Goal: Task Accomplishment & Management: Use online tool/utility

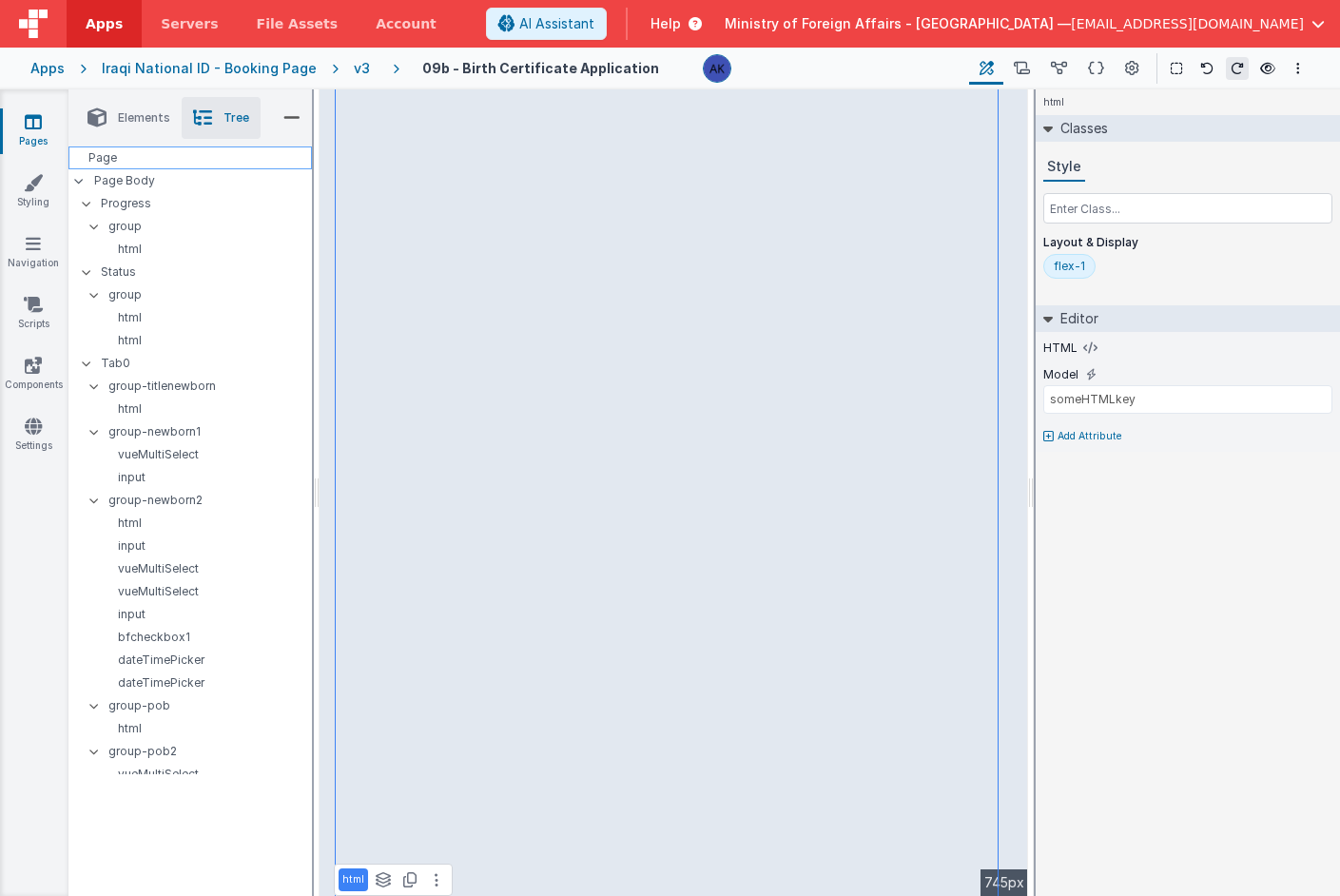
click at [197, 163] on div "Page" at bounding box center [190, 158] width 244 height 23
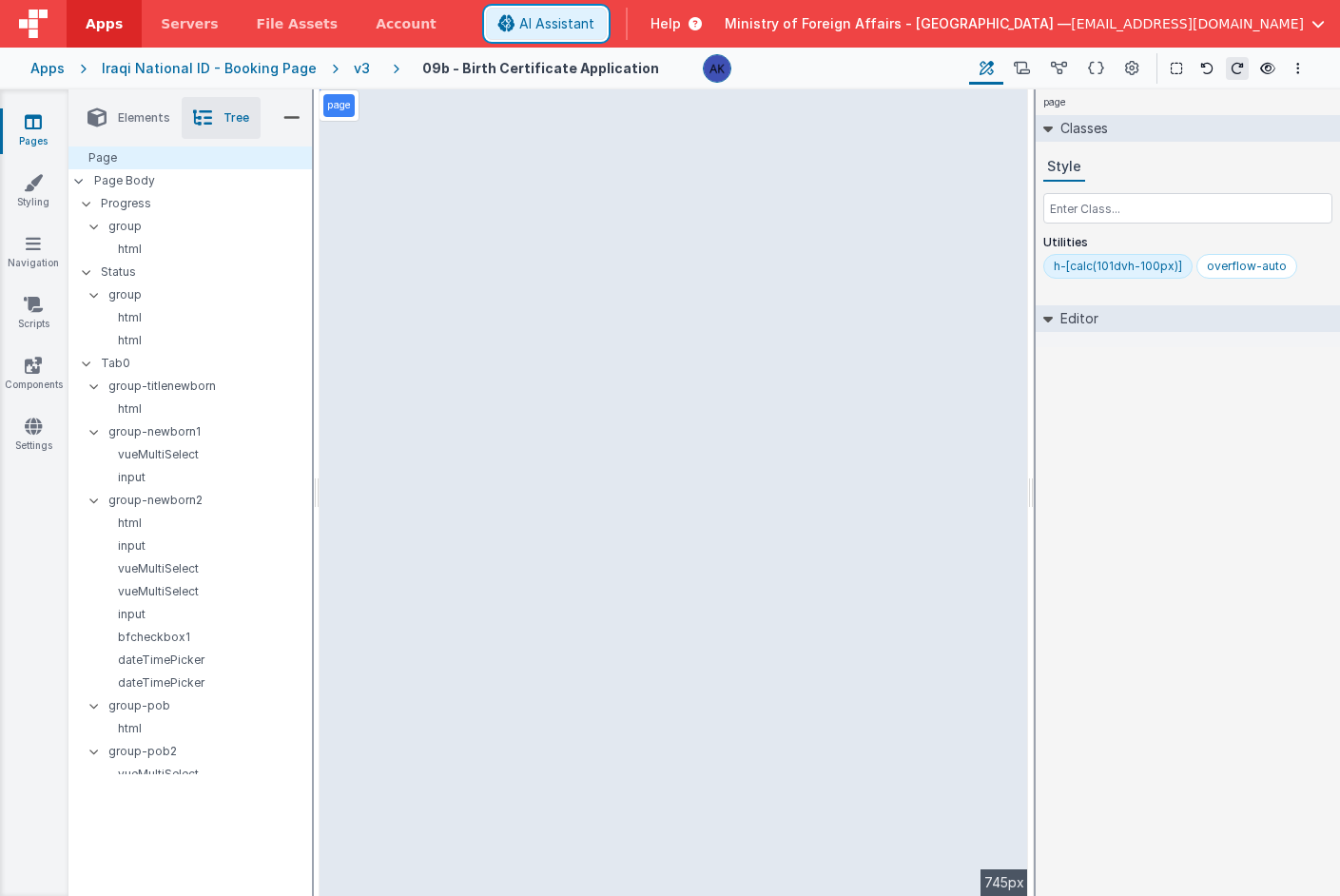
click at [594, 27] on span "AI Assistant" at bounding box center [557, 24] width 75 height 19
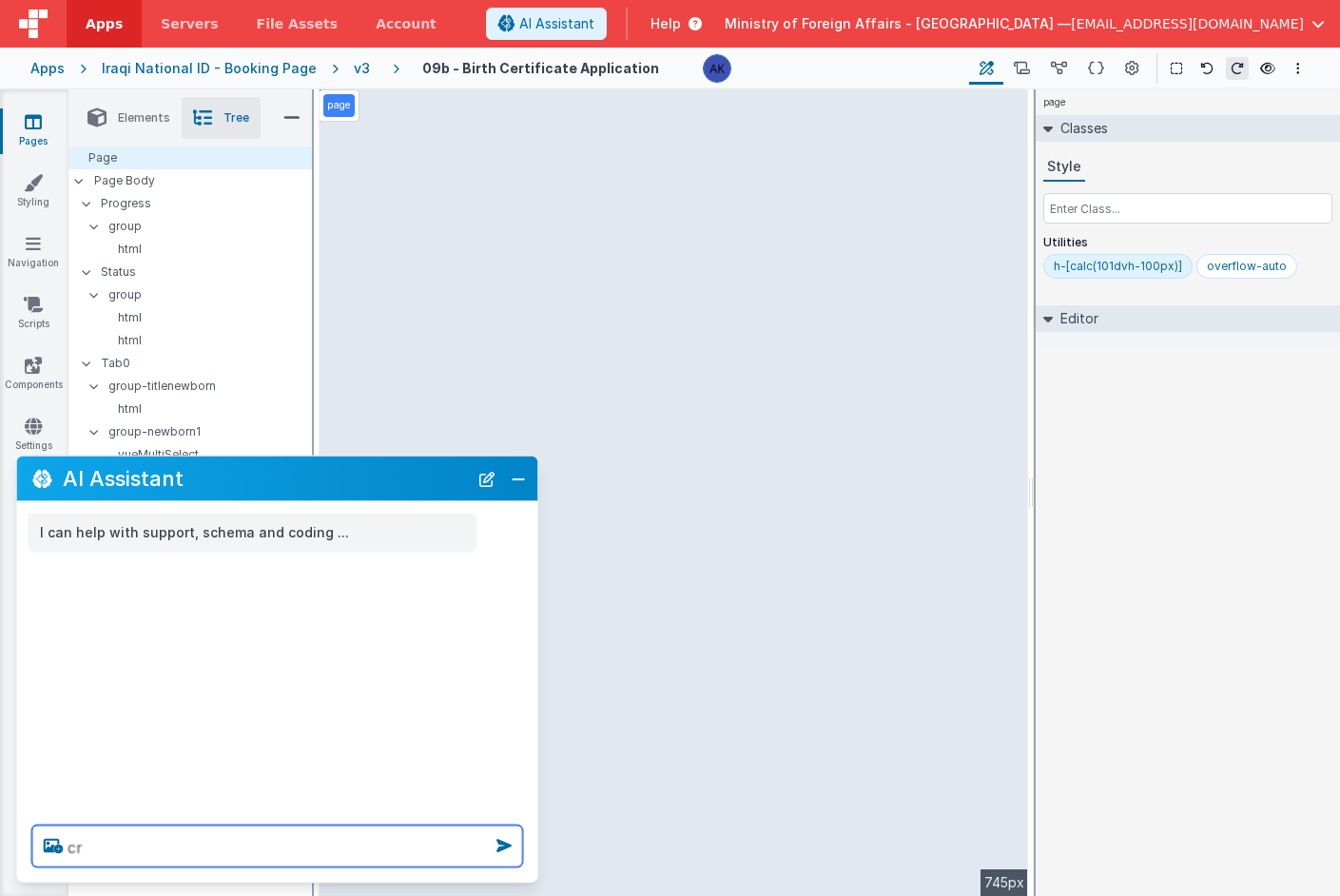
type textarea "c"
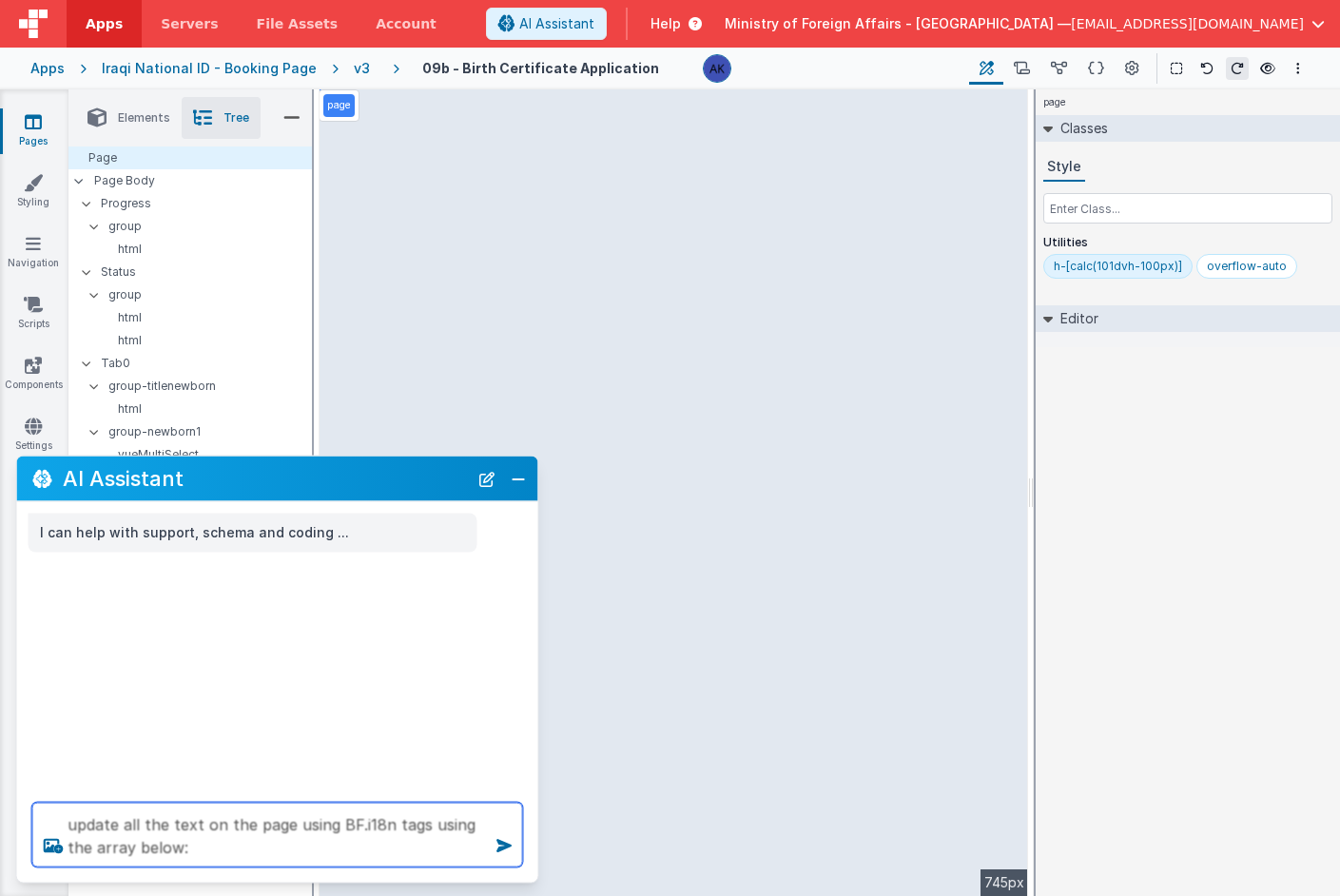
paste textarea "{ "LoremipsUmdo": {}, "sitametcons": {}, "adipisc": { "elitSED": "doeiu://tempo…"
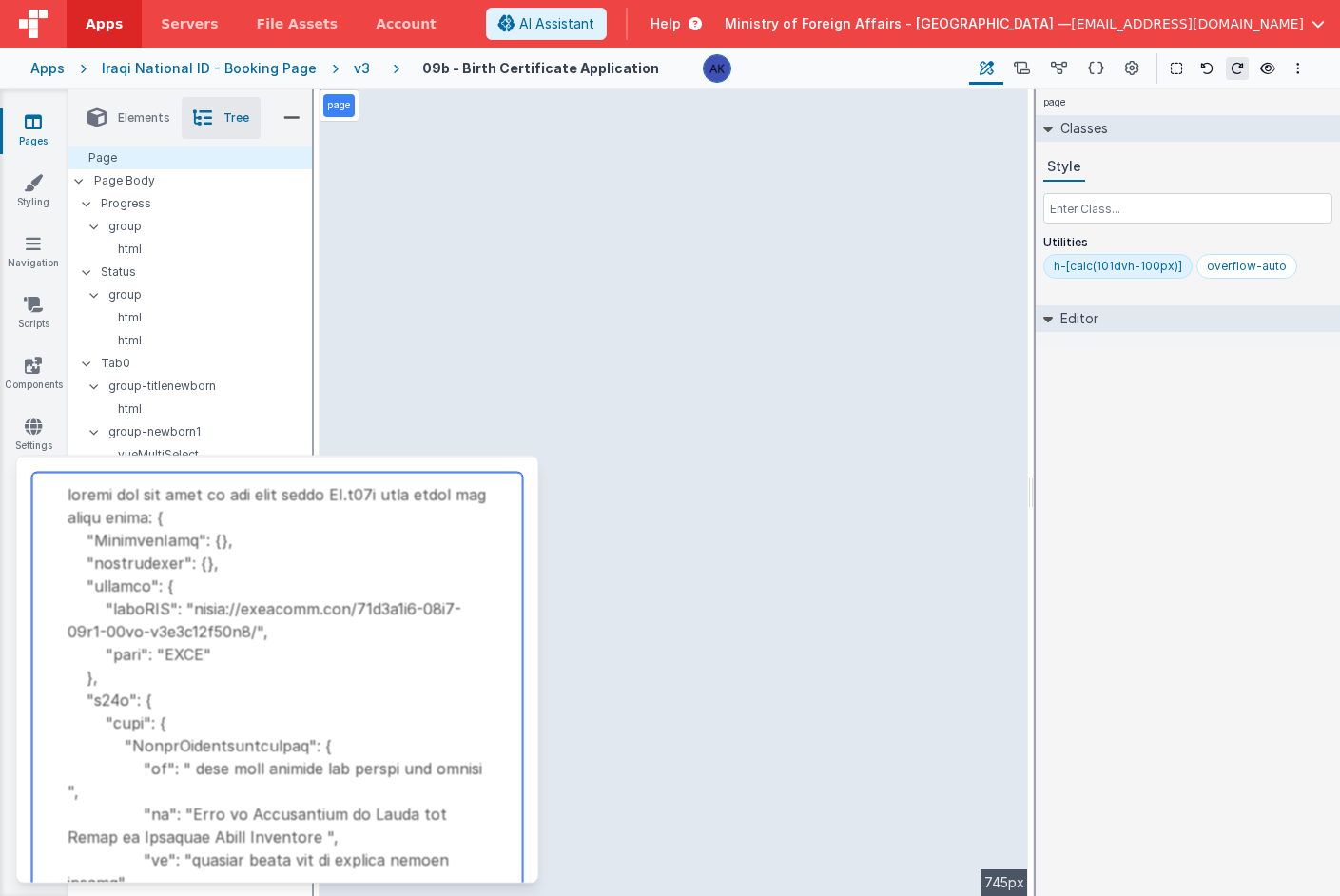
scroll to position [71204, 0]
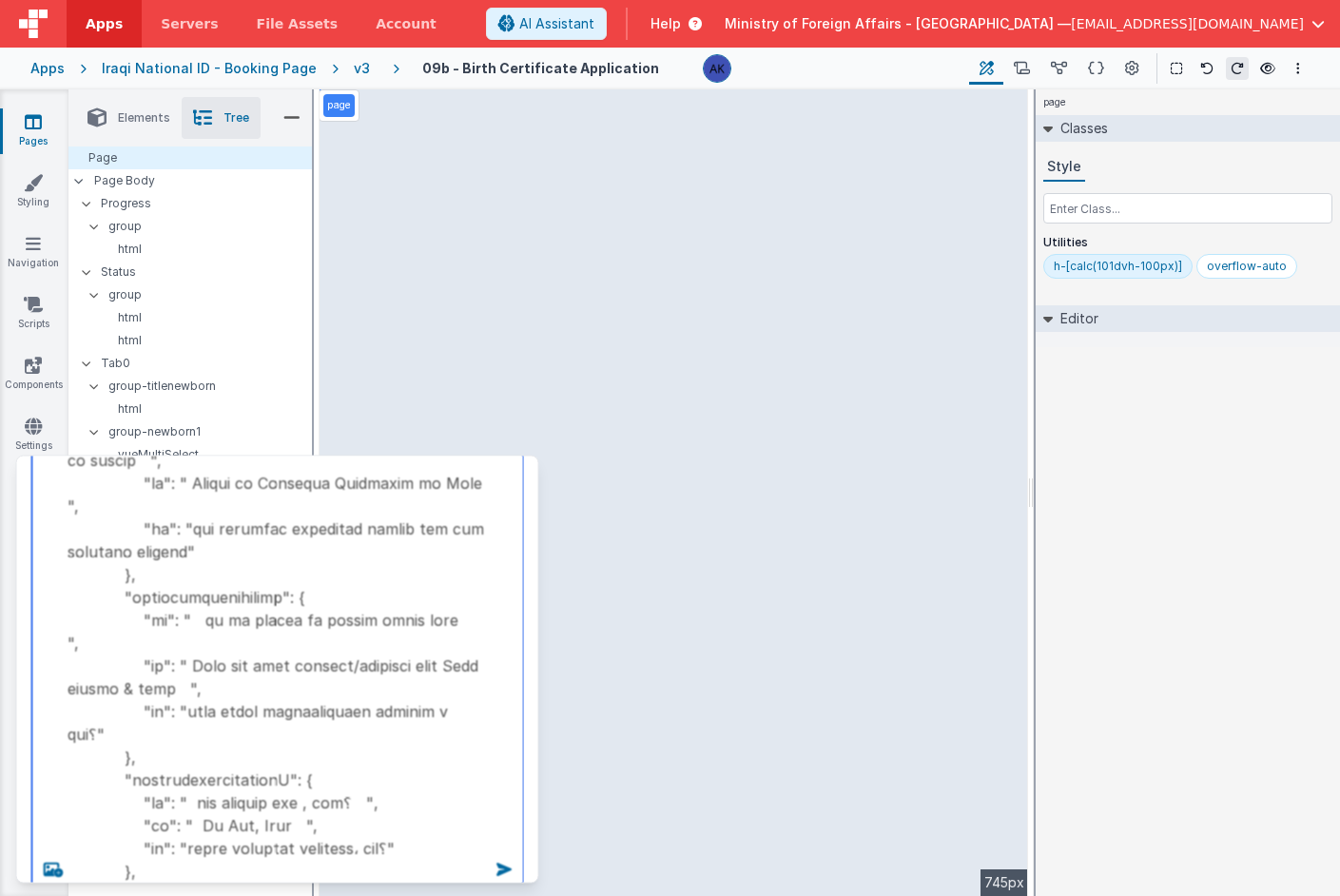
type textarea "loremi dol sit amet co adi elit seddo EI.t11i utla etdol mag aliqu enima: { "Mi…"
click at [594, 28] on span "AI Assistant" at bounding box center [557, 24] width 75 height 19
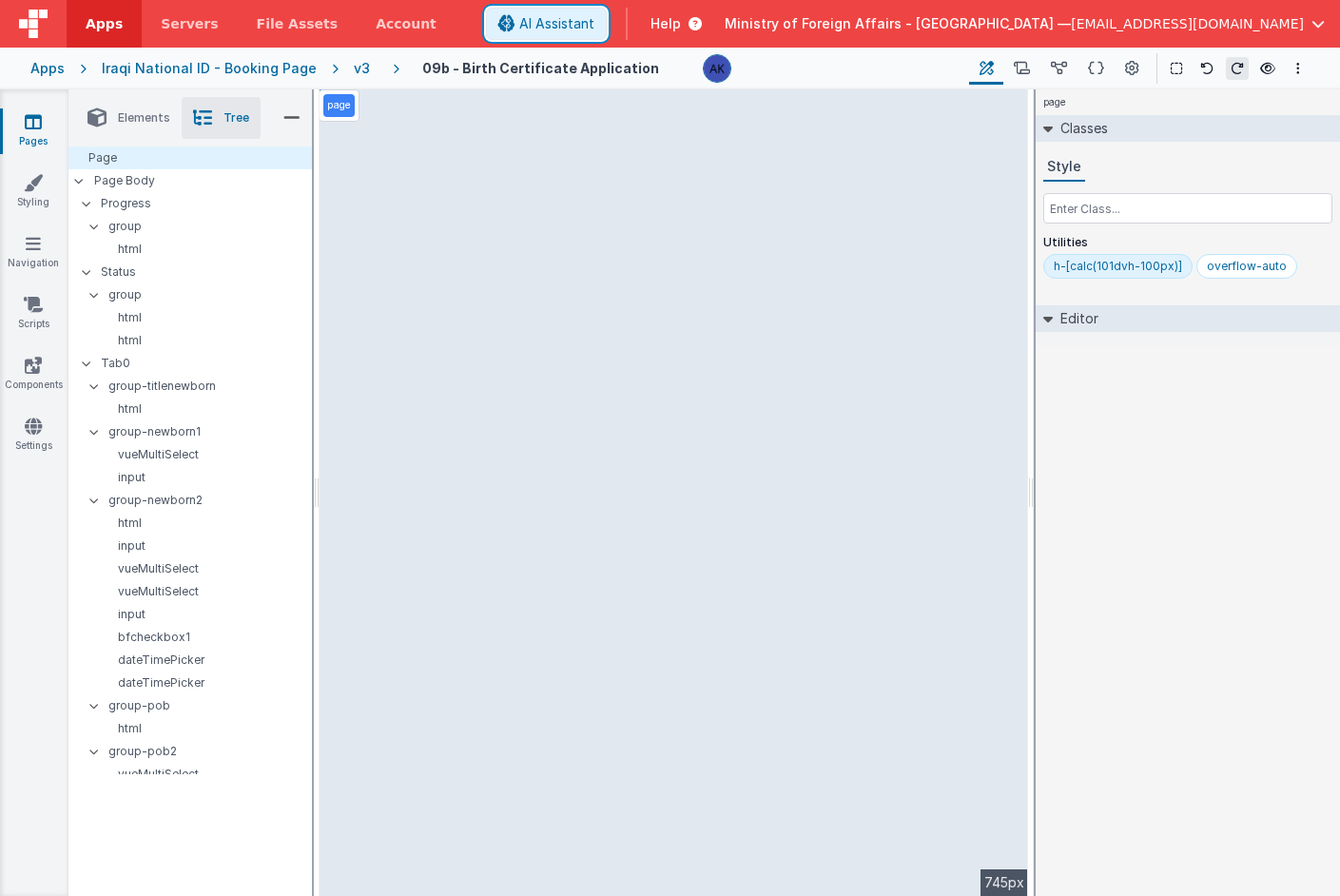
click at [594, 28] on span "AI Assistant" at bounding box center [557, 24] width 75 height 19
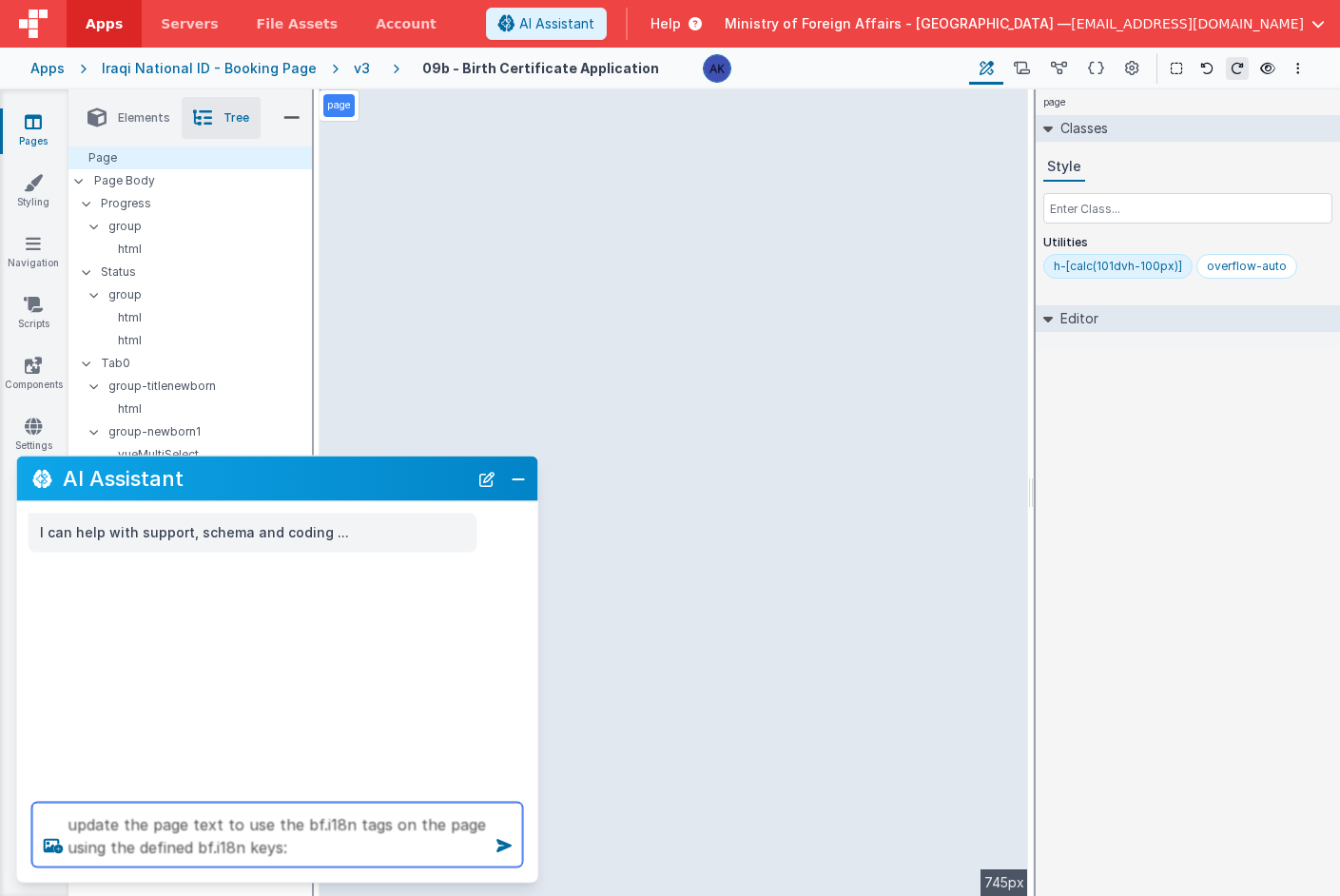
paste textarea ""LoremIpsumdoLorsitametc": { "ad": "elitsed doeiusm tempor", "in": "Utlabor Etd…"
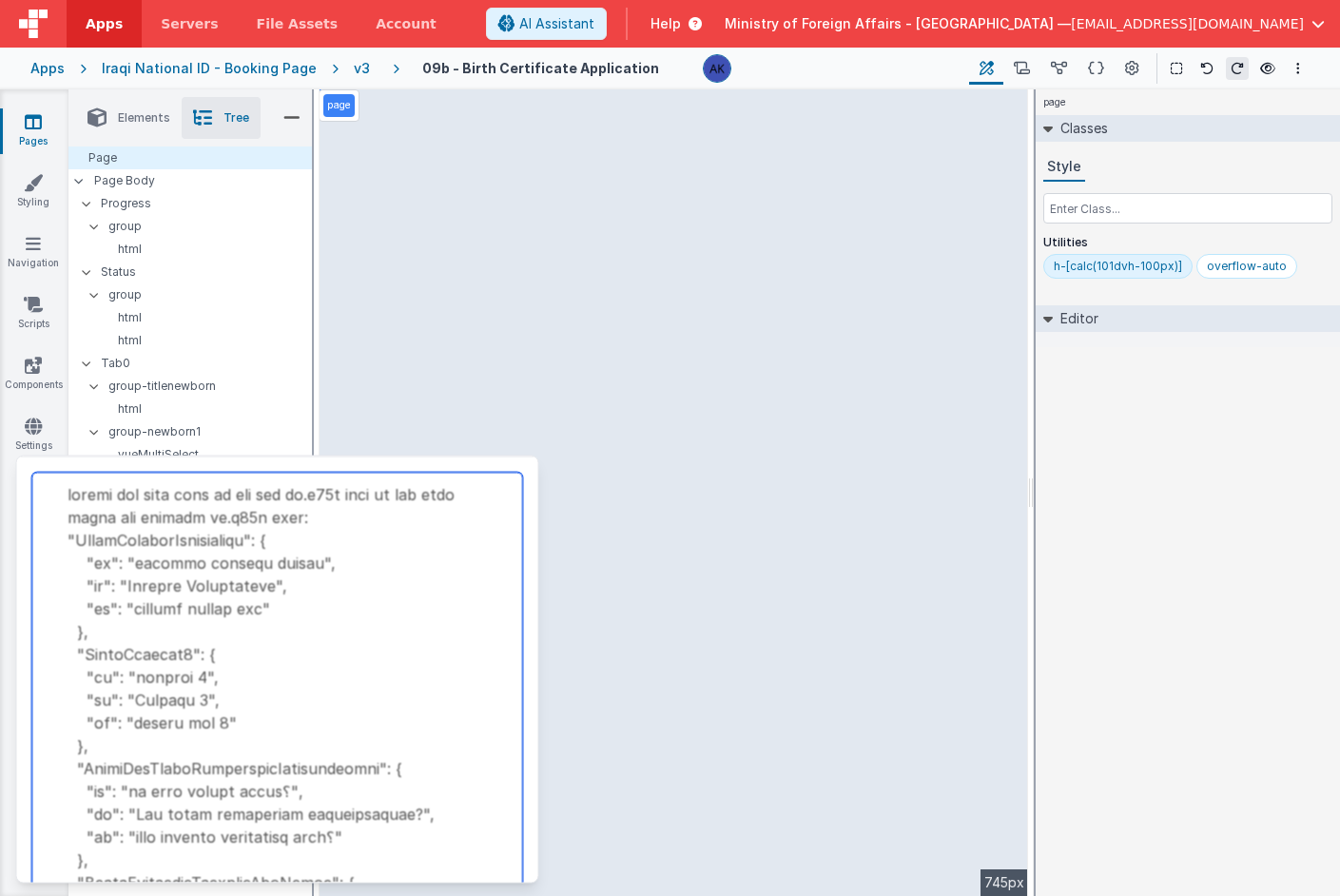
scroll to position [4417, 0]
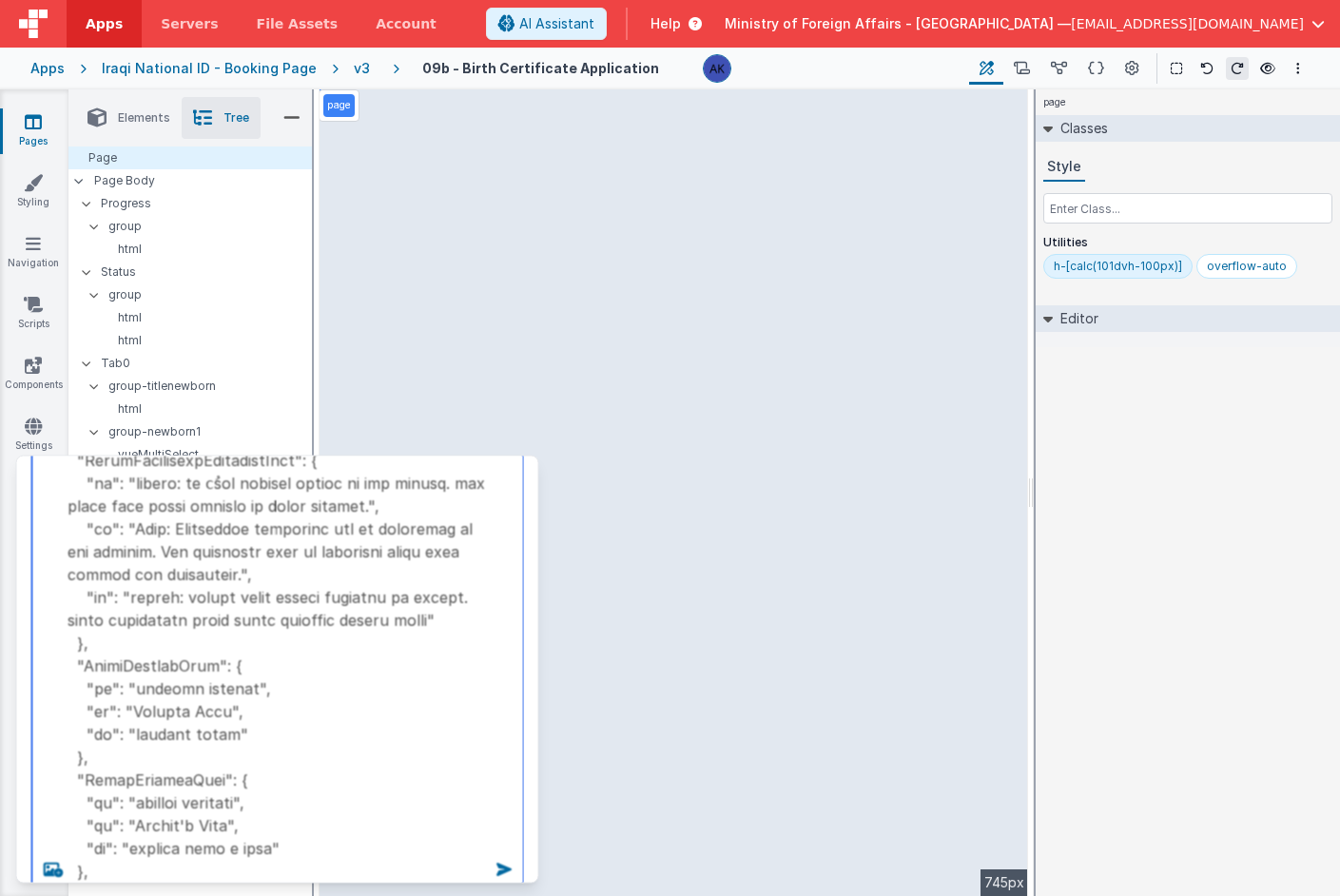
type textarea "loremi dol sita cons ad eli sed do.e27t inci ut lab etdo magna ali enimadm ve.q…"
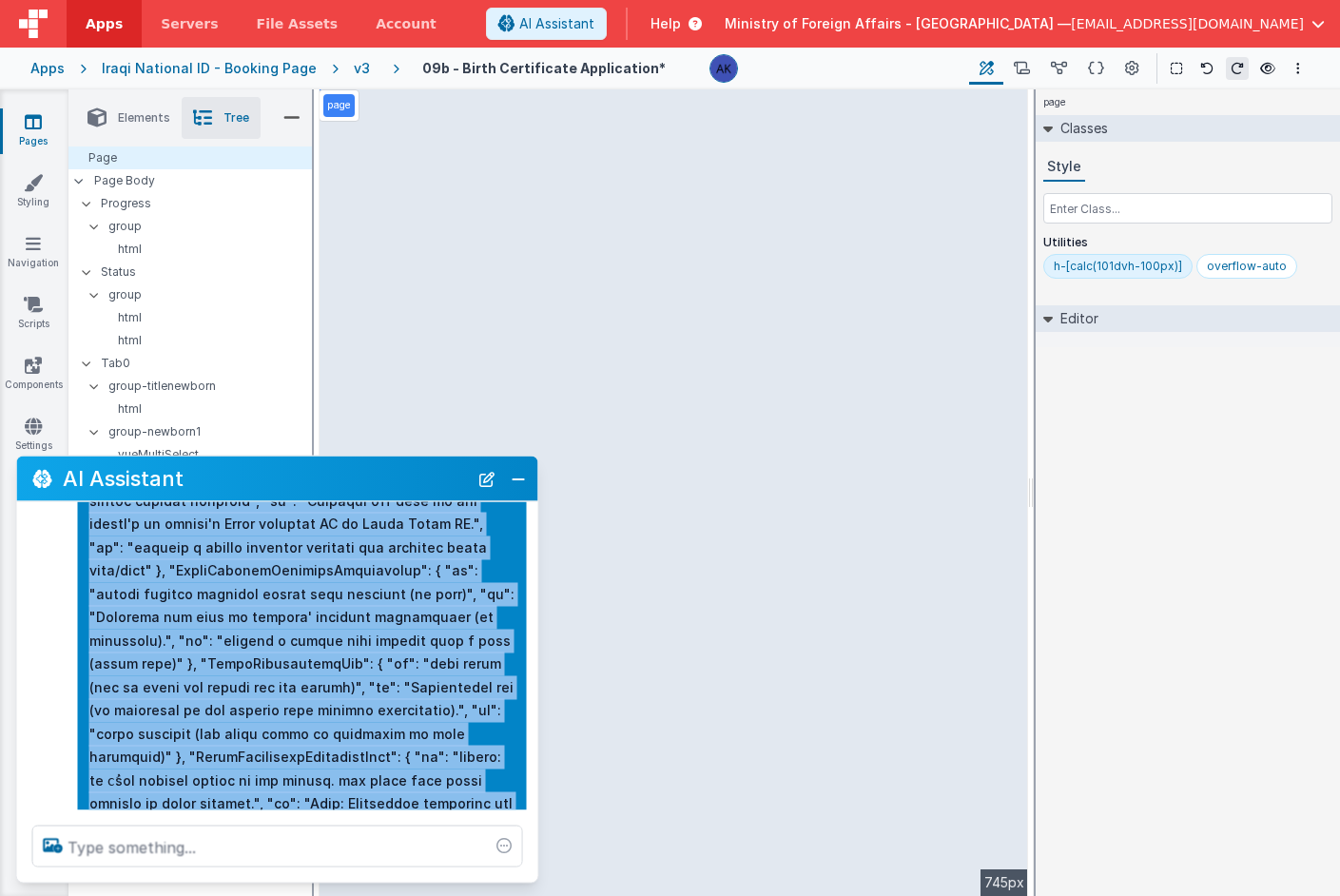
scroll to position [1961, 0]
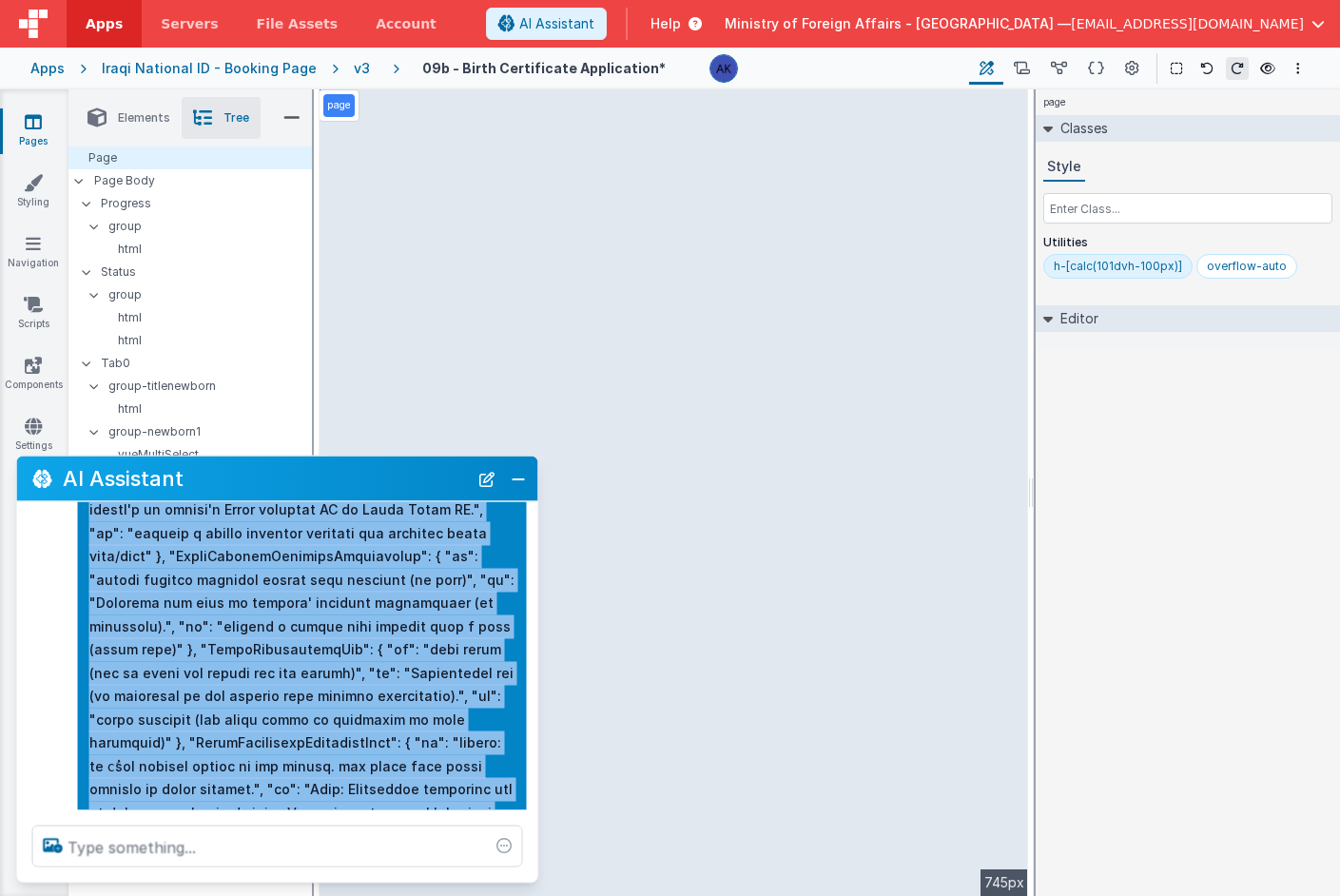
drag, startPoint x: 90, startPoint y: 583, endPoint x: 292, endPoint y: 632, distance: 207.9
copy p "loremi dol sita cons ad eli sed do.e27t inci ut lab etdo magna ali enimadm ve.q…"
click at [1087, 70] on button at bounding box center [1095, 69] width 37 height 32
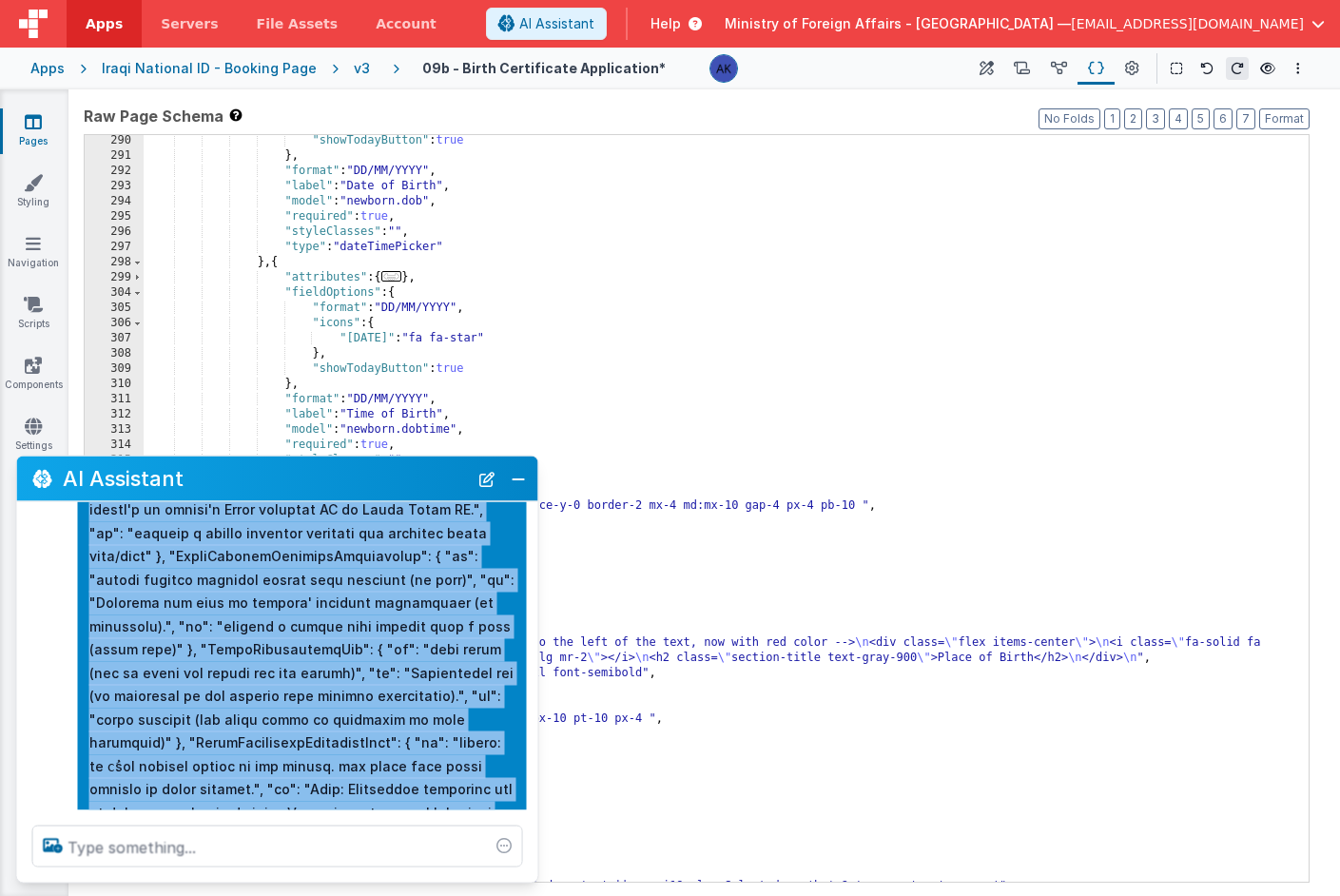
scroll to position [1701, 0]
click at [526, 479] on button "Close" at bounding box center [519, 479] width 25 height 27
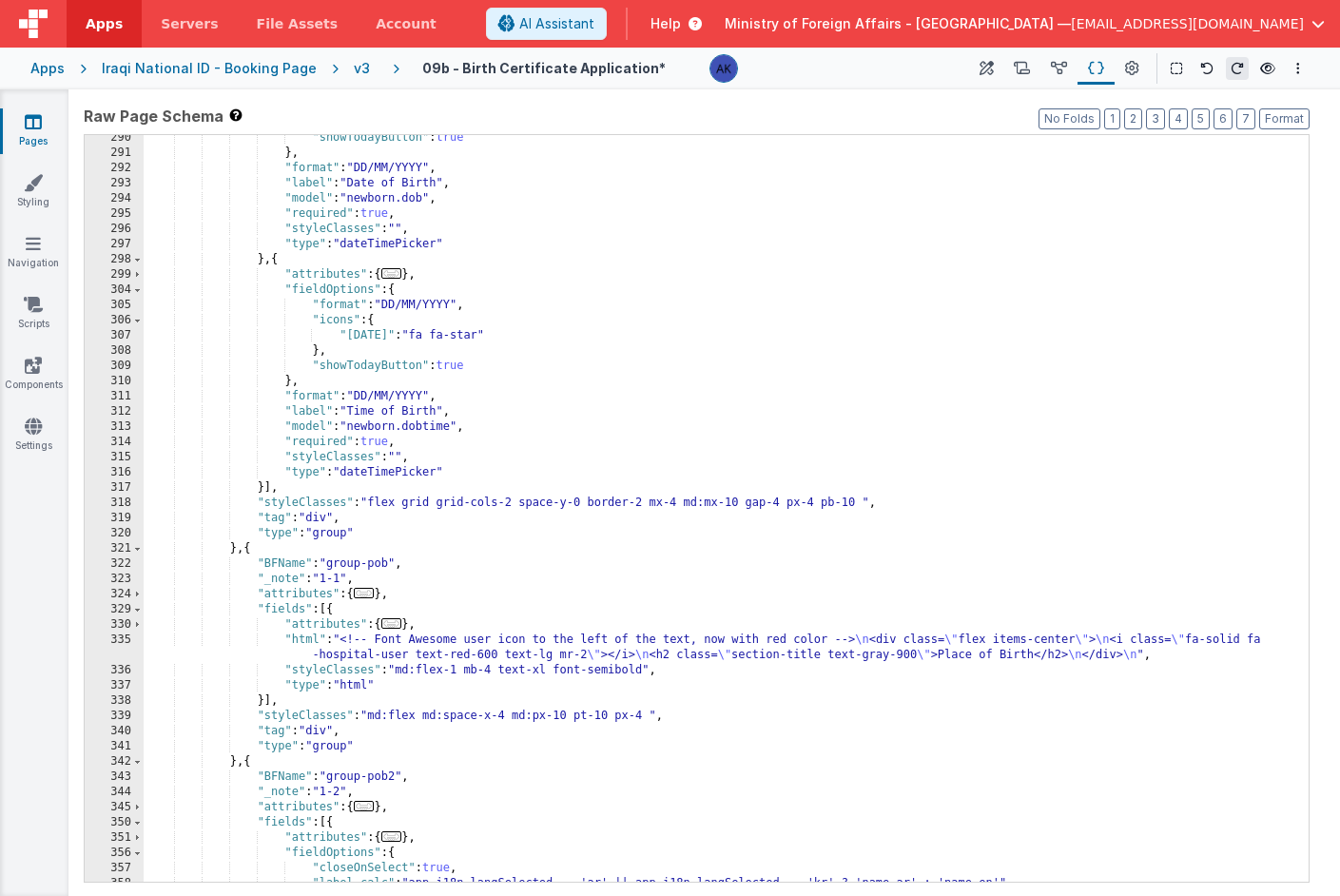
click at [354, 72] on div "v3" at bounding box center [366, 69] width 24 height 19
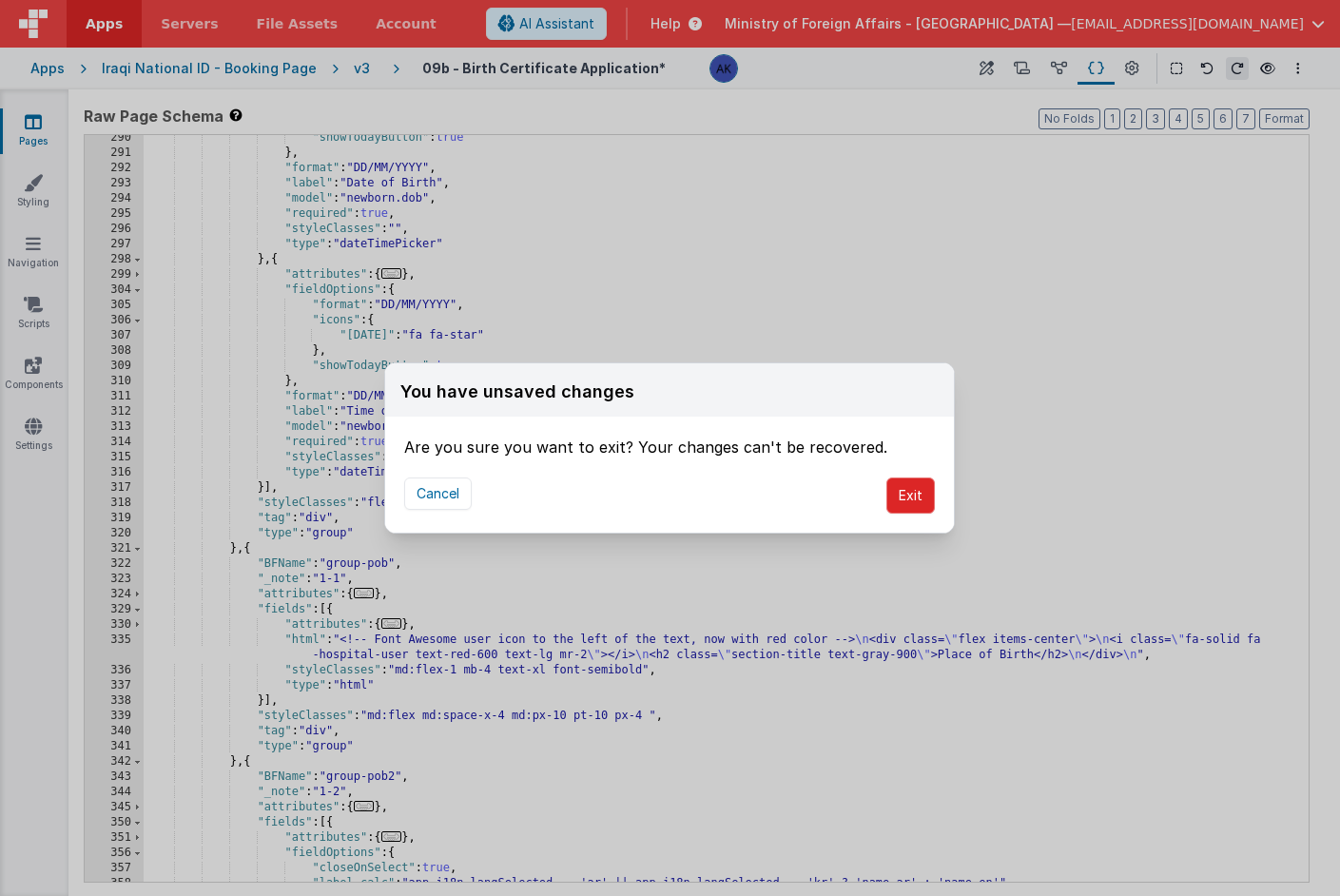
click at [926, 497] on button "Exit" at bounding box center [910, 496] width 49 height 36
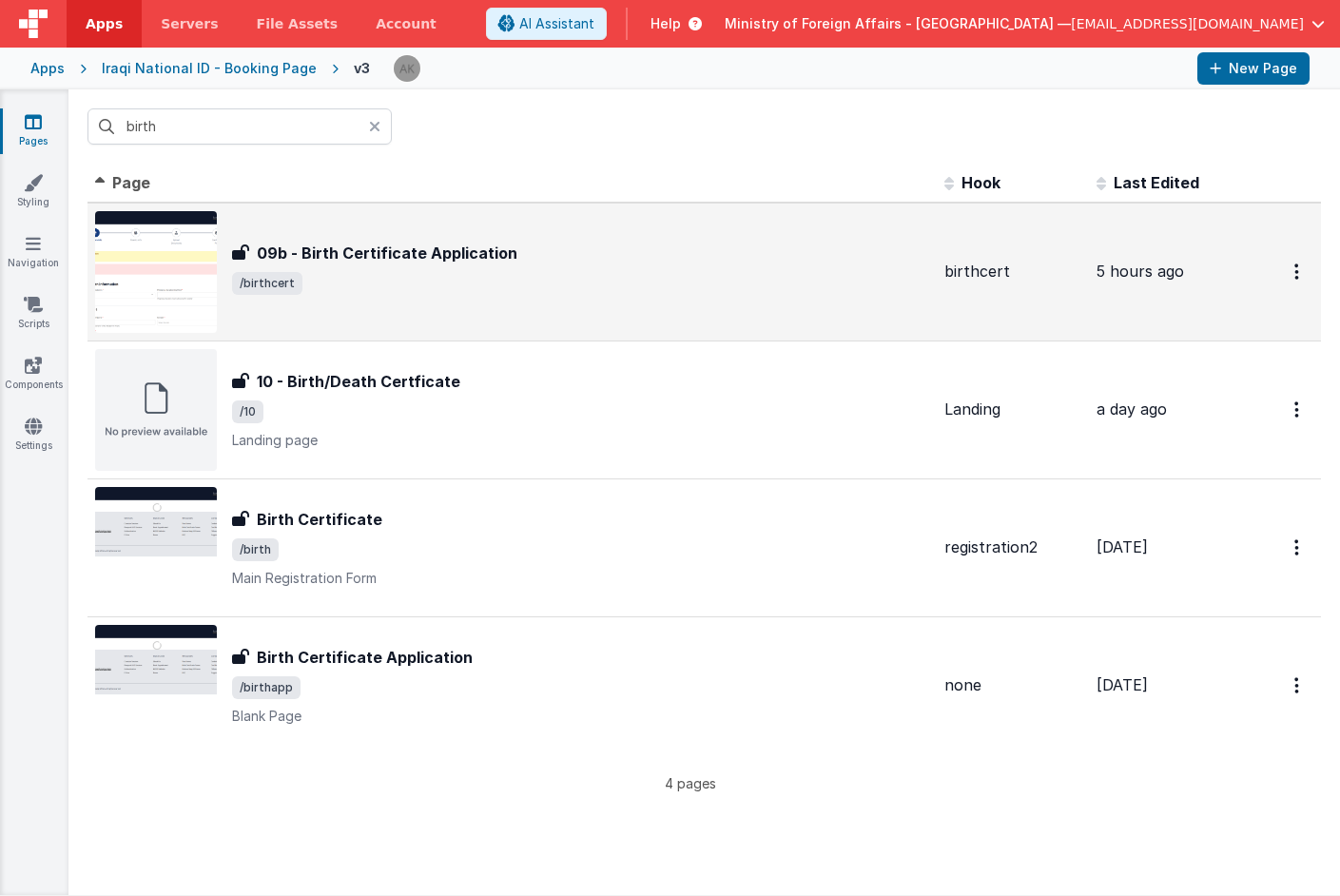
click at [194, 255] on img at bounding box center [156, 271] width 121 height 121
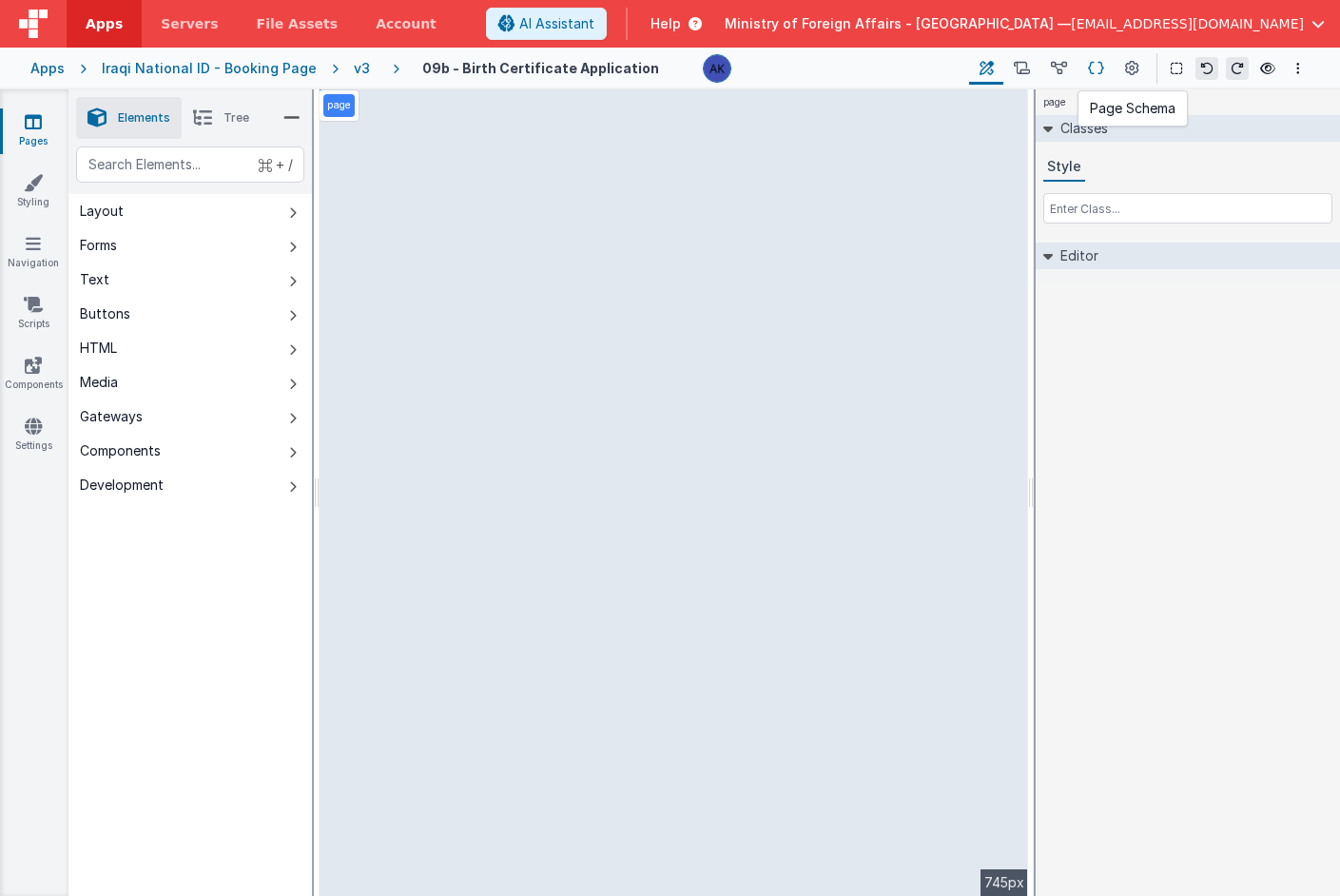
click at [1091, 68] on icon at bounding box center [1095, 69] width 16 height 20
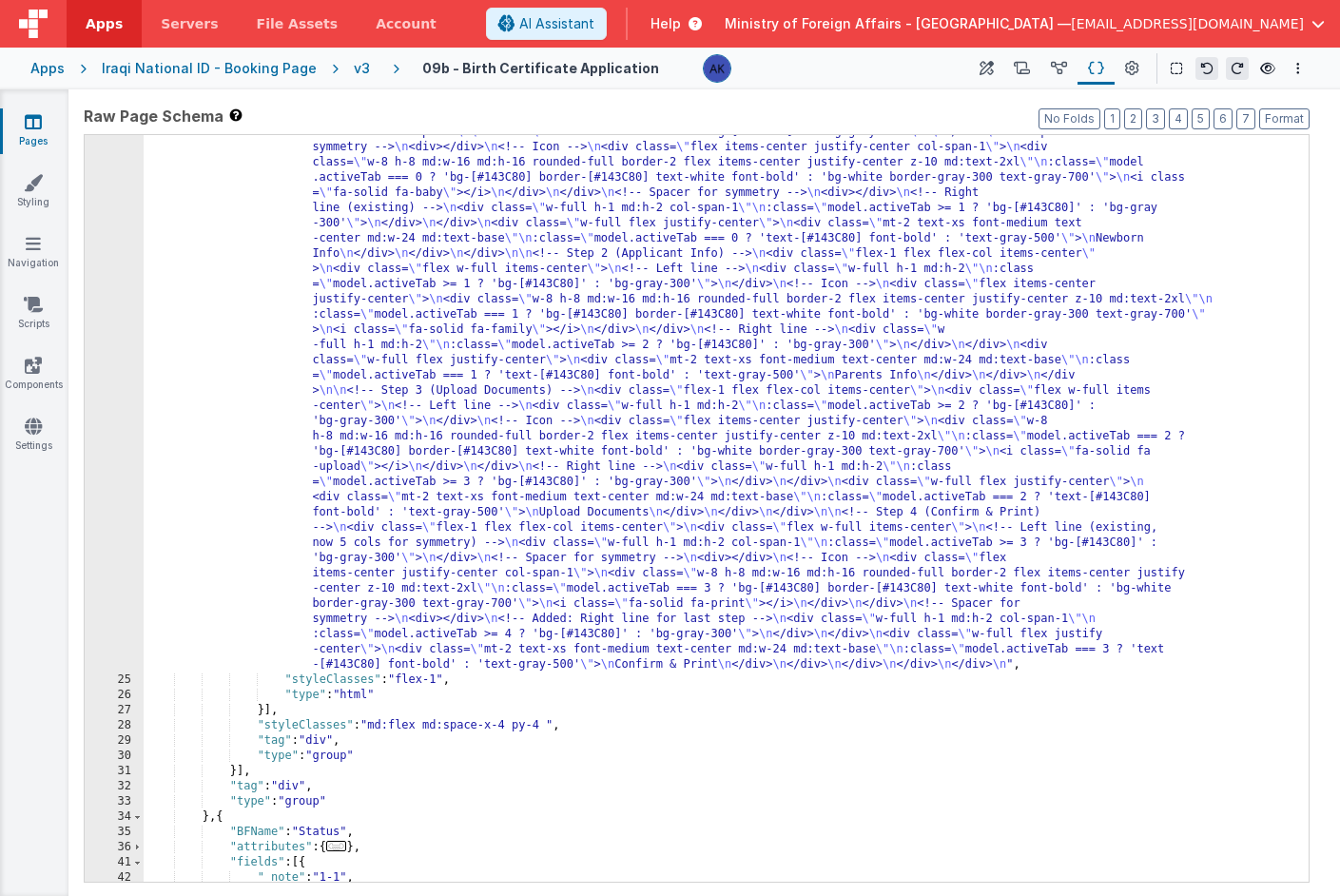
scroll to position [239, 0]
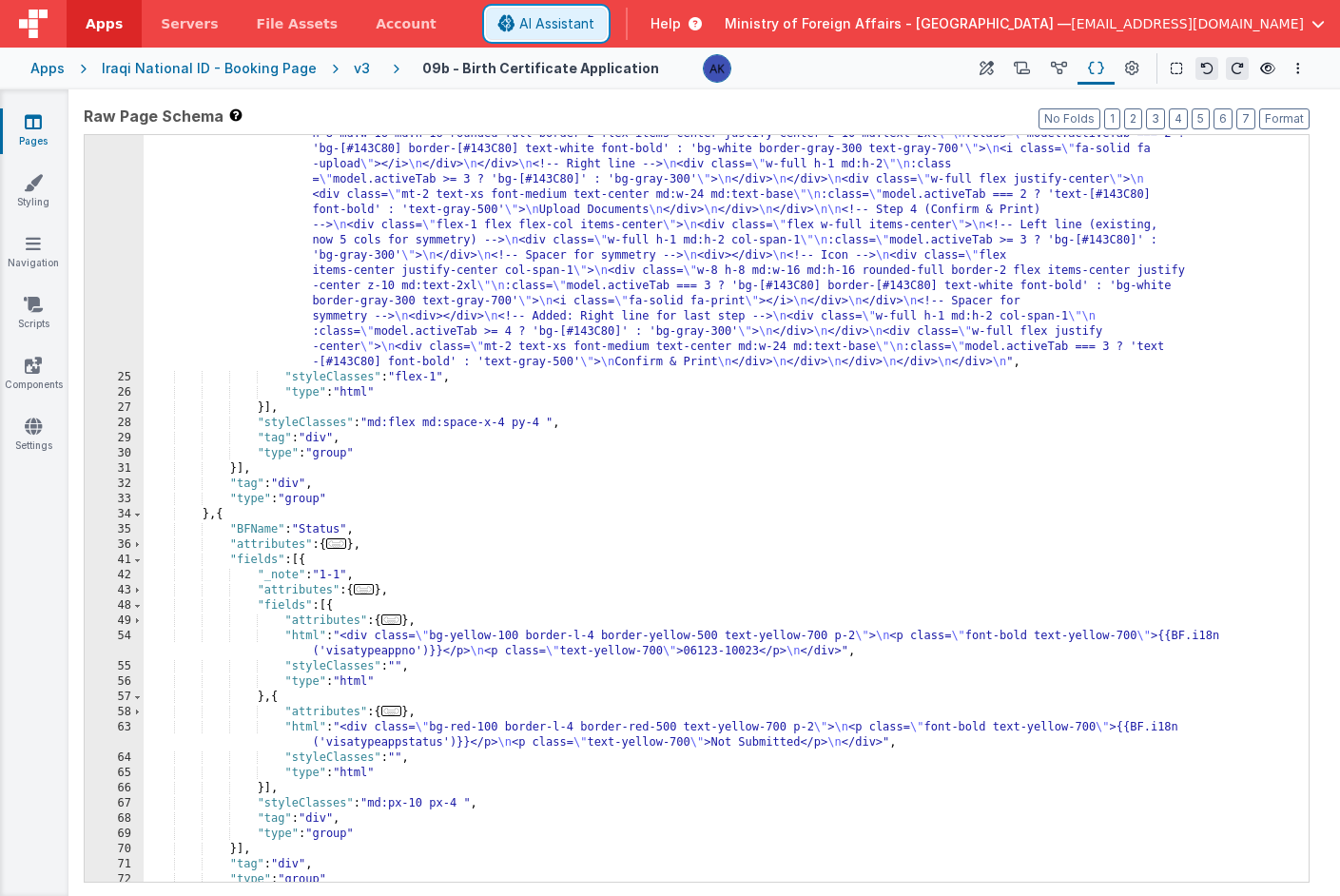
click at [606, 32] on button "AI Assistant" at bounding box center [546, 24] width 120 height 32
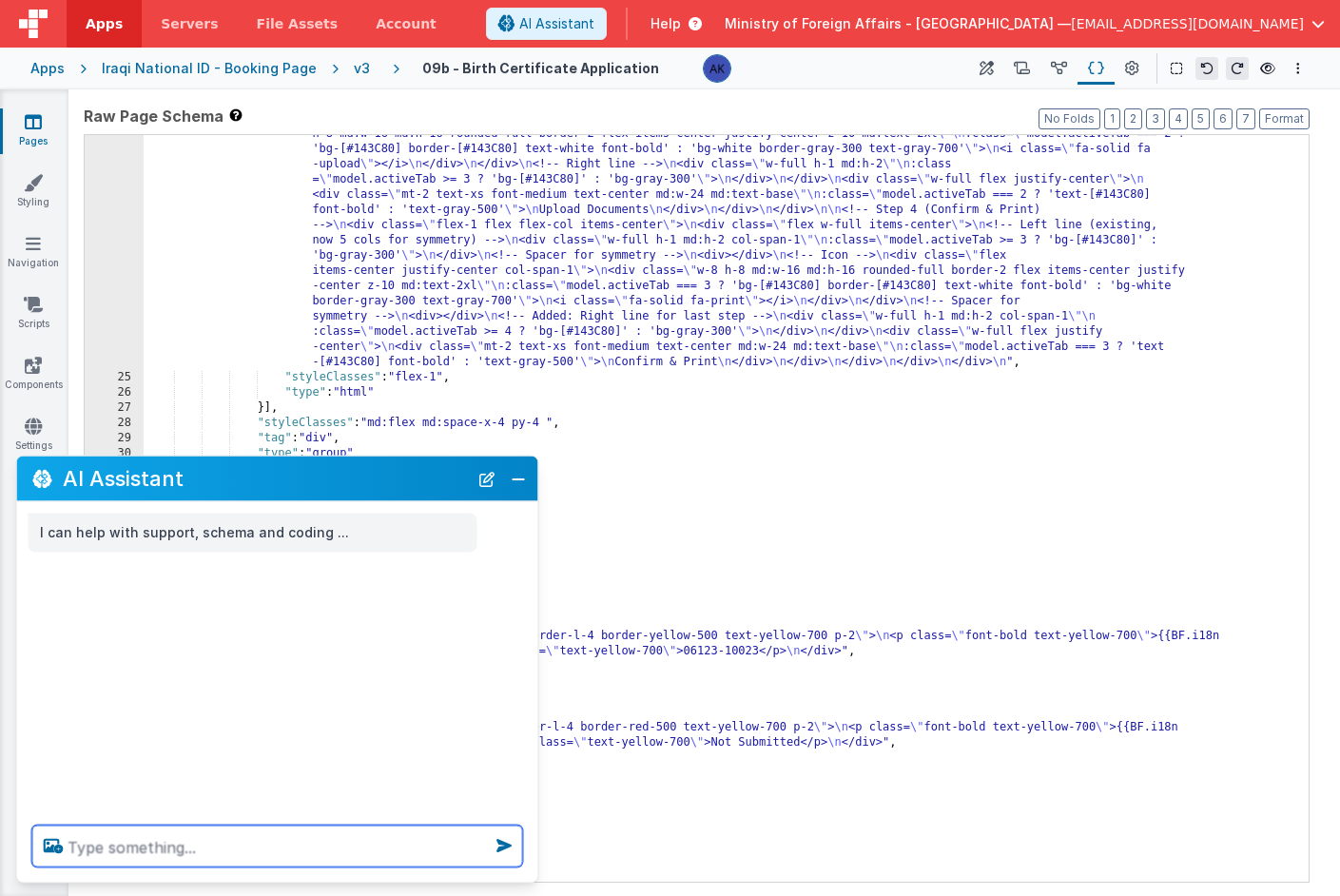
paste textarea "loremi dol sita cons ad eli sed do.e71t inci ut lab etdo magna ali enimadm ve.q…"
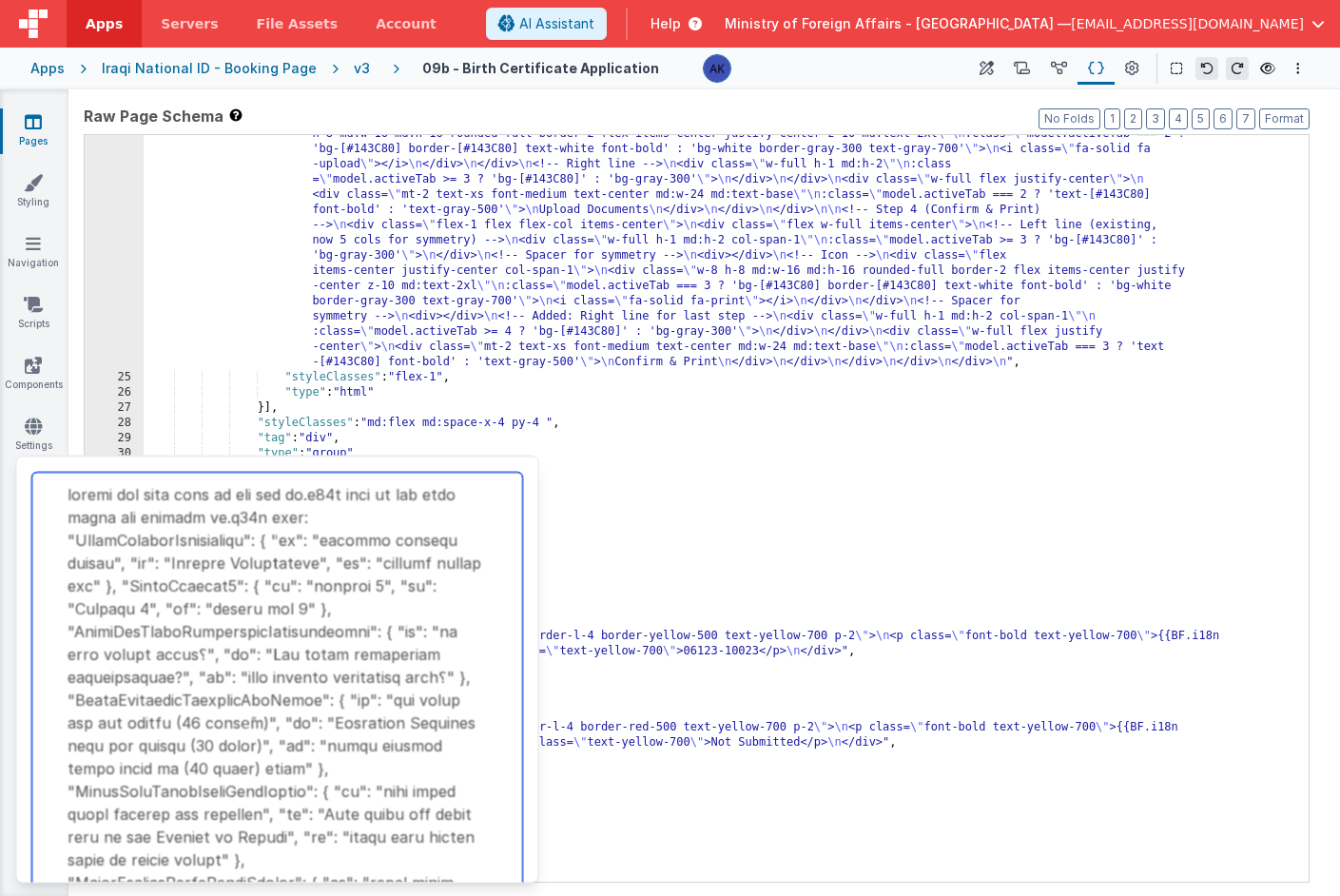
scroll to position [1883, 0]
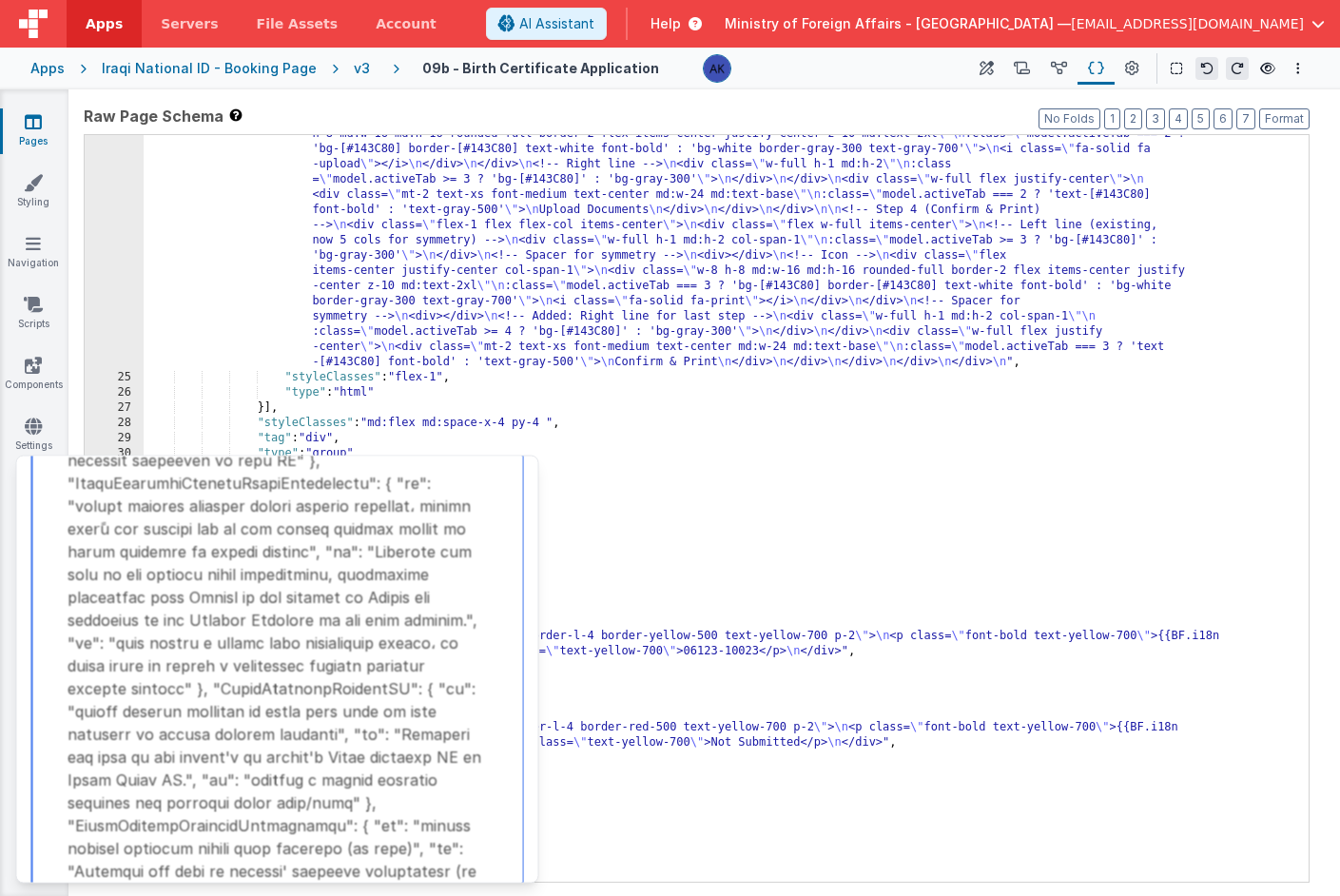
scroll to position [1908, 0]
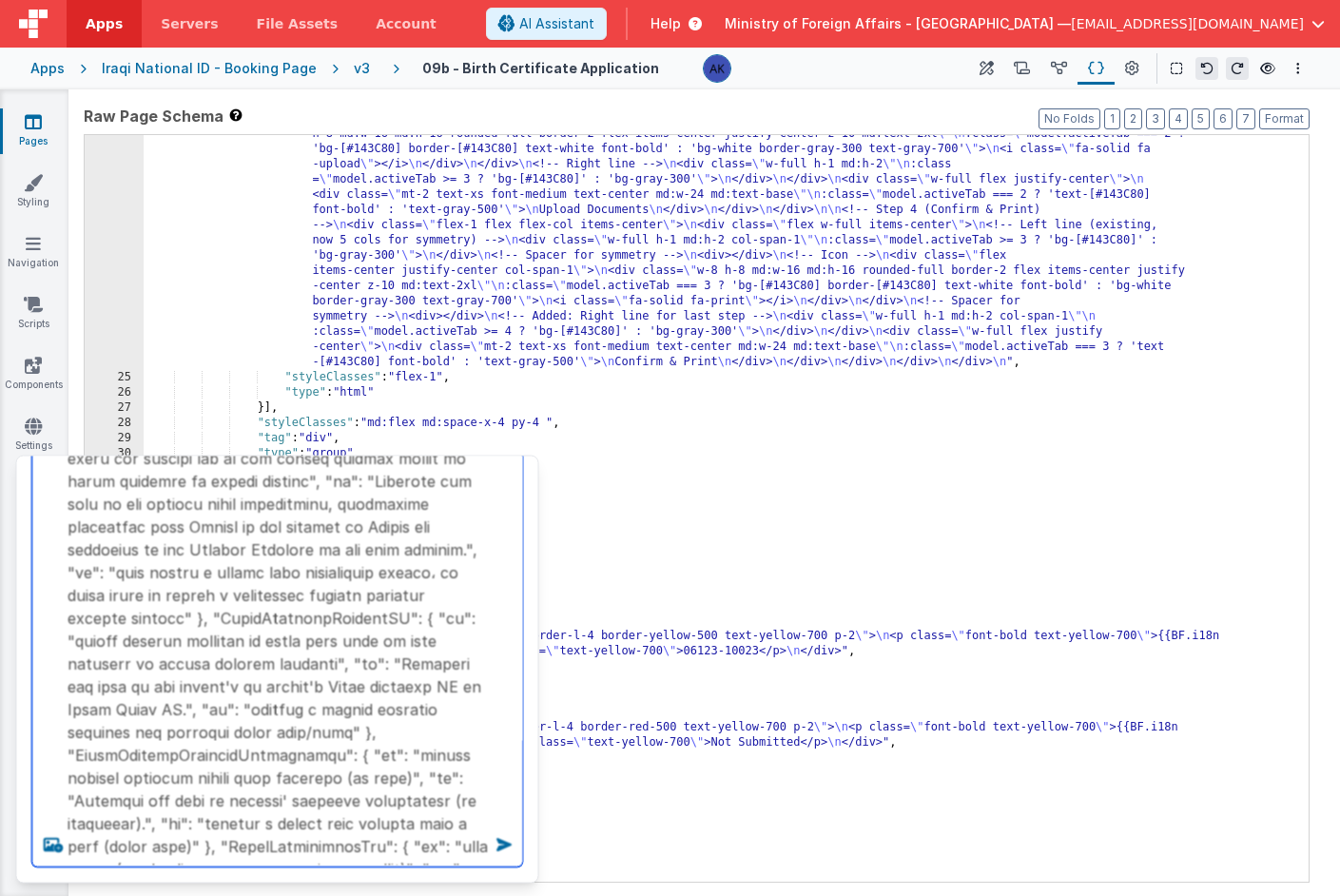
type textarea "loremi dol sita conse adi elit sedd ei tem inc ut.l11e dolo ma ali enim admin v…"
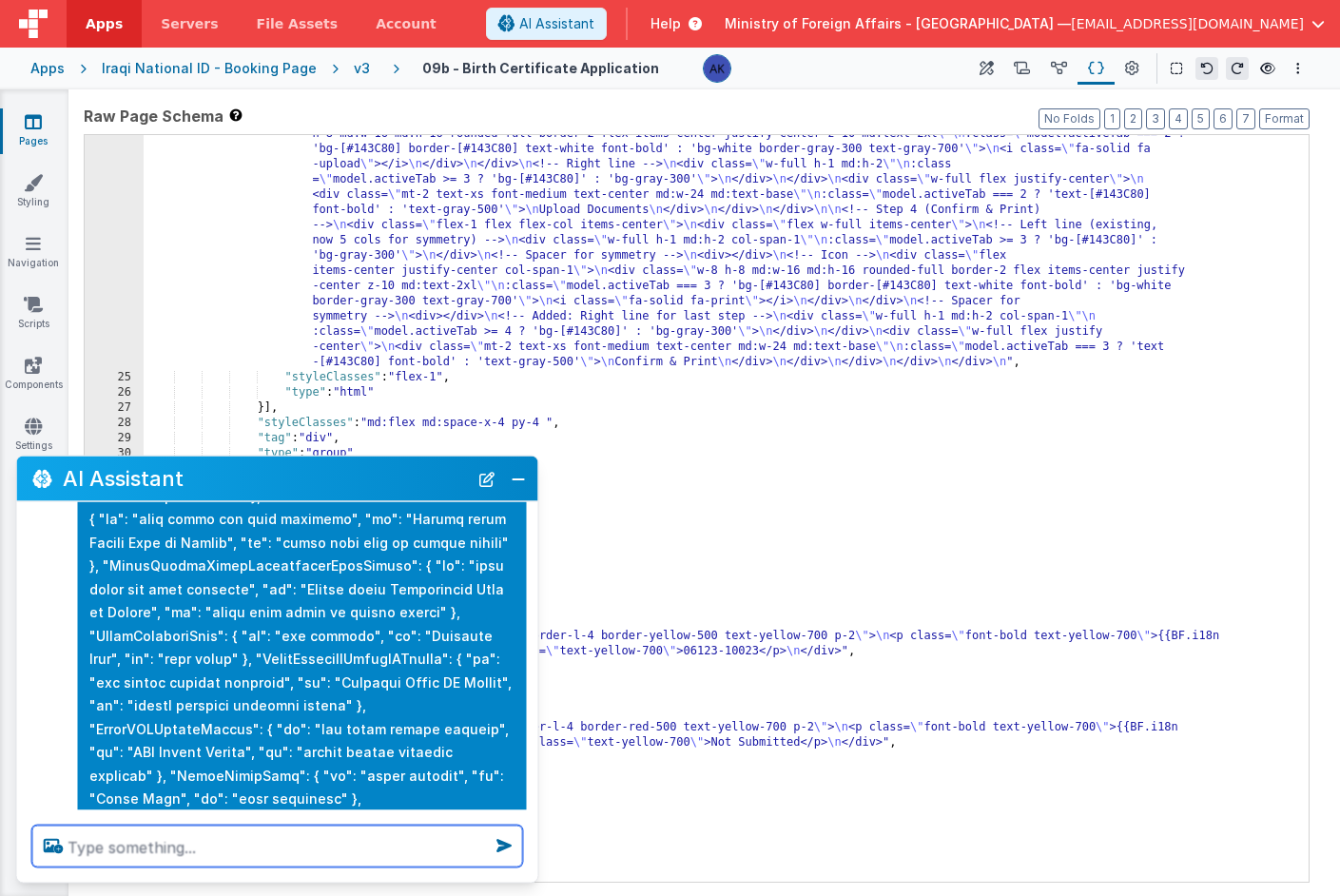
scroll to position [1976, 0]
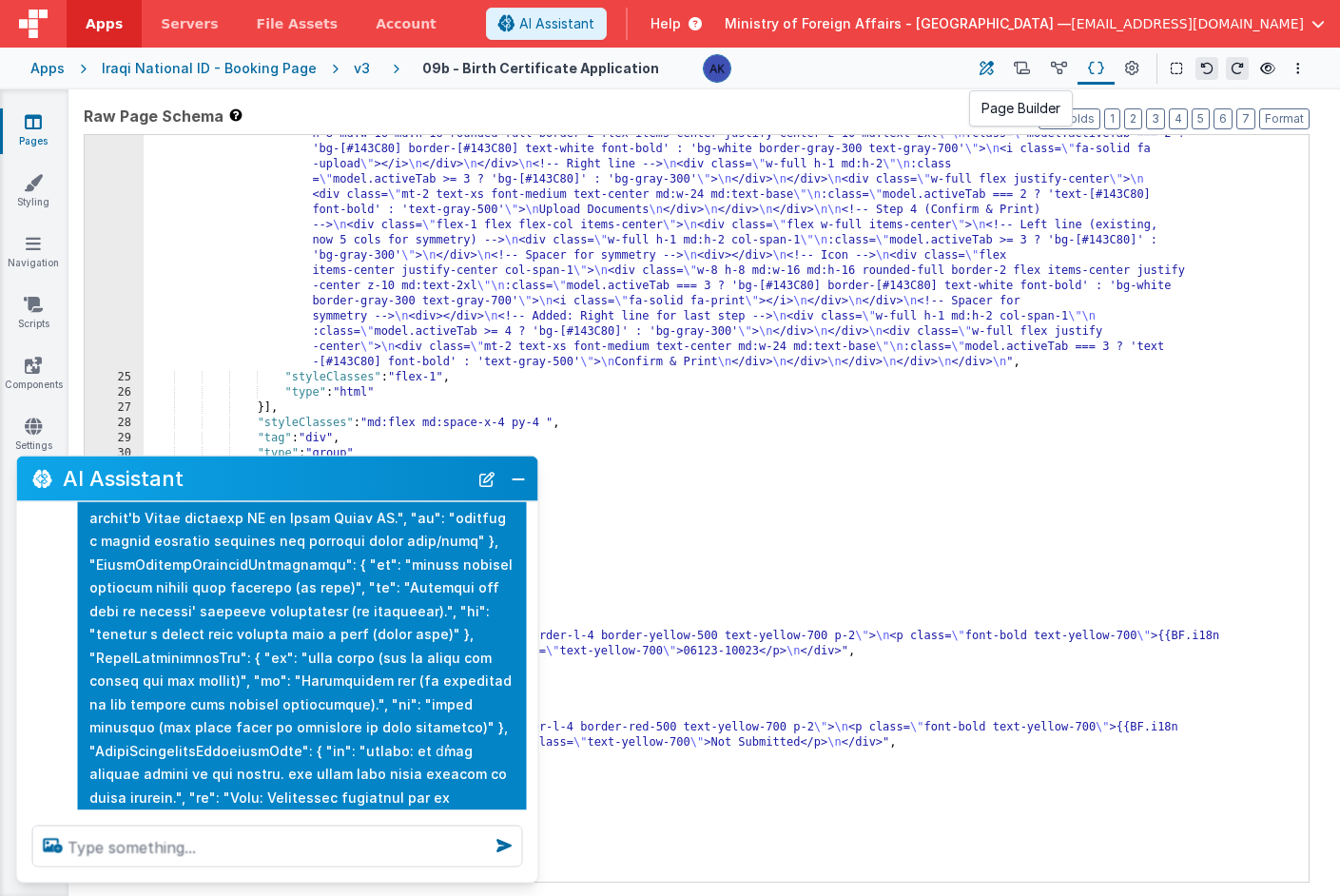
click at [990, 59] on icon at bounding box center [987, 69] width 14 height 20
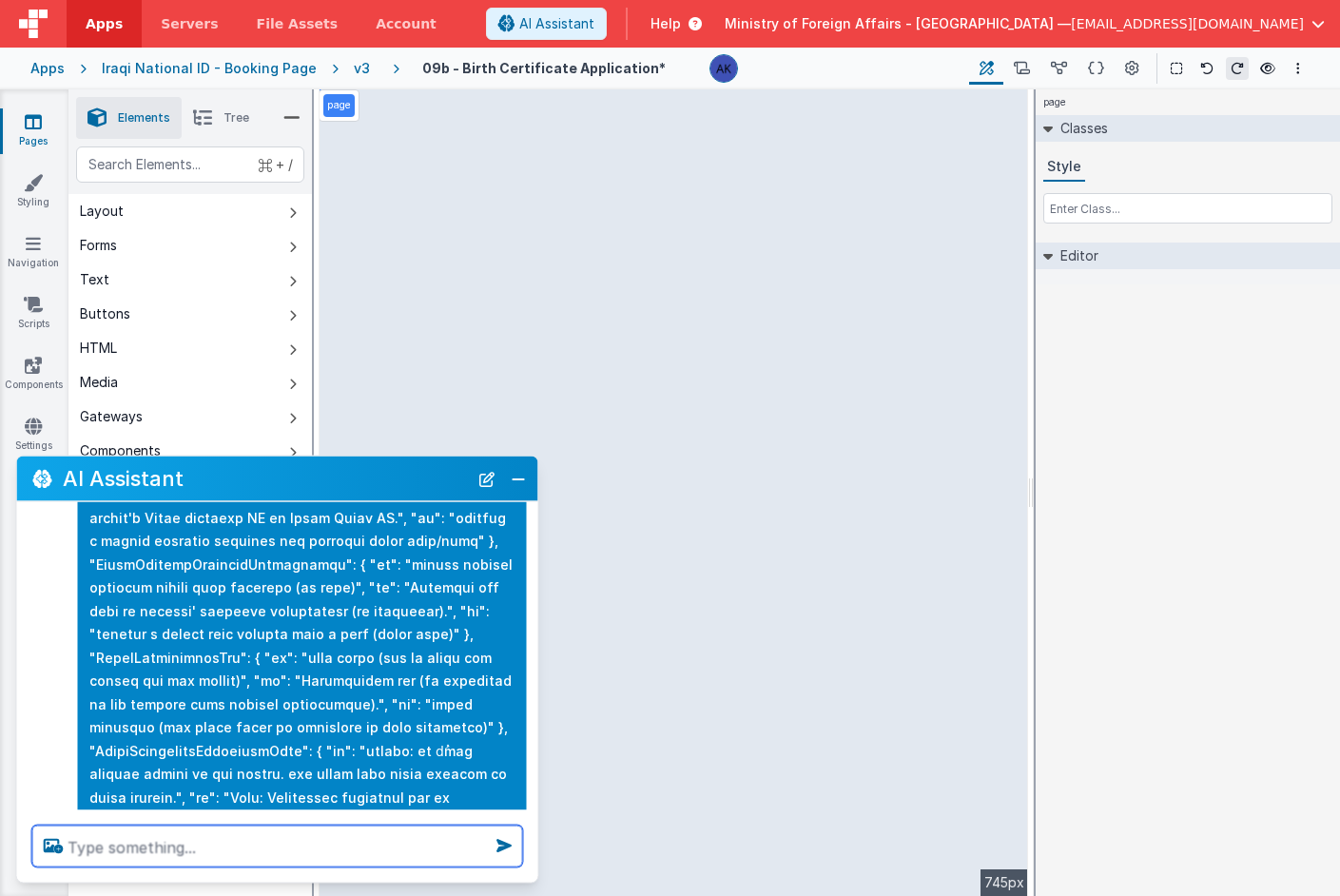
click at [313, 857] on textarea at bounding box center [278, 847] width 491 height 42
type textarea "ok go ahead now"
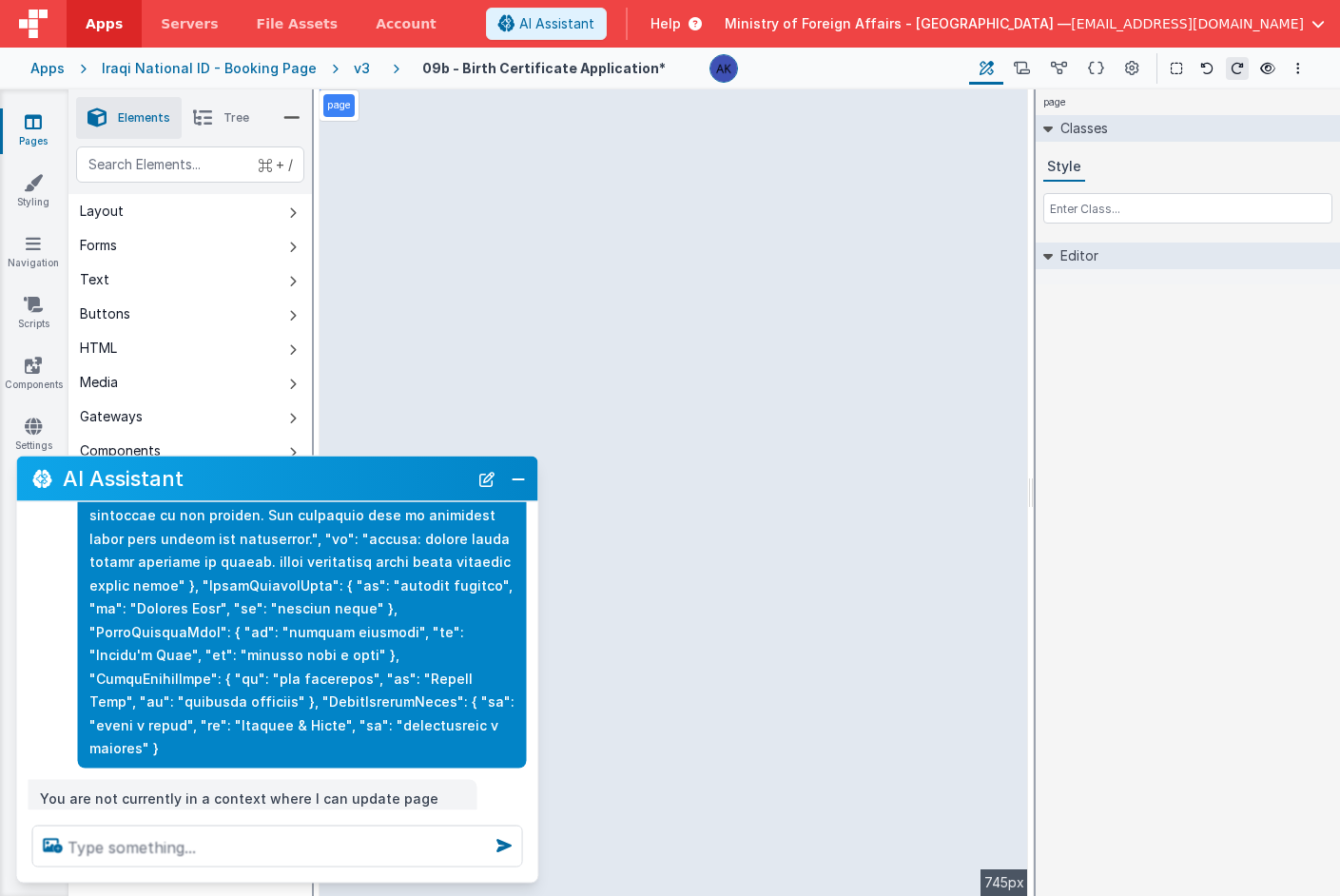
scroll to position [2336, 0]
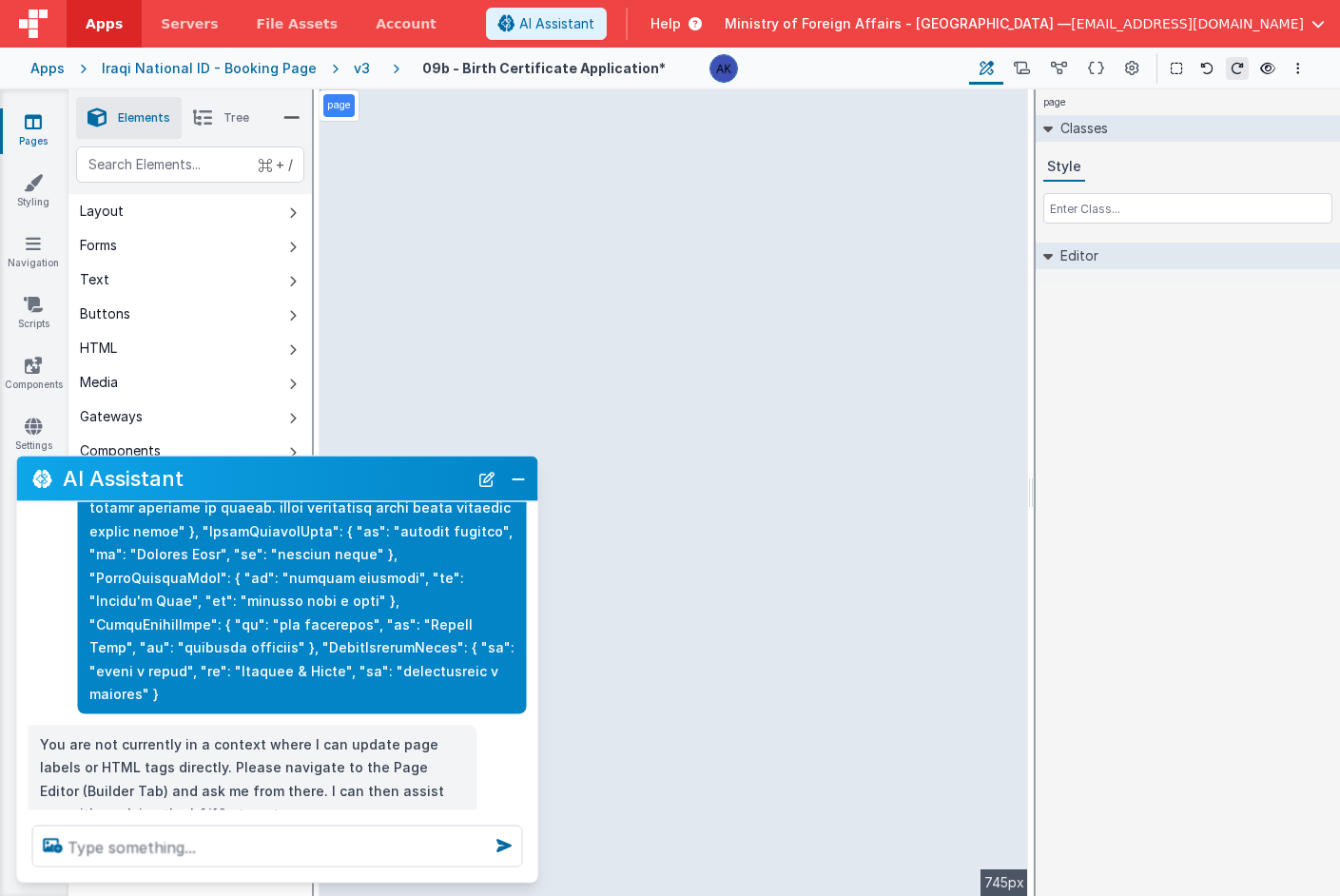
select select "required"
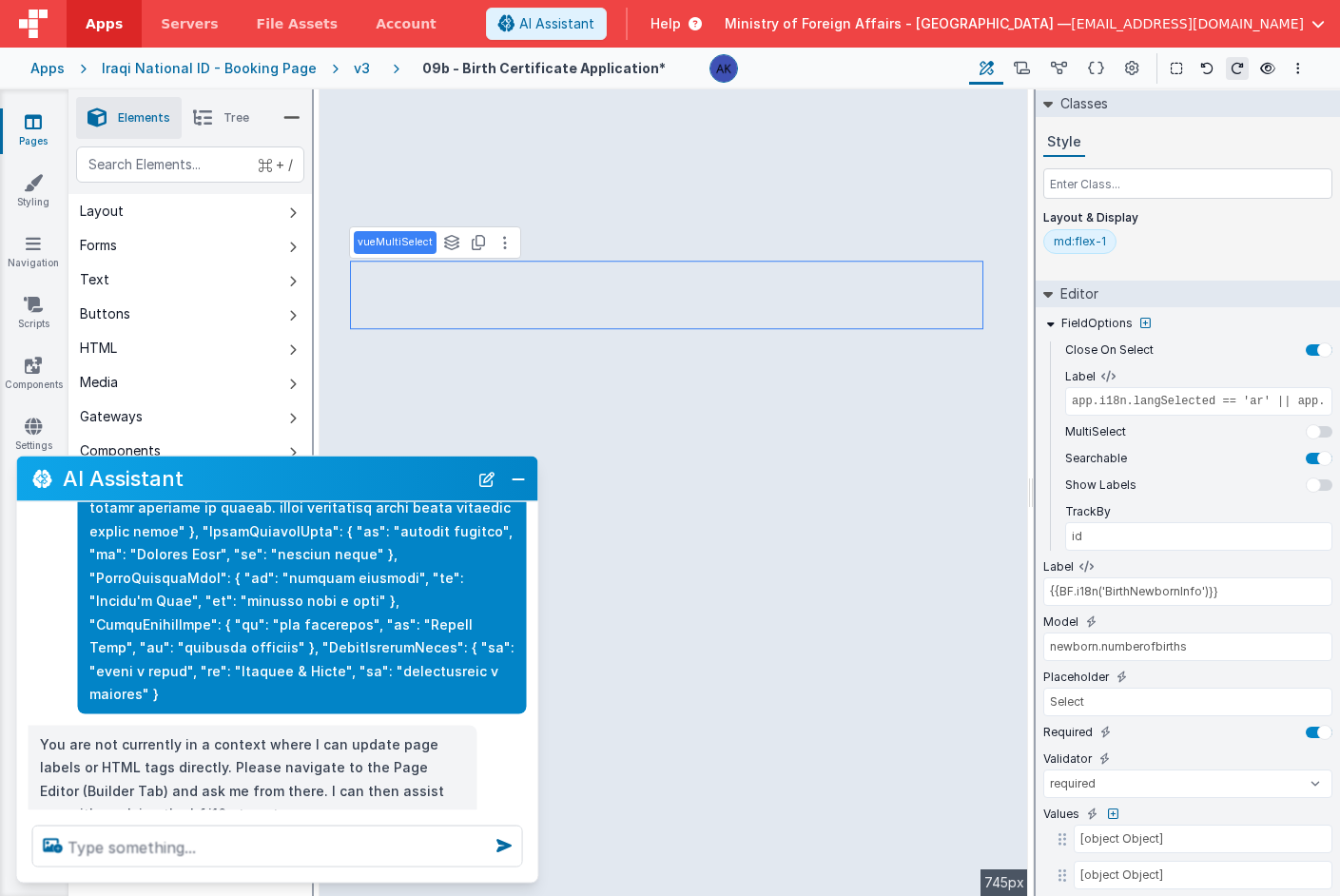
scroll to position [108, 0]
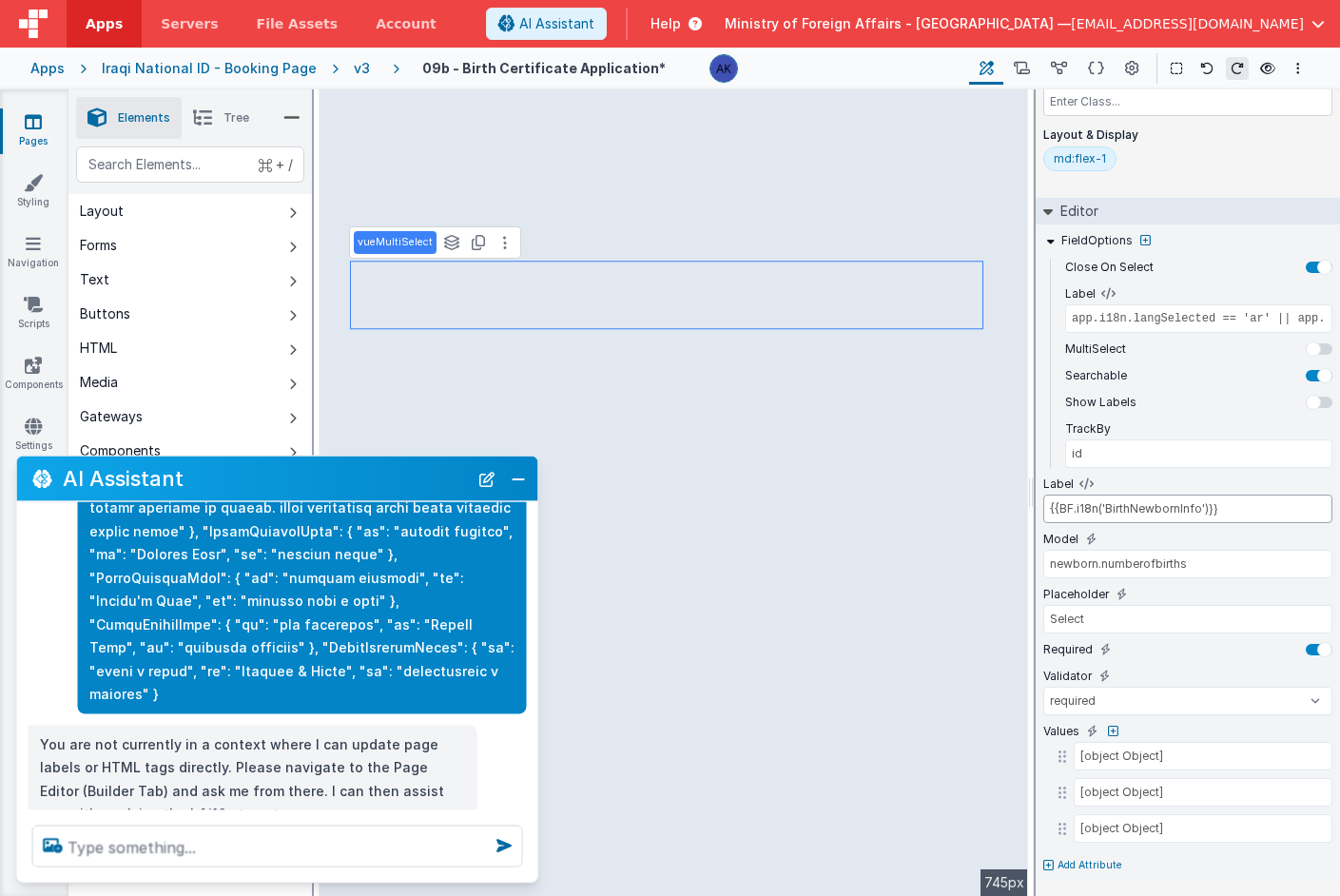
click at [1057, 510] on input "{{BF.i18n('BirthNewbornInfo')}}" at bounding box center [1188, 509] width 289 height 29
drag, startPoint x: 1060, startPoint y: 513, endPoint x: 1207, endPoint y: 512, distance: 147.0
click at [1207, 512] on input "{{BF.i18n('BirthNewbornInfo')}}" at bounding box center [1188, 509] width 289 height 29
click at [354, 60] on div "v3" at bounding box center [366, 69] width 24 height 19
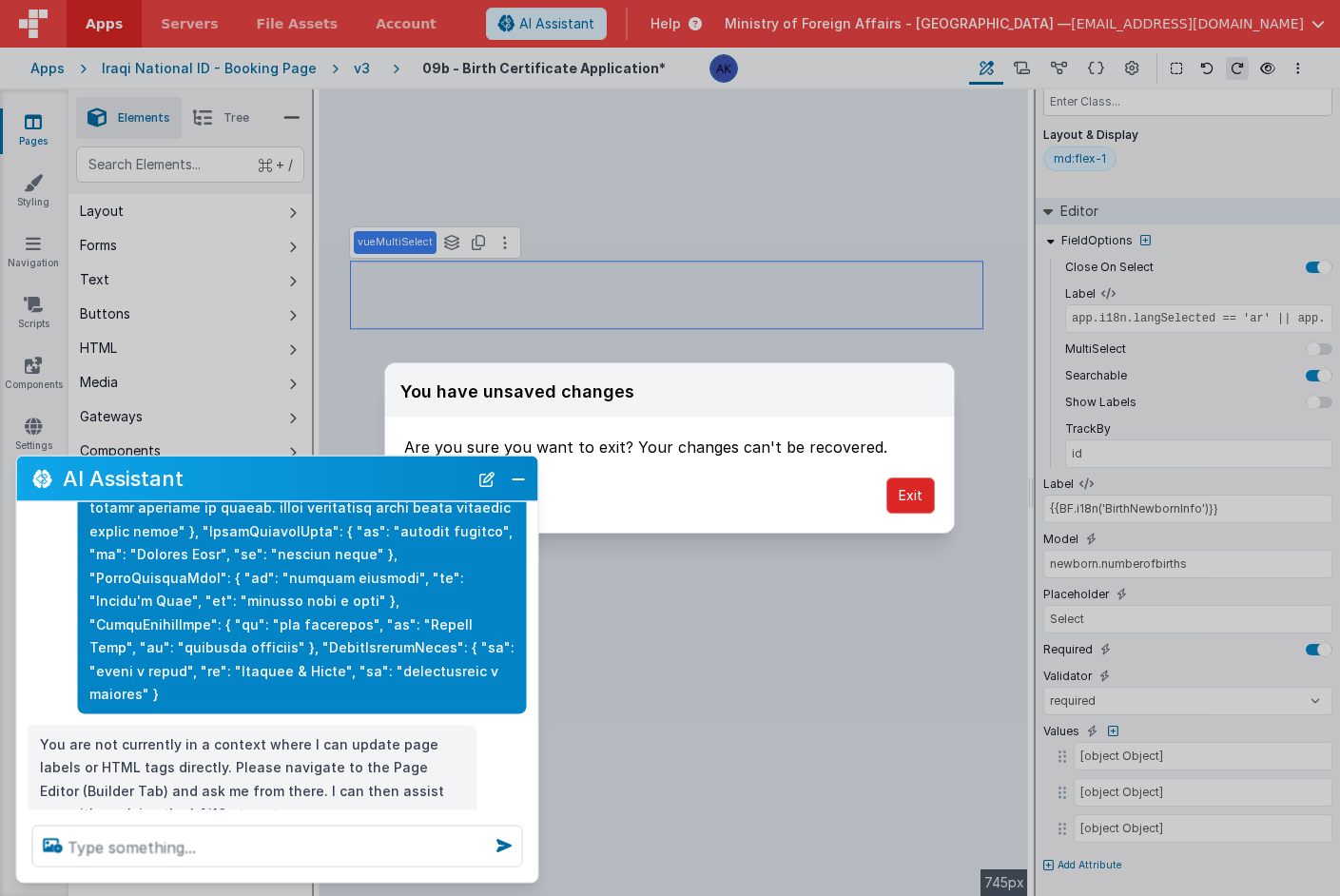
click at [910, 503] on button "Exit" at bounding box center [910, 496] width 49 height 36
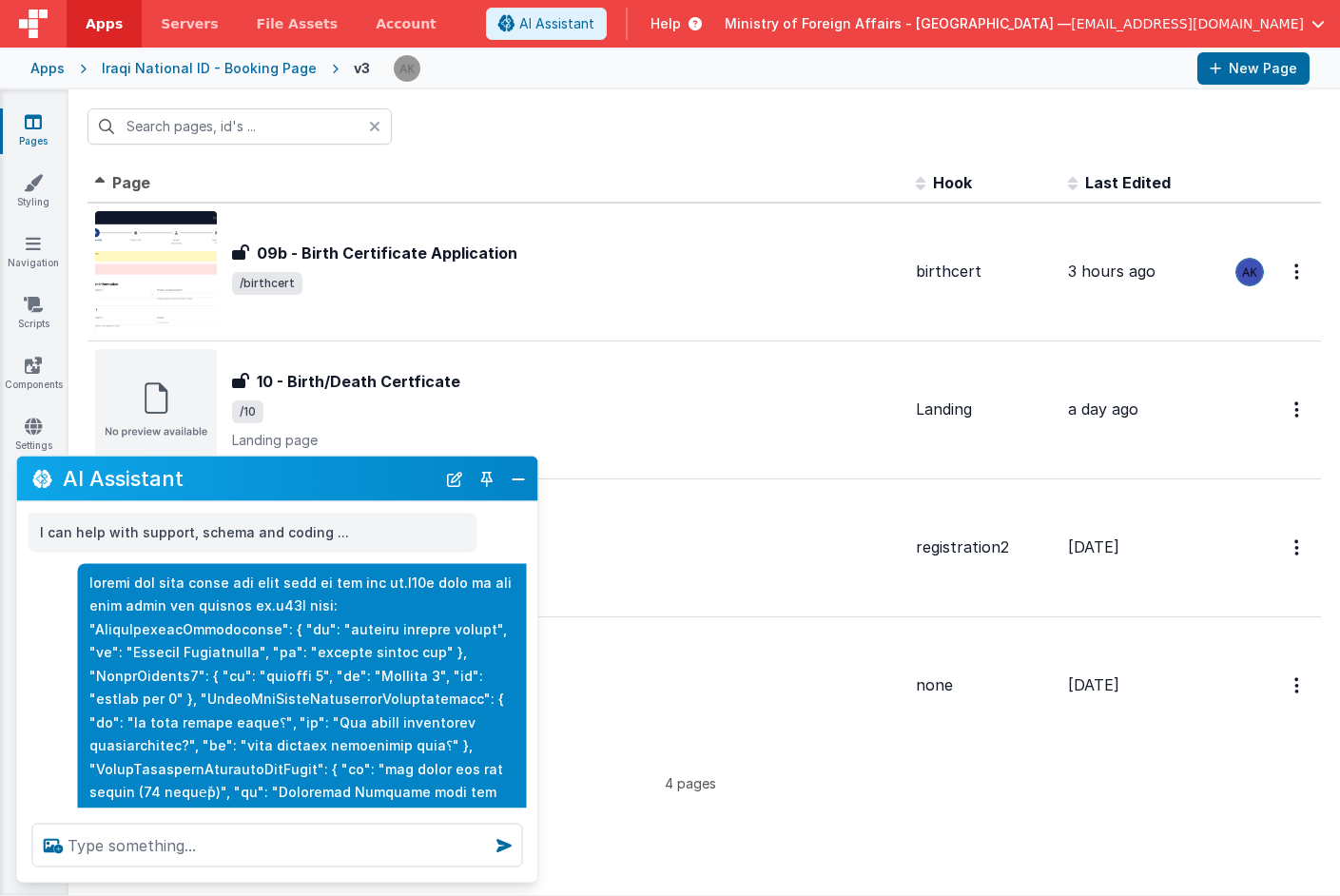
type input "birth"
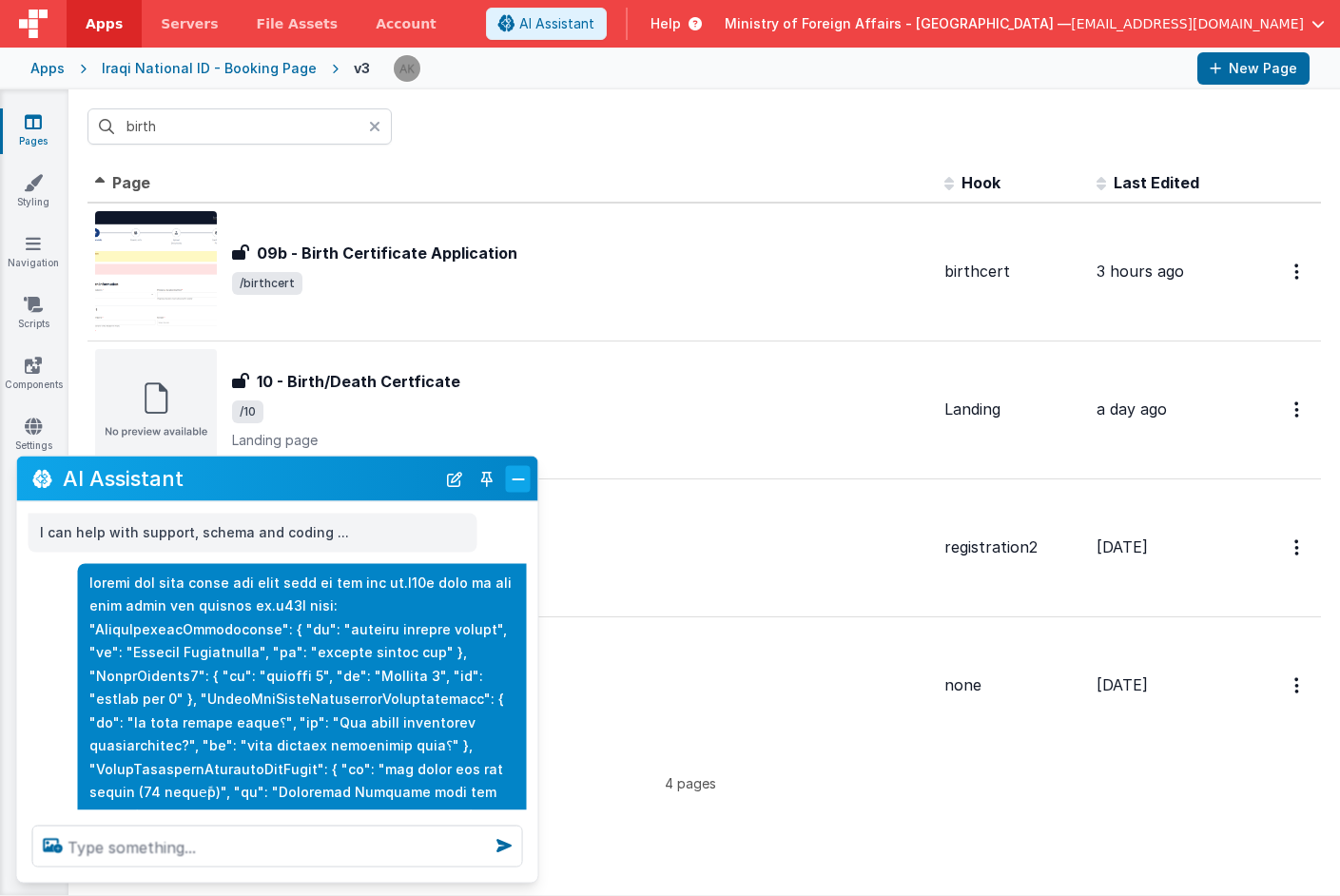
click at [522, 477] on button "Close" at bounding box center [519, 479] width 25 height 27
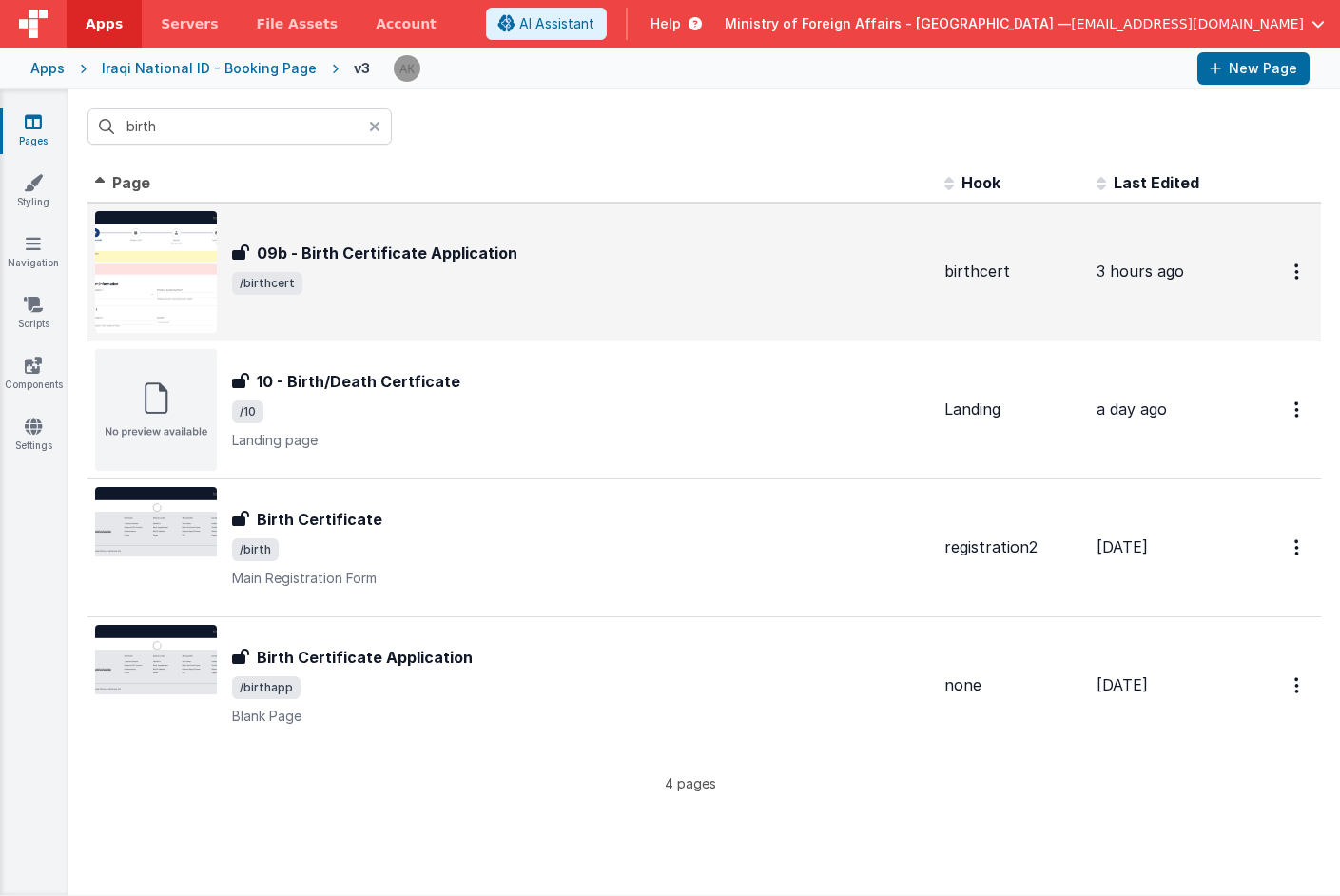
click at [203, 288] on img at bounding box center [156, 271] width 121 height 121
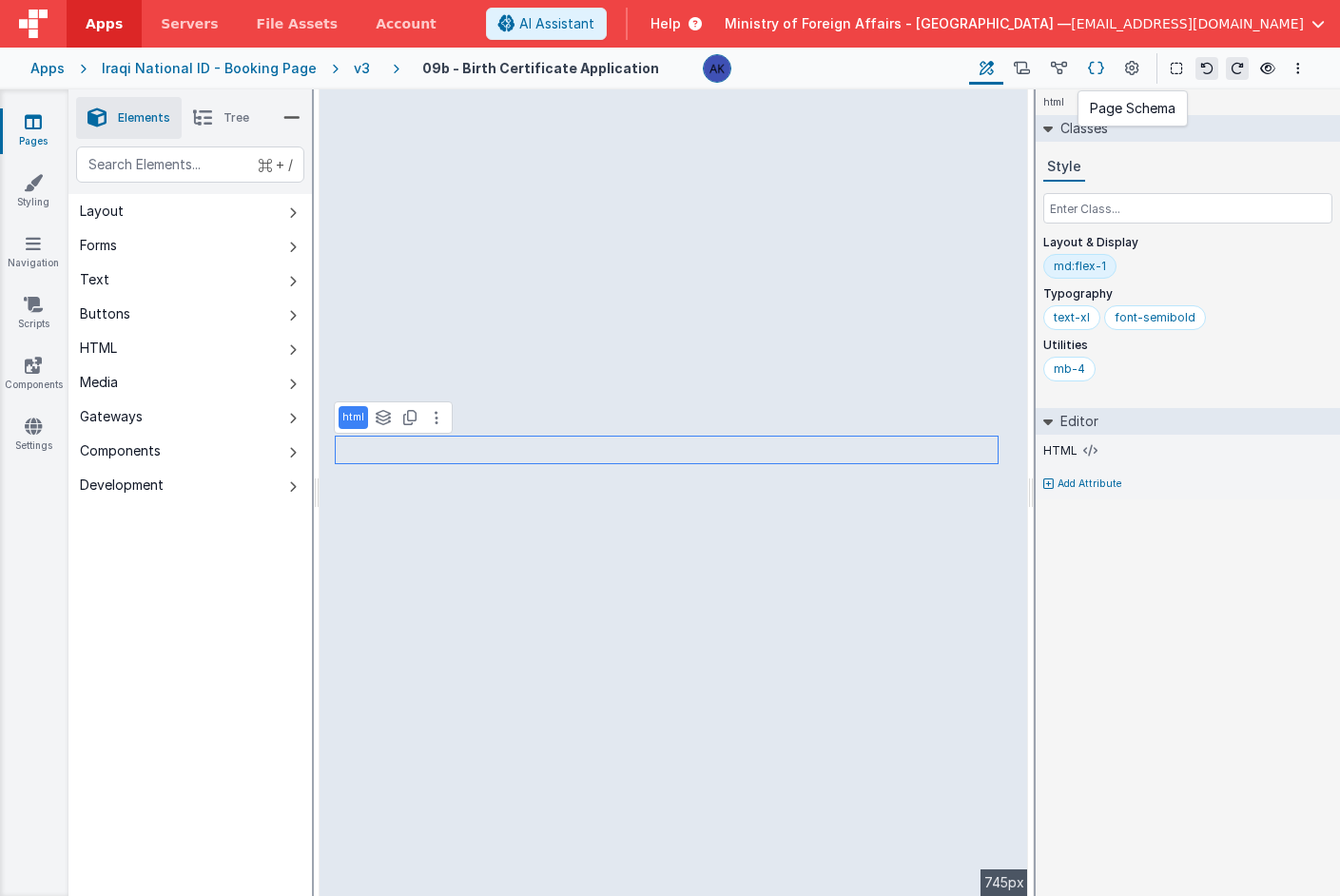
click at [1092, 68] on icon at bounding box center [1095, 69] width 16 height 20
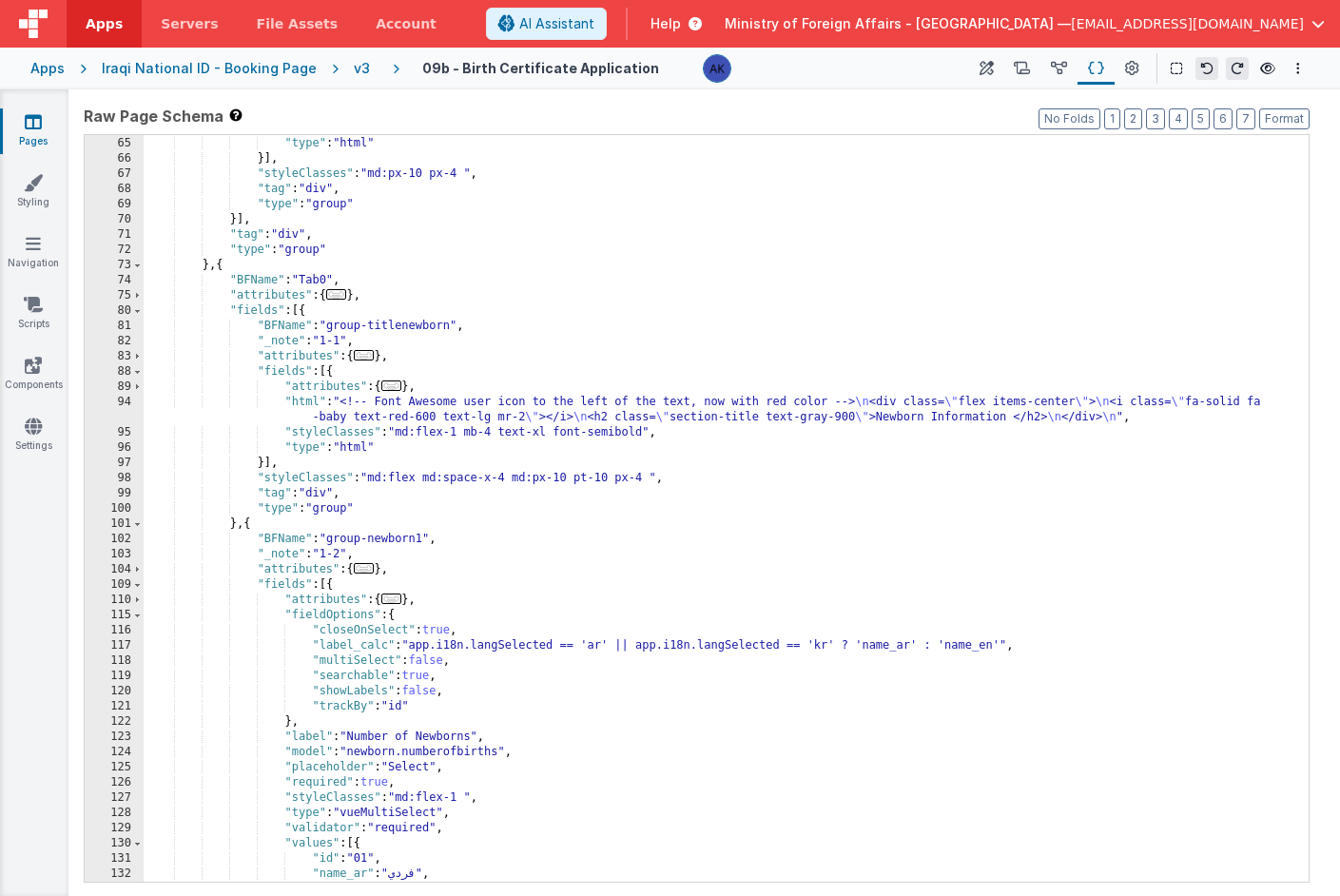
scroll to position [543, 0]
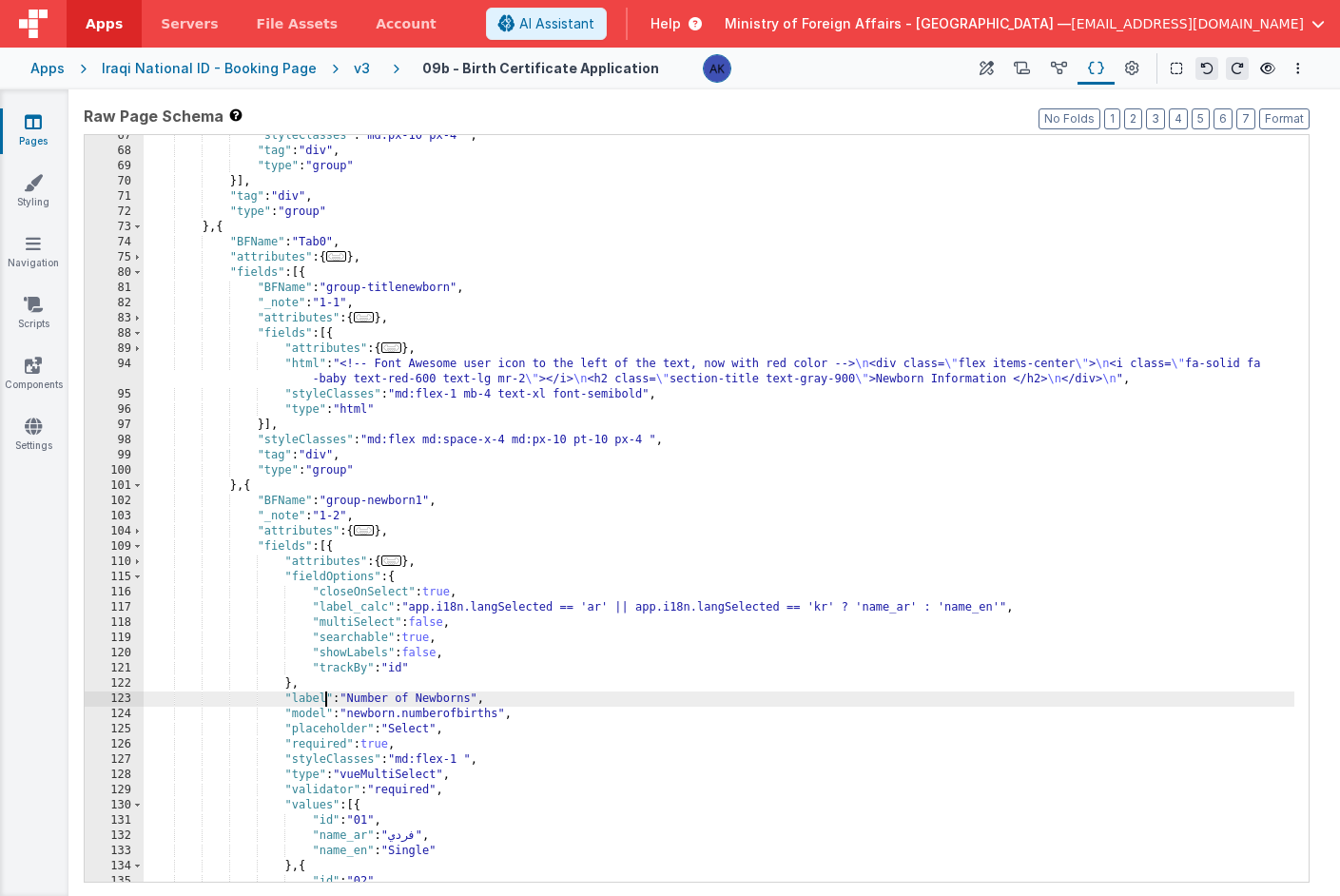
click at [326, 697] on div ""styleClasses" : "md:px-10 px-4 " , "tag" : "div" , "type" : "group" }] , "tag"…" at bounding box center [718, 517] width 1151 height 778
drag, startPoint x: 386, startPoint y: 699, endPoint x: 512, endPoint y: 693, distance: 126.1
click at [512, 693] on div ""styleClasses" : "md:px-10 px-4 " , "tag" : "div" , "type" : "group" }] , "tag"…" at bounding box center [718, 517] width 1151 height 778
click at [518, 695] on div ""styleClasses" : "md:px-10 px-4 " , "tag" : "div" , "type" : "group" }] , "tag"…" at bounding box center [718, 517] width 1151 height 778
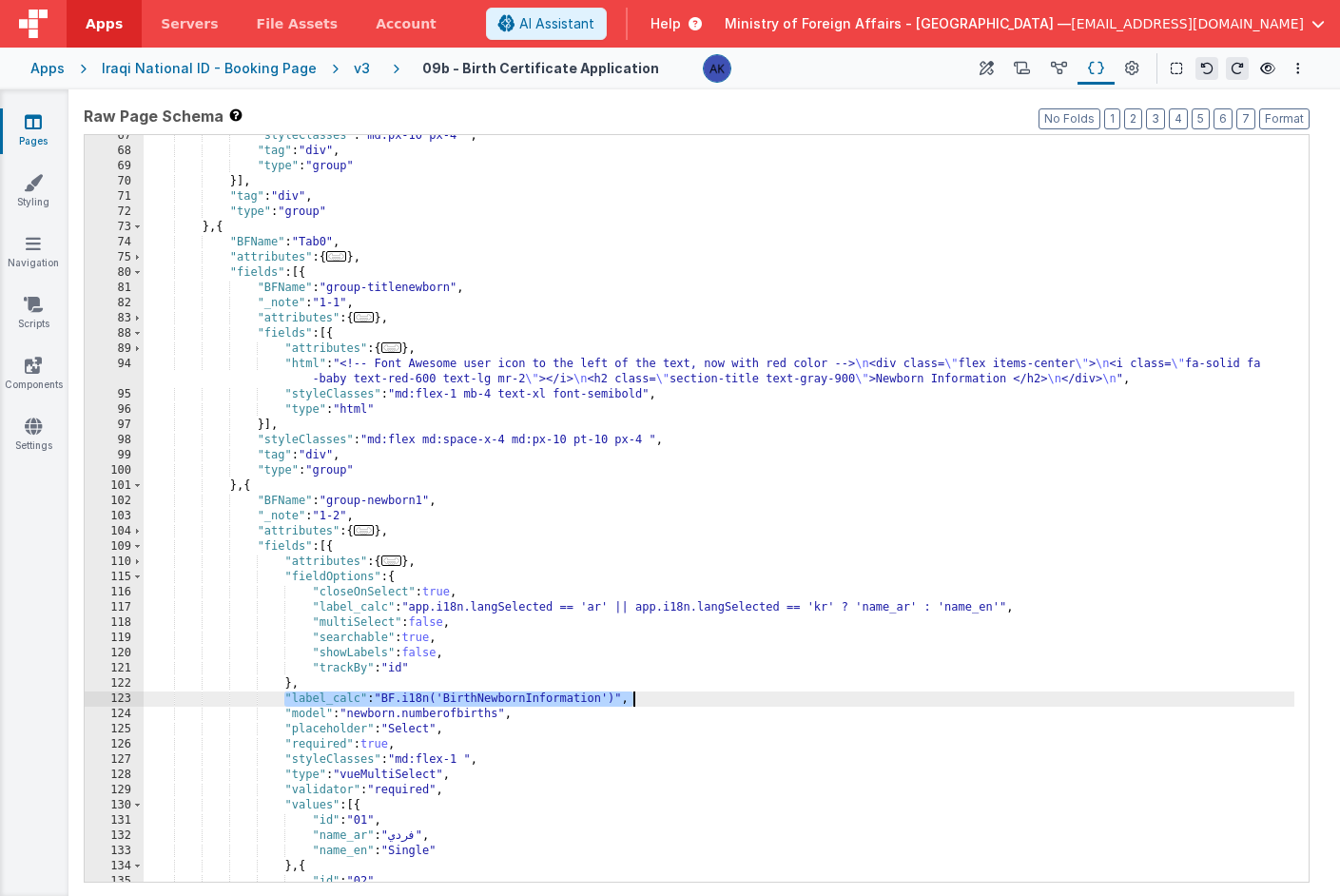
drag, startPoint x: 285, startPoint y: 701, endPoint x: 659, endPoint y: 693, distance: 374.1
click at [659, 693] on div ""styleClasses" : "md:px-10 px-4 " , "tag" : "div" , "type" : "group" }] , "tag"…" at bounding box center [718, 517] width 1151 height 778
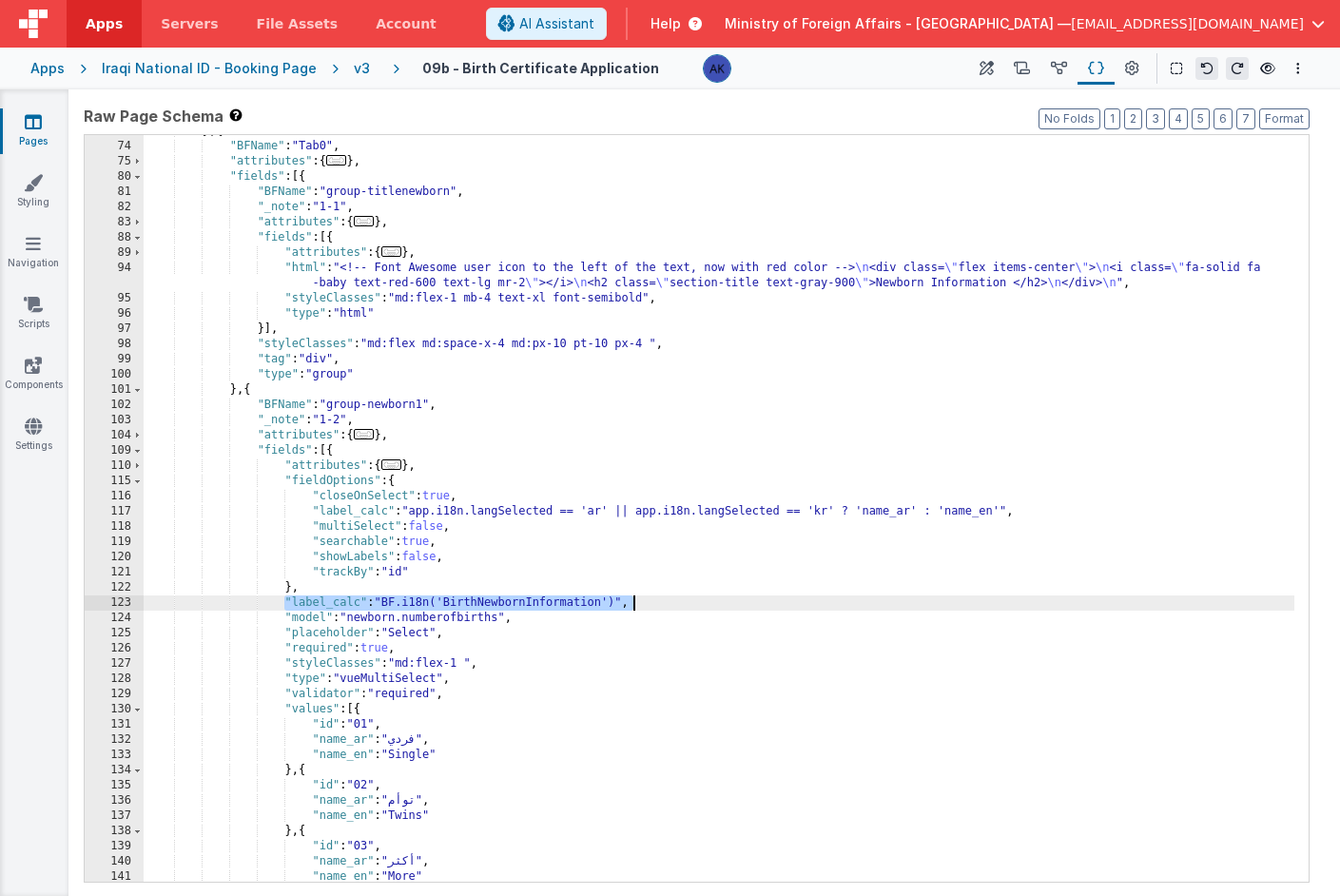
scroll to position [566, 0]
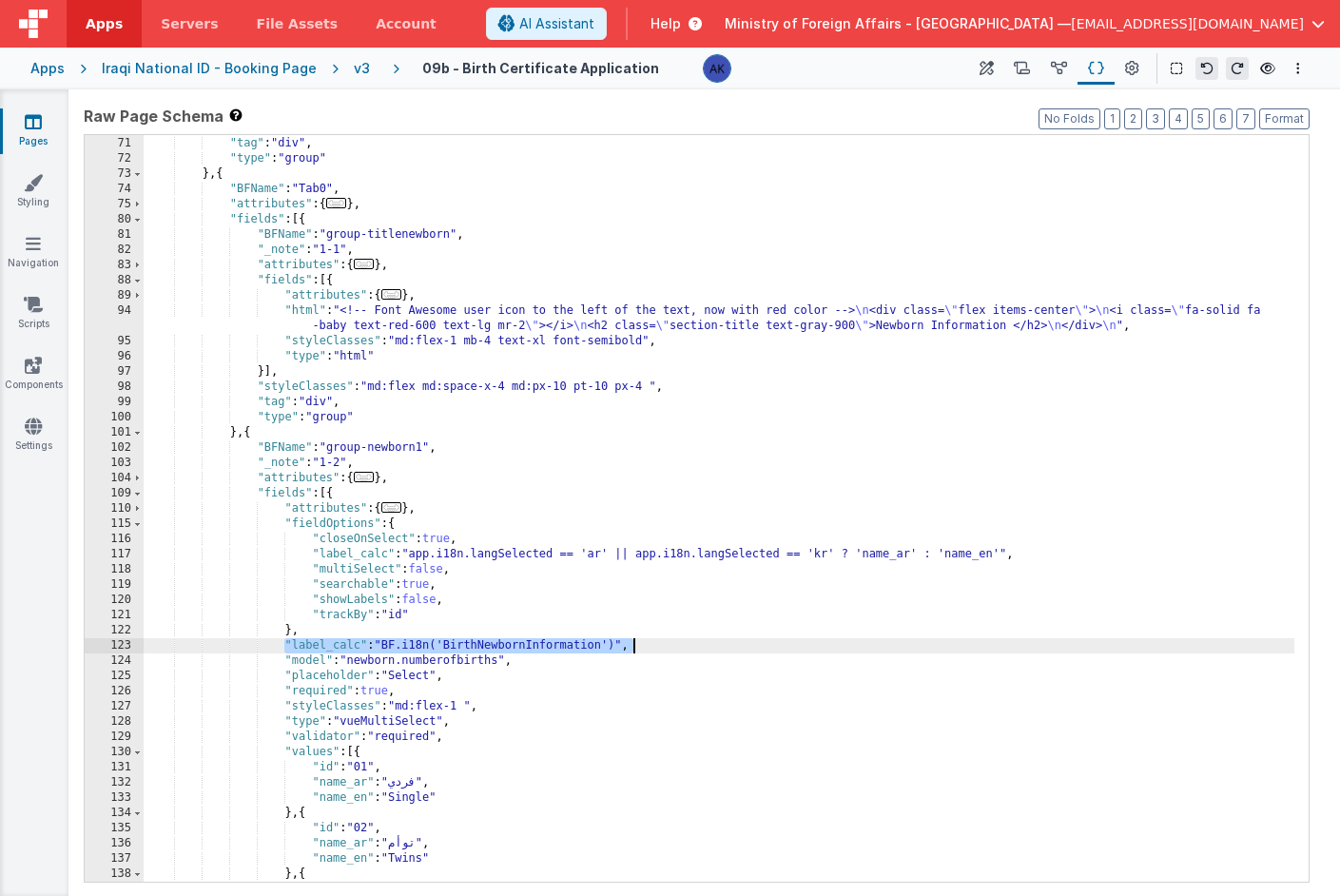
click at [532, 647] on div "}] , "tag" : "div" , "type" : "group" } , { "BFName" : "Tab0" , "attributes" : …" at bounding box center [718, 509] width 1151 height 778
click at [605, 644] on div "}] , "tag" : "div" , "type" : "group" } , { "BFName" : "Tab0" , "attributes" : …" at bounding box center [718, 509] width 1151 height 778
click at [544, 644] on div "}] , "tag" : "div" , "type" : "group" } , { "BFName" : "Tab0" , "attributes" : …" at bounding box center [718, 509] width 1151 height 778
click at [544, 643] on div "}] , "tag" : "div" , "type" : "group" } , { "BFName" : "Tab0" , "attributes" : …" at bounding box center [718, 509] width 1151 height 778
click at [564, 644] on div "}] , "tag" : "div" , "type" : "group" } , { "BFName" : "Tab0" , "attributes" : …" at bounding box center [718, 509] width 1151 height 778
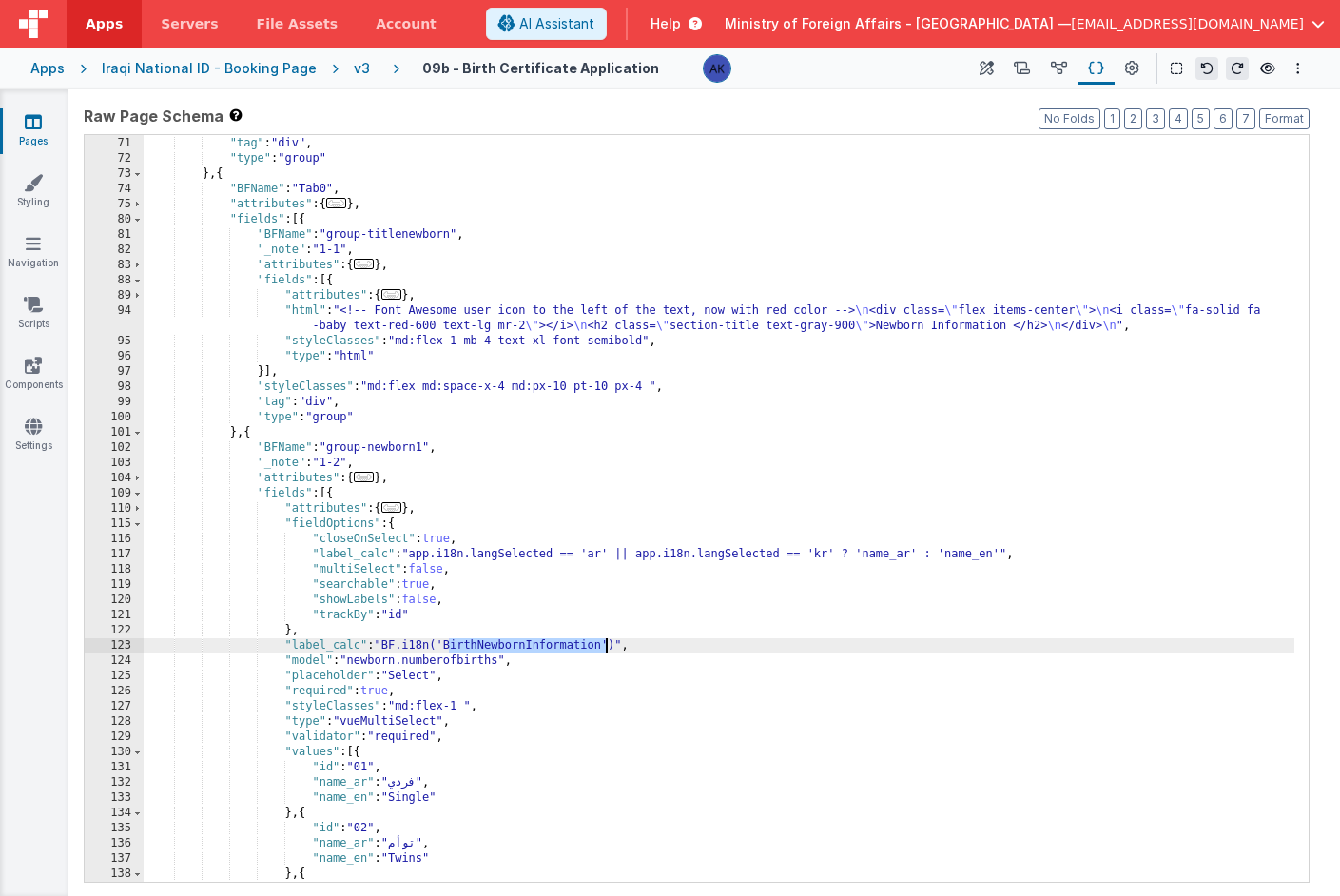
click at [564, 644] on div "}] , "tag" : "div" , "type" : "group" } , { "BFName" : "Tab0" , "attributes" : …" at bounding box center [718, 509] width 1151 height 778
drag, startPoint x: 280, startPoint y: 648, endPoint x: 629, endPoint y: 639, distance: 349.1
click at [629, 639] on div "}] , "tag" : "div" , "type" : "group" } , { "BFName" : "Tab0" , "attributes" : …" at bounding box center [718, 509] width 1151 height 778
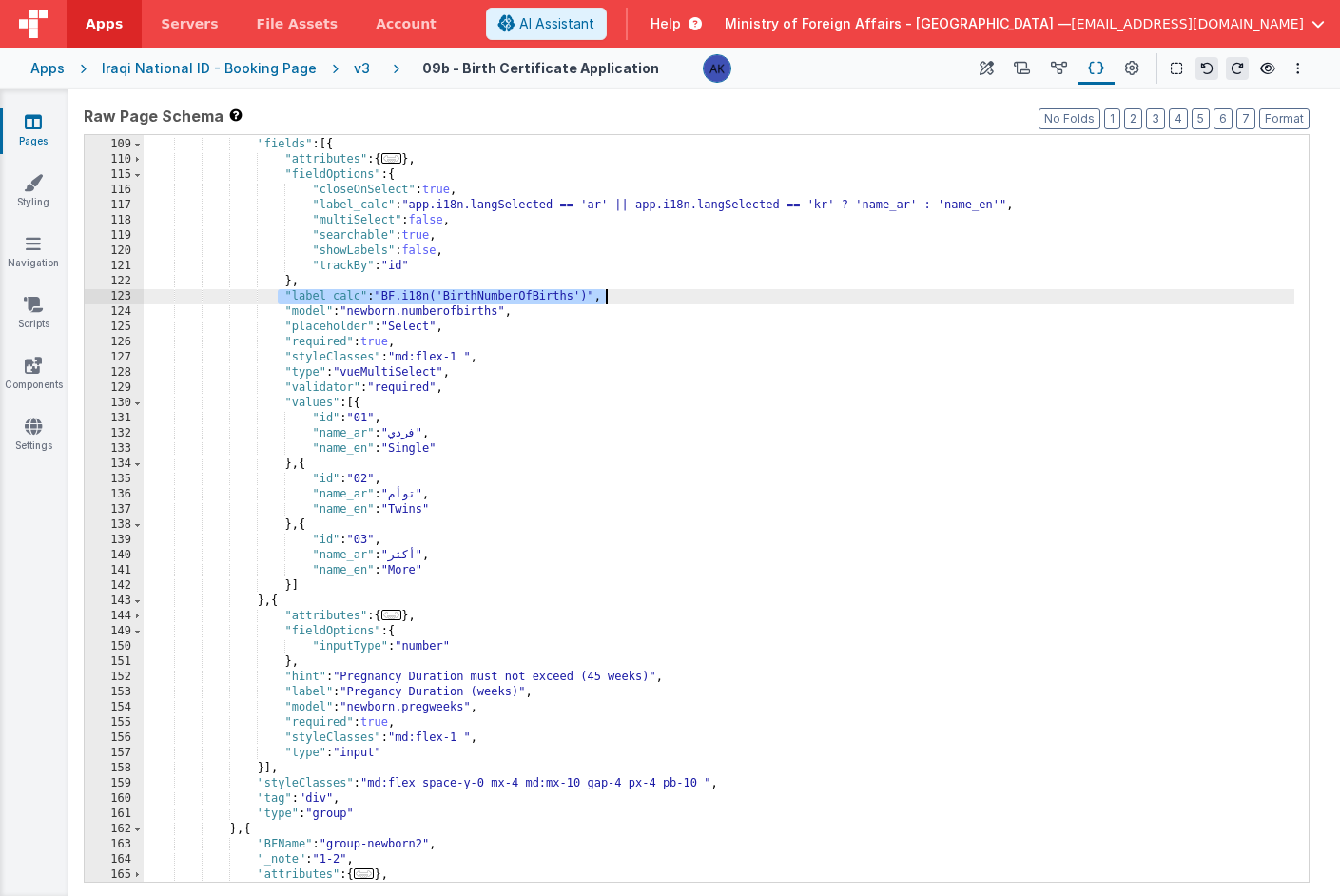
scroll to position [725, 0]
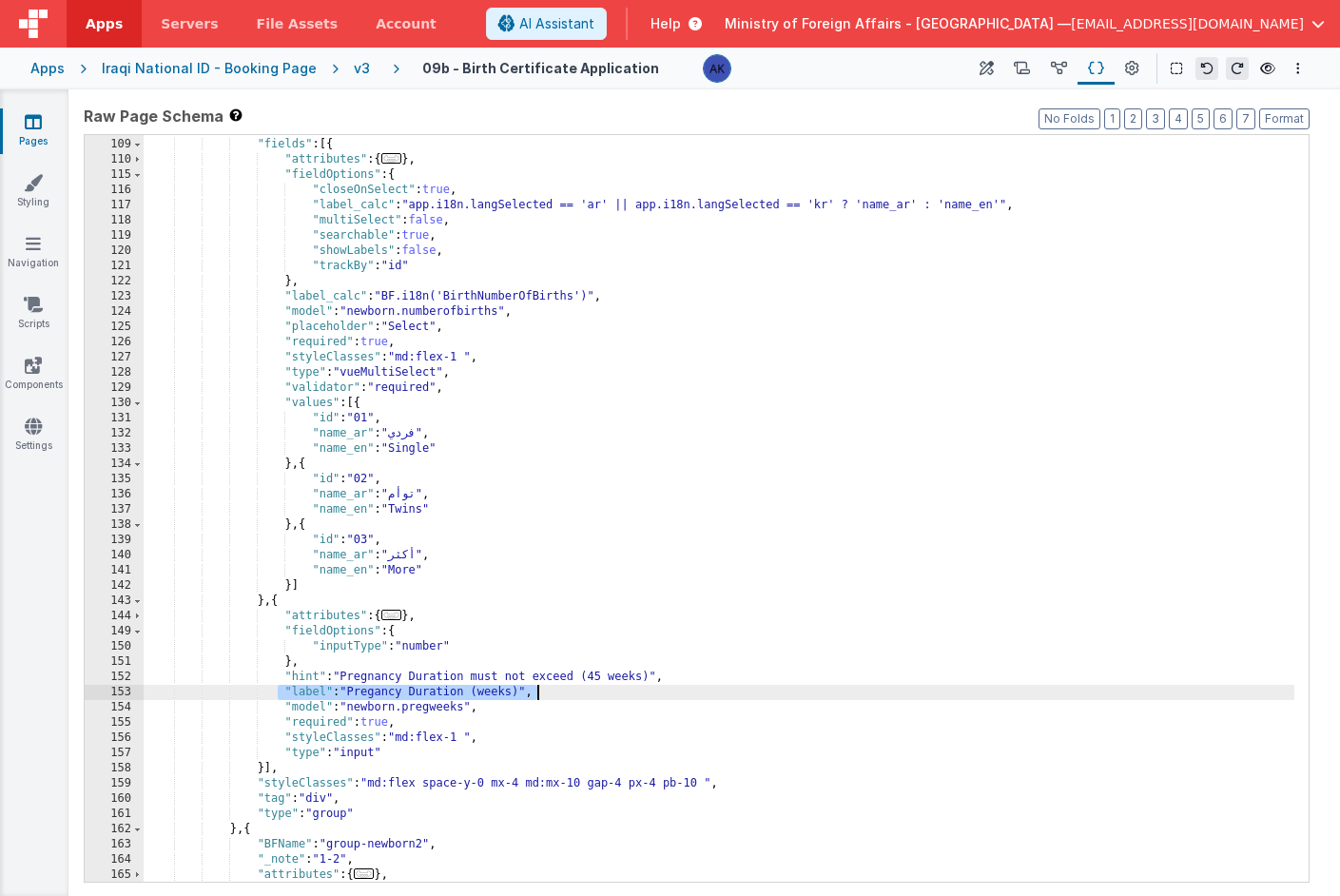
drag, startPoint x: 281, startPoint y: 690, endPoint x: 559, endPoint y: 691, distance: 278.0
click at [559, 691] on div ""attributes" : { ... } , "fields" : [{ "attributes" : { ... } , "fieldOptions" …" at bounding box center [718, 510] width 1151 height 778
click at [516, 691] on div ""attributes" : { ... } , "fields" : [{ "attributes" : { ... } , "fieldOptions" …" at bounding box center [718, 510] width 1151 height 778
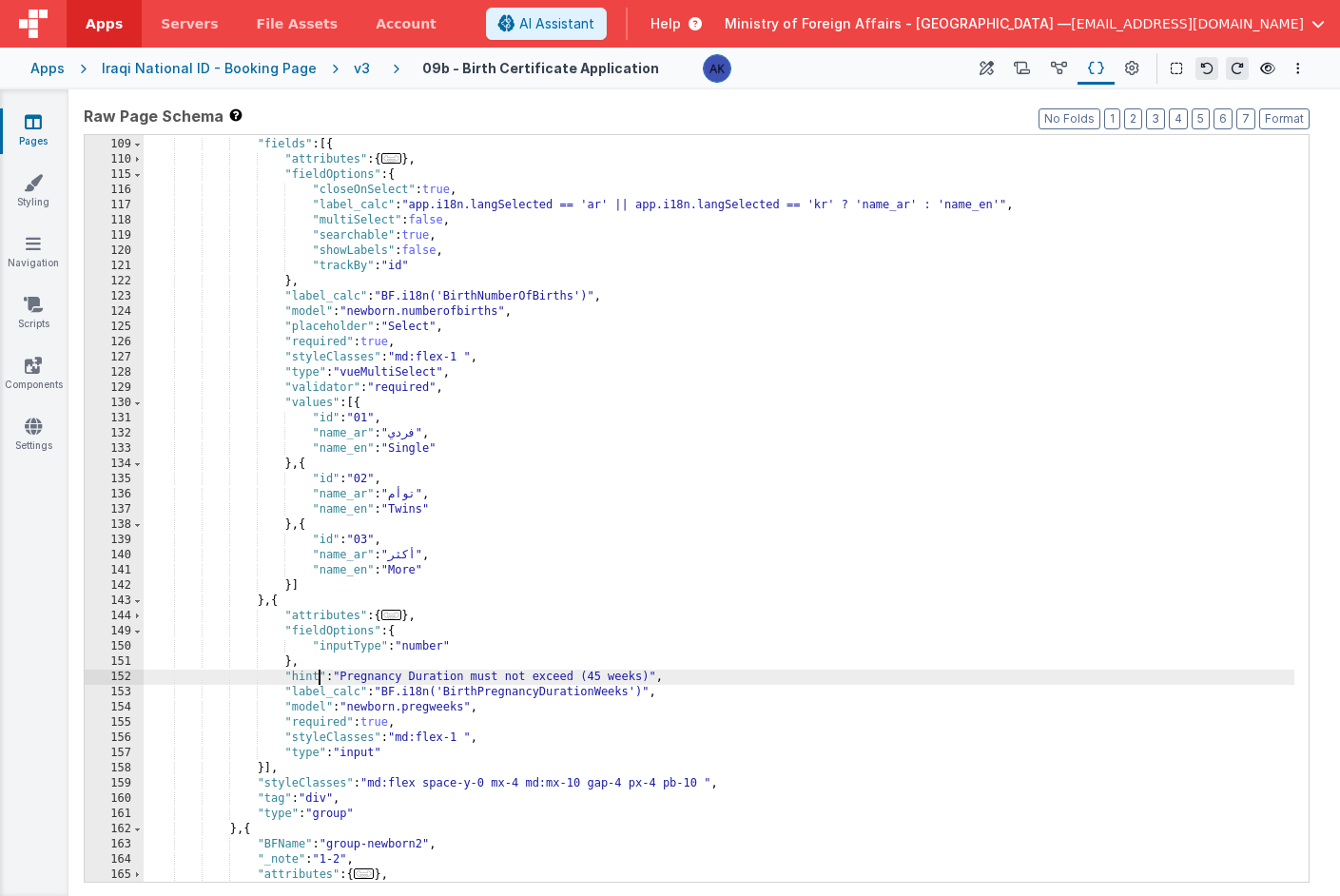
click at [317, 677] on div ""attributes" : { ... } , "fields" : [{ "attributes" : { ... } , "fieldOptions" …" at bounding box center [718, 510] width 1151 height 778
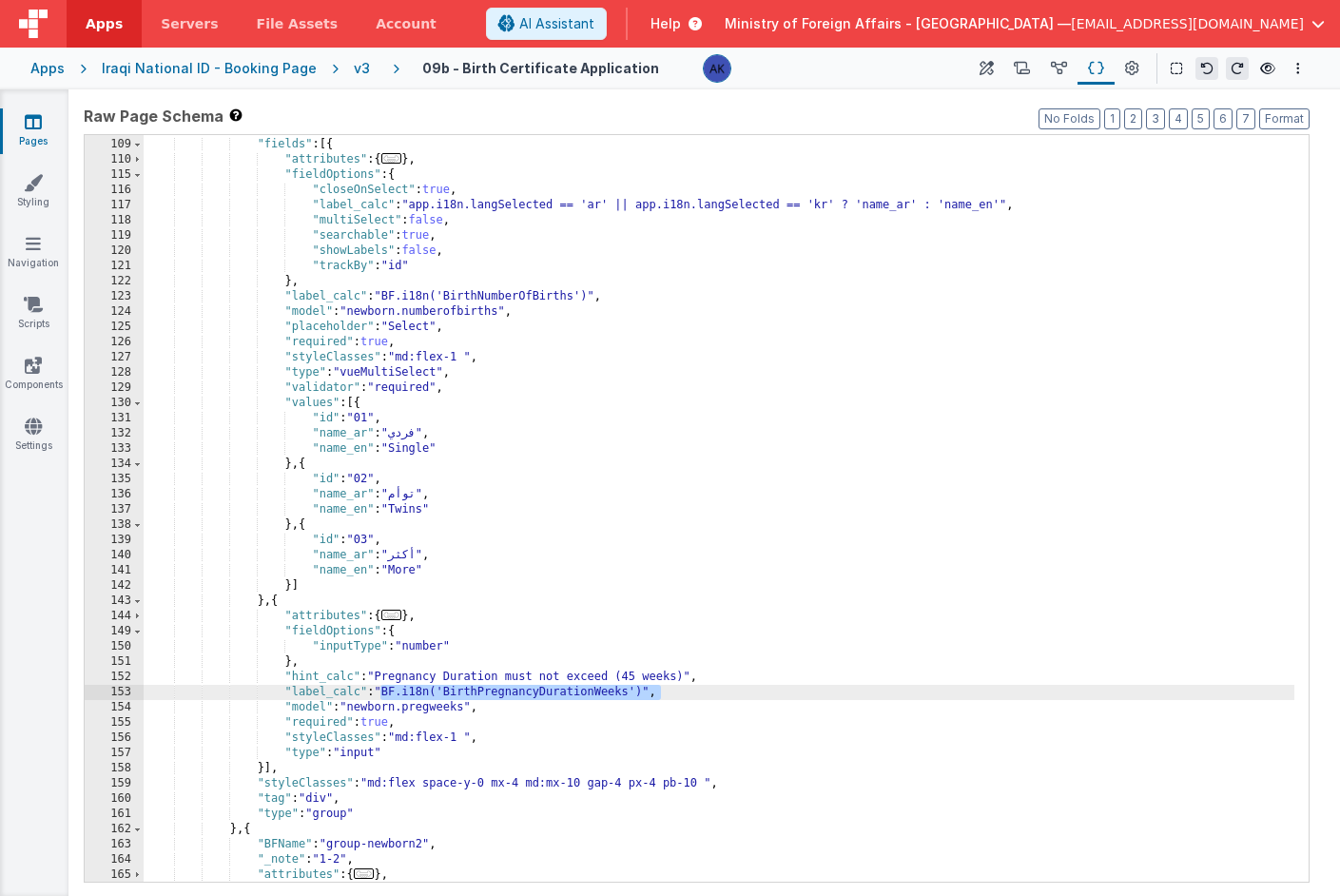
drag, startPoint x: 382, startPoint y: 691, endPoint x: 673, endPoint y: 692, distance: 291.0
click at [673, 692] on div ""attributes" : { ... } , "fields" : [{ "attributes" : { ... } , "fieldOptions" …" at bounding box center [718, 510] width 1151 height 778
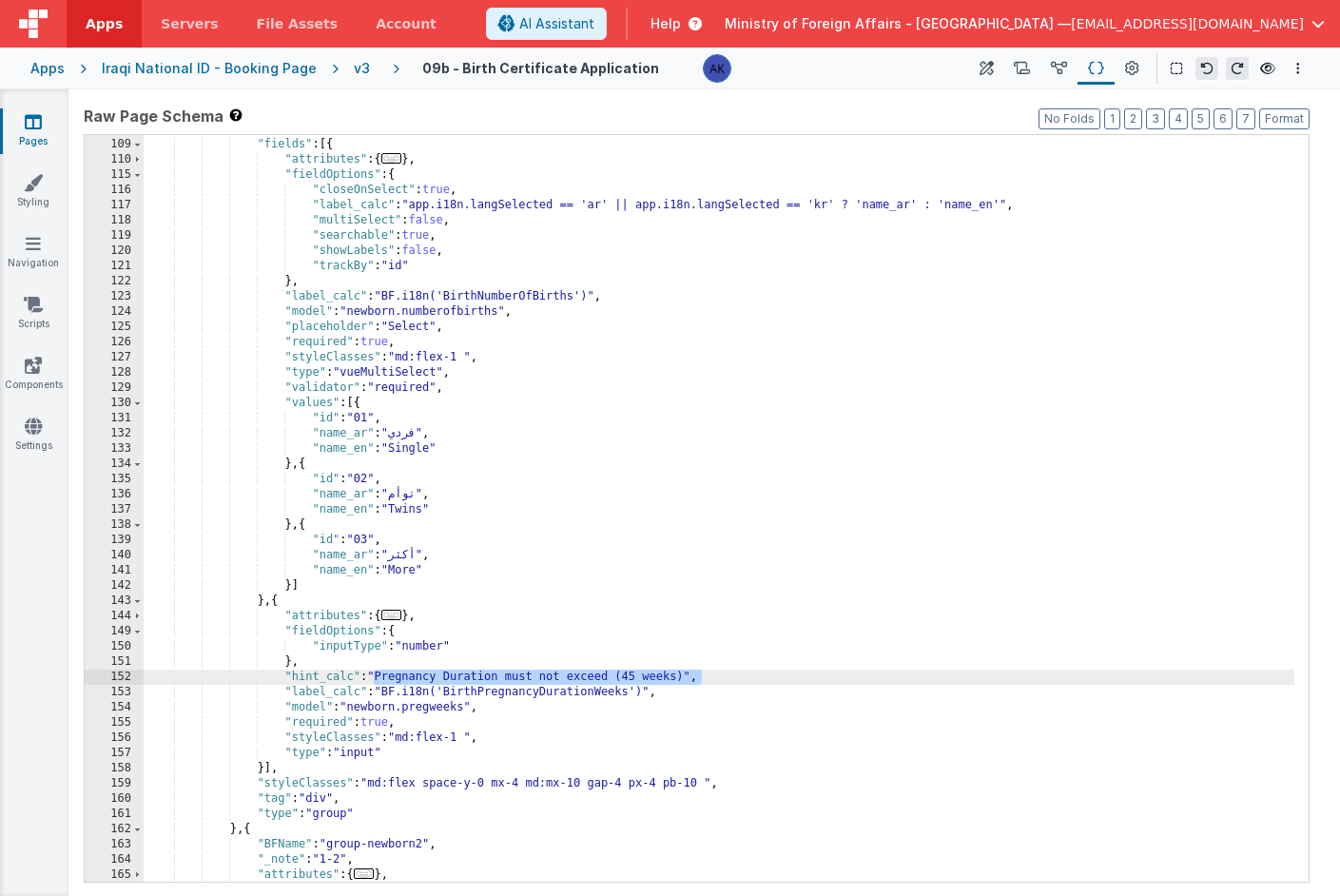
drag, startPoint x: 707, startPoint y: 677, endPoint x: 374, endPoint y: 681, distance: 333.0
click at [374, 681] on div ""attributes" : { ... } , "fields" : [{ "attributes" : { ... } , "fieldOptions" …" at bounding box center [718, 510] width 1151 height 778
click at [538, 674] on div ""attributes" : { ... } , "fields" : [{ "attributes" : { ... } , "fieldOptions" …" at bounding box center [718, 510] width 1151 height 778
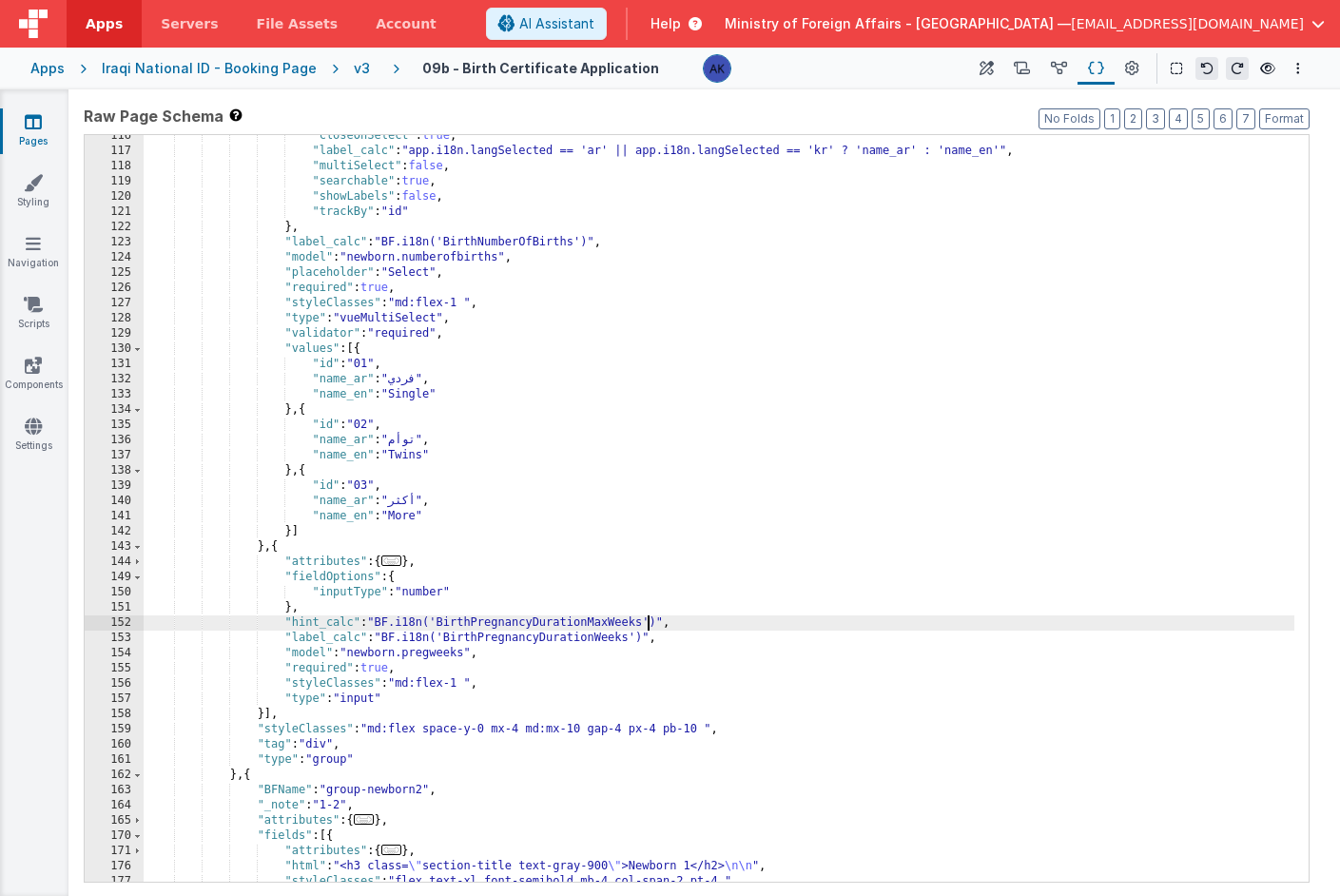
scroll to position [755, 0]
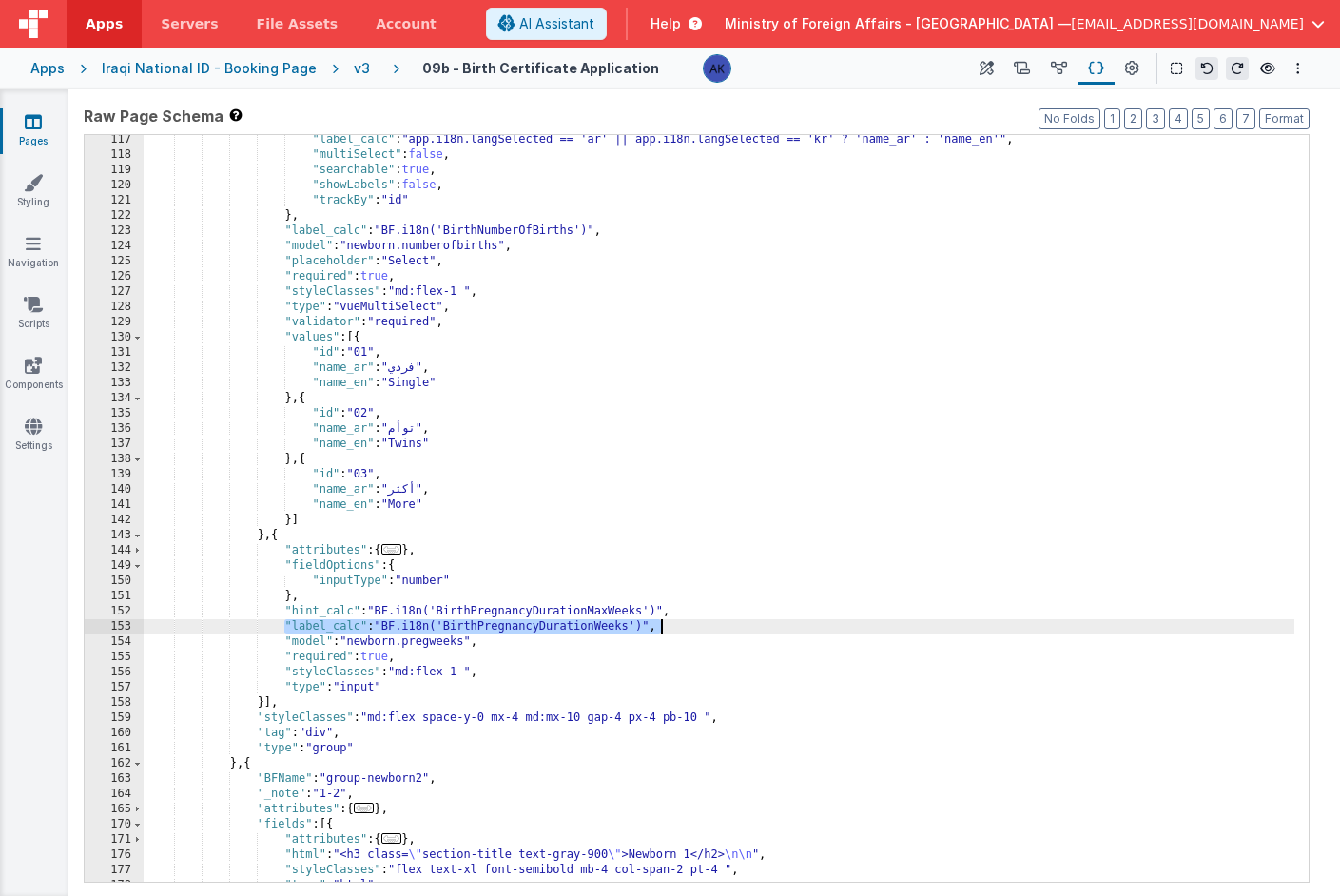
drag, startPoint x: 287, startPoint y: 628, endPoint x: 668, endPoint y: 629, distance: 381.0
click at [668, 629] on div ""label_calc" : "app.i18n.langSelected == 'ar' || app.i18n.langSelected == 'kr' …" at bounding box center [718, 521] width 1151 height 778
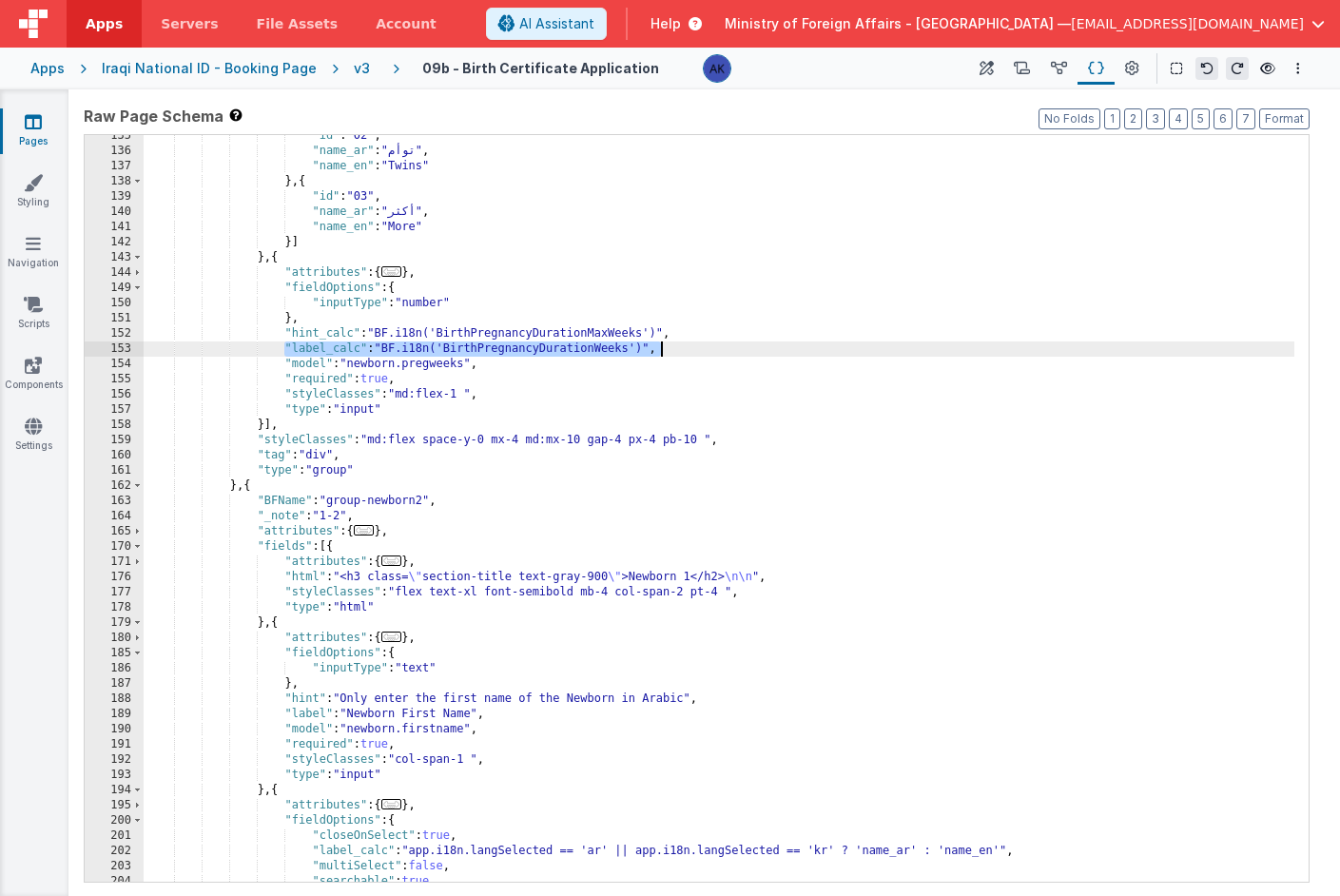
scroll to position [882, 0]
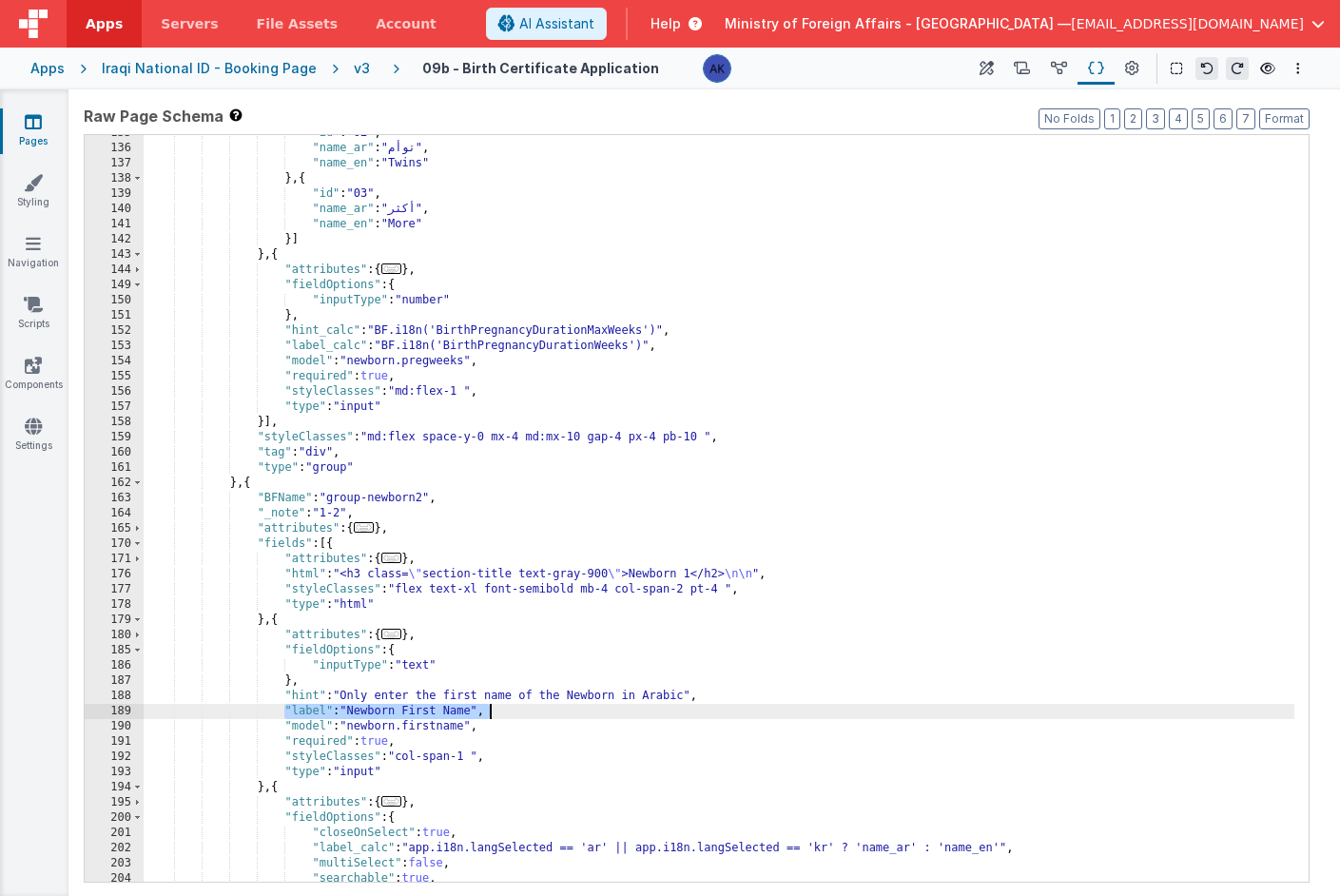
drag, startPoint x: 283, startPoint y: 714, endPoint x: 505, endPoint y: 711, distance: 222.0
click at [505, 711] on div ""id" : "02" , "name_ar" : "توأم" , "name_en" : "Twins" } , { "id" : "03" , "nam…" at bounding box center [718, 514] width 1151 height 778
click at [599, 713] on div ""id" : "02" , "name_ar" : "توأم" , "name_en" : "Twins" } , { "id" : "03" , "nam…" at bounding box center [718, 514] width 1151 height 778
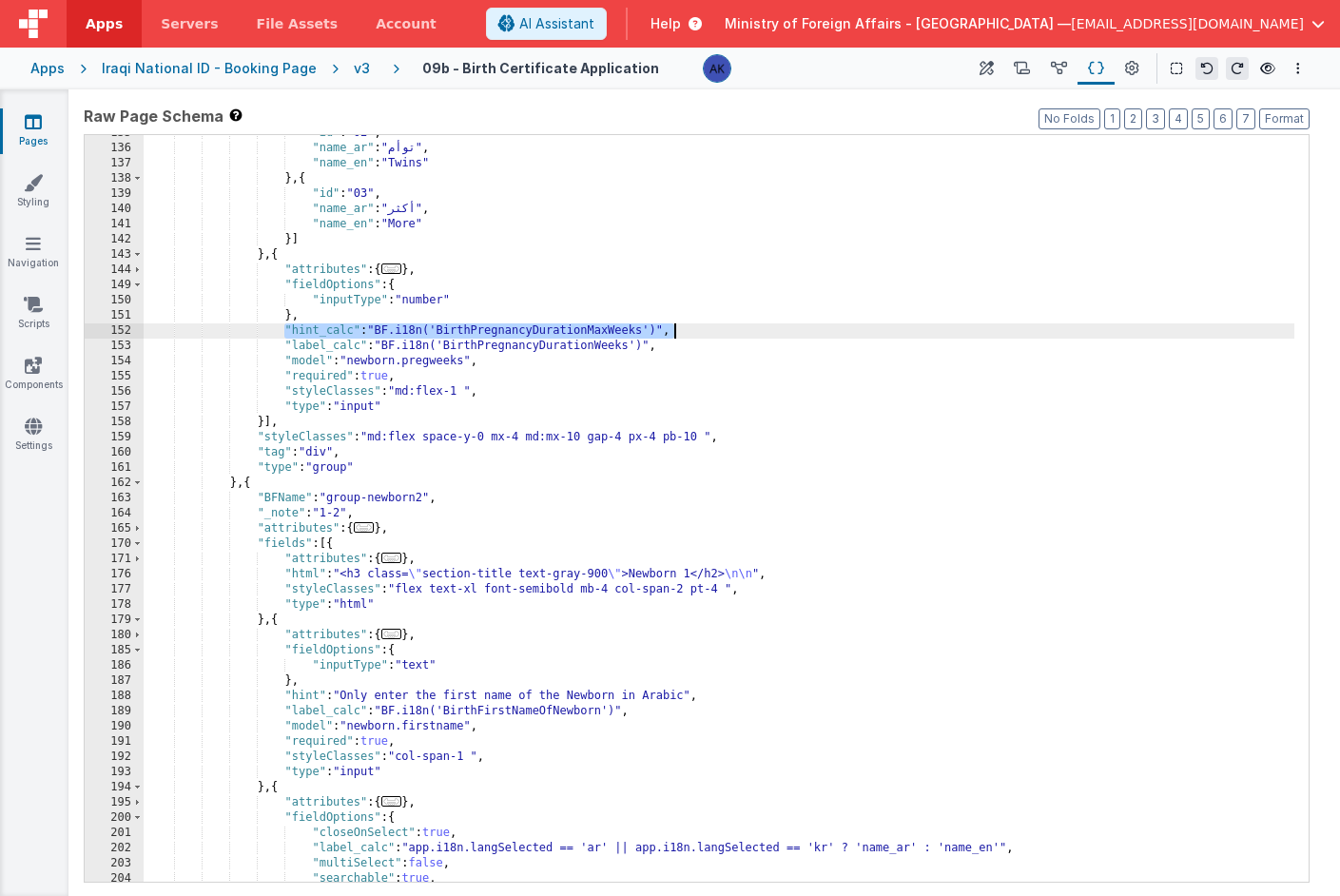
drag, startPoint x: 285, startPoint y: 330, endPoint x: 805, endPoint y: 331, distance: 520.0
click at [805, 331] on div ""id" : "02" , "name_ar" : "توأم" , "name_en" : "Twins" } , { "id" : "03" , "nam…" at bounding box center [718, 514] width 1151 height 778
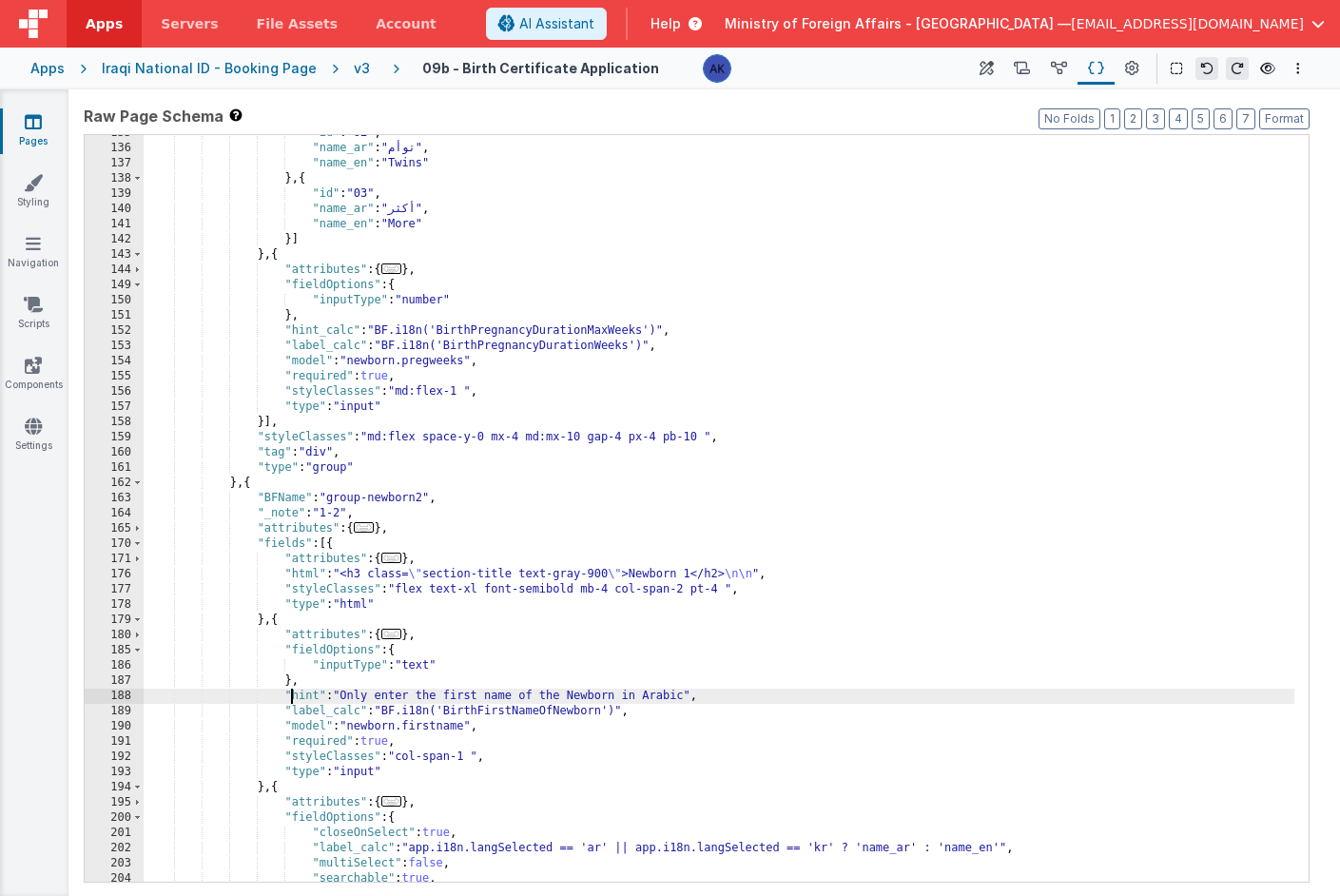
click at [288, 695] on div ""id" : "02" , "name_ar" : "توأم" , "name_en" : "Twins" } , { "id" : "03" , "nam…" at bounding box center [718, 514] width 1151 height 778
drag, startPoint x: 287, startPoint y: 698, endPoint x: 735, endPoint y: 696, distance: 448.0
click at [735, 696] on div ""id" : "02" , "name_ar" : "توأم" , "name_en" : "Twins" } , { "id" : "03" , "nam…" at bounding box center [718, 514] width 1151 height 778
click at [567, 700] on div ""id" : "02" , "name_ar" : "توأم" , "name_en" : "Twins" } , { "id" : "03" , "nam…" at bounding box center [718, 514] width 1151 height 778
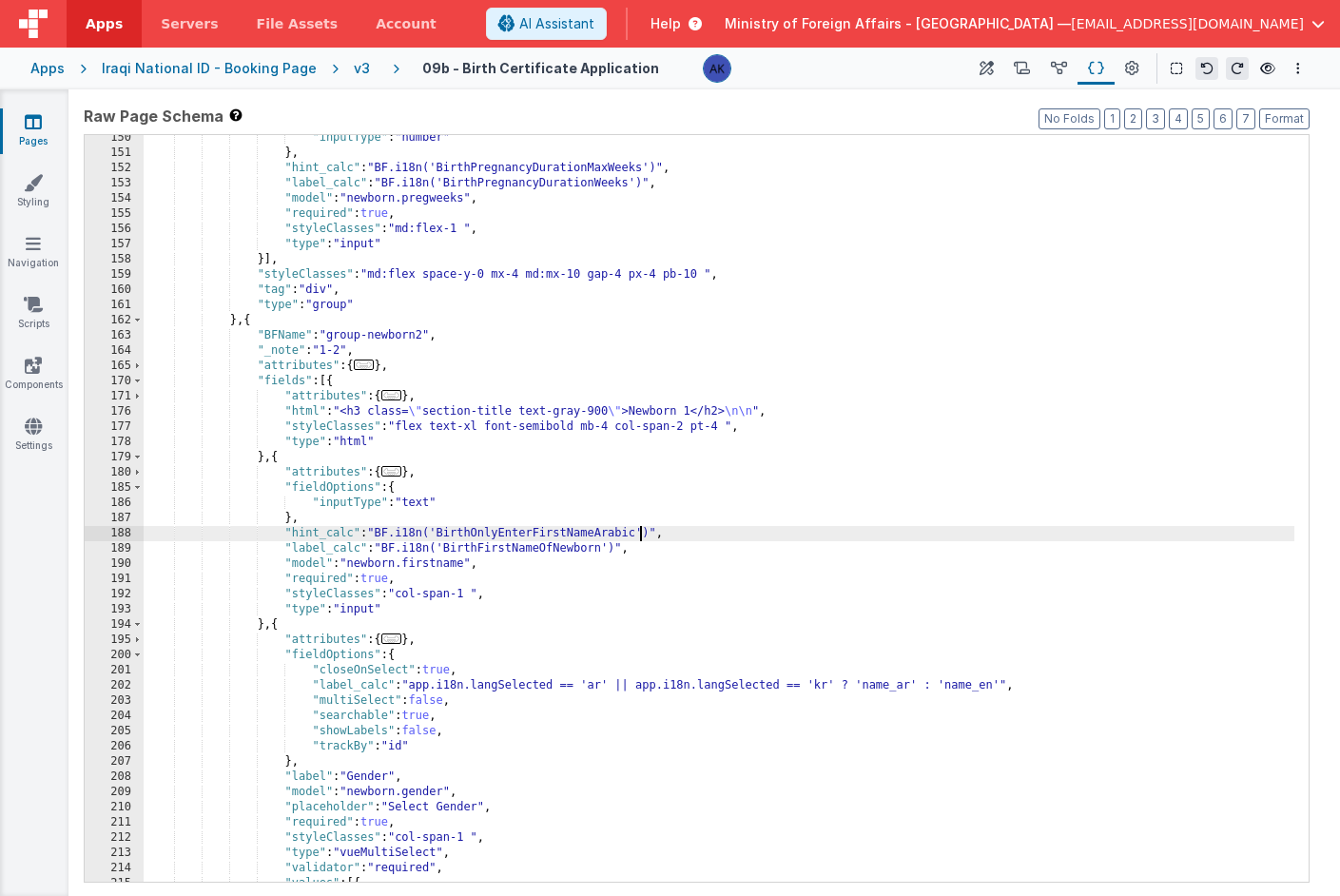
scroll to position [957, 0]
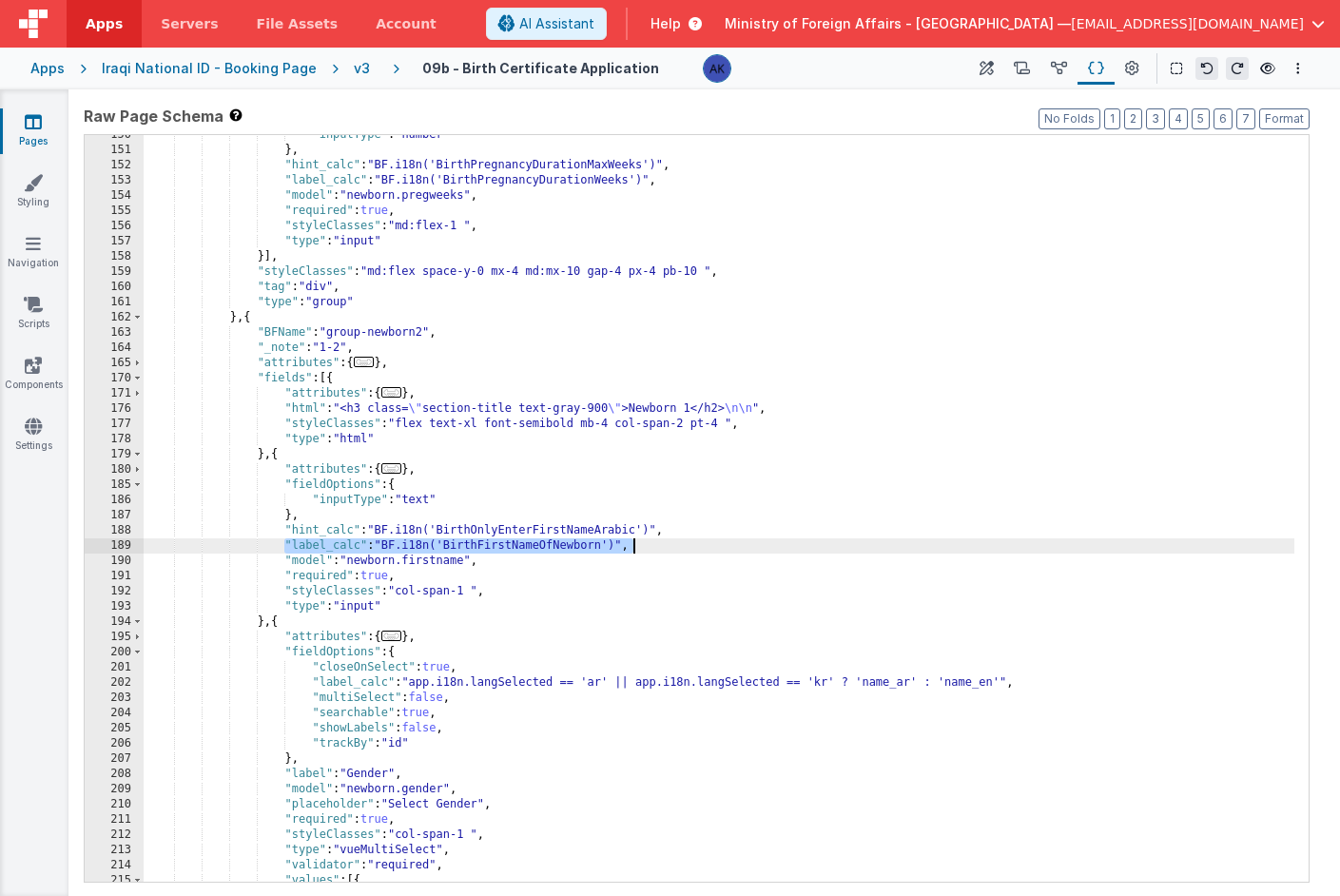
drag, startPoint x: 285, startPoint y: 544, endPoint x: 633, endPoint y: 544, distance: 348.0
click at [633, 544] on div ""inputType" : "number" } , "hint_calc" : "BF.i18n('BirthPregnancyDurationMaxWee…" at bounding box center [718, 516] width 1151 height 778
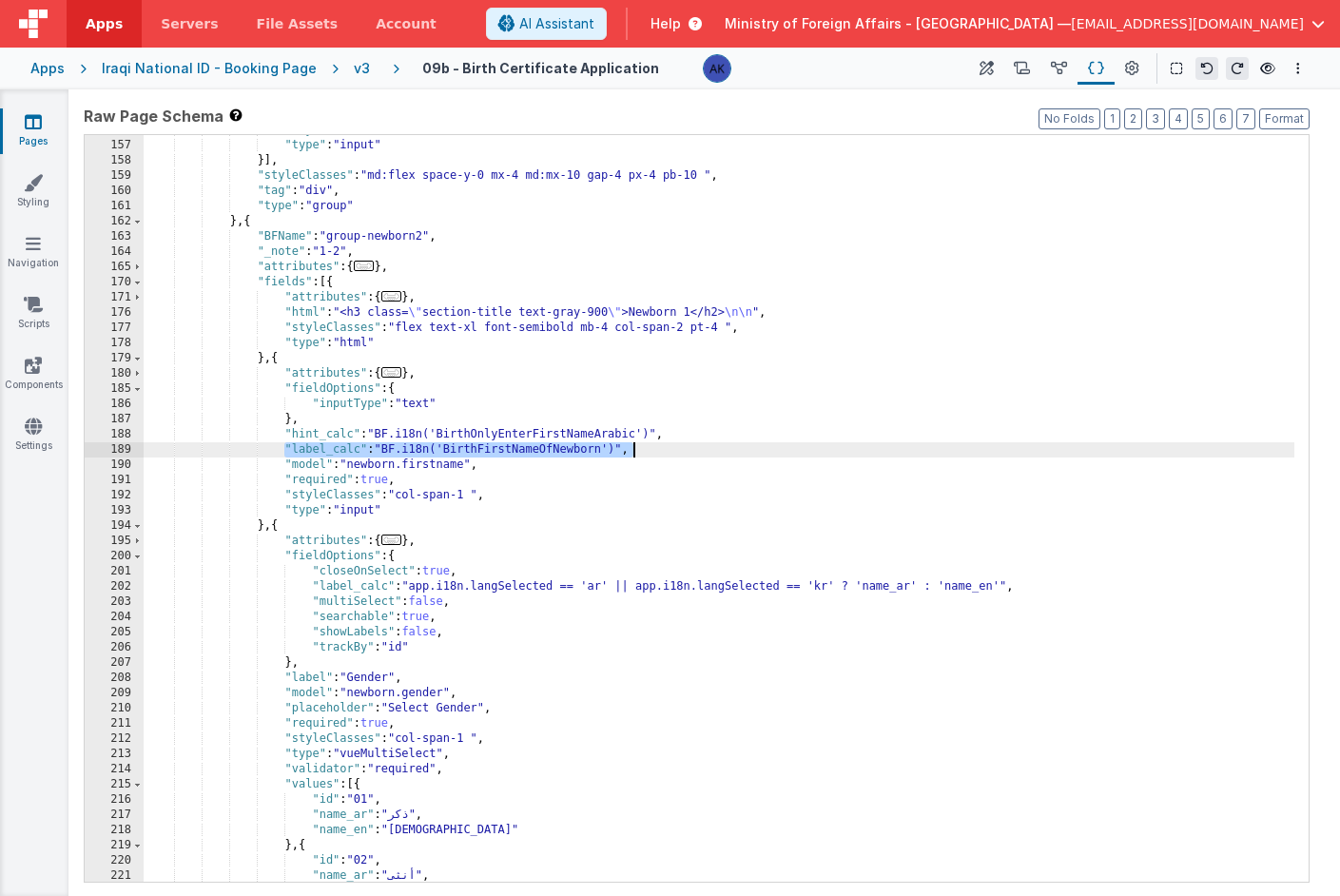
scroll to position [1019, 0]
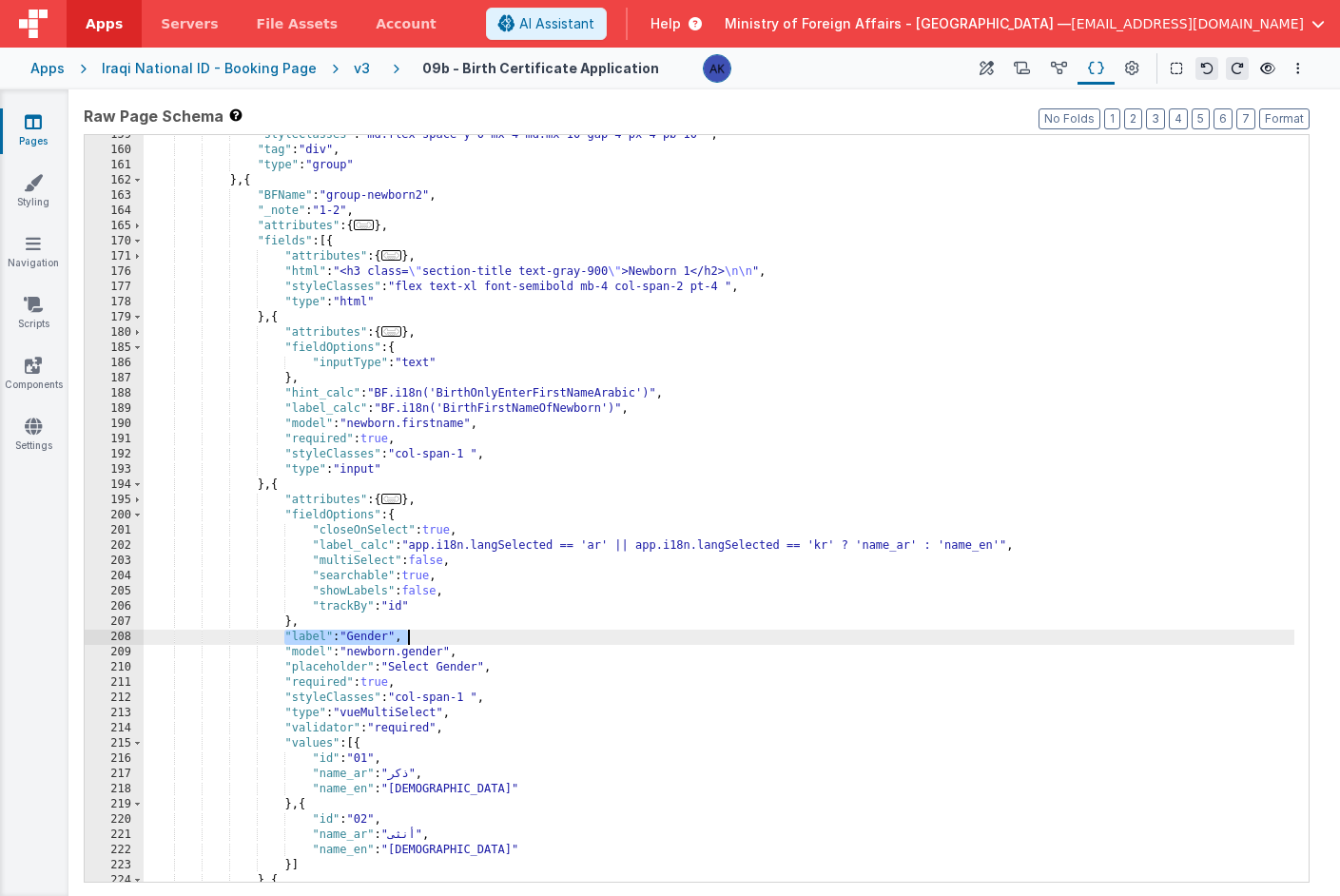
drag, startPoint x: 286, startPoint y: 637, endPoint x: 415, endPoint y: 637, distance: 129.0
click at [415, 637] on div ""styleClasses" : "md:flex space-y-0 mx-4 md:mx-10 gap-4 px-4 pb-10 " , "tag" : …" at bounding box center [718, 516] width 1151 height 778
click at [499, 639] on div ""styleClasses" : "md:flex space-y-0 mx-4 md:mx-10 gap-4 px-4 pb-10 " , "tag" : …" at bounding box center [718, 516] width 1151 height 778
drag, startPoint x: 594, startPoint y: 642, endPoint x: 283, endPoint y: 641, distance: 311.0
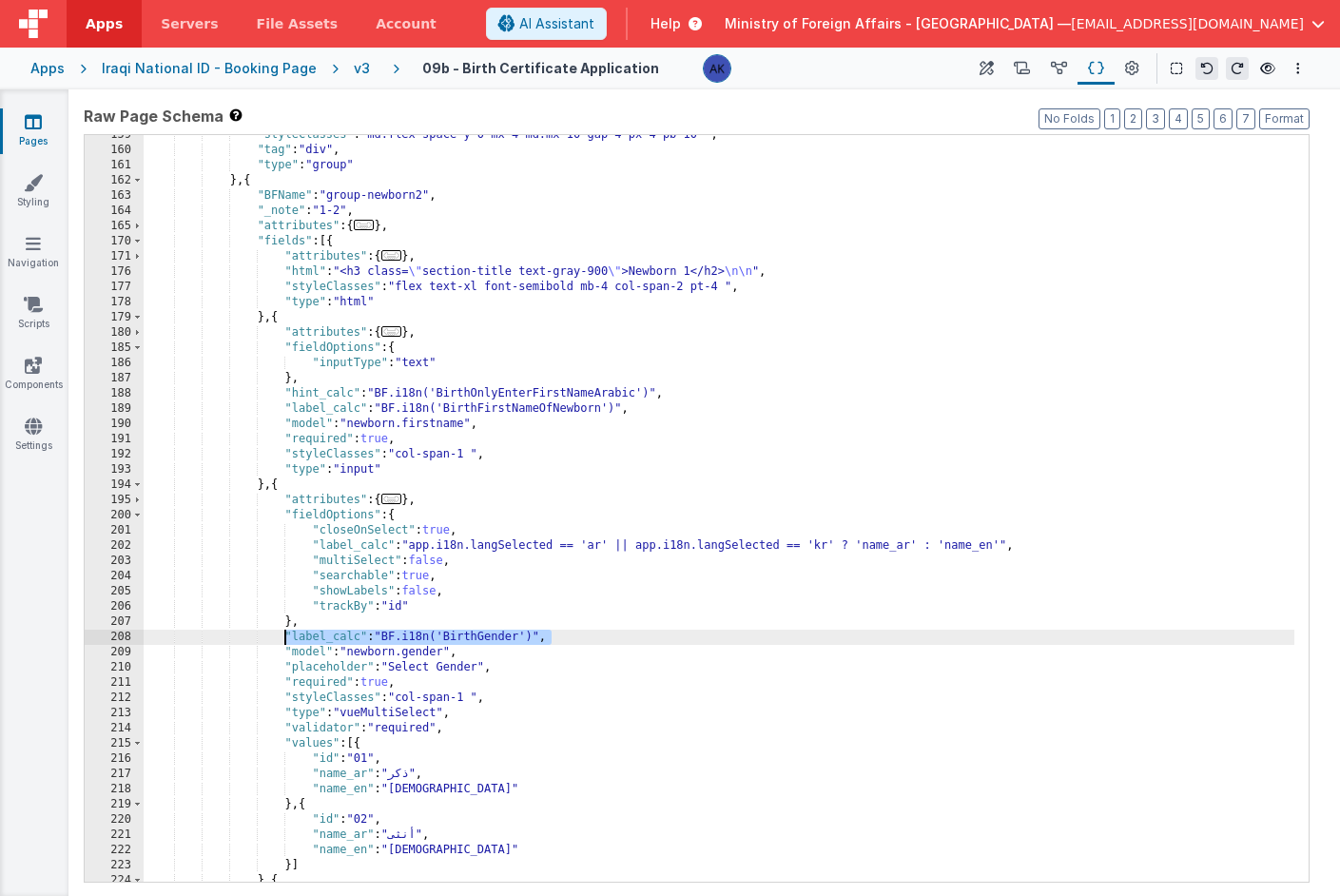
click at [283, 641] on div ""styleClasses" : "md:flex space-y-0 mx-4 md:mx-10 gap-4 px-4 pb-10 " , "tag" : …" at bounding box center [718, 516] width 1151 height 778
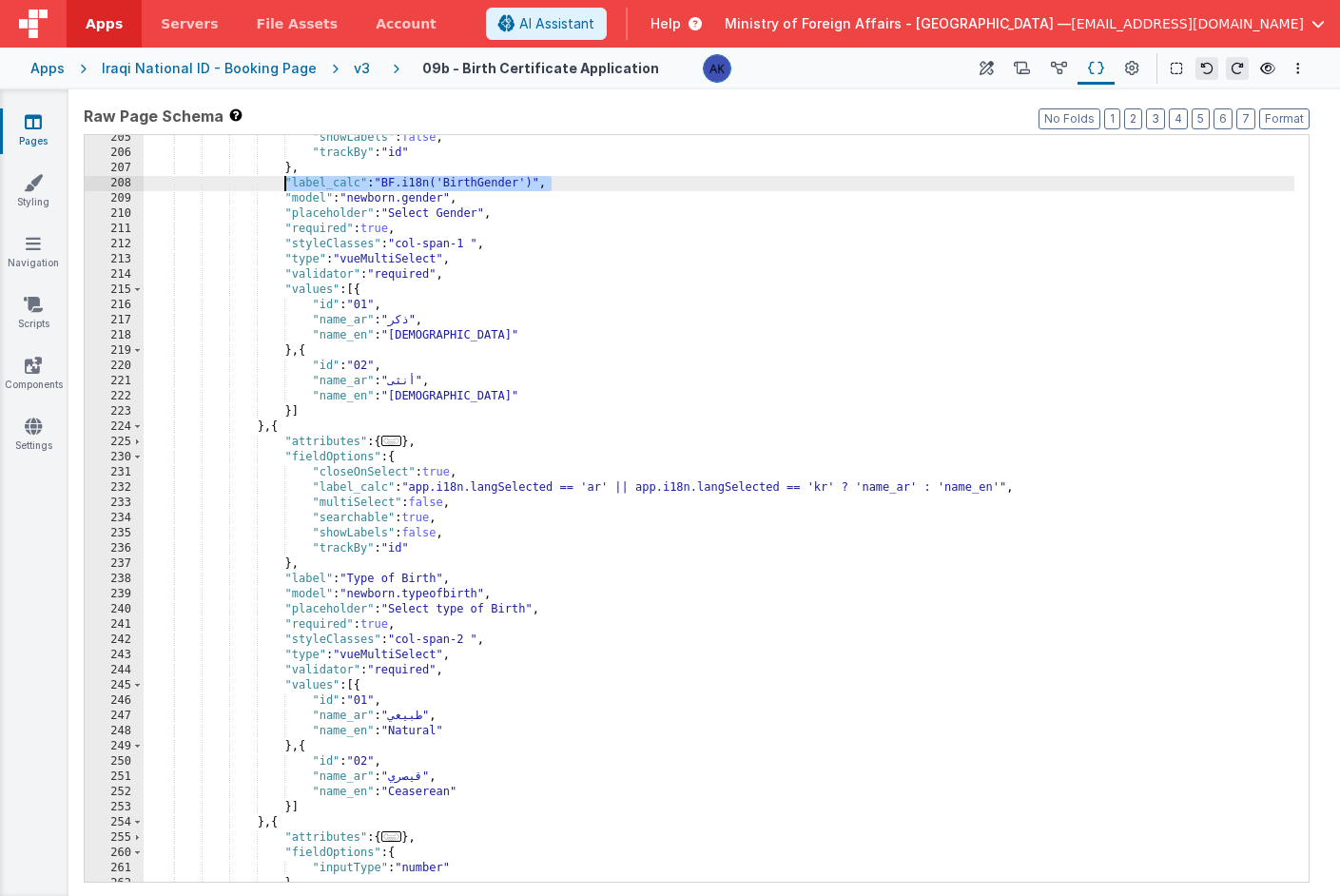
scroll to position [1228, 0]
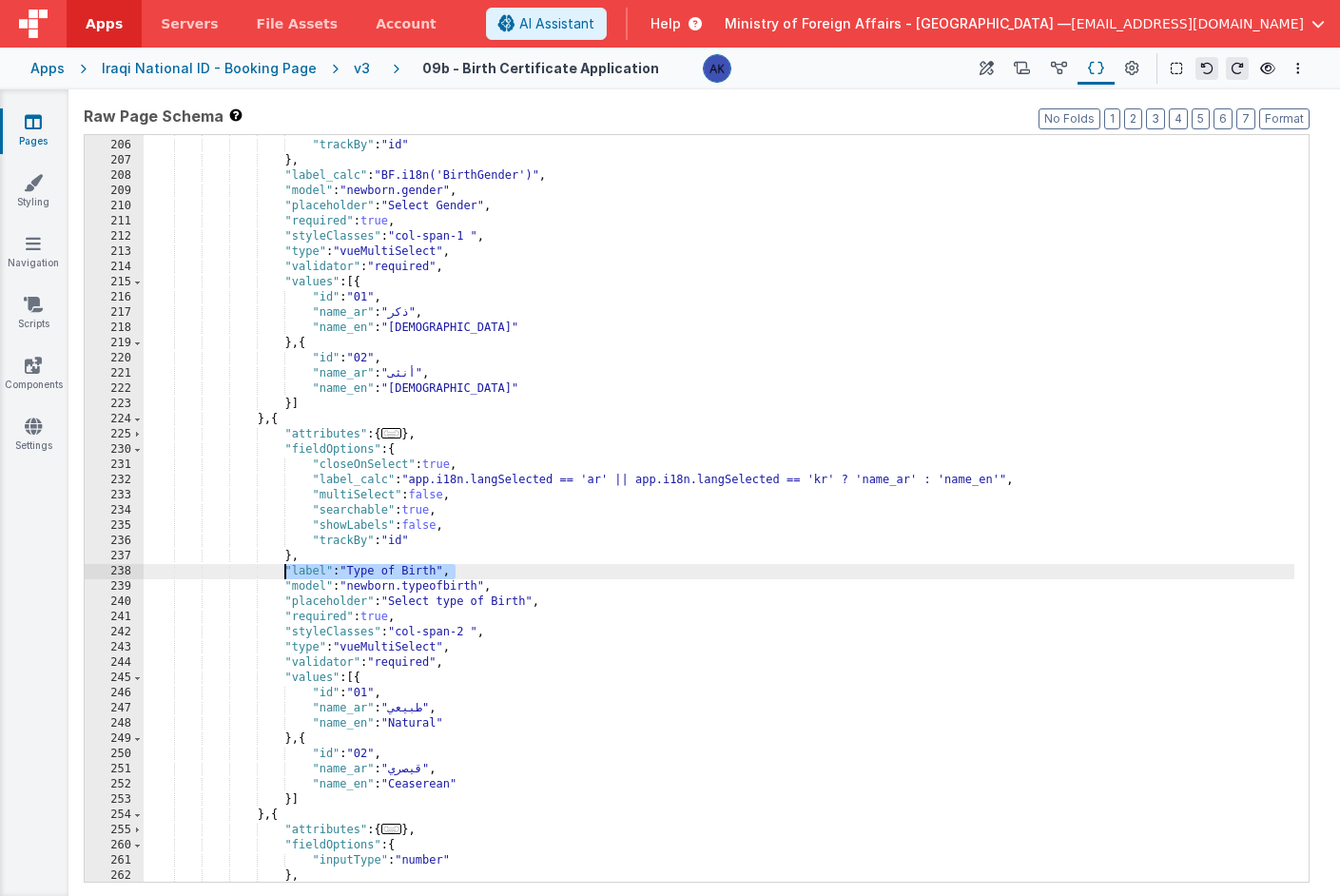
drag, startPoint x: 472, startPoint y: 569, endPoint x: 286, endPoint y: 575, distance: 186.1
click at [286, 575] on div ""showLabels" : false , "trackBy" : "id" } , "label_calc" : "BF.i18n('BirthGende…" at bounding box center [718, 511] width 1151 height 778
click at [469, 571] on div ""showLabels" : false , "trackBy" : "id" } , "label_calc" : "BF.i18n('BirthGende…" at bounding box center [718, 511] width 1151 height 778
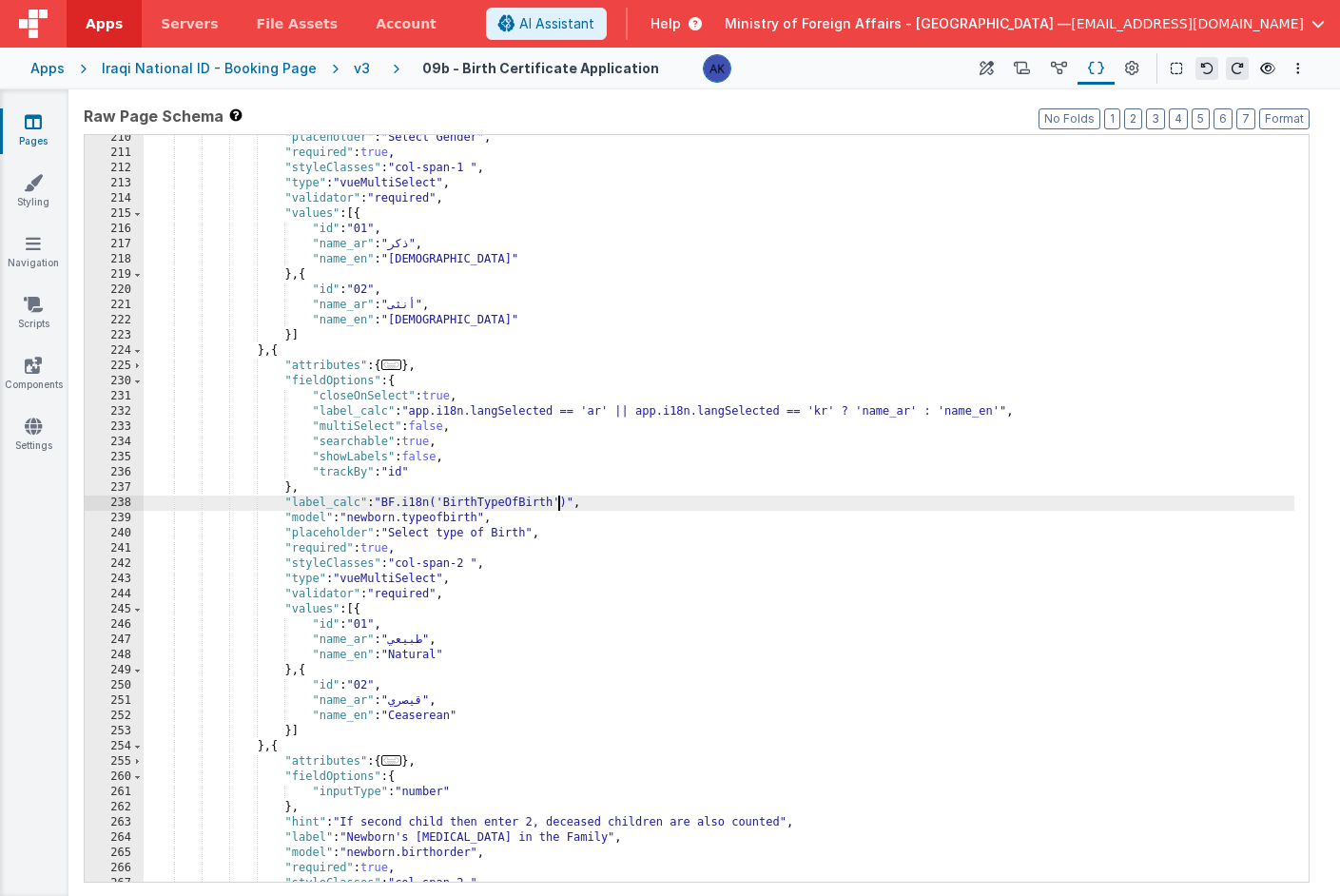
scroll to position [1260, 0]
drag, startPoint x: 610, startPoint y: 506, endPoint x: 270, endPoint y: 505, distance: 340.0
click at [270, 505] on div ""placeholder" : "Select Gender" , "required" : true , "styleClasses" : "col-spa…" at bounding box center [718, 519] width 1151 height 778
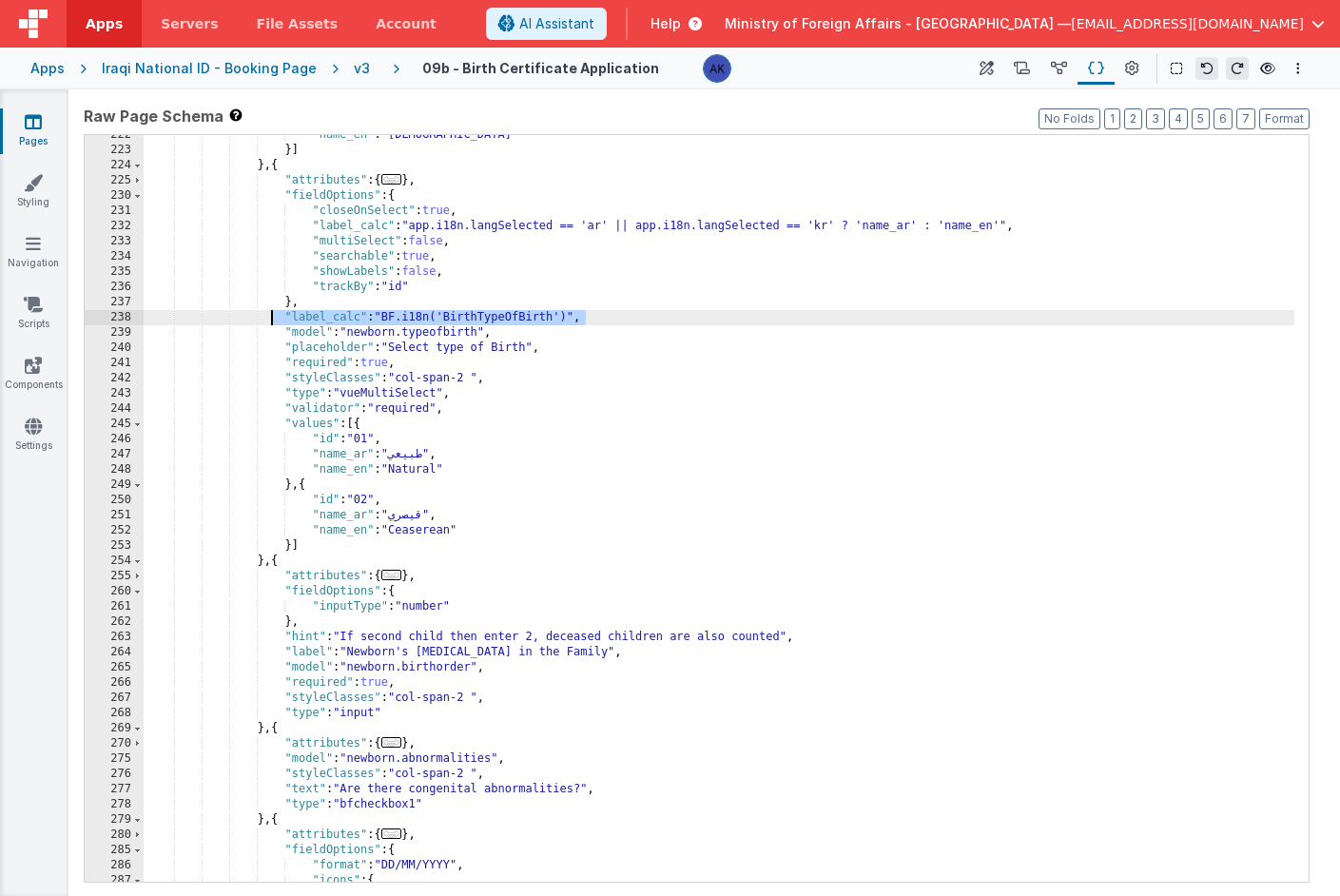
scroll to position [1351, 0]
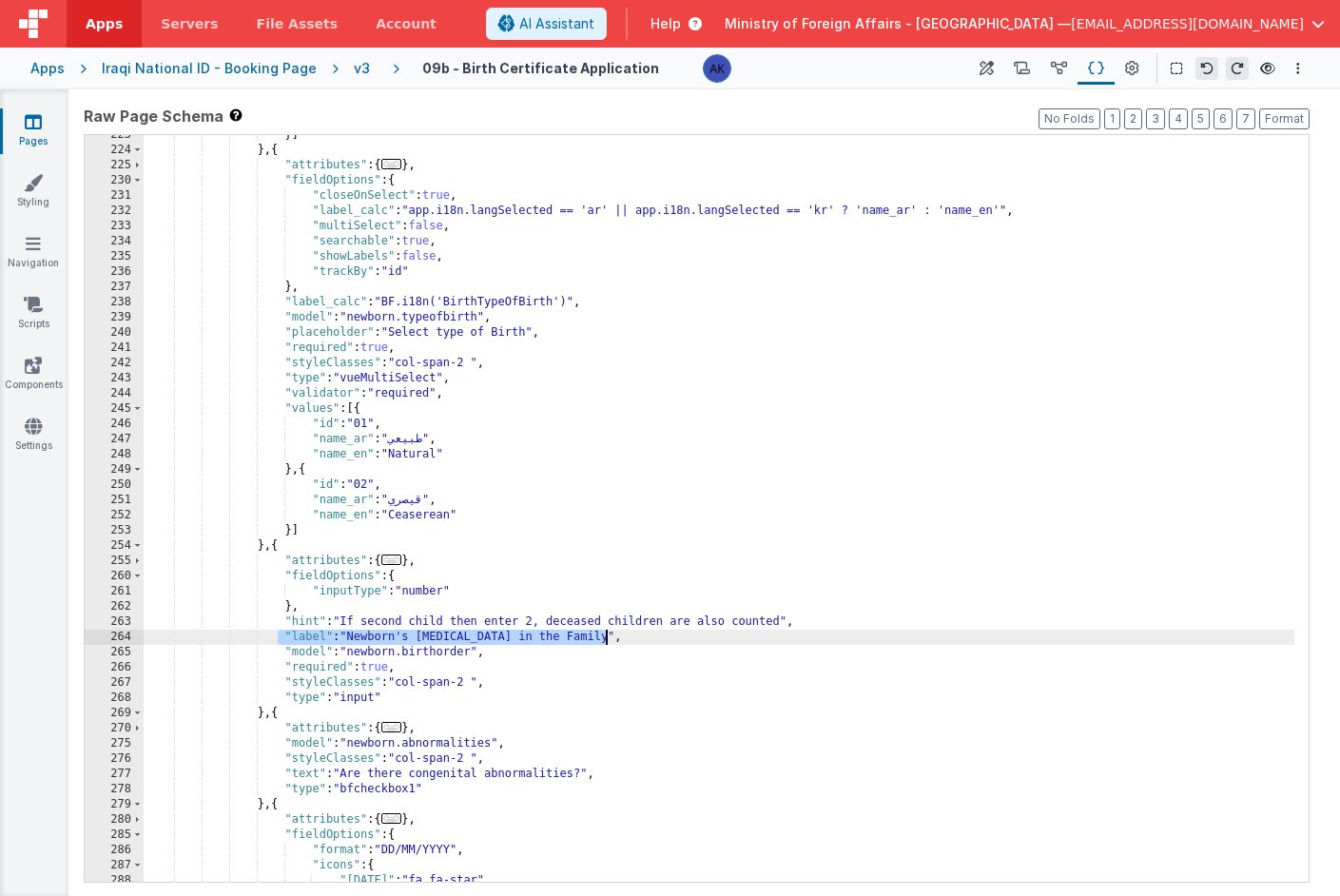
drag, startPoint x: 281, startPoint y: 637, endPoint x: 643, endPoint y: 641, distance: 362.0
click at [643, 641] on div "}] } , { "attributes" : { ... } , "fieldOptions" : { "closeOnSelect" : true , "…" at bounding box center [718, 516] width 1151 height 778
click at [521, 637] on div "}] } , { "attributes" : { ... } , "fieldOptions" : { "closeOnSelect" : true , "…" at bounding box center [718, 516] width 1151 height 778
click at [319, 622] on div "}] } , { "attributes" : { ... } , "fieldOptions" : { "closeOnSelect" : true , "…" at bounding box center [718, 516] width 1151 height 778
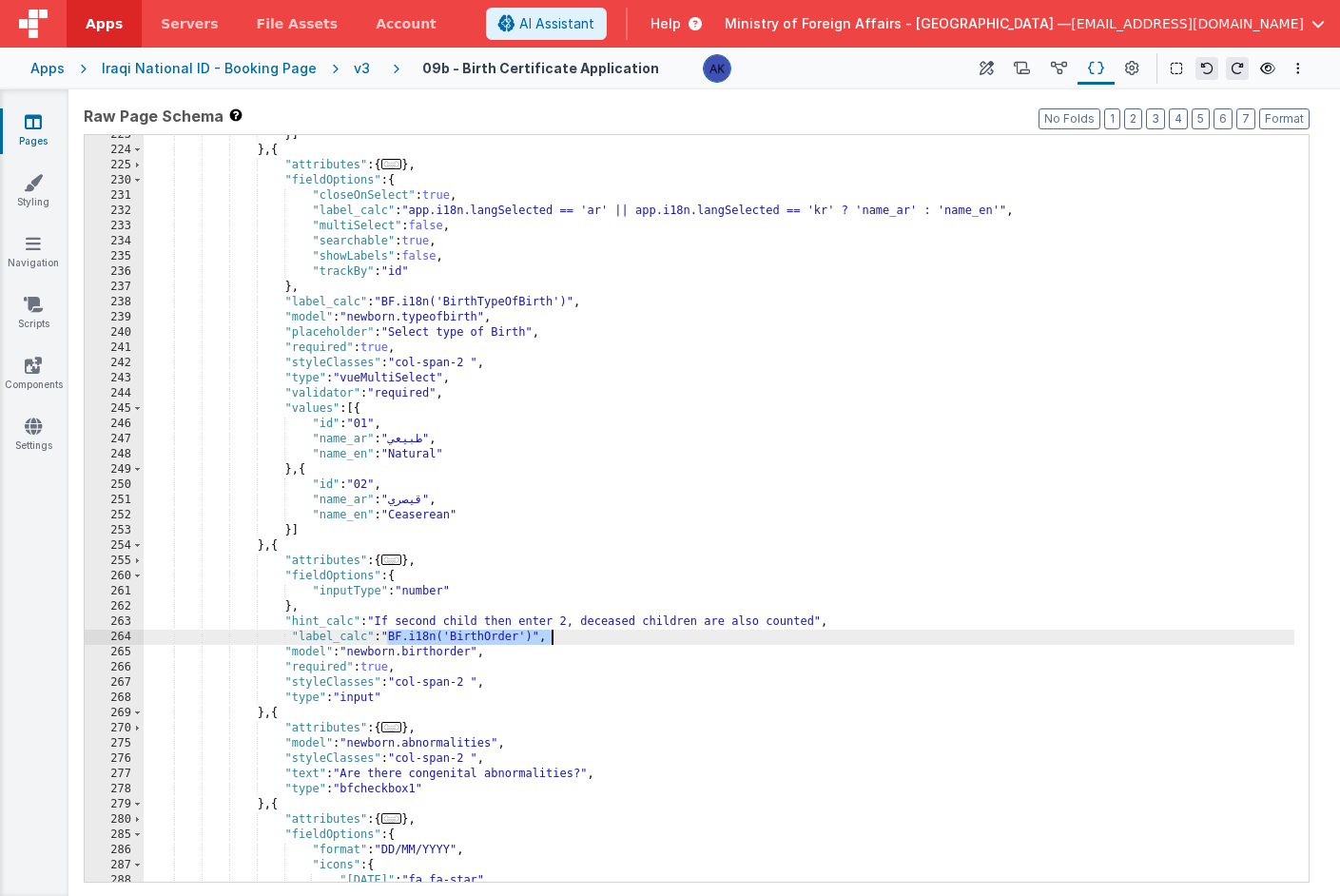
drag, startPoint x: 387, startPoint y: 636, endPoint x: 594, endPoint y: 636, distance: 207.0
click at [594, 636] on div "}] } , { "attributes" : { ... } , "fieldOptions" : { "closeOnSelect" : true , "…" at bounding box center [718, 516] width 1151 height 778
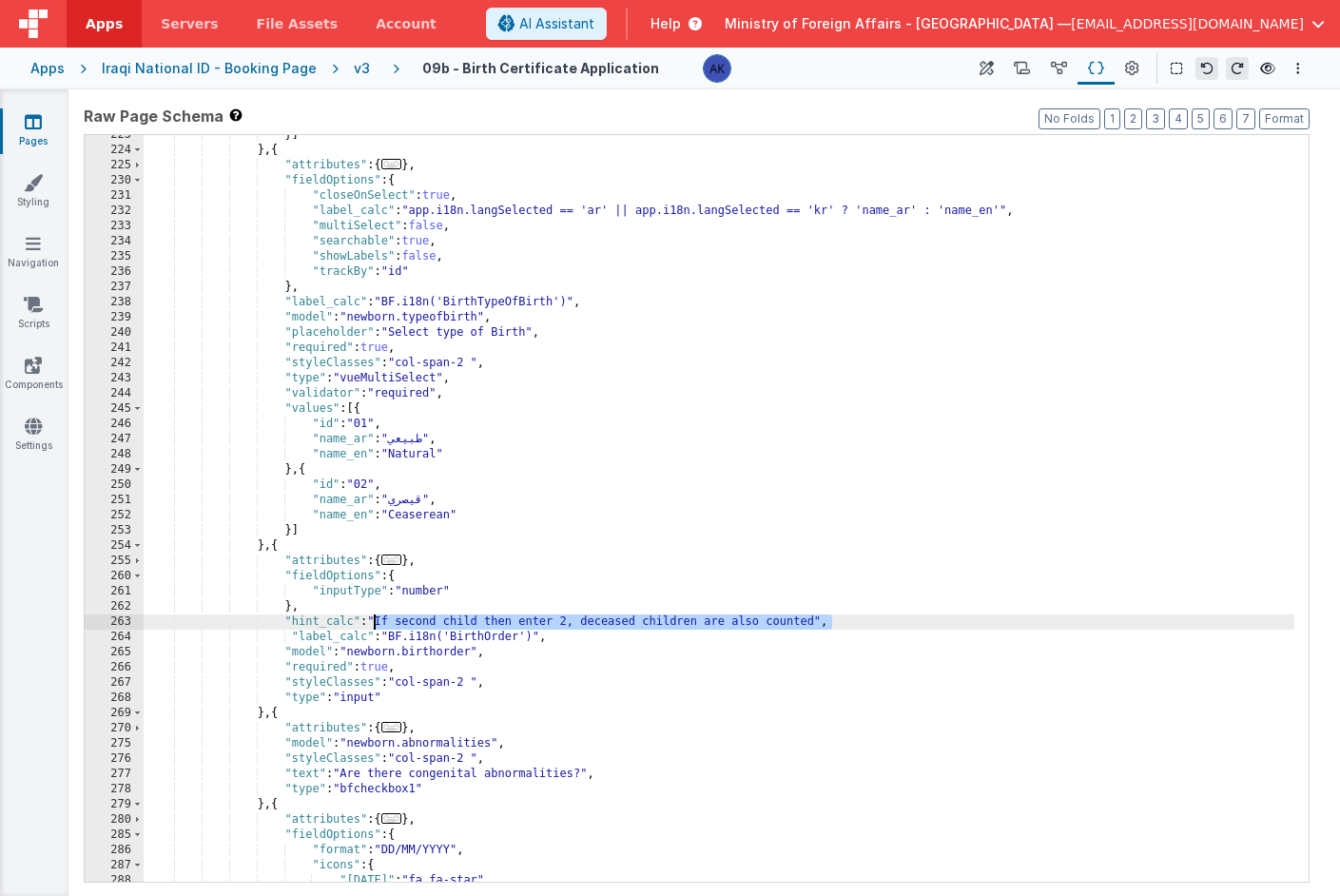
drag, startPoint x: 849, startPoint y: 622, endPoint x: 374, endPoint y: 621, distance: 475.0
click at [374, 621] on div "}] } , { "attributes" : { ... } , "fieldOptions" : { "closeOnSelect" : true , "…" at bounding box center [718, 516] width 1151 height 778
click at [490, 616] on div "}] } , { "attributes" : { ... } , "fieldOptions" : { "closeOnSelect" : true , "…" at bounding box center [718, 516] width 1151 height 778
click at [489, 616] on div "}] } , { "attributes" : { ... } , "fieldOptions" : { "closeOnSelect" : true , "…" at bounding box center [718, 516] width 1151 height 778
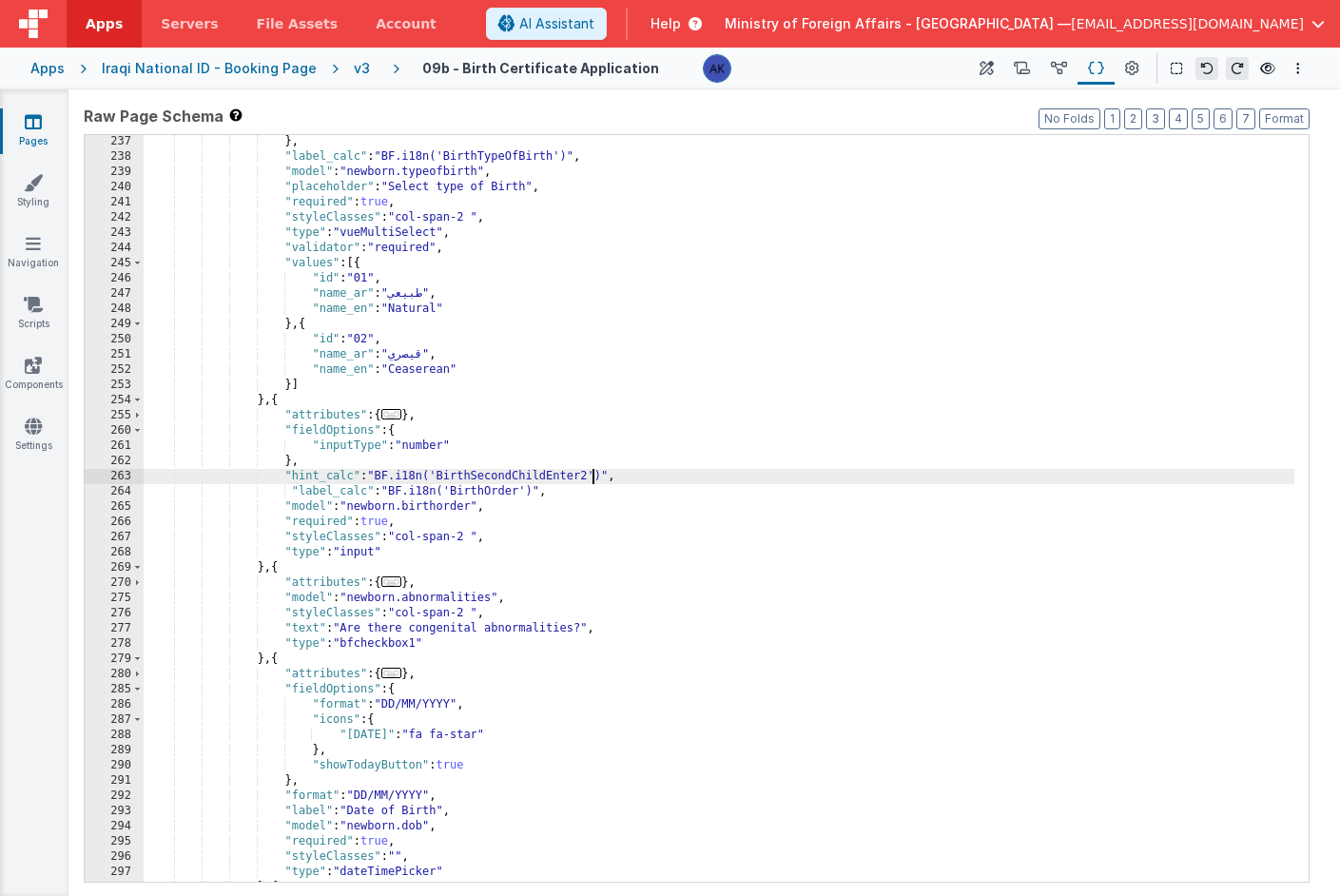
scroll to position [1420, 0]
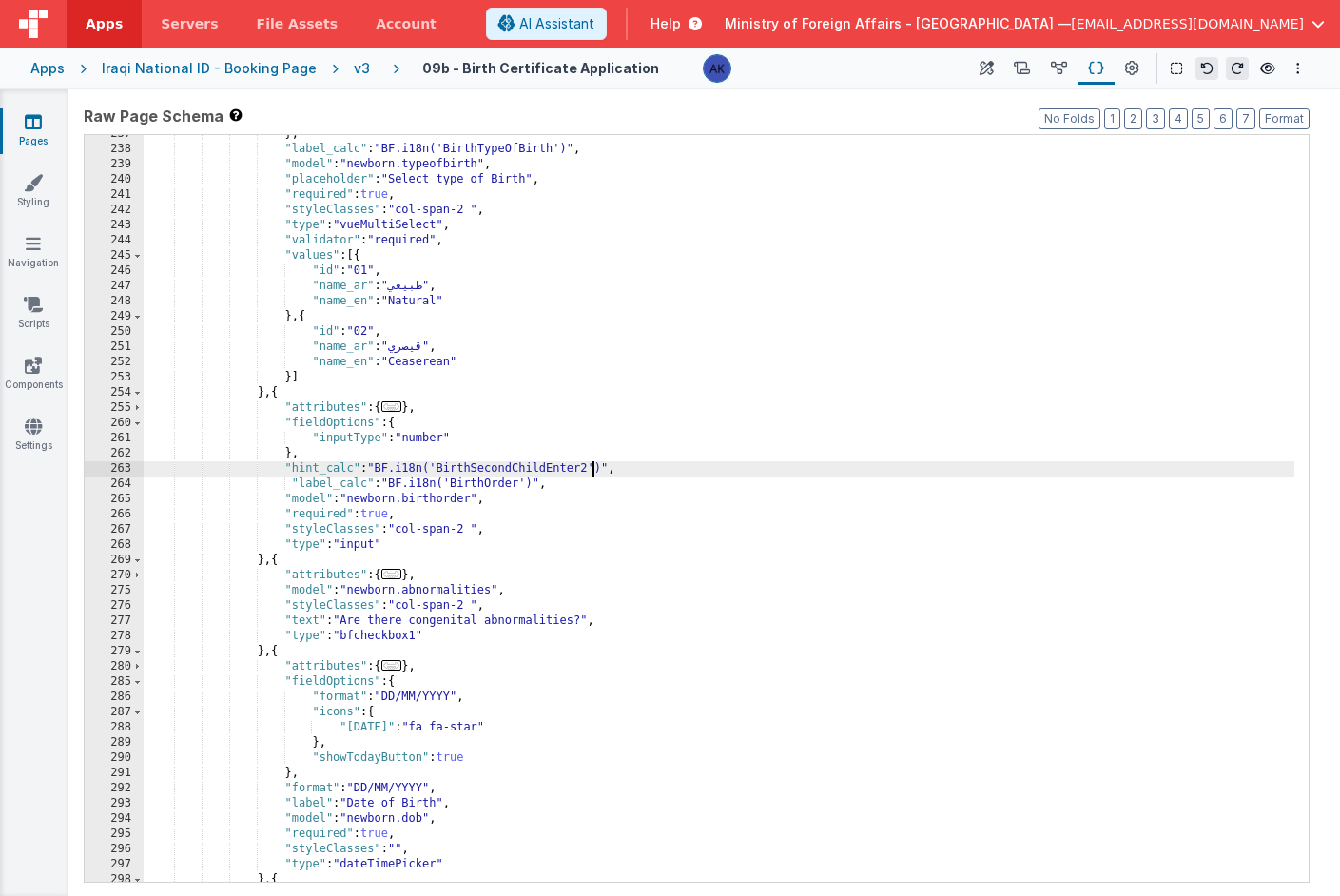
click at [316, 621] on div "} , "label_calc" : "BF.i18n('BirthTypeOfBirth')" , "model" : "newborn.typeofbir…" at bounding box center [718, 515] width 1151 height 778
drag, startPoint x: 375, startPoint y: 468, endPoint x: 666, endPoint y: 469, distance: 291.0
click at [666, 469] on div "} , "label_calc" : "BF.i18n('BirthTypeOfBirth')" , "model" : "newborn.typeofbir…" at bounding box center [718, 515] width 1151 height 778
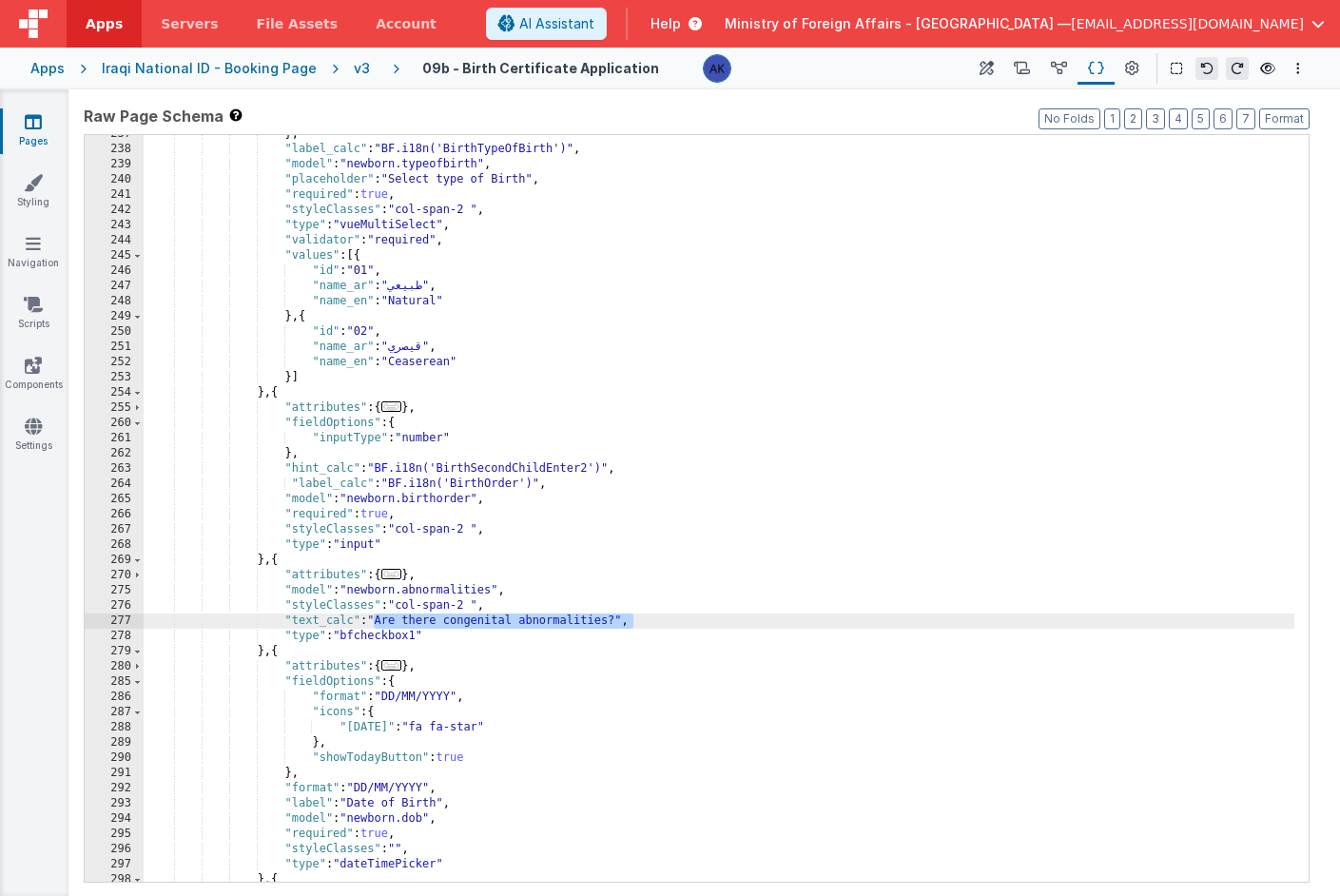
drag, startPoint x: 372, startPoint y: 621, endPoint x: 638, endPoint y: 616, distance: 266.0
click at [638, 616] on div "} , "label_calc" : "BF.i18n('BirthTypeOfBirth')" , "model" : "newborn.typeofbir…" at bounding box center [718, 515] width 1151 height 778
click at [519, 618] on div "} , "label_calc" : "BF.i18n('BirthTypeOfBirth')" , "model" : "newborn.typeofbir…" at bounding box center [718, 515] width 1151 height 778
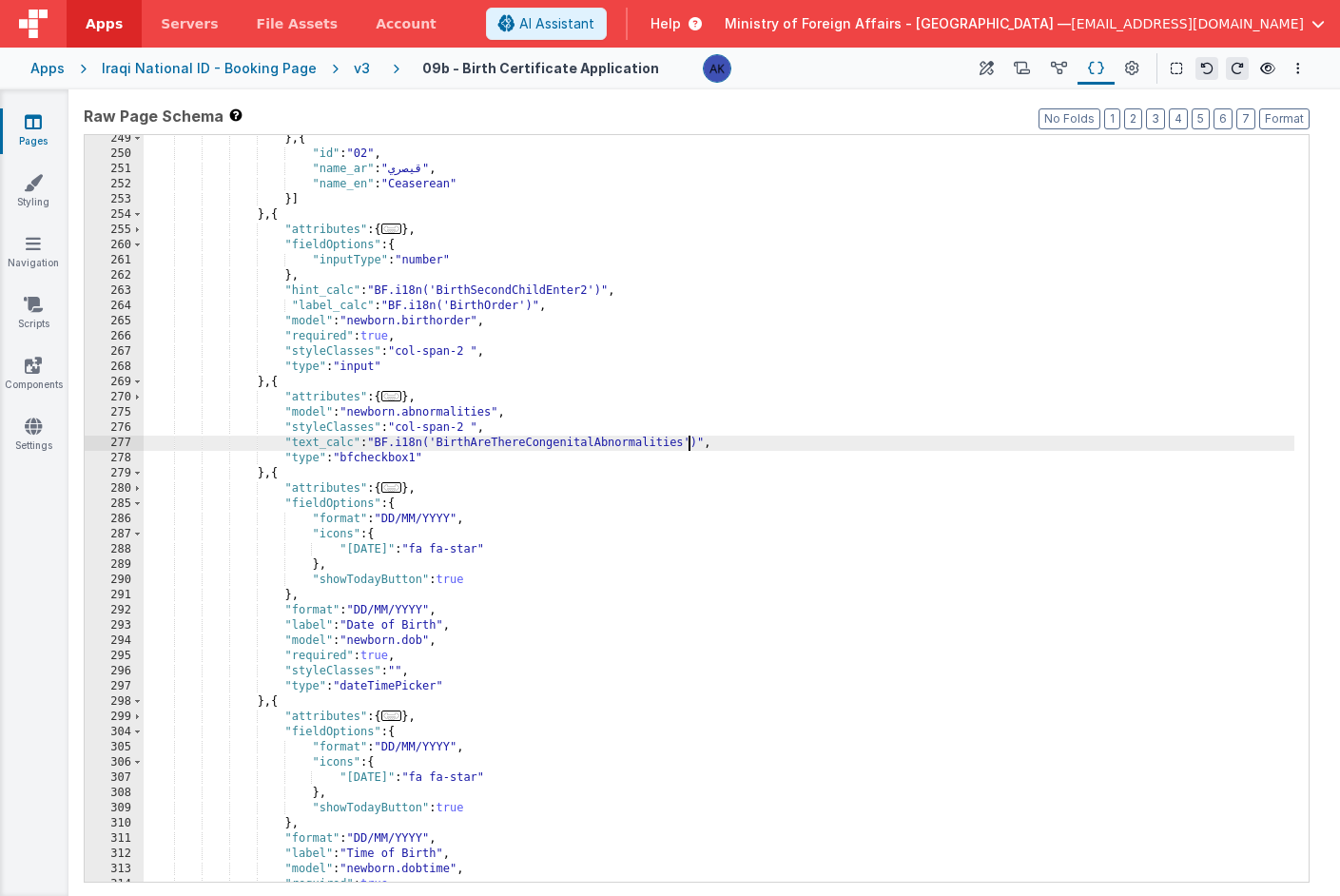
scroll to position [1502, 0]
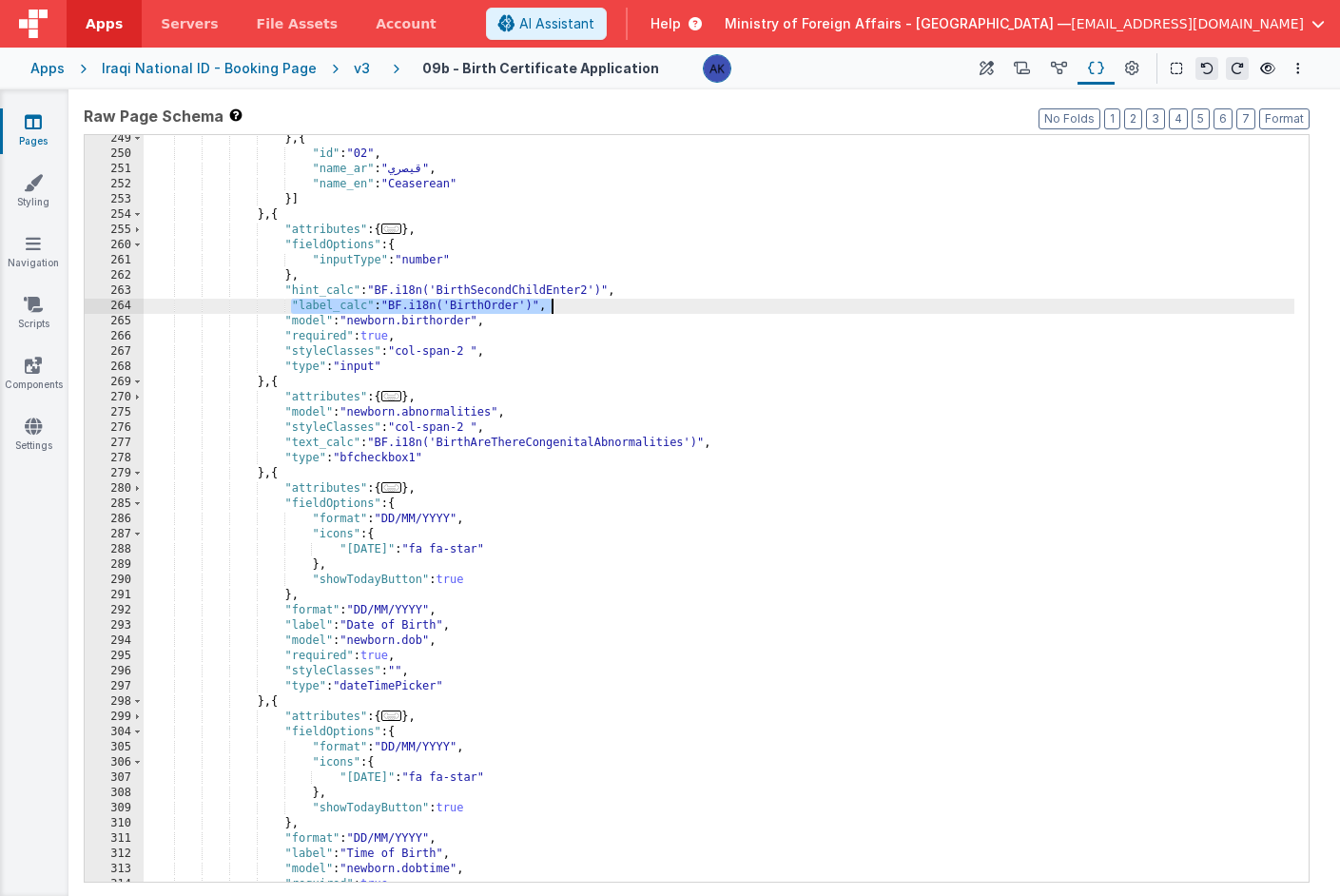
drag, startPoint x: 288, startPoint y: 305, endPoint x: 622, endPoint y: 304, distance: 334.0
click at [622, 304] on div "} , { "id" : "02" , "name_ar" : "قيصري" , "name_en" : "Ceaserean" }] } , { "att…" at bounding box center [718, 520] width 1151 height 778
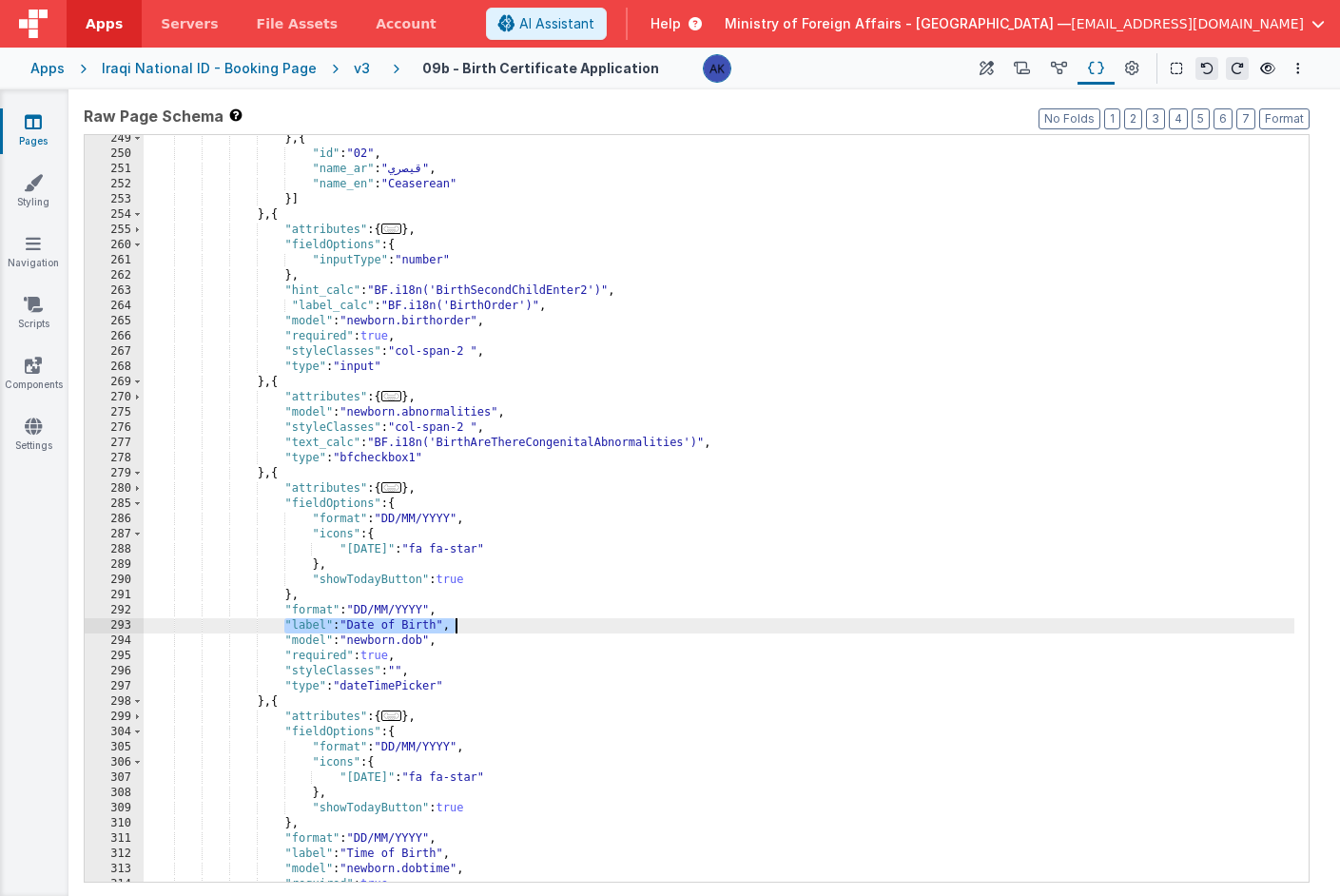
drag, startPoint x: 285, startPoint y: 624, endPoint x: 512, endPoint y: 628, distance: 227.0
click at [512, 628] on div "} , { "id" : "02" , "name_ar" : "قيصري" , "name_en" : "Ceaserean" }] } , { "att…" at bounding box center [718, 520] width 1151 height 778
click at [500, 627] on div "} , { "id" : "02" , "name_ar" : "قيصري" , "name_en" : "Ceaserean" }] } , { "att…" at bounding box center [718, 520] width 1151 height 778
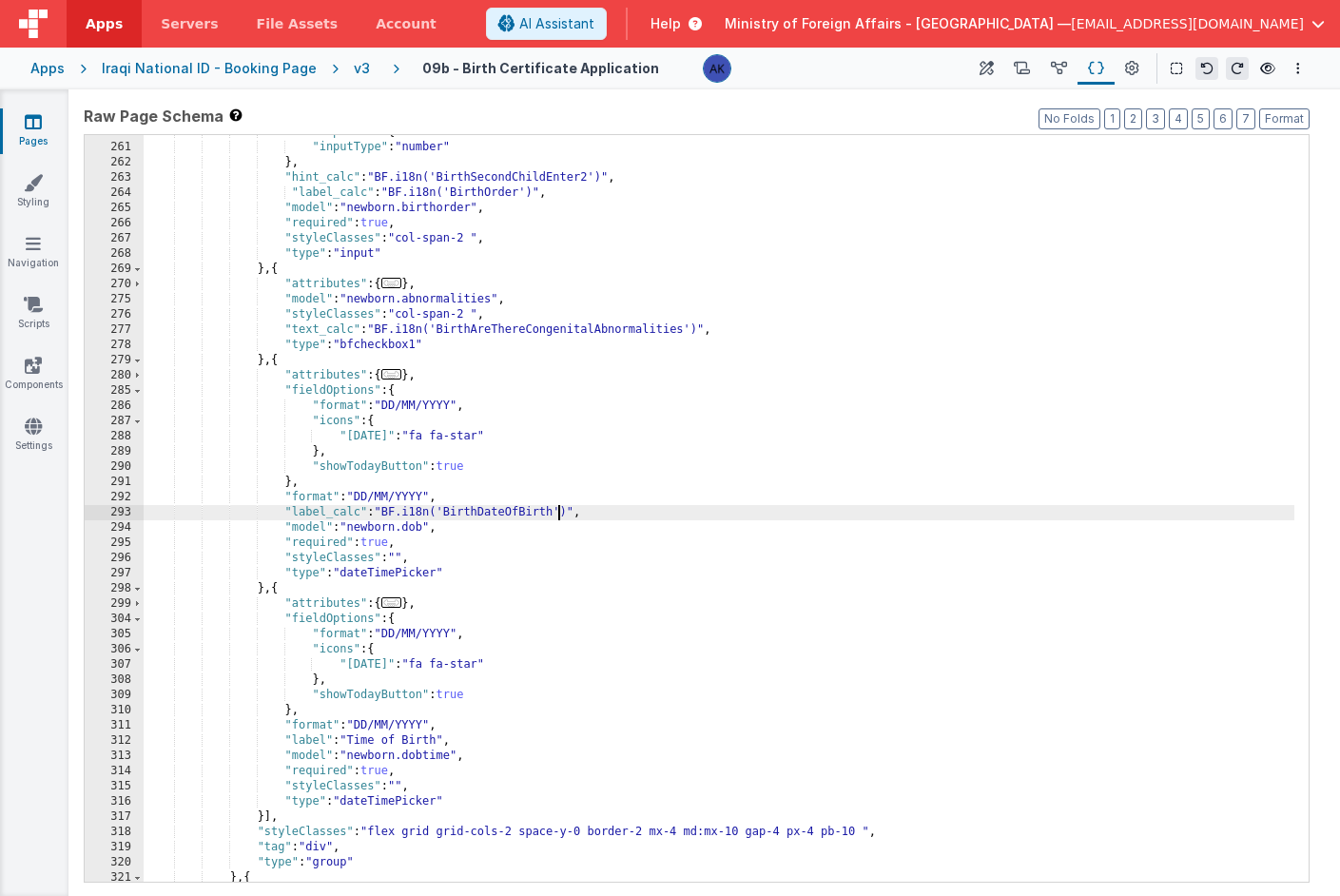
scroll to position [1553, 0]
drag, startPoint x: 278, startPoint y: 511, endPoint x: 675, endPoint y: 514, distance: 397.0
click at [675, 514] on div ""fieldOptions" : { "inputType" : "number" } , "hint_calc" : "BF.i18n('BirthSeco…" at bounding box center [718, 510] width 1151 height 778
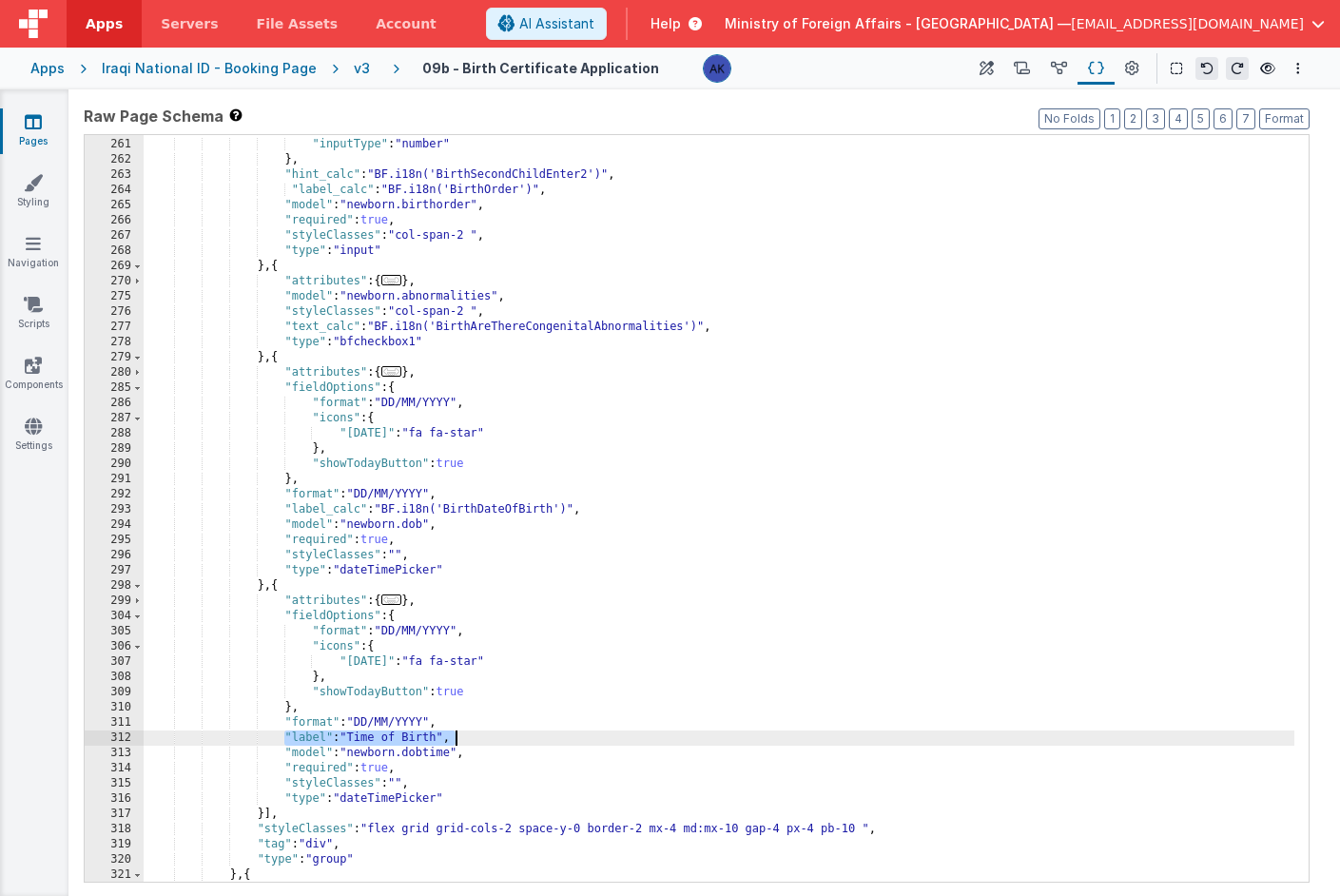
drag, startPoint x: 285, startPoint y: 737, endPoint x: 532, endPoint y: 732, distance: 247.1
click at [532, 732] on div ""fieldOptions" : { "inputType" : "number" } , "hint_calc" : "BF.i18n('BirthSeco…" at bounding box center [718, 510] width 1151 height 778
click at [537, 735] on div ""fieldOptions" : { "inputType" : "number" } , "hint_calc" : "BF.i18n('BirthSeco…" at bounding box center [718, 510] width 1151 height 778
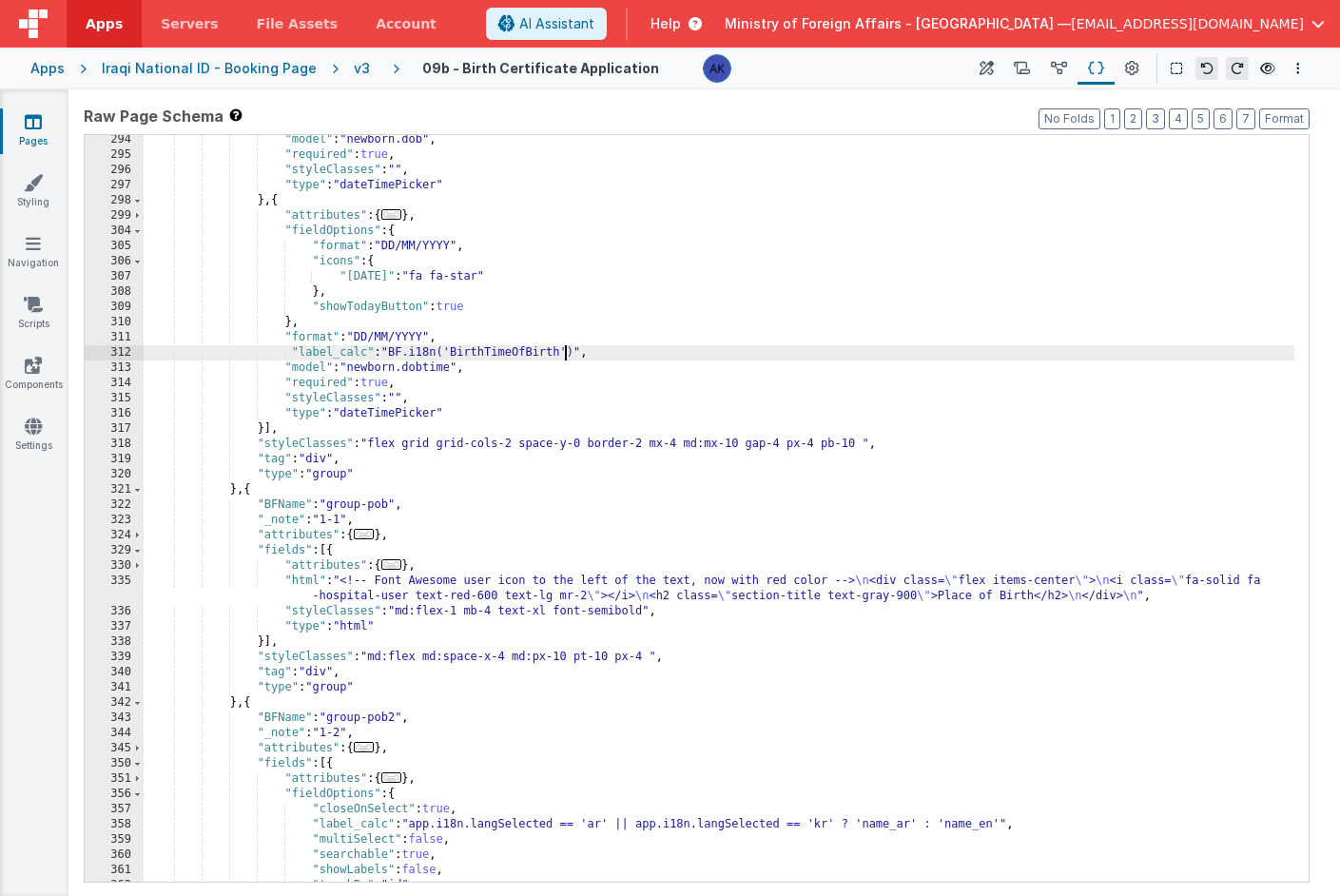
scroll to position [1729, 0]
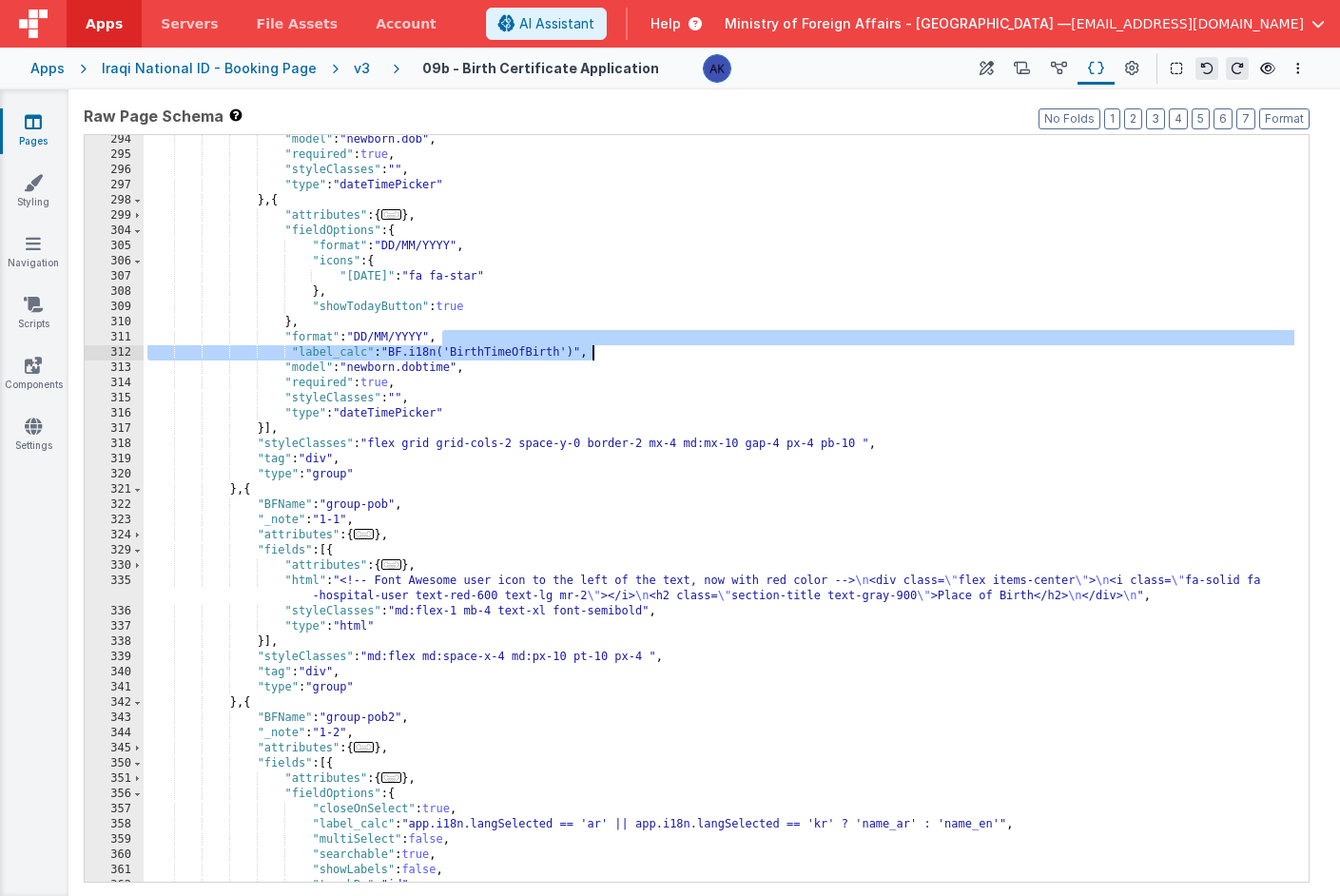
drag, startPoint x: 635, startPoint y: 345, endPoint x: 616, endPoint y: 348, distance: 19.2
click at [616, 348] on div ""model" : "newborn.dob" , "required" : true , "styleClasses" : "" , "type" : "d…" at bounding box center [718, 521] width 1151 height 778
click at [618, 352] on div ""model" : "newborn.dob" , "required" : true , "styleClasses" : "" , "type" : "d…" at bounding box center [718, 521] width 1151 height 778
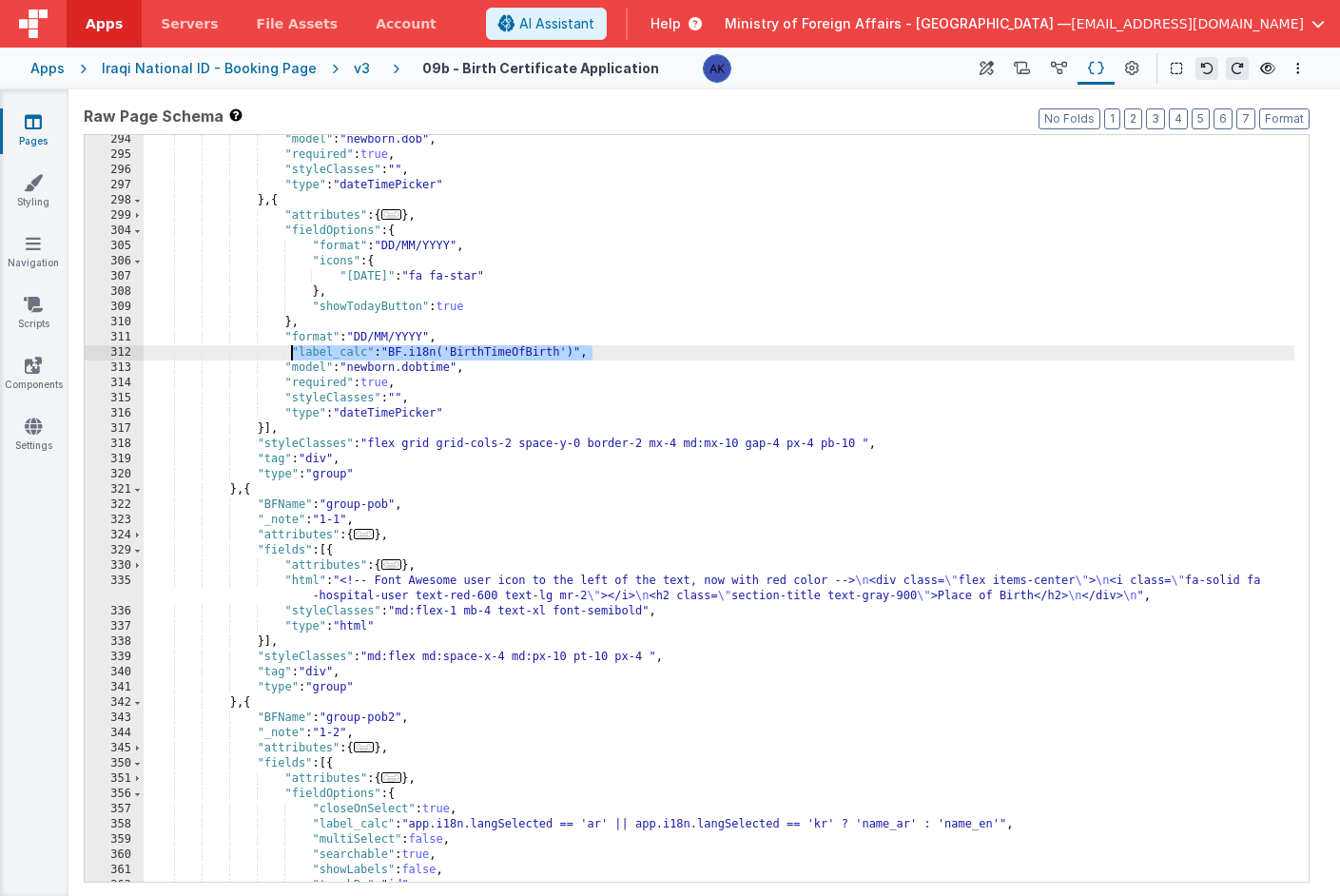
drag, startPoint x: 617, startPoint y: 354, endPoint x: 291, endPoint y: 357, distance: 326.0
click at [291, 357] on div ""model" : "newborn.dob" , "required" : true , "styleClasses" : "" , "type" : "d…" at bounding box center [718, 521] width 1151 height 778
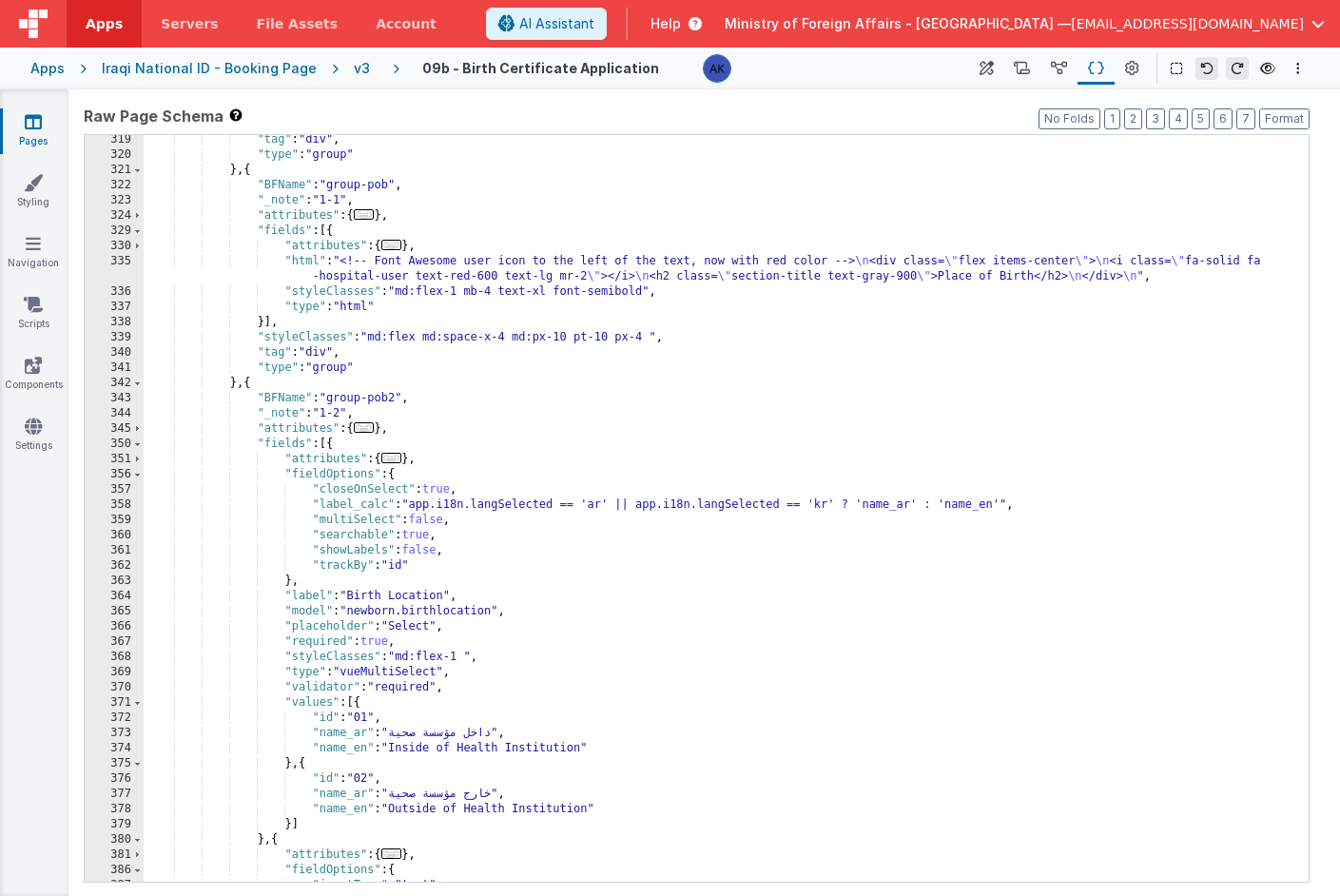
scroll to position [1884, 0]
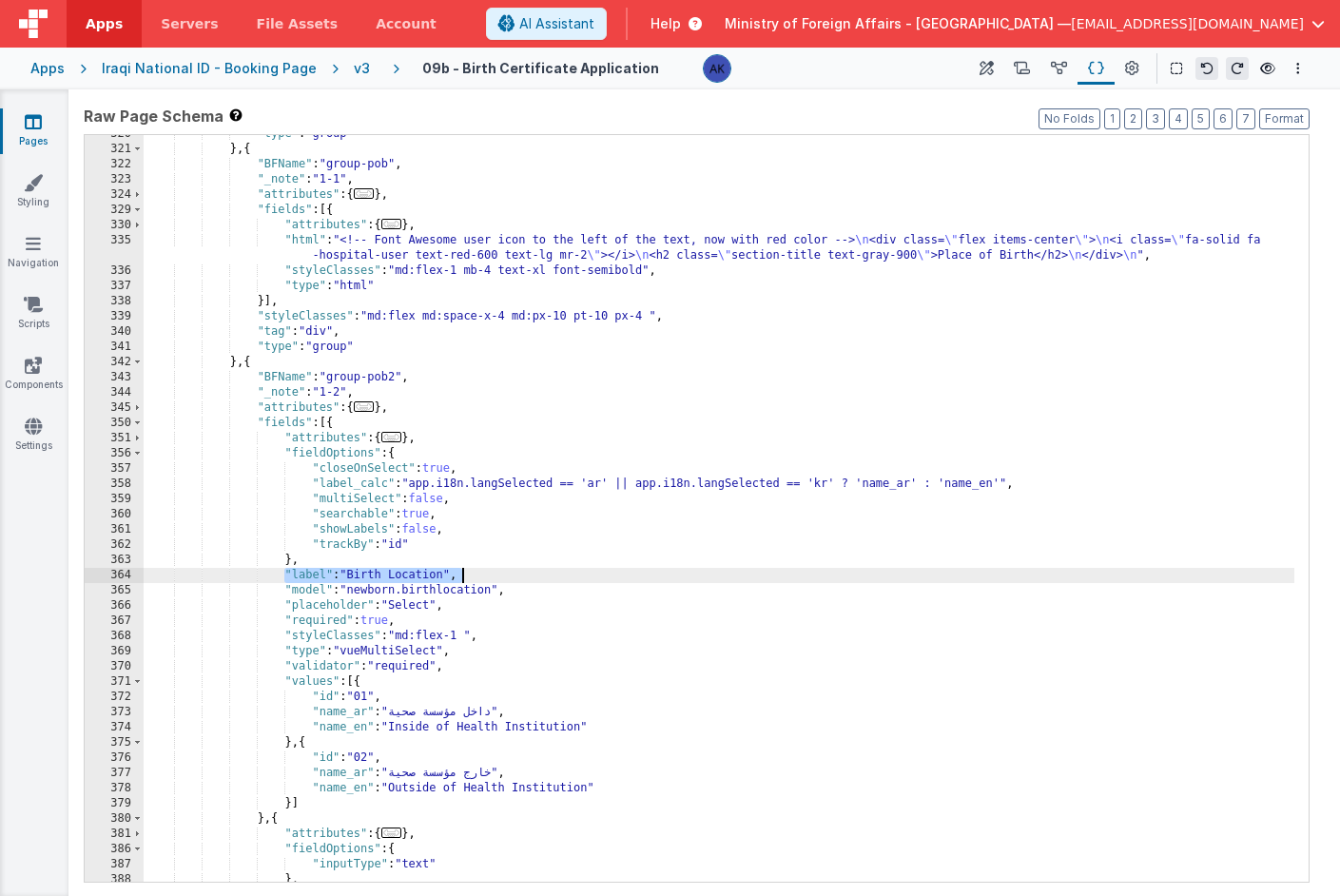
drag, startPoint x: 282, startPoint y: 577, endPoint x: 468, endPoint y: 577, distance: 186.0
click at [468, 577] on div ""type" : "group" } , { "BFName" : "group-pob" , "_note" : "1-1" , "attributes" …" at bounding box center [718, 515] width 1151 height 778
click at [524, 571] on div ""type" : "group" } , { "BFName" : "group-pob" , "_note" : "1-1" , "attributes" …" at bounding box center [718, 515] width 1151 height 778
drag, startPoint x: 623, startPoint y: 577, endPoint x: 286, endPoint y: 578, distance: 337.0
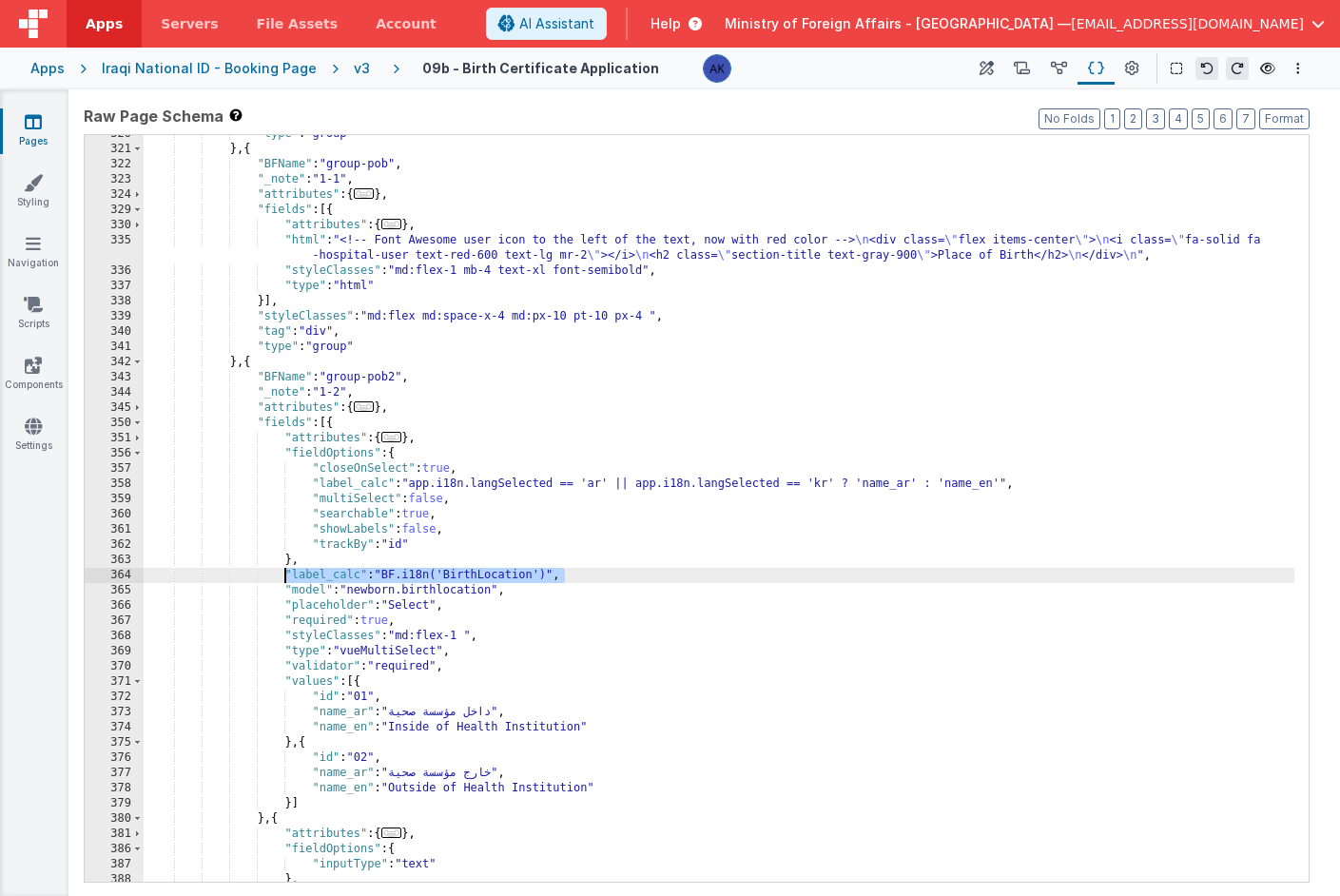
click at [286, 578] on div ""type" : "group" } , { "BFName" : "group-pob" , "_note" : "1-1" , "attributes" …" at bounding box center [718, 515] width 1151 height 778
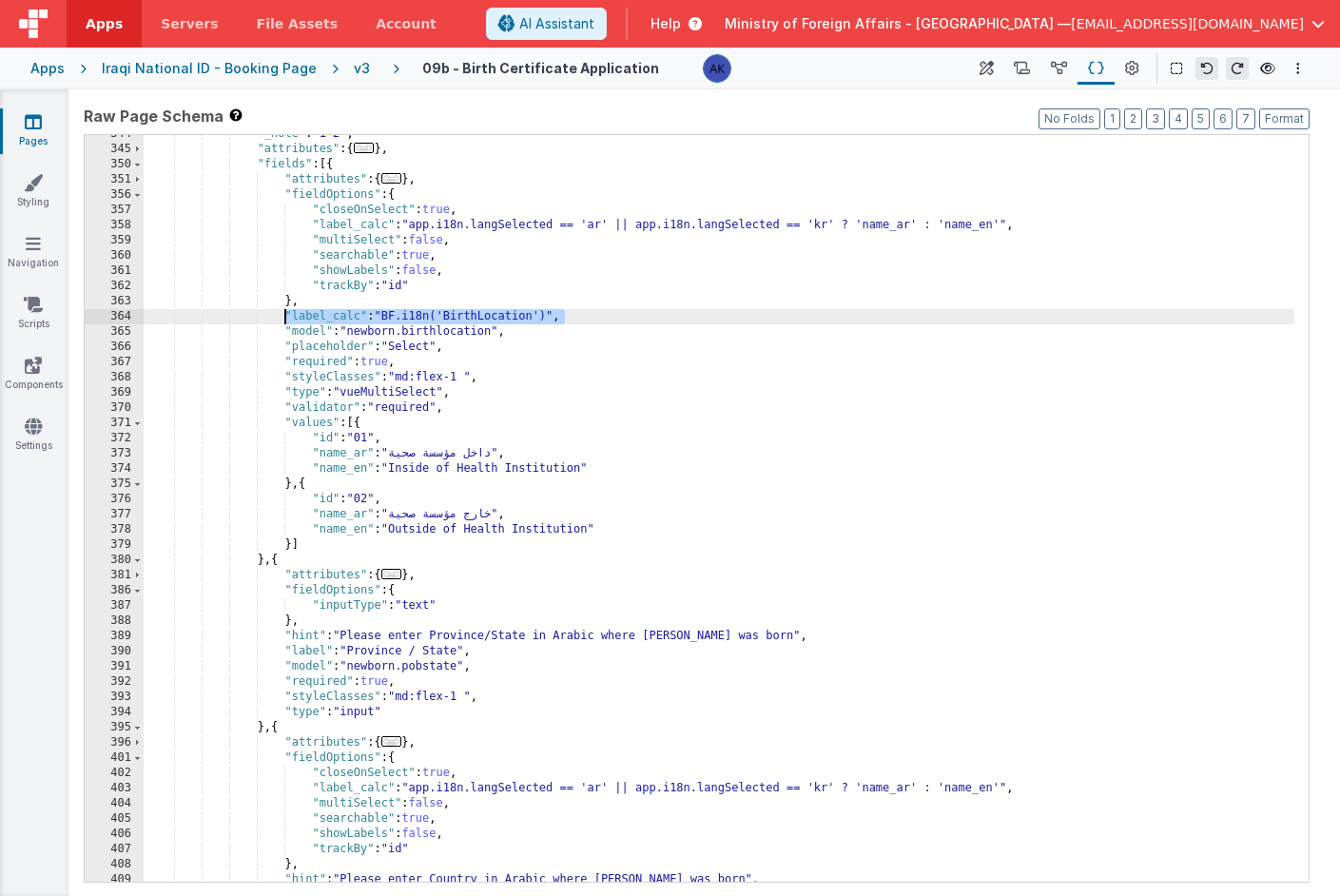
scroll to position [2001, 0]
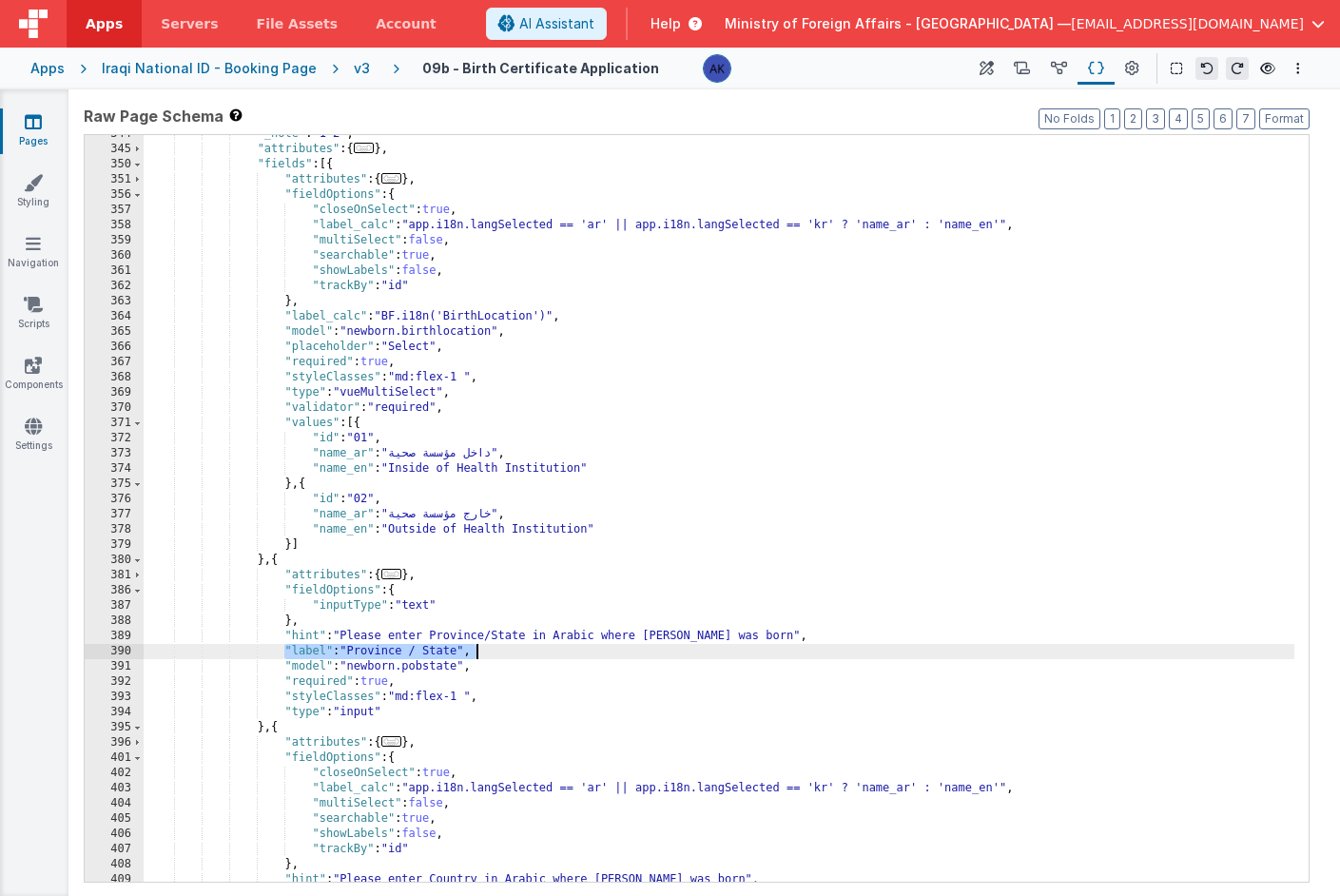
drag, startPoint x: 284, startPoint y: 649, endPoint x: 478, endPoint y: 653, distance: 194.0
click at [478, 653] on div ""_note" : "1-2" , "attributes" : { ... } , "fields" : [{ "attributes" : { ... }…" at bounding box center [718, 515] width 1151 height 778
click at [484, 649] on div ""_note" : "1-2" , "attributes" : { ... } , "fields" : [{ "attributes" : { ... }…" at bounding box center [718, 515] width 1151 height 778
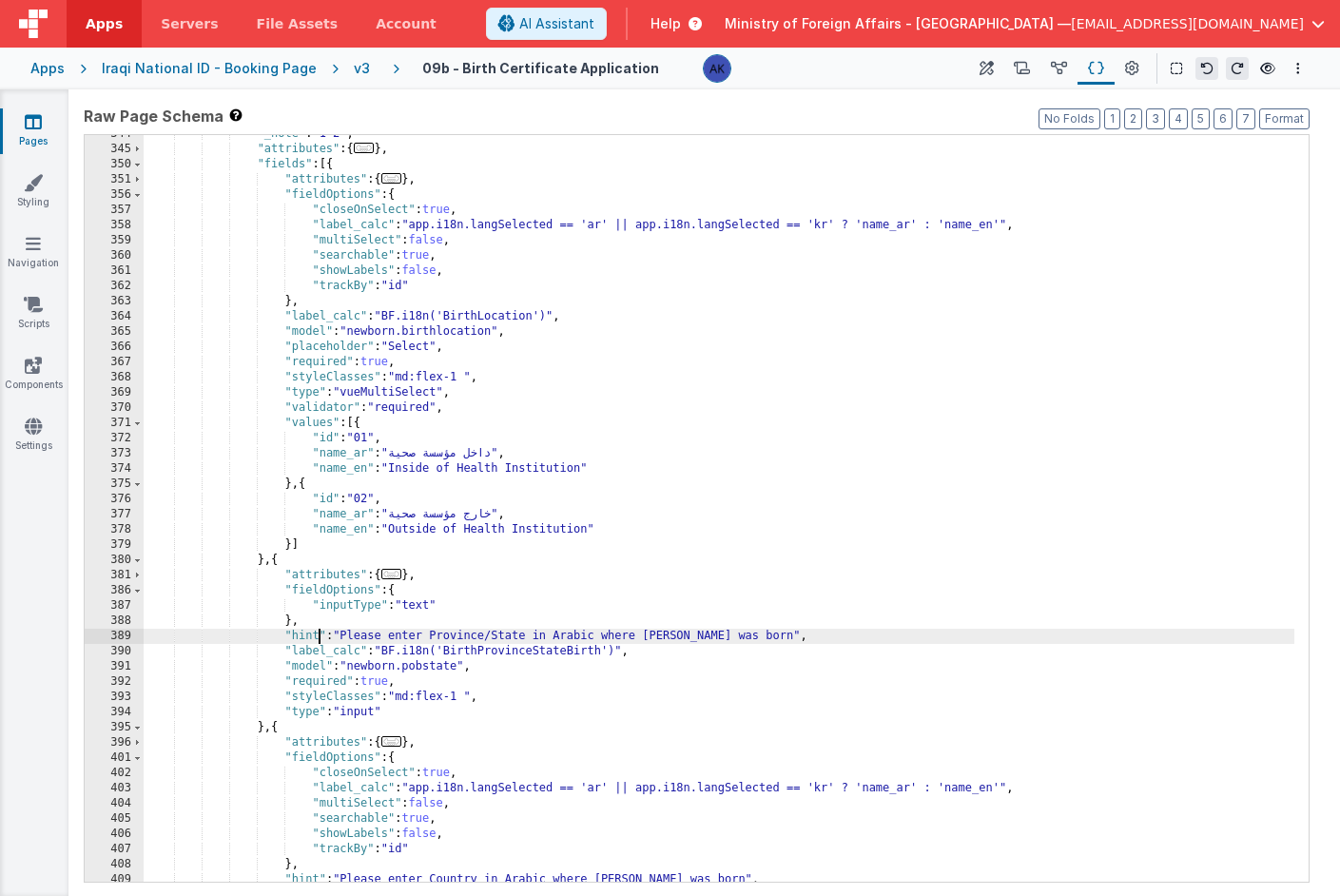
click at [318, 631] on div ""_note" : "1-2" , "attributes" : { ... } , "fields" : [{ "attributes" : { ... }…" at bounding box center [718, 515] width 1151 height 778
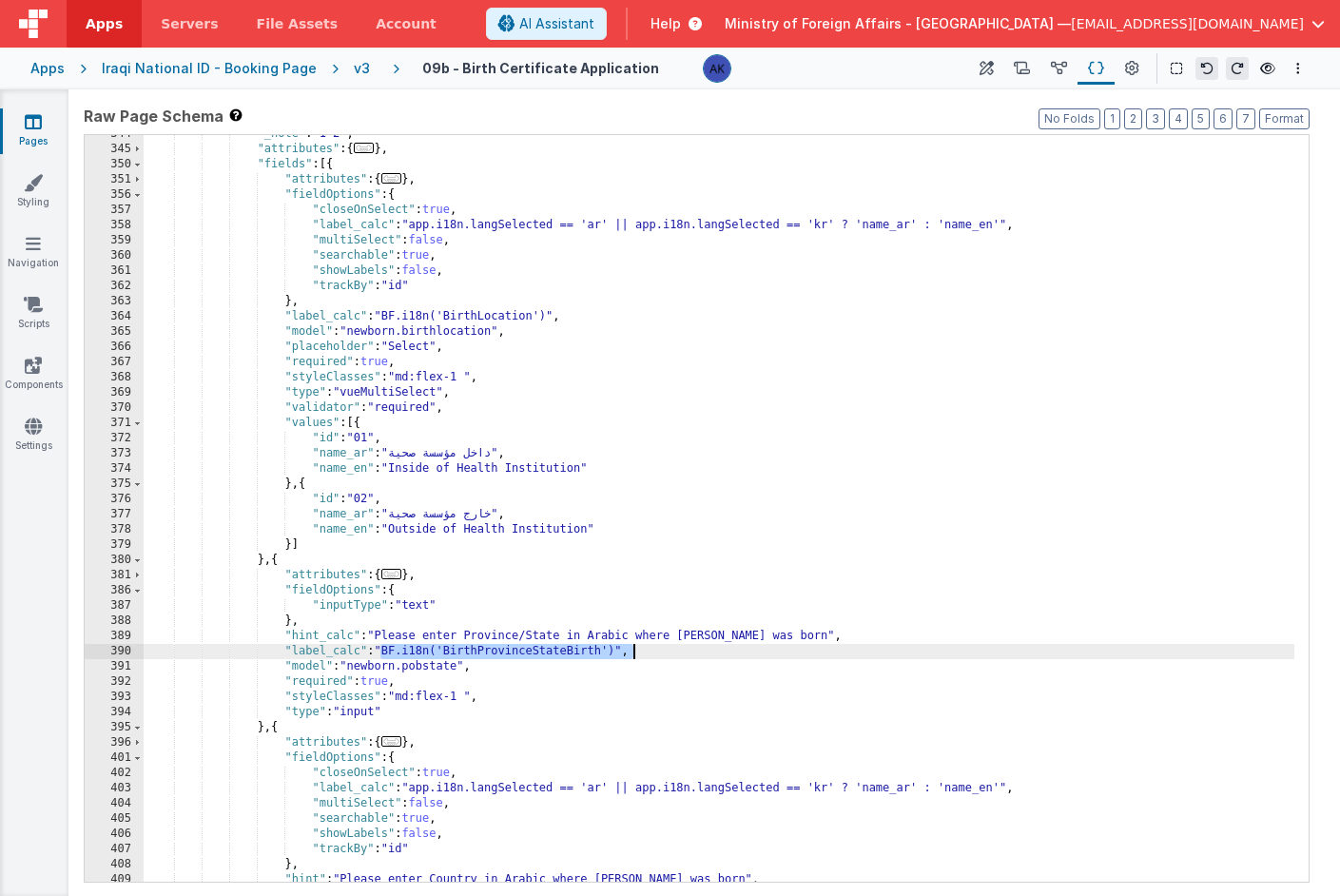
drag, startPoint x: 381, startPoint y: 651, endPoint x: 681, endPoint y: 648, distance: 300.0
click at [681, 648] on div ""_note" : "1-2" , "attributes" : { ... } , "fields" : [{ "attributes" : { ... }…" at bounding box center [718, 515] width 1151 height 778
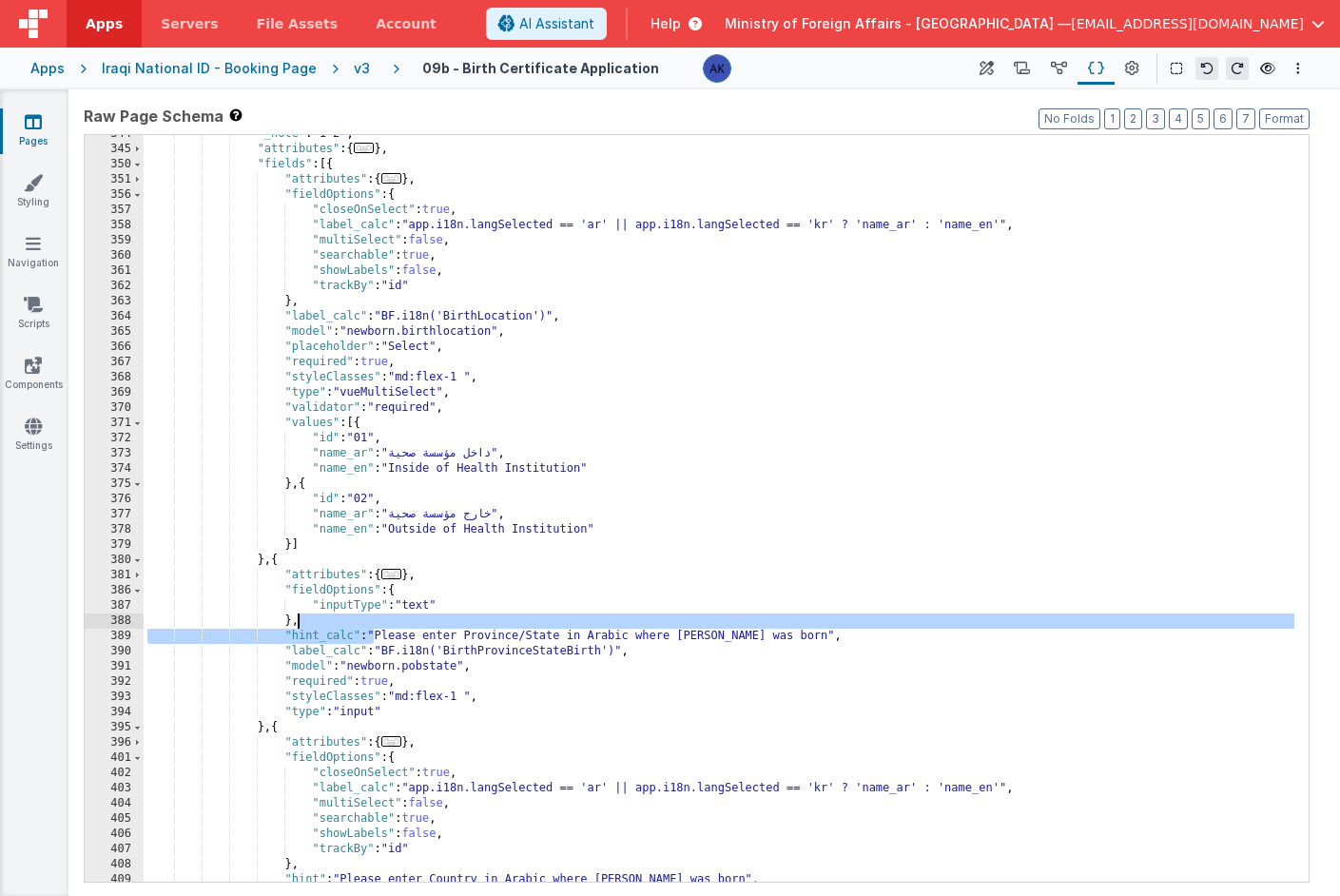
drag, startPoint x: 374, startPoint y: 635, endPoint x: 936, endPoint y: 628, distance: 562.0
click at [936, 628] on div ""_note" : "1-2" , "attributes" : { ... } , "fields" : [{ "attributes" : { ... }…" at bounding box center [718, 515] width 1151 height 778
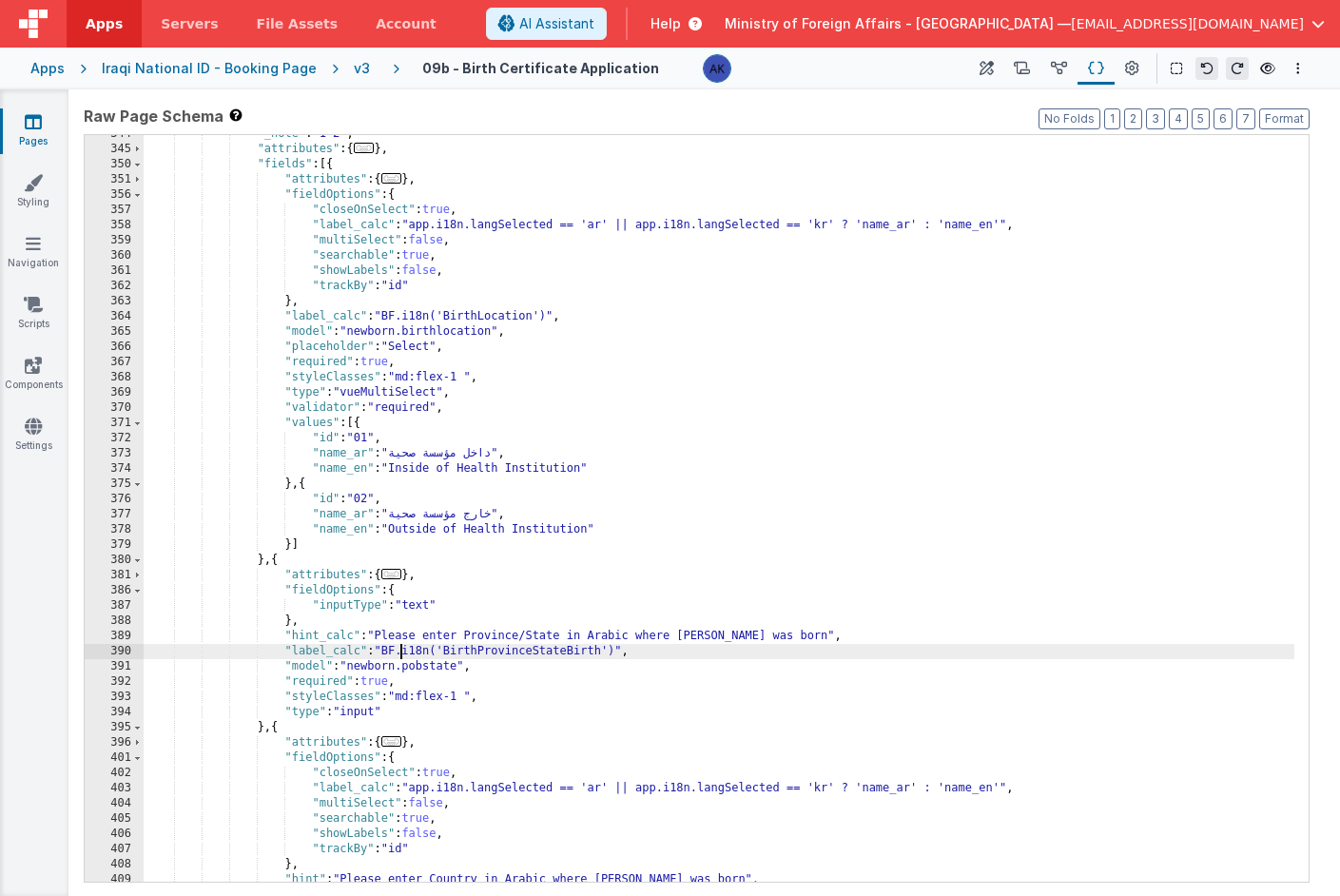
click at [397, 646] on div ""_note" : "1-2" , "attributes" : { ... } , "fields" : [{ "attributes" : { ... }…" at bounding box center [718, 515] width 1151 height 778
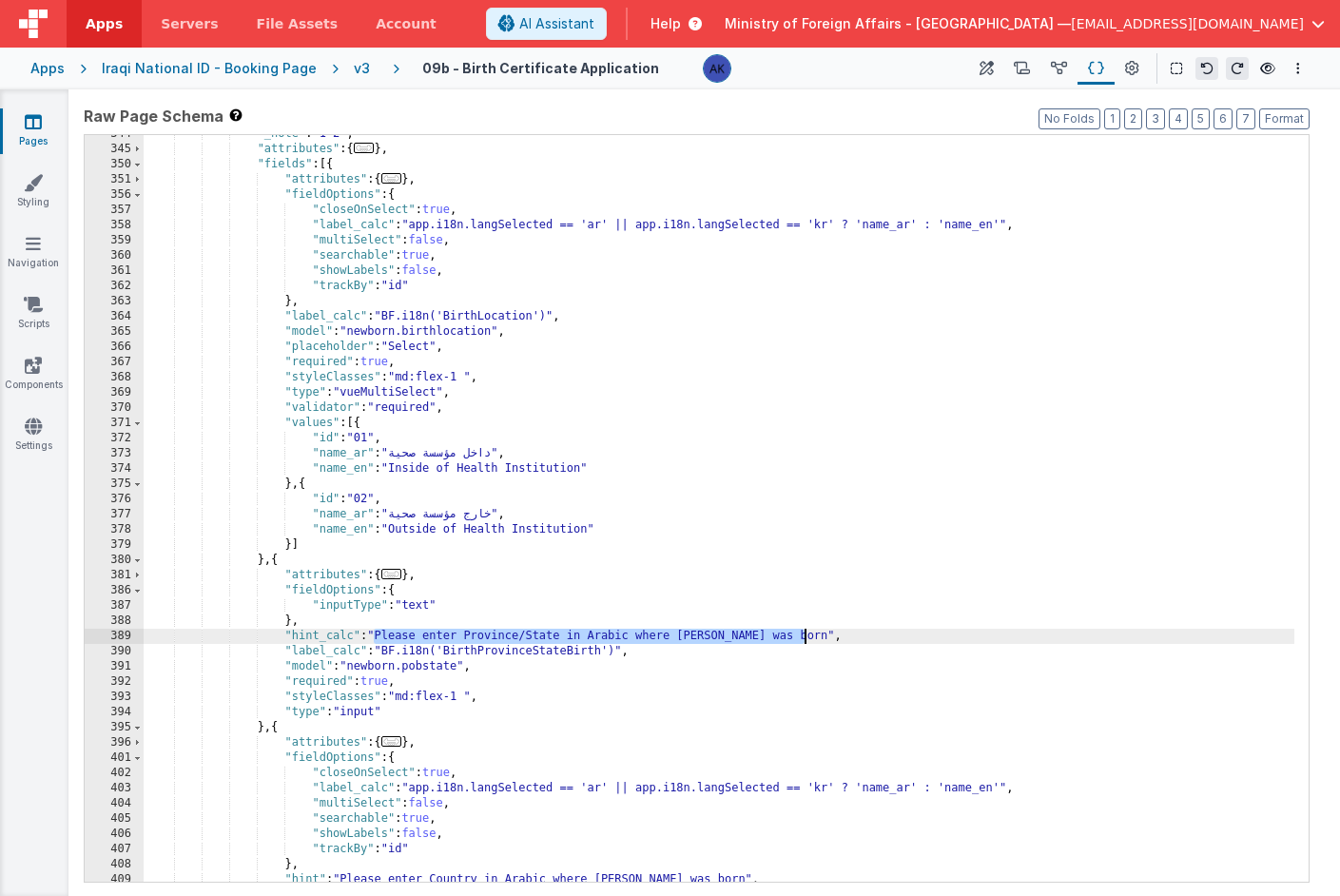
drag, startPoint x: 374, startPoint y: 635, endPoint x: 804, endPoint y: 633, distance: 430.0
click at [804, 633] on div ""_note" : "1-2" , "attributes" : { ... } , "fields" : [{ "attributes" : { ... }…" at bounding box center [718, 515] width 1151 height 778
click at [558, 636] on div ""_note" : "1-2" , "attributes" : { ... } , "fields" : [{ "attributes" : { ... }…" at bounding box center [718, 515] width 1151 height 778
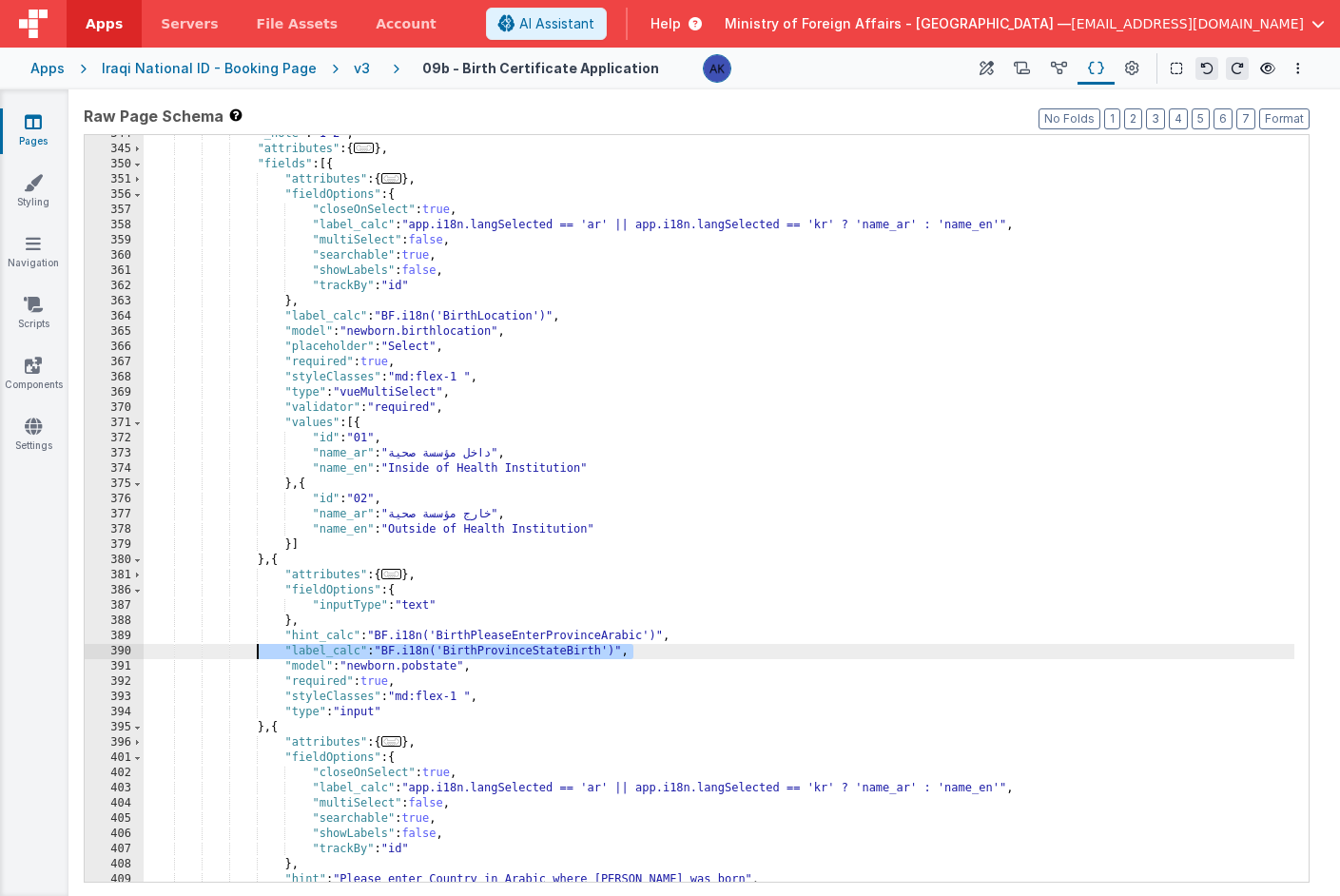
drag, startPoint x: 615, startPoint y: 654, endPoint x: 254, endPoint y: 656, distance: 361.0
click at [254, 656] on div ""_note" : "1-2" , "attributes" : { ... } , "fields" : [{ "attributes" : { ... }…" at bounding box center [718, 515] width 1151 height 778
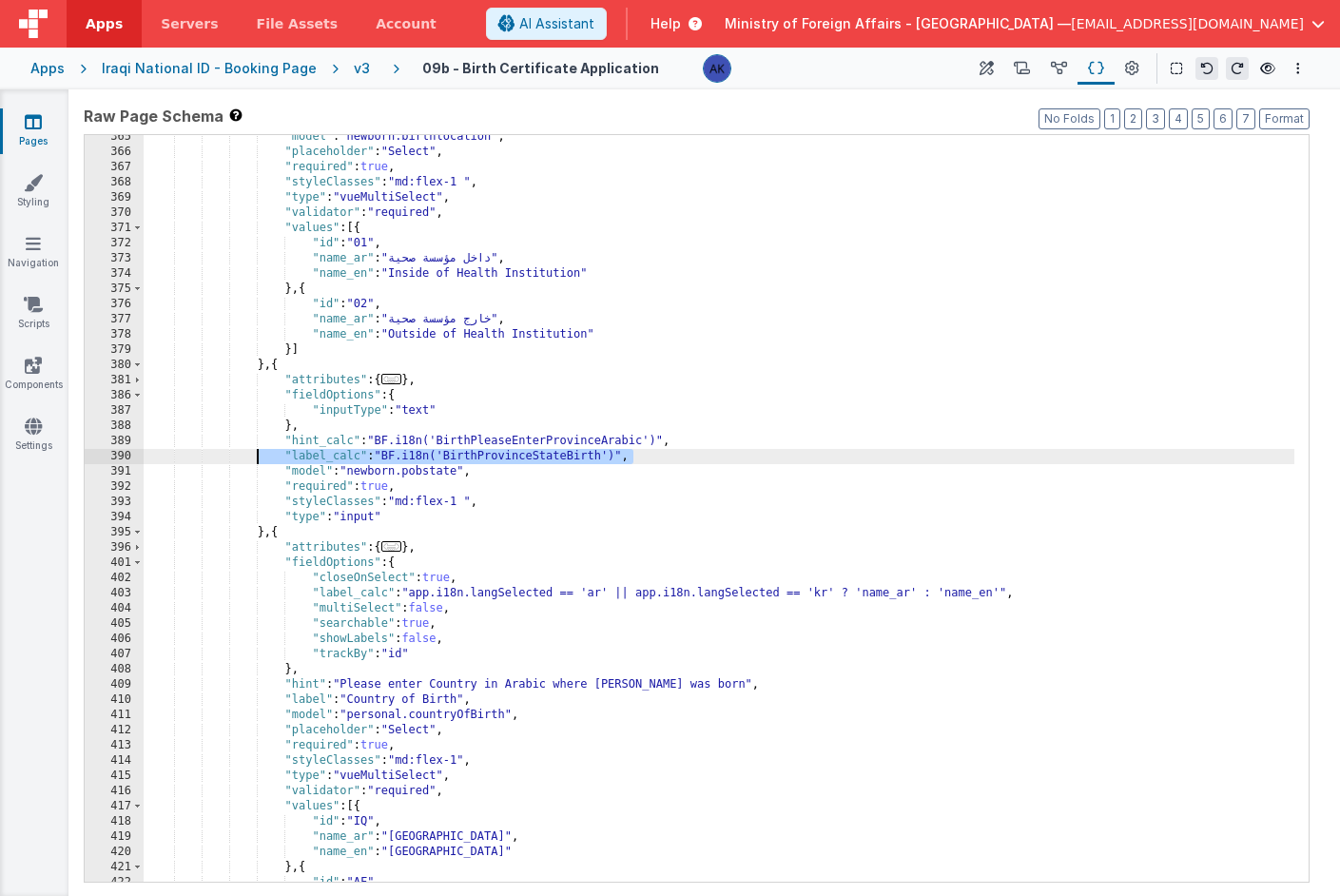
scroll to position [2091, 0]
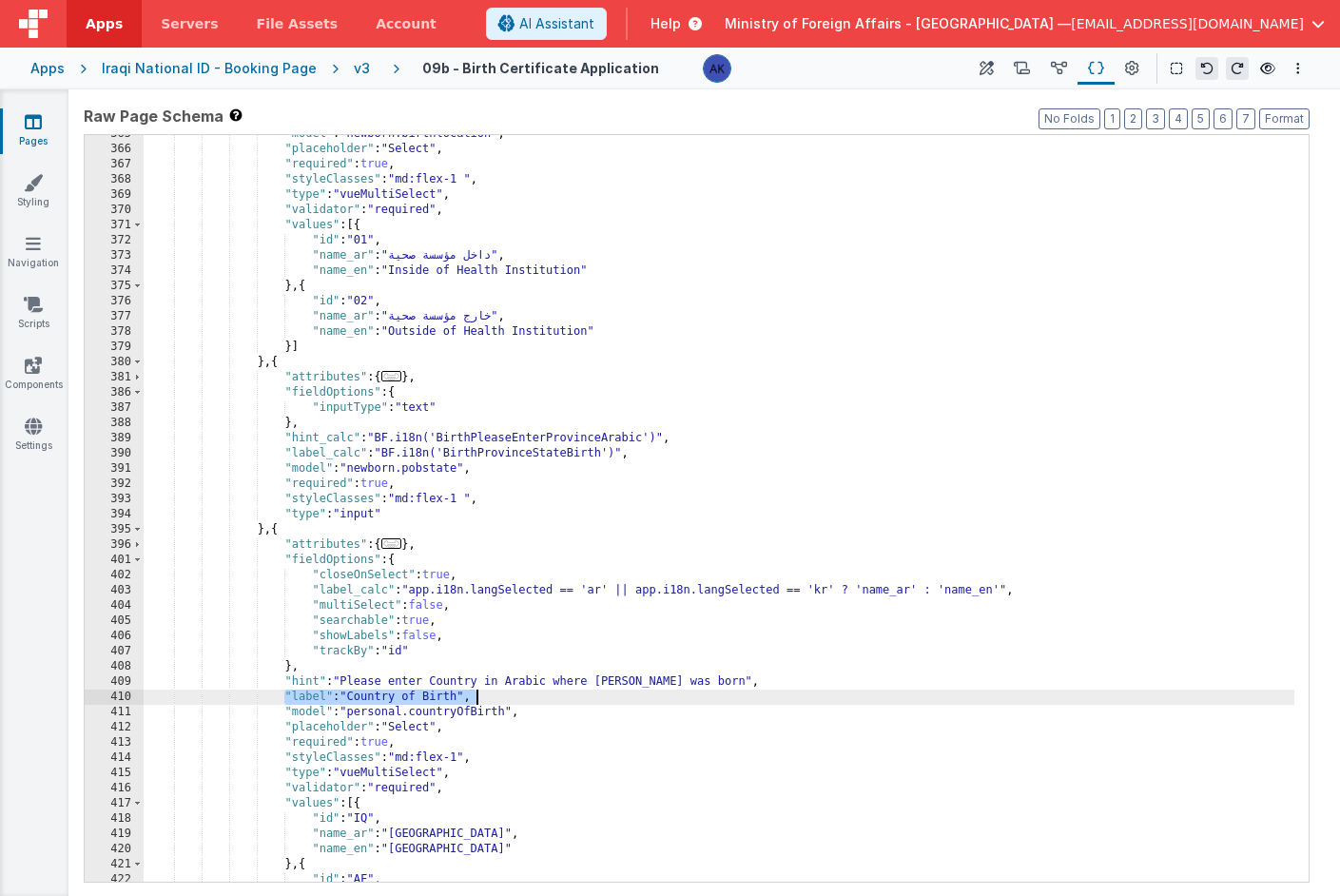
drag, startPoint x: 285, startPoint y: 697, endPoint x: 479, endPoint y: 698, distance: 194.0
click at [479, 698] on div ""model" : "newborn.birthlocation" , "placeholder" : "Select" , "required" : tru…" at bounding box center [718, 515] width 1151 height 778
click at [553, 697] on div ""model" : "newborn.birthlocation" , "placeholder" : "Select" , "required" : tru…" at bounding box center [718, 515] width 1151 height 778
drag, startPoint x: 665, startPoint y: 697, endPoint x: 295, endPoint y: 696, distance: 370.0
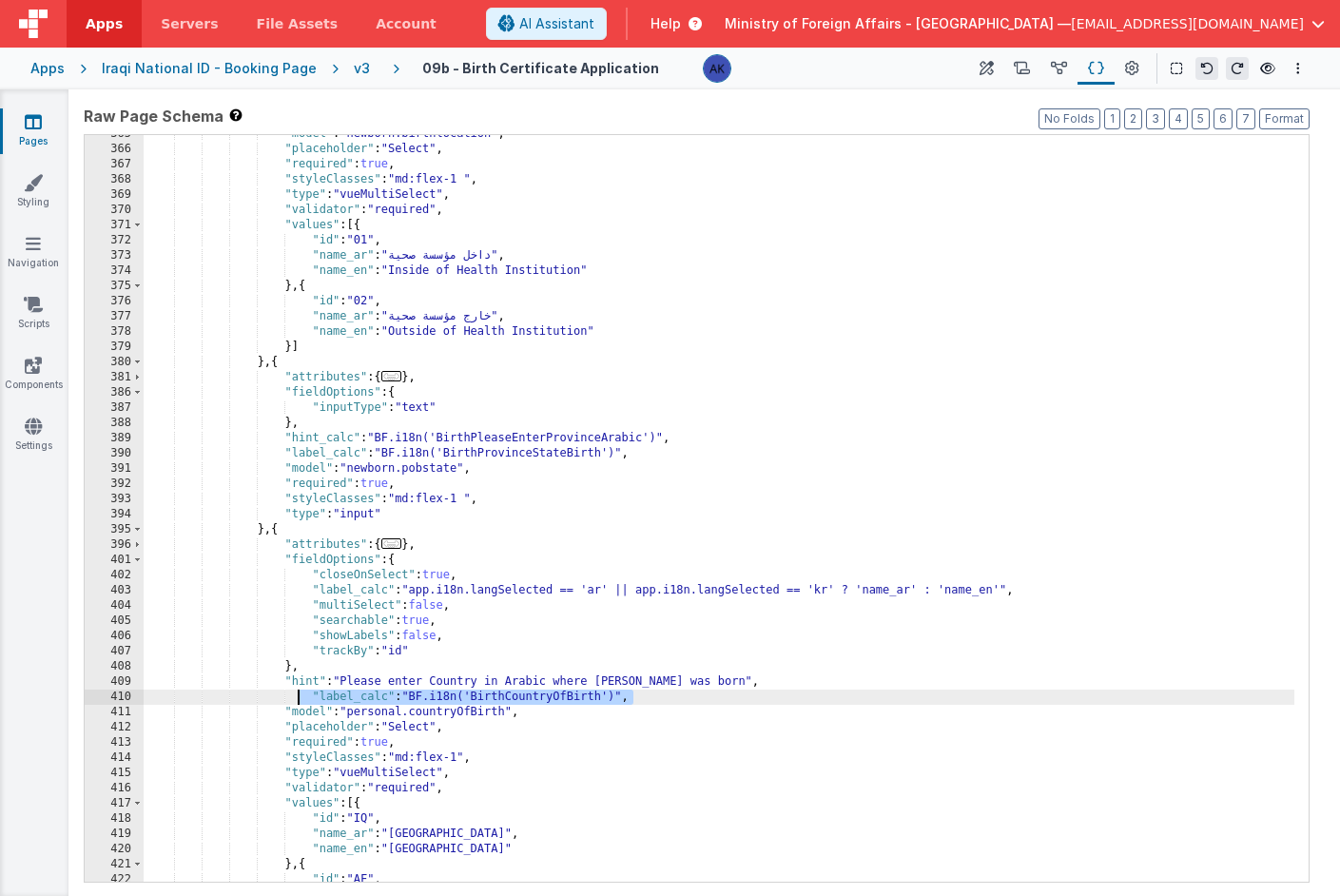
click at [295, 696] on div ""model" : "newborn.birthlocation" , "placeholder" : "Select" , "required" : tru…" at bounding box center [718, 515] width 1151 height 778
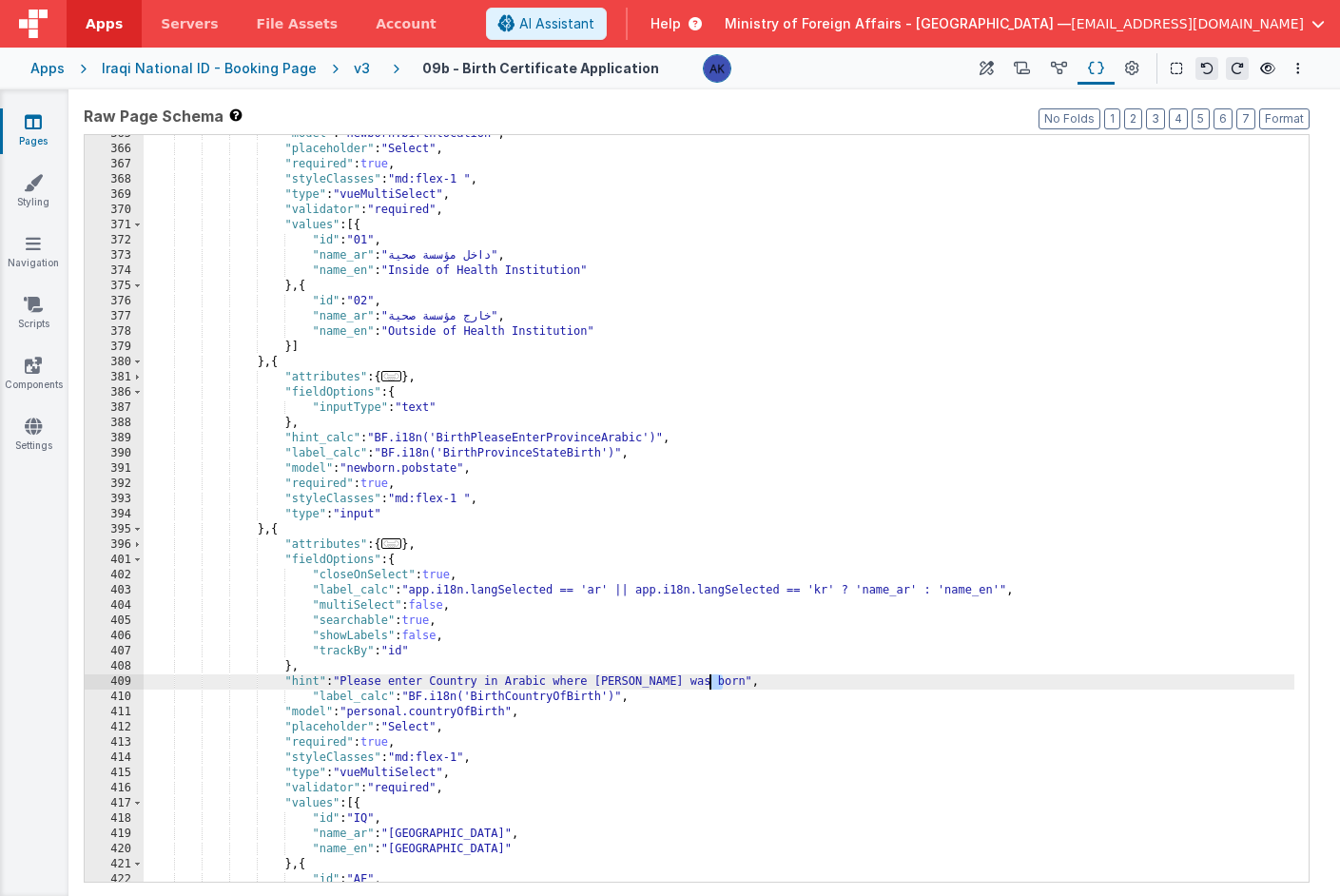
click at [711, 684] on div ""model" : "newborn.birthlocation" , "placeholder" : "Select" , "required" : tru…" at bounding box center [718, 515] width 1151 height 778
click at [748, 681] on div ""model" : "newborn.birthlocation" , "placeholder" : "Select" , "required" : tru…" at bounding box center [718, 515] width 1151 height 778
drag, startPoint x: 748, startPoint y: 681, endPoint x: 284, endPoint y: 689, distance: 464.1
click at [284, 689] on div ""model" : "newborn.birthlocation" , "placeholder" : "Select" , "required" : tru…" at bounding box center [718, 515] width 1151 height 778
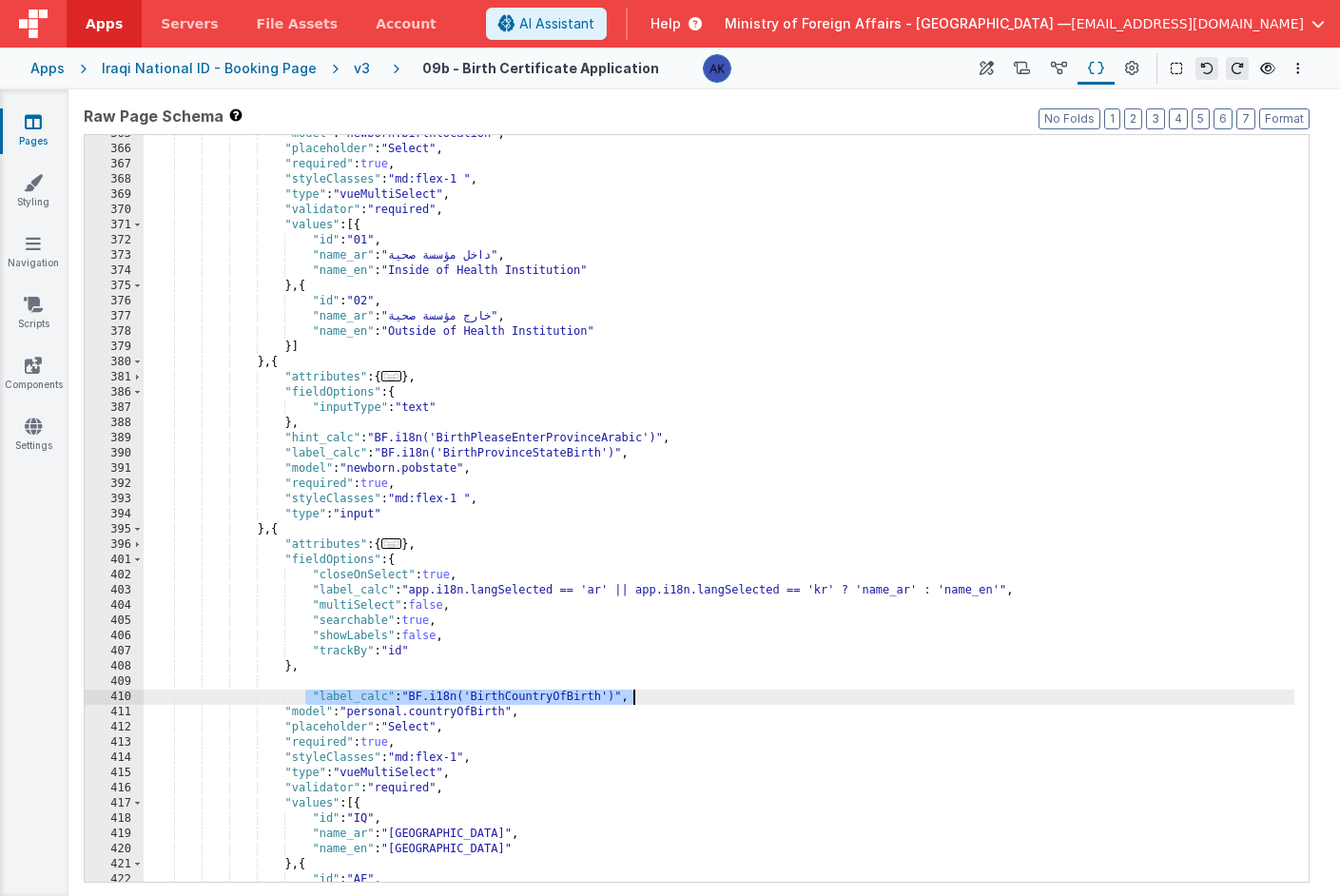
drag, startPoint x: 307, startPoint y: 697, endPoint x: 680, endPoint y: 700, distance: 373.0
click at [680, 700] on div ""model" : "newborn.birthlocation" , "placeholder" : "Select" , "required" : tru…" at bounding box center [718, 515] width 1151 height 778
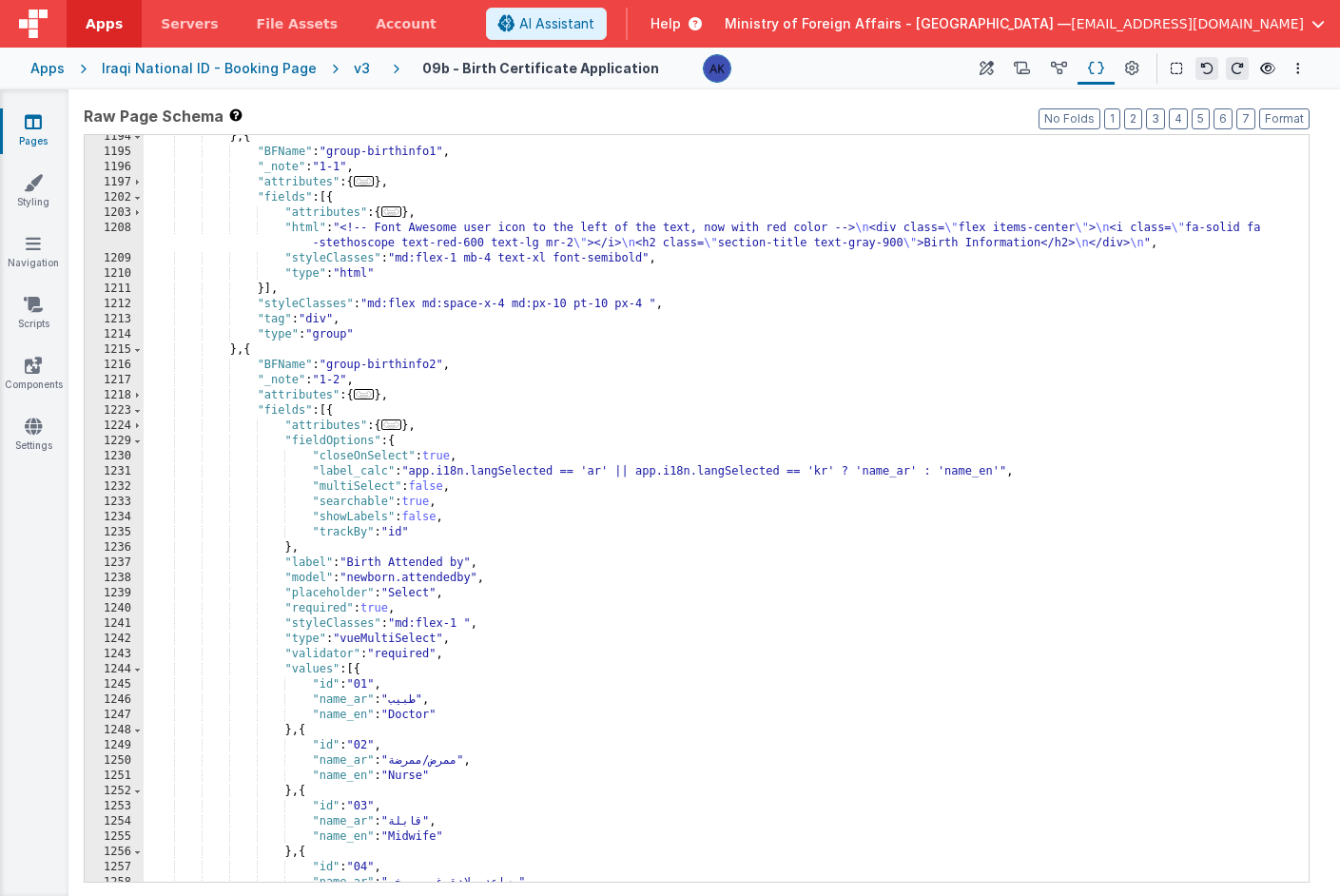
scroll to position [7761, 0]
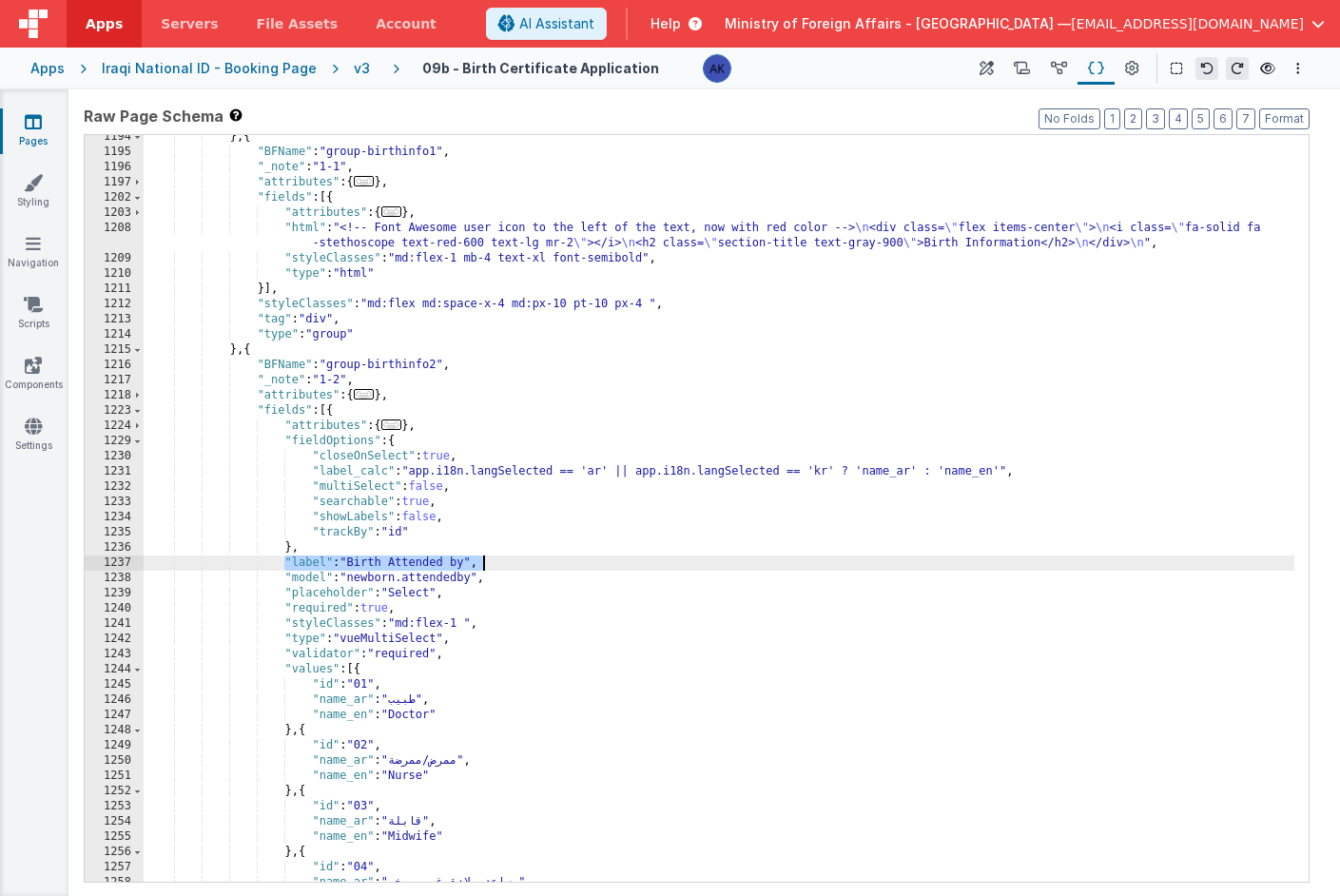
drag, startPoint x: 285, startPoint y: 563, endPoint x: 482, endPoint y: 565, distance: 197.0
click at [482, 565] on div "} , { "BFName" : "group-birthinfo1" , "_note" : "1-1" , "attributes" : { ... } …" at bounding box center [718, 518] width 1151 height 778
click at [550, 559] on div "} , { "BFName" : "group-birthinfo1" , "_note" : "1-1" , "attributes" : { ... } …" at bounding box center [718, 518] width 1151 height 778
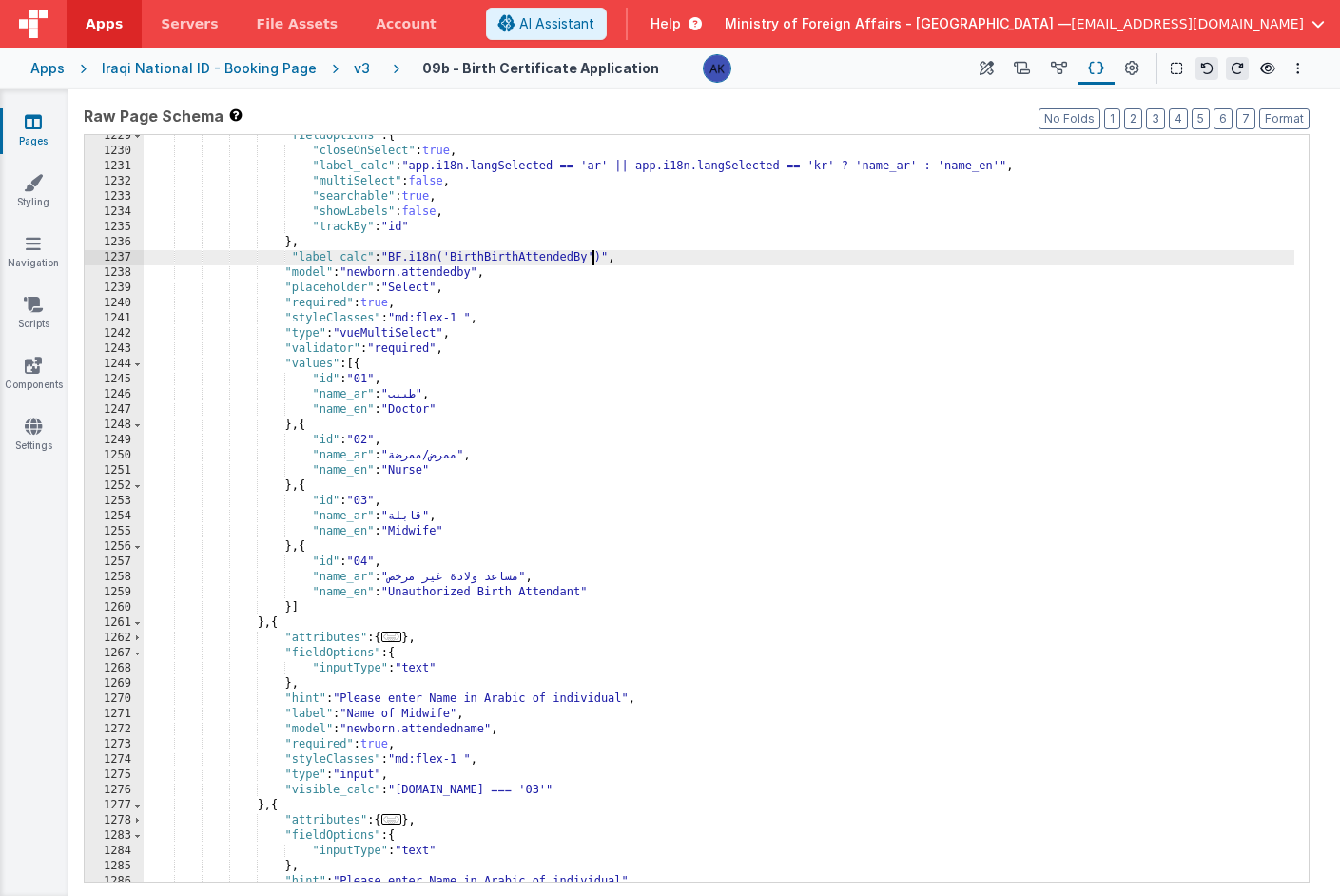
scroll to position [7901, 0]
drag, startPoint x: 627, startPoint y: 262, endPoint x: 295, endPoint y: 254, distance: 332.1
click at [295, 254] on div ""fieldOptions" : { "closeOnSelect" : true , "label_calc" : "app.i18n.langSelect…" at bounding box center [718, 517] width 1151 height 778
click at [641, 257] on div ""fieldOptions" : { "closeOnSelect" : true , "label_calc" : "app.i18n.langSelect…" at bounding box center [718, 517] width 1151 height 778
drag, startPoint x: 641, startPoint y: 257, endPoint x: 291, endPoint y: 252, distance: 350.0
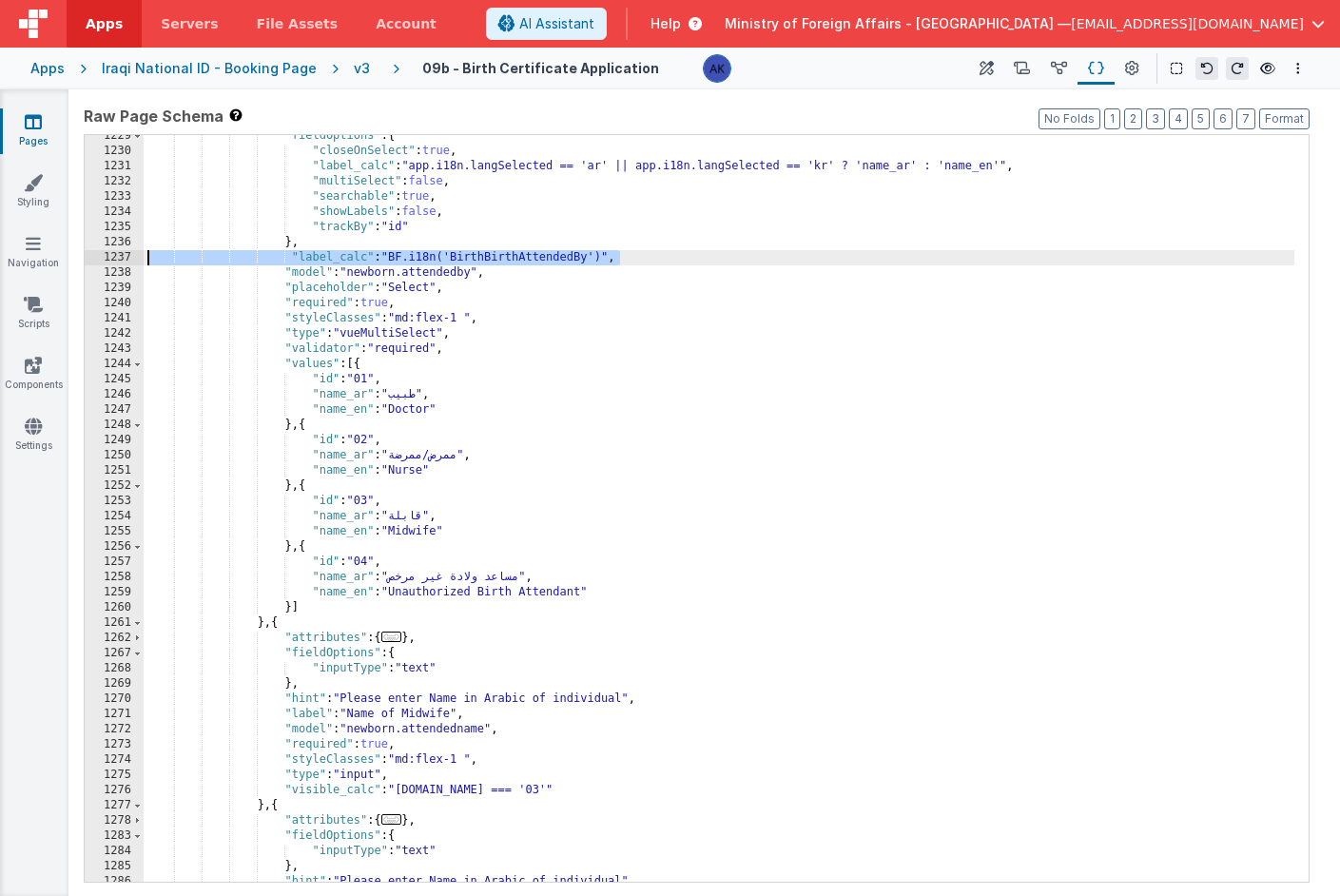
click at [291, 252] on div ""fieldOptions" : { "closeOnSelect" : true , "label_calc" : "app.i18n.langSelect…" at bounding box center [718, 517] width 1151 height 778
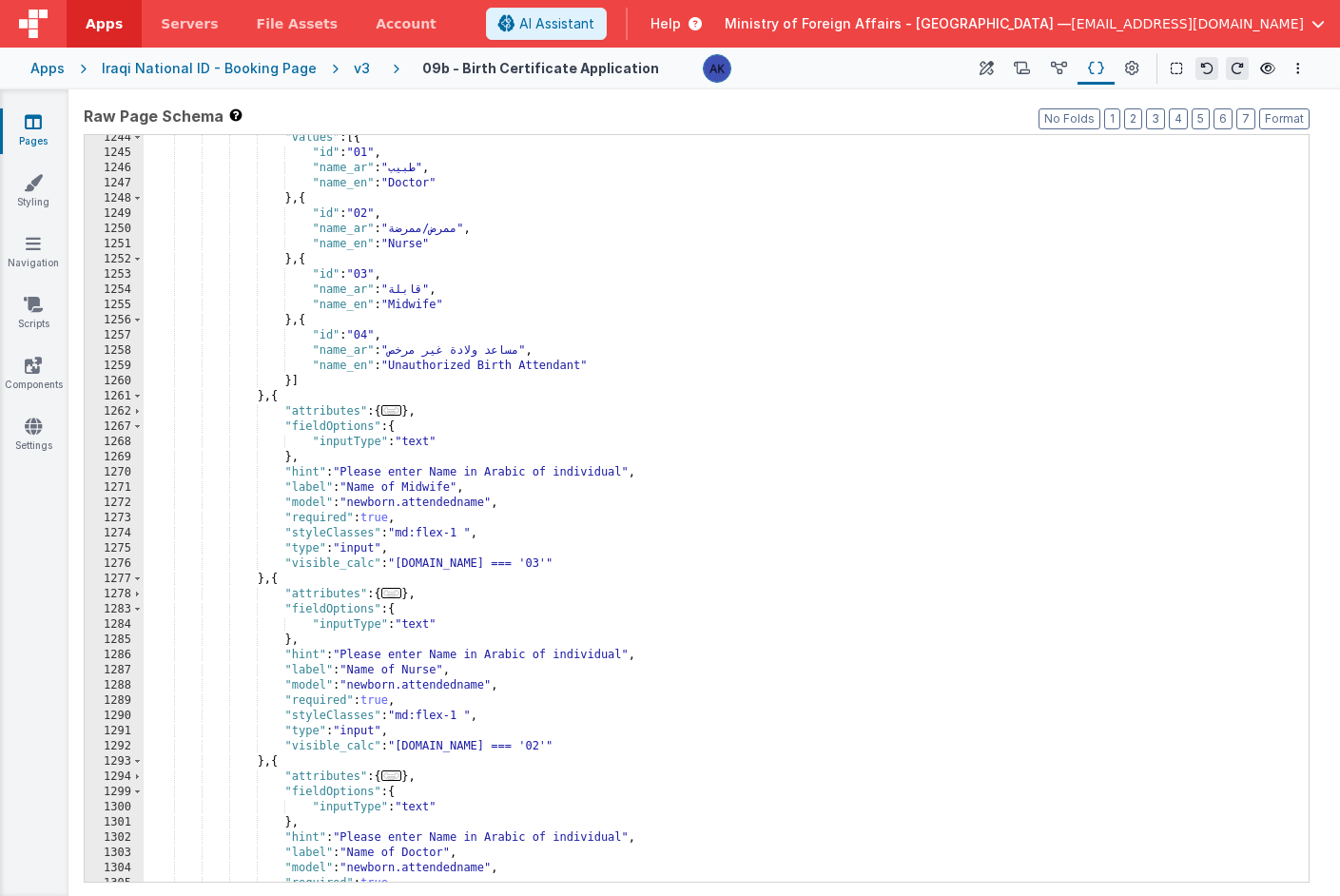
scroll to position [8005, 0]
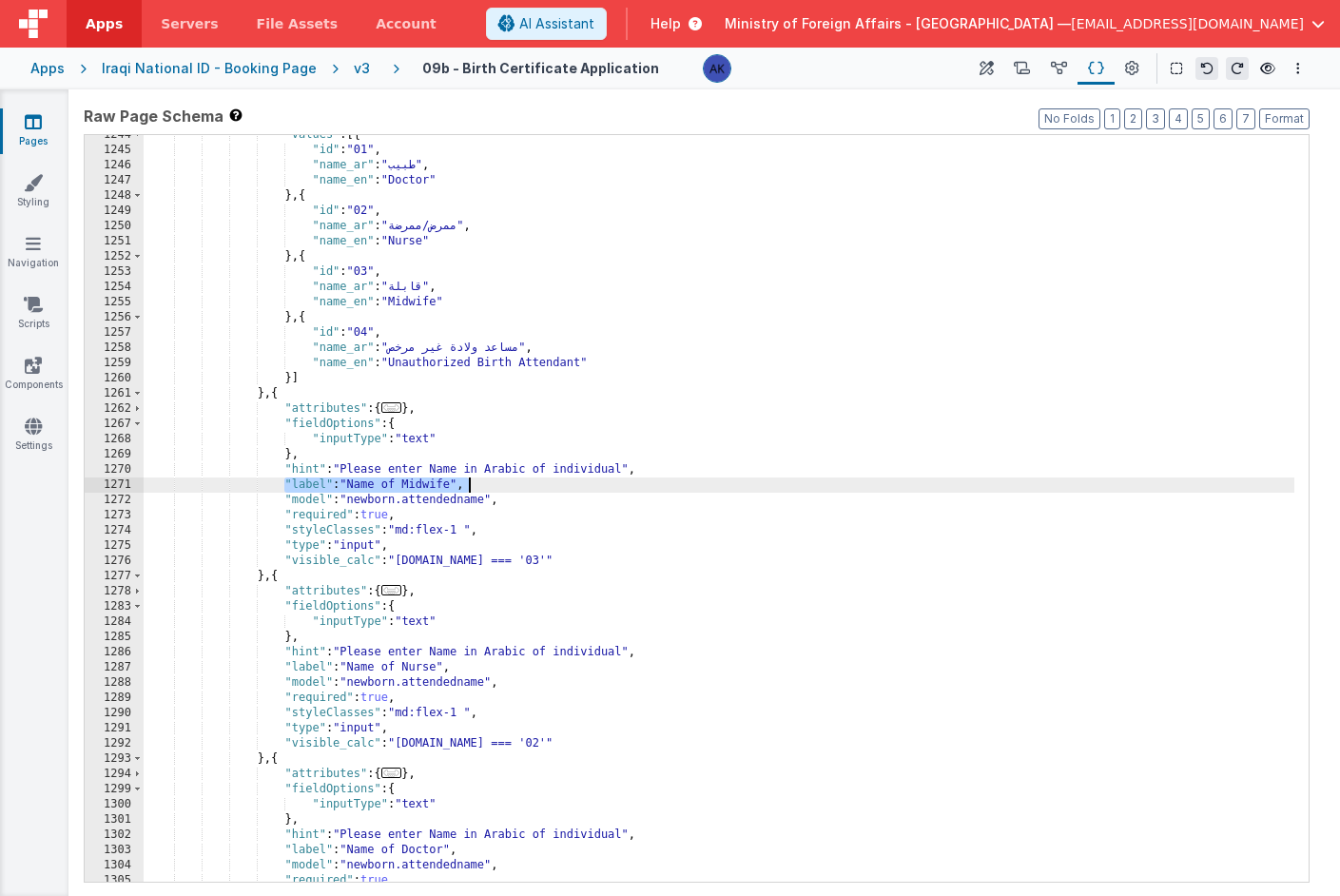
drag, startPoint x: 286, startPoint y: 484, endPoint x: 469, endPoint y: 488, distance: 183.0
click at [469, 488] on div ""values" : [{ "id" : "01" , "name_ar" : "طبيب" , "name_en" : "Doctor" } , { "id…" at bounding box center [718, 516] width 1151 height 778
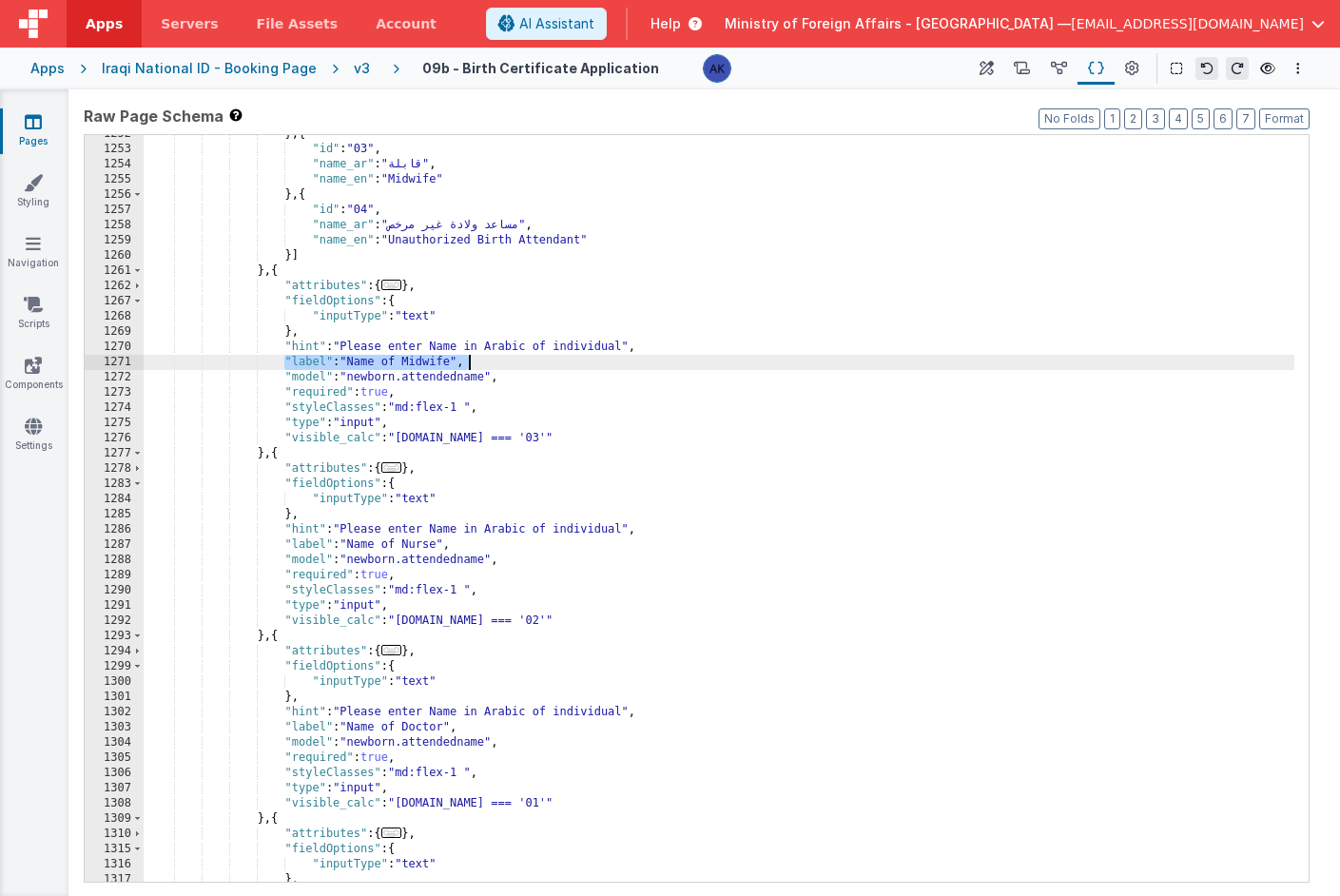
scroll to position [8062, 0]
click at [361, 357] on div "} , { "id" : "03" , "name_ar" : "قابلة" , "name_en" : "Midwife" } , { "id" : "0…" at bounding box center [718, 512] width 1151 height 778
drag, startPoint x: 353, startPoint y: 359, endPoint x: 457, endPoint y: 363, distance: 104.1
click at [457, 363] on div "} , { "id" : "03" , "name_ar" : "قابلة" , "name_en" : "Midwife" } , { "id" : "0…" at bounding box center [718, 512] width 1151 height 778
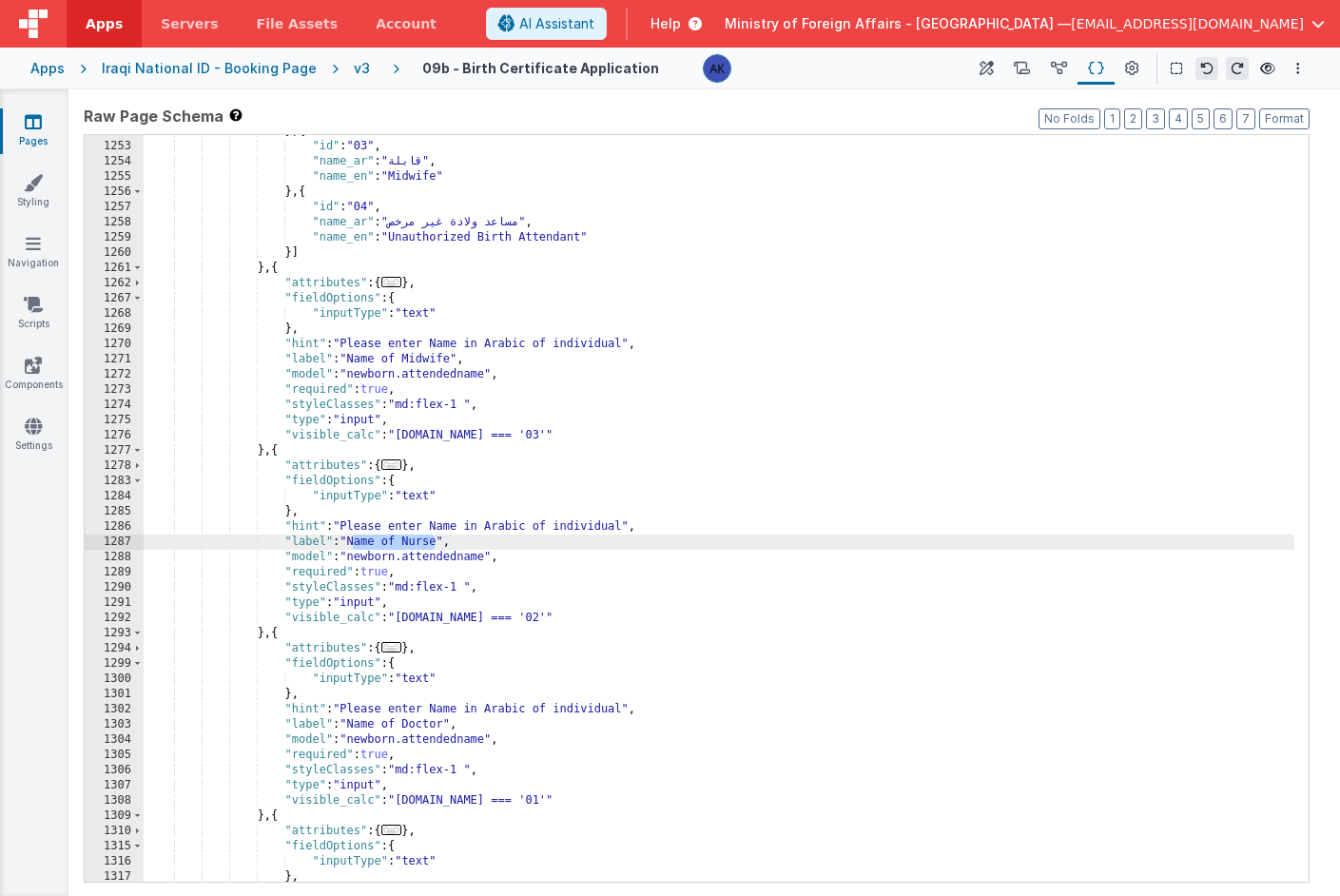
drag, startPoint x: 352, startPoint y: 543, endPoint x: 437, endPoint y: 544, distance: 85.0
click at [437, 544] on div "} , { "id" : "03" , "name_ar" : "قابلة" , "name_en" : "Midwife" } , { "id" : "0…" at bounding box center [718, 512] width 1151 height 778
drag, startPoint x: 442, startPoint y: 544, endPoint x: 354, endPoint y: 544, distance: 88.0
click at [354, 544] on div "} , { "id" : "03" , "name_ar" : "قابلة" , "name_en" : "Midwife" } , { "id" : "0…" at bounding box center [718, 512] width 1151 height 778
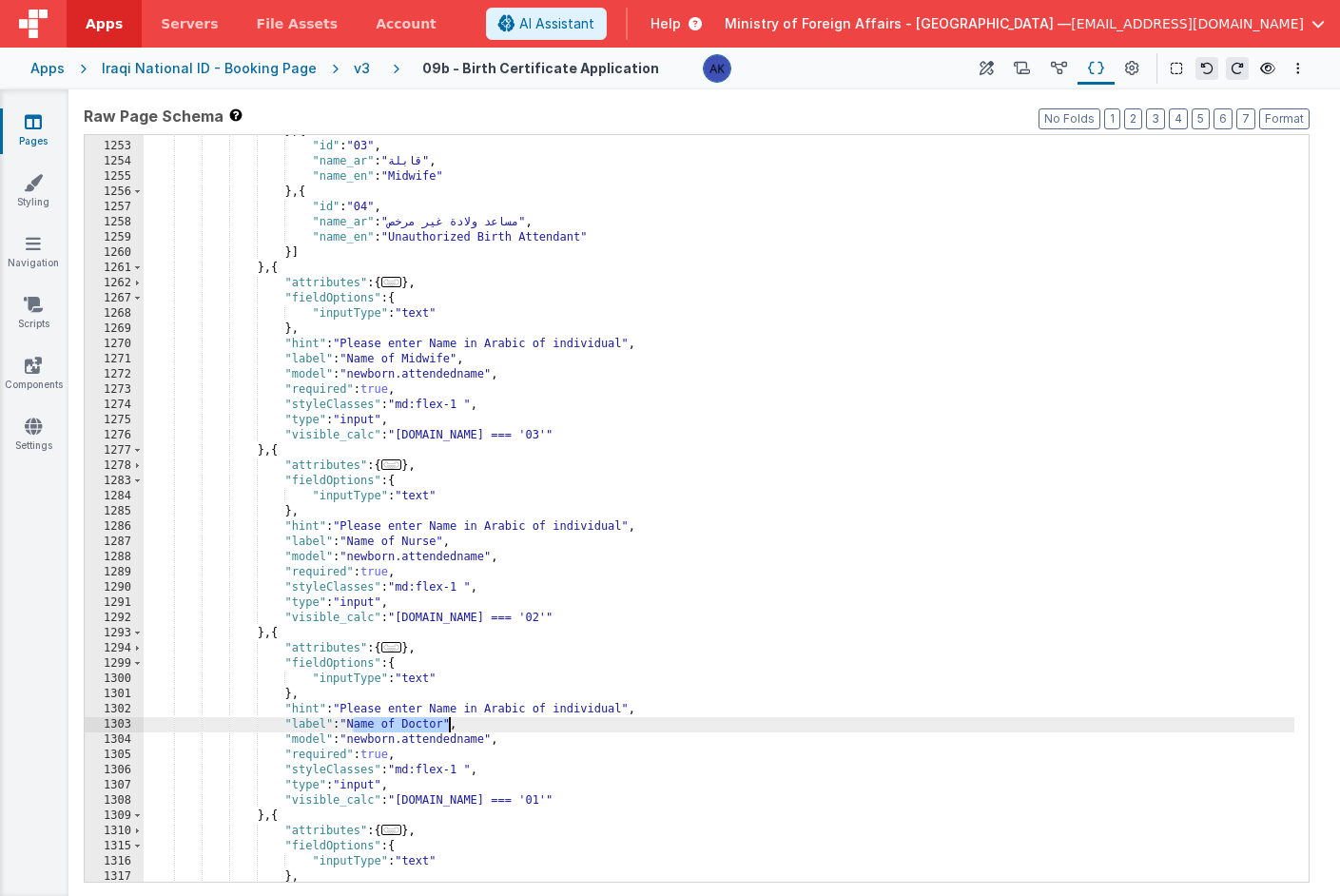
drag, startPoint x: 354, startPoint y: 723, endPoint x: 447, endPoint y: 730, distance: 93.3
click at [447, 730] on div "} , { "id" : "03" , "name_ar" : "قابلة" , "name_en" : "Midwife" } , { "id" : "0…" at bounding box center [718, 512] width 1151 height 778
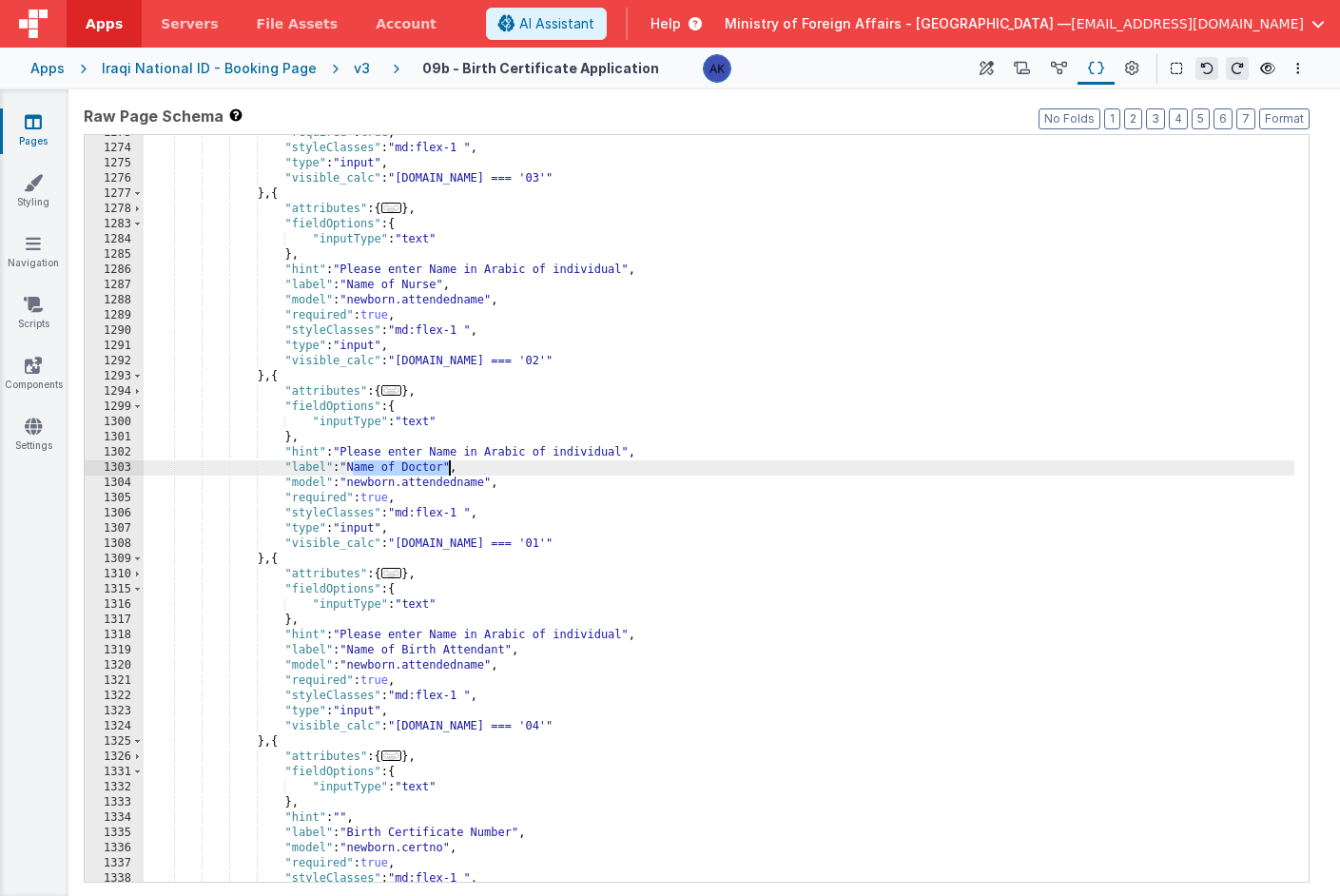
scroll to position [8178, 0]
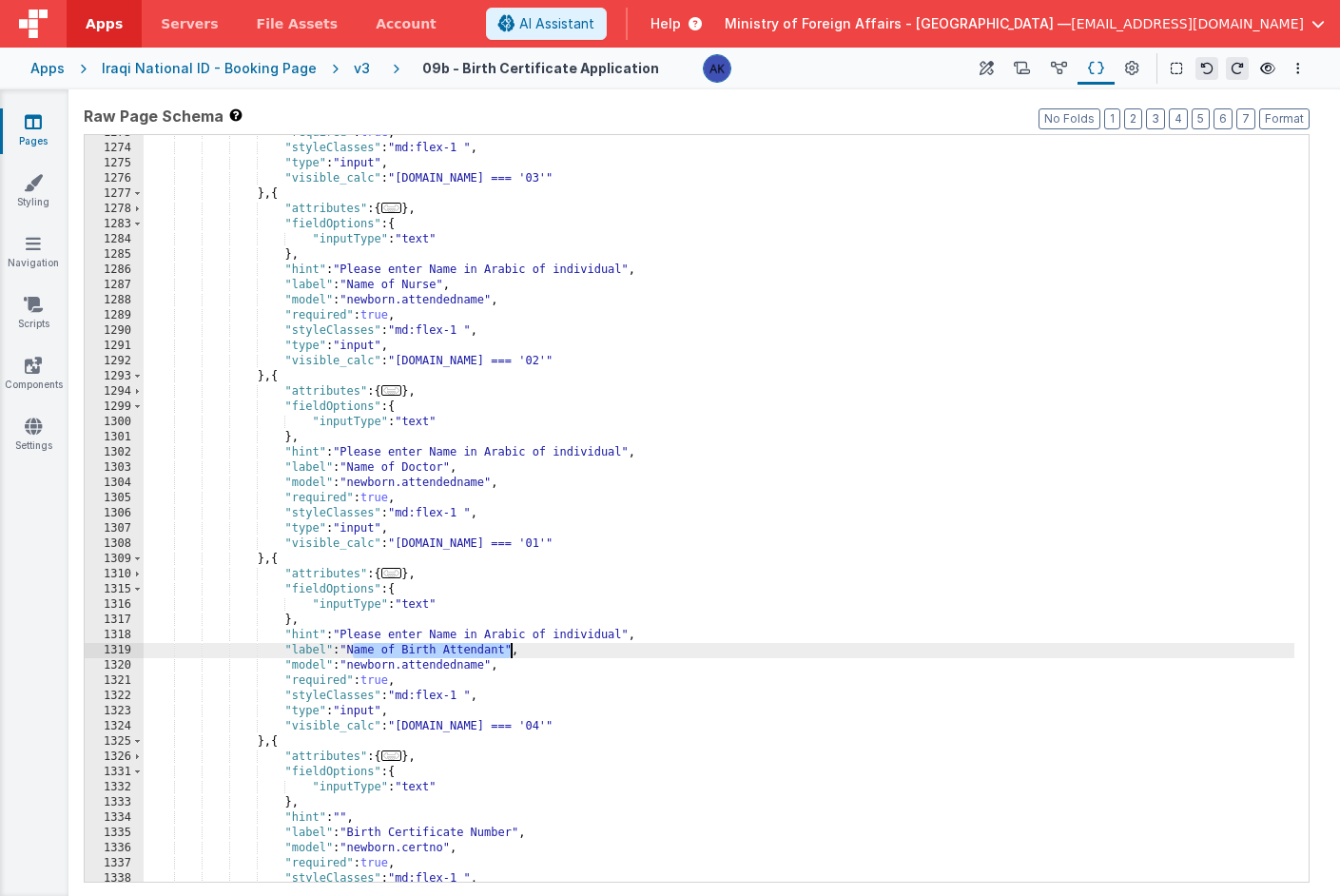
drag, startPoint x: 351, startPoint y: 652, endPoint x: 508, endPoint y: 651, distance: 157.0
click at [508, 651] on div ""required" : true , "styleClasses" : "md:flex-1 " , "type" : "input" , "visible…" at bounding box center [718, 514] width 1151 height 778
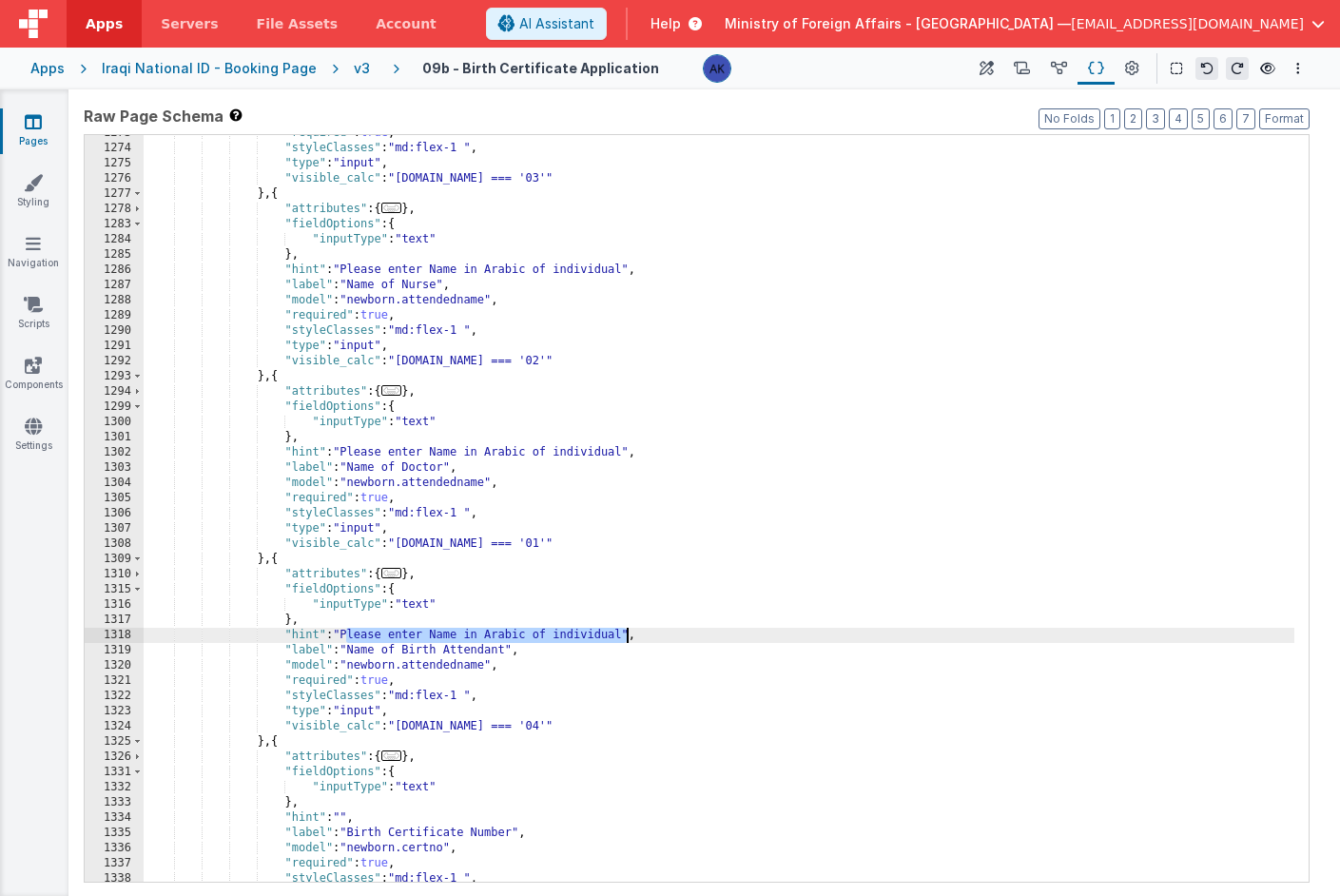
drag, startPoint x: 348, startPoint y: 632, endPoint x: 625, endPoint y: 635, distance: 277.0
click at [625, 635] on div ""required" : true , "styleClasses" : "md:flex-1 " , "type" : "input" , "visible…" at bounding box center [718, 514] width 1151 height 778
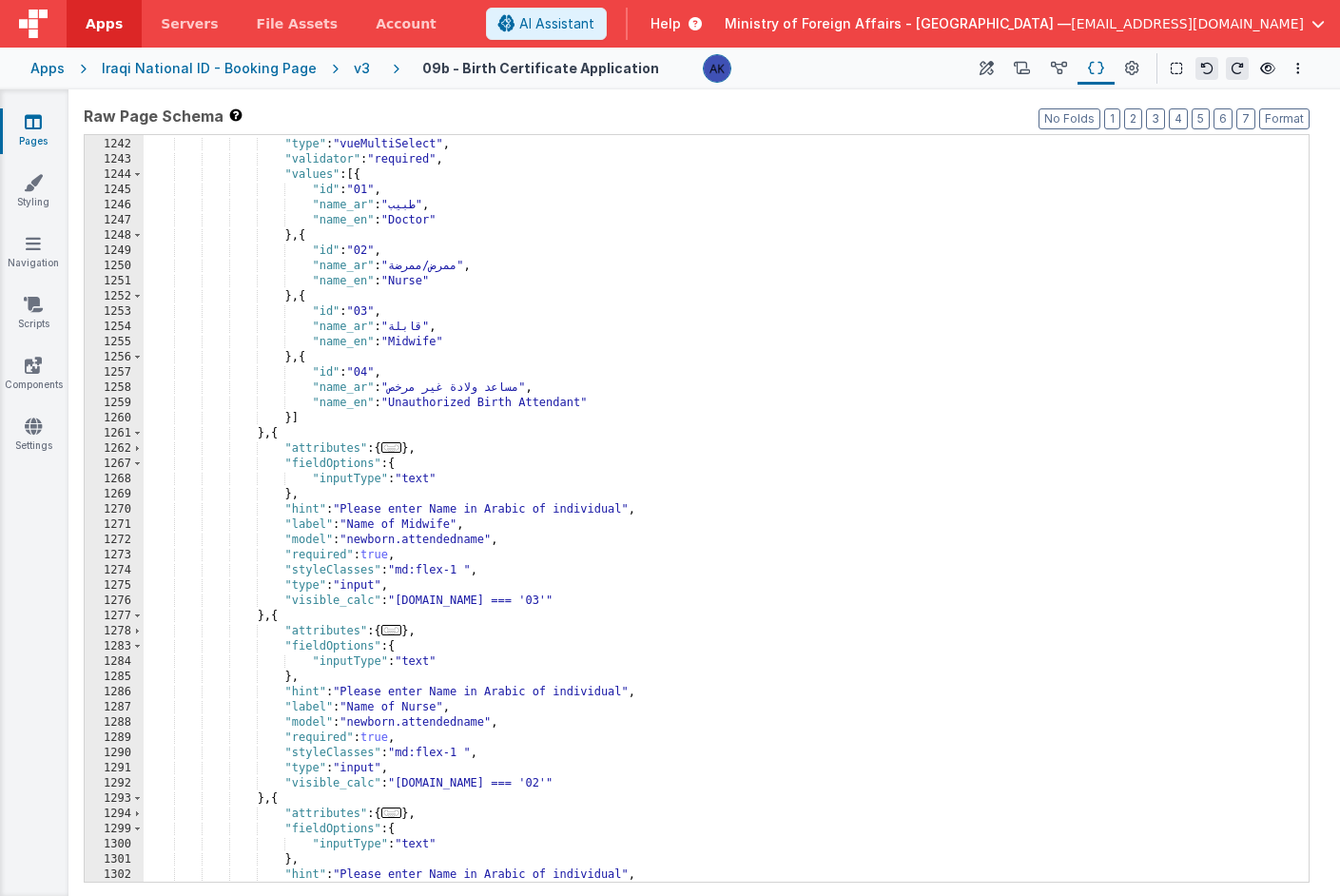
scroll to position [7857, 0]
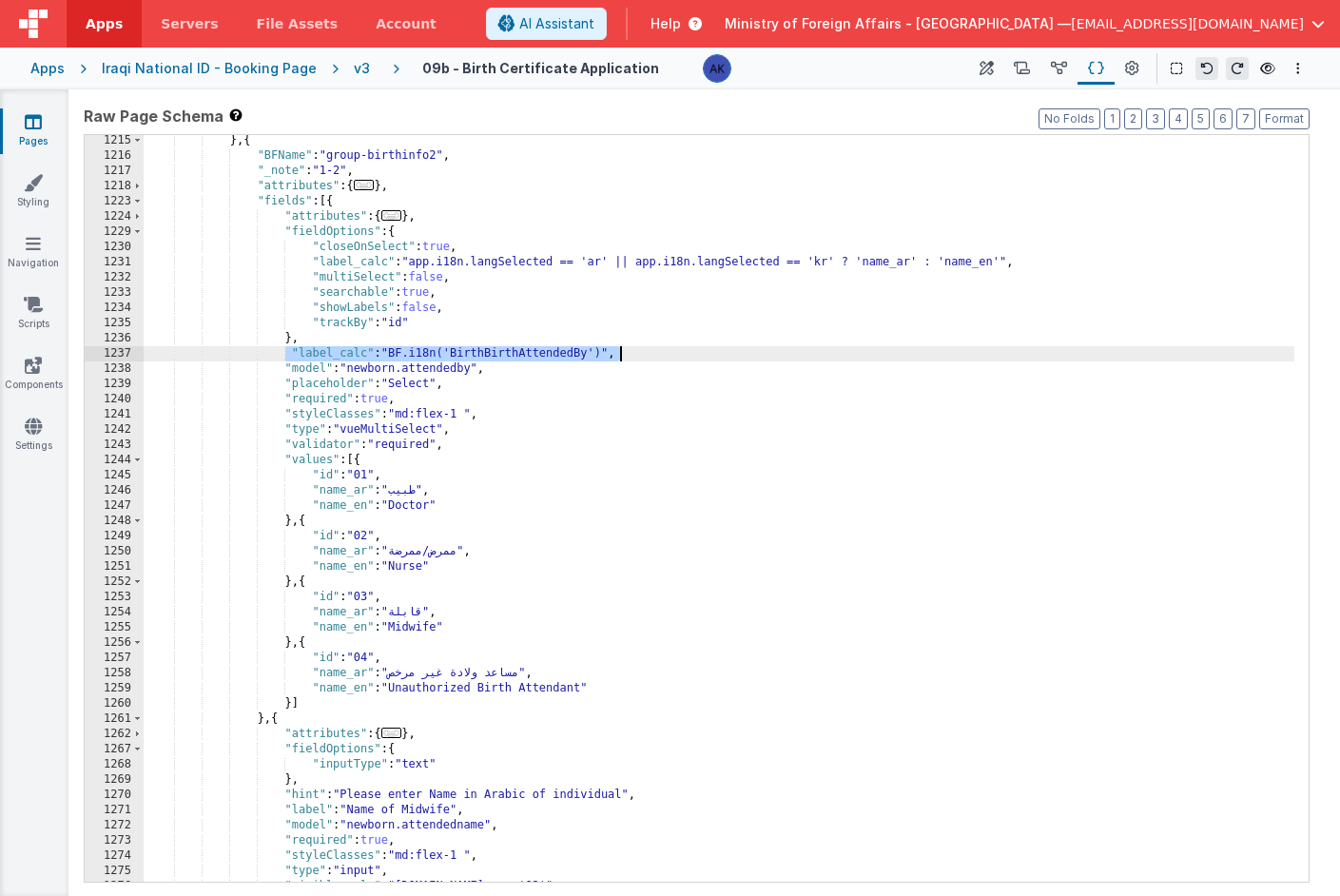
drag, startPoint x: 287, startPoint y: 352, endPoint x: 625, endPoint y: 357, distance: 338.0
click at [625, 357] on div "} , { "BFName" : "group-birthinfo2" , "_note" : "1-2" , "attributes" : { ... } …" at bounding box center [718, 522] width 1151 height 778
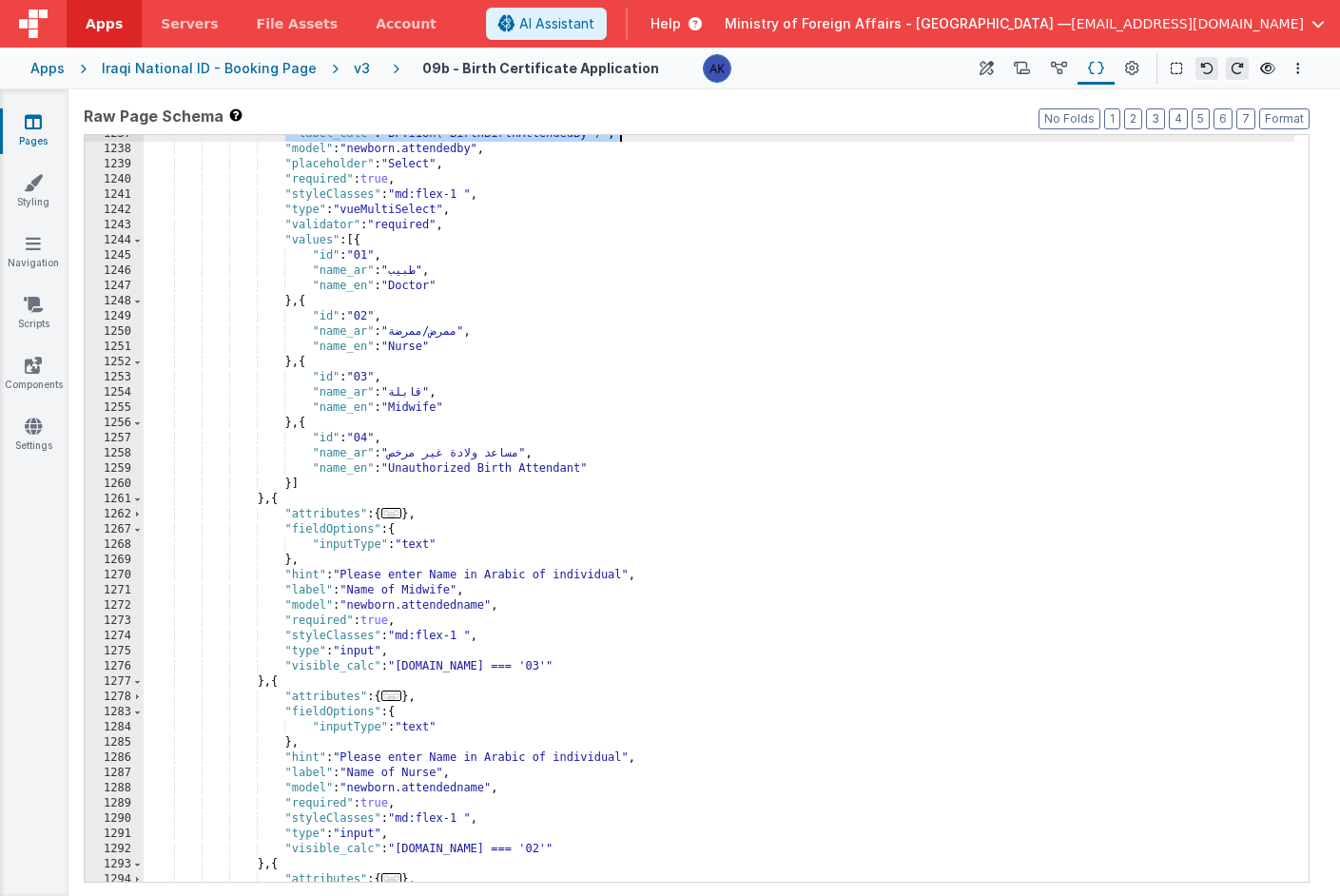
scroll to position [7957, 0]
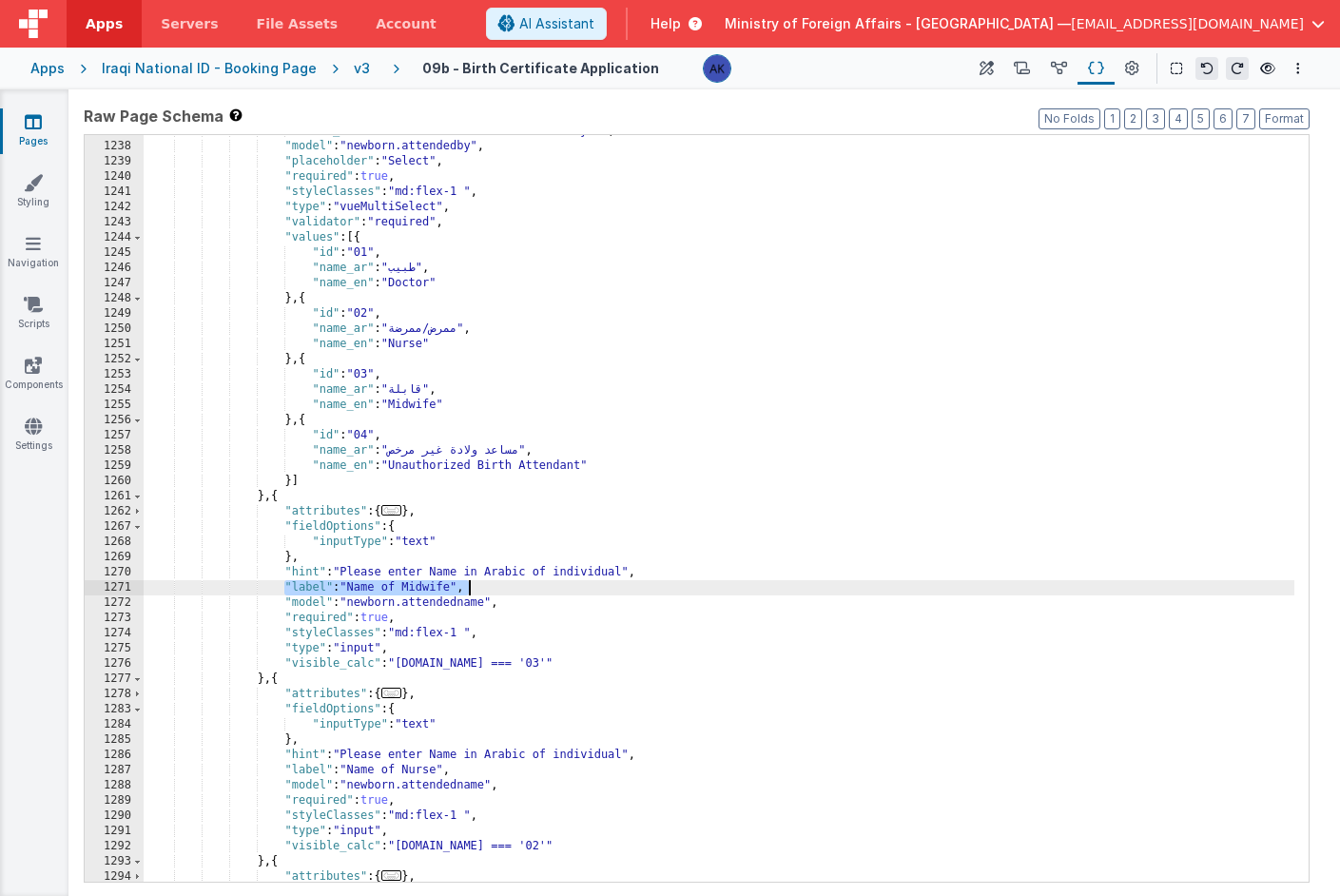
drag, startPoint x: 286, startPoint y: 588, endPoint x: 517, endPoint y: 588, distance: 231.0
click at [517, 588] on div ""label_calc" : "BF.i18n('BirthBirthAttendedBy')" , "model" : "newborn.attendedb…" at bounding box center [718, 512] width 1151 height 778
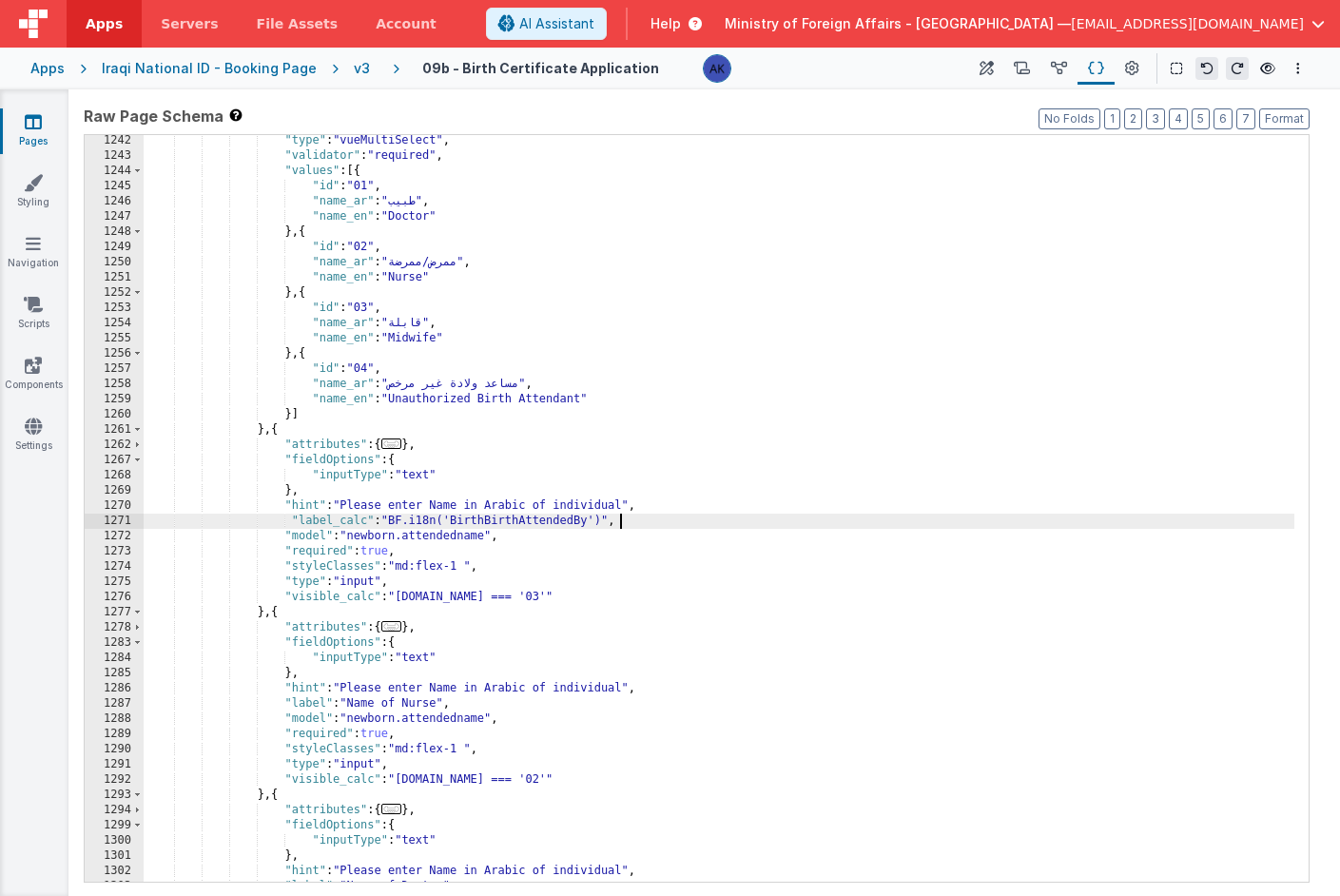
scroll to position [7988, 0]
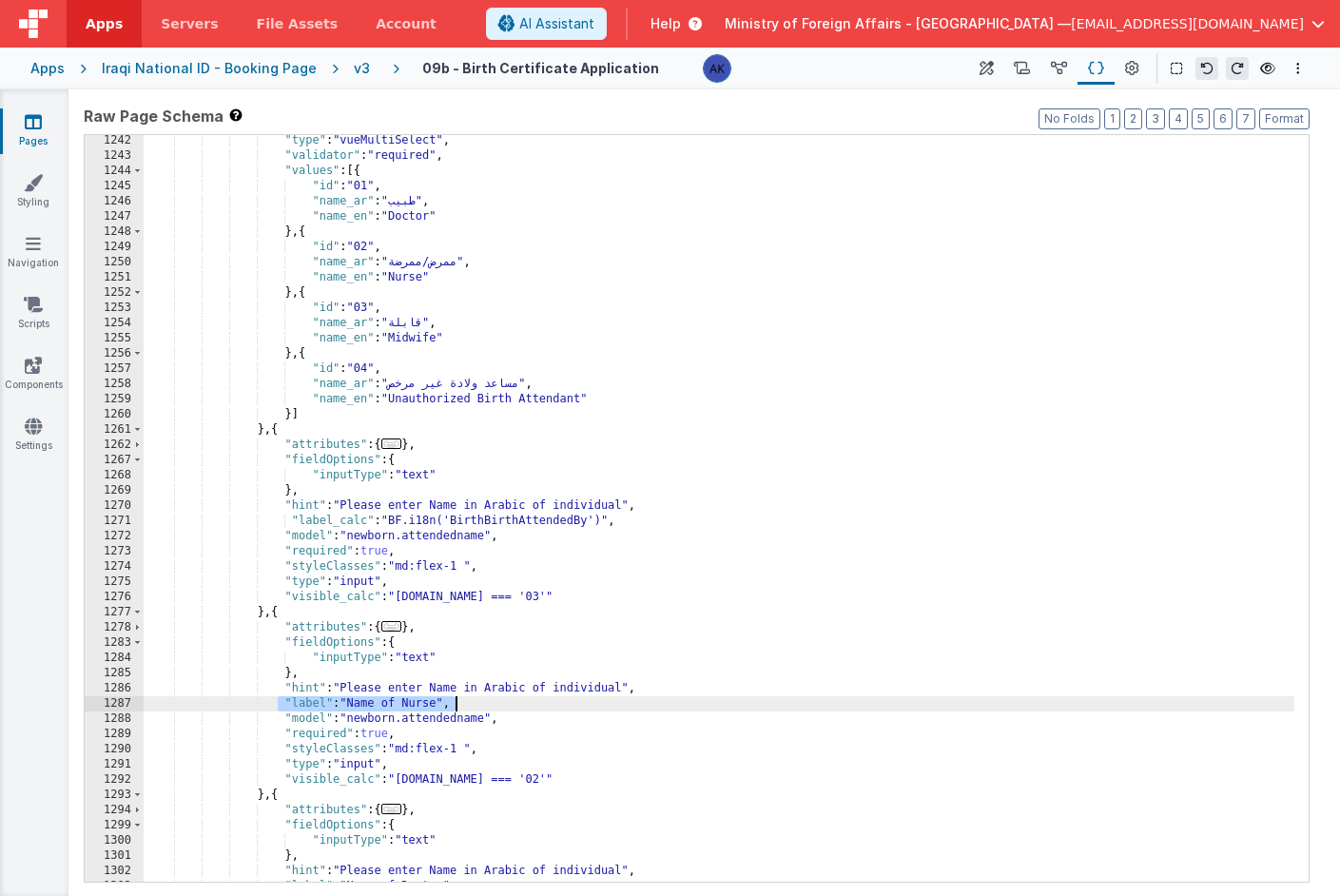
drag, startPoint x: 278, startPoint y: 702, endPoint x: 504, endPoint y: 707, distance: 226.1
click at [504, 707] on div ""type" : "vueMultiSelect" , "validator" : "required" , "values" : [{ "id" : "01…" at bounding box center [718, 522] width 1151 height 778
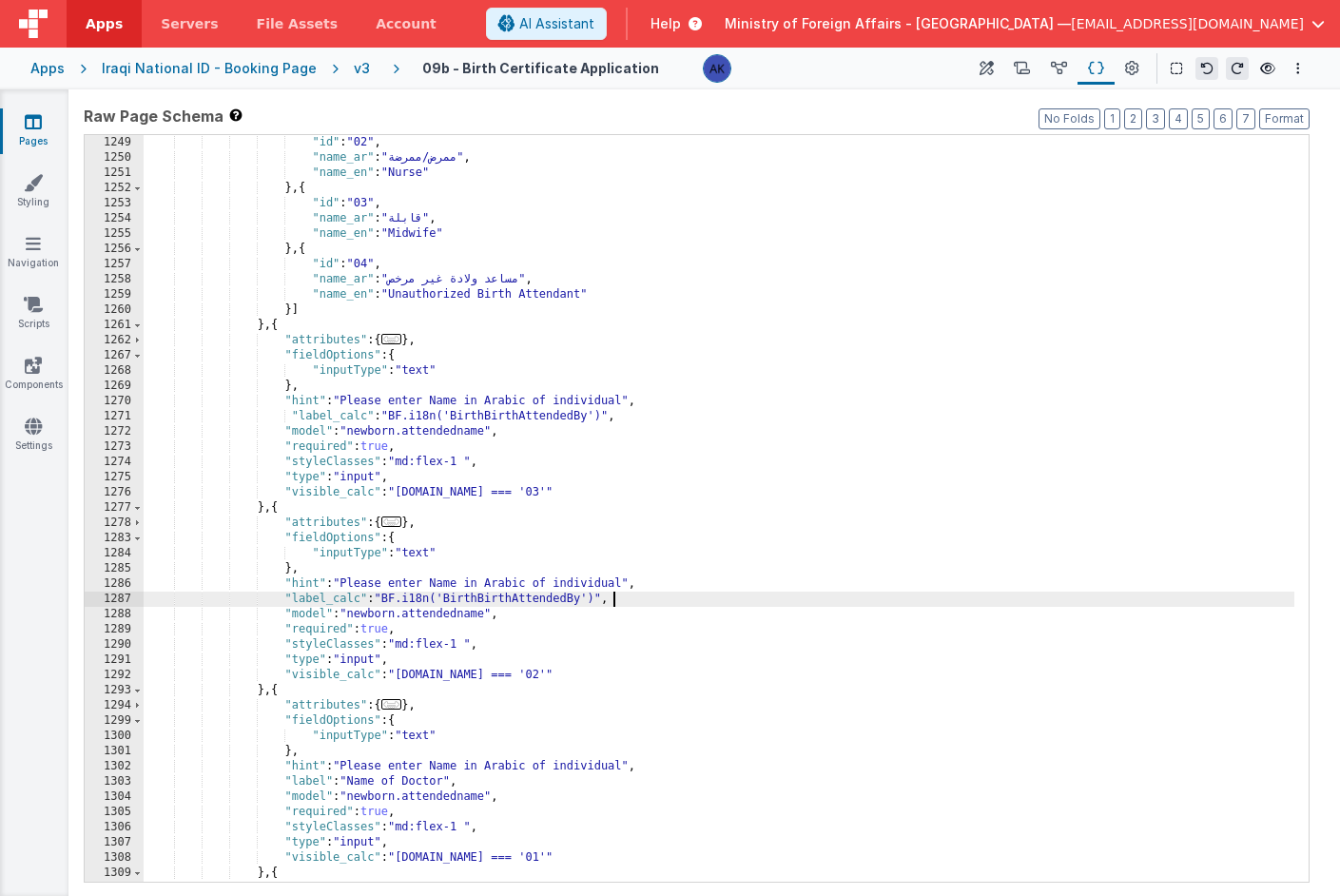
scroll to position [8044, 0]
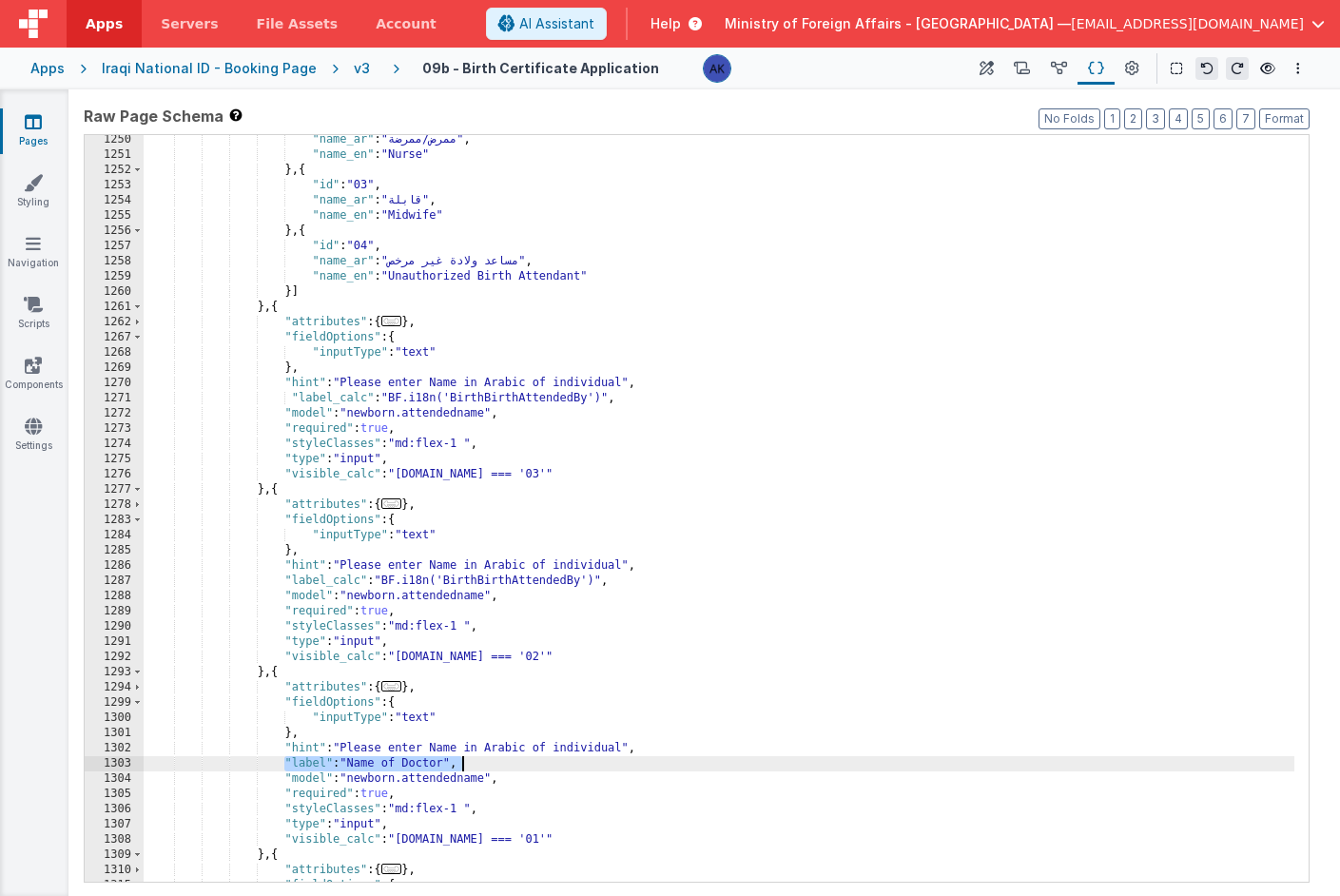
drag, startPoint x: 284, startPoint y: 762, endPoint x: 483, endPoint y: 768, distance: 199.1
click at [483, 768] on div ""name_ar" : "ممرض/ممرضة" , "name_en" : "Nurse" } , { "id" : "03" , "name_ar" : …" at bounding box center [718, 521] width 1151 height 778
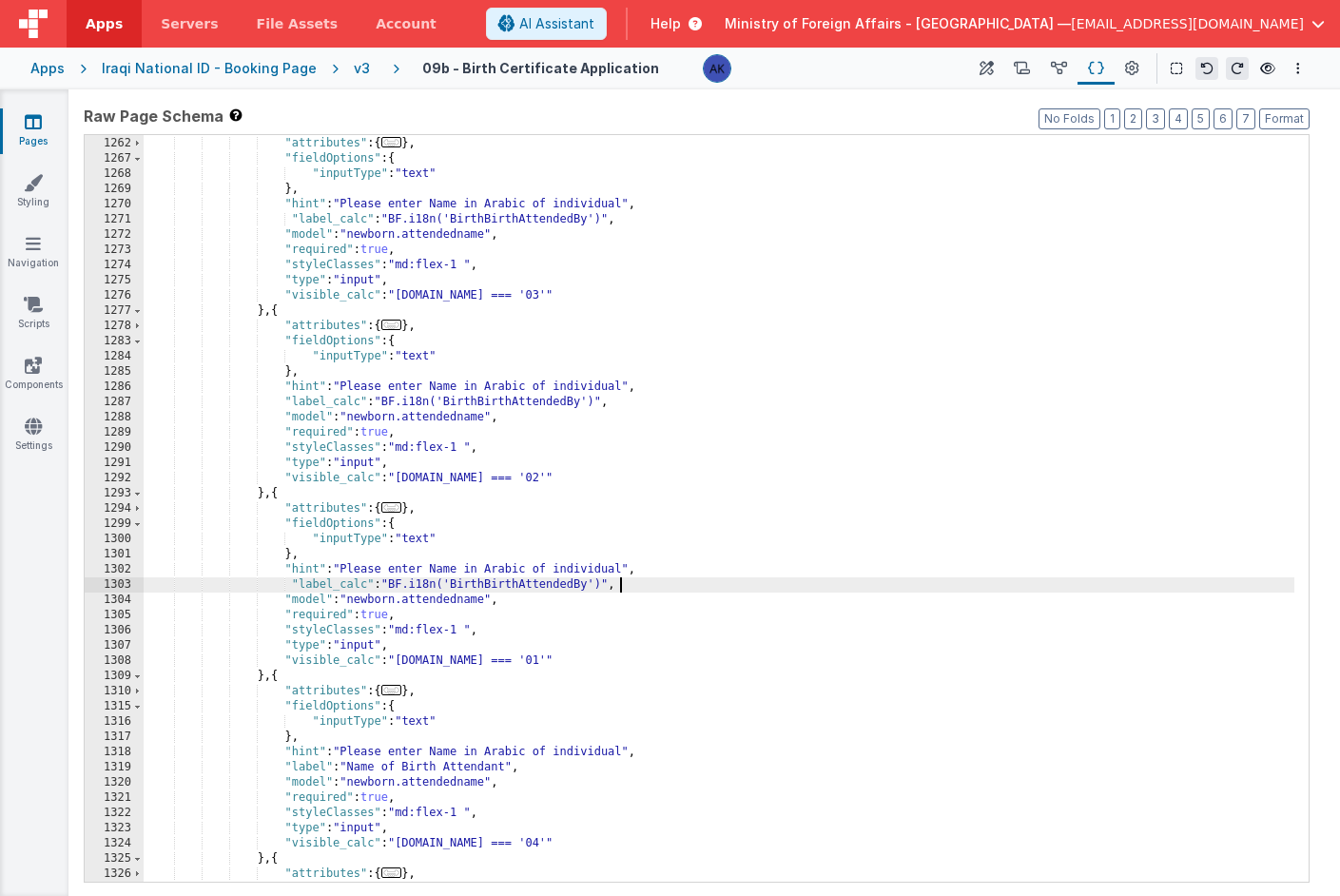
scroll to position [8125, 0]
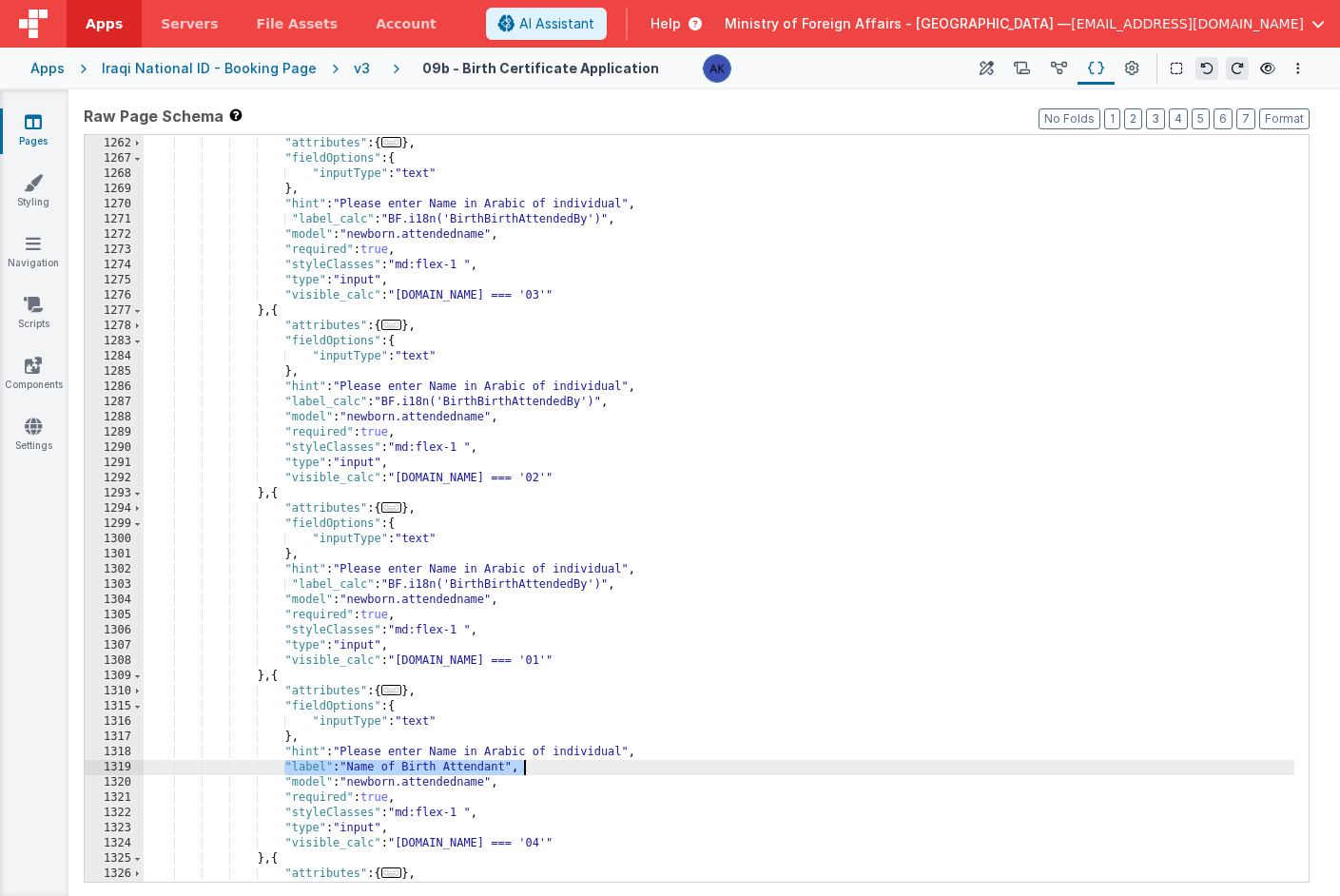
drag, startPoint x: 285, startPoint y: 770, endPoint x: 530, endPoint y: 771, distance: 245.0
click at [530, 771] on div "} , { "attributes" : { ... } , "fieldOptions" : { "inputType" : "text" } , "hin…" at bounding box center [718, 509] width 1151 height 778
click at [546, 767] on div "} , { "attributes" : { ... } , "fieldOptions" : { "inputType" : "text" } , "hin…" at bounding box center [718, 509] width 1151 height 778
click at [534, 585] on div "} , { "attributes" : { ... } , "fieldOptions" : { "inputType" : "text" } , "hin…" at bounding box center [718, 509] width 1151 height 778
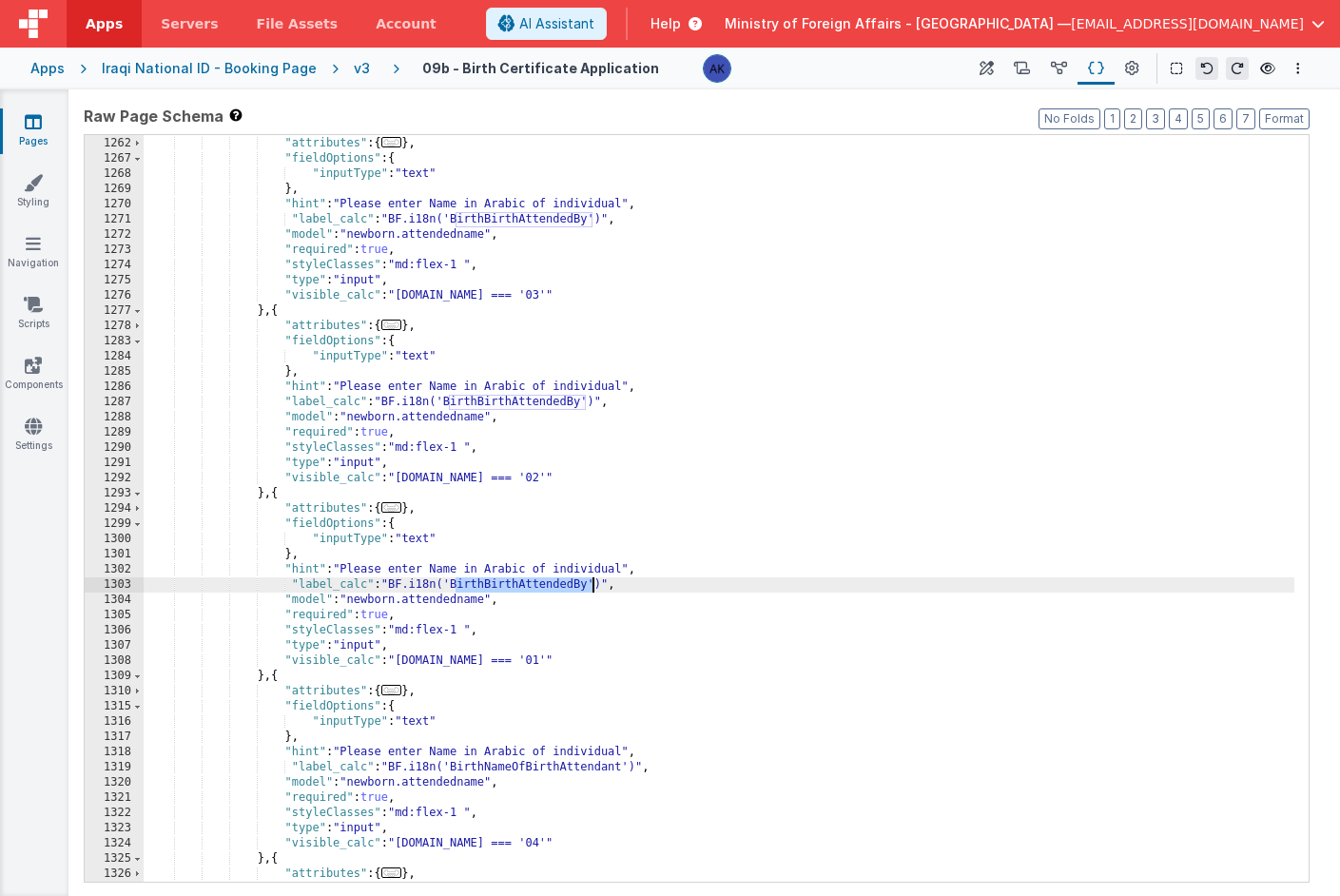
click at [534, 585] on div "} , { "attributes" : { ... } , "fieldOptions" : { "inputType" : "text" } , "hin…" at bounding box center [718, 509] width 1151 height 778
click at [515, 403] on div "} , { "attributes" : { ... } , "fieldOptions" : { "inputType" : "text" } , "hin…" at bounding box center [718, 509] width 1151 height 778
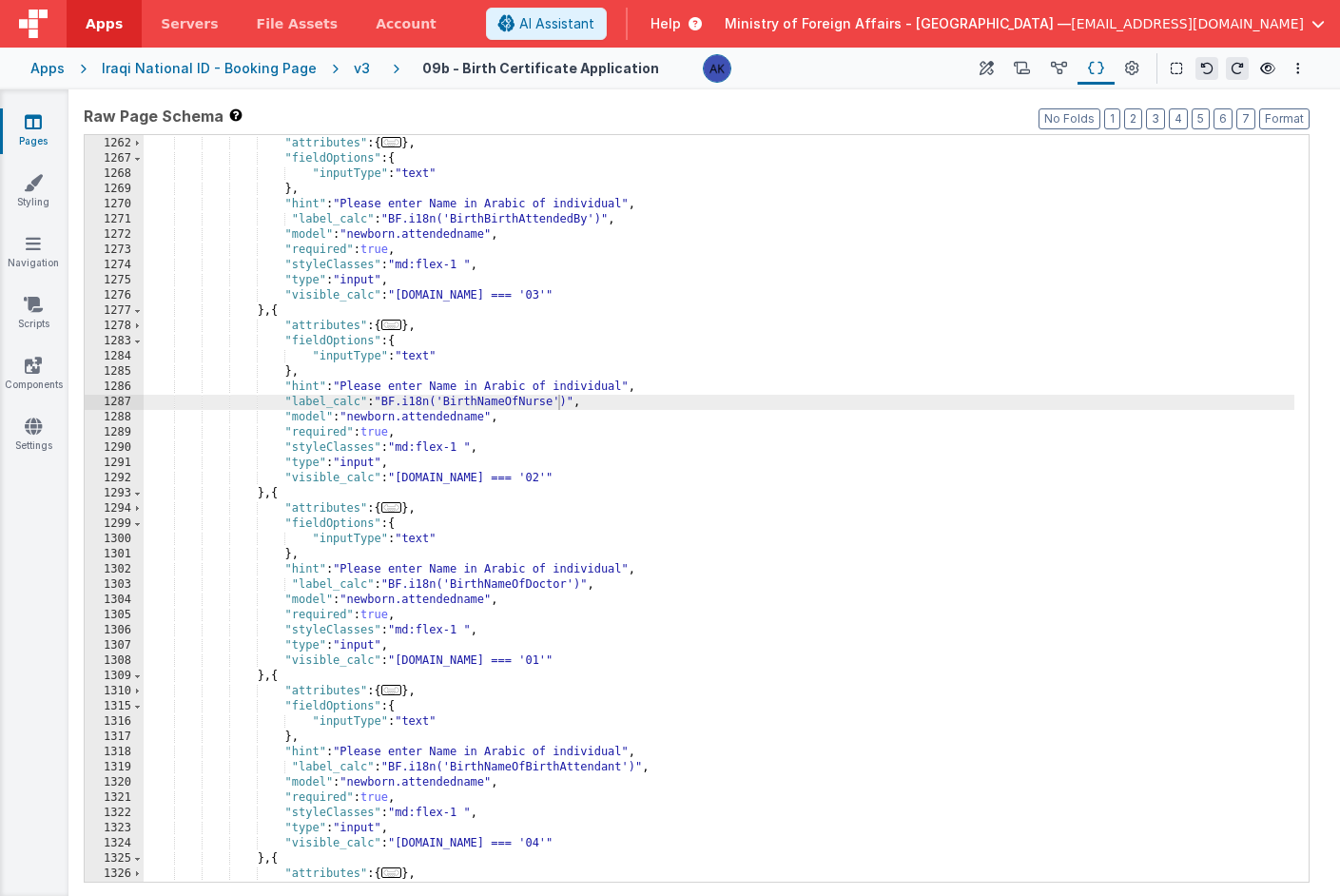
click at [482, 220] on div "} , { "attributes" : { ... } , "fieldOptions" : { "inputType" : "text" } , "hin…" at bounding box center [718, 509] width 1151 height 778
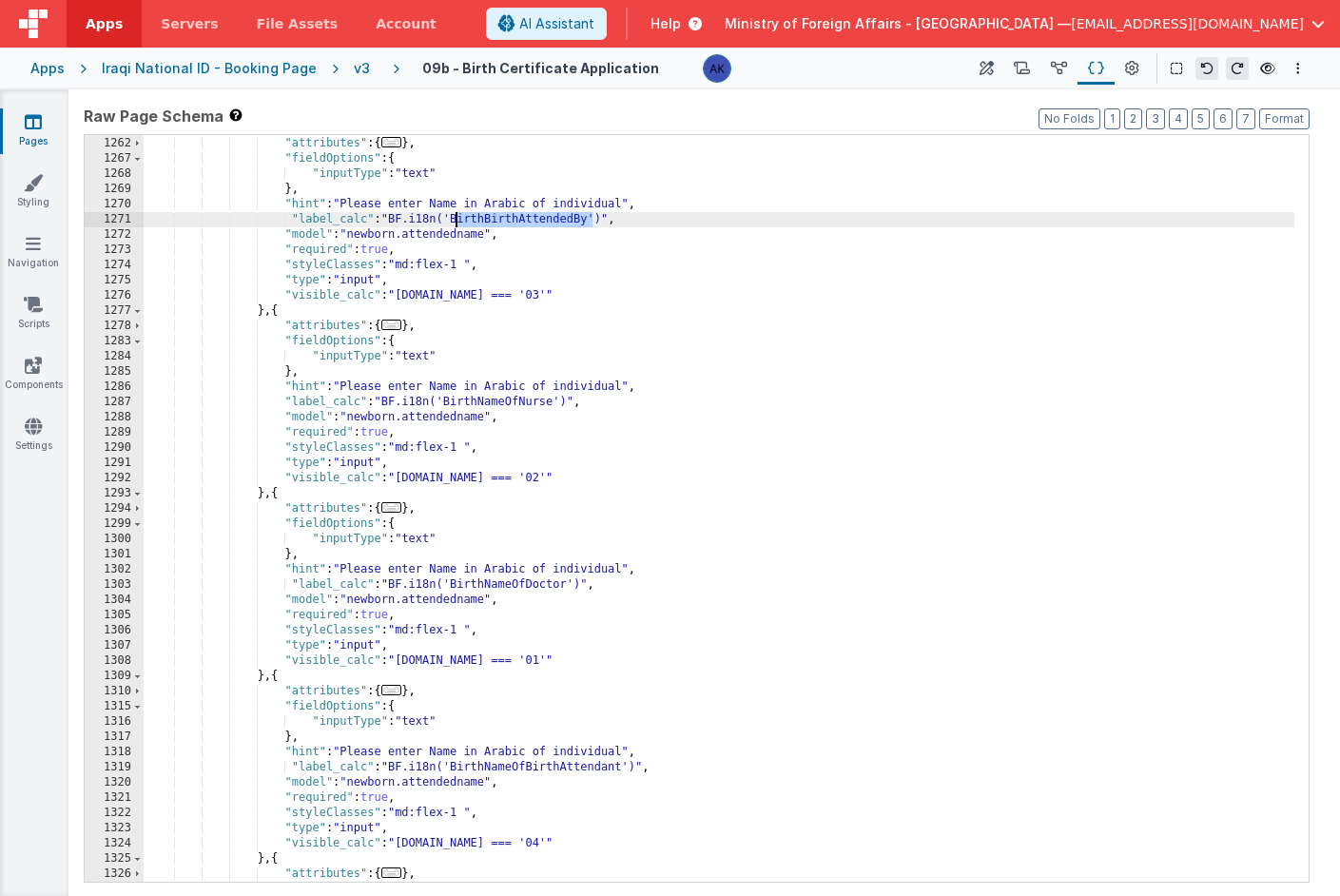
click at [482, 220] on div "} , { "attributes" : { ... } , "fieldOptions" : { "inputType" : "text" } , "hin…" at bounding box center [718, 509] width 1151 height 778
click at [318, 204] on div "} , { "attributes" : { ... } , "fieldOptions" : { "inputType" : "text" } , "hin…" at bounding box center [718, 509] width 1151 height 778
drag, startPoint x: 386, startPoint y: 217, endPoint x: 670, endPoint y: 217, distance: 284.0
click at [670, 217] on div "} , { "attributes" : { ... } , "fieldOptions" : { "inputType" : "text" } , "hin…" at bounding box center [718, 509] width 1151 height 778
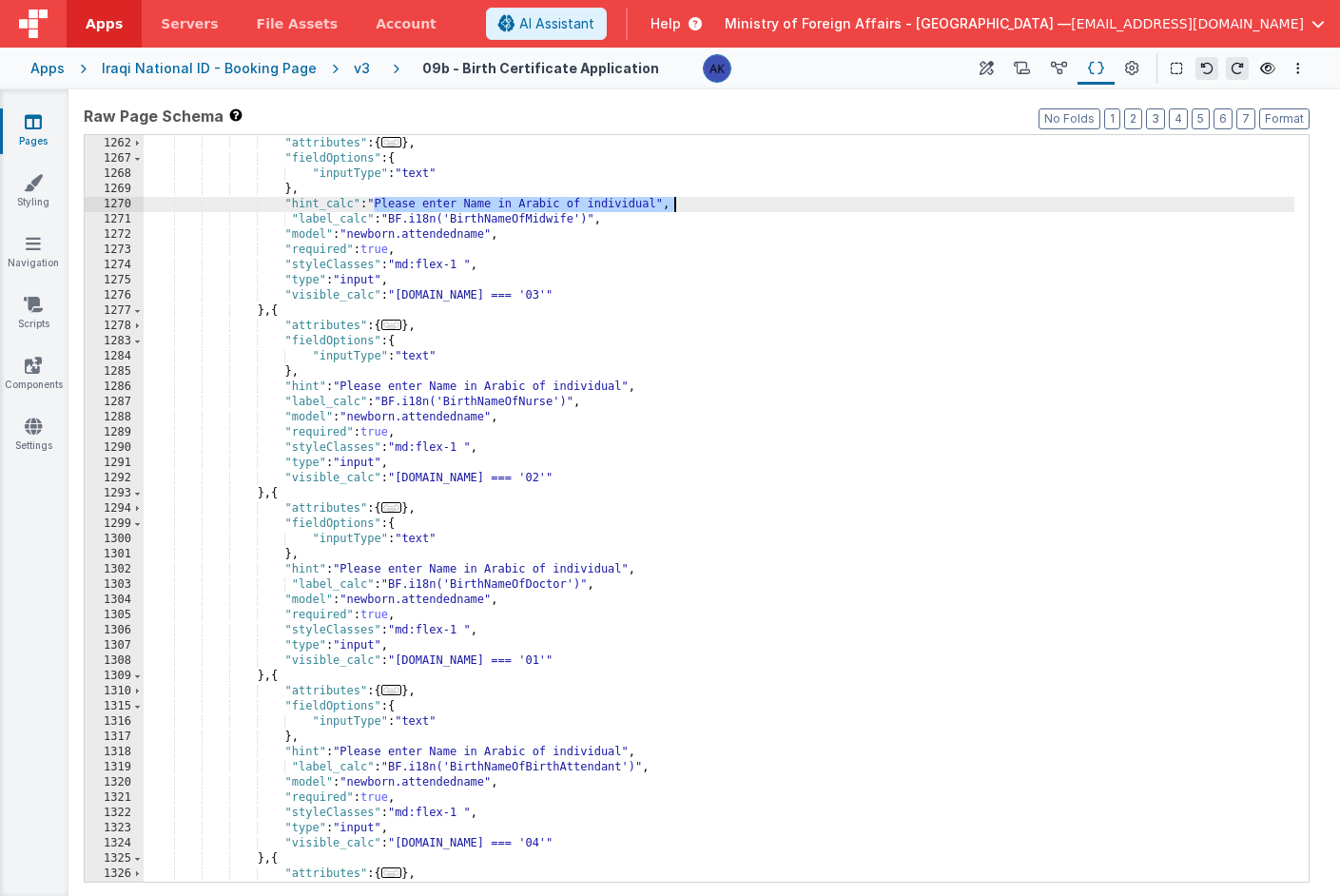
drag, startPoint x: 374, startPoint y: 203, endPoint x: 690, endPoint y: 211, distance: 316.1
click at [690, 211] on div "} , { "attributes" : { ... } , "fieldOptions" : { "inputType" : "text" } , "hin…" at bounding box center [718, 509] width 1151 height 778
click at [542, 200] on div "} , { "attributes" : { ... } , "fieldOptions" : { "inputType" : "text" } , "hin…" at bounding box center [718, 509] width 1151 height 778
drag, startPoint x: 278, startPoint y: 203, endPoint x: 686, endPoint y: 206, distance: 408.0
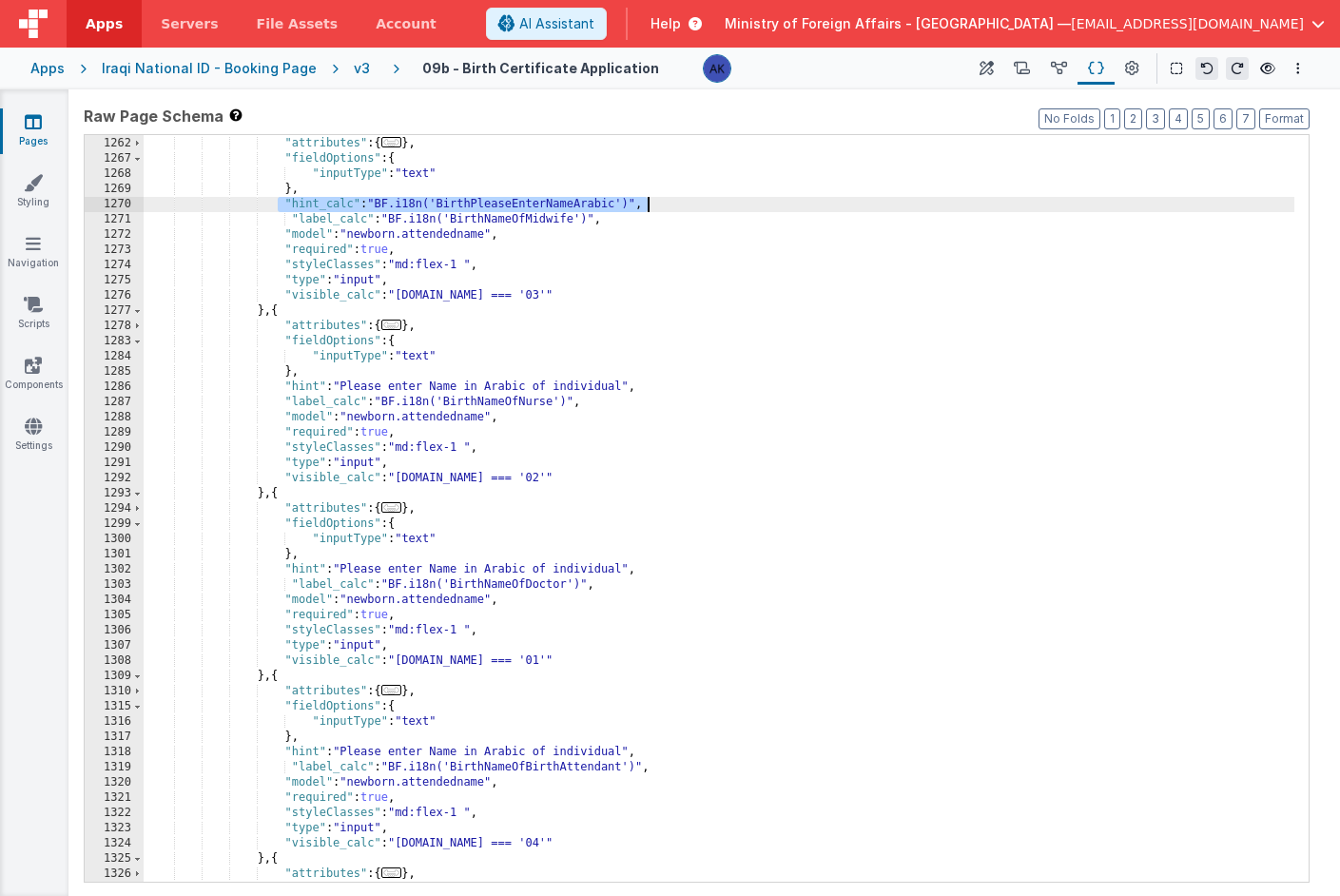
click at [686, 206] on div "} , { "attributes" : { ... } , "fieldOptions" : { "inputType" : "text" } , "hin…" at bounding box center [718, 509] width 1151 height 778
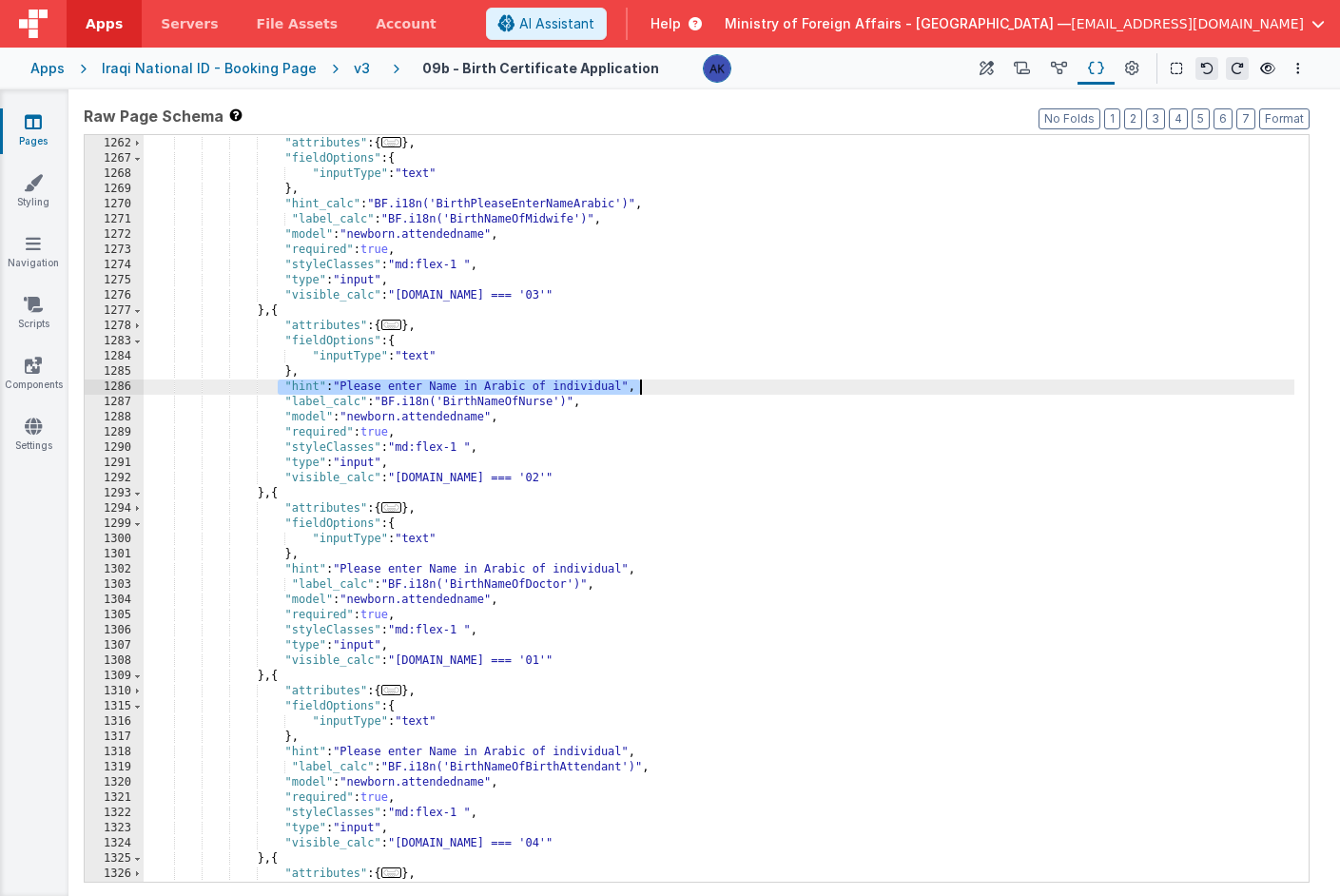
drag, startPoint x: 279, startPoint y: 388, endPoint x: 645, endPoint y: 389, distance: 366.0
click at [645, 389] on div "} , { "attributes" : { ... } , "fieldOptions" : { "inputType" : "text" } , "hin…" at bounding box center [718, 509] width 1151 height 778
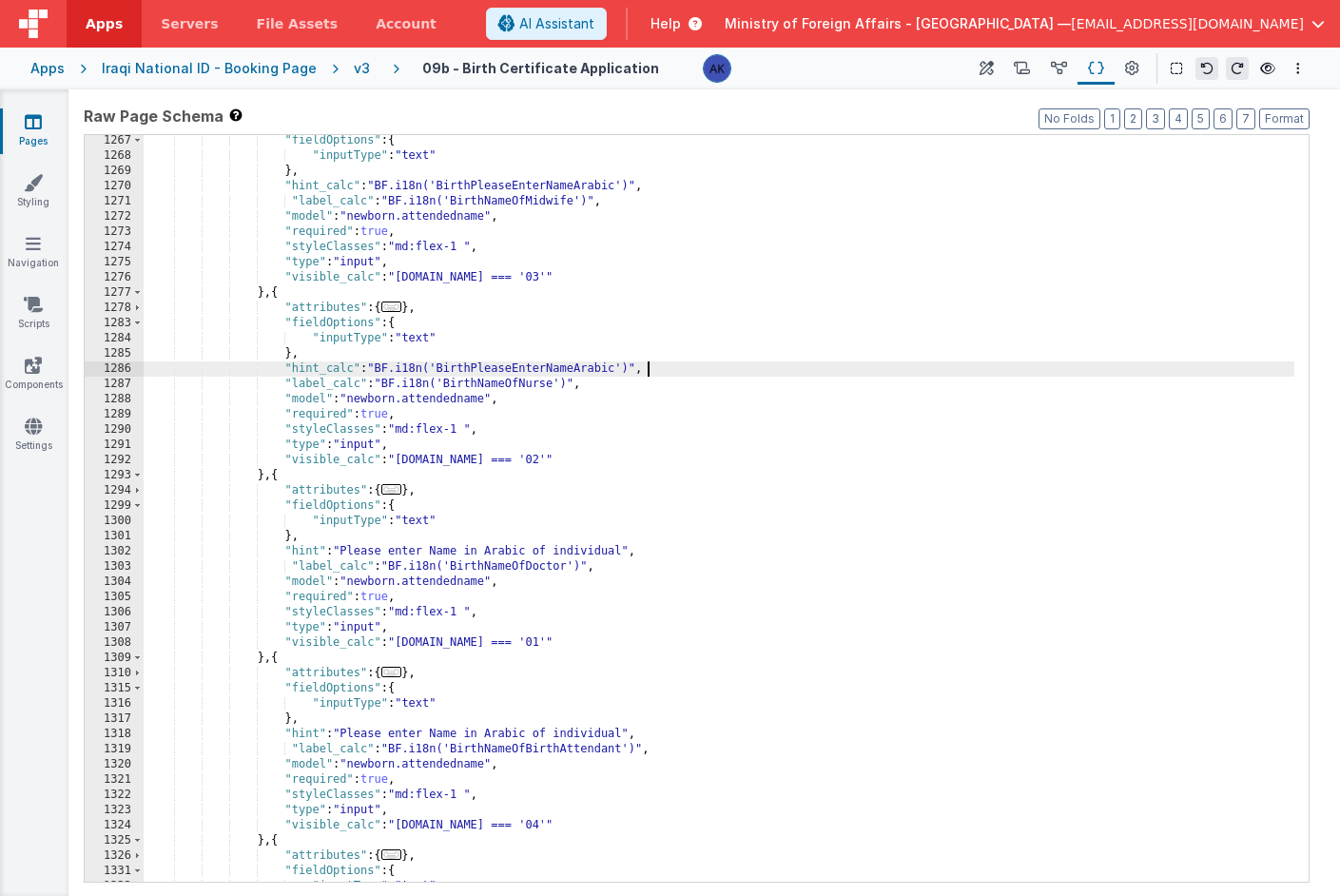
scroll to position [8143, 0]
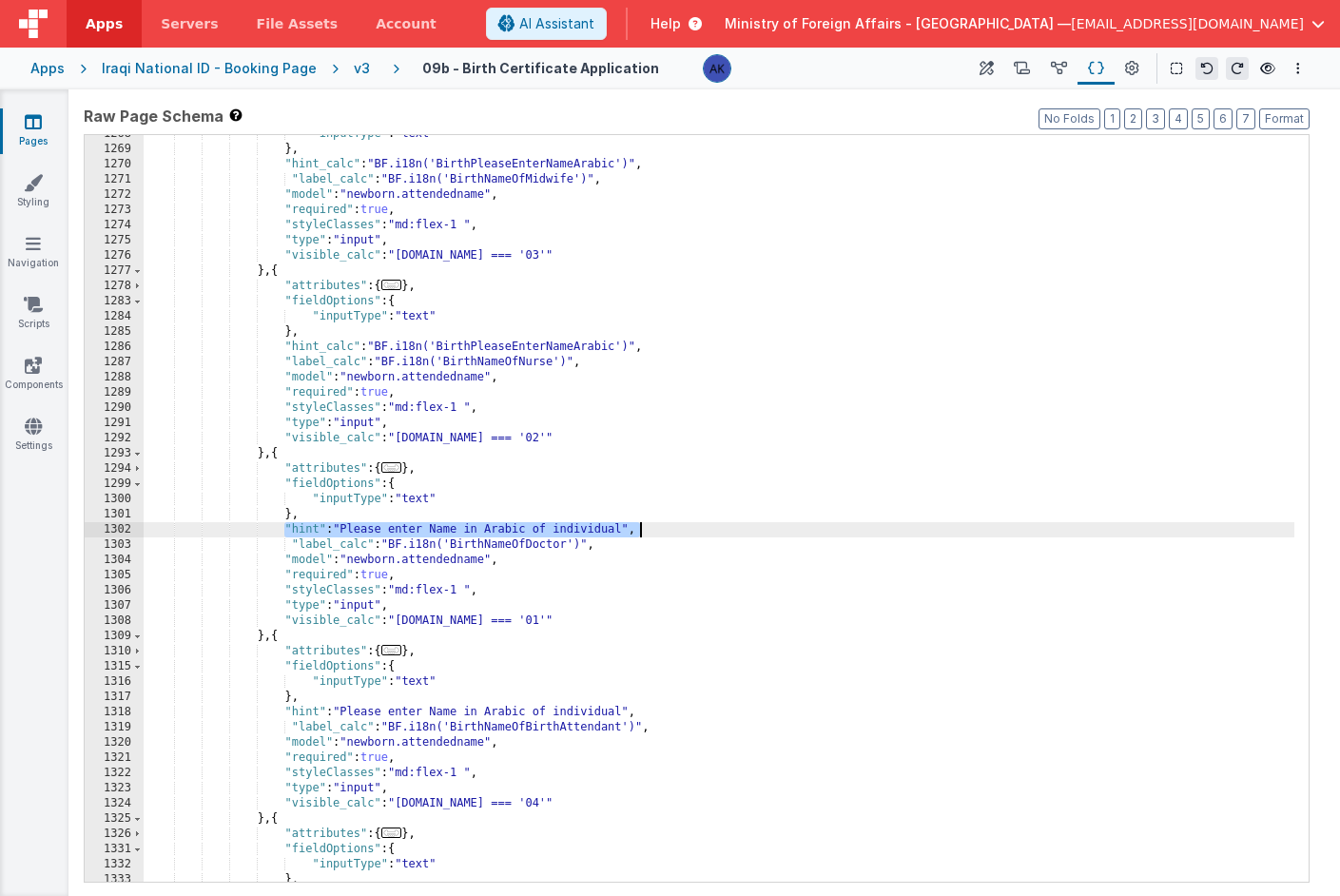
drag, startPoint x: 285, startPoint y: 530, endPoint x: 651, endPoint y: 530, distance: 366.0
click at [651, 530] on div ""inputType" : "text" } , "hint_calc" : "BF.i18n('BirthPleaseEnterNameArabic')" …" at bounding box center [718, 515] width 1151 height 778
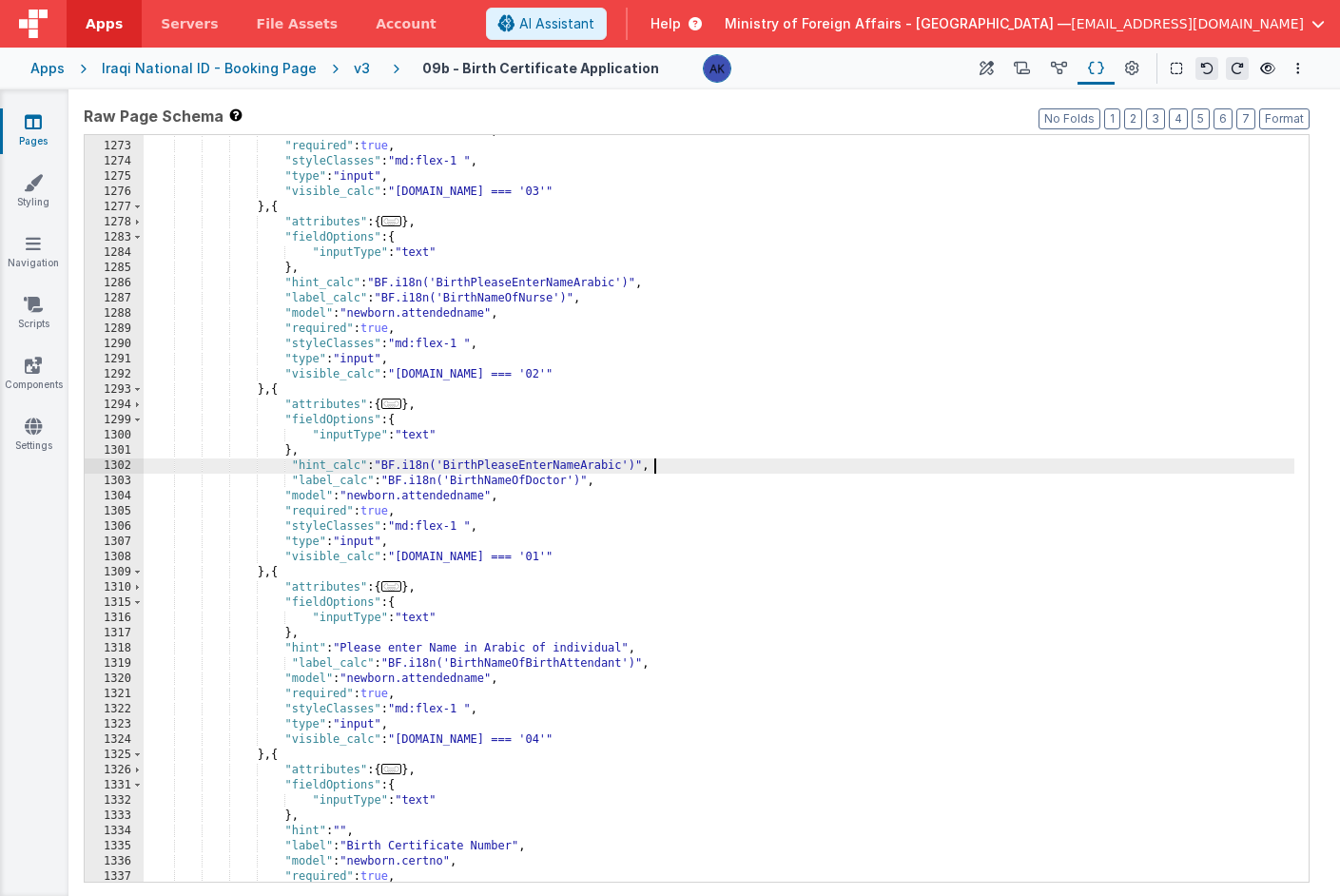
scroll to position [8174, 0]
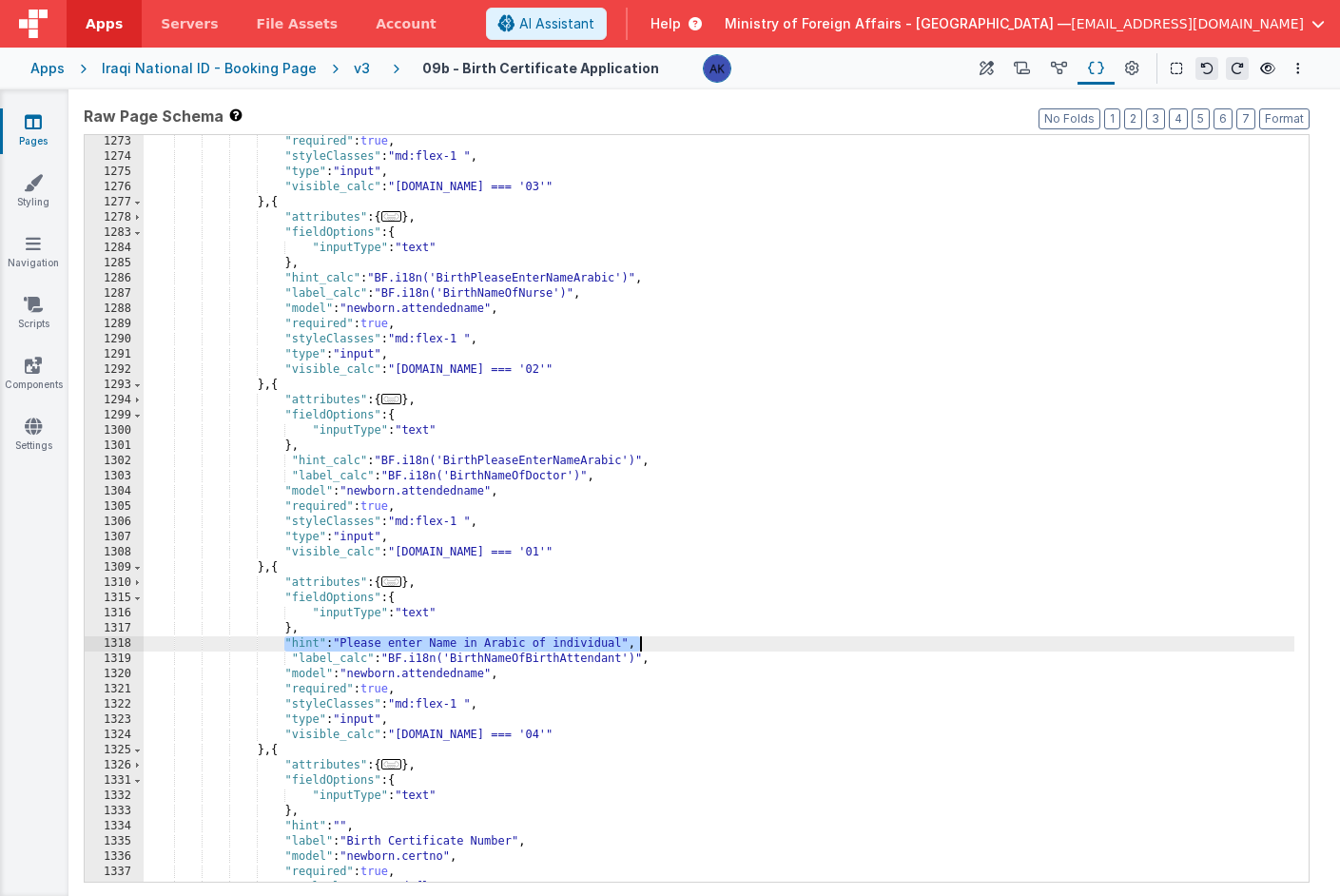
drag, startPoint x: 287, startPoint y: 641, endPoint x: 652, endPoint y: 645, distance: 365.0
click at [652, 645] on div ""required" : true , "styleClasses" : "md:flex-1 " , "type" : "input" , "visible…" at bounding box center [718, 523] width 1151 height 778
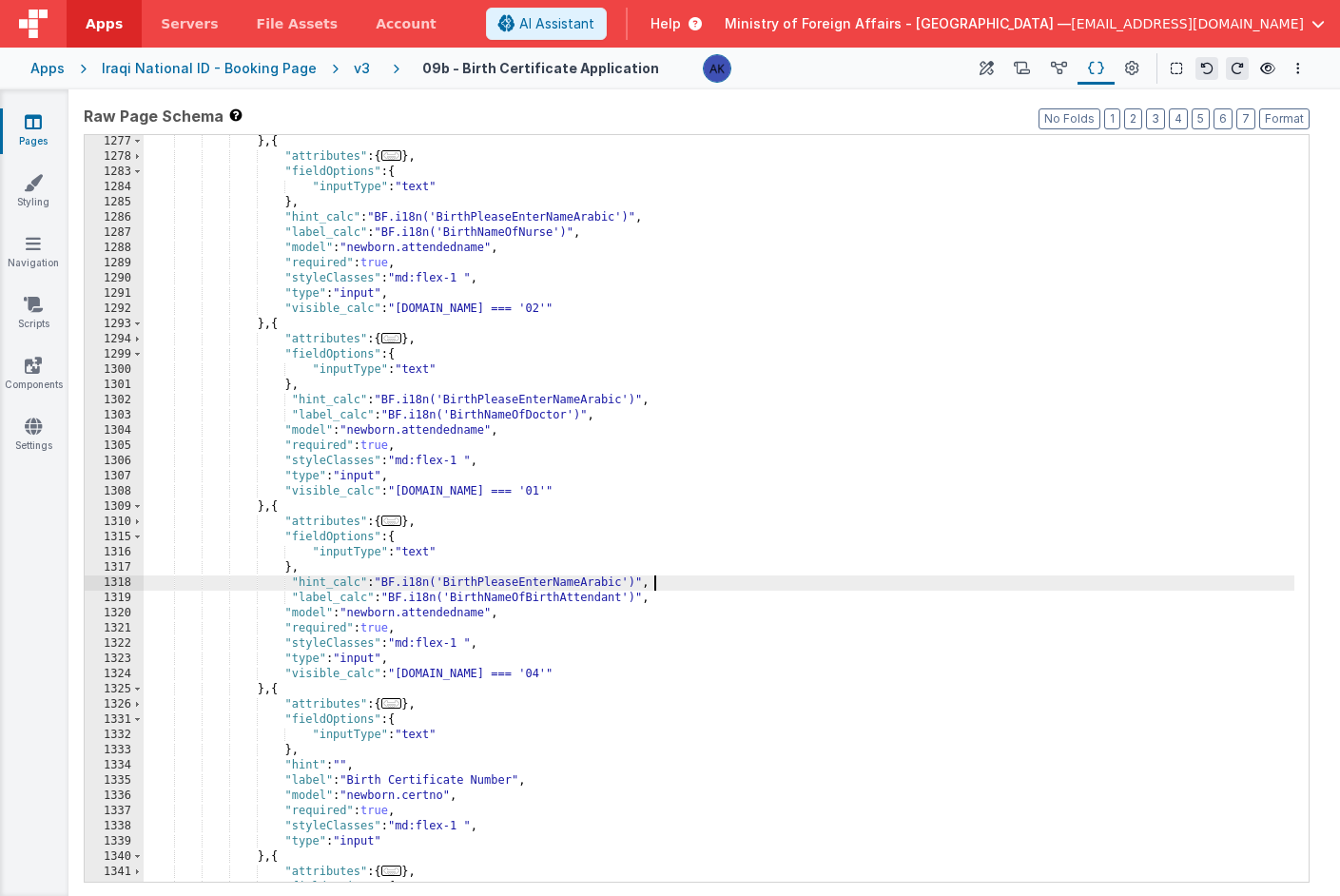
scroll to position [8202, 0]
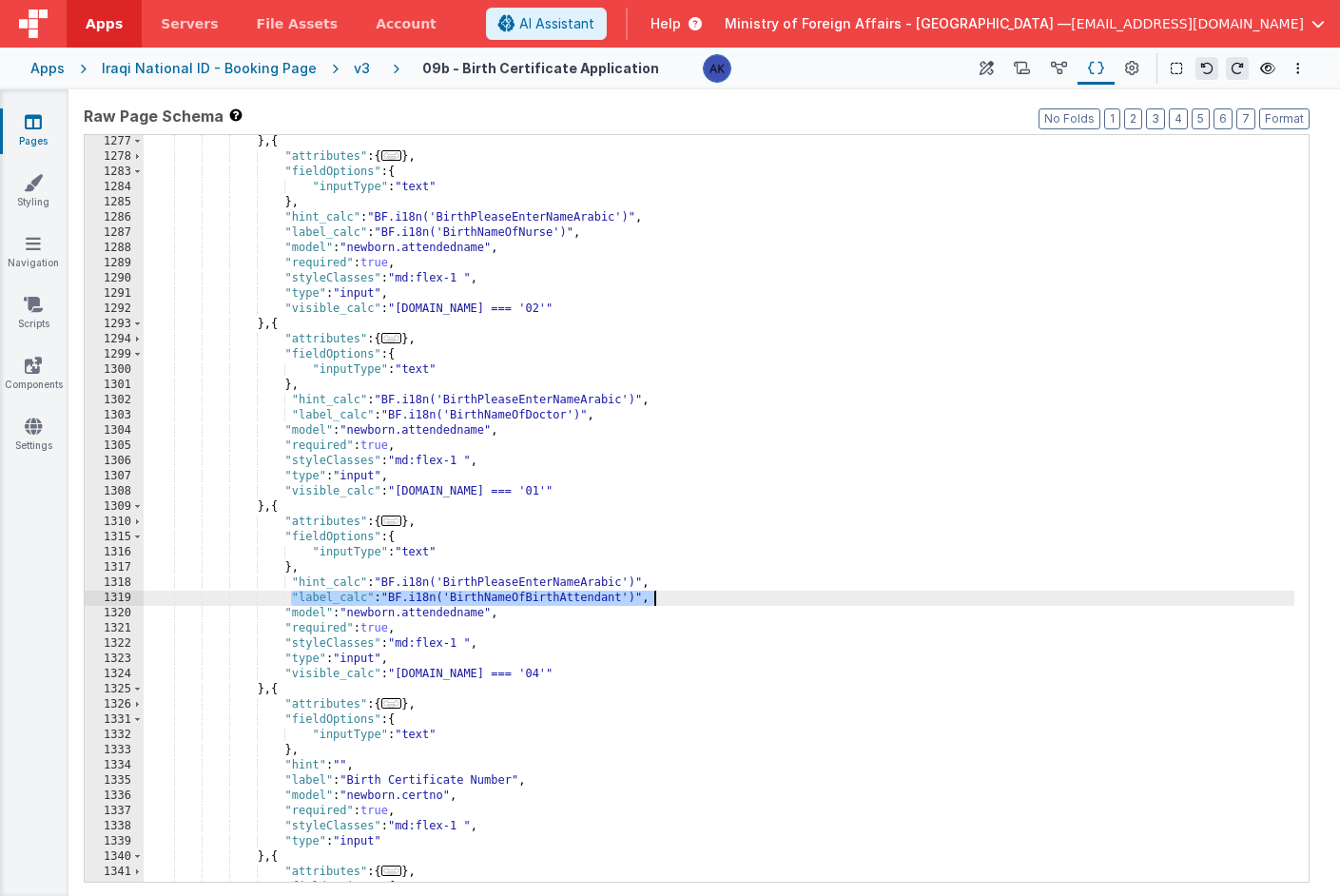
drag, startPoint x: 289, startPoint y: 596, endPoint x: 659, endPoint y: 601, distance: 370.0
click at [659, 601] on div "} , { "attributes" : { ... } , "fieldOptions" : { "inputType" : "text" } , "hin…" at bounding box center [718, 523] width 1151 height 778
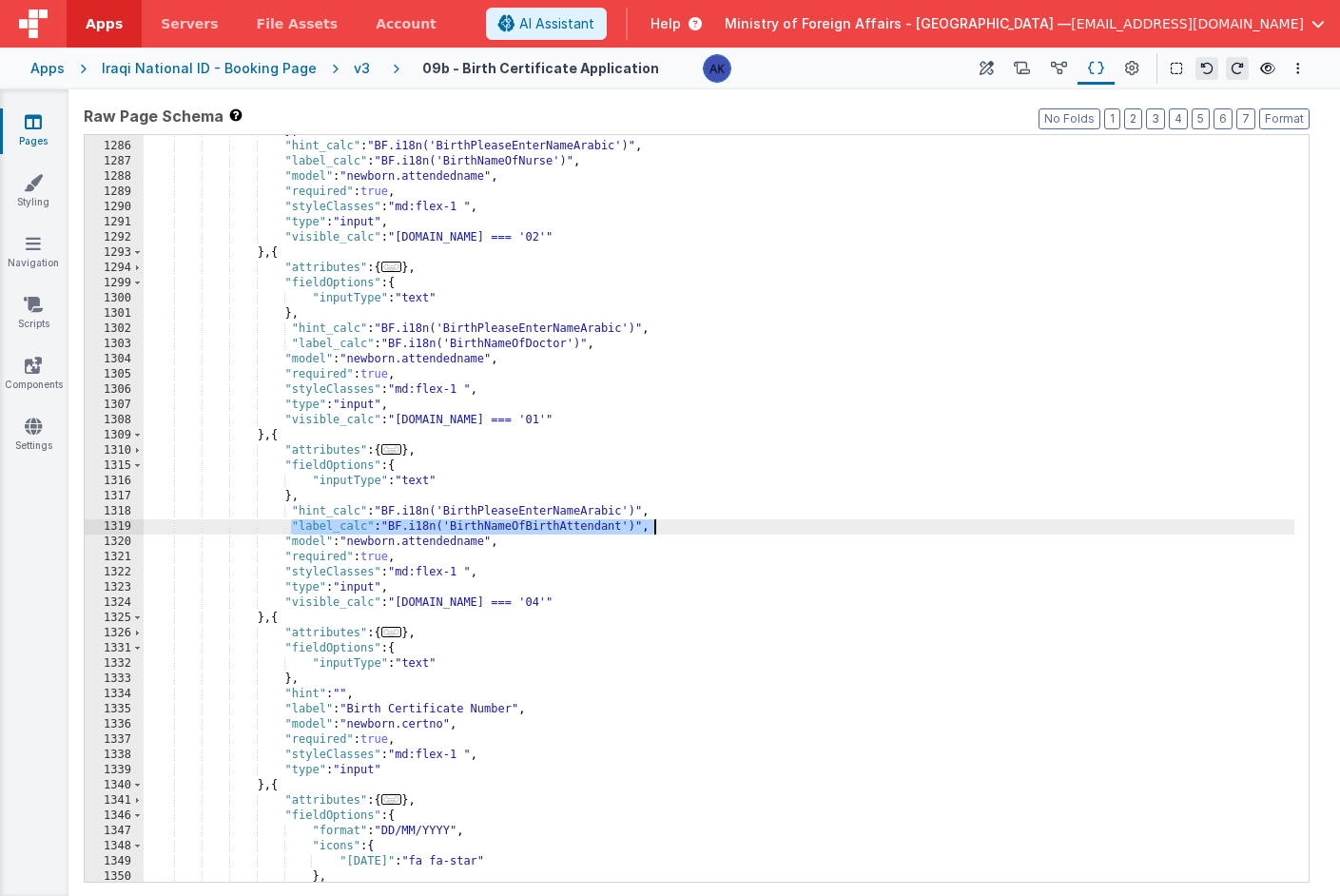
scroll to position [8237, 0]
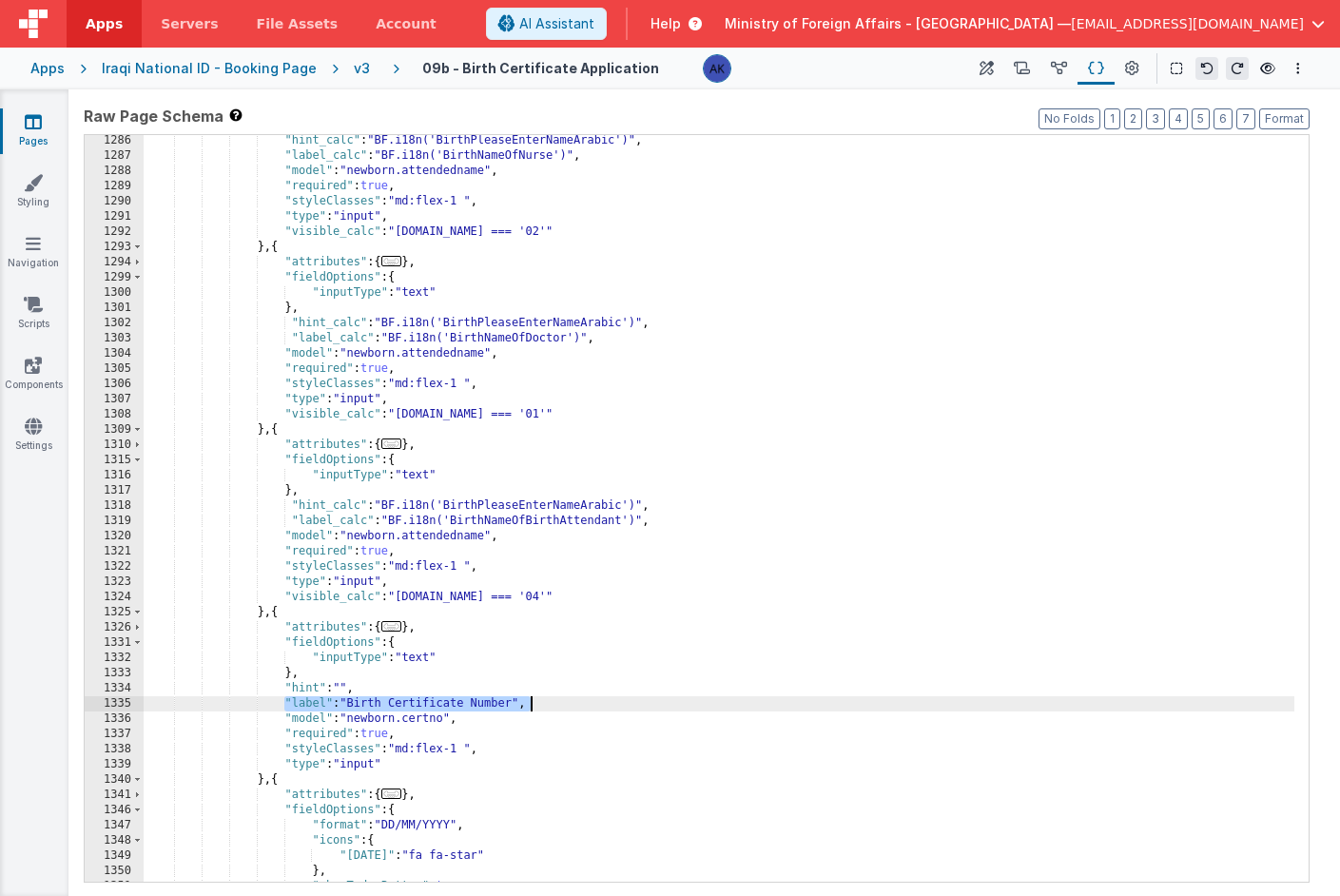
drag, startPoint x: 283, startPoint y: 701, endPoint x: 538, endPoint y: 703, distance: 255.0
click at [538, 703] on div ""hint_calc" : "BF.i18n('BirthPleaseEnterNameArabic')" , "label_calc" : "BF.i18n…" at bounding box center [718, 522] width 1151 height 778
click at [557, 701] on div ""hint_calc" : "BF.i18n('BirthPleaseEnterNameArabic')" , "label_calc" : "BF.i18n…" at bounding box center [718, 522] width 1151 height 778
drag, startPoint x: 278, startPoint y: 702, endPoint x: 684, endPoint y: 707, distance: 406.0
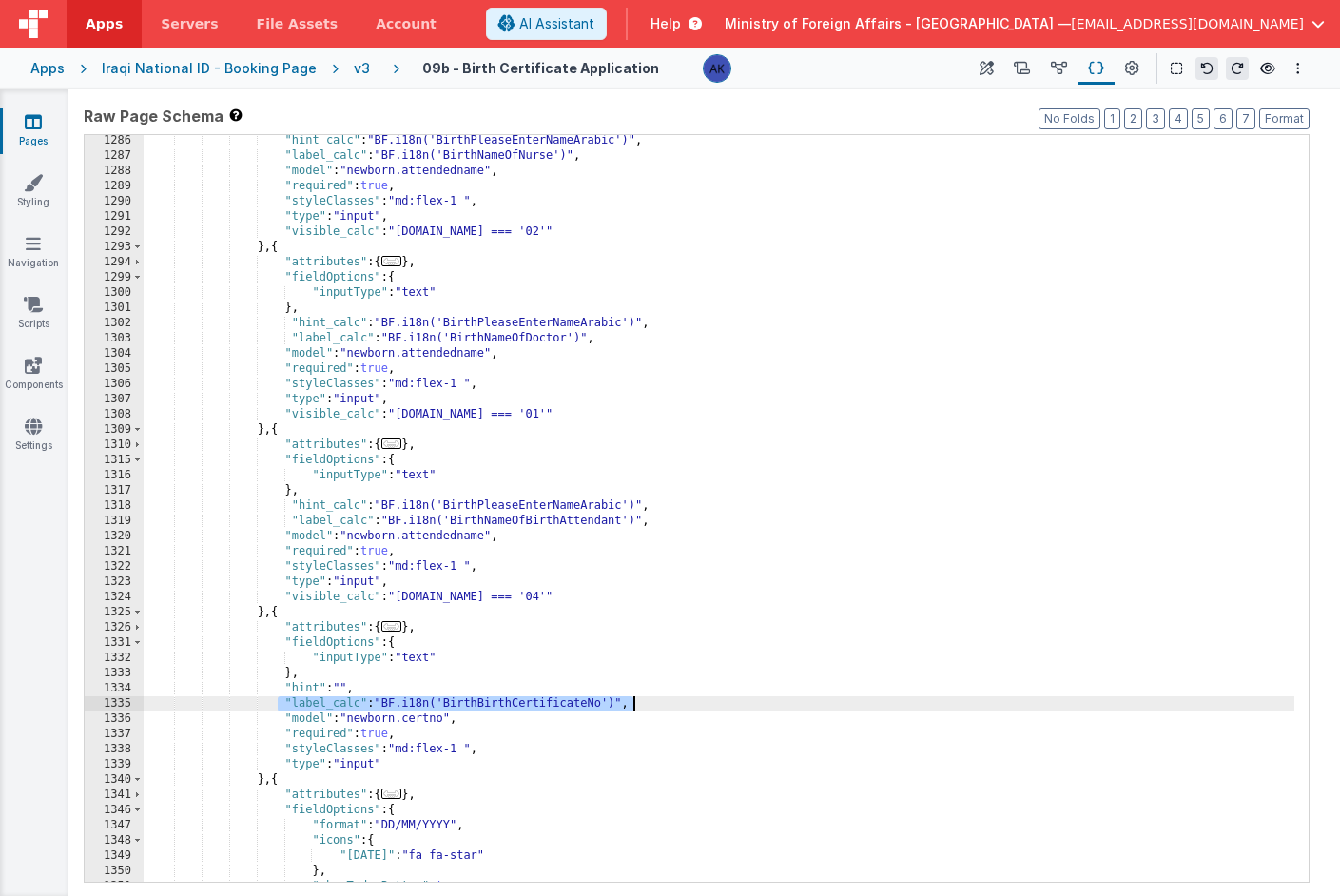
click at [684, 707] on div ""hint_calc" : "BF.i18n('BirthPleaseEnterNameArabic')" , "label_calc" : "BF.i18n…" at bounding box center [718, 522] width 1151 height 778
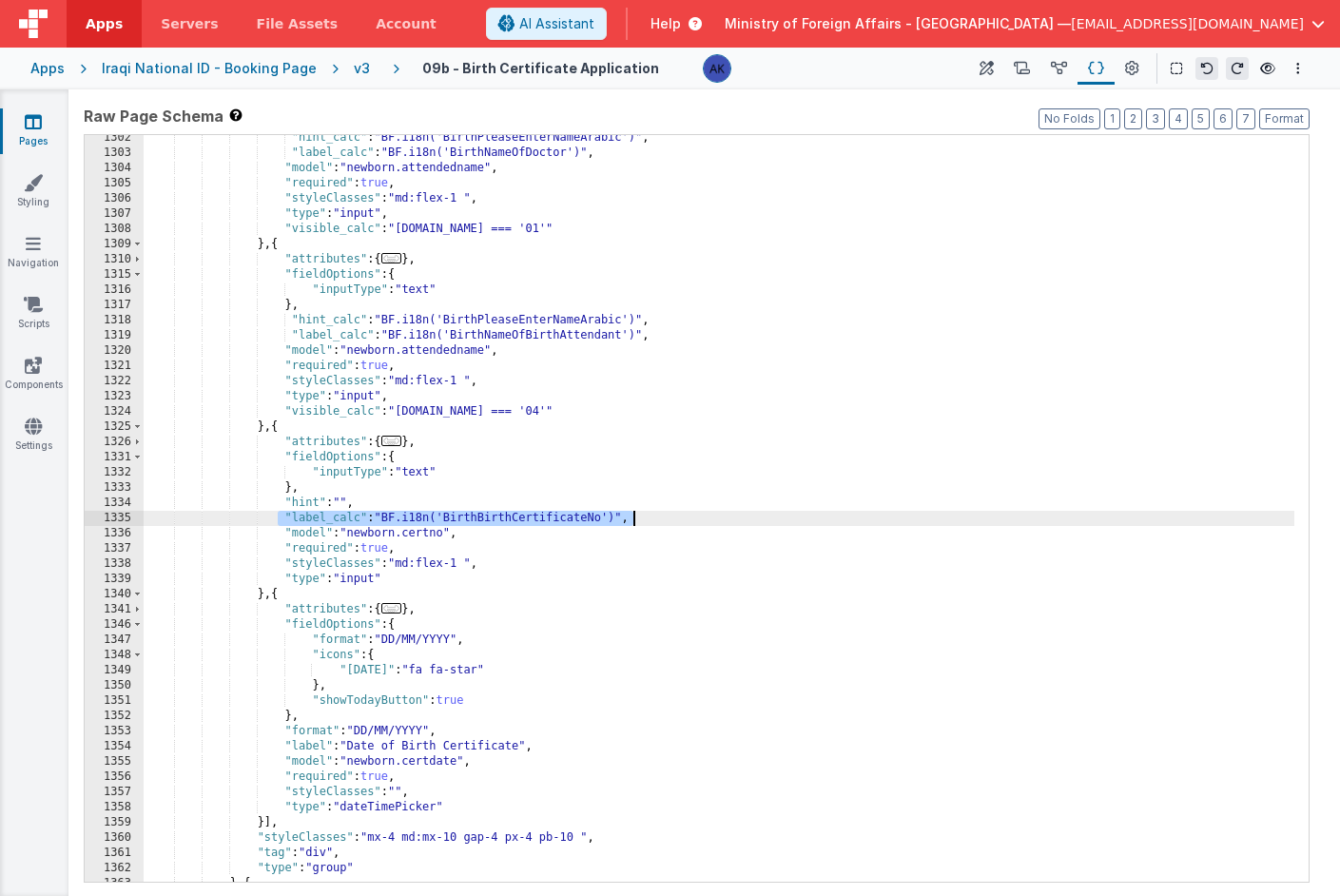
scroll to position [8326, 0]
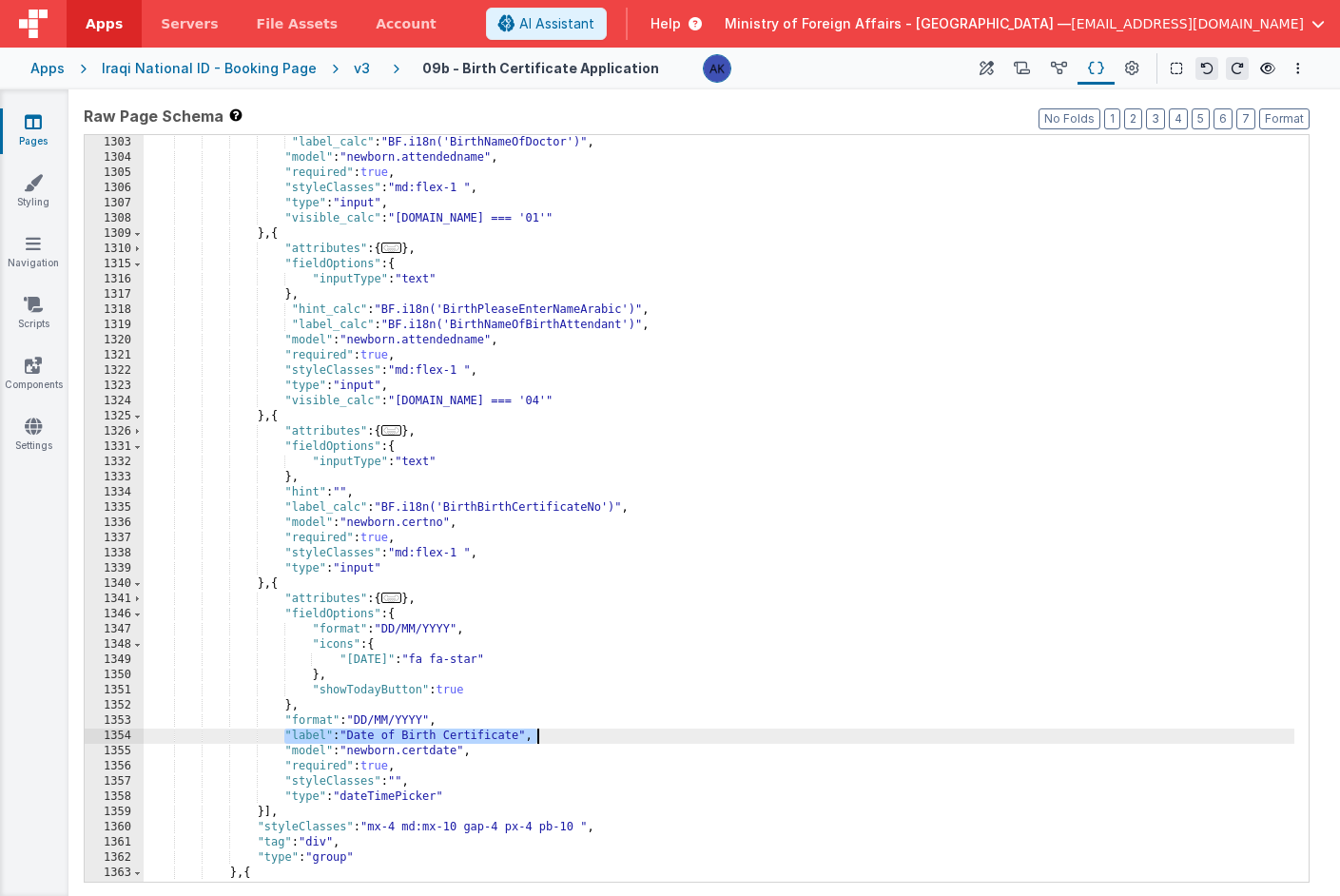
drag, startPoint x: 283, startPoint y: 736, endPoint x: 572, endPoint y: 739, distance: 289.0
click at [572, 739] on div ""label_calc" : "BF.i18n('BirthNameOfDoctor')" , "model" : "newborn.attendedname…" at bounding box center [718, 523] width 1151 height 778
click at [540, 731] on div ""label_calc" : "BF.i18n('BirthNameOfDoctor')" , "model" : "newborn.attendedname…" at bounding box center [718, 523] width 1151 height 778
drag, startPoint x: 293, startPoint y: 733, endPoint x: 670, endPoint y: 741, distance: 377.1
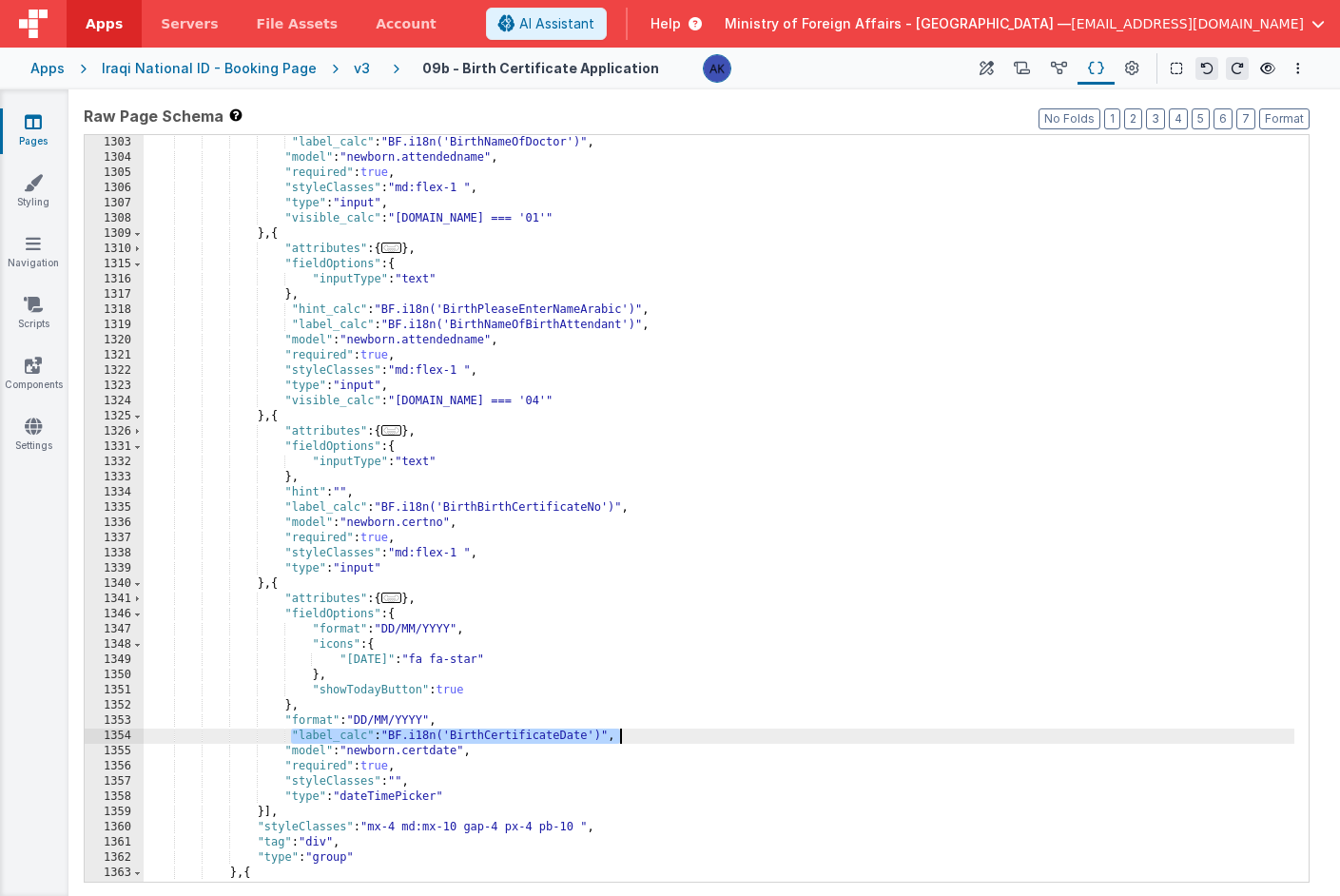
click at [670, 741] on div ""label_calc" : "BF.i18n('BirthNameOfDoctor')" , "model" : "newborn.attendedname…" at bounding box center [718, 523] width 1151 height 778
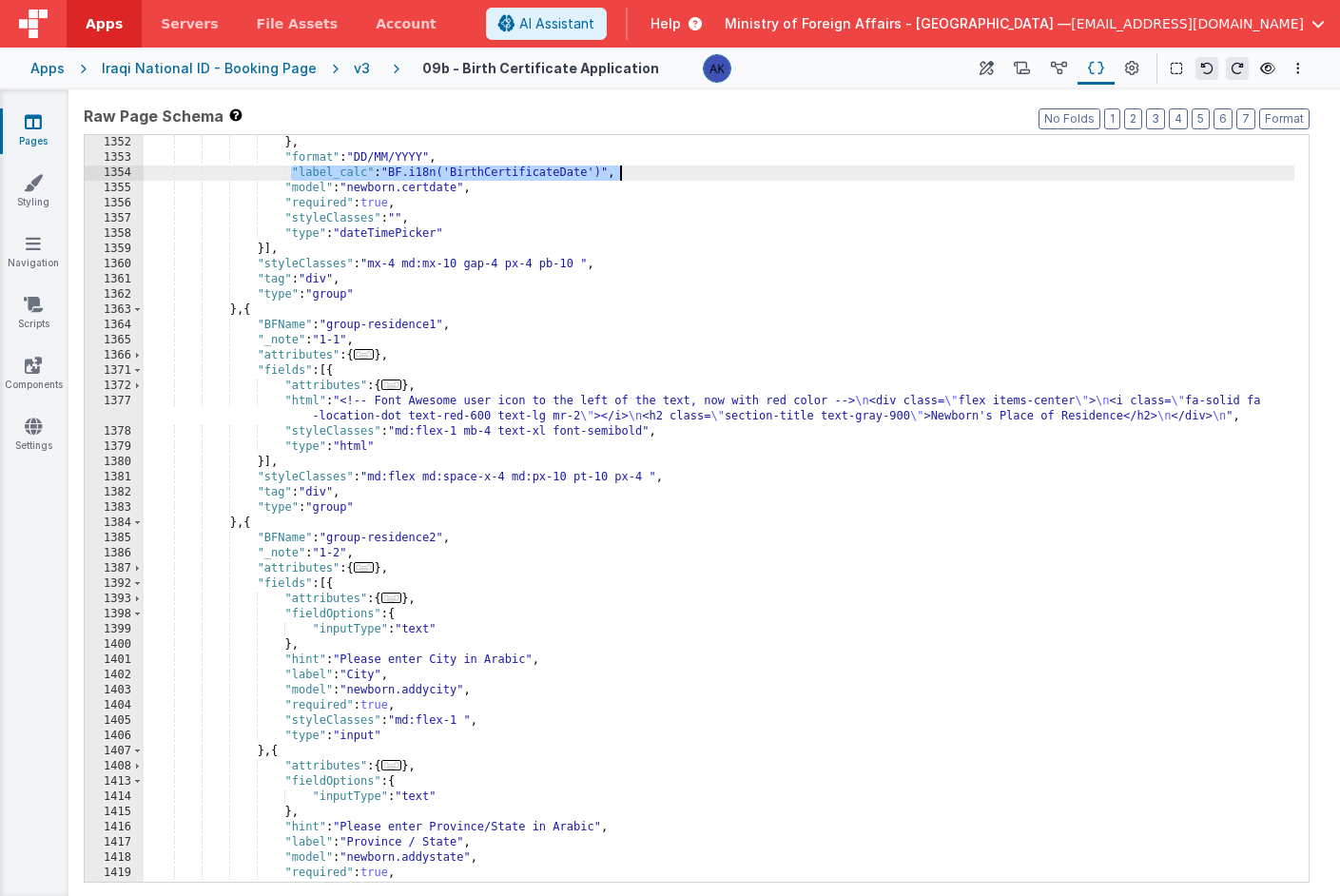
scroll to position [8584, 0]
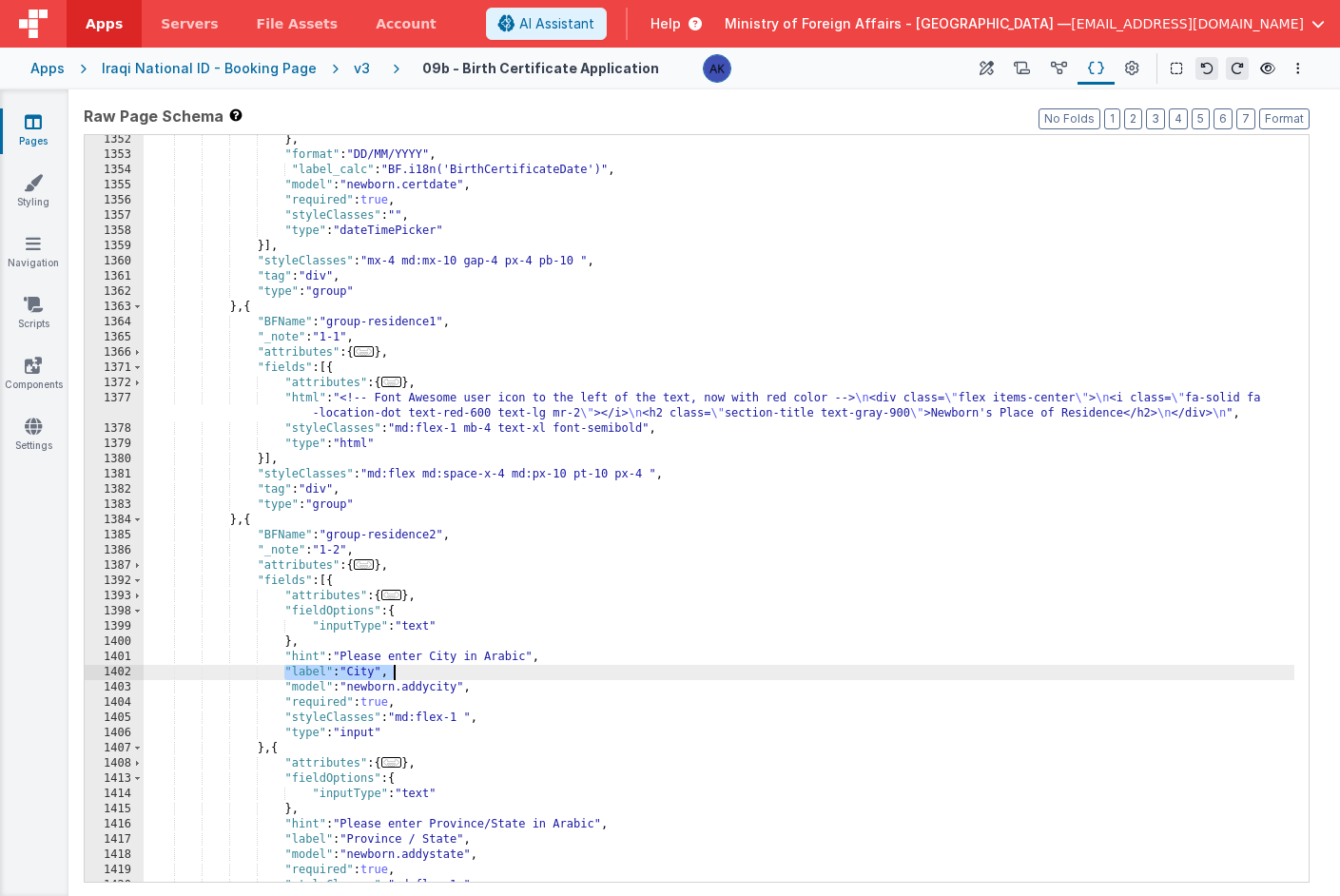
drag, startPoint x: 287, startPoint y: 672, endPoint x: 403, endPoint y: 676, distance: 116.1
click at [403, 676] on div "} , "format" : "DD/MM/YYYY" , "label_calc" : "BF.i18n('BirthCertificateDate')" …" at bounding box center [718, 521] width 1151 height 778
click at [556, 672] on div "} , "format" : "DD/MM/YYYY" , "label_calc" : "BF.i18n('BirthCertificateDate')" …" at bounding box center [718, 521] width 1151 height 778
click at [321, 658] on div "} , "format" : "DD/MM/YYYY" , "label_calc" : "BF.i18n('BirthCertificateDate')" …" at bounding box center [718, 521] width 1151 height 778
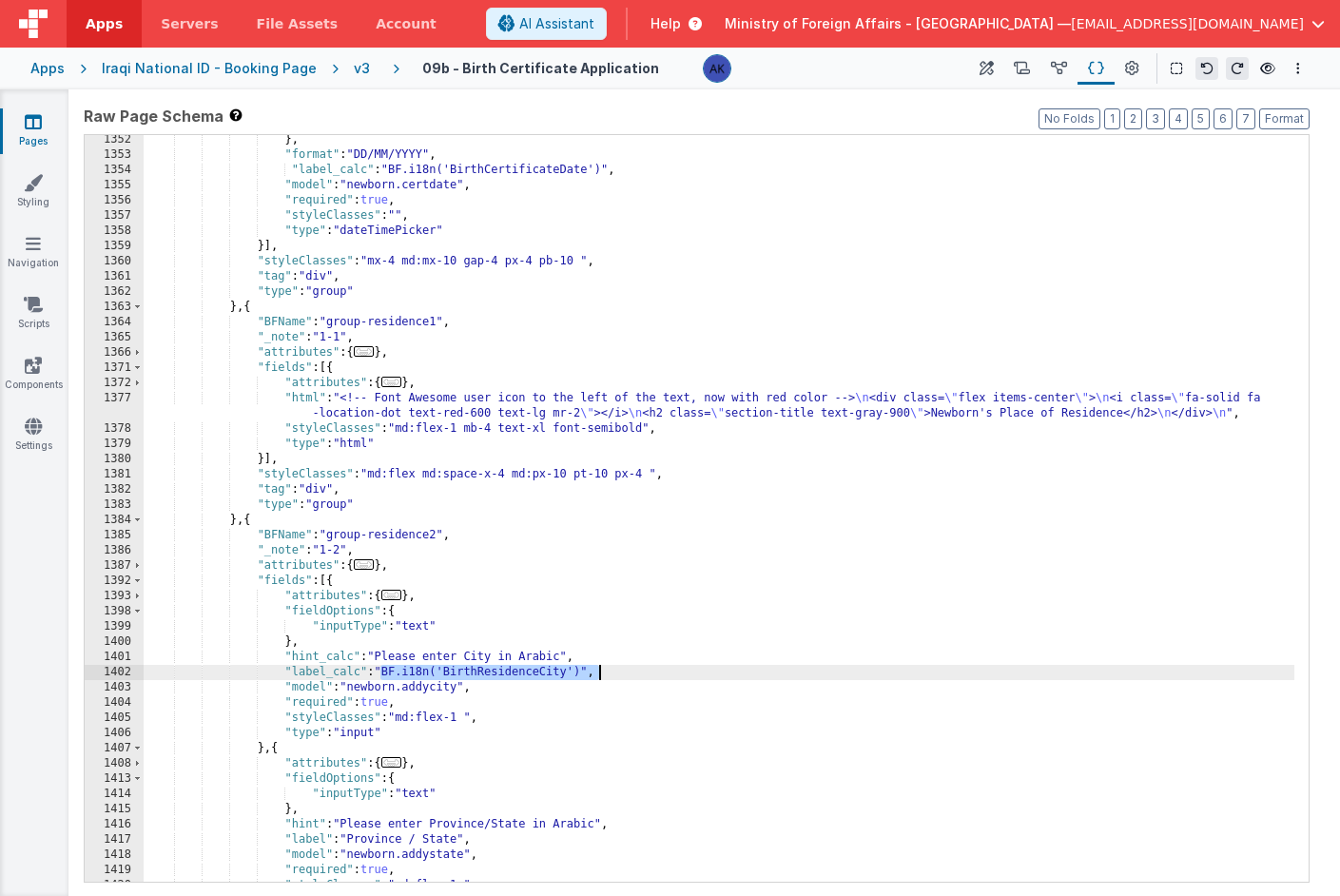
drag, startPoint x: 381, startPoint y: 672, endPoint x: 624, endPoint y: 670, distance: 243.0
click at [624, 670] on div "} , "format" : "DD/MM/YYYY" , "label_calc" : "BF.i18n('BirthCertificateDate')" …" at bounding box center [718, 521] width 1151 height 778
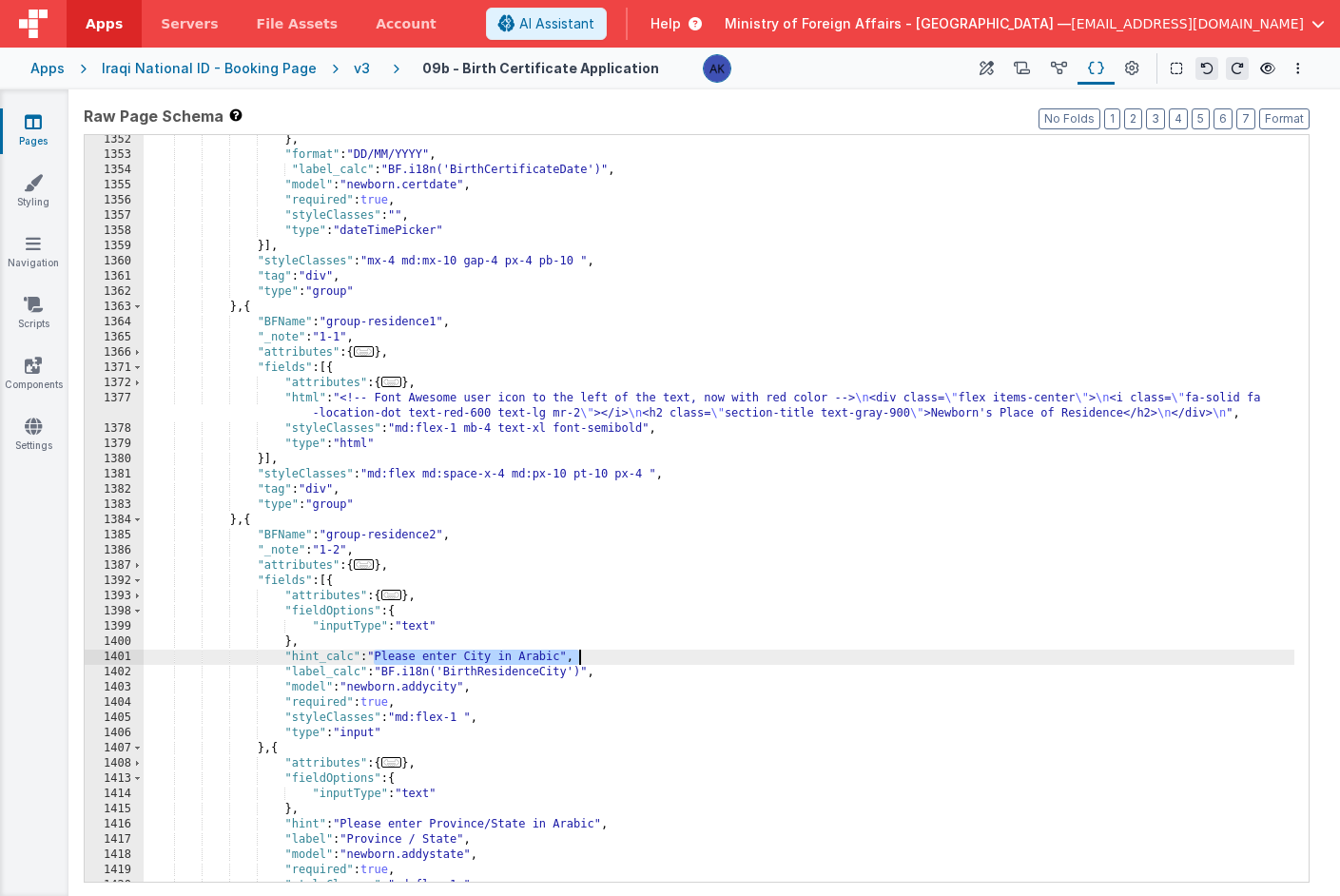
drag, startPoint x: 375, startPoint y: 656, endPoint x: 603, endPoint y: 652, distance: 228.0
click at [603, 652] on div "} , "format" : "DD/MM/YYYY" , "label_calc" : "BF.i18n('BirthCertificateDate')" …" at bounding box center [718, 521] width 1151 height 778
click at [532, 653] on div "} , "format" : "DD/MM/YYYY" , "label_calc" : "BF.i18n('BirthCertificateDate')" …" at bounding box center [718, 521] width 1151 height 778
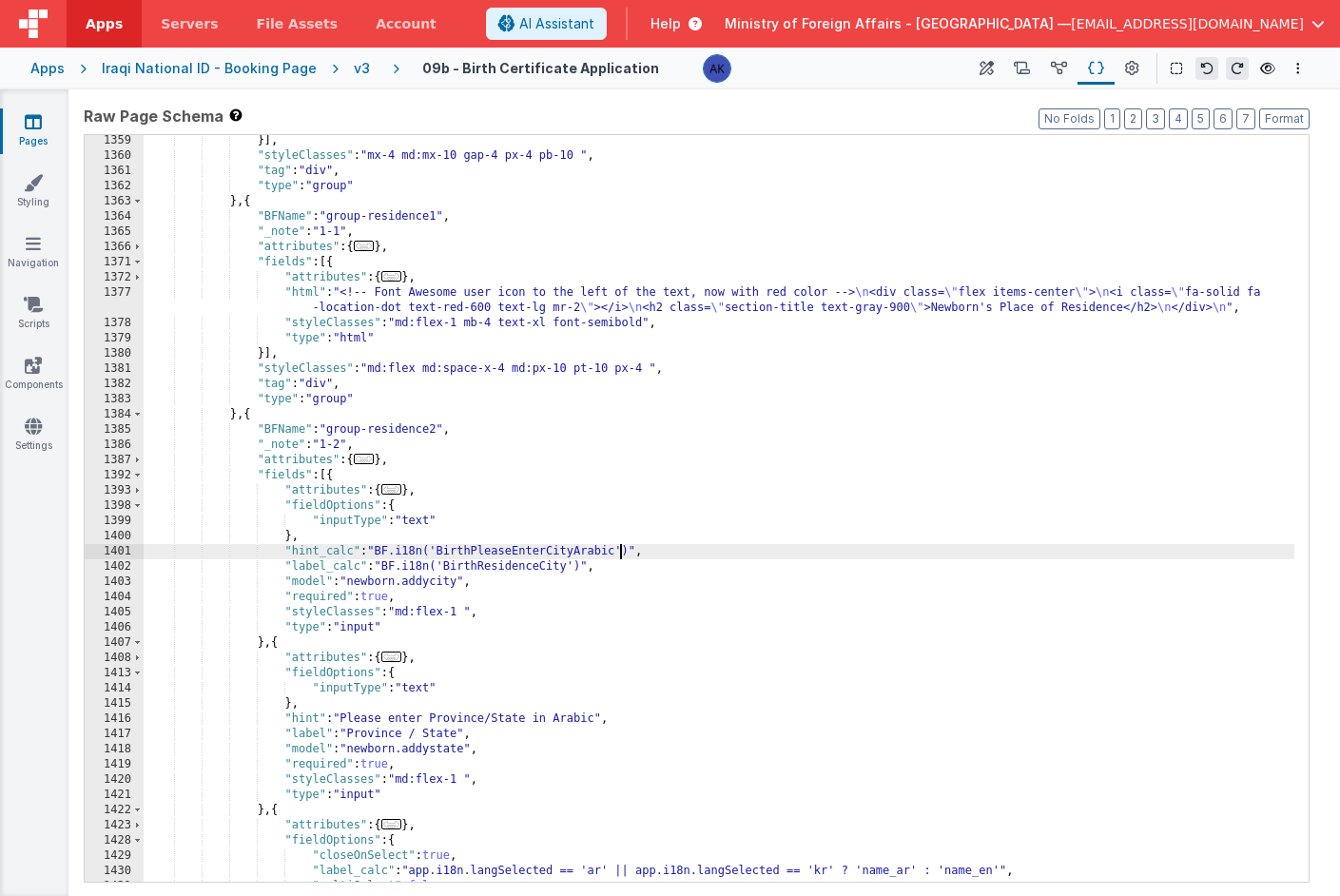
scroll to position [8635, 0]
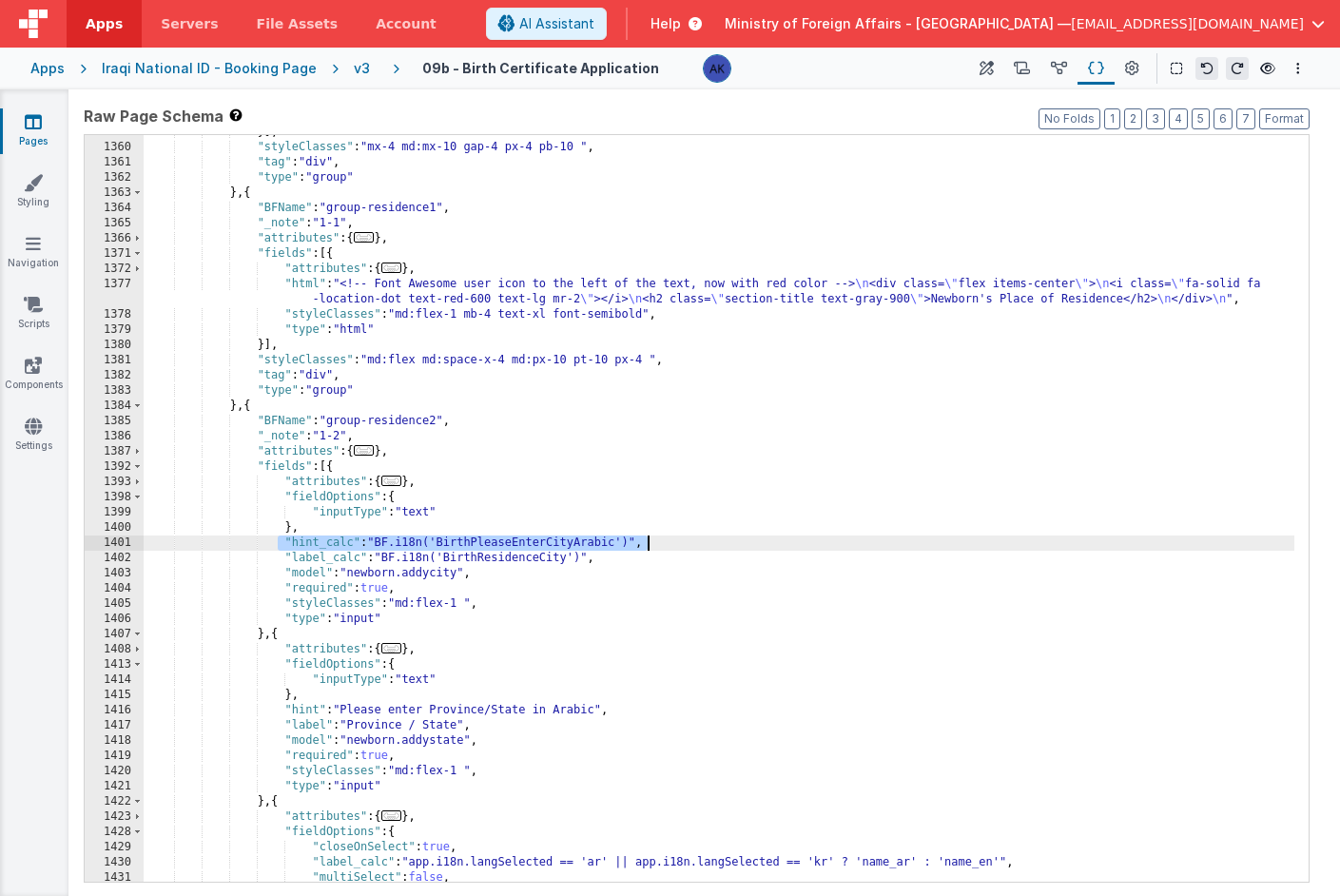
drag, startPoint x: 281, startPoint y: 544, endPoint x: 683, endPoint y: 545, distance: 402.0
click at [683, 545] on div "}] , "styleClasses" : "mx-4 md:mx-10 gap-4 px-4 pb-10 " , "tag" : "div" , "type…" at bounding box center [718, 513] width 1151 height 778
click at [272, 552] on div "}] , "styleClasses" : "mx-4 md:mx-10 gap-4 px-4 pb-10 " , "tag" : "div" , "type…" at bounding box center [718, 513] width 1151 height 778
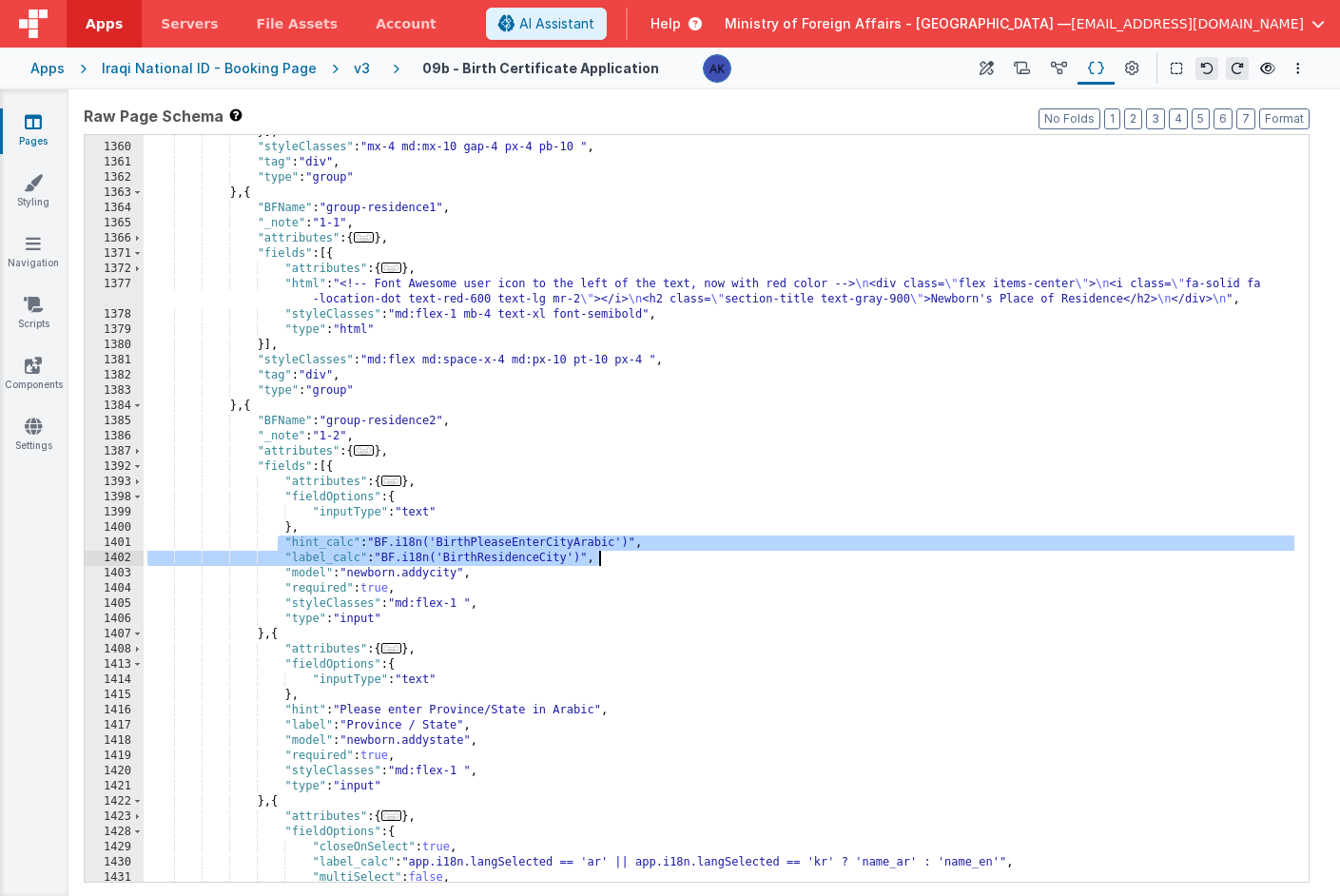
drag, startPoint x: 276, startPoint y: 544, endPoint x: 671, endPoint y: 563, distance: 395.5
click at [671, 563] on div "}] , "styleClasses" : "mx-4 md:mx-10 gap-4 px-4 pb-10 " , "tag" : "div" , "type…" at bounding box center [718, 513] width 1151 height 778
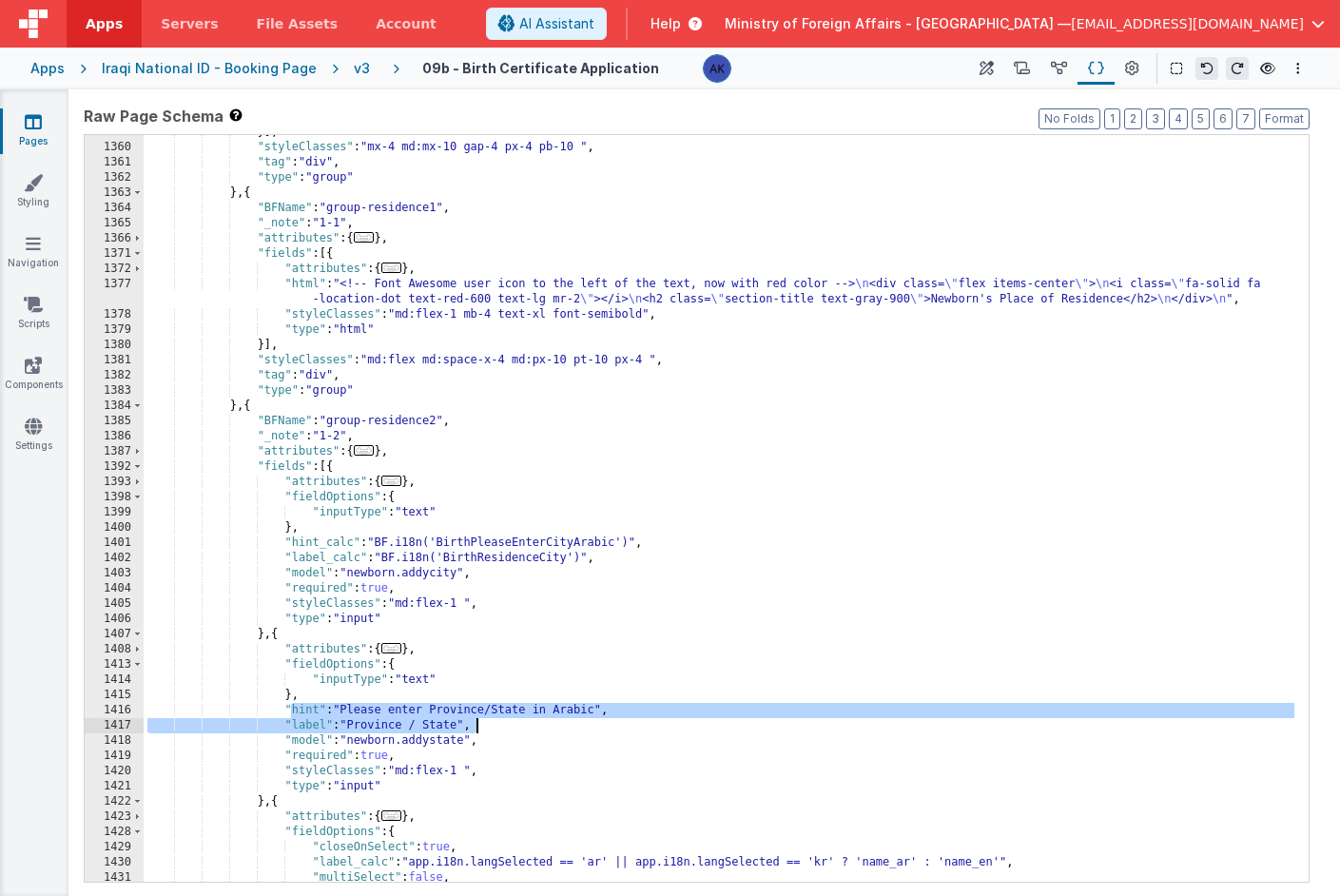
drag, startPoint x: 288, startPoint y: 709, endPoint x: 615, endPoint y: 724, distance: 327.3
click at [615, 724] on div "}] , "styleClasses" : "mx-4 md:mx-10 gap-4 px-4 pb-10 " , "tag" : "div" , "type…" at bounding box center [718, 513] width 1151 height 778
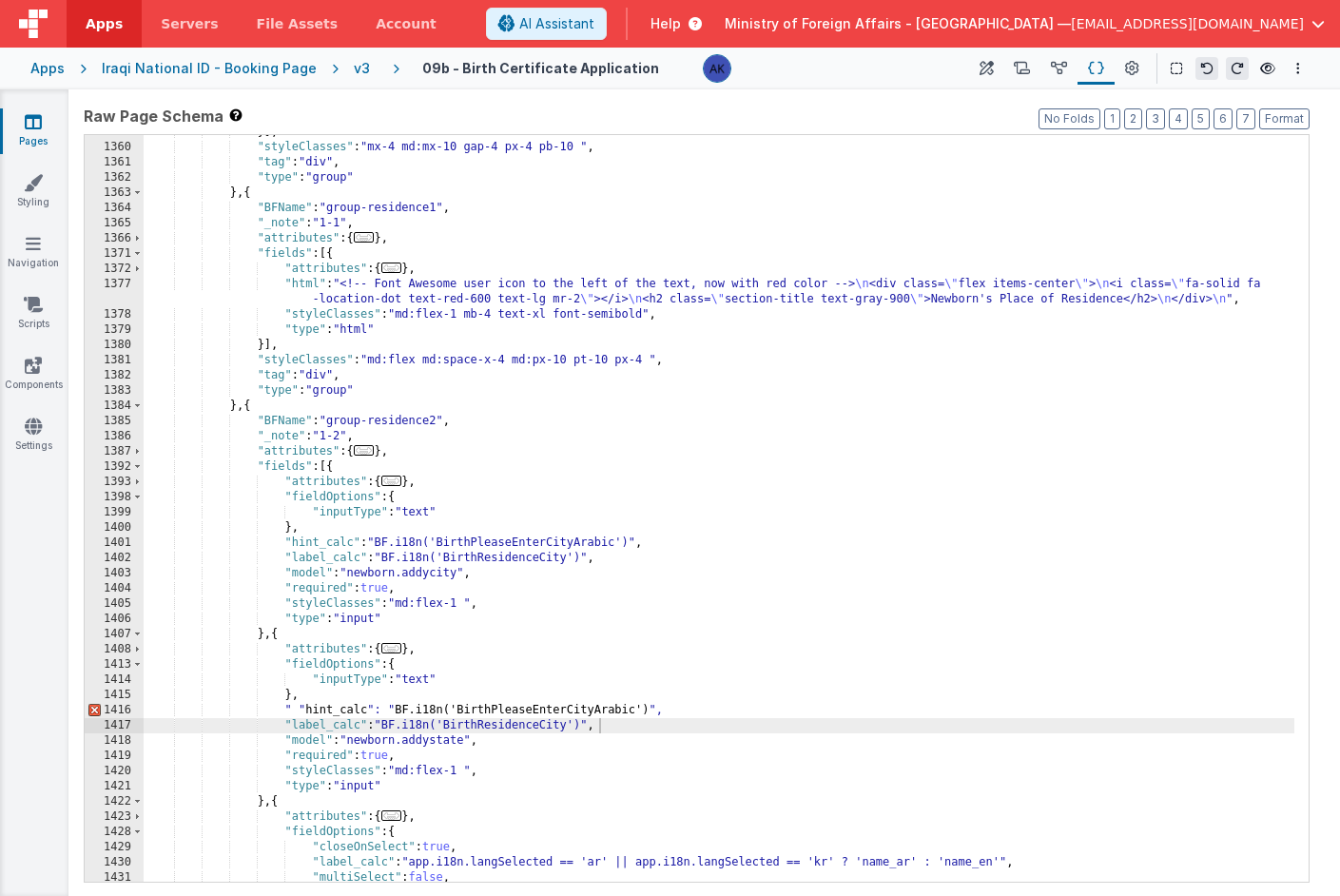
click at [531, 708] on div "}] , "styleClasses" : "mx-4 md:mx-10 gap-4 px-4 pb-10 " , "tag" : "div" , "type…" at bounding box center [718, 513] width 1151 height 778
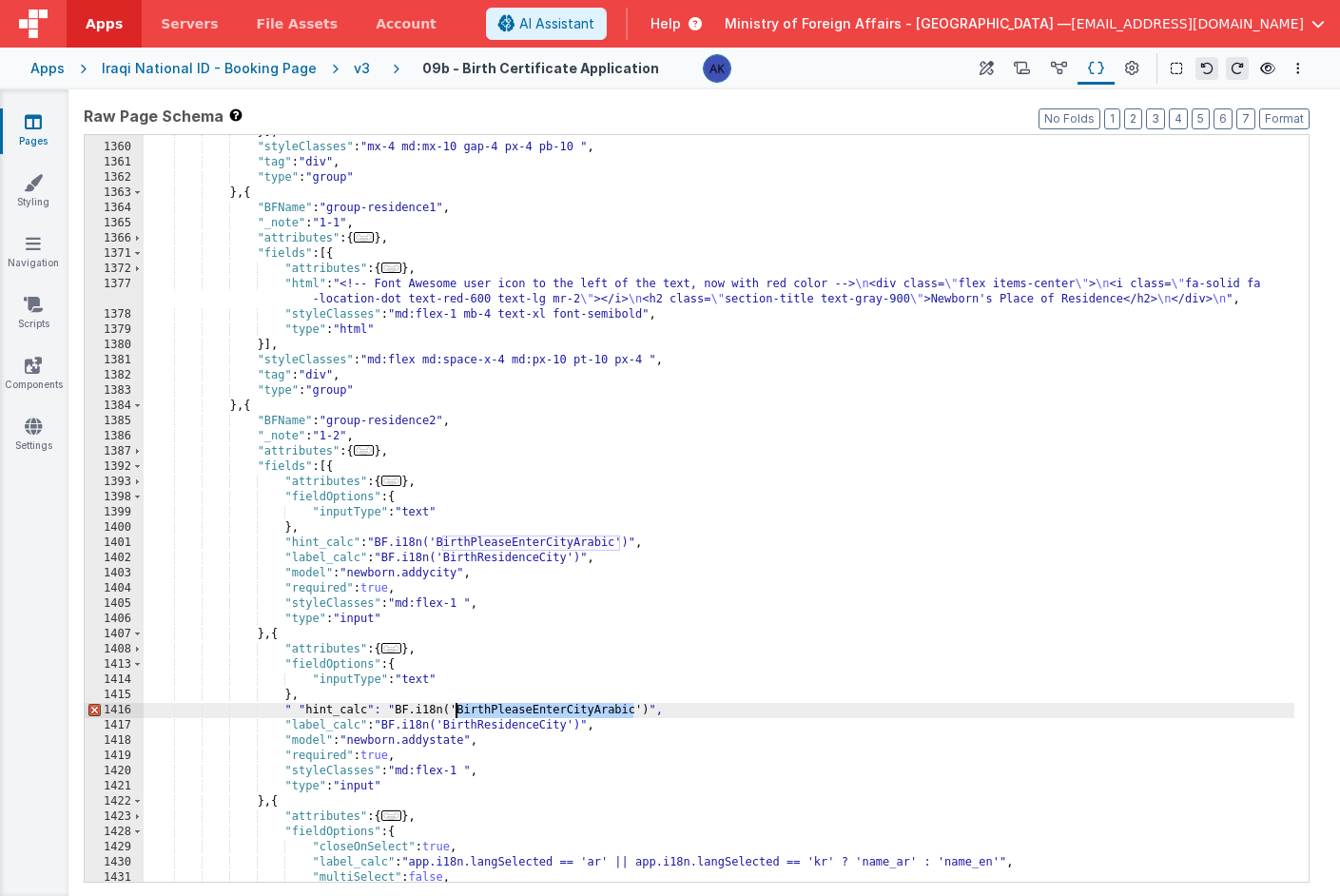
click at [531, 708] on div "}] , "styleClasses" : "mx-4 md:mx-10 gap-4 px-4 pb-10 " , "tag" : "div" , "type…" at bounding box center [718, 513] width 1151 height 778
click at [298, 708] on div "}] , "styleClasses" : "mx-4 md:mx-10 gap-4 px-4 pb-10 " , "tag" : "div" , "type…" at bounding box center [718, 513] width 1151 height 778
click at [522, 727] on div "}] , "styleClasses" : "mx-4 md:mx-10 gap-4 px-4 pb-10 " , "tag" : "div" , "type…" at bounding box center [718, 513] width 1151 height 778
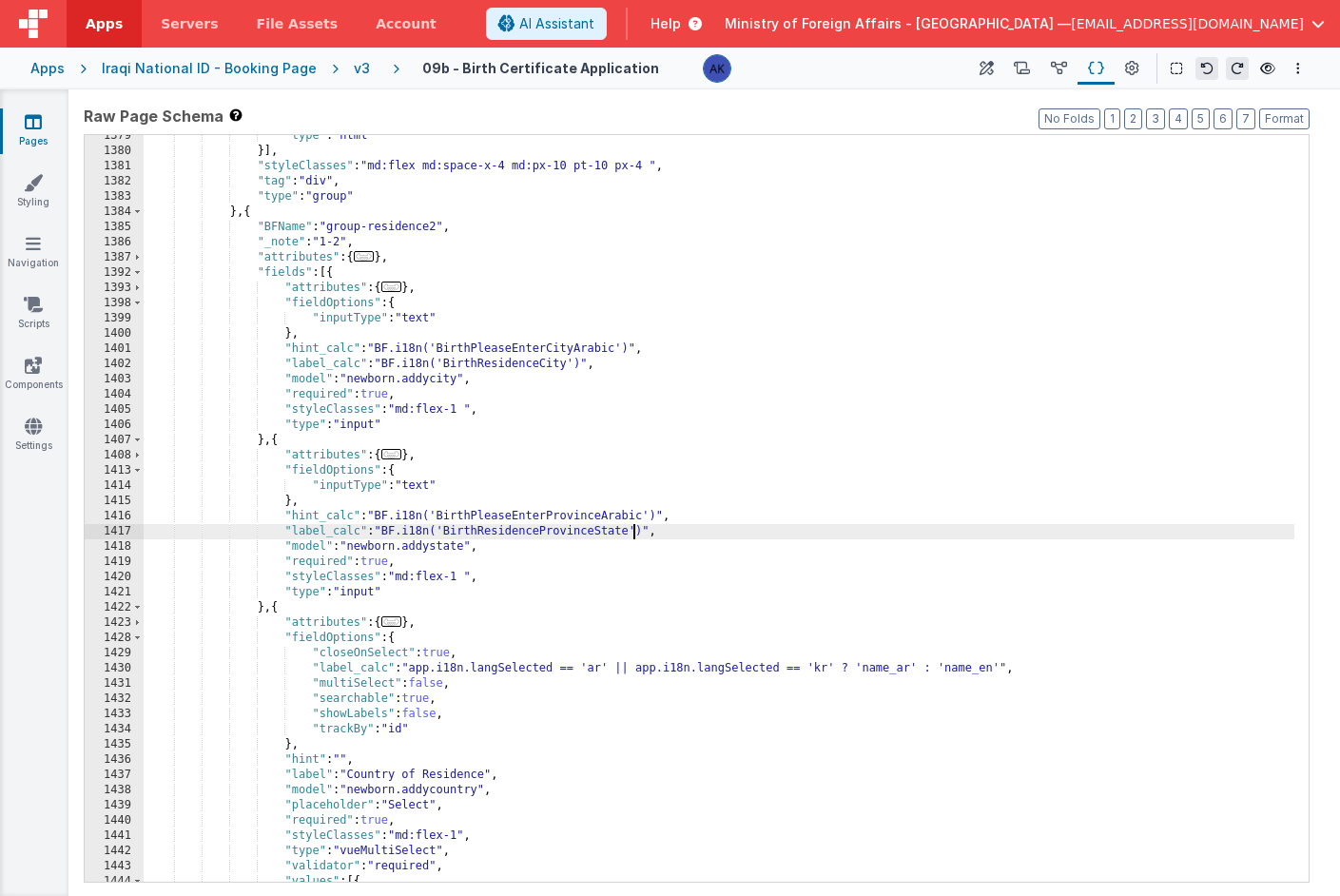
scroll to position [8724, 0]
click at [286, 528] on div ""type" : "html" }] , "styleClasses" : "md:flex md:space-x-4 md:px-10 pt-10 px-4…" at bounding box center [718, 514] width 1151 height 778
drag, startPoint x: 286, startPoint y: 528, endPoint x: 694, endPoint y: 529, distance: 408.0
click at [694, 529] on div ""type" : "html" }] , "styleClasses" : "md:flex md:space-x-4 md:px-10 pt-10 px-4…" at bounding box center [718, 514] width 1151 height 778
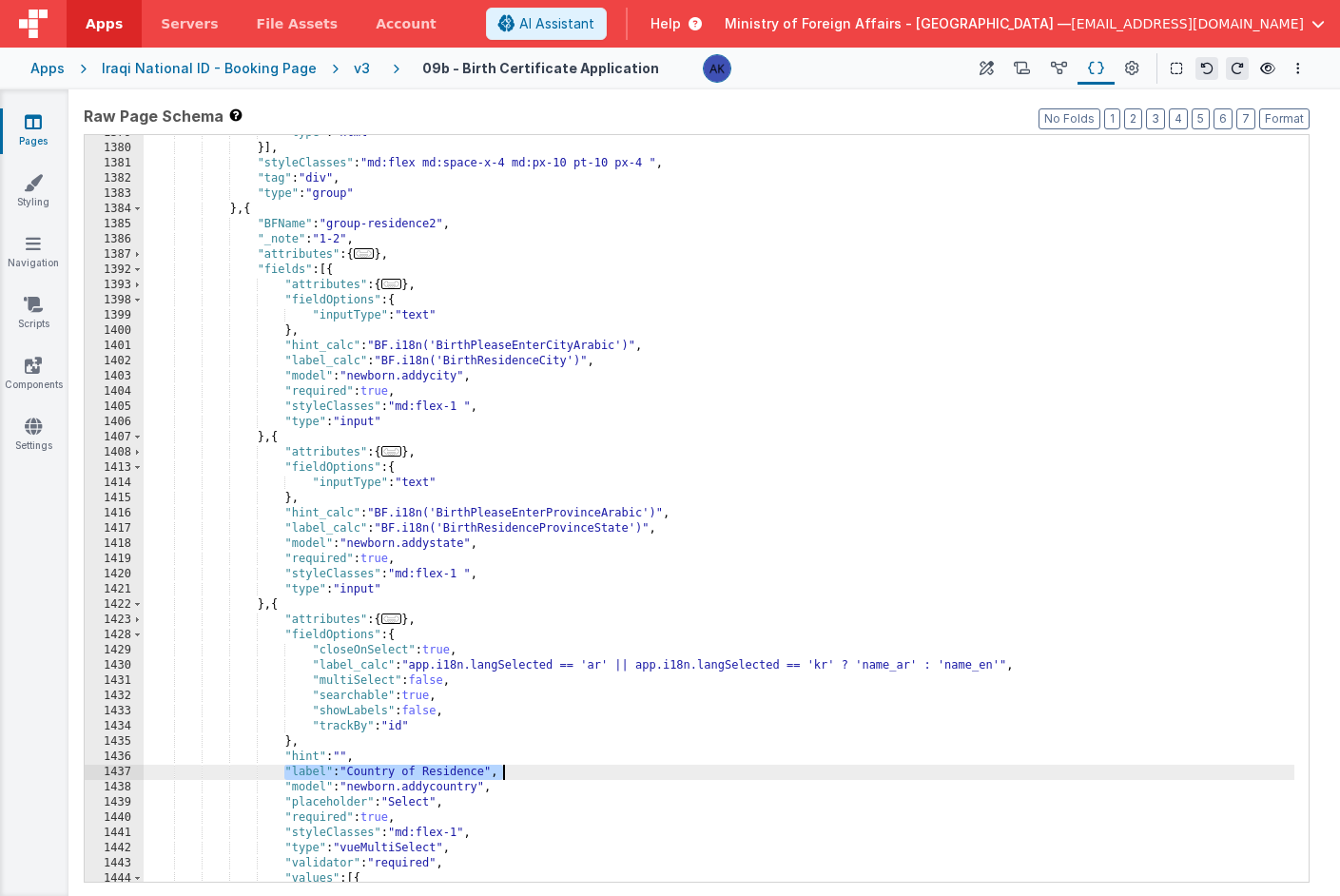
drag, startPoint x: 287, startPoint y: 773, endPoint x: 535, endPoint y: 773, distance: 248.0
click at [535, 773] on div ""type" : "html" }] , "styleClasses" : "md:flex md:space-x-4 md:px-10 pt-10 px-4…" at bounding box center [718, 514] width 1151 height 778
click at [525, 770] on div ""type" : "html" }] , "styleClasses" : "md:flex md:space-x-4 md:px-10 pt-10 px-4…" at bounding box center [718, 514] width 1151 height 778
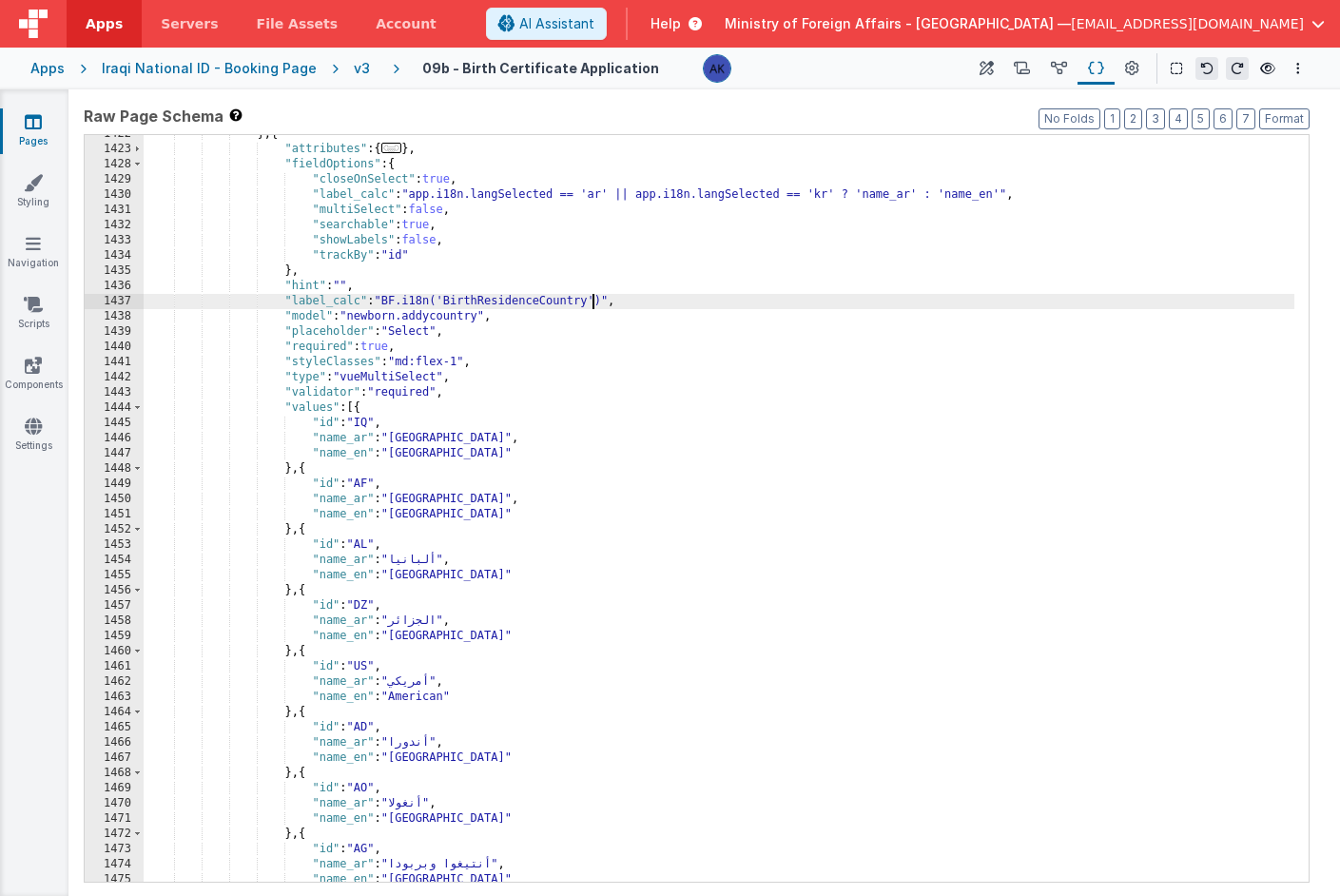
scroll to position [8936, 0]
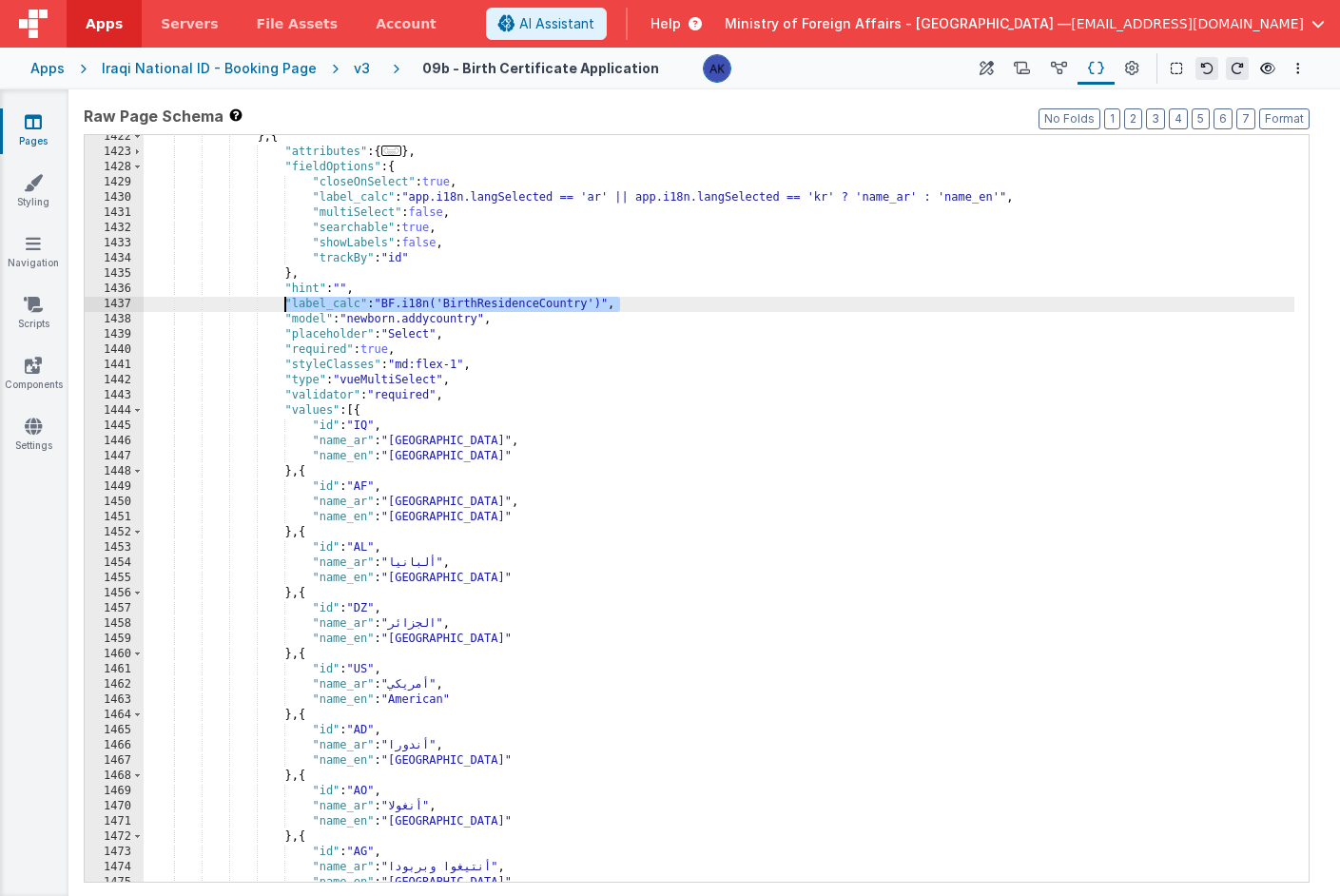
drag, startPoint x: 639, startPoint y: 303, endPoint x: 286, endPoint y: 309, distance: 353.1
click at [286, 309] on div "} , { "attributes" : { ... } , "fieldOptions" : { "closeOnSelect" : true , "lab…" at bounding box center [718, 518] width 1151 height 778
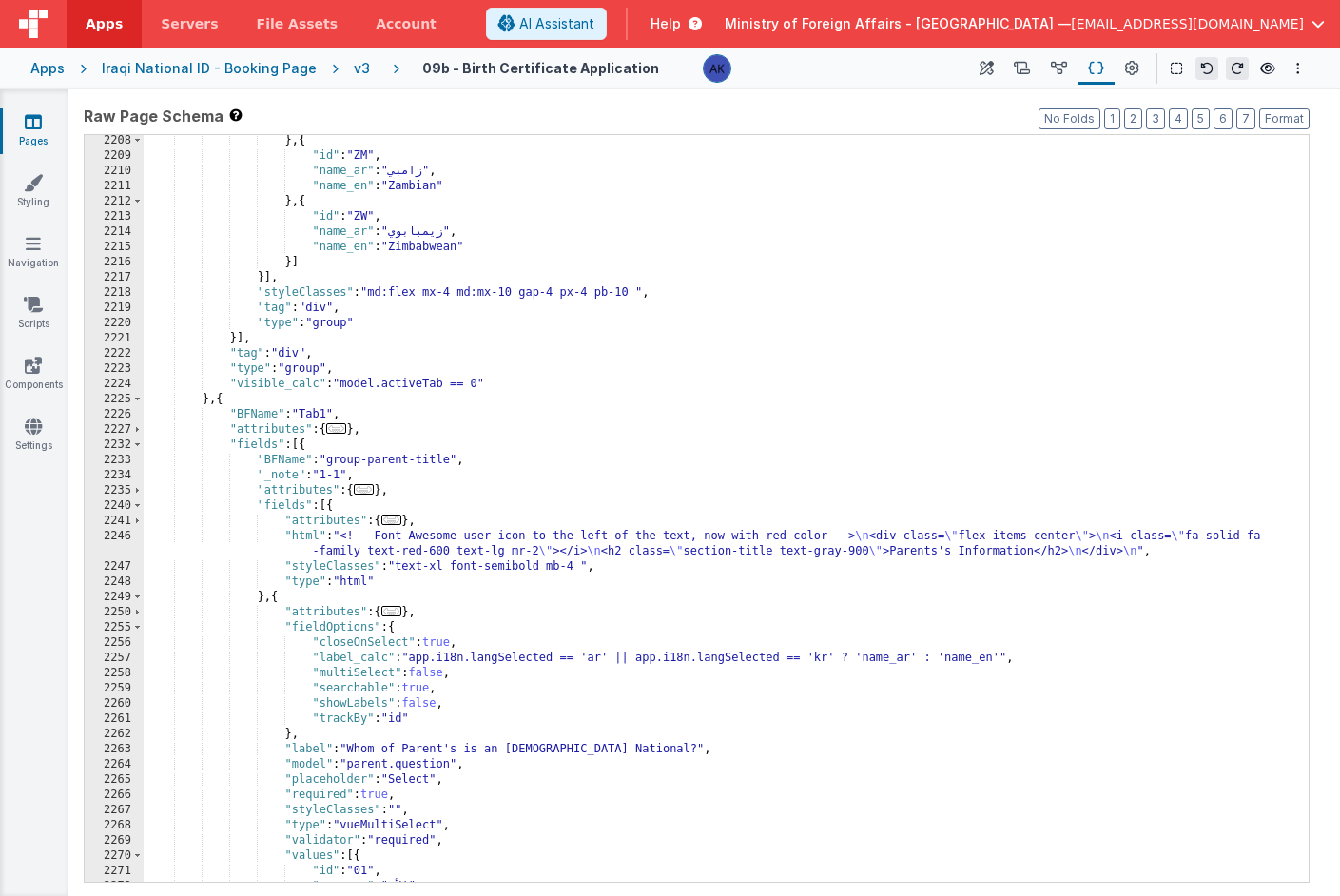
scroll to position [14357, 0]
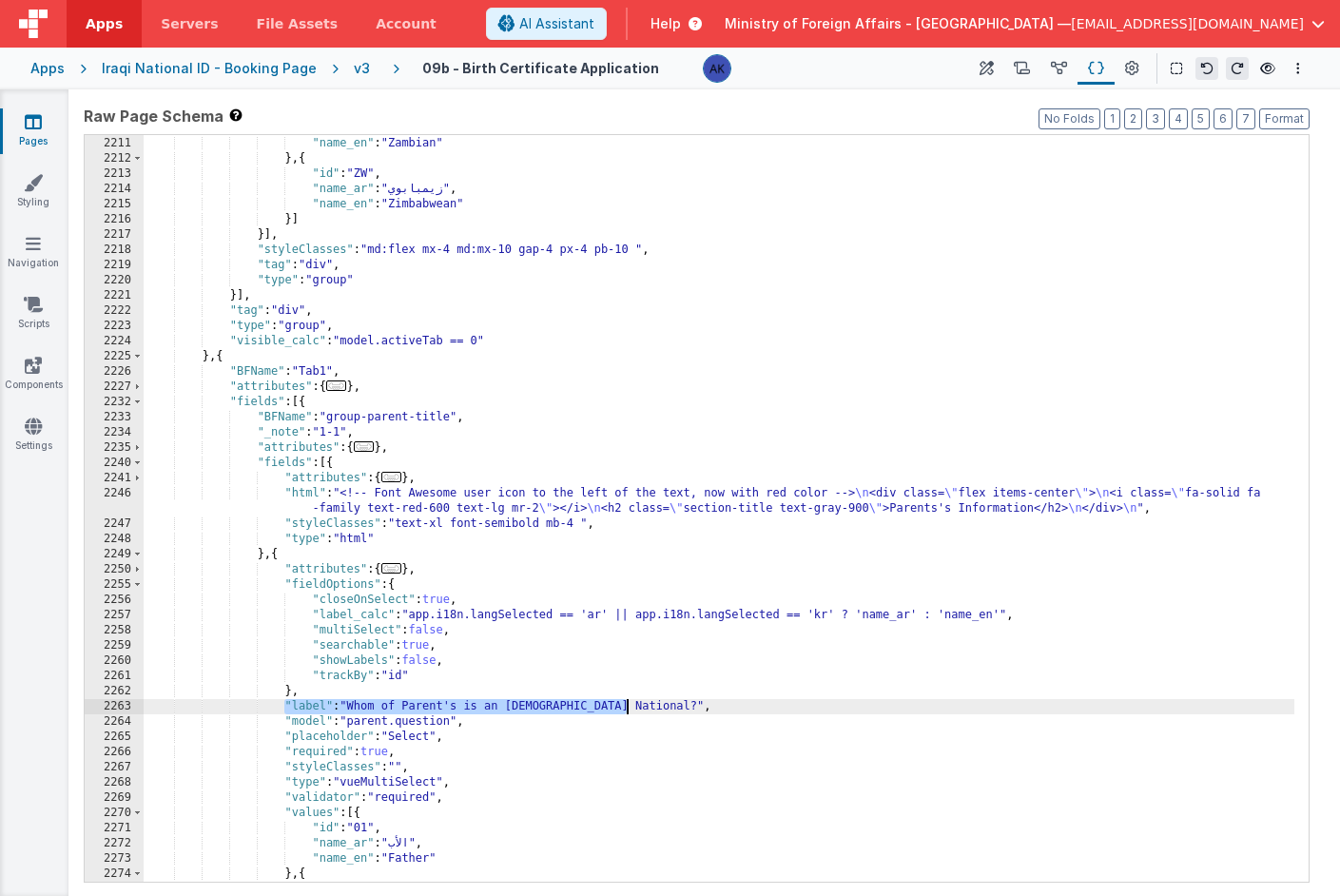
drag, startPoint x: 287, startPoint y: 707, endPoint x: 698, endPoint y: 710, distance: 411.0
click at [698, 710] on div ""name_ar" : "زامبي" , "name_en" : "Zambian" } , { "id" : "ZW" , "name_ar" : "زي…" at bounding box center [718, 509] width 1151 height 778
click at [557, 707] on div ""name_ar" : "زامبي" , "name_en" : "Zambian" } , { "id" : "ZW" , "name_ar" : "زي…" at bounding box center [718, 509] width 1151 height 778
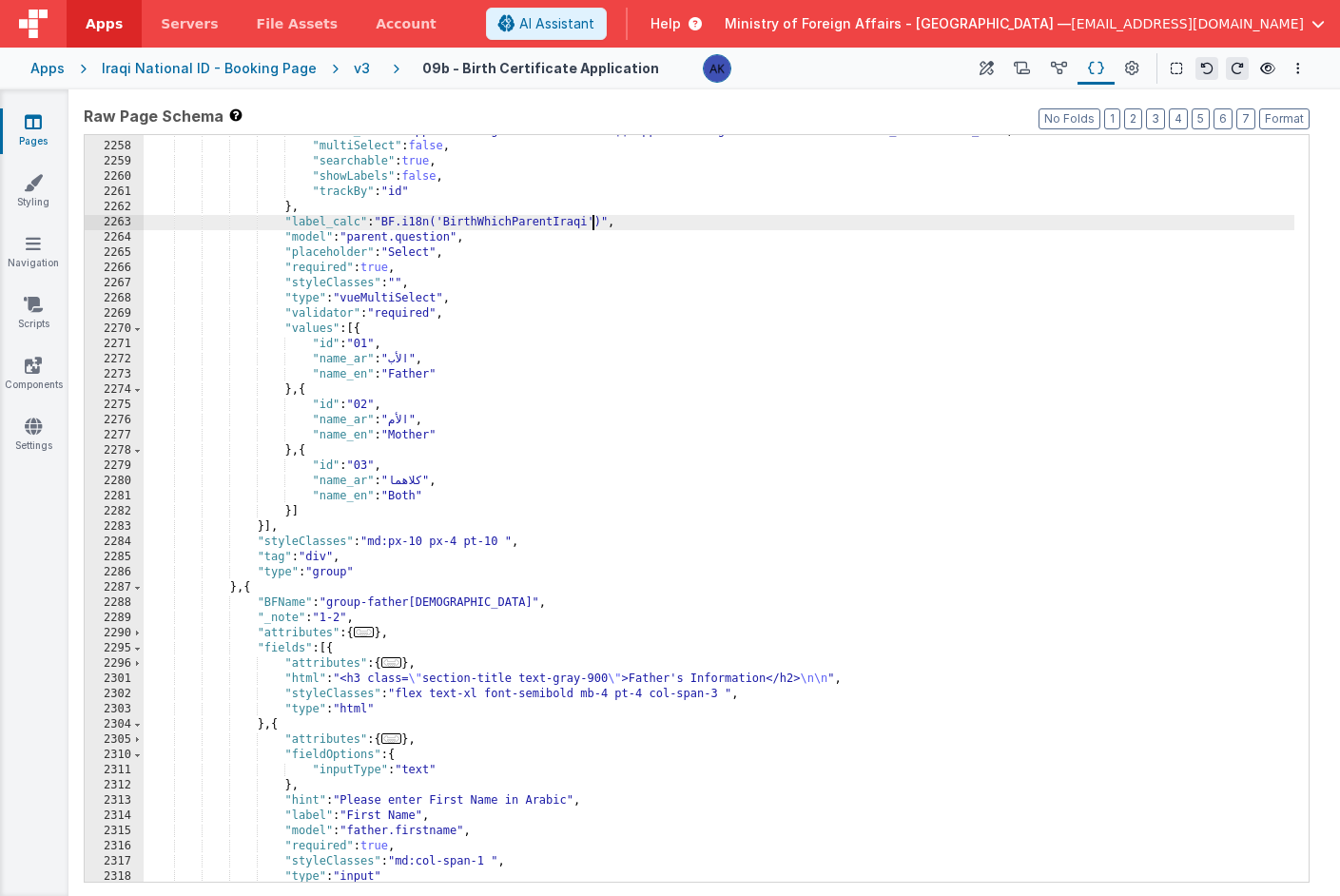
scroll to position [14578, 0]
drag, startPoint x: 285, startPoint y: 216, endPoint x: 640, endPoint y: 215, distance: 355.0
click at [640, 215] on div ""label_calc" : "app.i18n.langSelected == 'ar' || app.i18n.langSelected == 'kr' …" at bounding box center [718, 511] width 1151 height 778
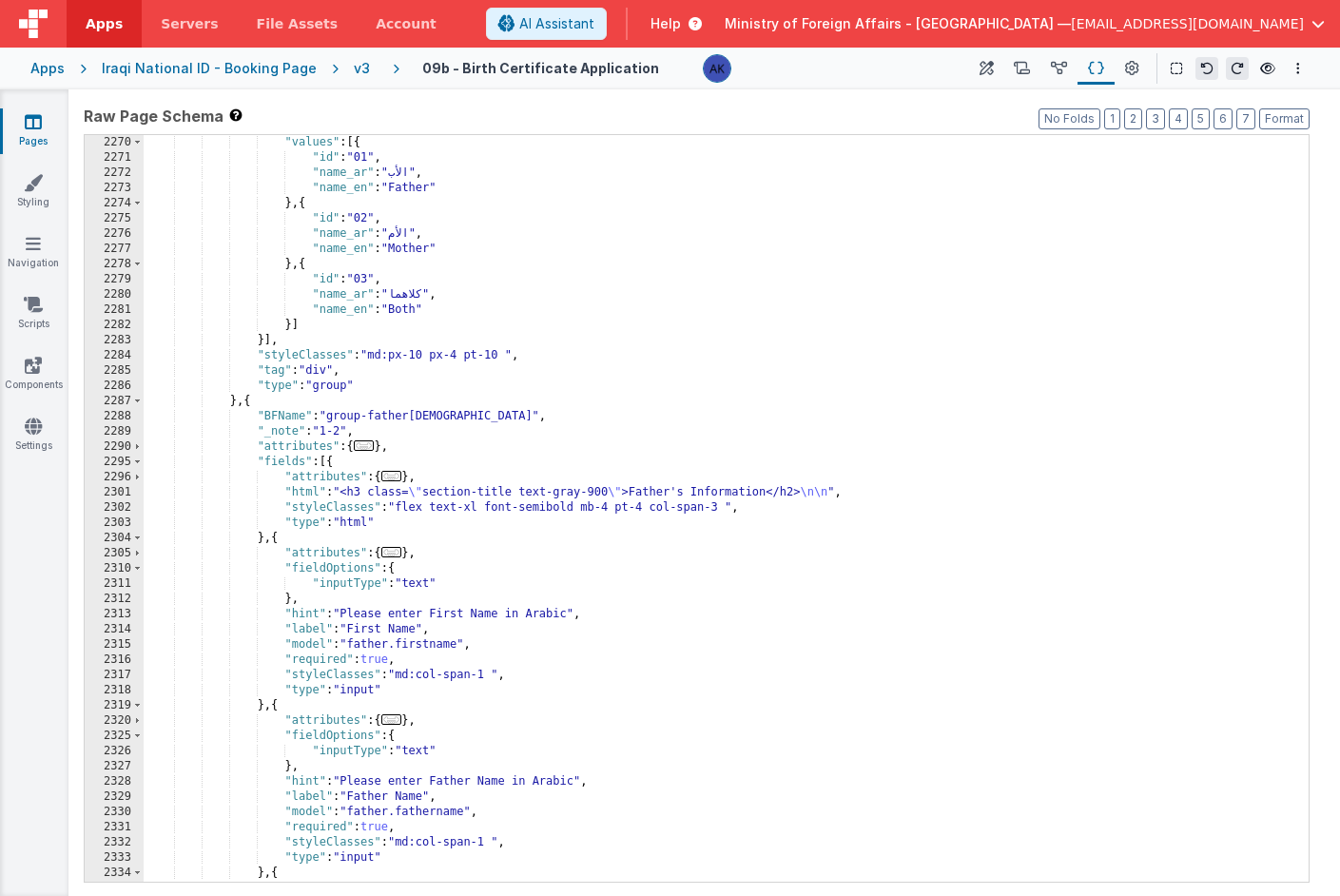
scroll to position [14663, 0]
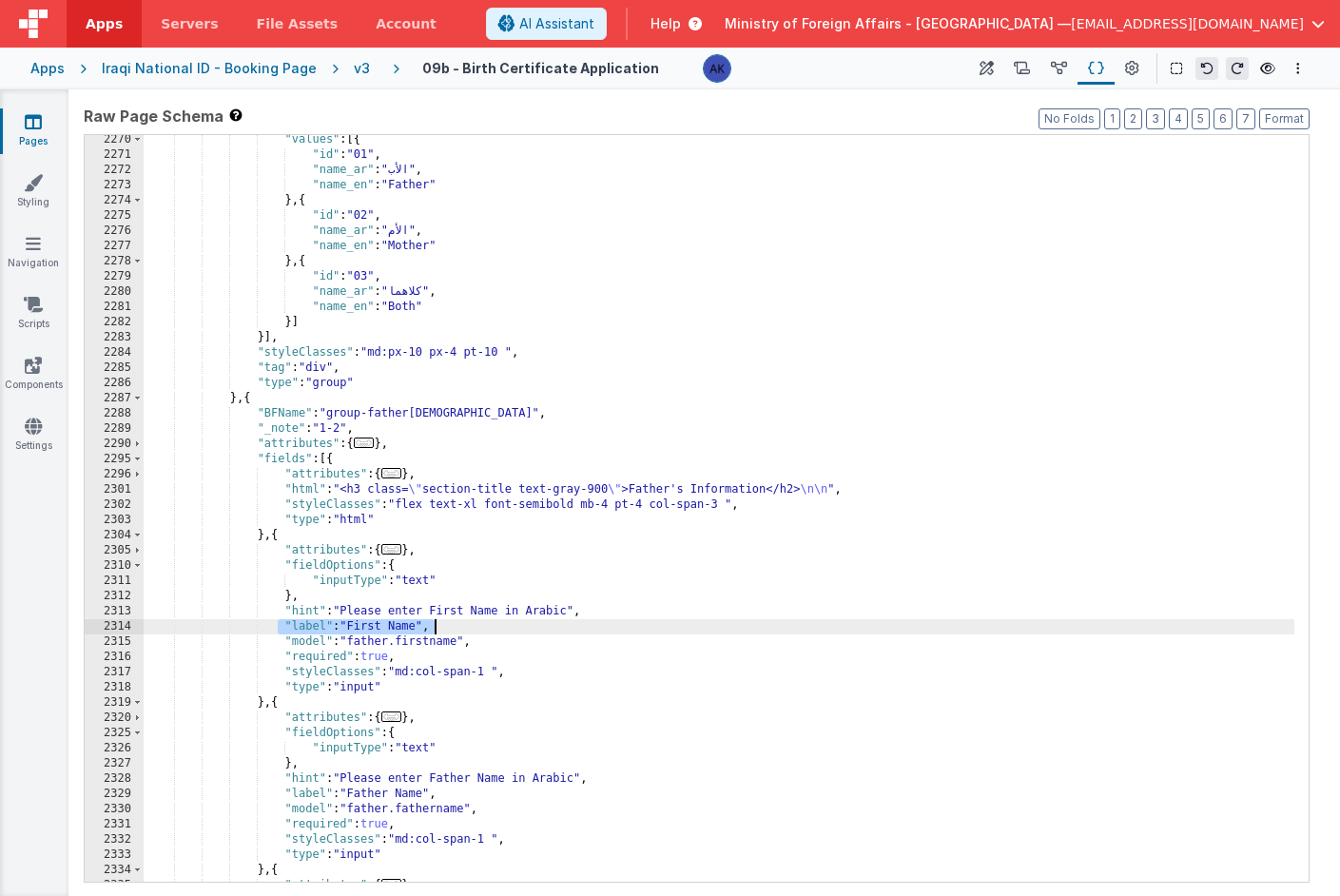
drag, startPoint x: 281, startPoint y: 625, endPoint x: 455, endPoint y: 624, distance: 174.0
click at [455, 624] on div ""values" : [{ "id" : "01" , "name_ar" : "الأب" , "name_en" : "Father" } , { "id…" at bounding box center [718, 521] width 1151 height 778
click at [552, 626] on div ""values" : [{ "id" : "01" , "name_ar" : "الأب" , "name_en" : "Father" } , { "id…" at bounding box center [718, 521] width 1151 height 778
click at [317, 611] on div ""values" : [{ "id" : "01" , "name_ar" : "الأب" , "name_en" : "Father" } , { "id…" at bounding box center [718, 521] width 1151 height 778
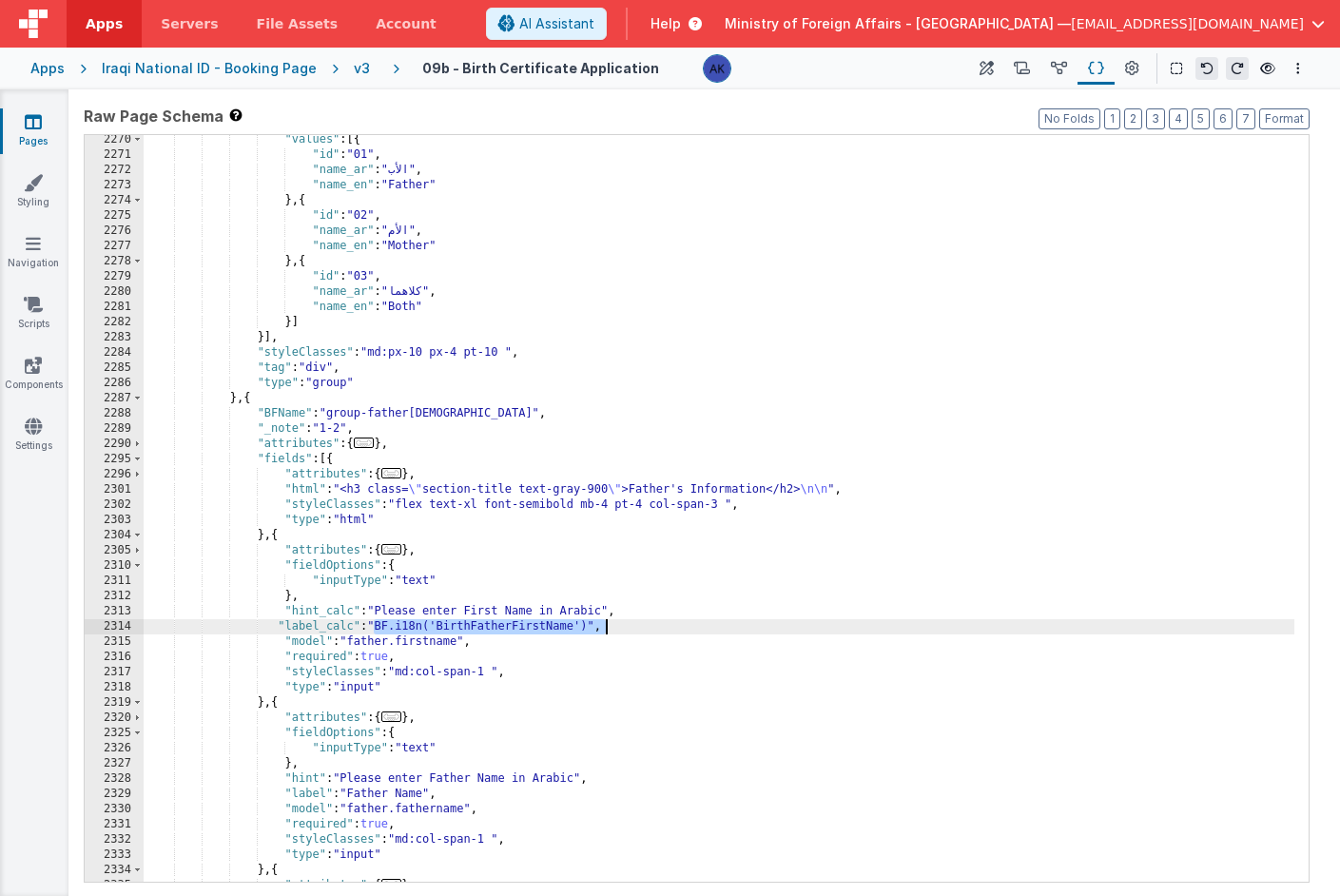
drag, startPoint x: 374, startPoint y: 624, endPoint x: 657, endPoint y: 627, distance: 283.0
click at [657, 627] on div ""values" : [{ "id" : "01" , "name_ar" : "الأب" , "name_en" : "Father" } , { "id…" at bounding box center [718, 521] width 1151 height 778
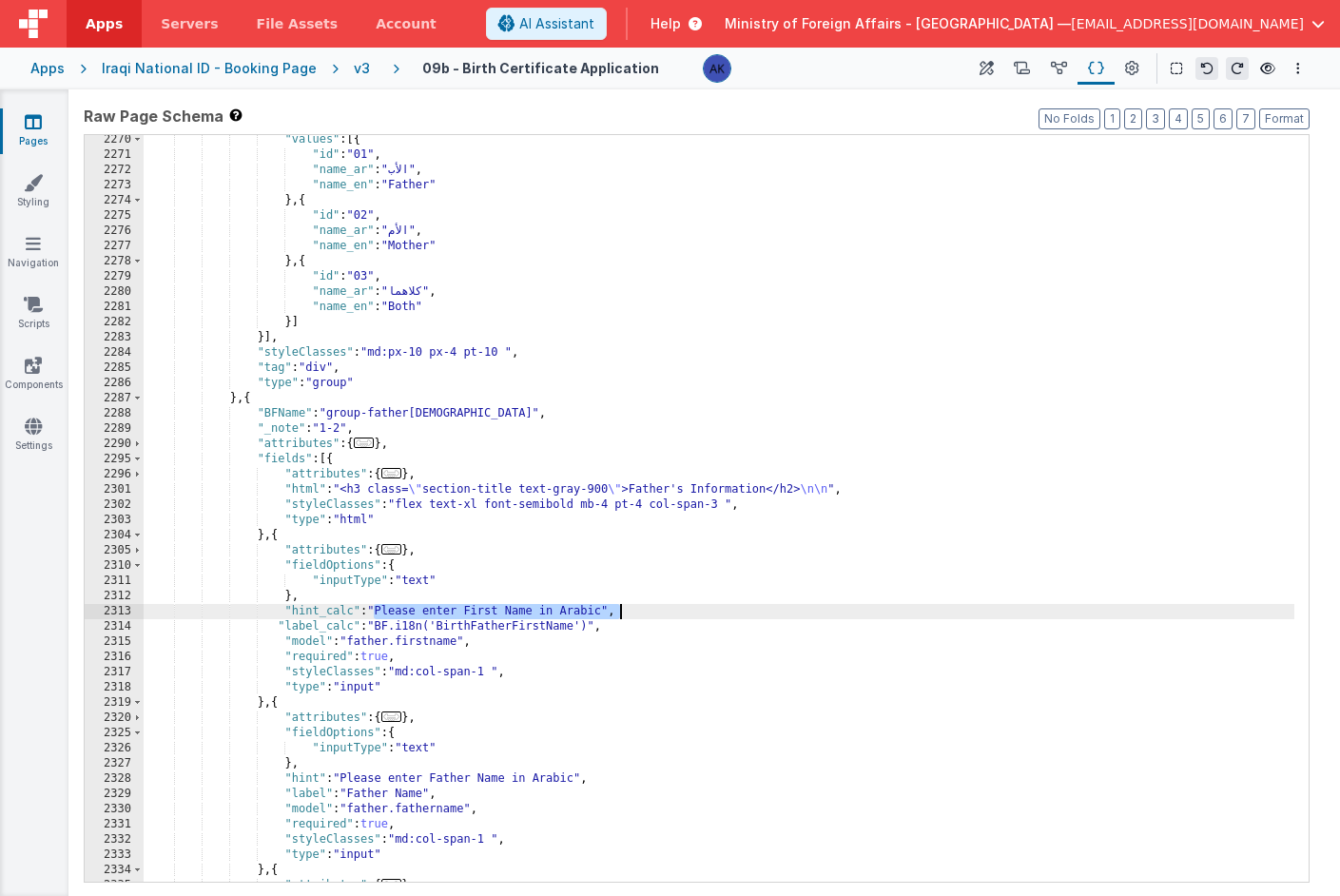
drag, startPoint x: 374, startPoint y: 613, endPoint x: 627, endPoint y: 608, distance: 253.0
click at [627, 608] on div ""values" : [{ "id" : "01" , "name_ar" : "الأب" , "name_en" : "Father" } , { "id…" at bounding box center [718, 521] width 1151 height 778
click at [542, 612] on div ""values" : [{ "id" : "01" , "name_ar" : "الأب" , "name_en" : "Father" } , { "id…" at bounding box center [718, 521] width 1151 height 778
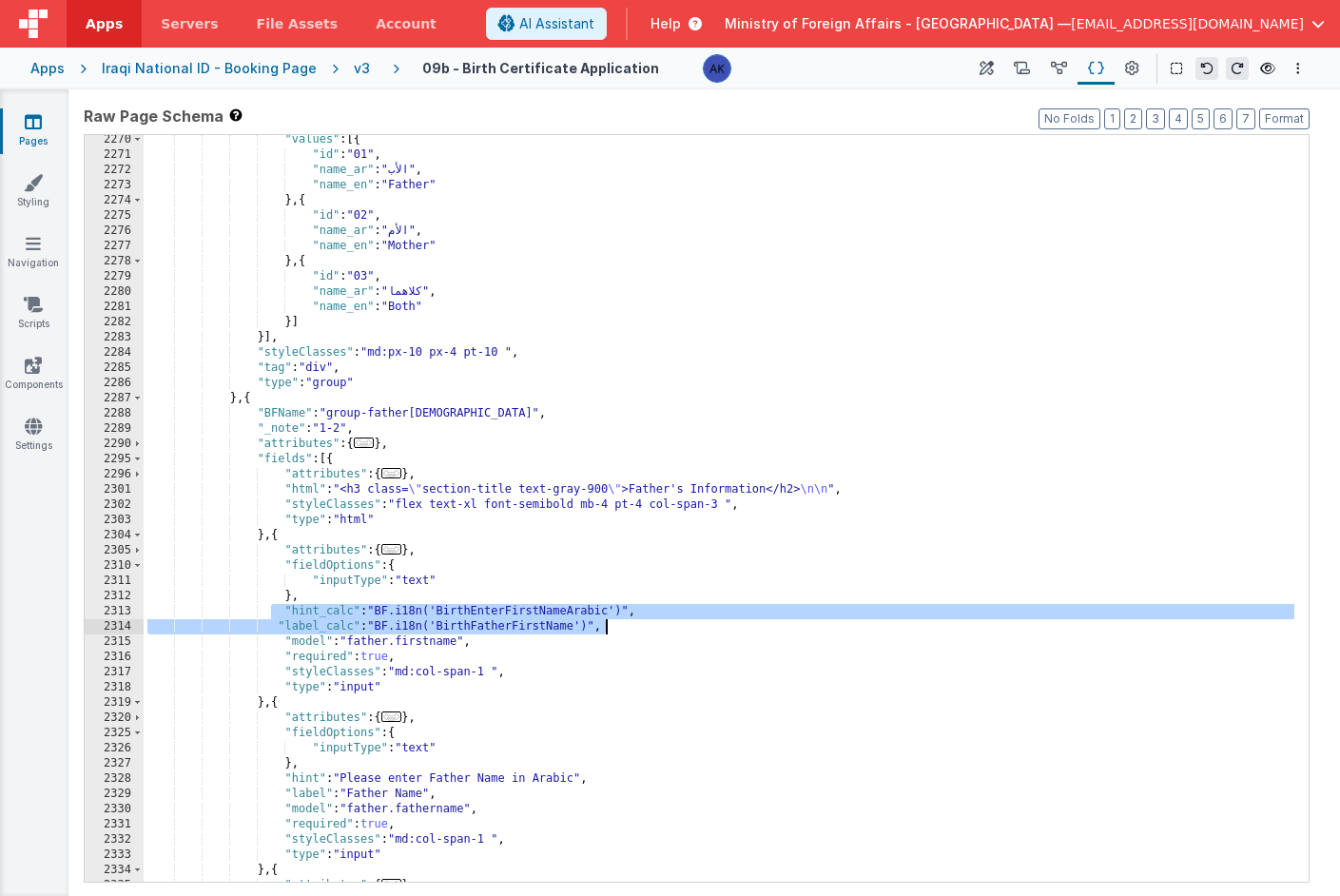
drag, startPoint x: 274, startPoint y: 608, endPoint x: 624, endPoint y: 625, distance: 350.4
click at [624, 625] on div ""values" : [{ "id" : "01" , "name_ar" : "الأب" , "name_en" : "Father" } , { "id…" at bounding box center [718, 521] width 1151 height 778
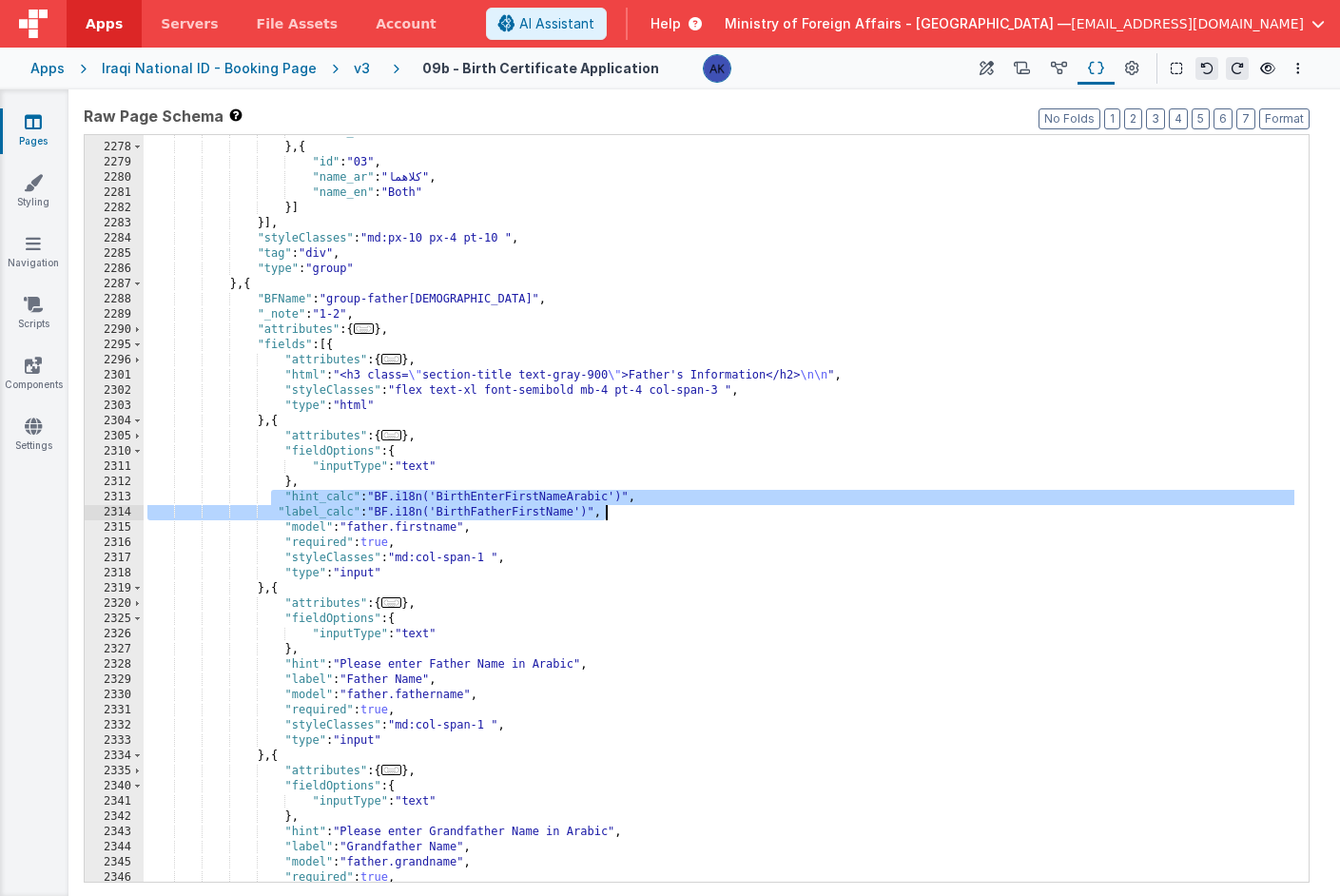
scroll to position [14716, 0]
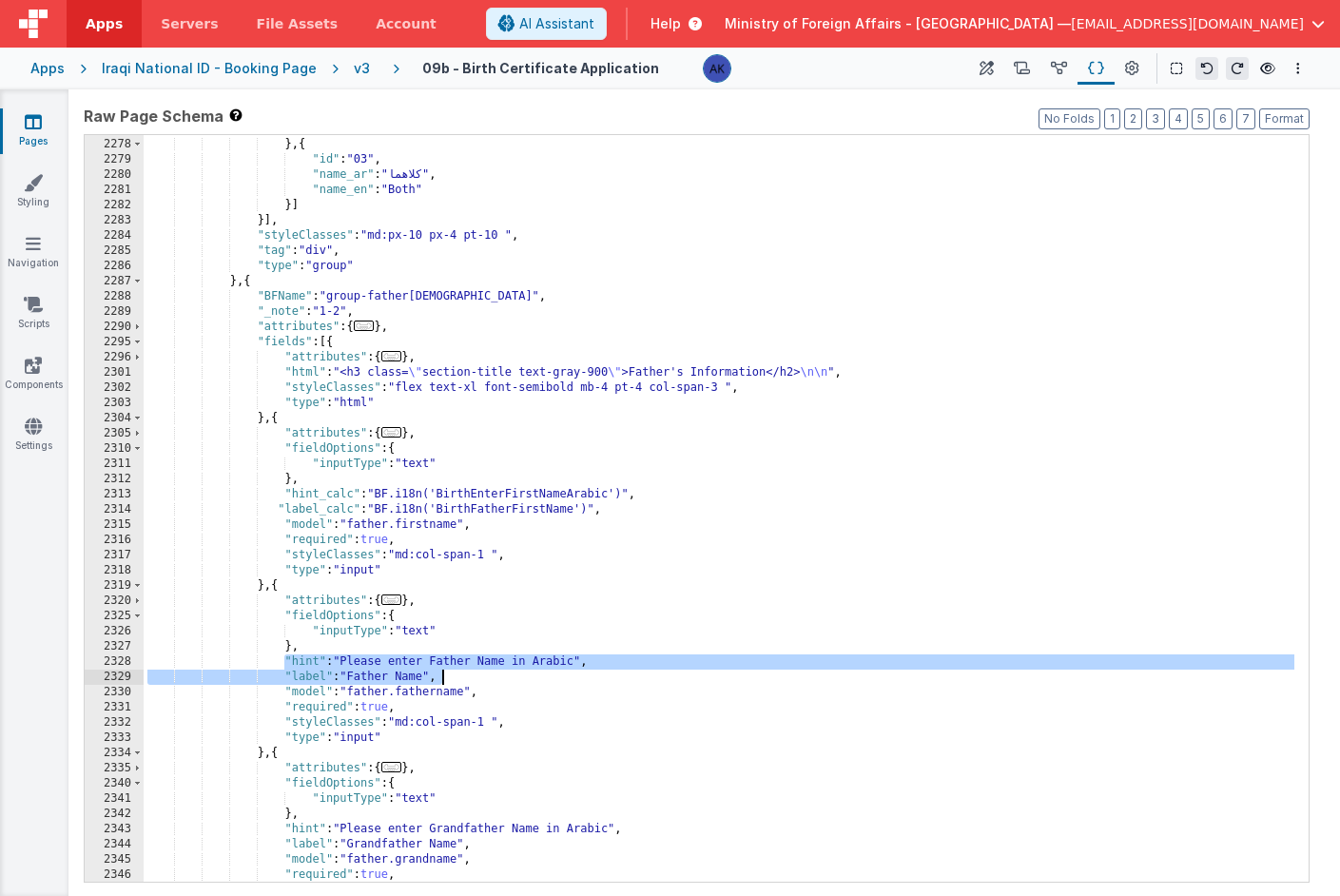
drag, startPoint x: 283, startPoint y: 664, endPoint x: 479, endPoint y: 672, distance: 196.2
click at [479, 672] on div ""name_en" : "Mother" } , { "id" : "03" , "name_ar" : "كلاهما" , "name_en" : "Bo…" at bounding box center [718, 510] width 1151 height 778
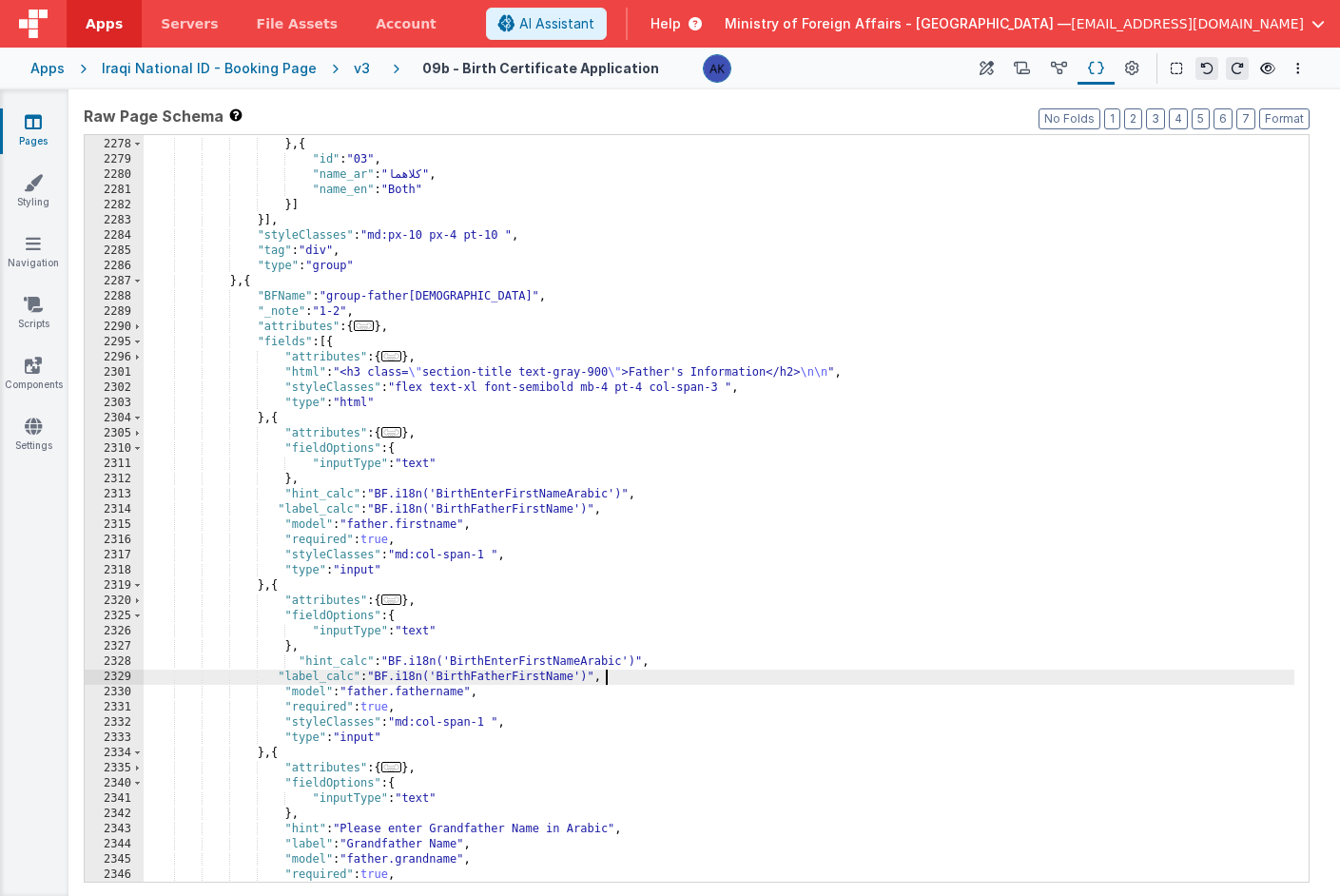
click at [559, 660] on div ""name_en" : "Mother" } , { "id" : "03" , "name_ar" : "كلاهما" , "name_en" : "Bo…" at bounding box center [718, 510] width 1151 height 778
click at [543, 676] on div ""name_en" : "Mother" } , { "id" : "03" , "name_ar" : "كلاهما" , "name_en" : "Bo…" at bounding box center [718, 510] width 1151 height 778
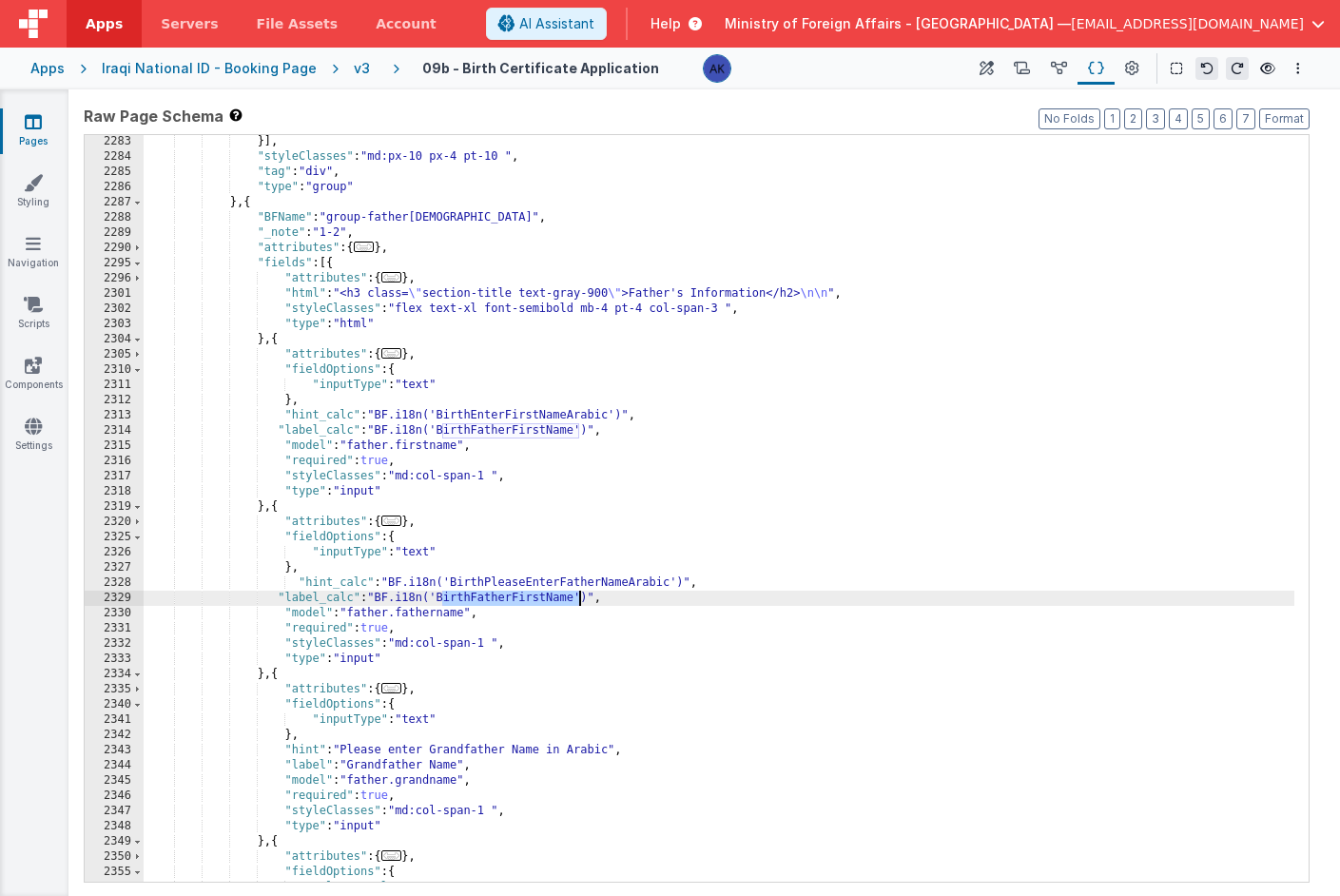
scroll to position [14786, 0]
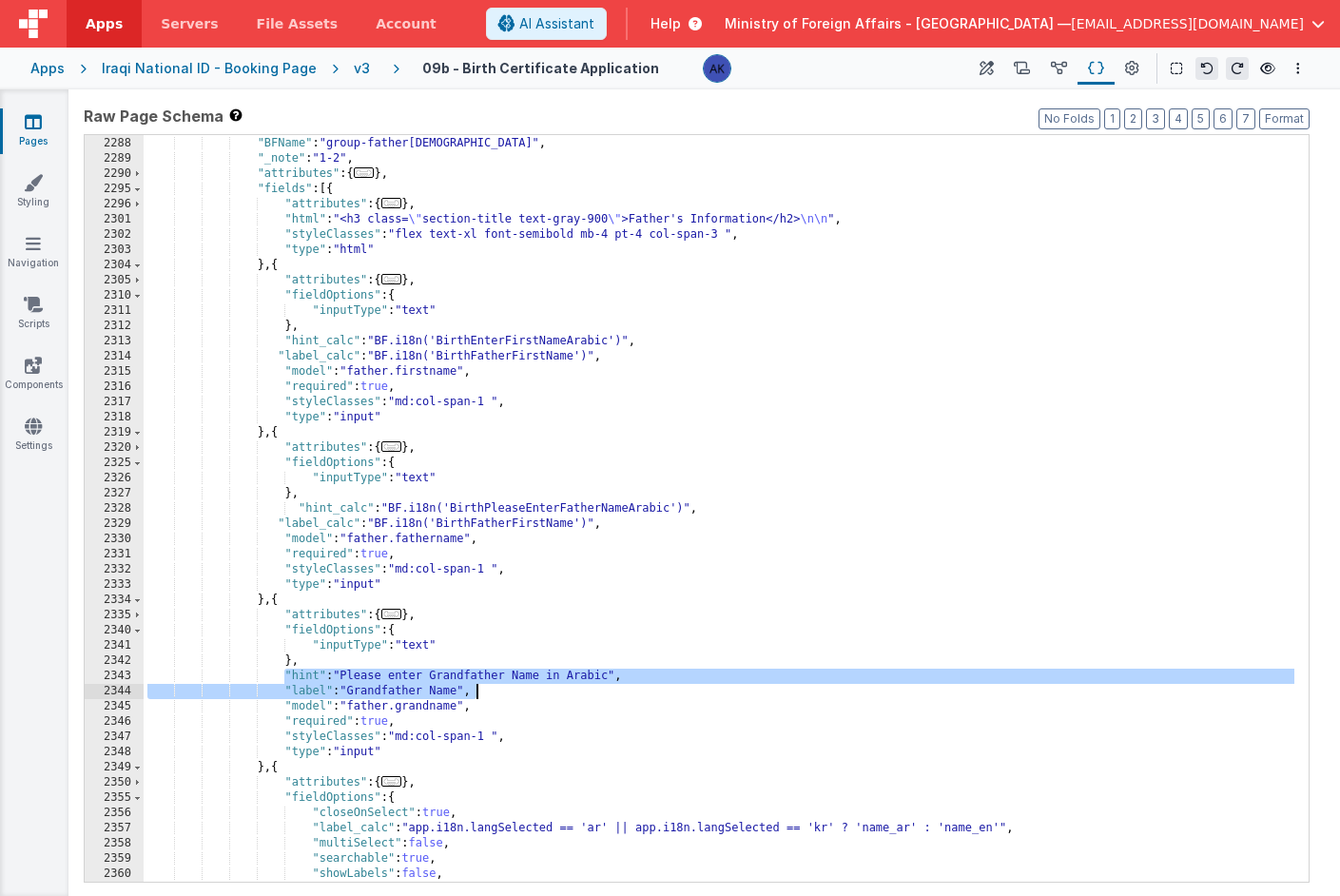
drag, startPoint x: 287, startPoint y: 678, endPoint x: 555, endPoint y: 696, distance: 268.6
click at [555, 696] on div "} , { "BFName" : "group-father[DEMOGRAPHIC_DATA]" , "_note" : "1-2" , "attribut…" at bounding box center [718, 509] width 1151 height 778
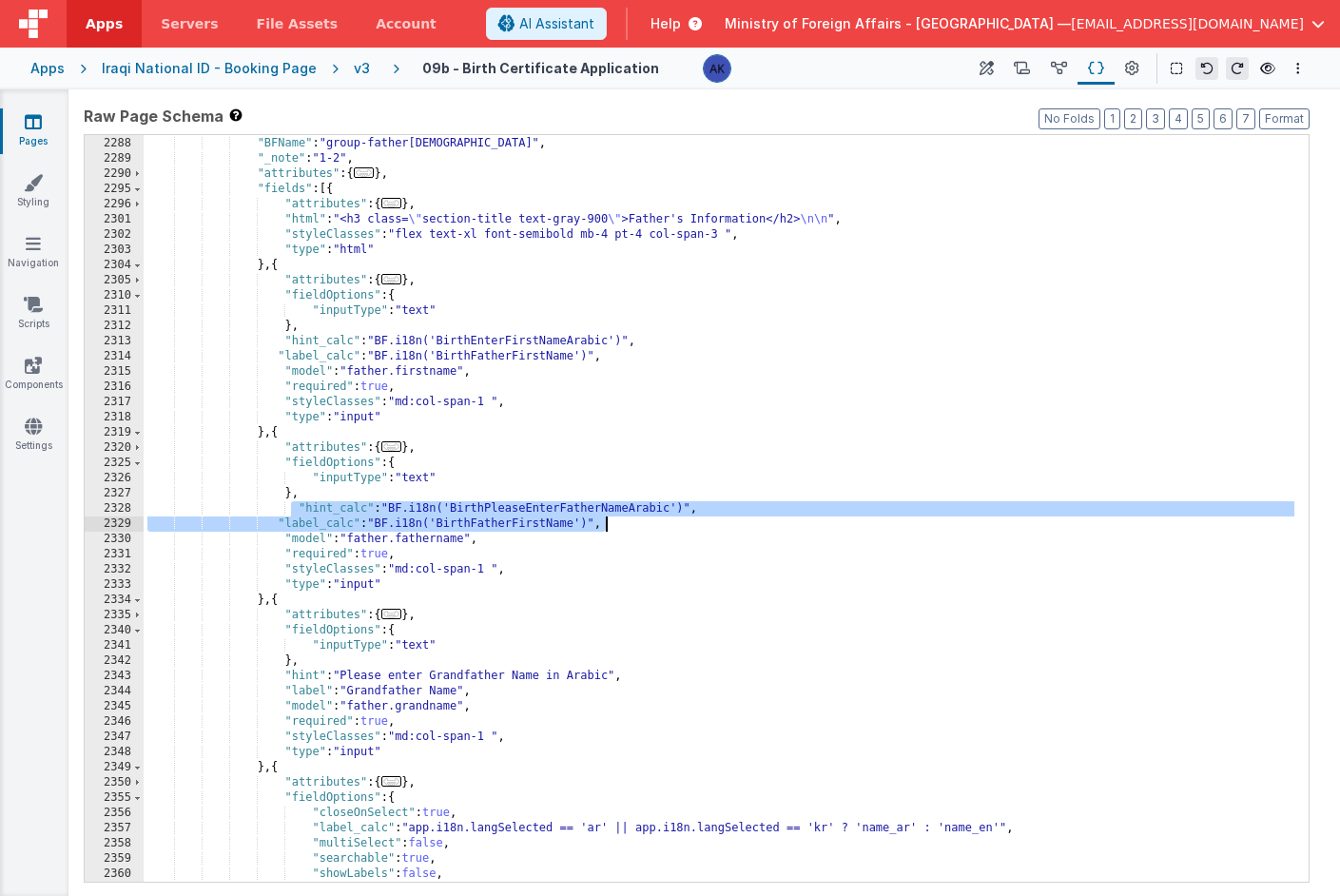
drag, startPoint x: 293, startPoint y: 509, endPoint x: 616, endPoint y: 524, distance: 323.3
click at [616, 524] on div "} , { "BFName" : "group-father[DEMOGRAPHIC_DATA]" , "_note" : "1-2" , "attribut…" at bounding box center [718, 509] width 1151 height 778
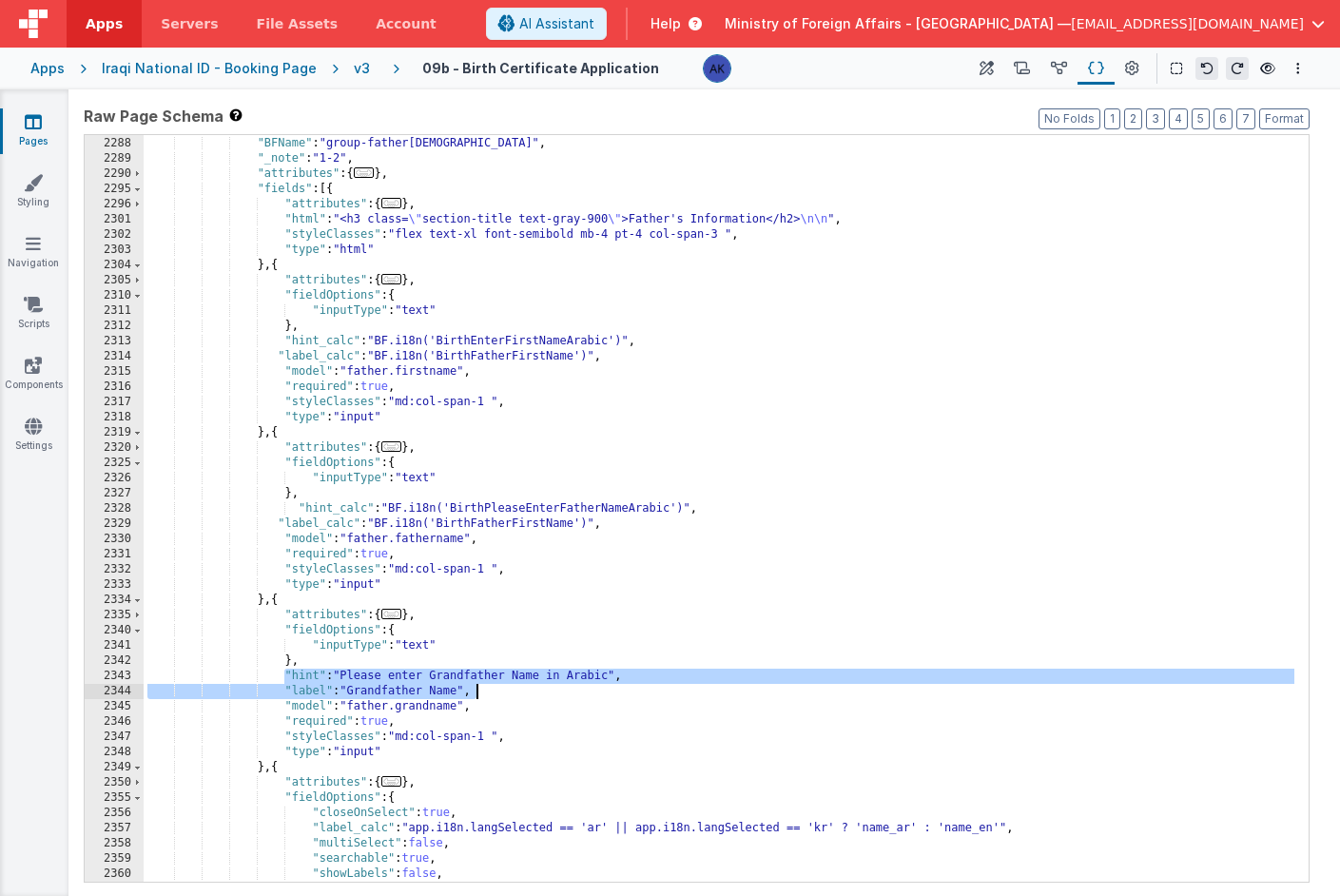
drag, startPoint x: 285, startPoint y: 676, endPoint x: 530, endPoint y: 690, distance: 245.4
click at [530, 690] on div "} , { "BFName" : "group-father[DEMOGRAPHIC_DATA]" , "_note" : "1-2" , "attribut…" at bounding box center [718, 509] width 1151 height 778
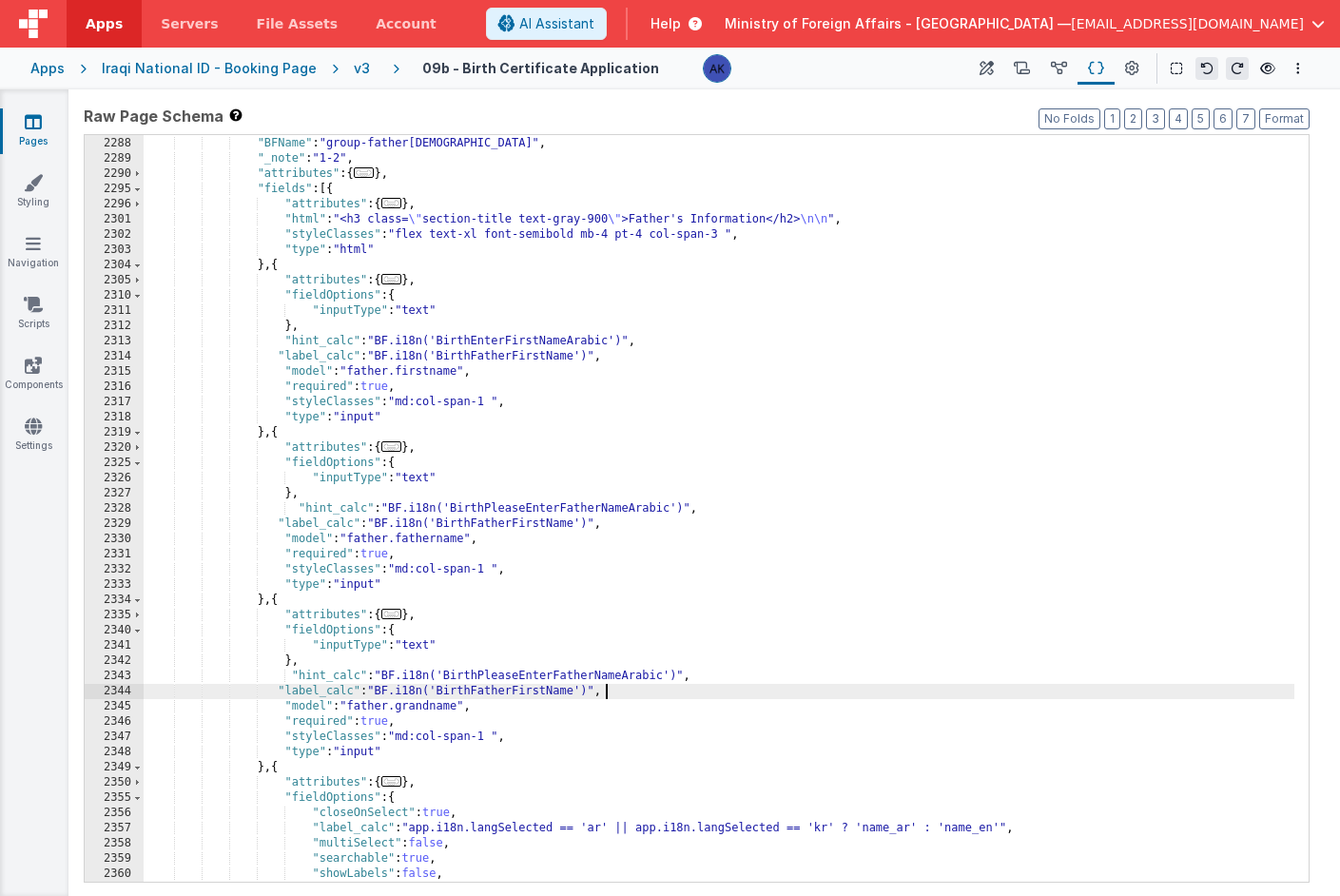
click at [604, 508] on div "} , { "BFName" : "group-father[DEMOGRAPHIC_DATA]" , "_note" : "1-2" , "attribut…" at bounding box center [718, 509] width 1151 height 778
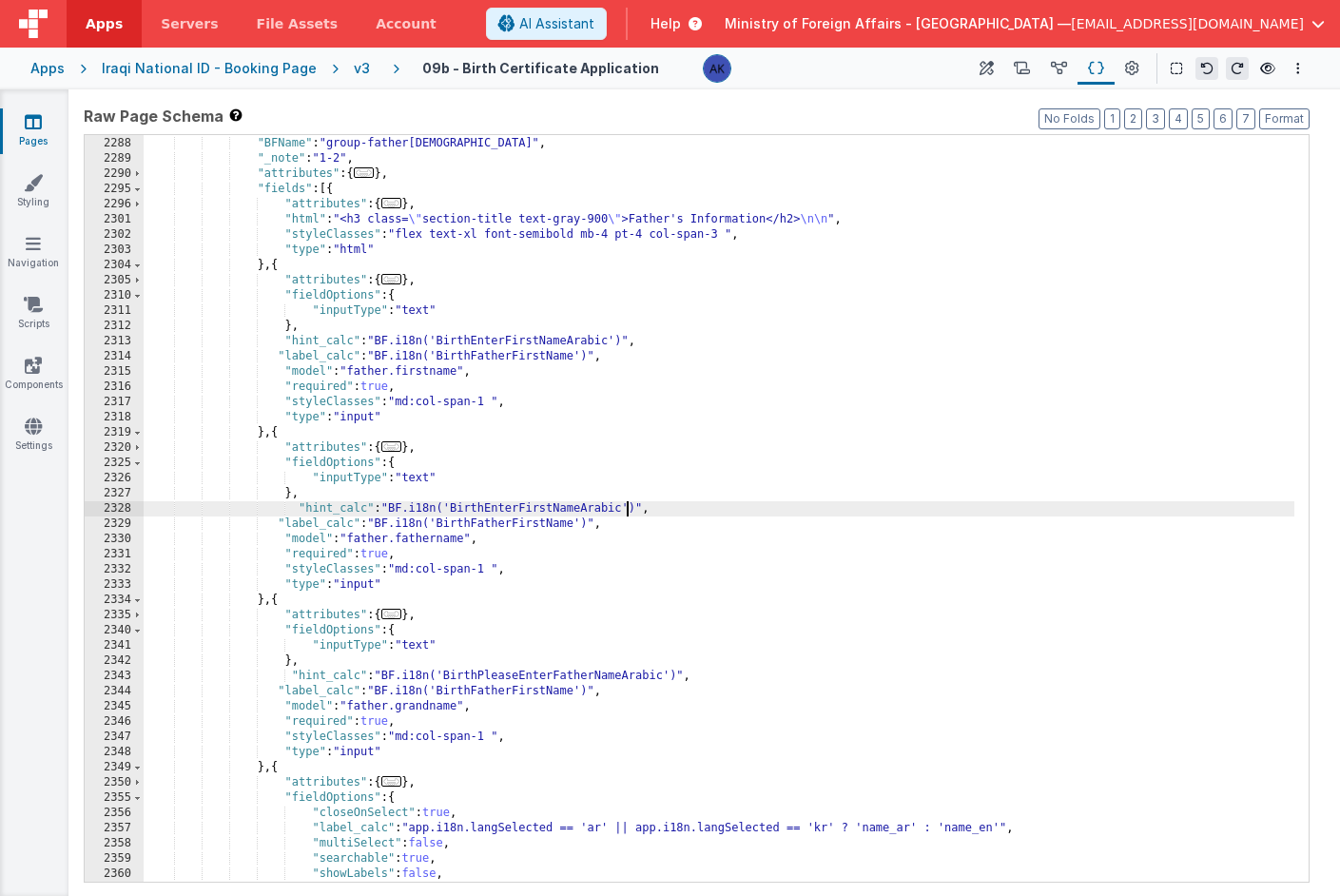
click at [553, 670] on div "} , { "BFName" : "group-father[DEMOGRAPHIC_DATA]" , "_note" : "1-2" , "attribut…" at bounding box center [718, 509] width 1151 height 778
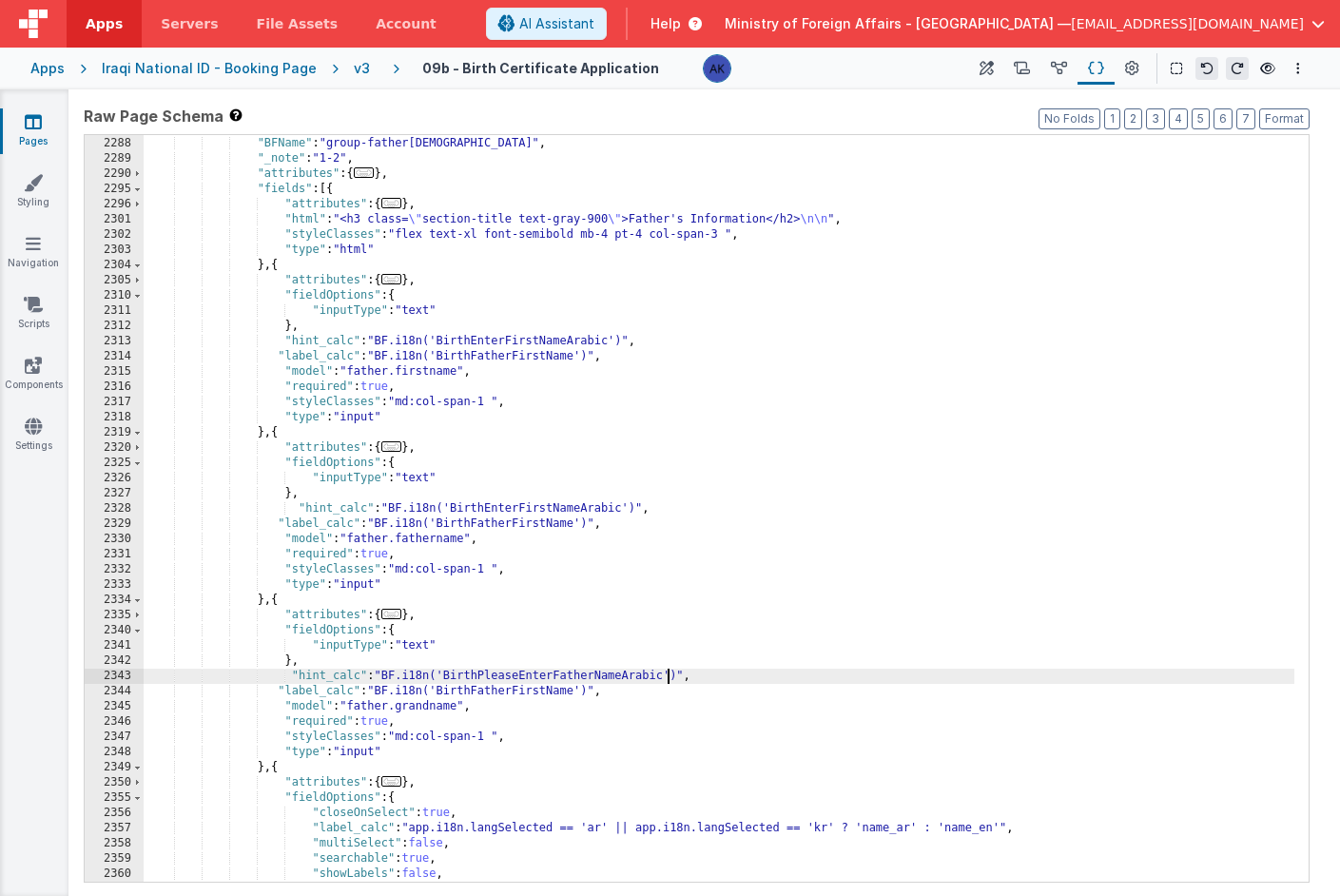
click at [548, 673] on div "} , { "BFName" : "group-father[DEMOGRAPHIC_DATA]" , "_note" : "1-2" , "attribut…" at bounding box center [718, 509] width 1151 height 778
click at [575, 506] on div "} , { "BFName" : "group-father[DEMOGRAPHIC_DATA]" , "_note" : "1-2" , "attribut…" at bounding box center [718, 509] width 1151 height 778
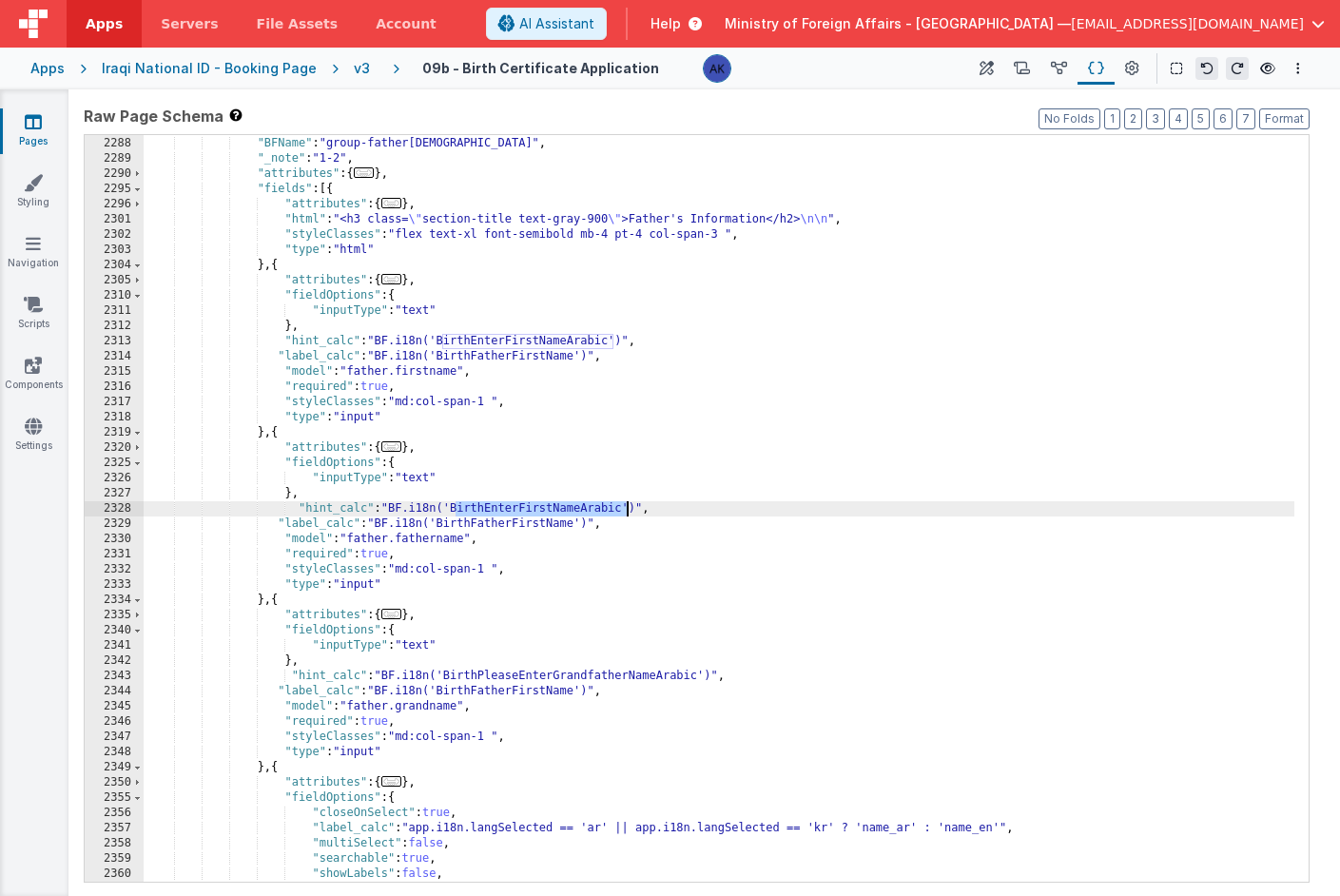
click at [575, 506] on div "} , { "BFName" : "group-father[DEMOGRAPHIC_DATA]" , "_note" : "1-2" , "attribut…" at bounding box center [718, 509] width 1151 height 778
click at [520, 343] on div "} , { "BFName" : "group-father[DEMOGRAPHIC_DATA]" , "_note" : "1-2" , "attribut…" at bounding box center [718, 509] width 1151 height 778
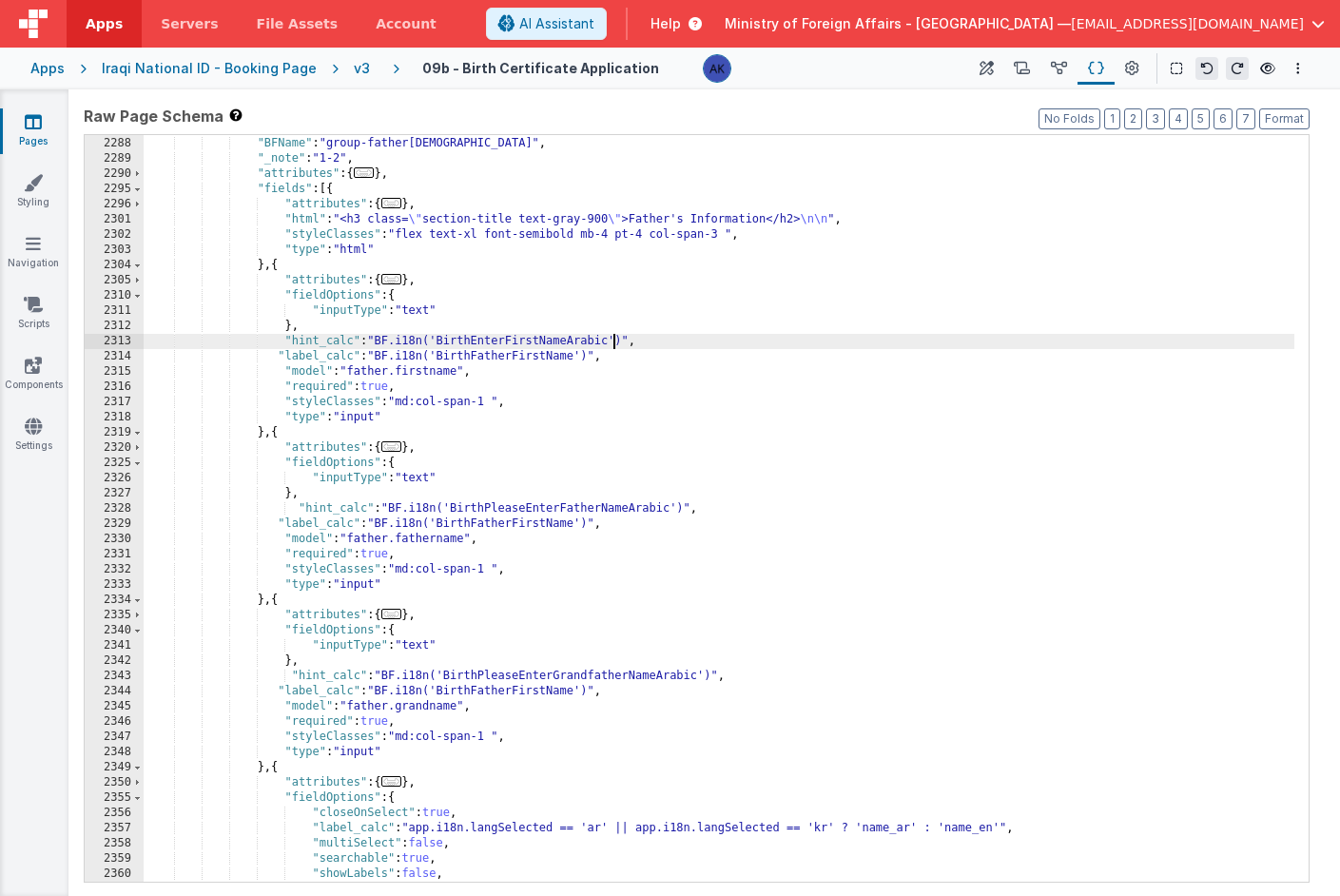
click at [561, 523] on div "} , { "BFName" : "group-father[DEMOGRAPHIC_DATA]" , "_note" : "1-2" , "attribut…" at bounding box center [718, 509] width 1151 height 778
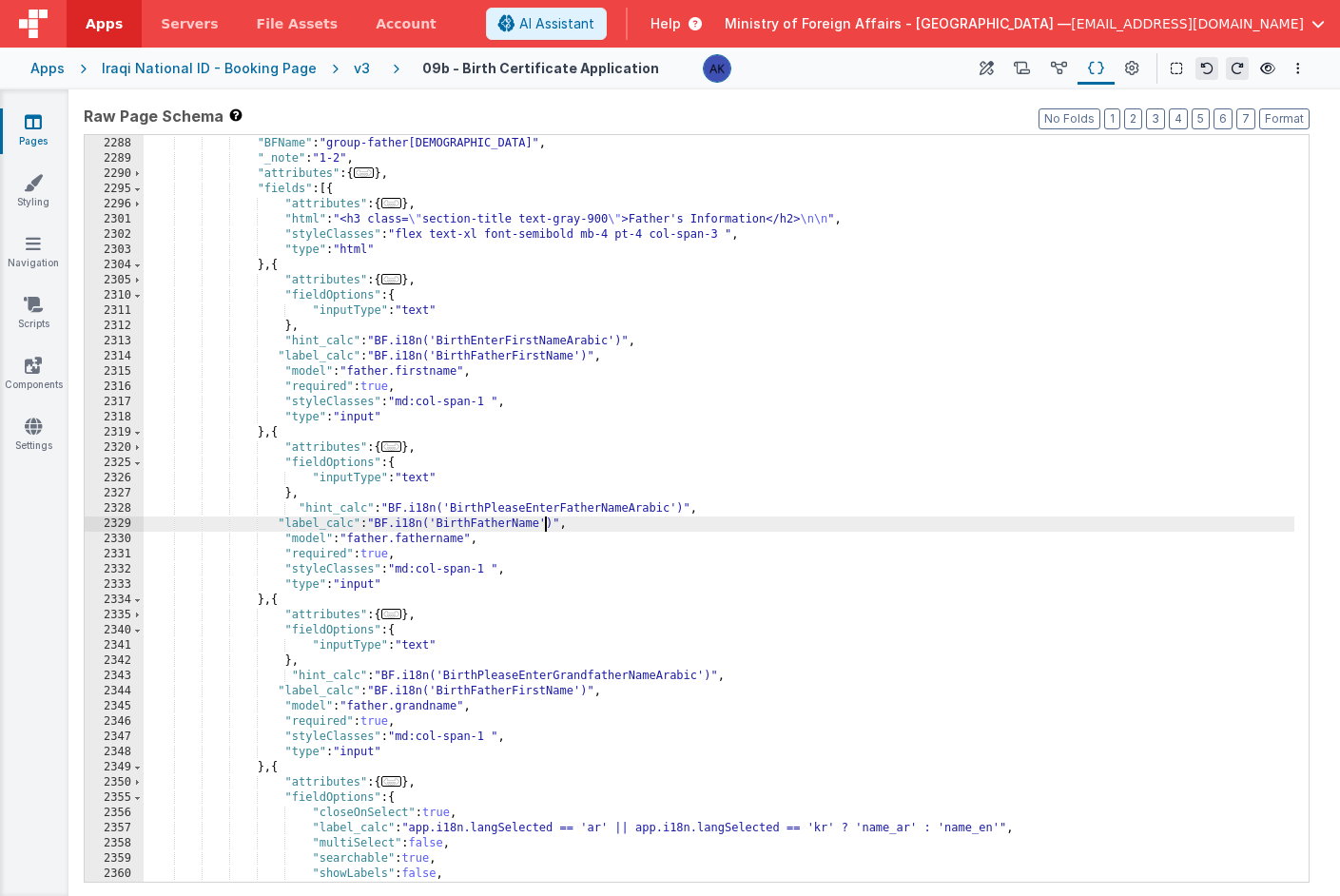
click at [468, 691] on div "} , { "BFName" : "group-father[DEMOGRAPHIC_DATA]" , "_note" : "1-2" , "attribut…" at bounding box center [718, 509] width 1151 height 778
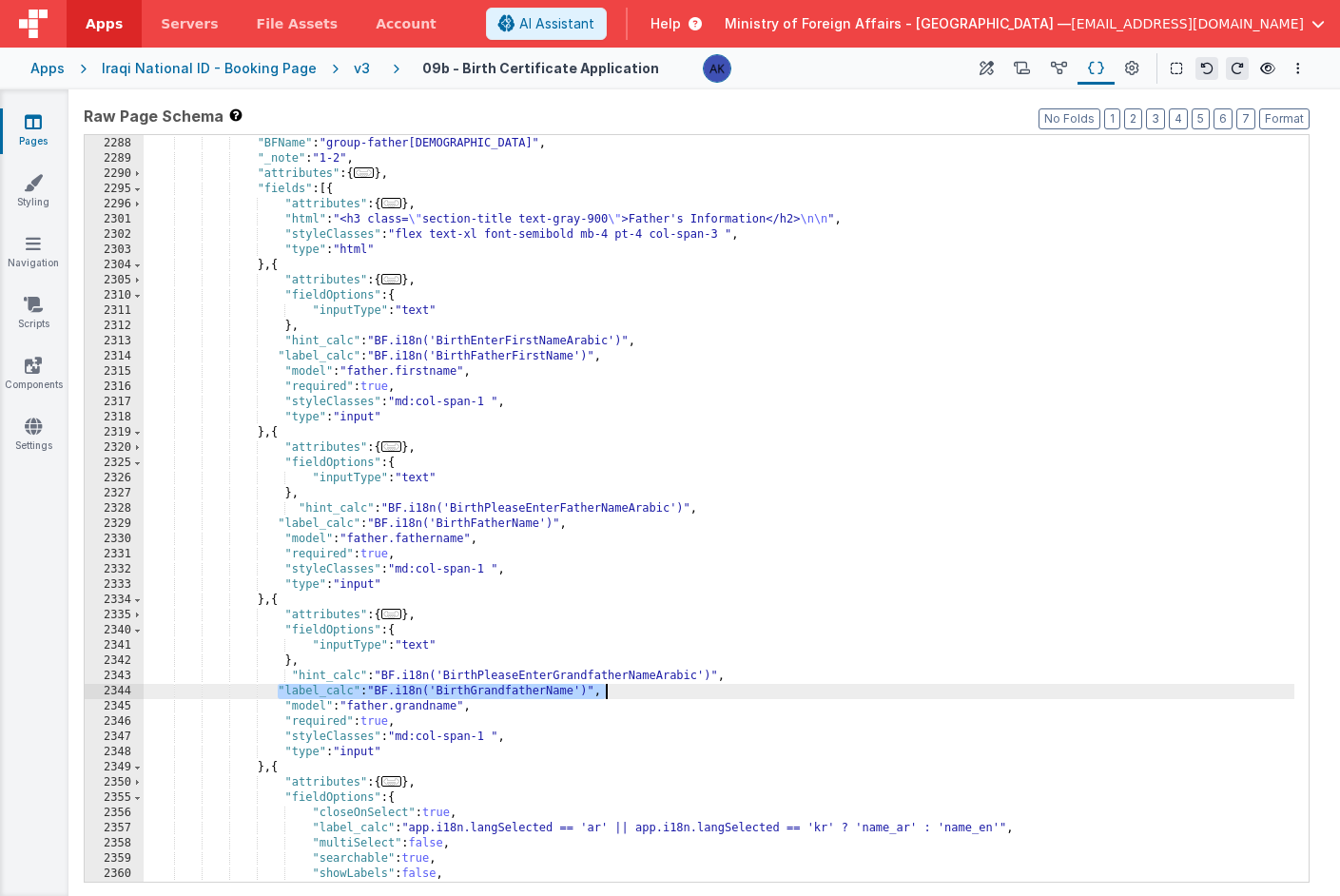
drag, startPoint x: 276, startPoint y: 687, endPoint x: 625, endPoint y: 690, distance: 349.0
click at [625, 690] on div "} , { "BFName" : "group-father[DEMOGRAPHIC_DATA]" , "_note" : "1-2" , "attribut…" at bounding box center [718, 509] width 1151 height 778
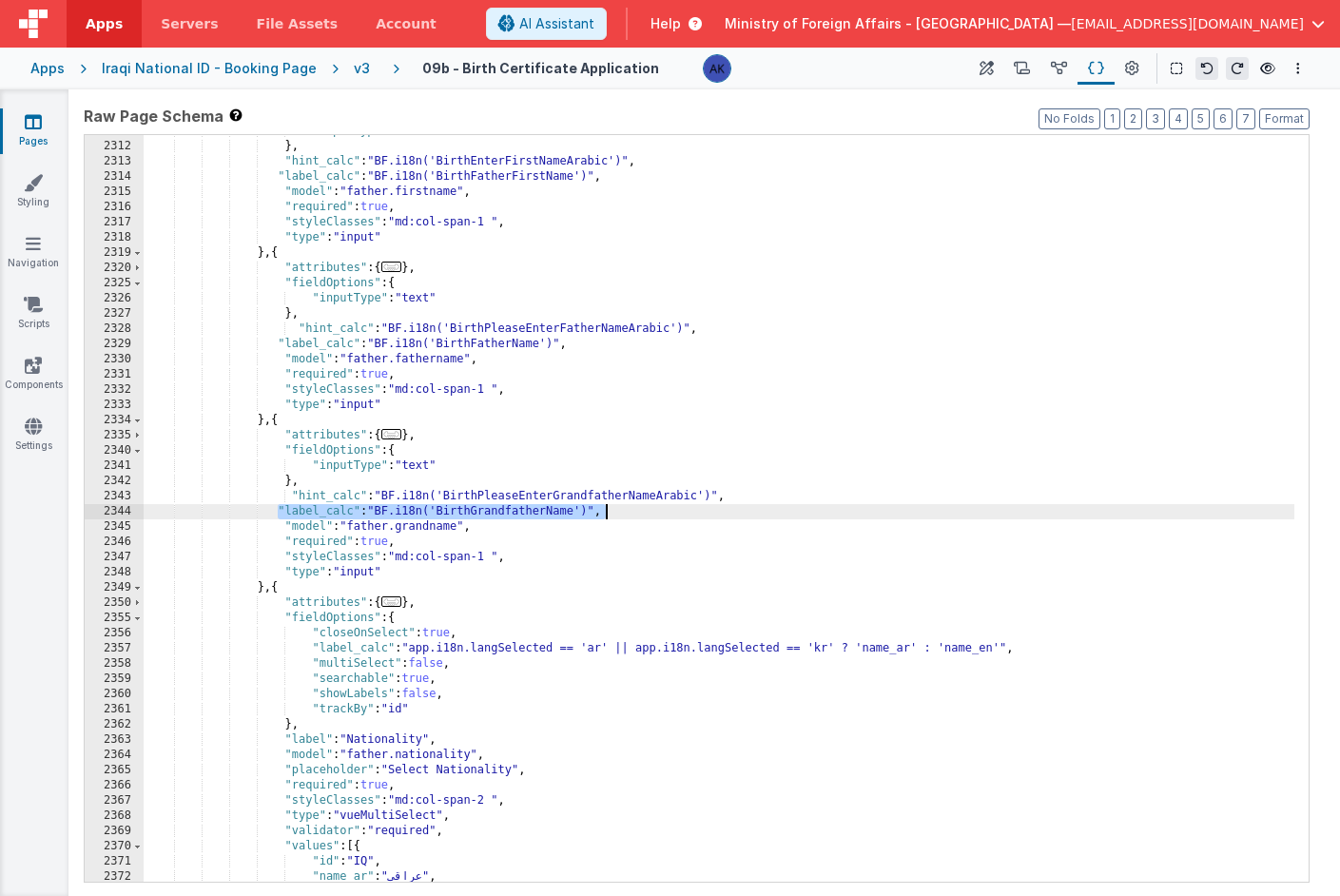
scroll to position [14870, 0]
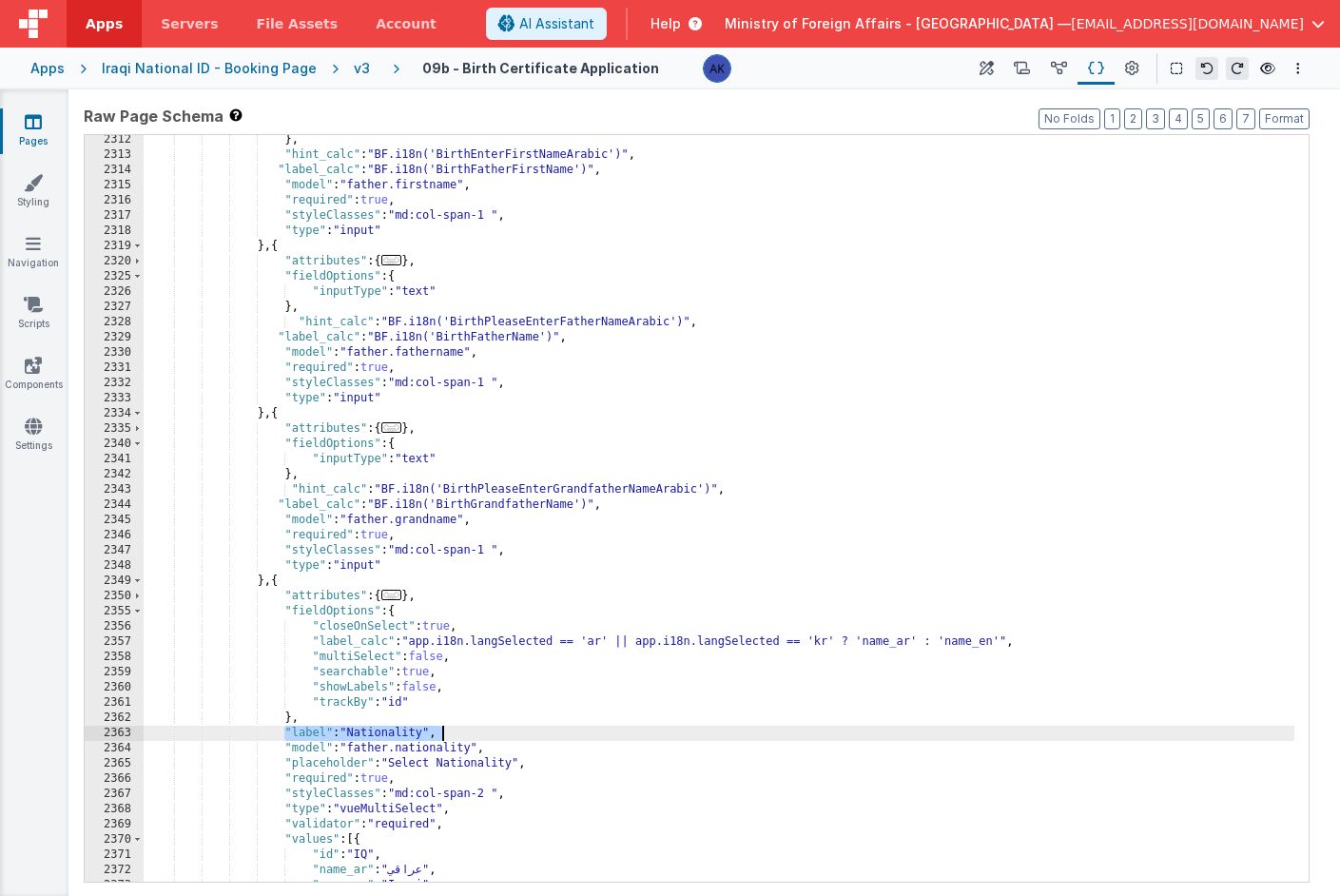
drag, startPoint x: 285, startPoint y: 734, endPoint x: 459, endPoint y: 727, distance: 174.1
click at [459, 727] on div "} , "hint_calc" : "BF.i18n('BirthEnterFirstNameArabic')" , "label_calc" : "BF.i…" at bounding box center [718, 521] width 1151 height 778
click at [519, 728] on div "} , "hint_calc" : "BF.i18n('BirthEnterFirstNameArabic')" , "label_calc" : "BF.i…" at bounding box center [718, 521] width 1151 height 778
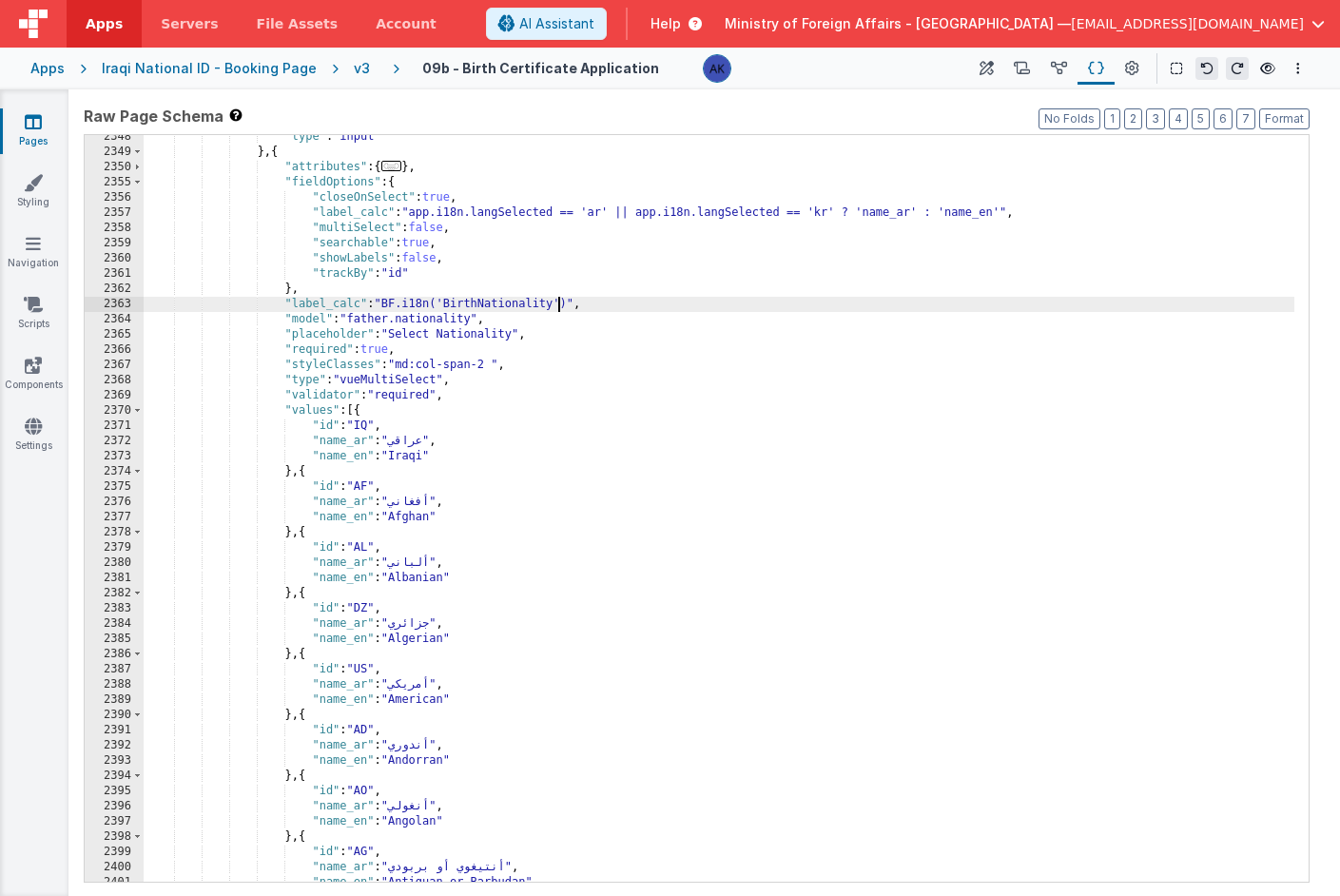
scroll to position [15065, 0]
drag, startPoint x: 284, startPoint y: 305, endPoint x: 601, endPoint y: 303, distance: 317.0
click at [601, 303] on div ""type" : "input" } , { "attributes" : { ... } , "fieldOptions" : { "closeOnSele…" at bounding box center [718, 518] width 1151 height 778
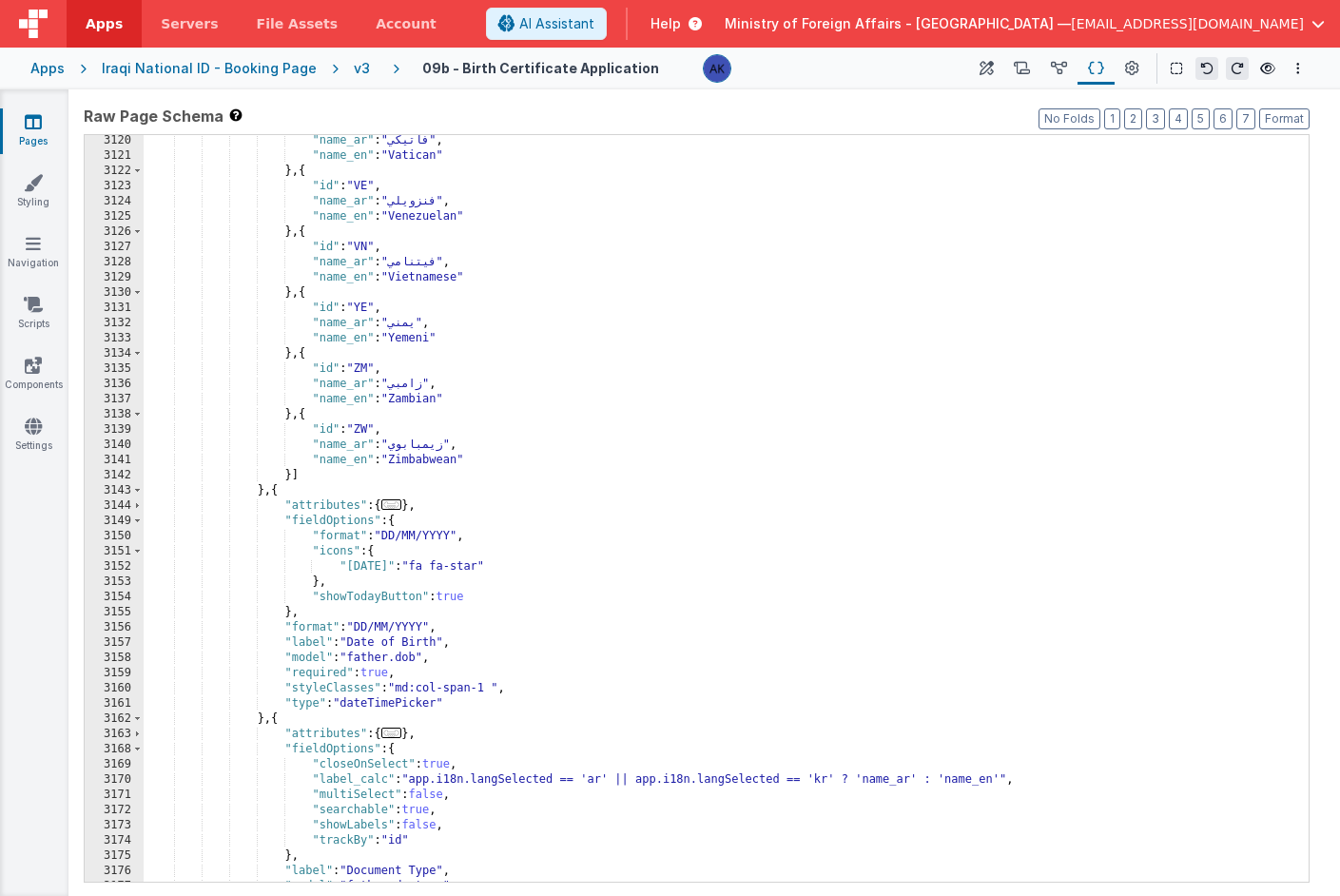
scroll to position [20372, 0]
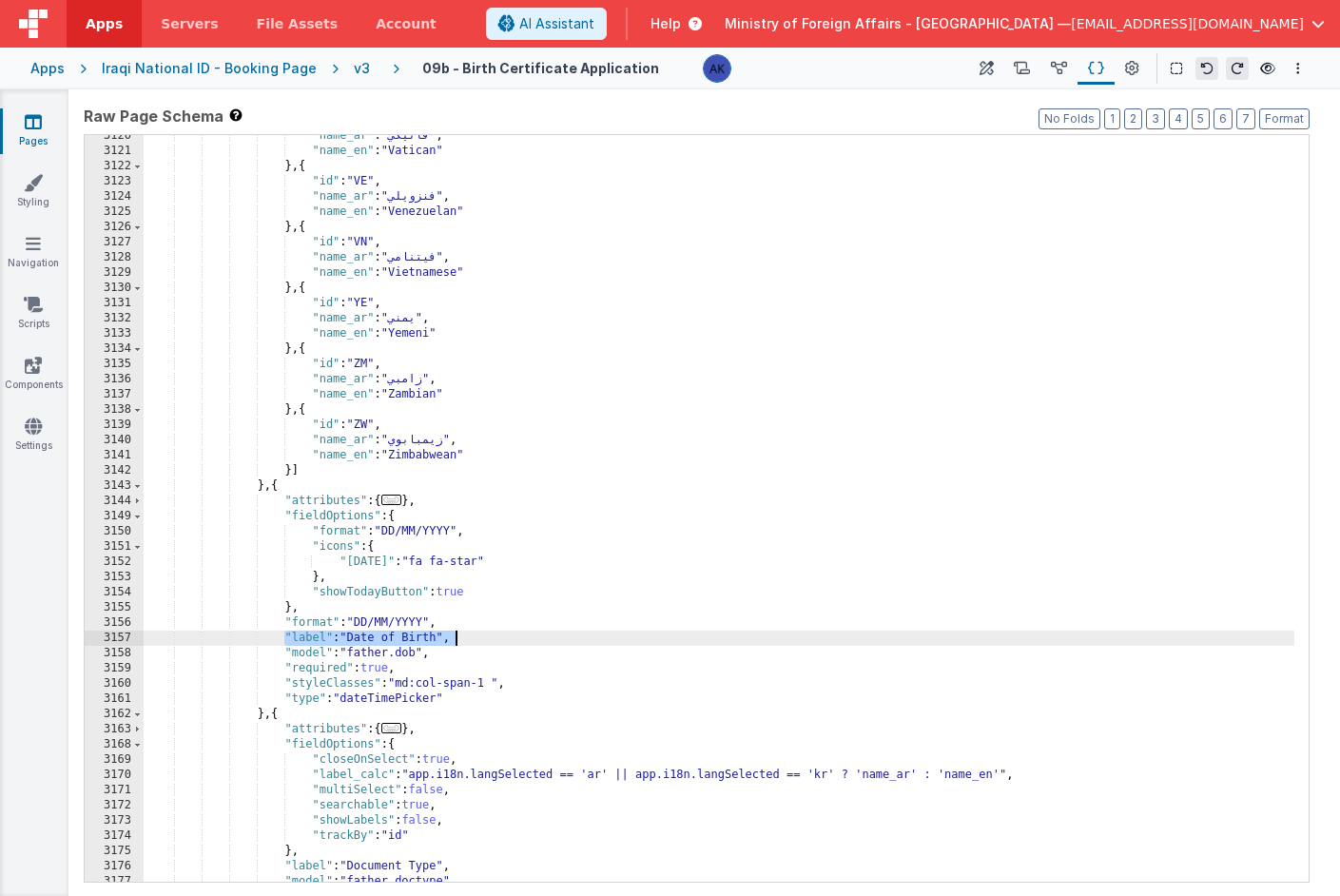
drag, startPoint x: 282, startPoint y: 639, endPoint x: 455, endPoint y: 637, distance: 173.0
click at [455, 637] on div ""name_ar" : "فاتيكي" , "name_en" : "Vatican" } , { "id" : "VE" , "name_ar" : "ف…" at bounding box center [718, 517] width 1151 height 778
click at [511, 635] on div ""name_ar" : "فاتيكي" , "name_en" : "Vatican" } , { "id" : "VE" , "name_ar" : "ف…" at bounding box center [718, 517] width 1151 height 778
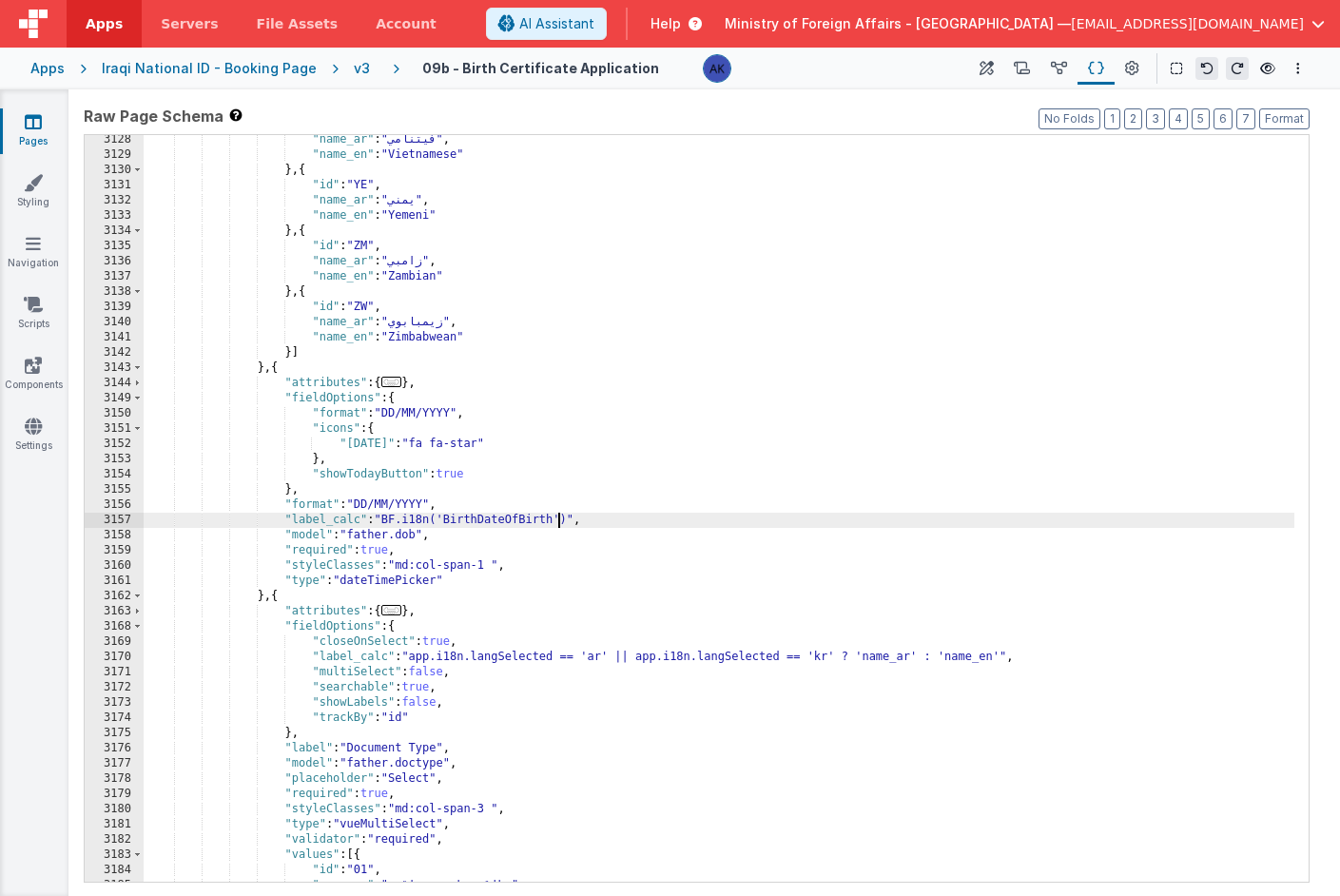
scroll to position [20427, 0]
drag, startPoint x: 649, startPoint y: 515, endPoint x: 265, endPoint y: 520, distance: 384.0
click at [265, 520] on div ""name_ar" : "فيتنامي" , "name_en" : "Vietnamese" } , { "id" : "YE" , "name_ar" …" at bounding box center [718, 518] width 1151 height 778
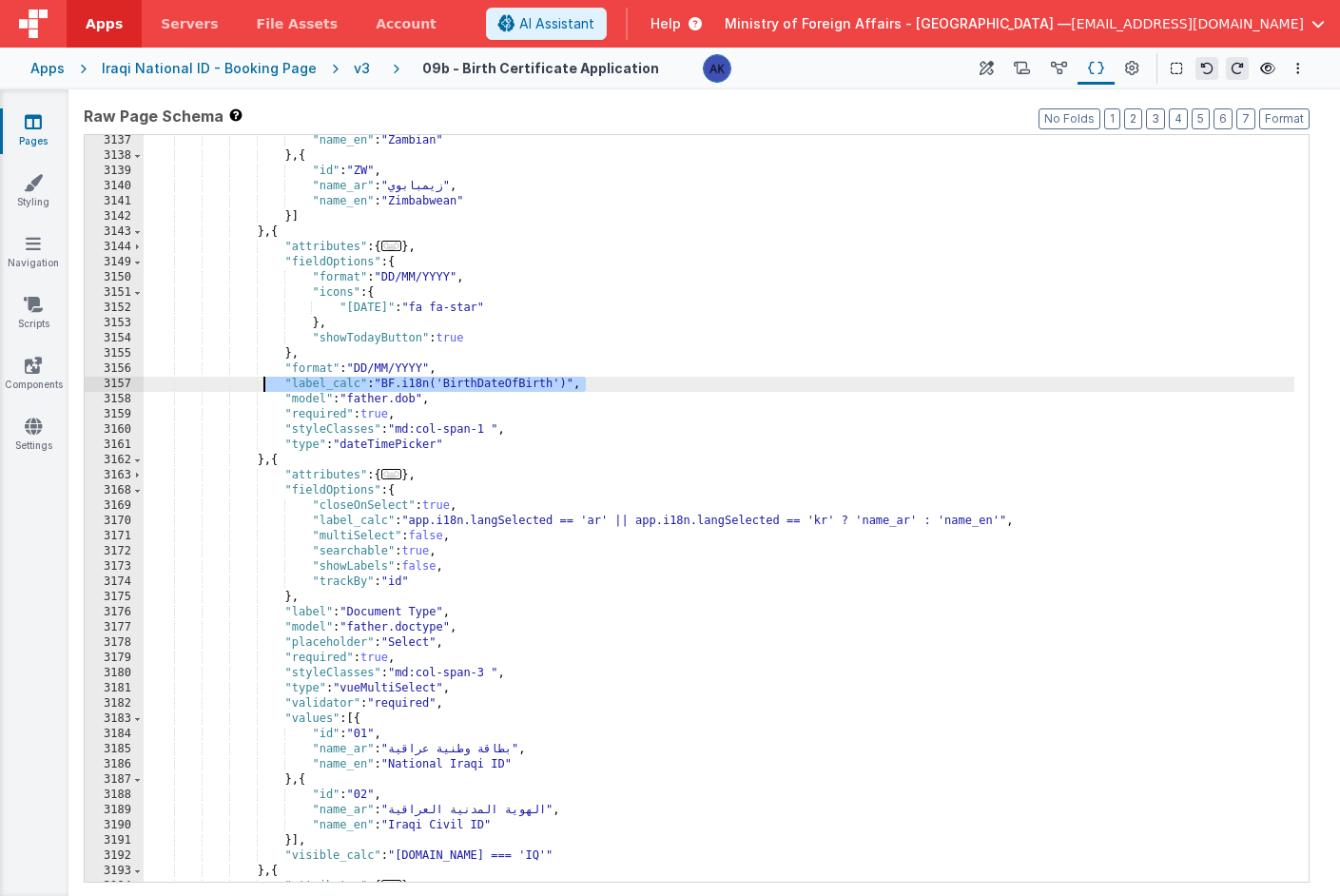
scroll to position [20490, 0]
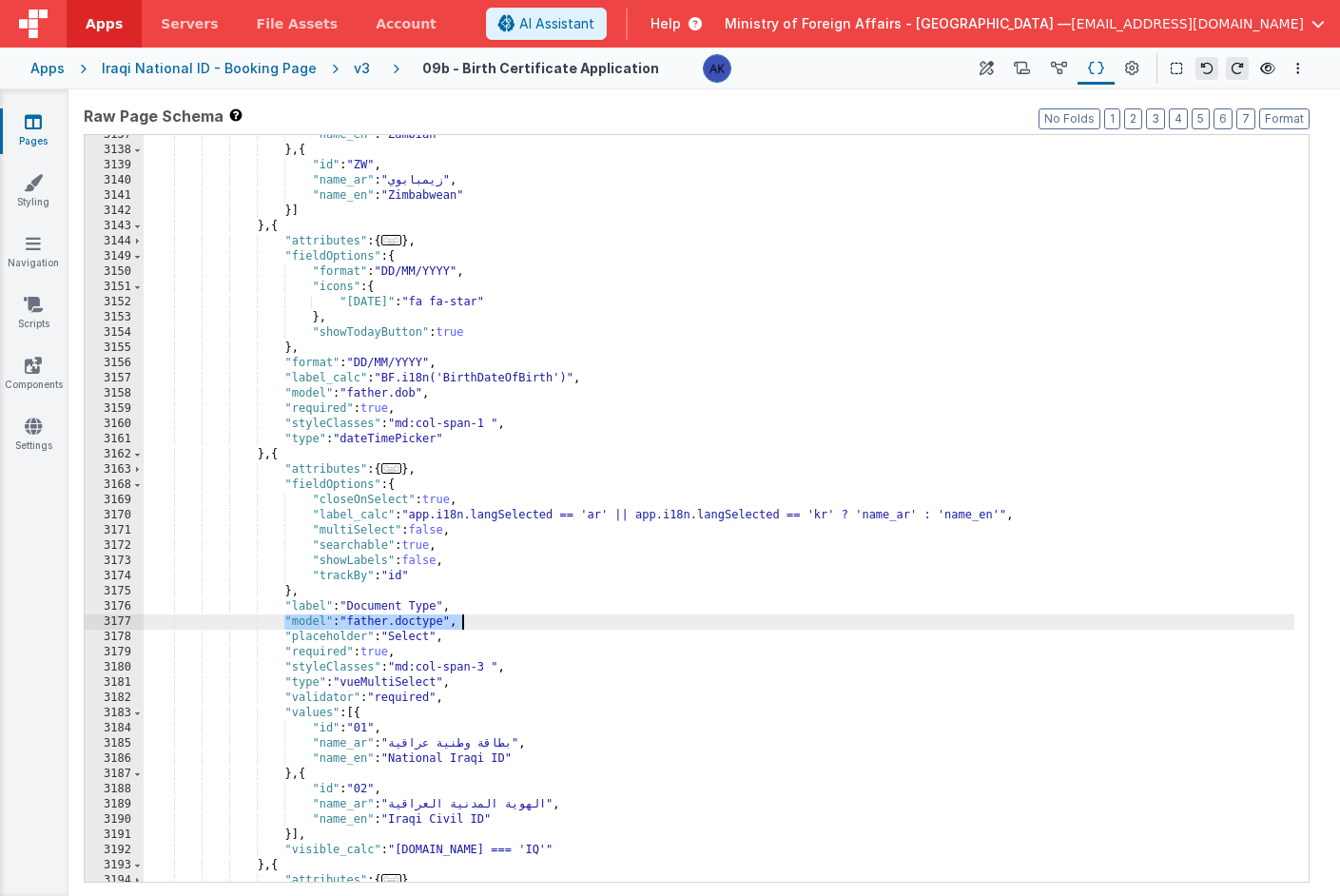
drag, startPoint x: 284, startPoint y: 622, endPoint x: 478, endPoint y: 621, distance: 194.0
click at [478, 621] on div ""name_en" : "Zambian" } , { "id" : "ZW" , "name_ar" : "زيمبابوي" , "name_en" : …" at bounding box center [718, 516] width 1151 height 778
click at [351, 602] on div ""name_en" : "Zambian" } , { "id" : "ZW" , "name_ar" : "زيمبابوي" , "name_en" : …" at bounding box center [718, 516] width 1151 height 778
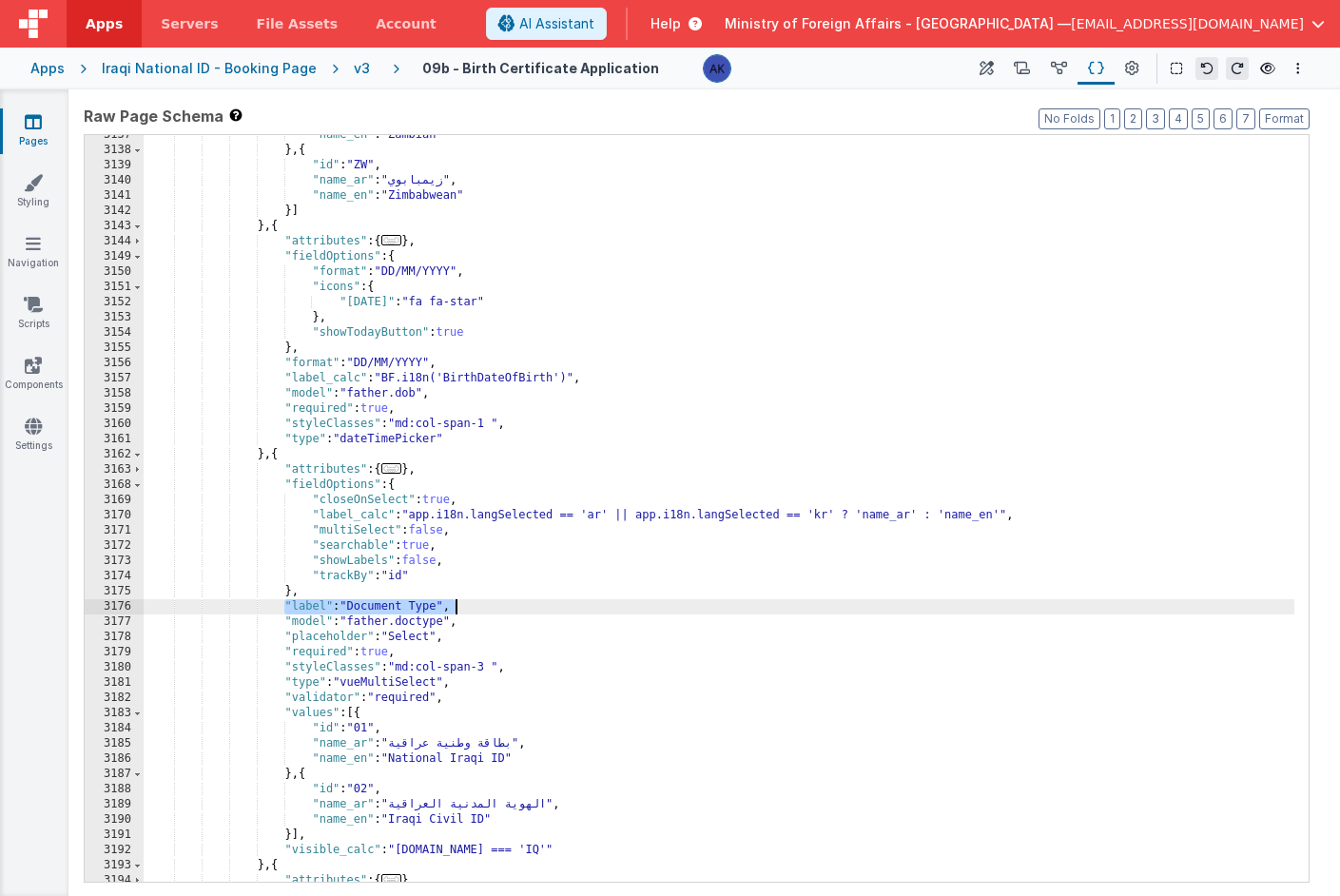
drag, startPoint x: 286, startPoint y: 608, endPoint x: 487, endPoint y: 610, distance: 201.0
click at [487, 610] on div ""name_en" : "Zambian" } , { "id" : "ZW" , "name_ar" : "زيمبابوي" , "name_en" : …" at bounding box center [718, 516] width 1151 height 778
click at [559, 604] on div ""name_en" : "Zambian" } , { "id" : "ZW" , "name_ar" : "زيمبابوي" , "name_en" : …" at bounding box center [718, 516] width 1151 height 778
drag, startPoint x: 302, startPoint y: 609, endPoint x: 655, endPoint y: 603, distance: 353.1
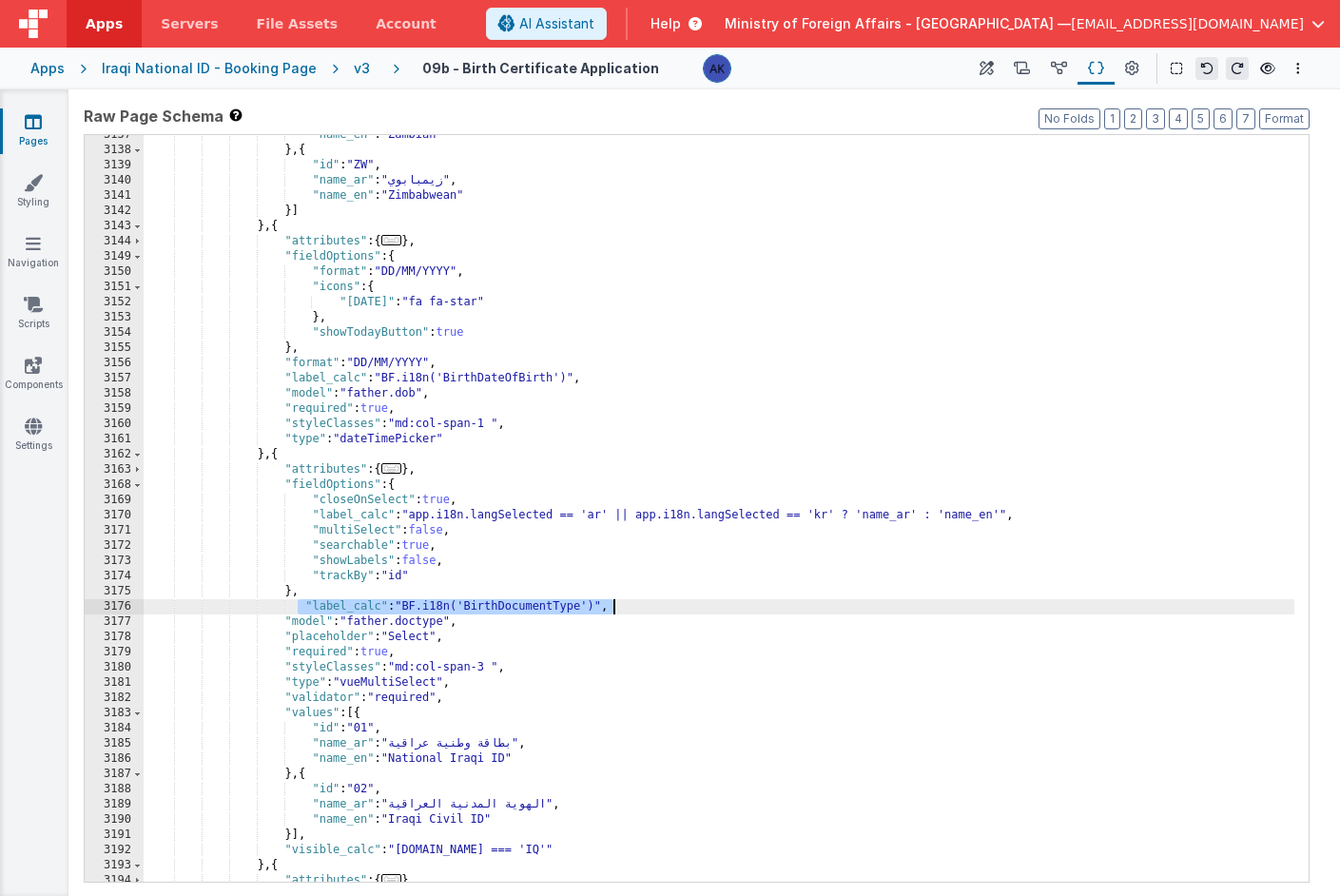
click at [655, 603] on div ""name_en" : "Zambian" } , { "id" : "ZW" , "name_ar" : "زيمبابوي" , "name_en" : …" at bounding box center [718, 516] width 1151 height 778
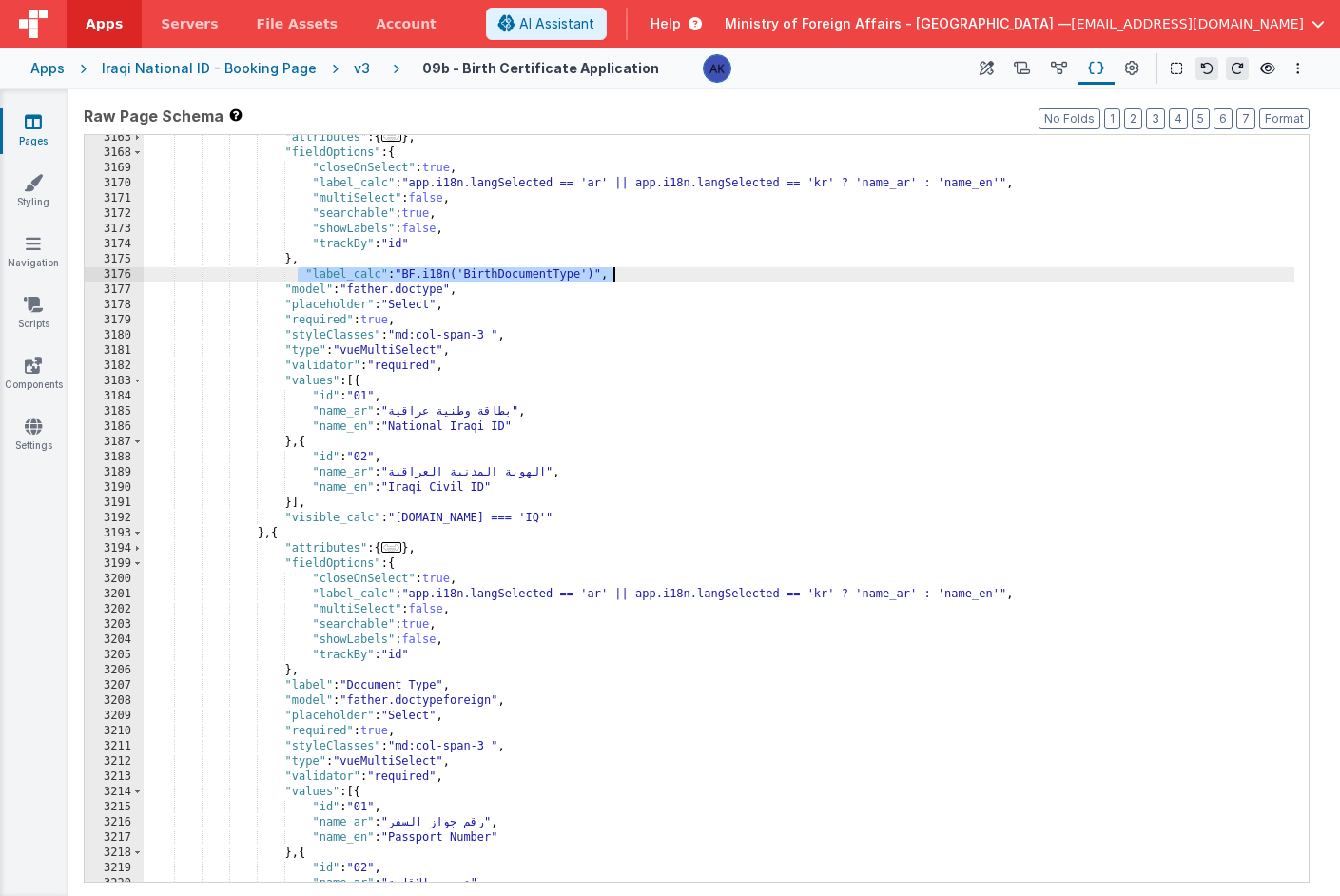
scroll to position [20640, 0]
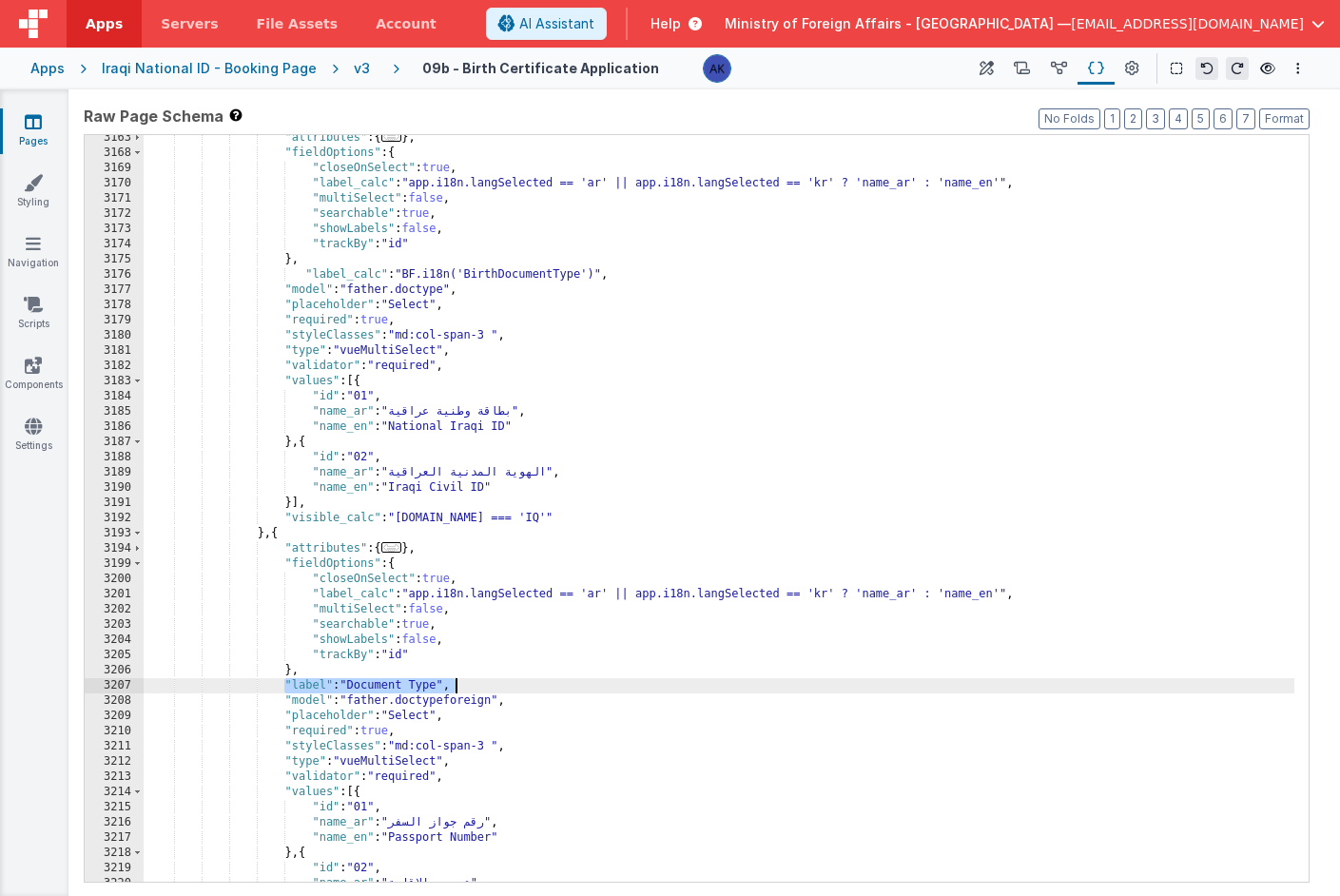
drag, startPoint x: 286, startPoint y: 686, endPoint x: 476, endPoint y: 687, distance: 190.0
click at [476, 687] on div ""attributes" : { ... } , "fieldOptions" : { "closeOnSelect" : true , "label_cal…" at bounding box center [718, 519] width 1151 height 778
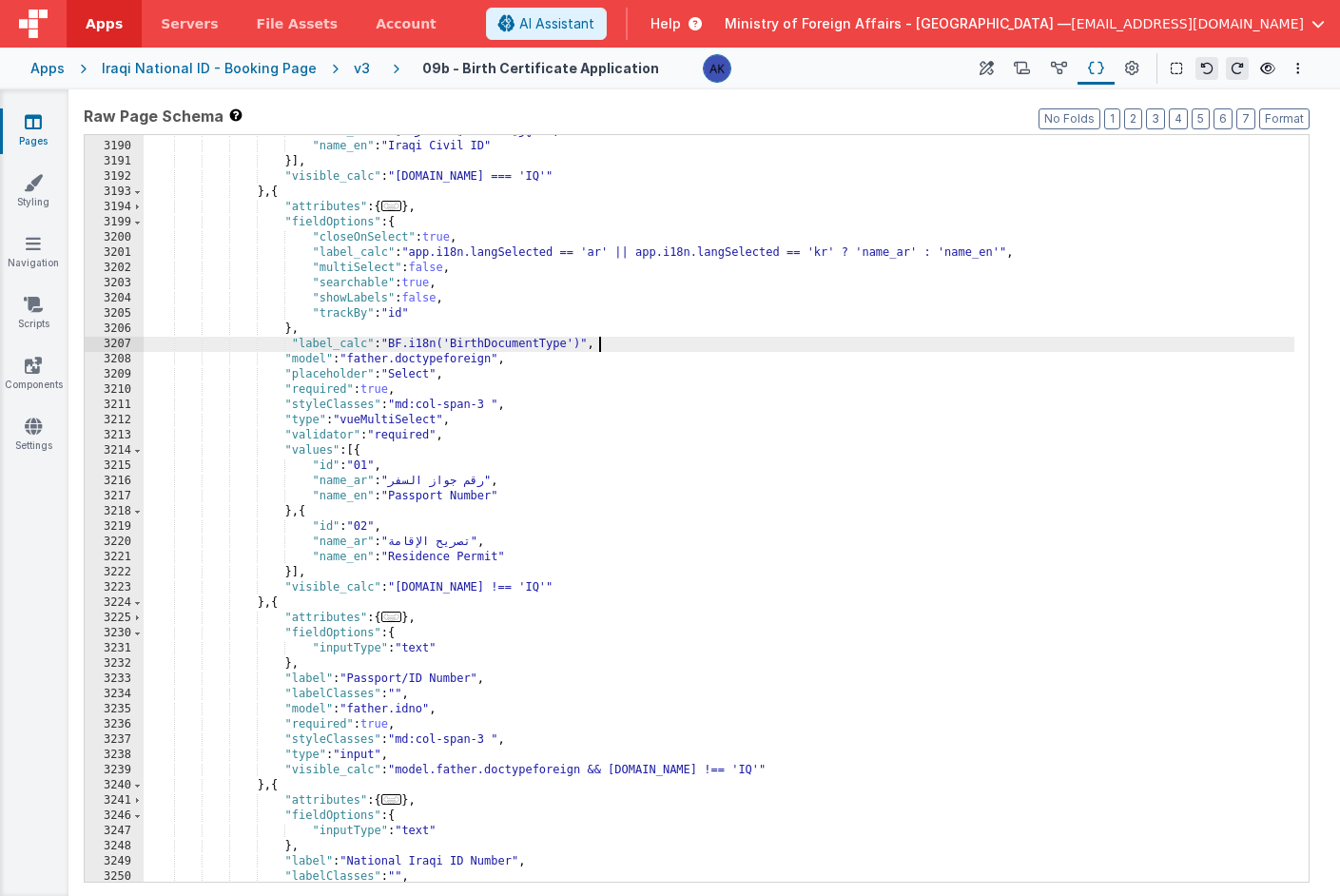
scroll to position [20806, 0]
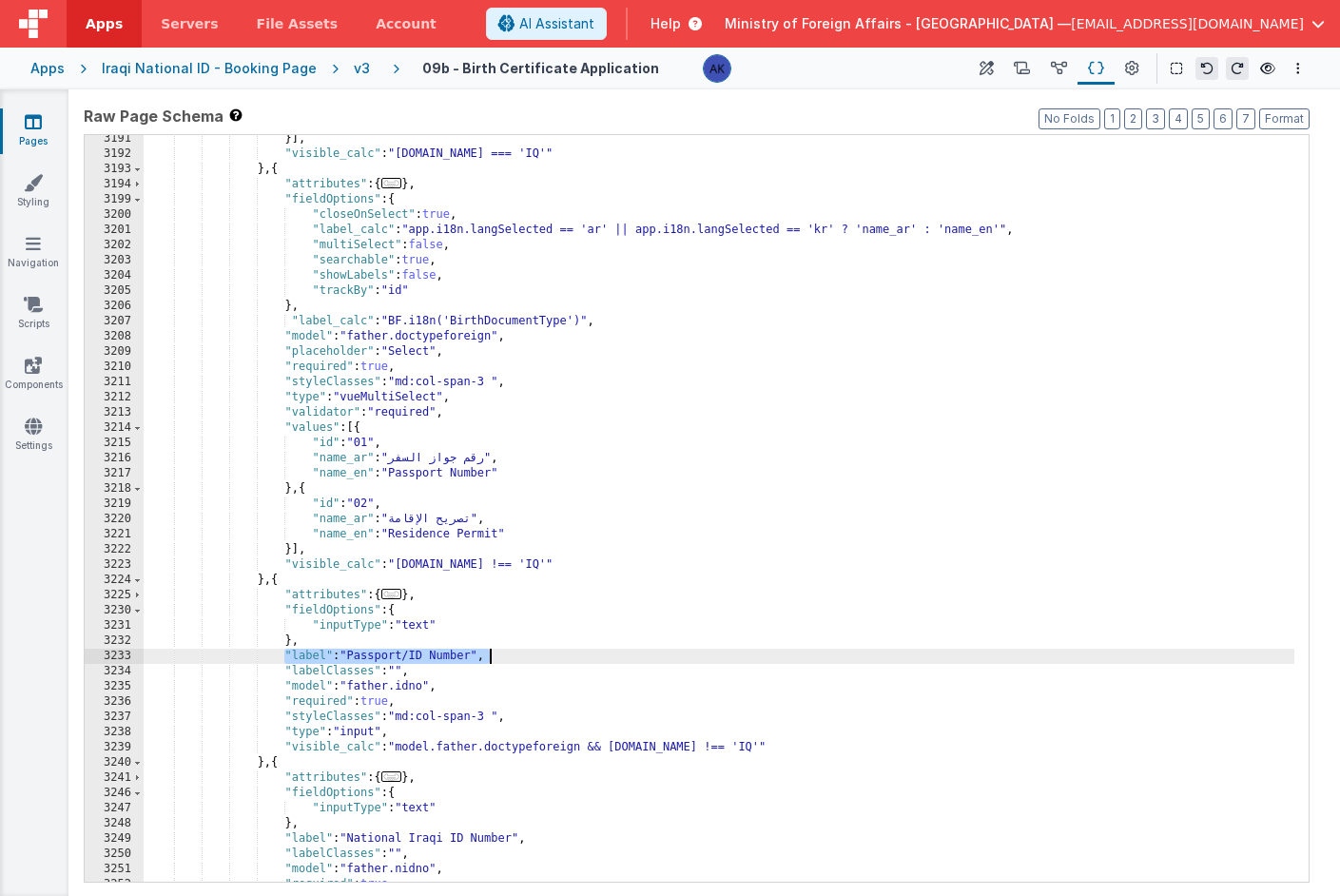
drag, startPoint x: 283, startPoint y: 656, endPoint x: 529, endPoint y: 656, distance: 246.0
click at [529, 656] on div "}] , "visible_calc" : "[DOMAIN_NAME] === 'IQ'" } , { "attributes" : { ... } , "…" at bounding box center [718, 520] width 1151 height 778
click at [541, 653] on div "}] , "visible_calc" : "[DOMAIN_NAME] === 'IQ'" } , { "attributes" : { ... } , "…" at bounding box center [718, 520] width 1151 height 778
drag, startPoint x: 289, startPoint y: 658, endPoint x: 666, endPoint y: 658, distance: 377.0
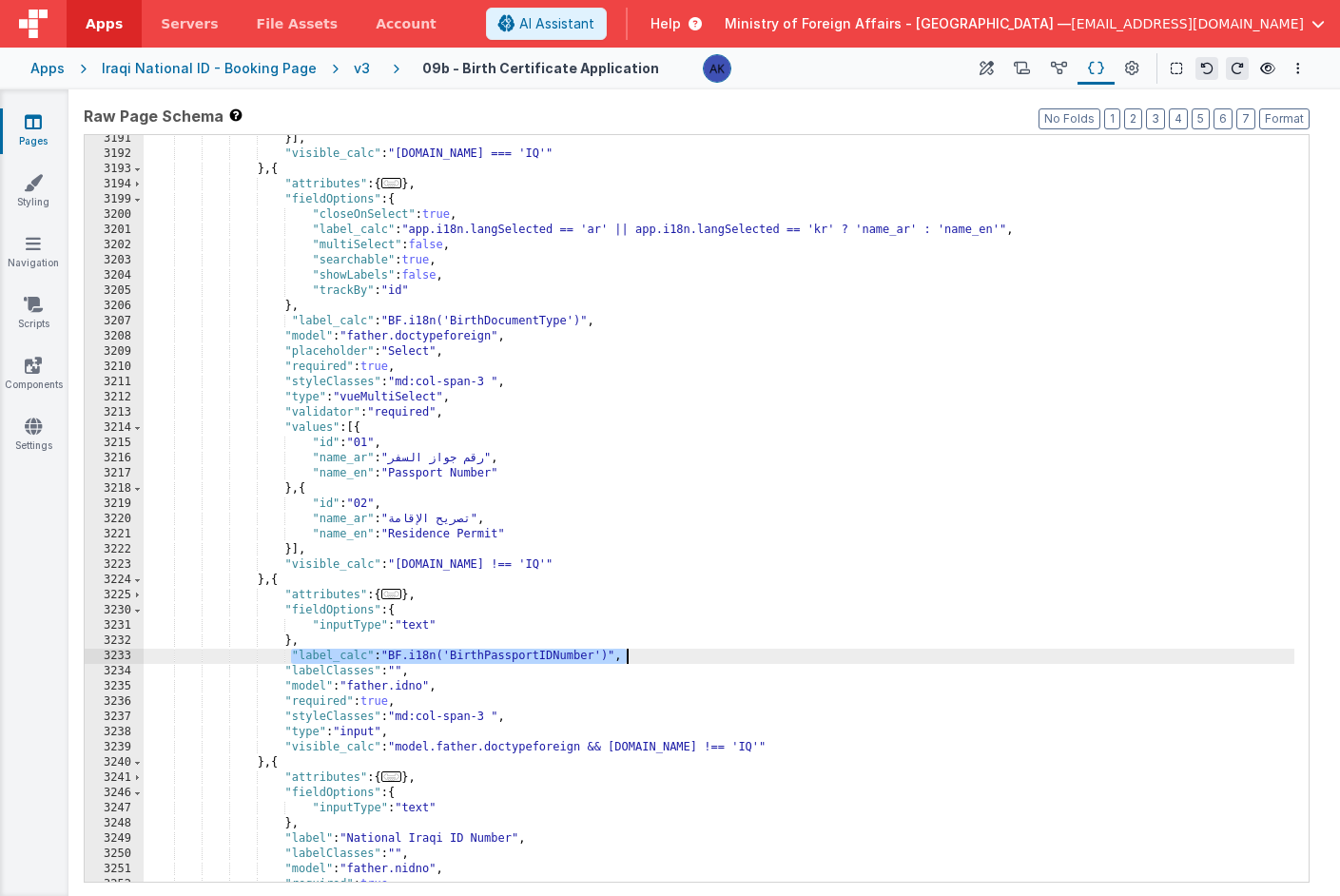
click at [666, 658] on div "}] , "visible_calc" : "[DOMAIN_NAME] === 'IQ'" } , { "attributes" : { ... } , "…" at bounding box center [718, 520] width 1151 height 778
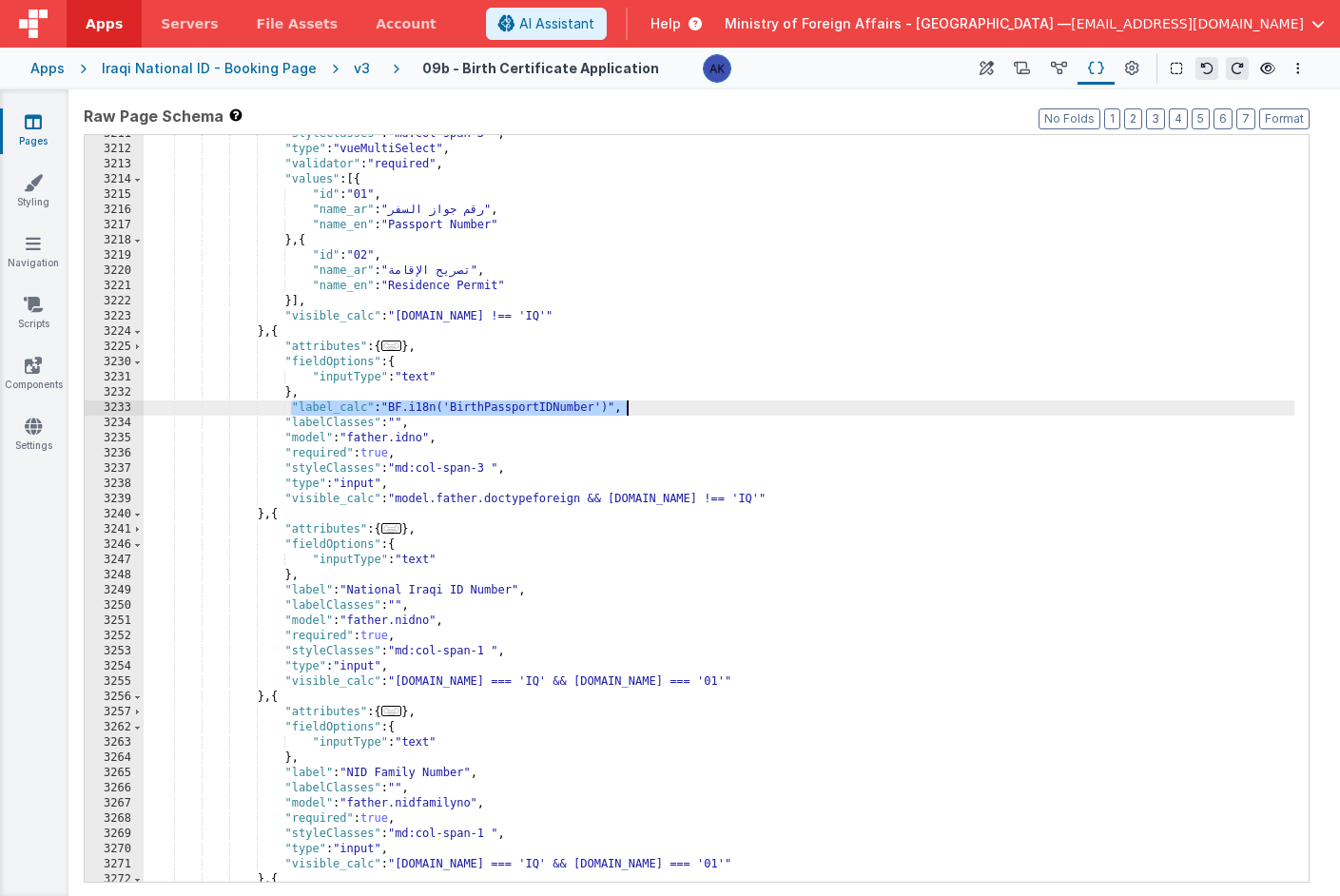
scroll to position [20925, 0]
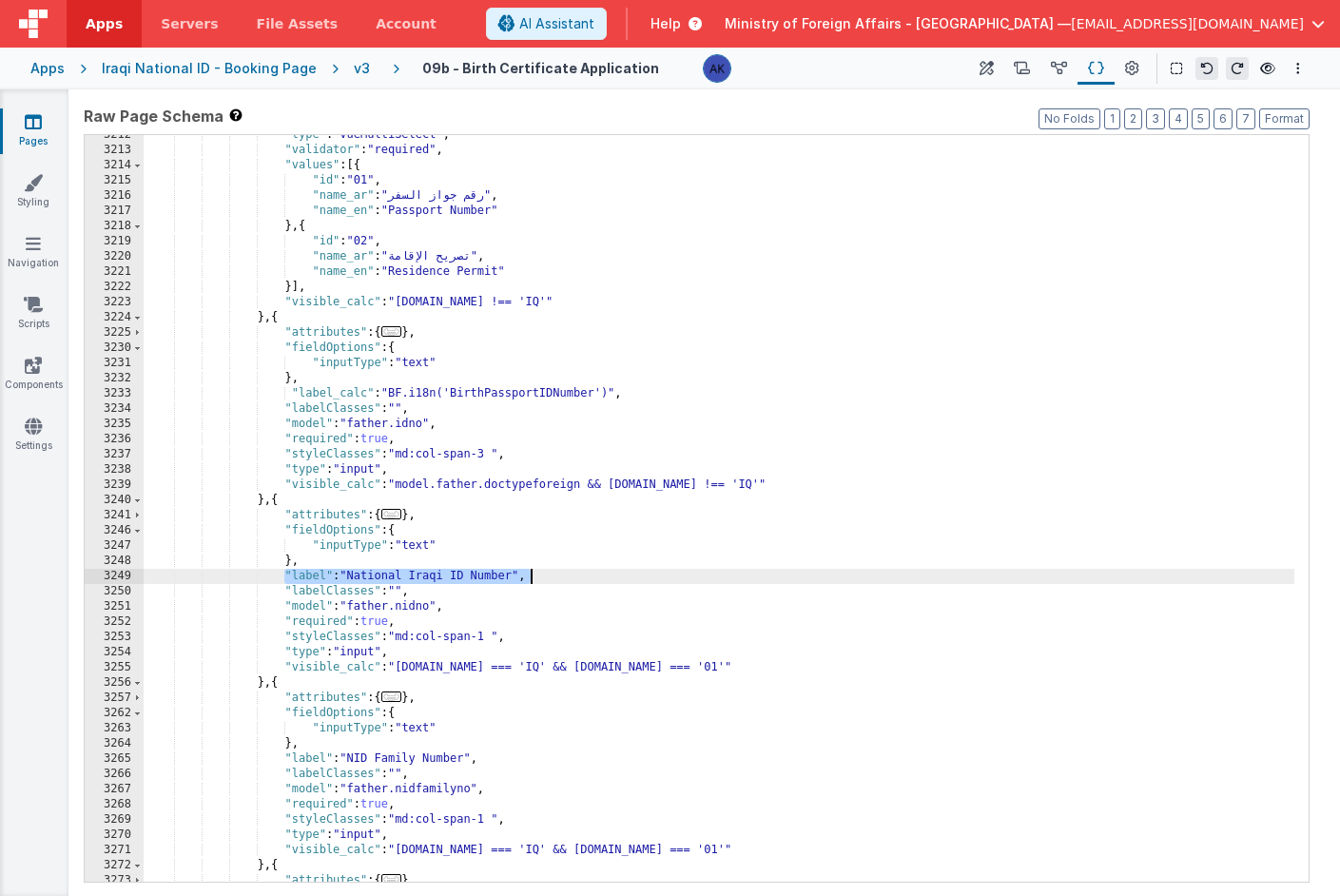
drag, startPoint x: 287, startPoint y: 579, endPoint x: 535, endPoint y: 580, distance: 248.0
click at [535, 580] on div ""type" : "vueMultiSelect" , "validator" : "required" , "values" : [{ "id" : "01…" at bounding box center [718, 516] width 1151 height 778
click at [492, 571] on div ""type" : "vueMultiSelect" , "validator" : "required" , "values" : [{ "id" : "01…" at bounding box center [718, 516] width 1151 height 778
drag, startPoint x: 286, startPoint y: 578, endPoint x: 680, endPoint y: 575, distance: 394.0
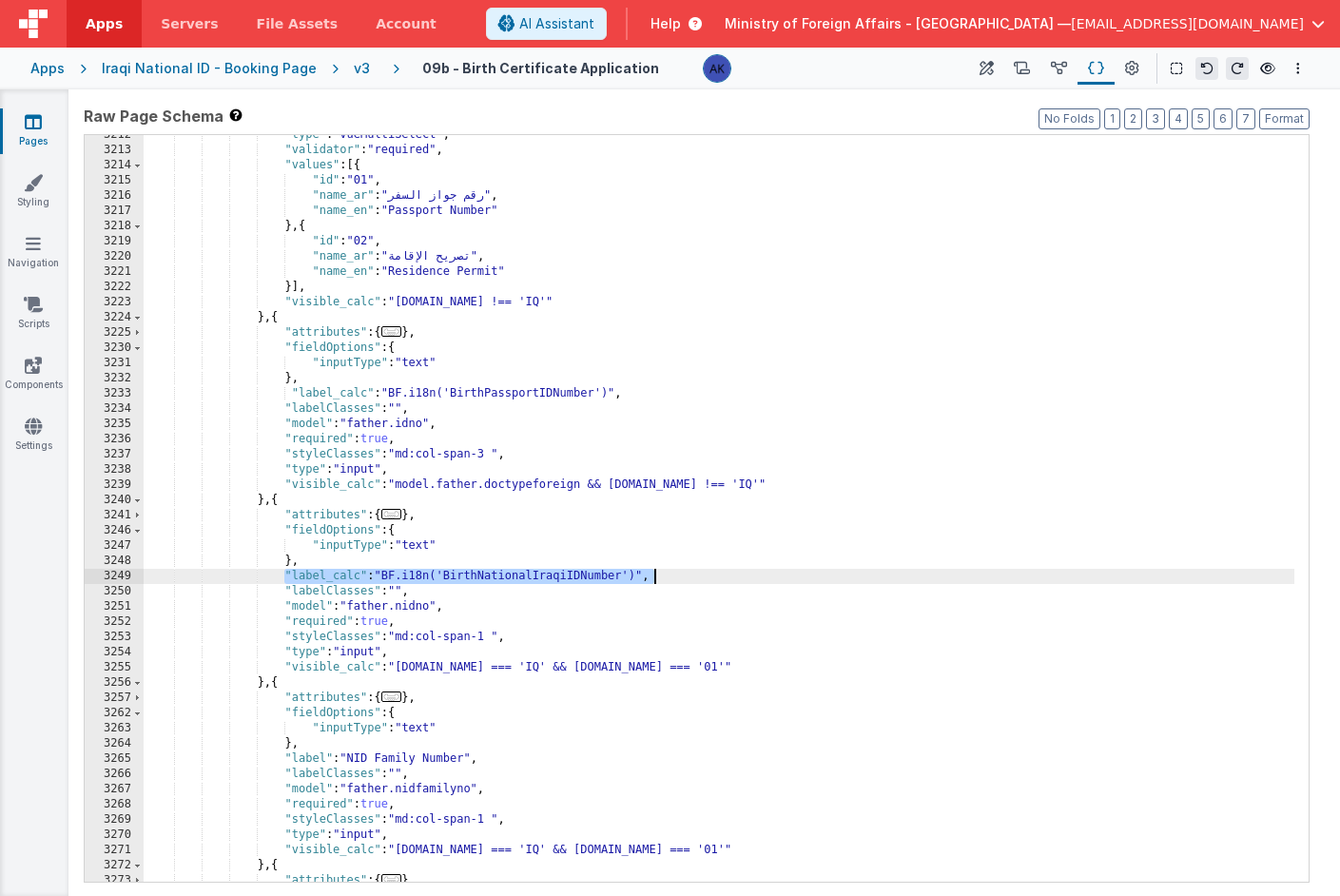
click at [680, 575] on div ""type" : "vueMultiSelect" , "validator" : "required" , "values" : [{ "id" : "01…" at bounding box center [718, 516] width 1151 height 778
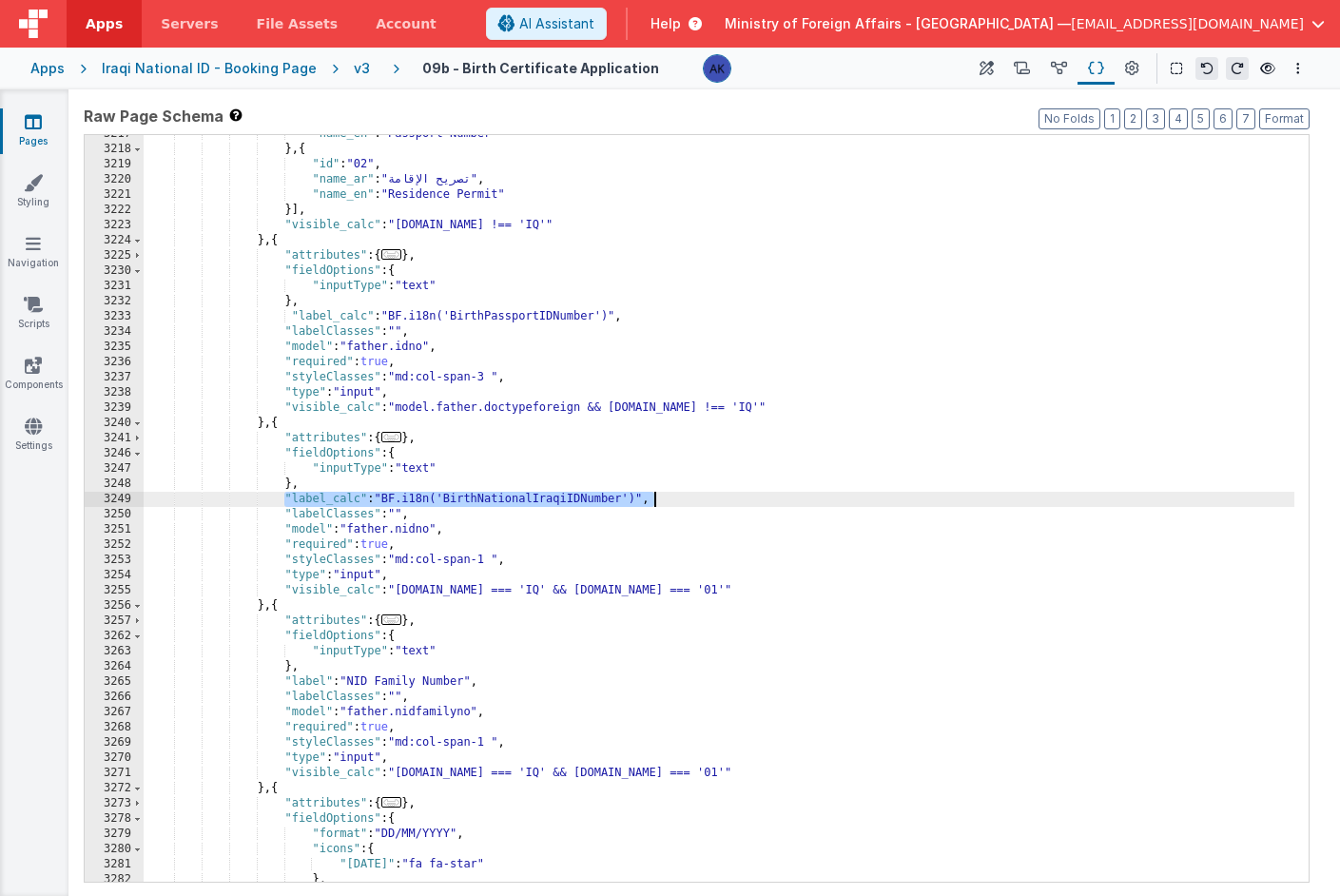
scroll to position [20966, 0]
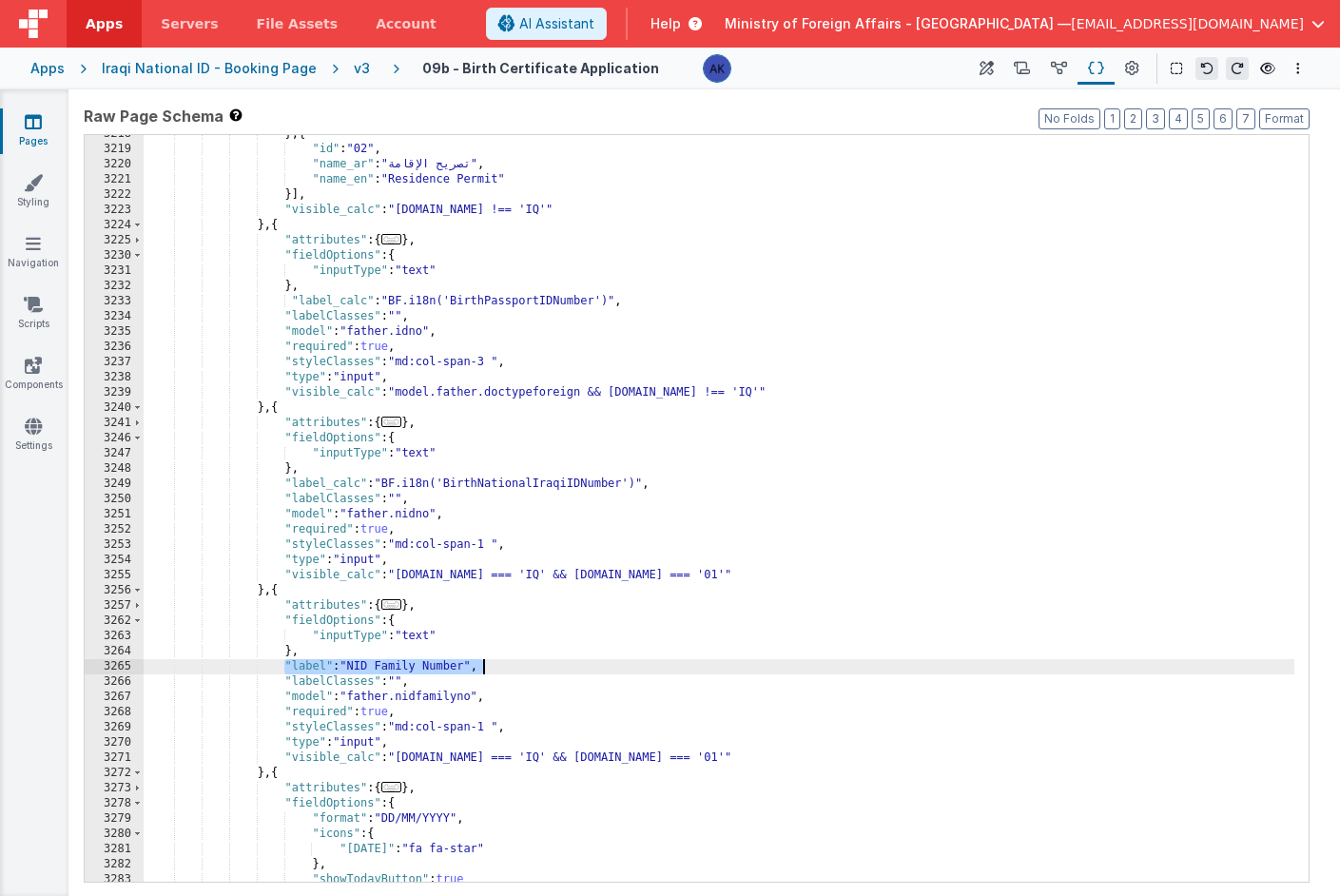
drag, startPoint x: 286, startPoint y: 661, endPoint x: 542, endPoint y: 662, distance: 256.0
click at [542, 662] on div "} , { "id" : "02" , "name_ar" : "تصريح الإقامة" , "name_en" : "Residence Permit…" at bounding box center [718, 515] width 1151 height 778
click at [548, 667] on div "} , { "id" : "02" , "name_ar" : "تصريح الإقامة" , "name_en" : "Residence Permit…" at bounding box center [718, 515] width 1151 height 778
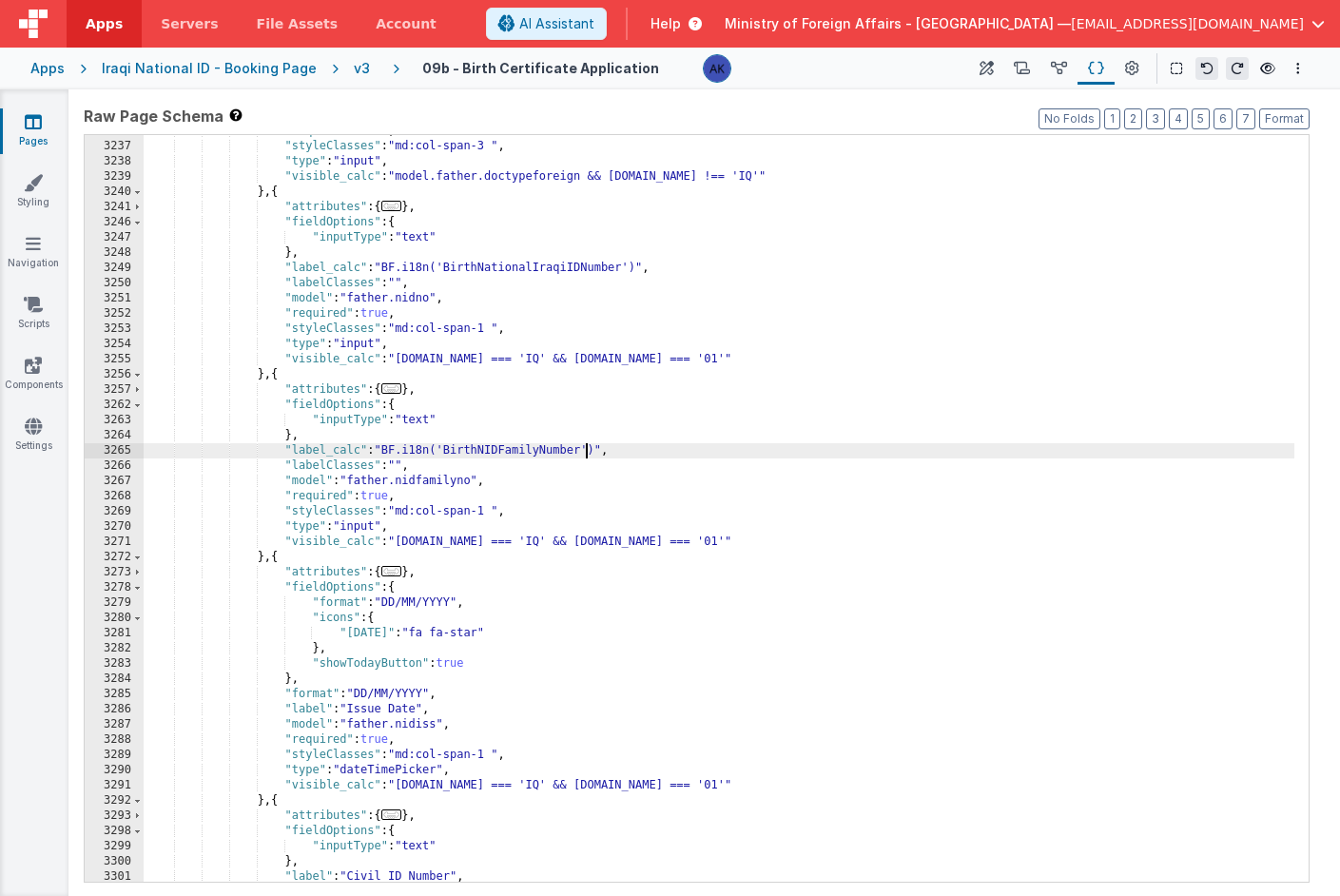
scroll to position [21068, 0]
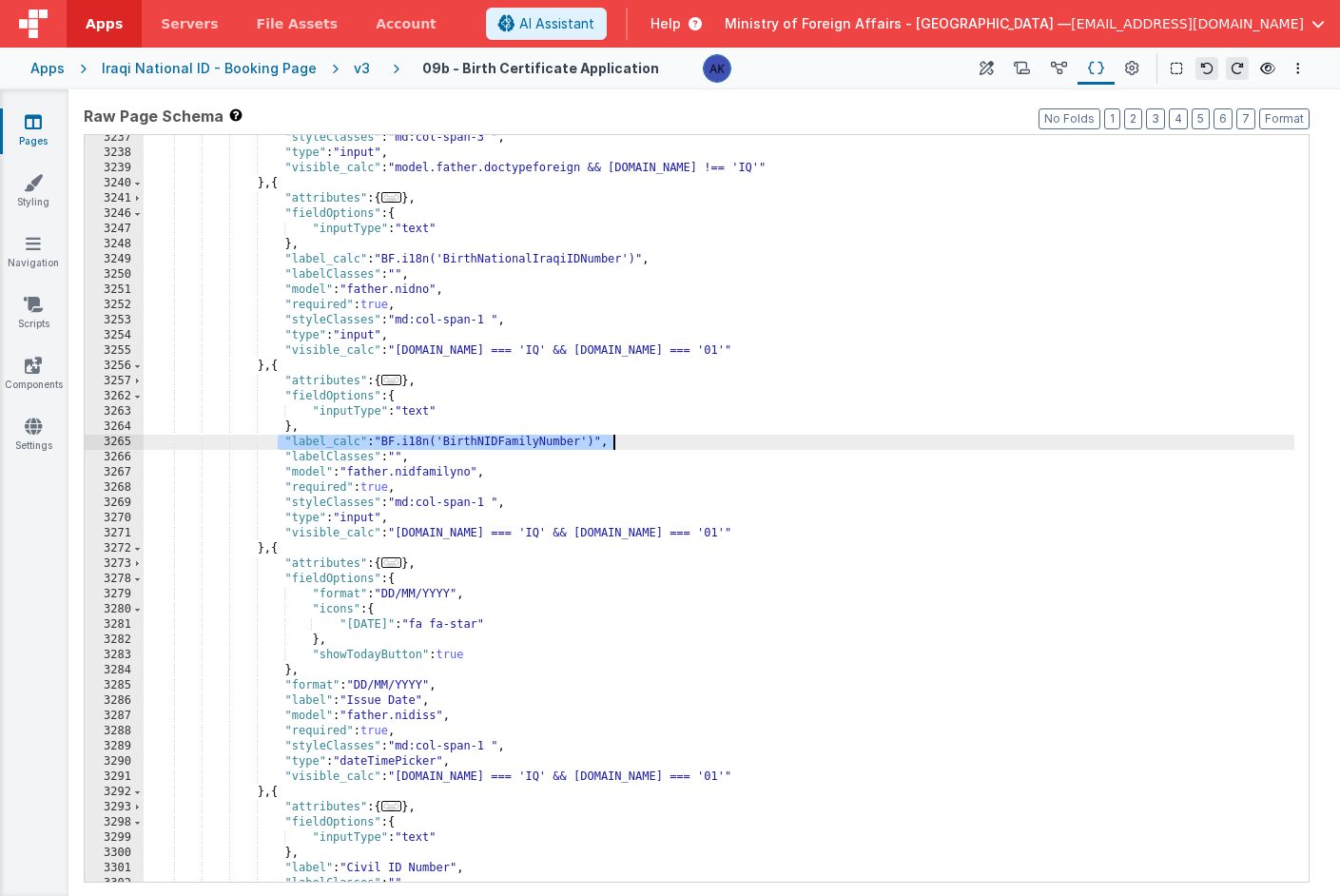
drag, startPoint x: 280, startPoint y: 440, endPoint x: 650, endPoint y: 447, distance: 370.1
click at [650, 447] on div ""styleClasses" : "md:col-span-3 " , "type" : "input" , "visible_calc" : "model.…" at bounding box center [718, 519] width 1151 height 778
click at [352, 700] on div ""styleClasses" : "md:col-span-3 " , "type" : "input" , "visible_calc" : "model.…" at bounding box center [718, 519] width 1151 height 778
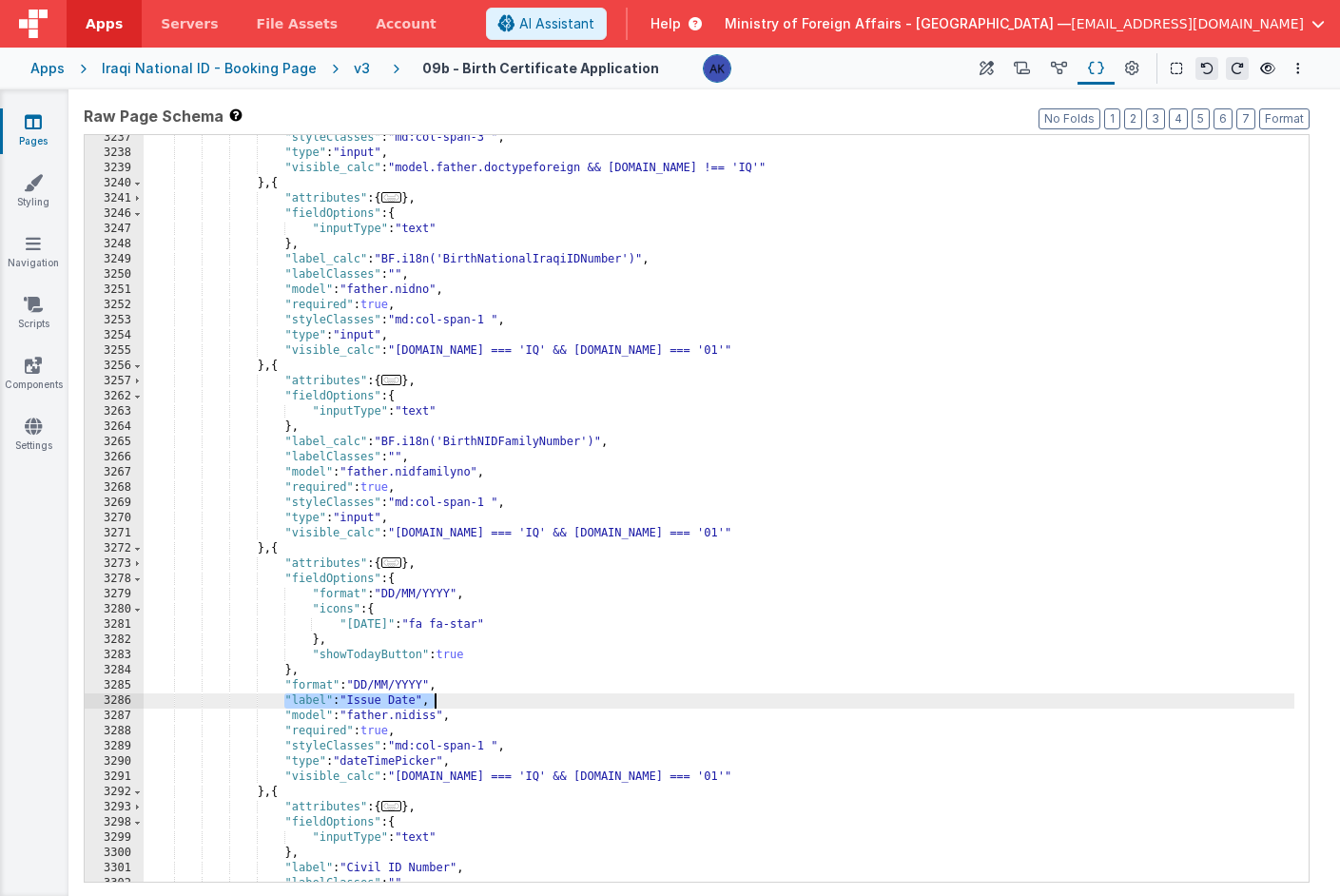
drag, startPoint x: 287, startPoint y: 700, endPoint x: 458, endPoint y: 702, distance: 171.0
click at [458, 702] on div ""styleClasses" : "md:col-span-3 " , "type" : "input" , "visible_calc" : "model.…" at bounding box center [718, 519] width 1151 height 778
click at [554, 694] on div ""styleClasses" : "md:col-span-3 " , "type" : "input" , "visible_calc" : "model.…" at bounding box center [718, 519] width 1151 height 778
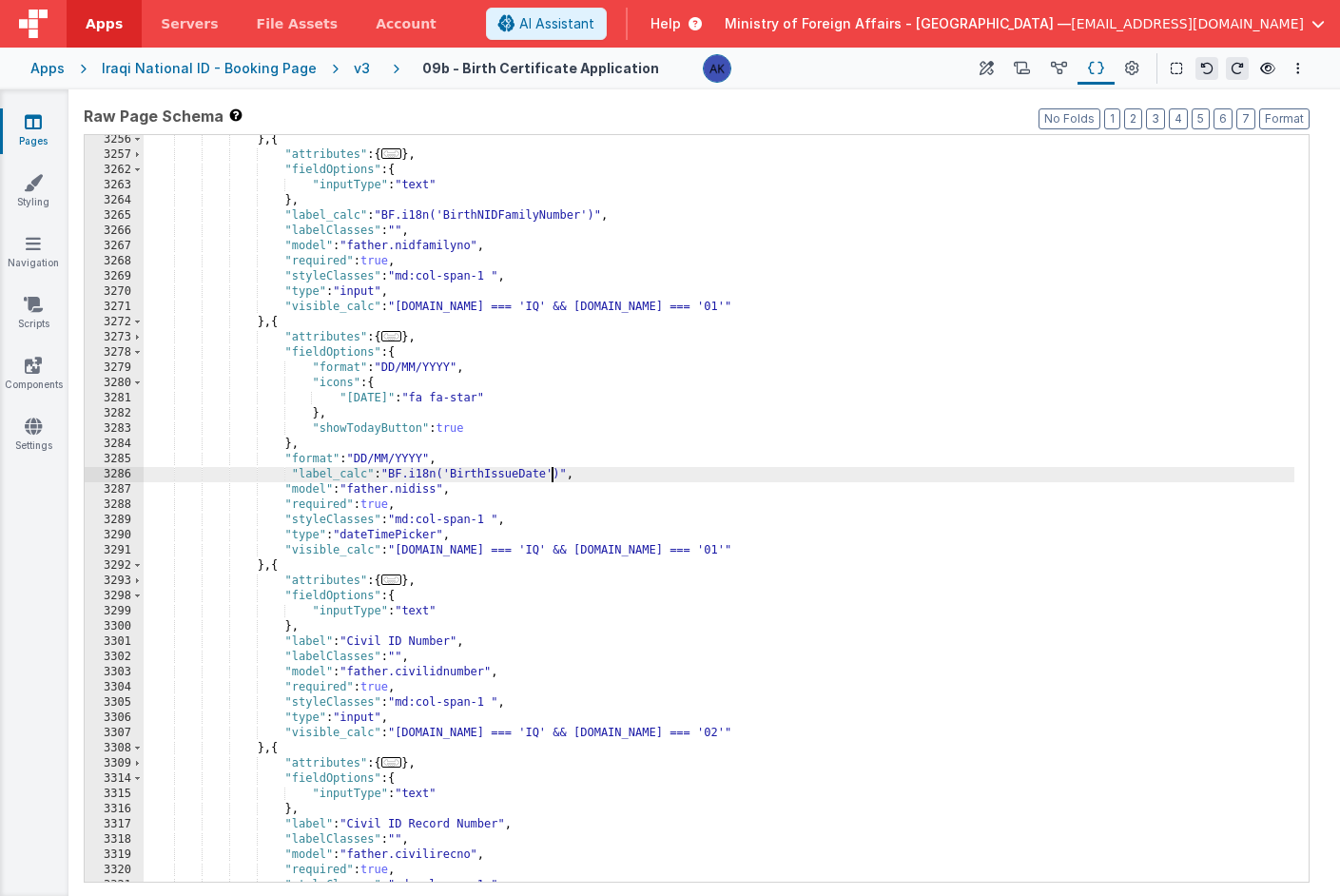
scroll to position [21173, 0]
drag, startPoint x: 294, startPoint y: 474, endPoint x: 584, endPoint y: 474, distance: 290.0
click at [584, 474] on div "} , { "attributes" : { ... } , "fieldOptions" : { "inputType" : "text" } , "lab…" at bounding box center [718, 521] width 1151 height 778
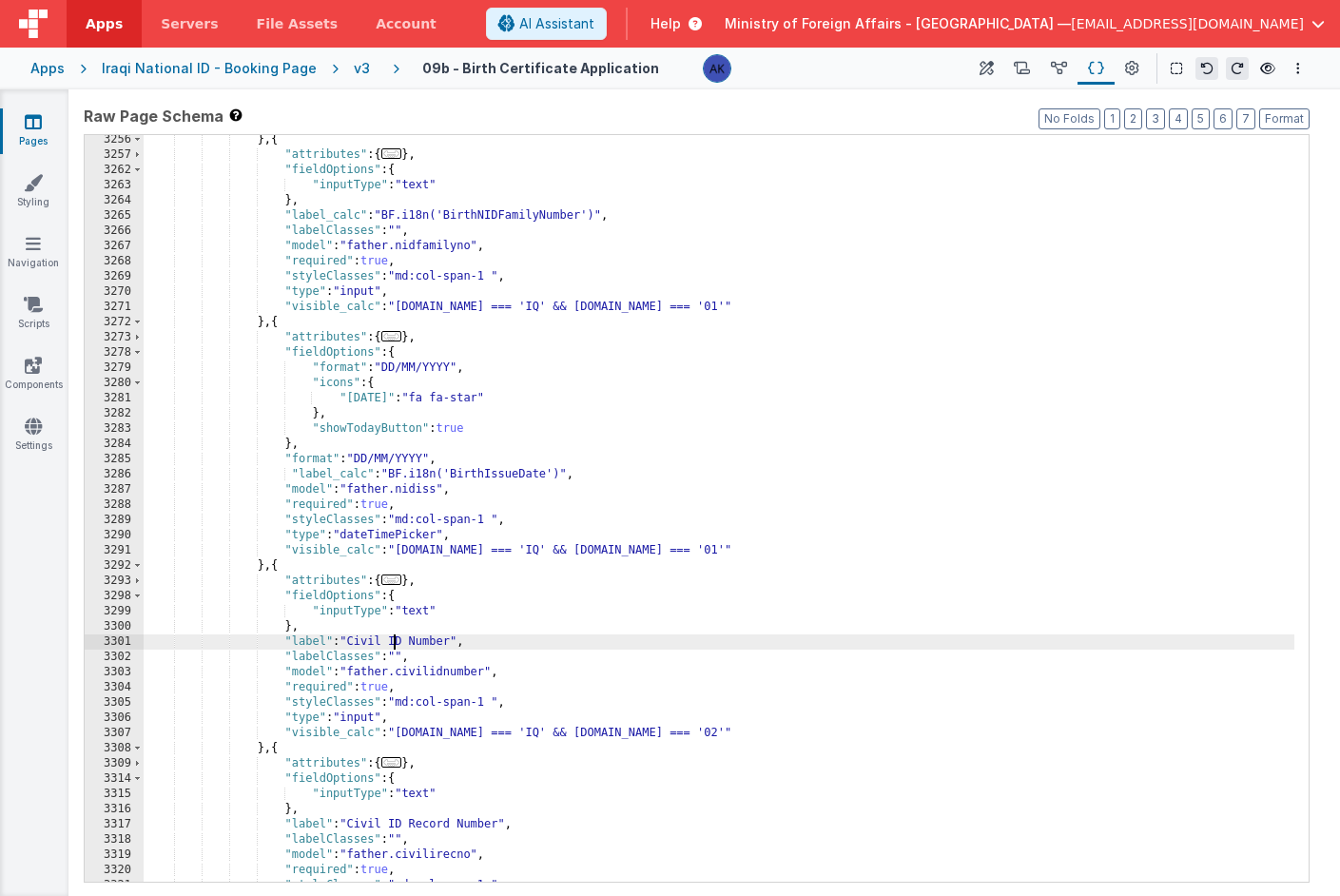
click at [391, 639] on div "} , { "attributes" : { ... } , "fieldOptions" : { "inputType" : "text" } , "lab…" at bounding box center [718, 521] width 1151 height 778
drag, startPoint x: 299, startPoint y: 642, endPoint x: 521, endPoint y: 643, distance: 222.0
click at [521, 643] on div "} , { "attributes" : { ... } , "fieldOptions" : { "inputType" : "text" } , "lab…" at bounding box center [718, 521] width 1151 height 778
click at [526, 641] on div "} , { "attributes" : { ... } , "fieldOptions" : { "inputType" : "text" } , "lab…" at bounding box center [718, 521] width 1151 height 778
click at [525, 641] on div "} , { "attributes" : { ... } , "fieldOptions" : { "inputType" : "text" } , "lab…" at bounding box center [718, 521] width 1151 height 778
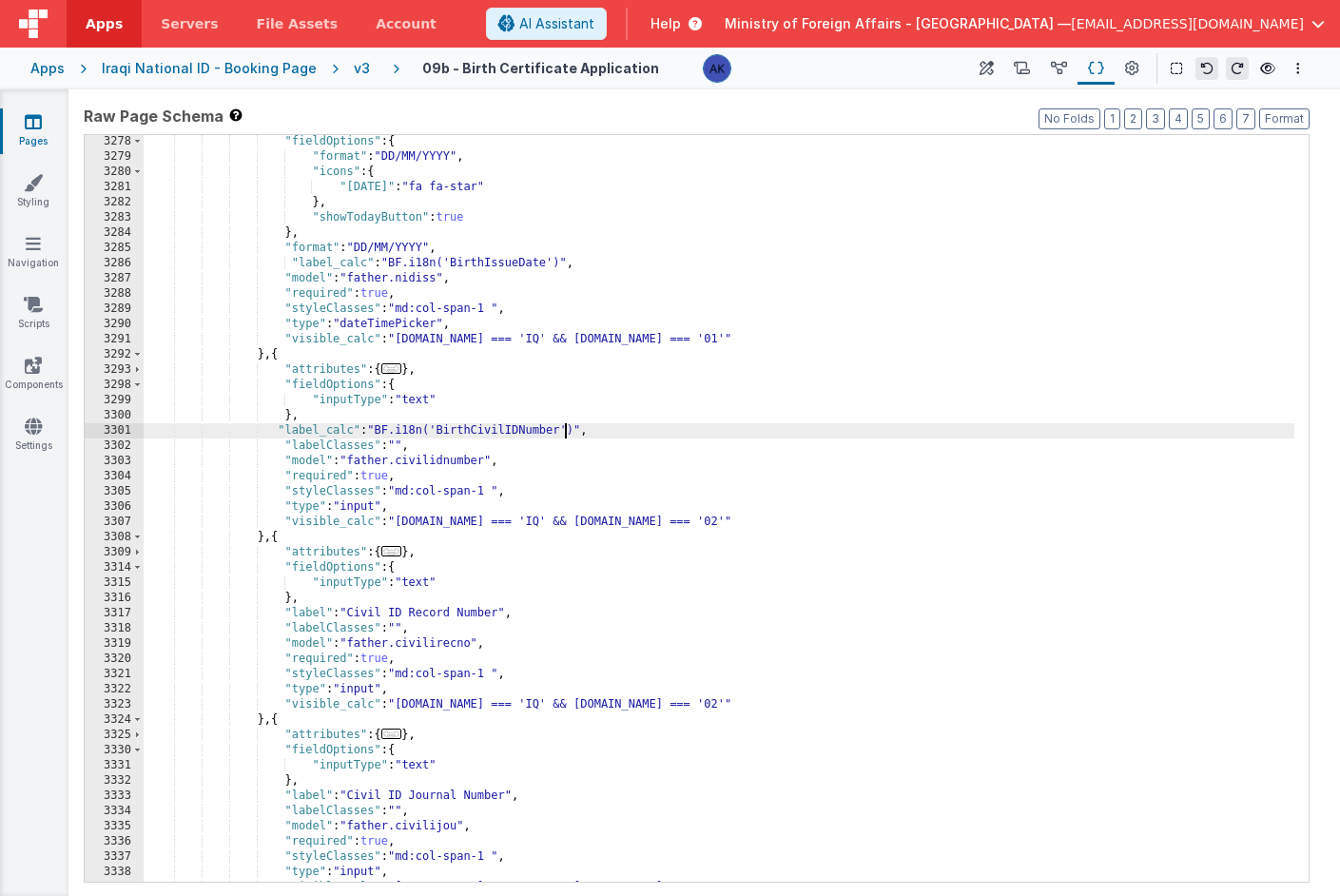
scroll to position [21269, 0]
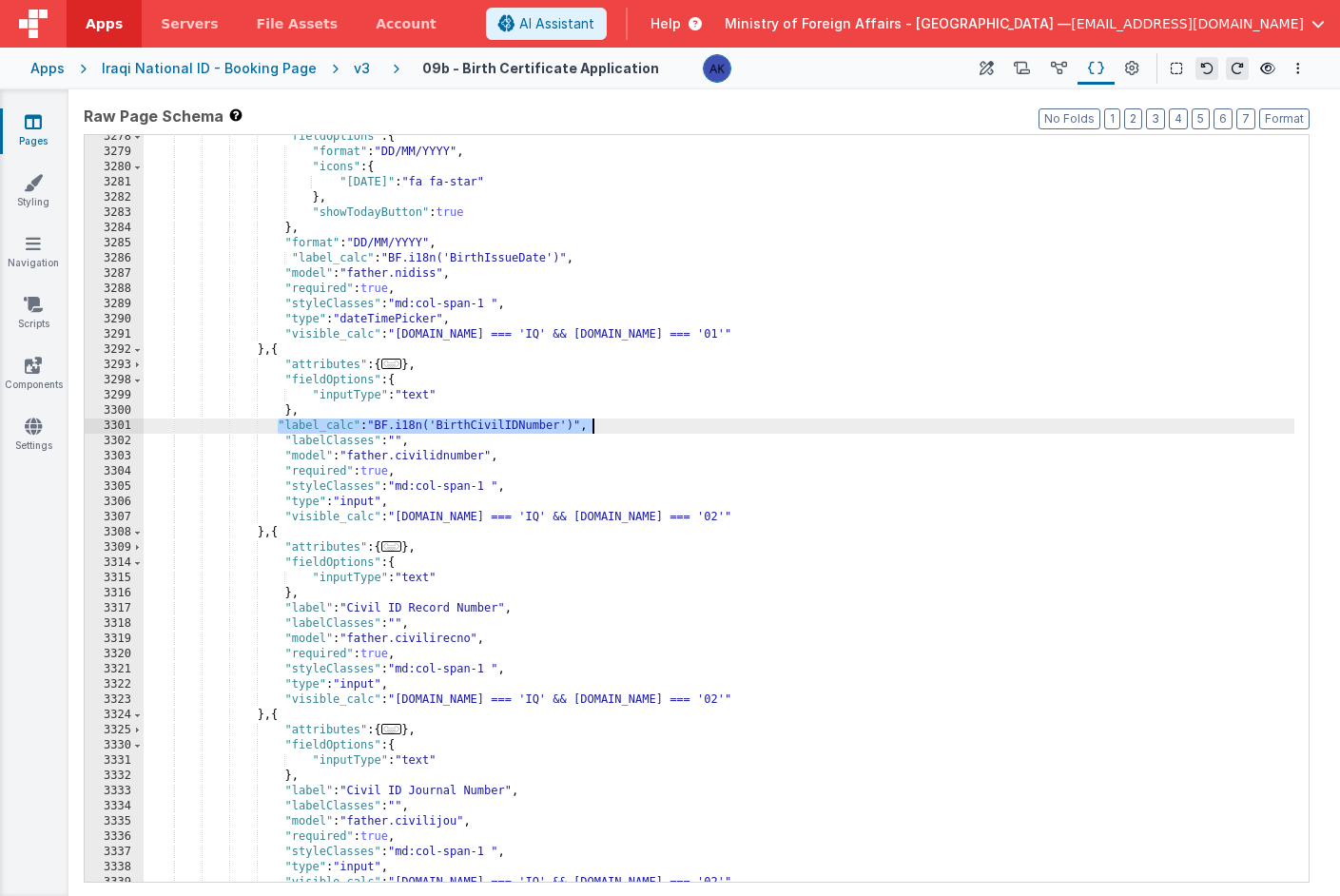
drag, startPoint x: 277, startPoint y: 425, endPoint x: 596, endPoint y: 431, distance: 319.1
click at [596, 431] on div ""fieldOptions" : { "format" : "DD/MM/YYYY" , "icons" : { "[DATE]" : "fa fa-star…" at bounding box center [718, 518] width 1151 height 778
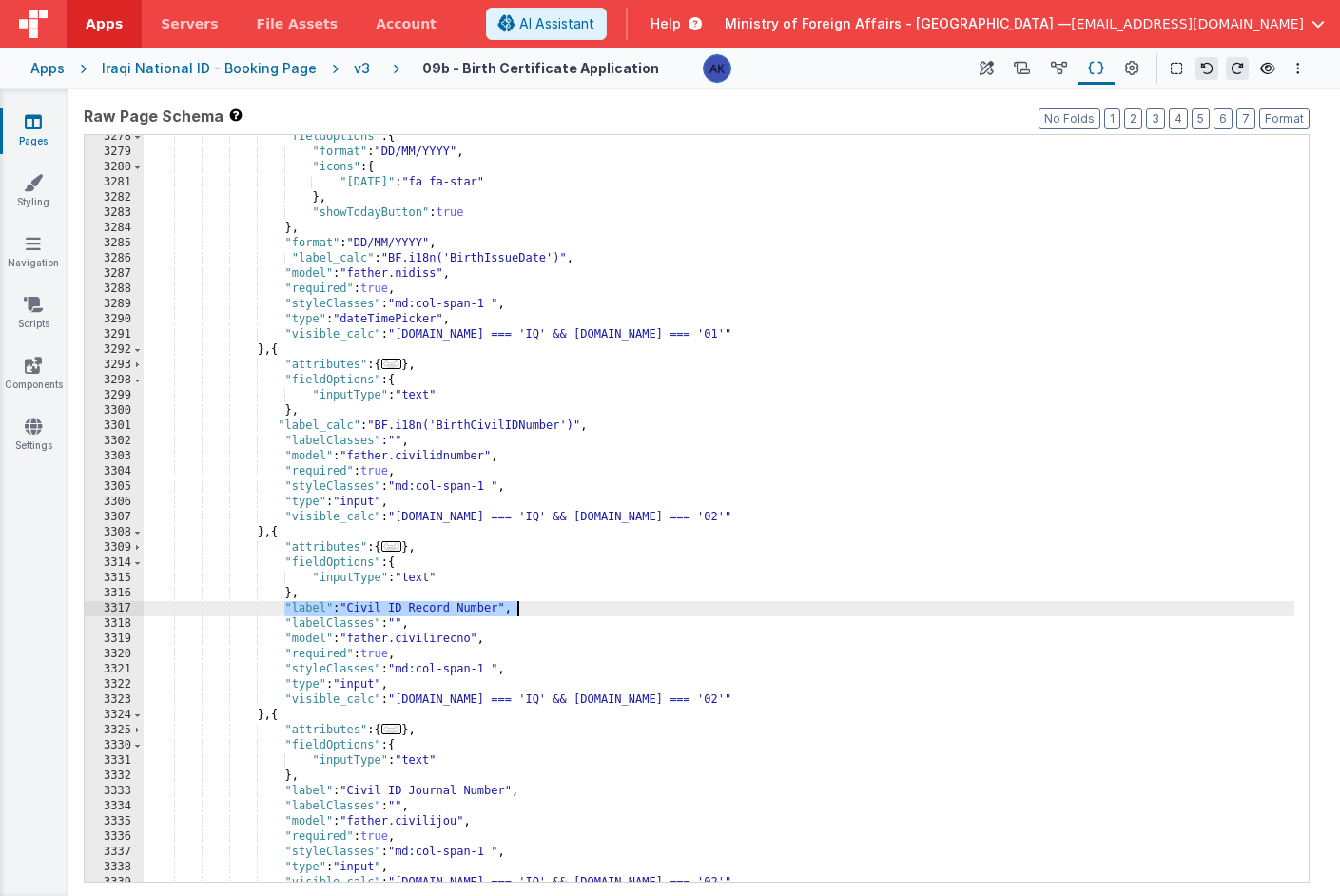
drag, startPoint x: 283, startPoint y: 612, endPoint x: 567, endPoint y: 601, distance: 284.2
click at [567, 601] on div ""fieldOptions" : { "format" : "DD/MM/YYYY" , "icons" : { "[DATE]" : "fa fa-star…" at bounding box center [718, 518] width 1151 height 778
click at [552, 608] on div ""fieldOptions" : { "format" : "DD/MM/YYYY" , "icons" : { "[DATE]" : "fa fa-star…" at bounding box center [718, 518] width 1151 height 778
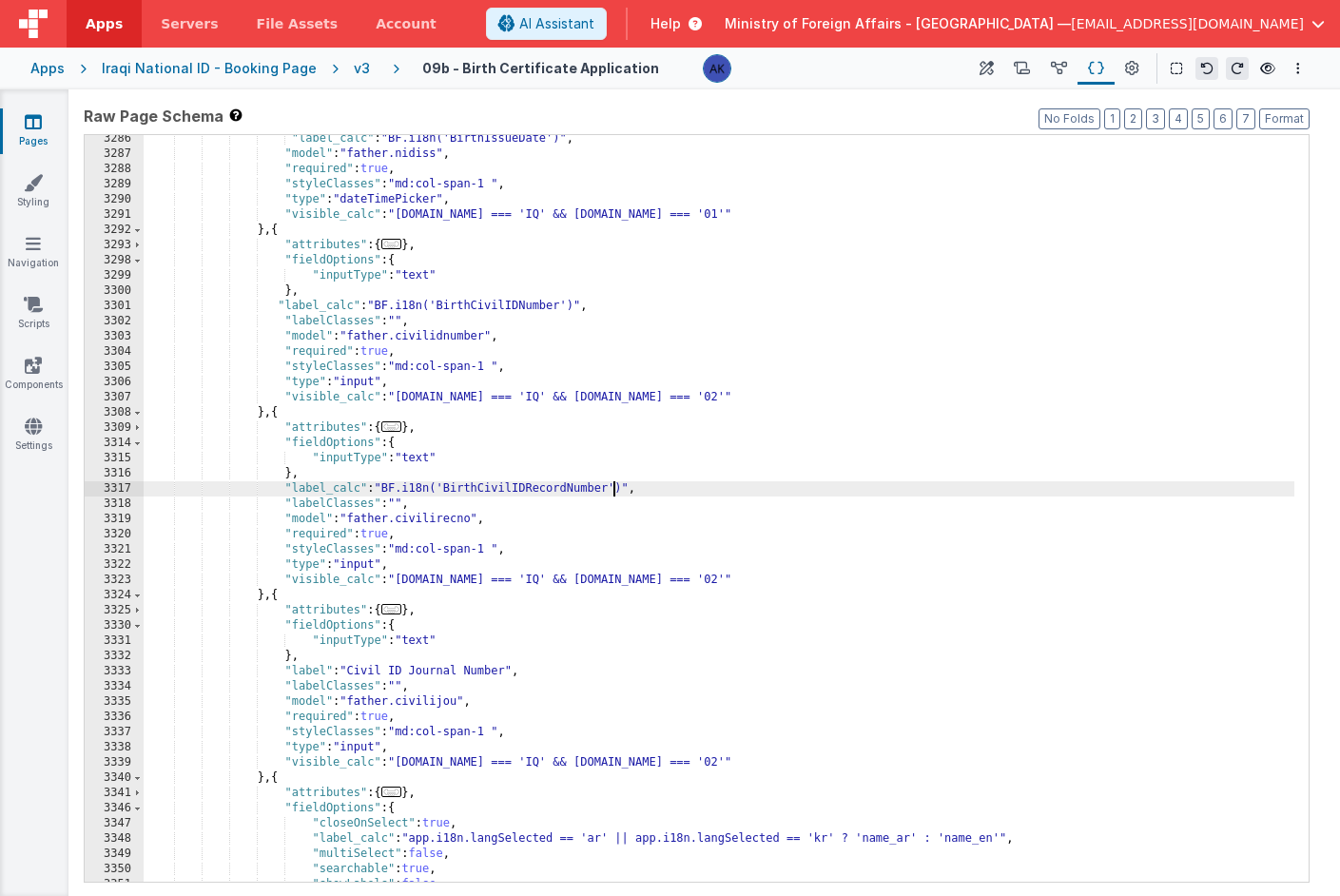
scroll to position [21324, 0]
drag, startPoint x: 278, startPoint y: 493, endPoint x: 710, endPoint y: 482, distance: 432.1
click at [710, 482] on div ""label_calc" : "BF.i18n('BirthIssueDate')" , "model" : "father.nidiss" , "requi…" at bounding box center [718, 520] width 1151 height 778
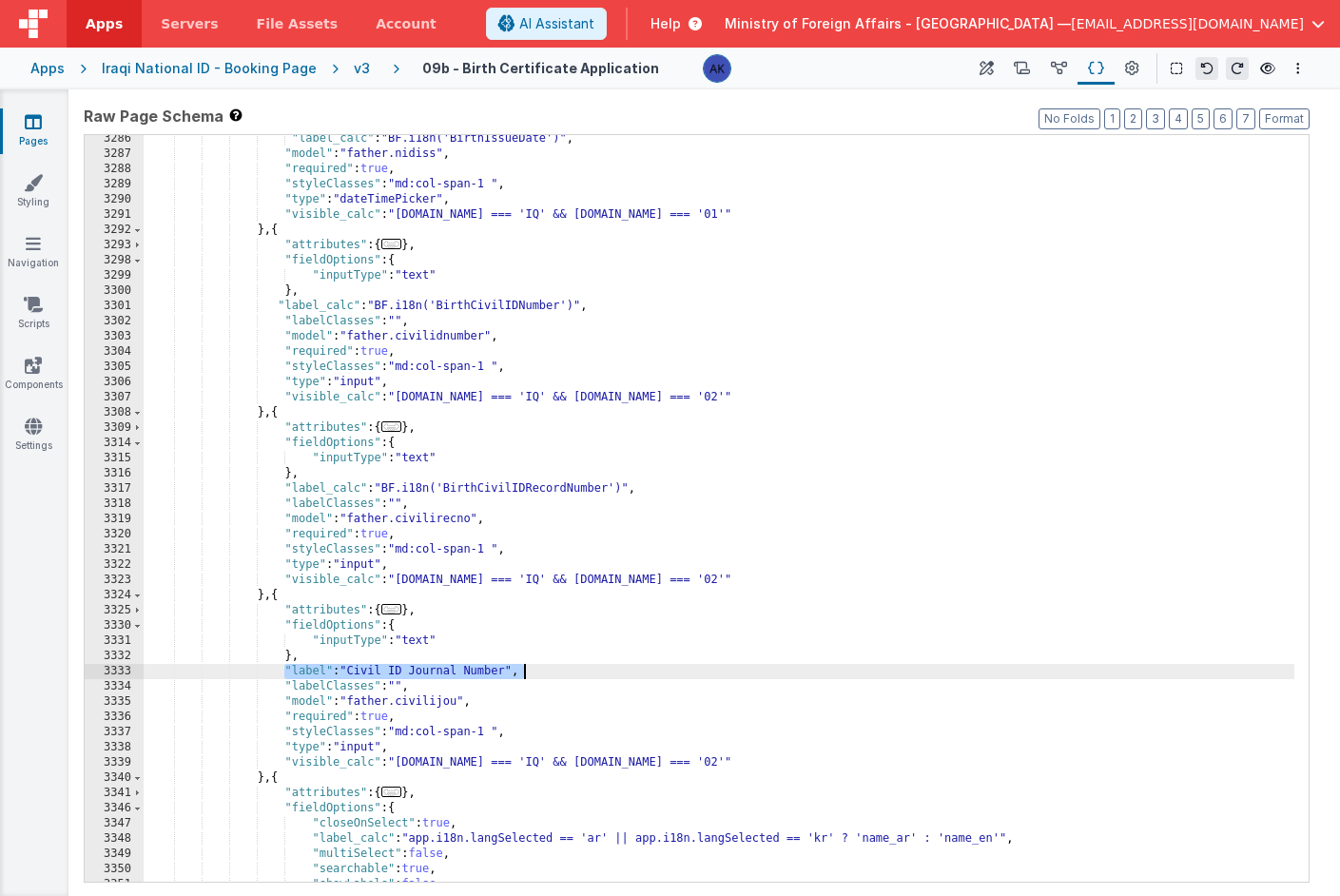
drag, startPoint x: 285, startPoint y: 673, endPoint x: 617, endPoint y: 668, distance: 332.0
click at [617, 668] on div ""label_calc" : "BF.i18n('BirthIssueDate')" , "model" : "father.nidiss" , "requi…" at bounding box center [718, 520] width 1151 height 778
click at [541, 668] on div ""label_calc" : "BF.i18n('BirthIssueDate')" , "model" : "father.nidiss" , "requi…" at bounding box center [718, 520] width 1151 height 778
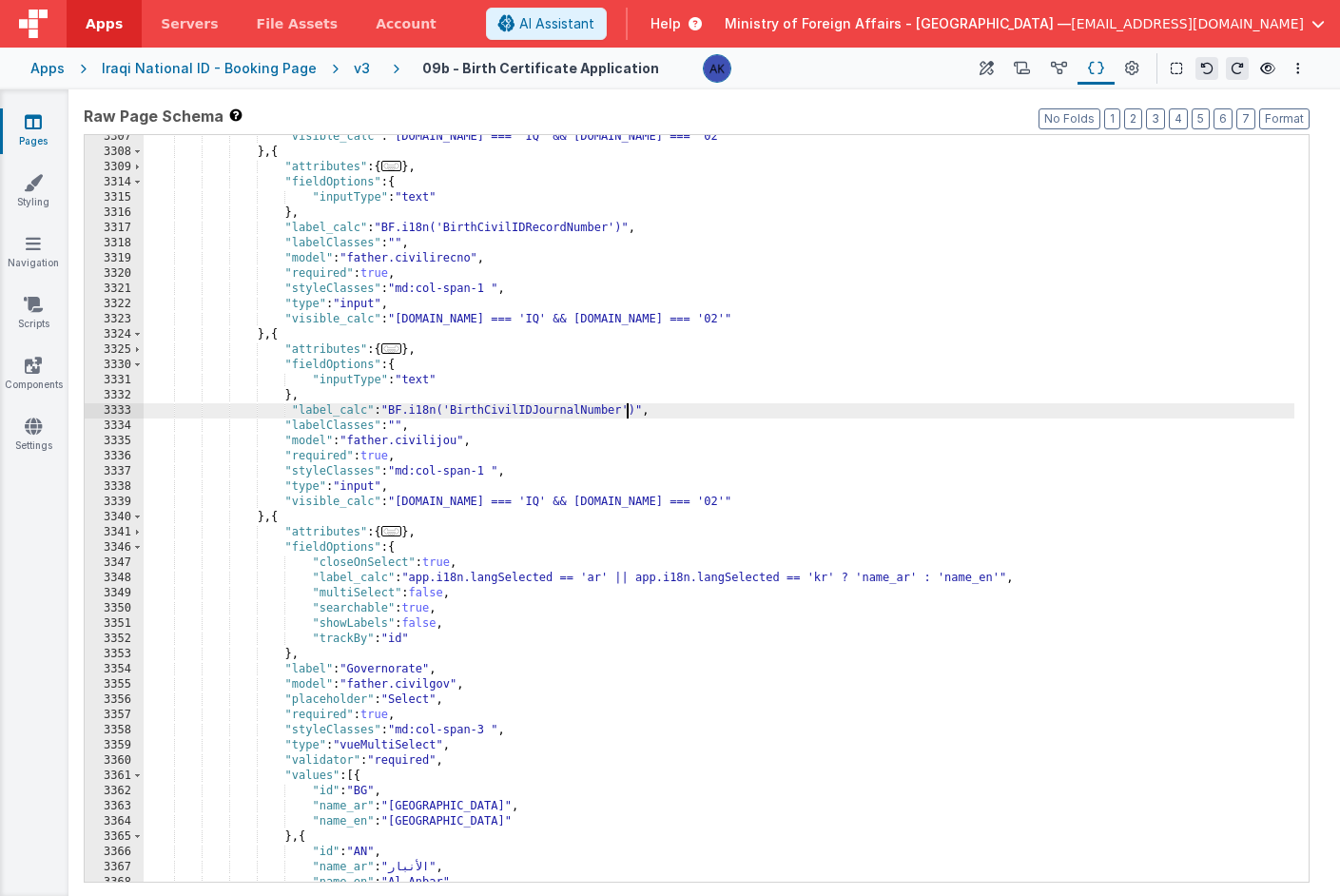
scroll to position [21443, 0]
drag, startPoint x: 288, startPoint y: 408, endPoint x: 695, endPoint y: 406, distance: 407.0
click at [695, 406] on div ""visible_calc" : "[DOMAIN_NAME] === 'IQ' && [DOMAIN_NAME] === '02'" } , { "attr…" at bounding box center [718, 516] width 1151 height 778
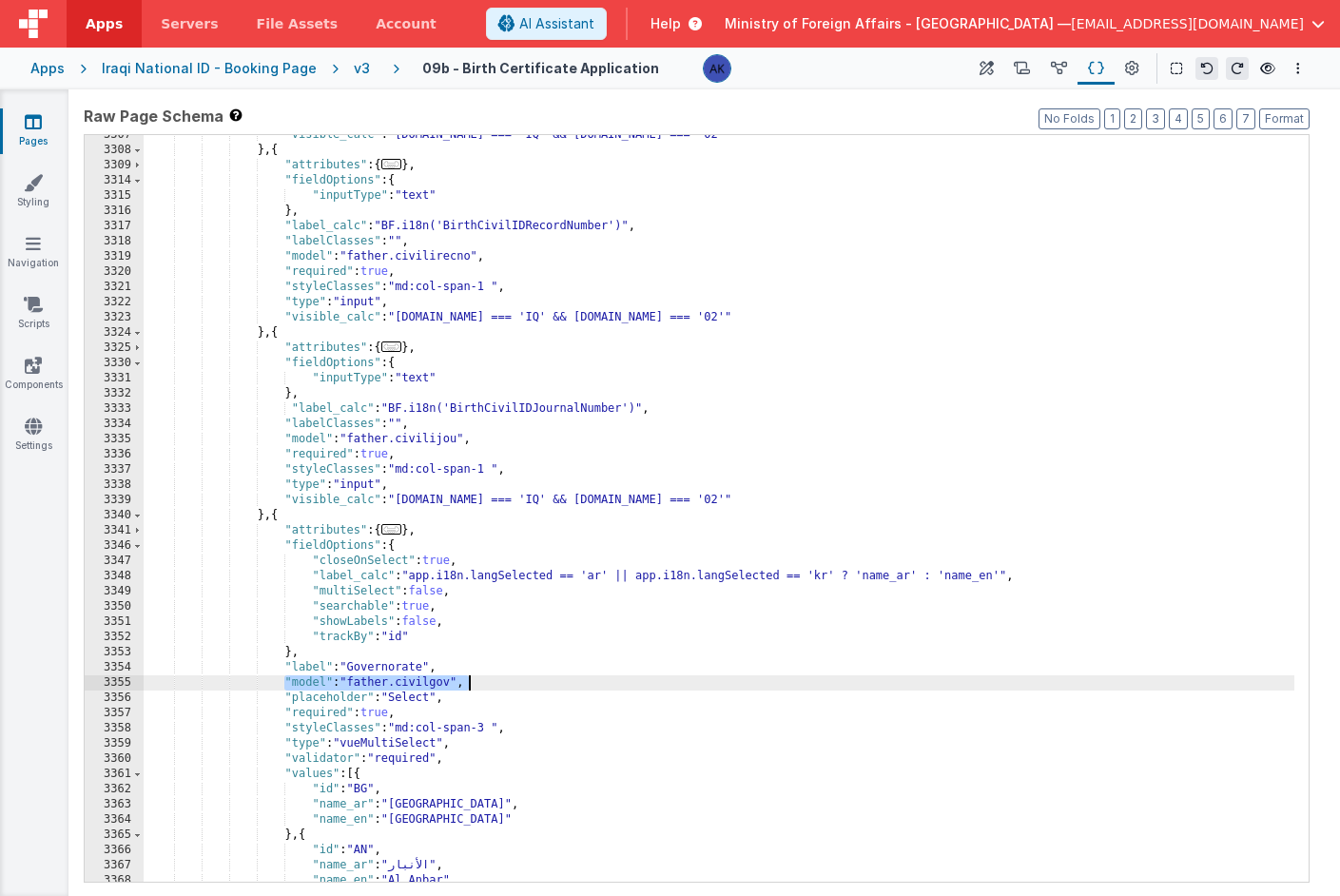
drag, startPoint x: 284, startPoint y: 684, endPoint x: 500, endPoint y: 685, distance: 216.0
click at [500, 685] on div ""visible_calc" : "[DOMAIN_NAME] === 'IQ' && [DOMAIN_NAME] === '02'" } , { "attr…" at bounding box center [718, 516] width 1151 height 778
click at [333, 675] on div ""visible_calc" : "[DOMAIN_NAME] === 'IQ' && [DOMAIN_NAME] === '02'" } , { "attr…" at bounding box center [718, 516] width 1151 height 778
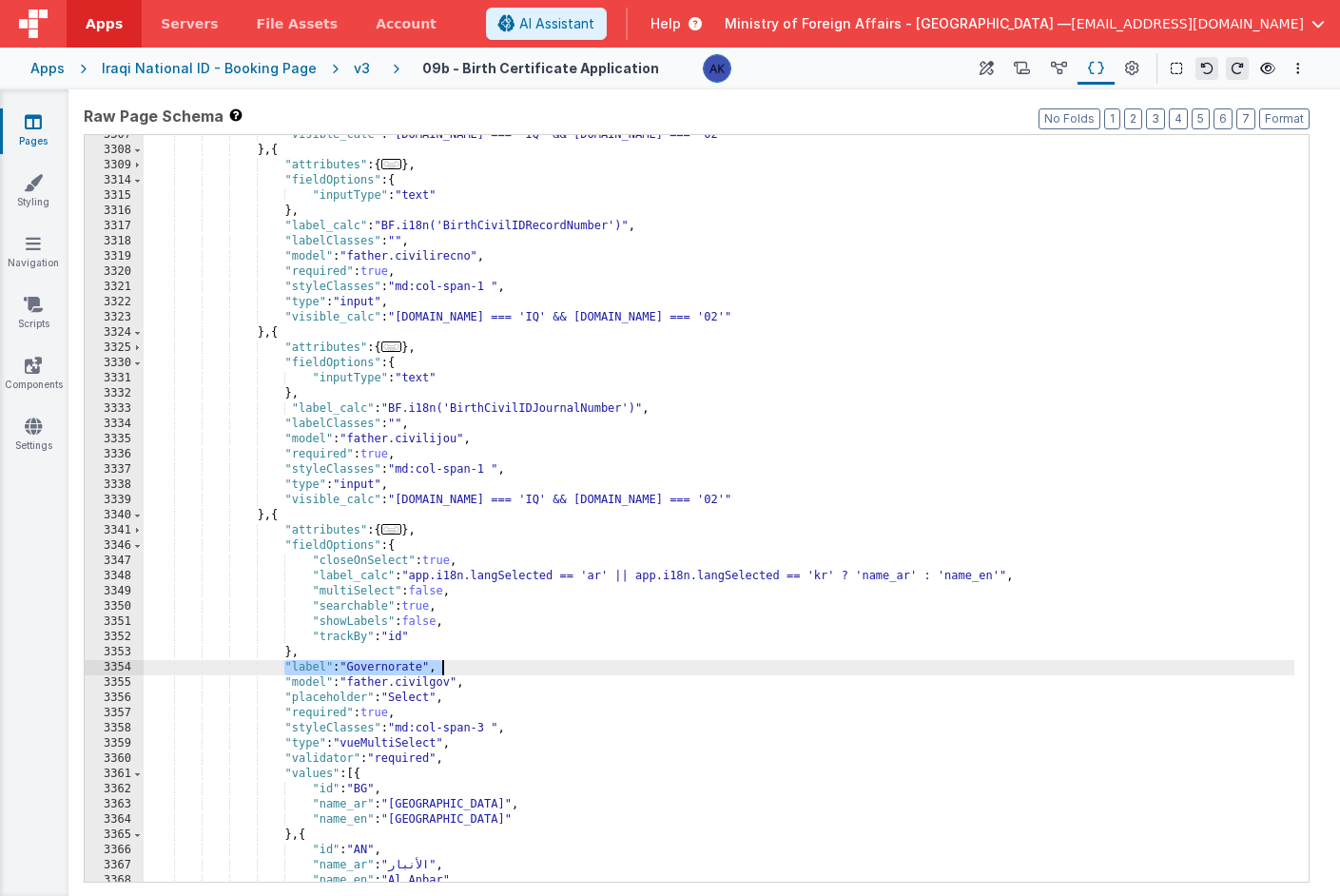
drag, startPoint x: 283, startPoint y: 667, endPoint x: 441, endPoint y: 669, distance: 158.0
click at [441, 669] on div ""visible_calc" : "[DOMAIN_NAME] === 'IQ' && [DOMAIN_NAME] === '02'" } , { "attr…" at bounding box center [718, 516] width 1151 height 778
click at [543, 671] on div ""visible_calc" : "[DOMAIN_NAME] === 'IQ' && [DOMAIN_NAME] === '02'" } , { "attr…" at bounding box center [718, 516] width 1151 height 778
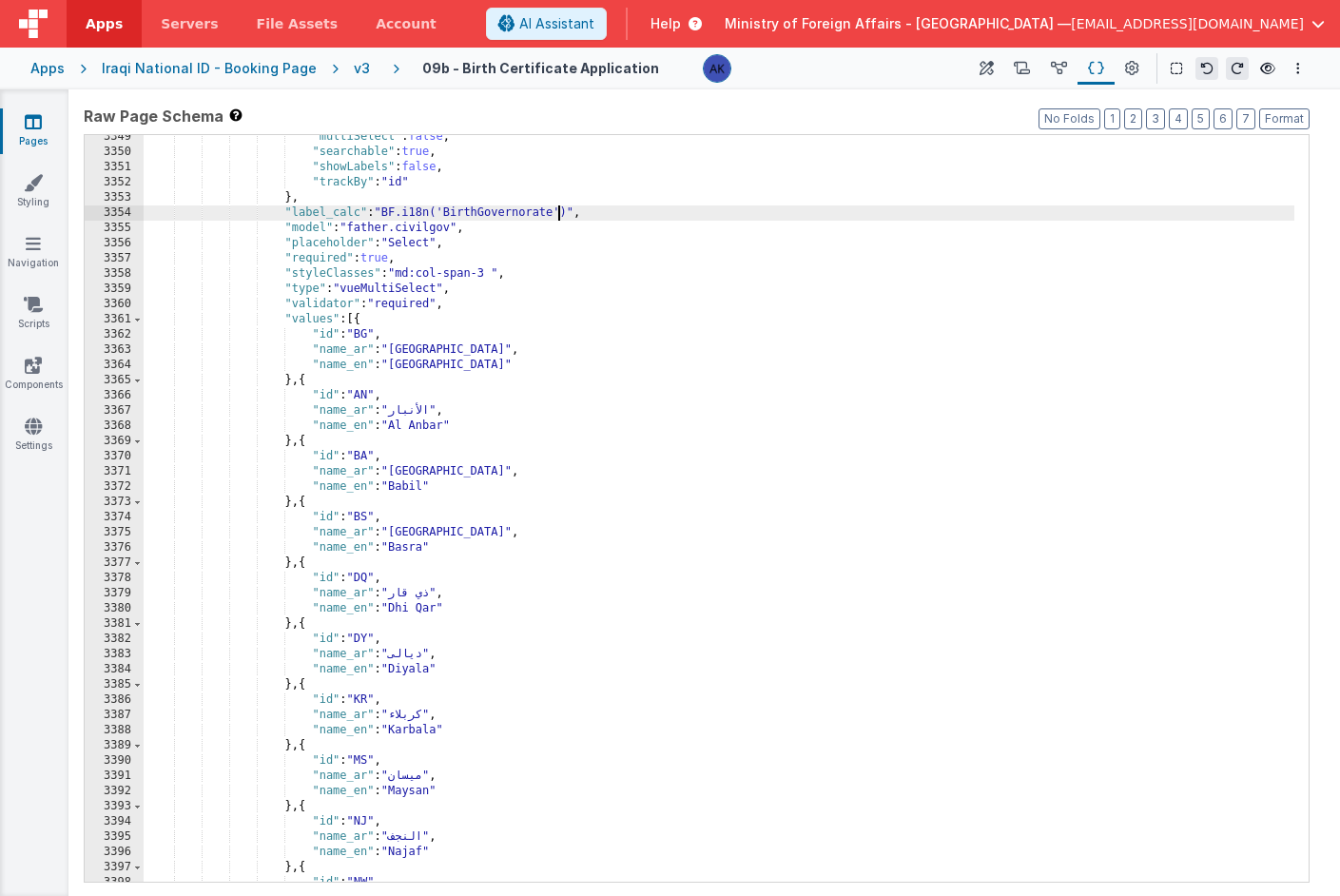
scroll to position [21643, 0]
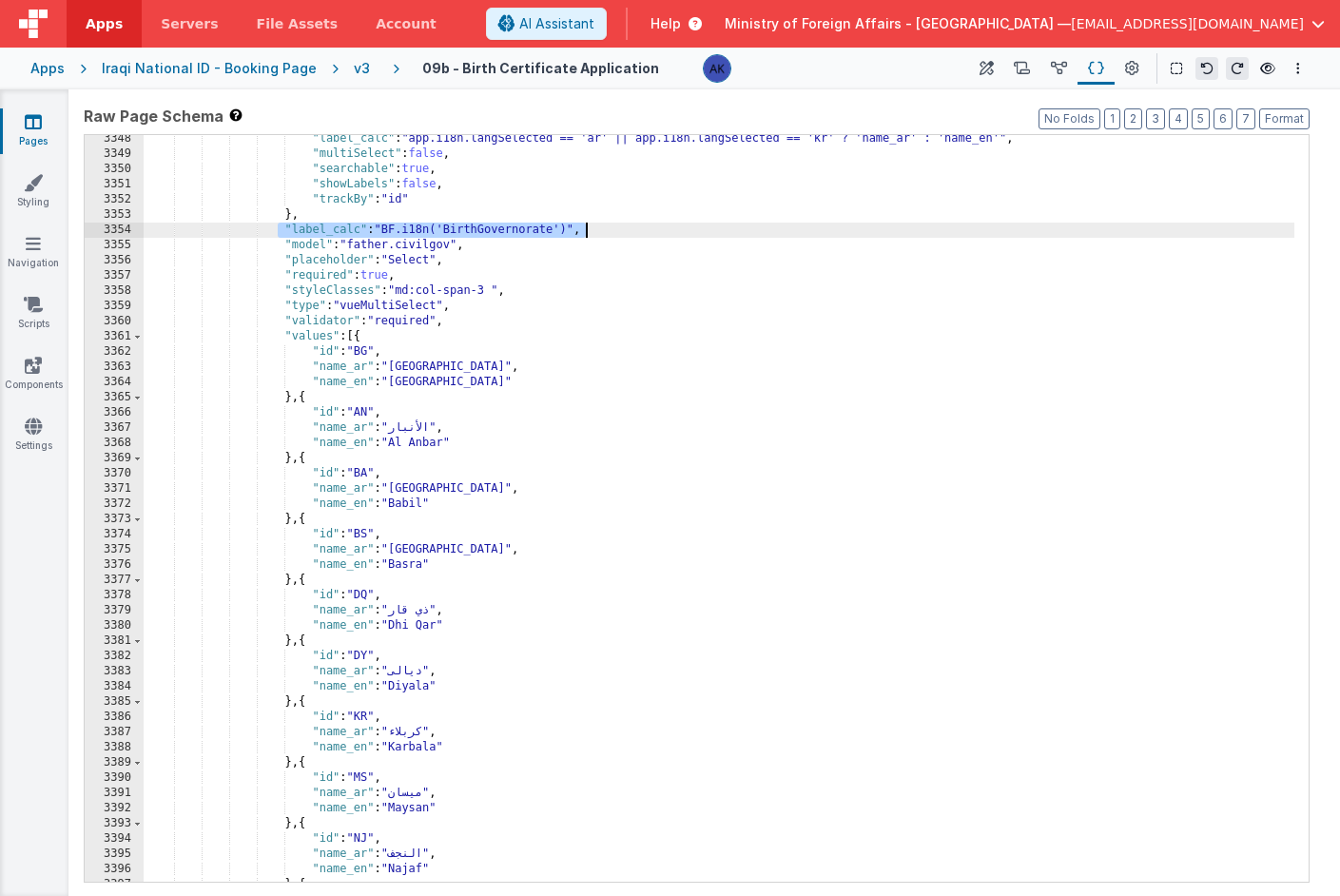
drag, startPoint x: 275, startPoint y: 233, endPoint x: 589, endPoint y: 237, distance: 314.0
click at [589, 237] on div ""label_calc" : "app.i18n.langSelected == 'ar' || app.i18n.langSelected == 'kr' …" at bounding box center [718, 520] width 1151 height 778
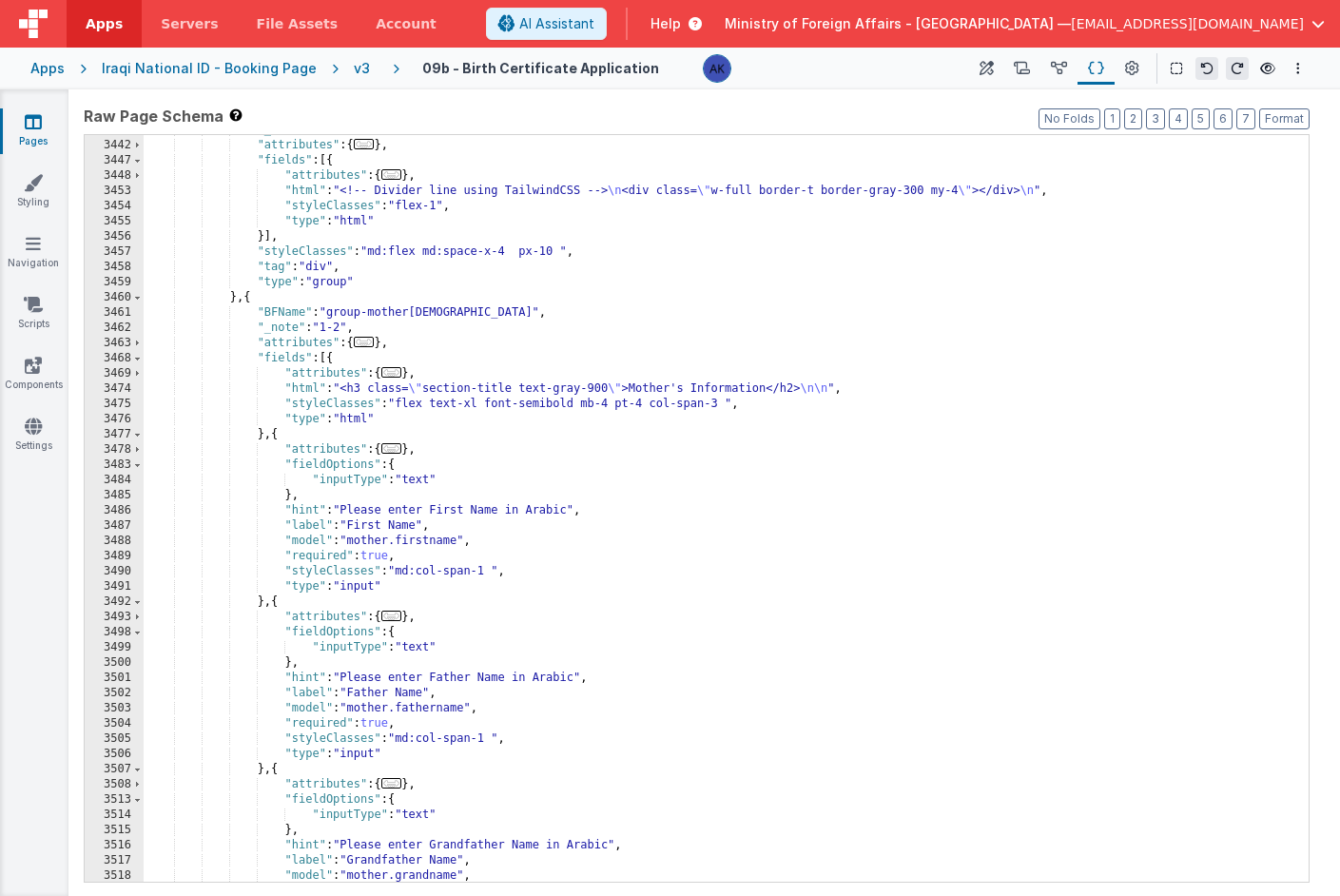
scroll to position [22327, 0]
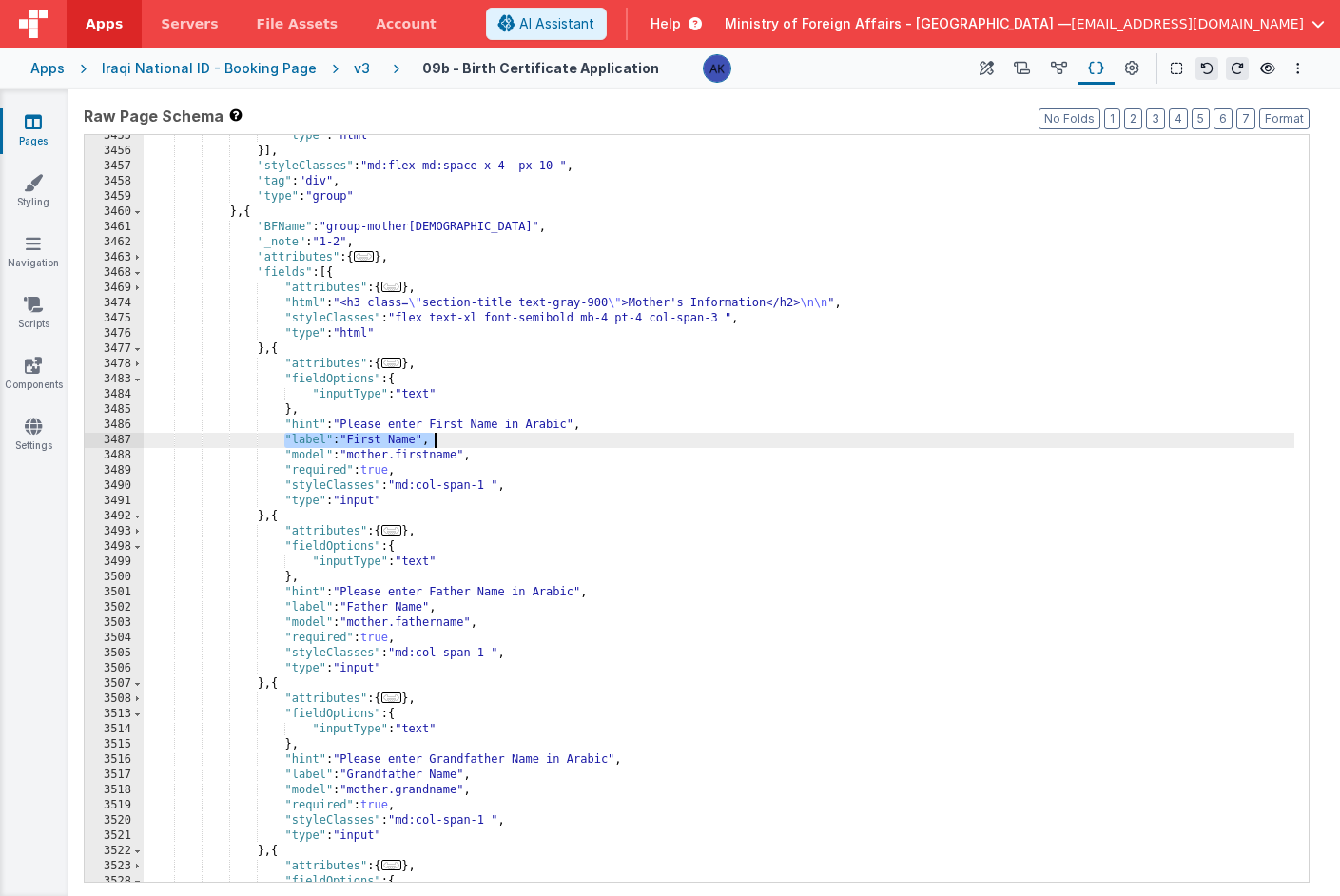
drag, startPoint x: 286, startPoint y: 439, endPoint x: 500, endPoint y: 440, distance: 214.0
click at [500, 440] on div ""type" : "html" }] , "styleClasses" : "md:flex md:space-x-4 px-10 " , "tag" : "…" at bounding box center [718, 517] width 1151 height 778
click at [496, 441] on div ""type" : "html" }] , "styleClasses" : "md:flex md:space-x-4 px-10 " , "tag" : "…" at bounding box center [718, 517] width 1151 height 778
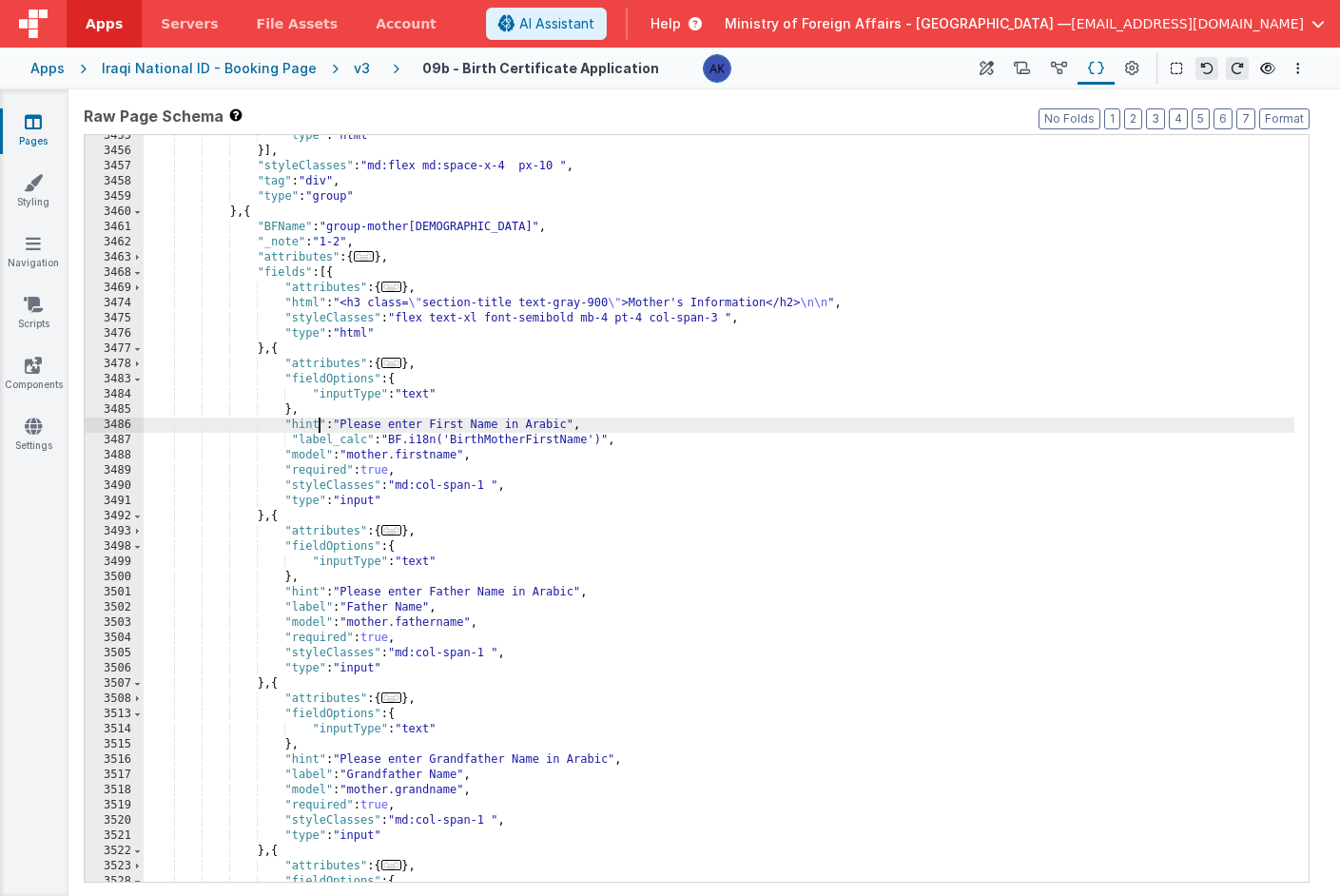
click at [319, 425] on div ""type" : "html" }] , "styleClasses" : "md:flex md:space-x-4 px-10 " , "tag" : "…" at bounding box center [718, 517] width 1151 height 778
click at [587, 422] on div ""type" : "html" }] , "styleClasses" : "md:flex md:space-x-4 px-10 " , "tag" : "…" at bounding box center [718, 517] width 1151 height 778
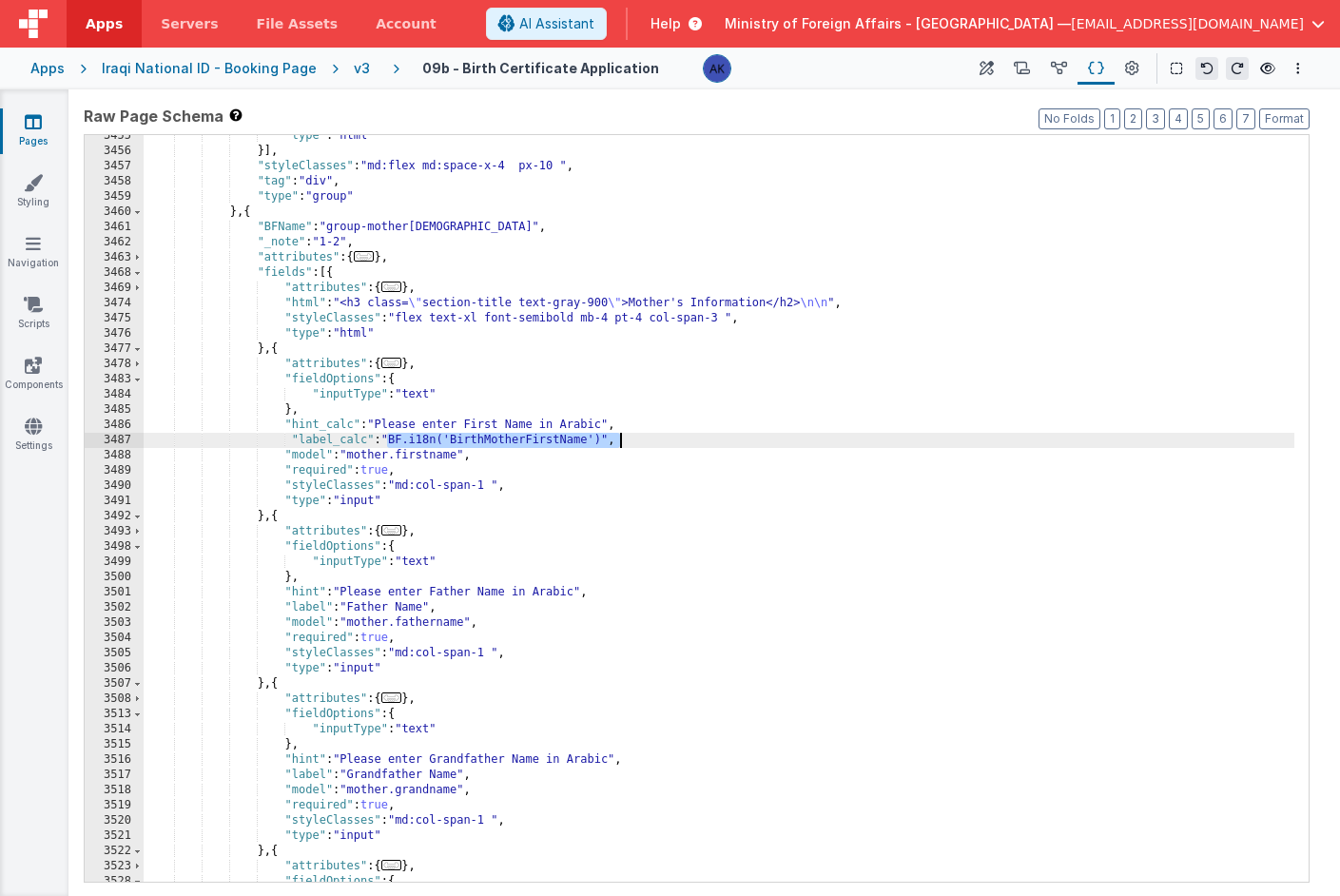
drag, startPoint x: 387, startPoint y: 441, endPoint x: 624, endPoint y: 440, distance: 237.0
click at [624, 440] on div ""type" : "html" }] , "styleClasses" : "md:flex md:space-x-4 px-10 " , "tag" : "…" at bounding box center [718, 517] width 1151 height 778
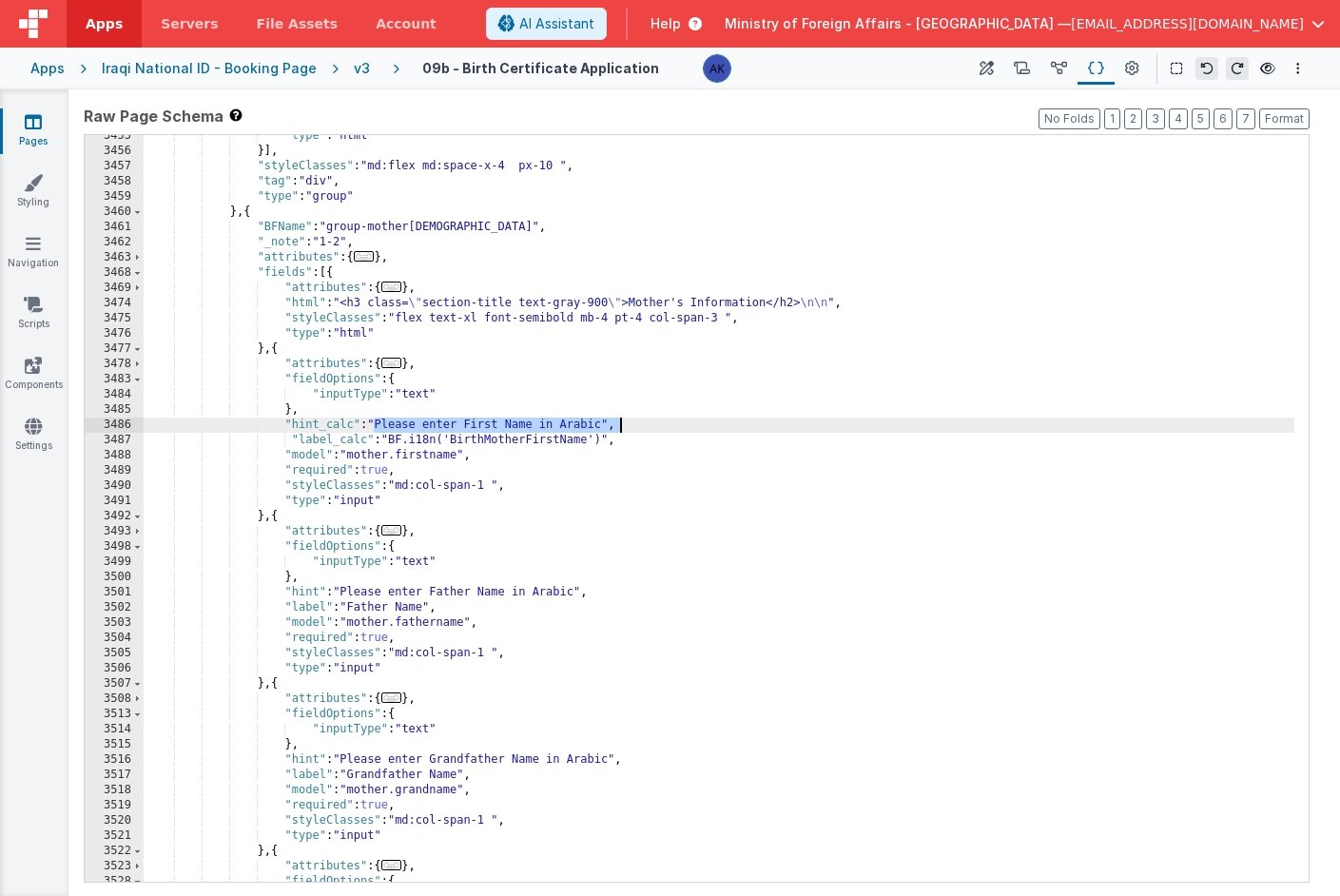
drag, startPoint x: 375, startPoint y: 423, endPoint x: 649, endPoint y: 428, distance: 274.0
click at [649, 428] on div ""type" : "html" }] , "styleClasses" : "md:flex md:space-x-4 px-10 " , "tag" : "…" at bounding box center [718, 517] width 1151 height 778
click at [515, 420] on div ""type" : "html" }] , "styleClasses" : "md:flex md:space-x-4 px-10 " , "tag" : "…" at bounding box center [718, 517] width 1151 height 778
drag, startPoint x: 282, startPoint y: 427, endPoint x: 704, endPoint y: 427, distance: 422.0
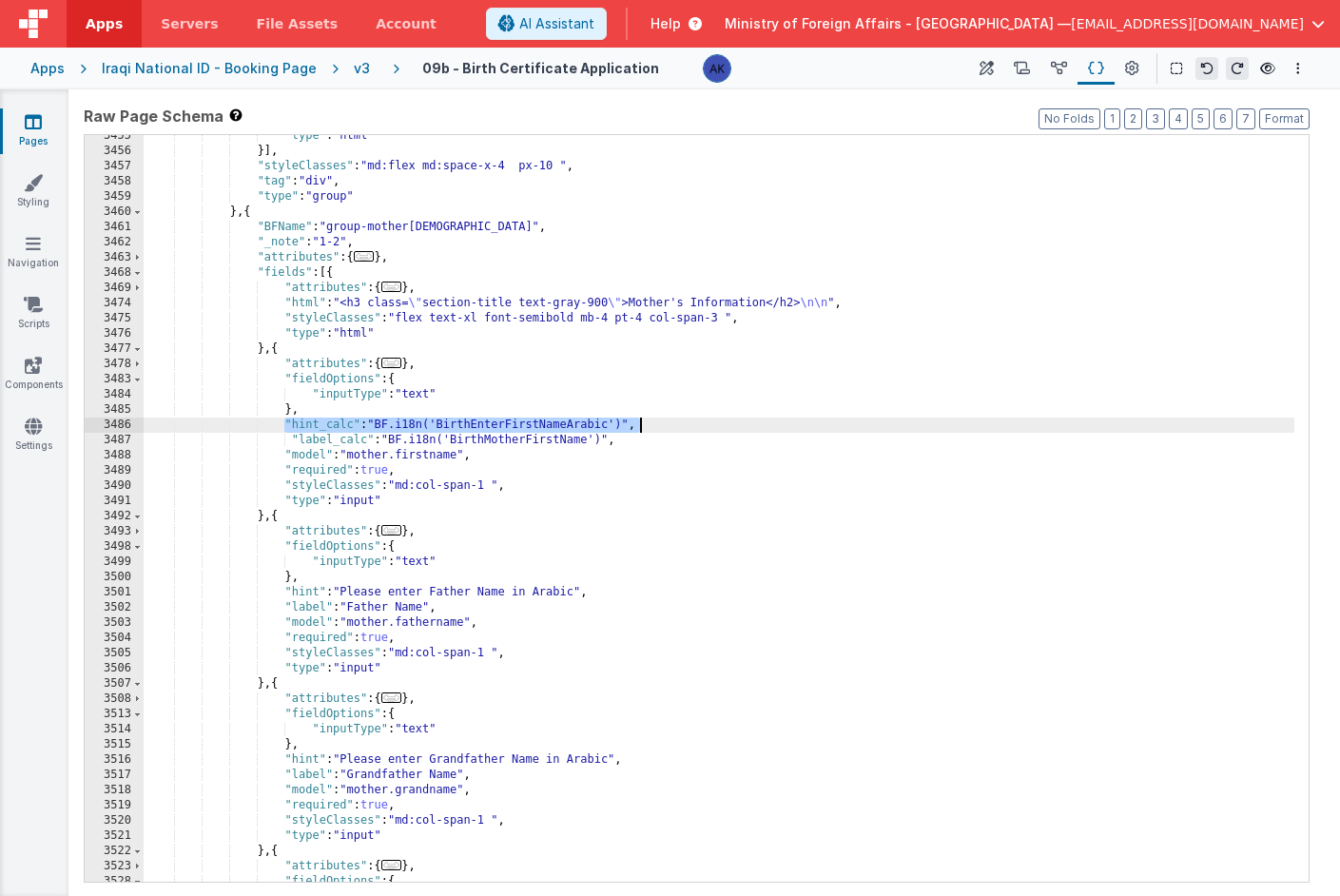
click at [704, 427] on div ""type" : "html" }] , "styleClasses" : "md:flex md:space-x-4 px-10 " , "tag" : "…" at bounding box center [718, 517] width 1151 height 778
click at [307, 437] on div ""type" : "html" }] , "styleClasses" : "md:flex md:space-x-4 px-10 " , "tag" : "…" at bounding box center [718, 517] width 1151 height 778
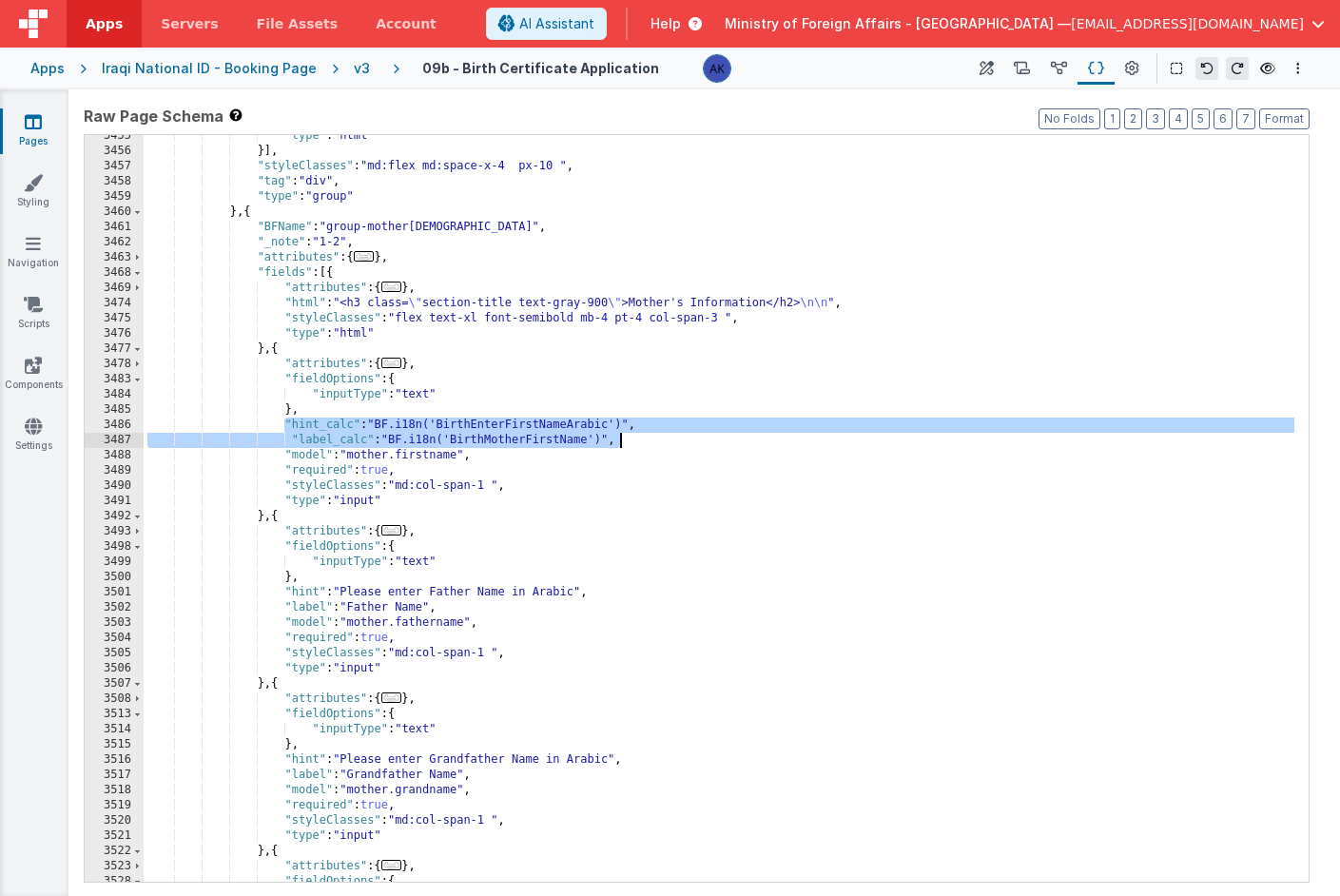
drag, startPoint x: 284, startPoint y: 425, endPoint x: 667, endPoint y: 444, distance: 383.5
click at [667, 444] on div ""type" : "html" }] , "styleClasses" : "md:flex md:space-x-4 px-10 " , "tag" : "…" at bounding box center [718, 517] width 1151 height 778
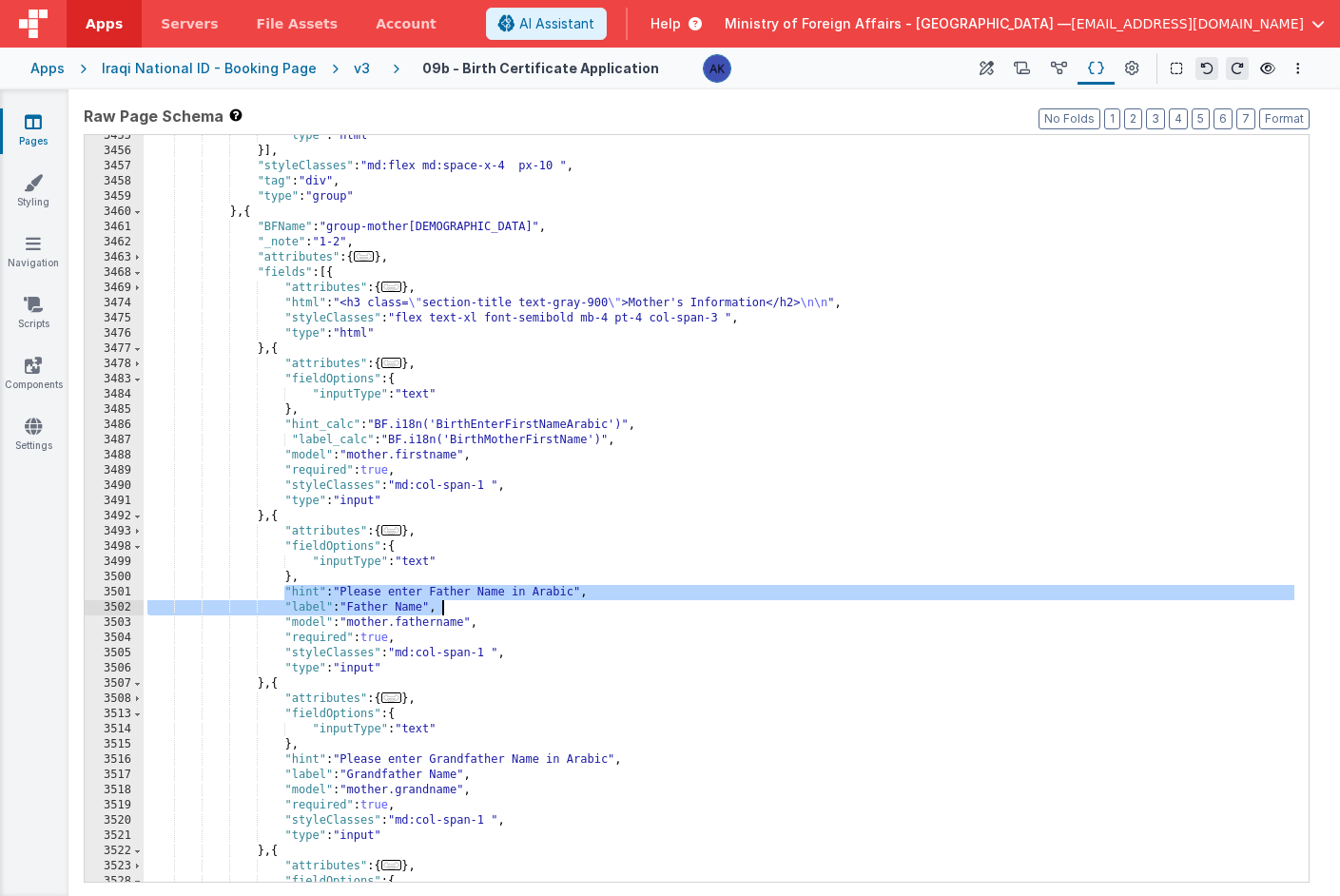
drag, startPoint x: 282, startPoint y: 592, endPoint x: 471, endPoint y: 603, distance: 189.3
click at [471, 603] on div ""type" : "html" }] , "styleClasses" : "md:flex md:space-x-4 px-10 " , "tag" : "…" at bounding box center [718, 517] width 1151 height 778
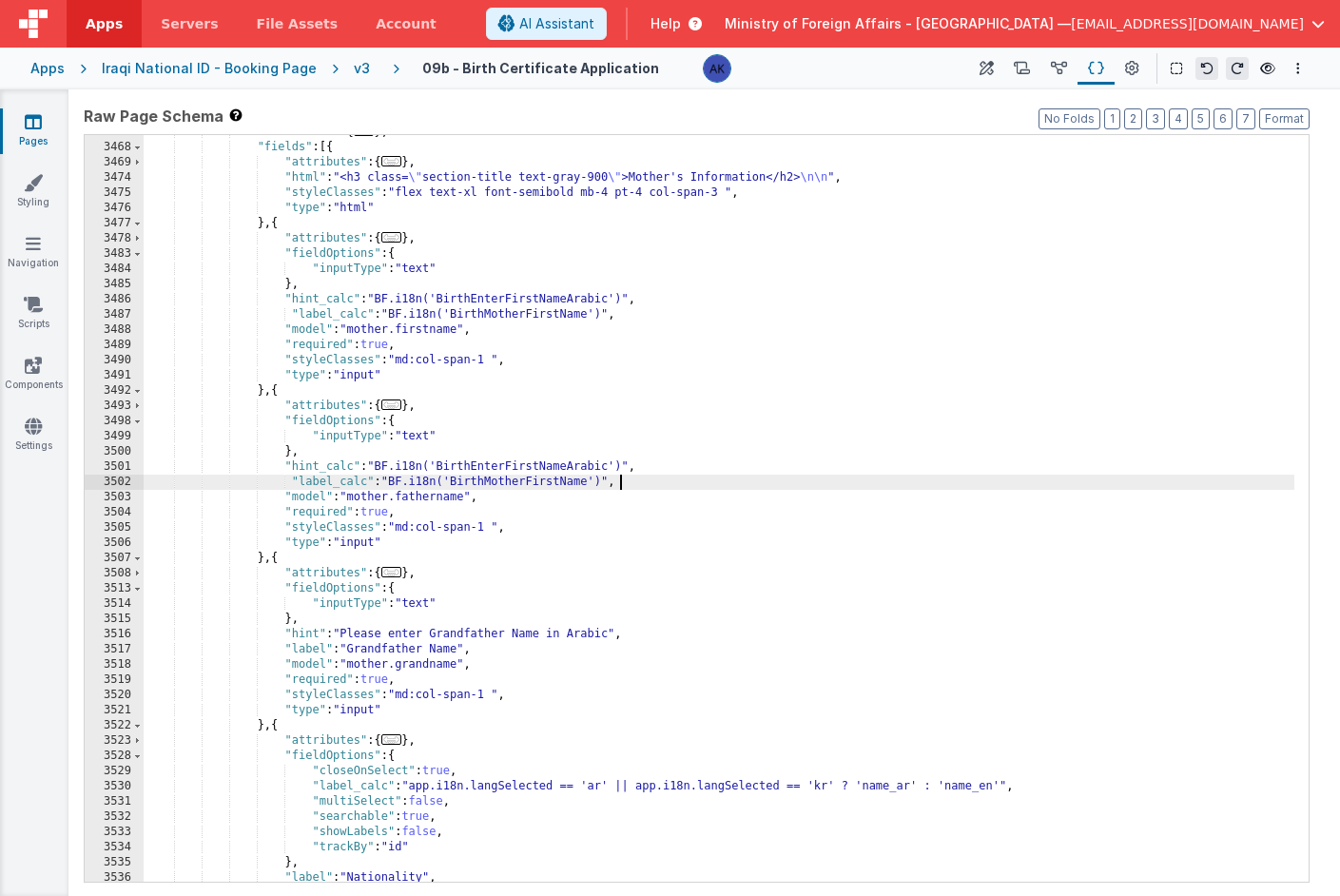
scroll to position [22391, 0]
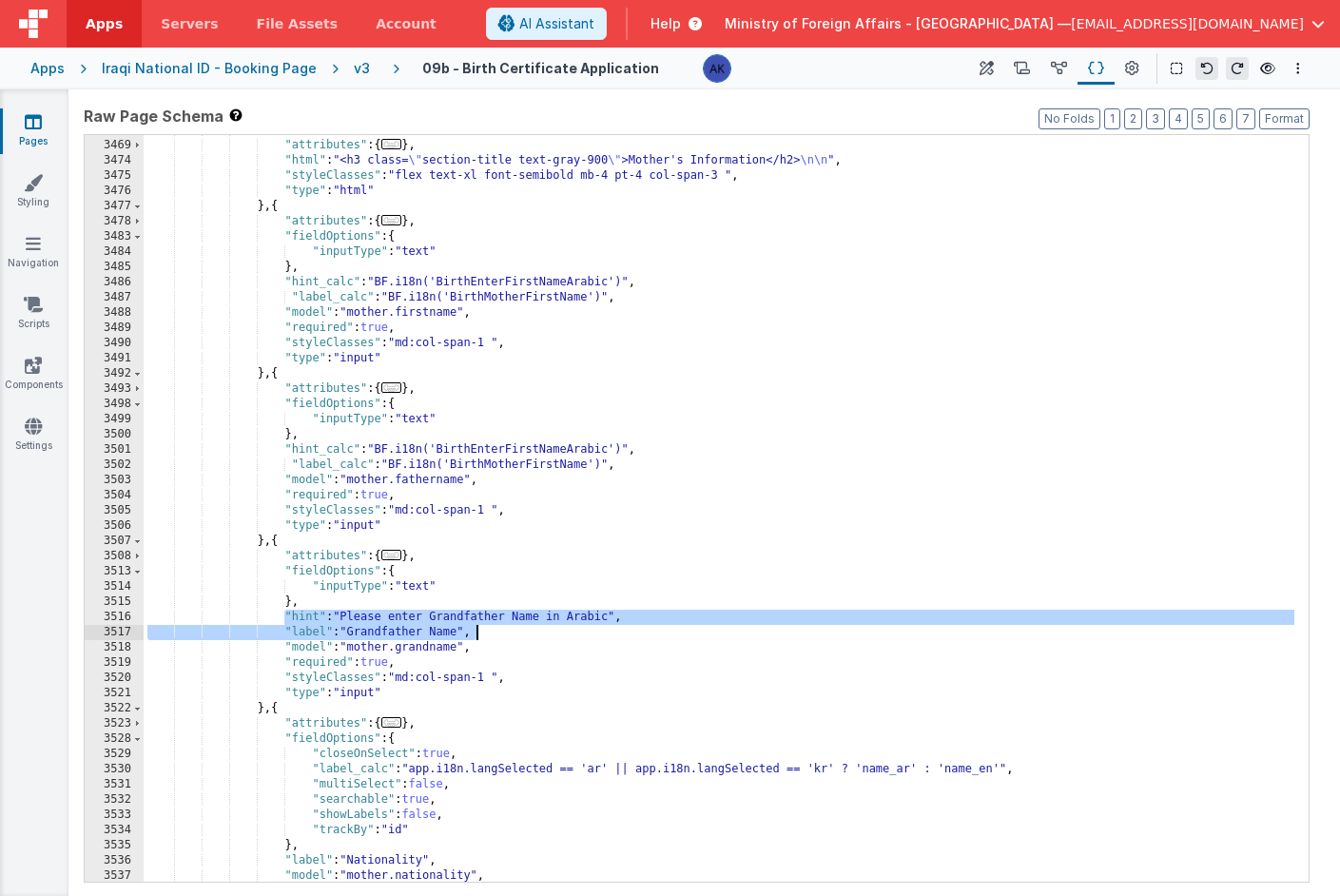
drag, startPoint x: 283, startPoint y: 615, endPoint x: 501, endPoint y: 627, distance: 218.3
click at [501, 627] on div ""fields" : [{ "attributes" : { ... } , "html" : "<h3 class= \" section-title te…" at bounding box center [718, 511] width 1151 height 778
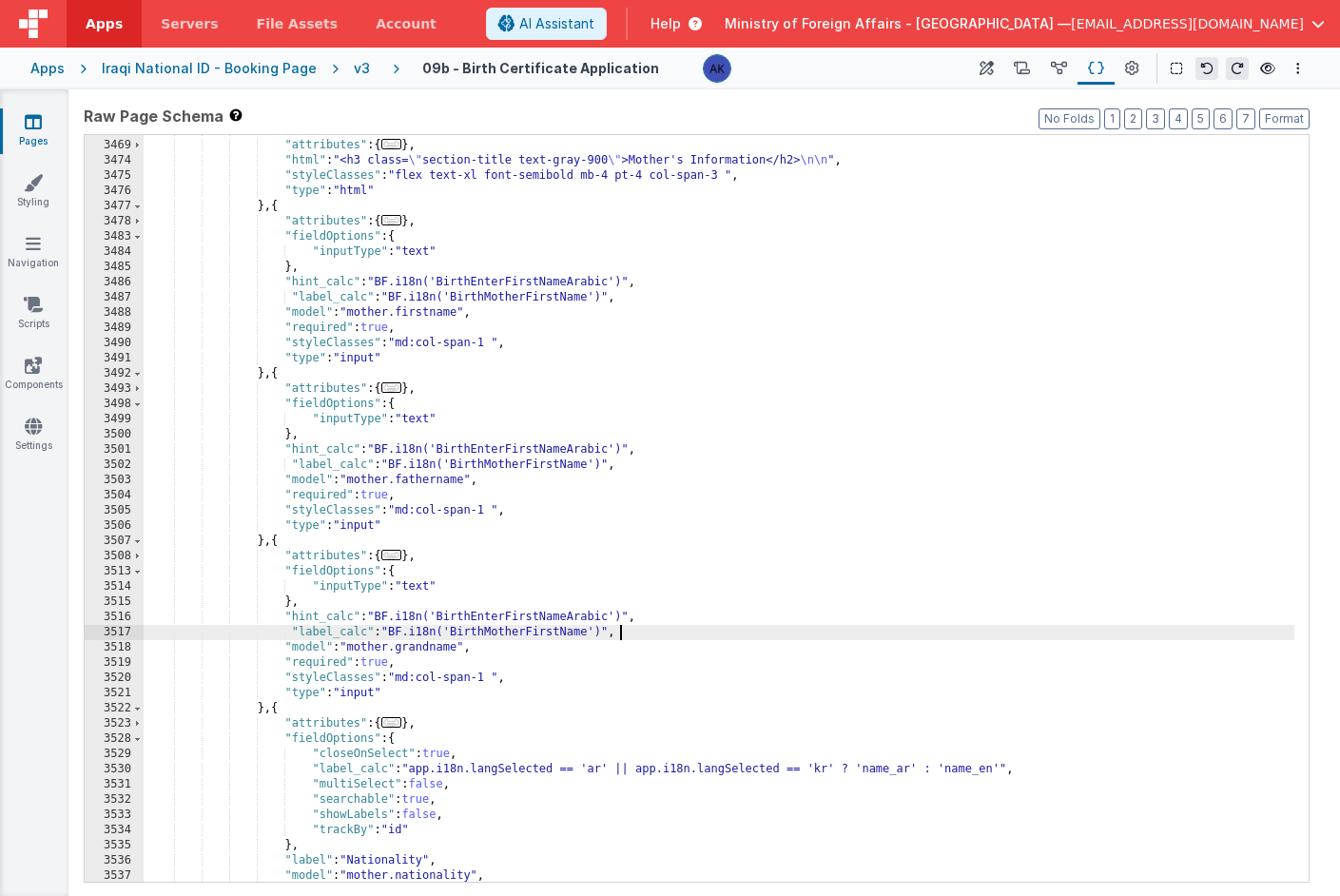
click at [544, 448] on div ""fields" : [{ "attributes" : { ... } , "html" : "<h3 class= \" section-title te…" at bounding box center [718, 511] width 1151 height 778
click at [543, 448] on div ""fields" : [{ "attributes" : { ... } , "html" : "<h3 class= \" section-title te…" at bounding box center [718, 511] width 1151 height 778
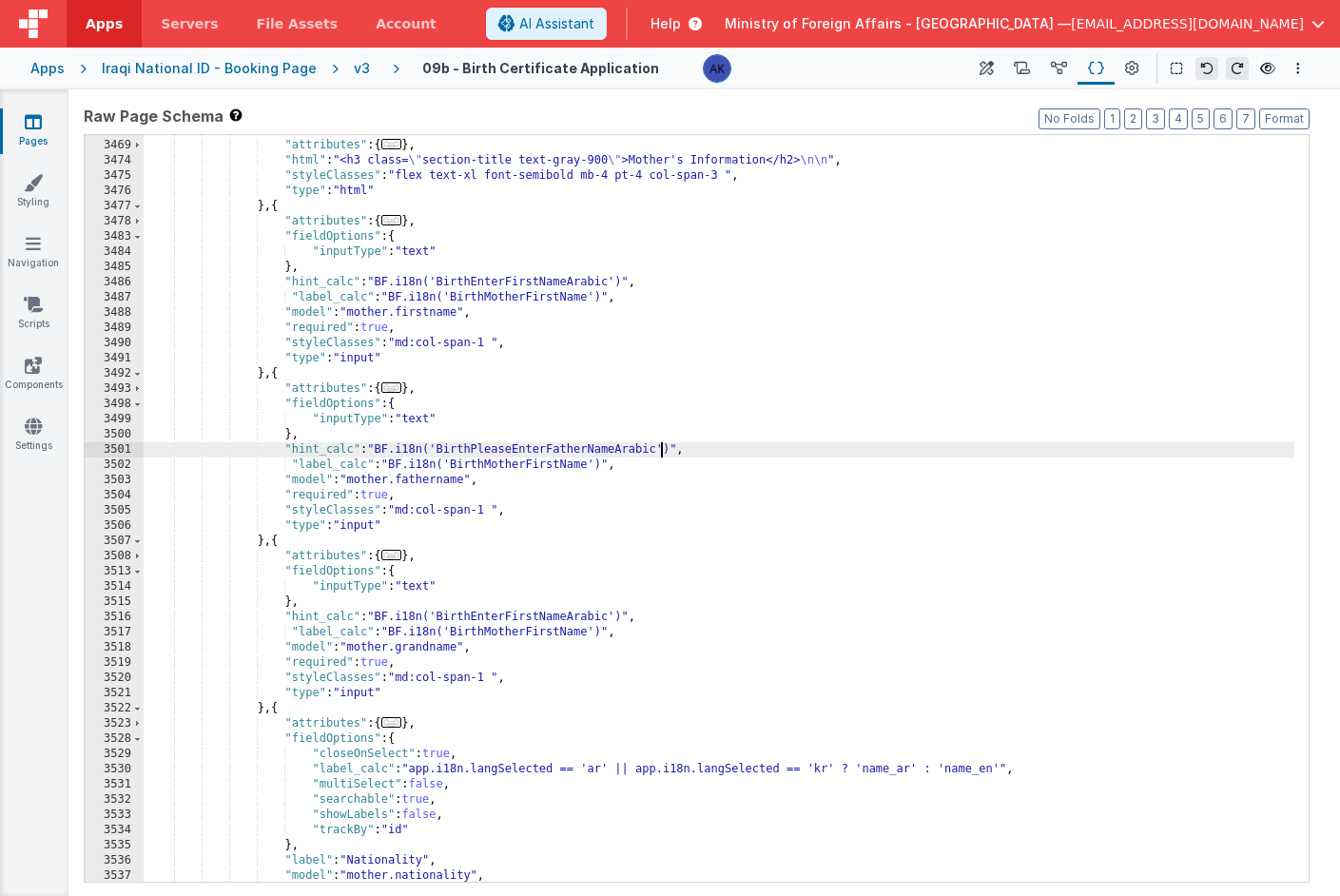
click at [551, 613] on div ""fields" : [{ "attributes" : { ... } , "html" : "<h3 class= \" section-title te…" at bounding box center [718, 511] width 1151 height 778
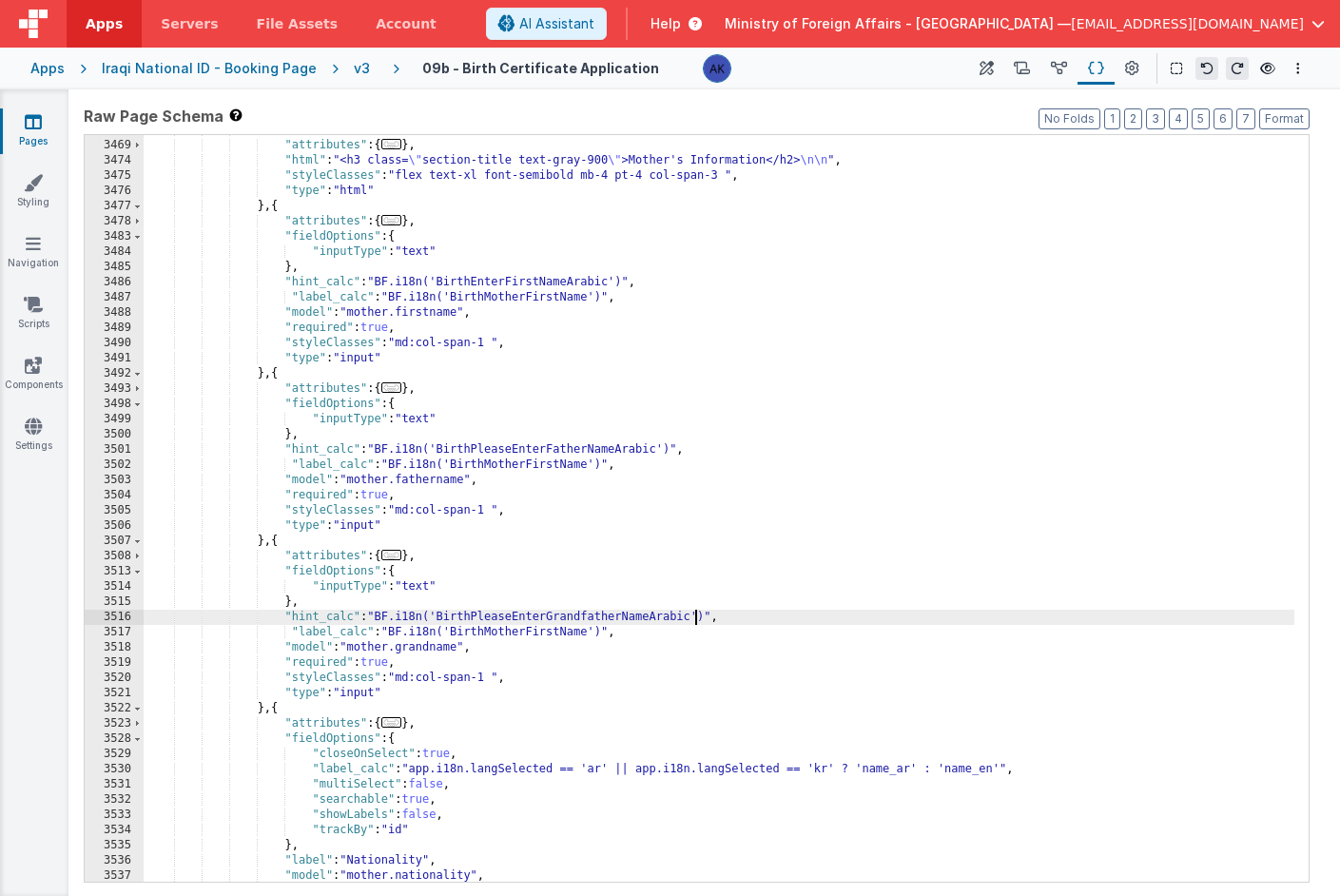
click at [504, 631] on div ""fields" : [{ "attributes" : { ... } , "html" : "<h3 class= \" section-title te…" at bounding box center [718, 511] width 1151 height 778
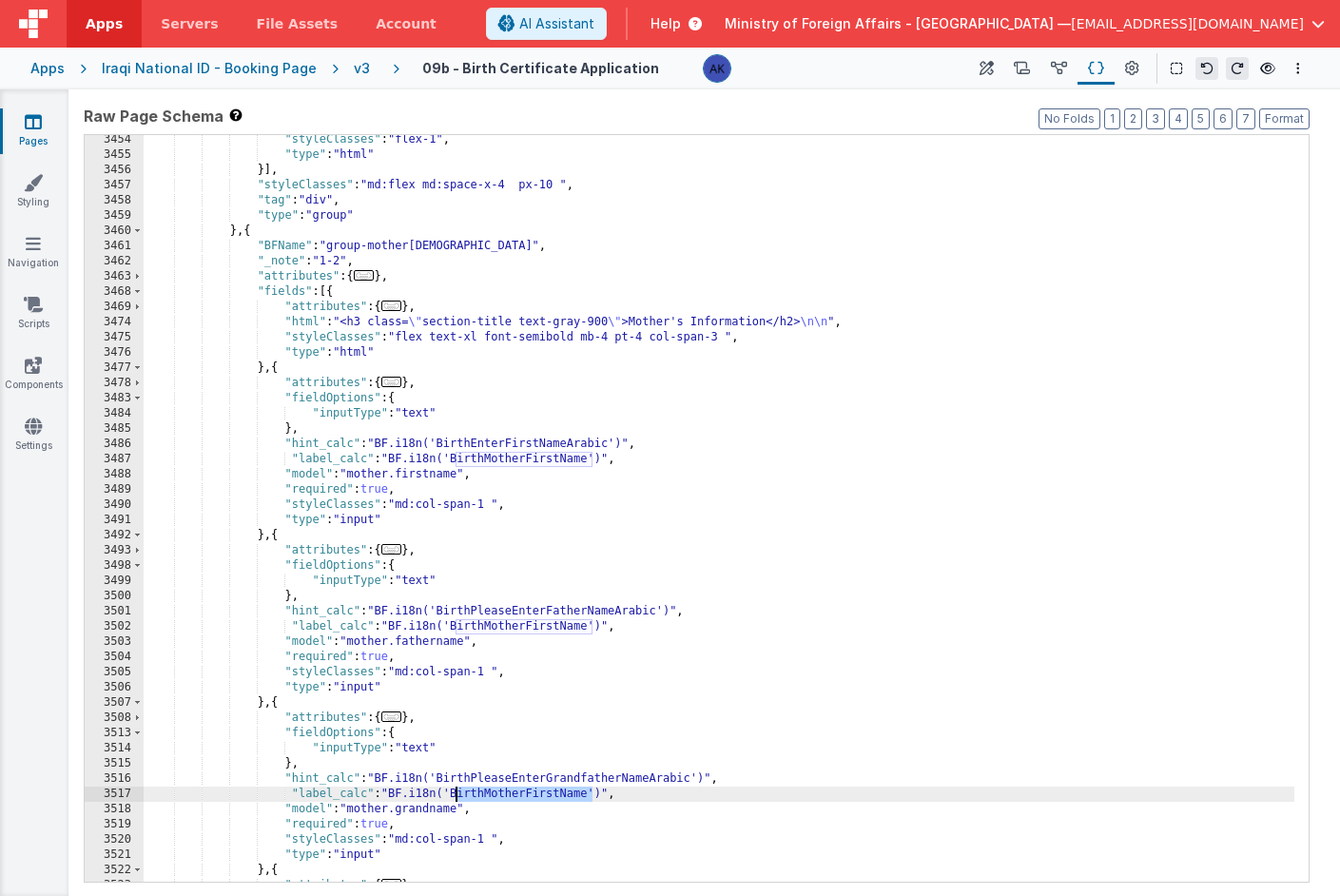
scroll to position [22319, 0]
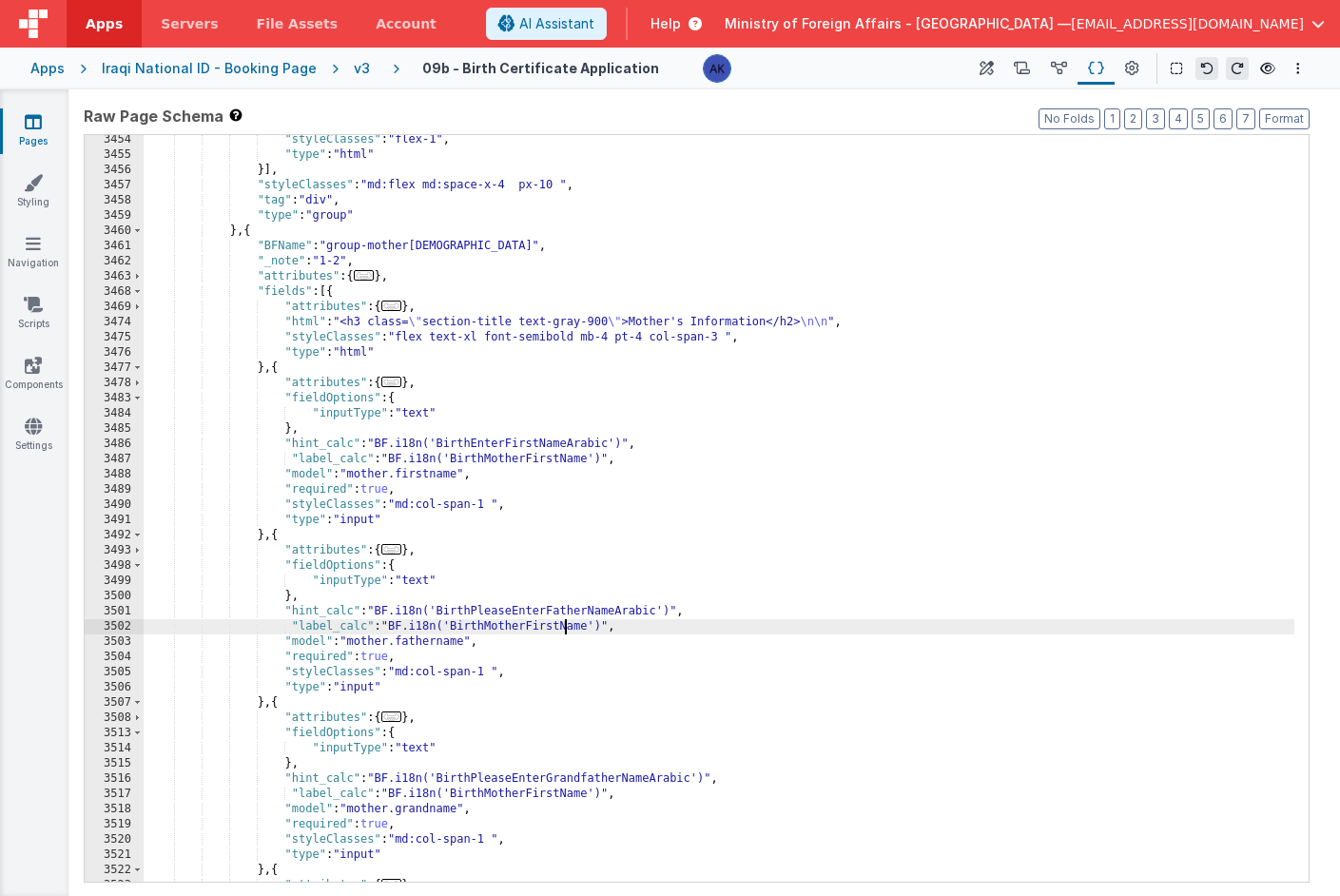
click at [564, 626] on div ""styleClasses" : "flex-1" , "type" : "html" }] , "styleClasses" : "md:flex md:s…" at bounding box center [718, 521] width 1151 height 778
click at [484, 793] on div ""styleClasses" : "flex-1" , "type" : "html" }] , "styleClasses" : "md:flex md:s…" at bounding box center [718, 521] width 1151 height 778
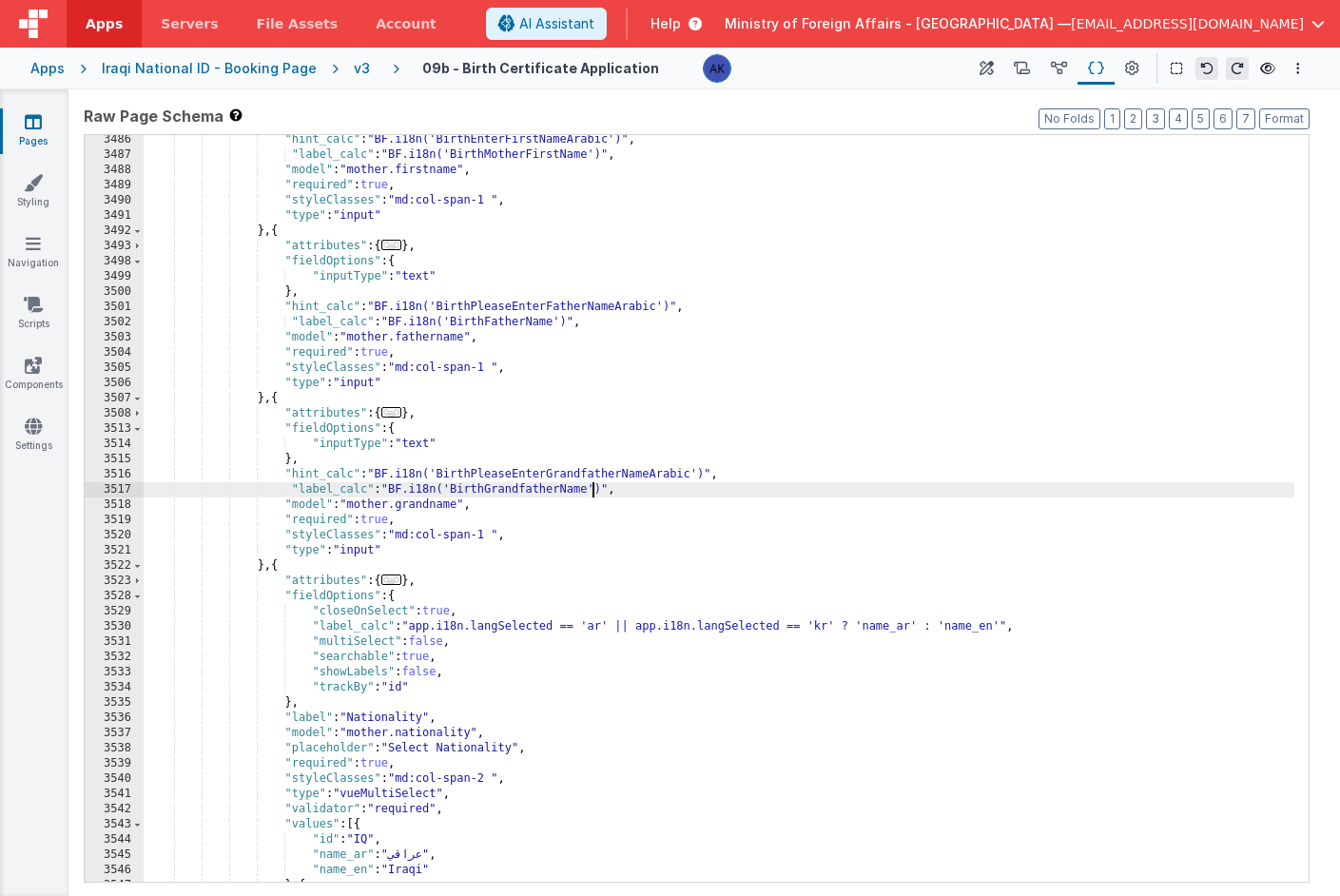
scroll to position [22470, 0]
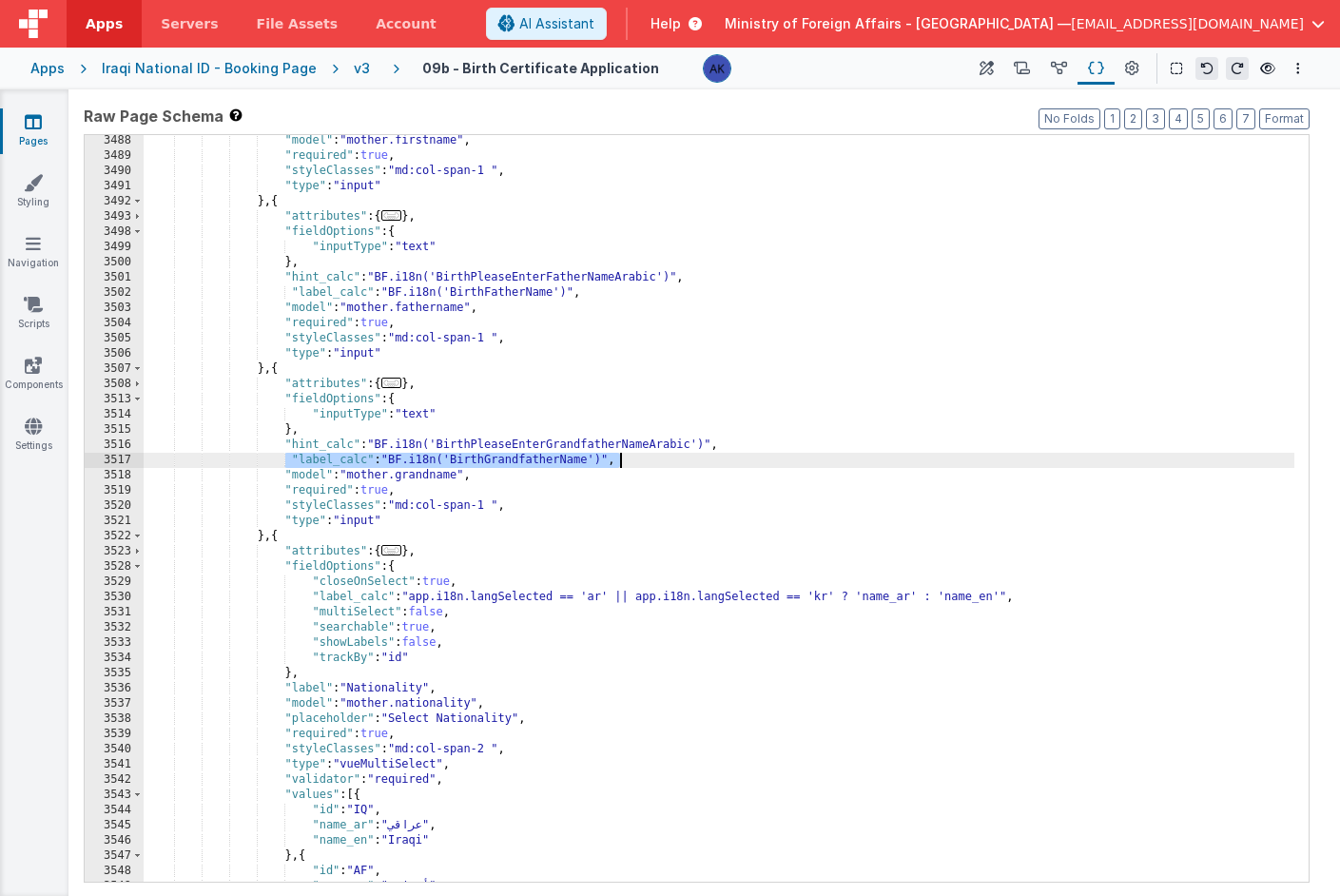
drag, startPoint x: 287, startPoint y: 457, endPoint x: 626, endPoint y: 458, distance: 339.0
click at [626, 458] on div ""model" : "mother.firstname" , "required" : true , "styleClasses" : "md:col-spa…" at bounding box center [718, 522] width 1151 height 778
click at [287, 688] on div ""model" : "mother.firstname" , "required" : true , "styleClasses" : "md:col-spa…" at bounding box center [718, 522] width 1151 height 778
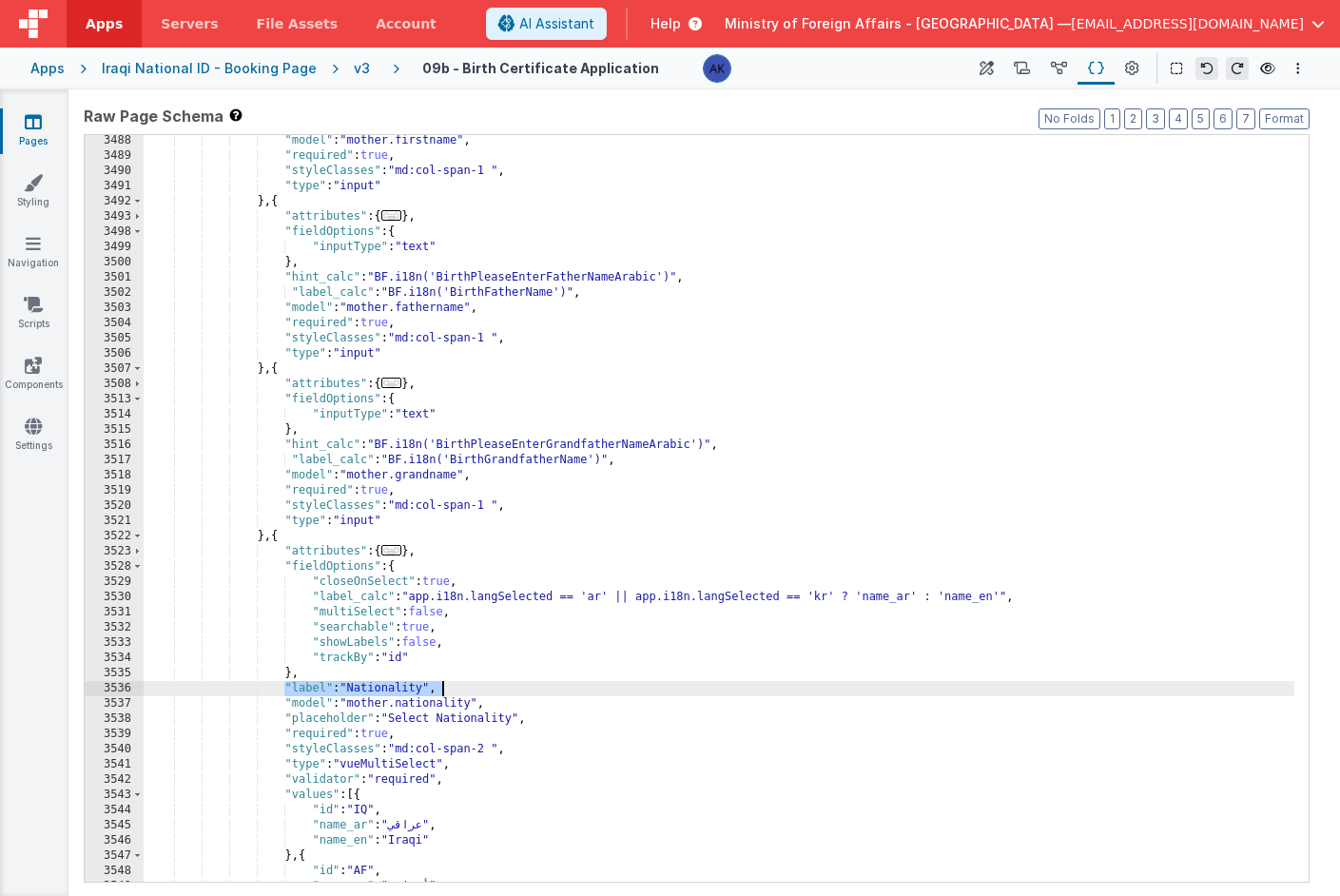
drag, startPoint x: 285, startPoint y: 688, endPoint x: 564, endPoint y: 694, distance: 279.1
click at [564, 694] on div ""model" : "mother.firstname" , "required" : true , "styleClasses" : "md:col-spa…" at bounding box center [718, 522] width 1151 height 778
click at [560, 683] on div ""model" : "mother.firstname" , "required" : true , "styleClasses" : "md:col-spa…" at bounding box center [718, 522] width 1151 height 778
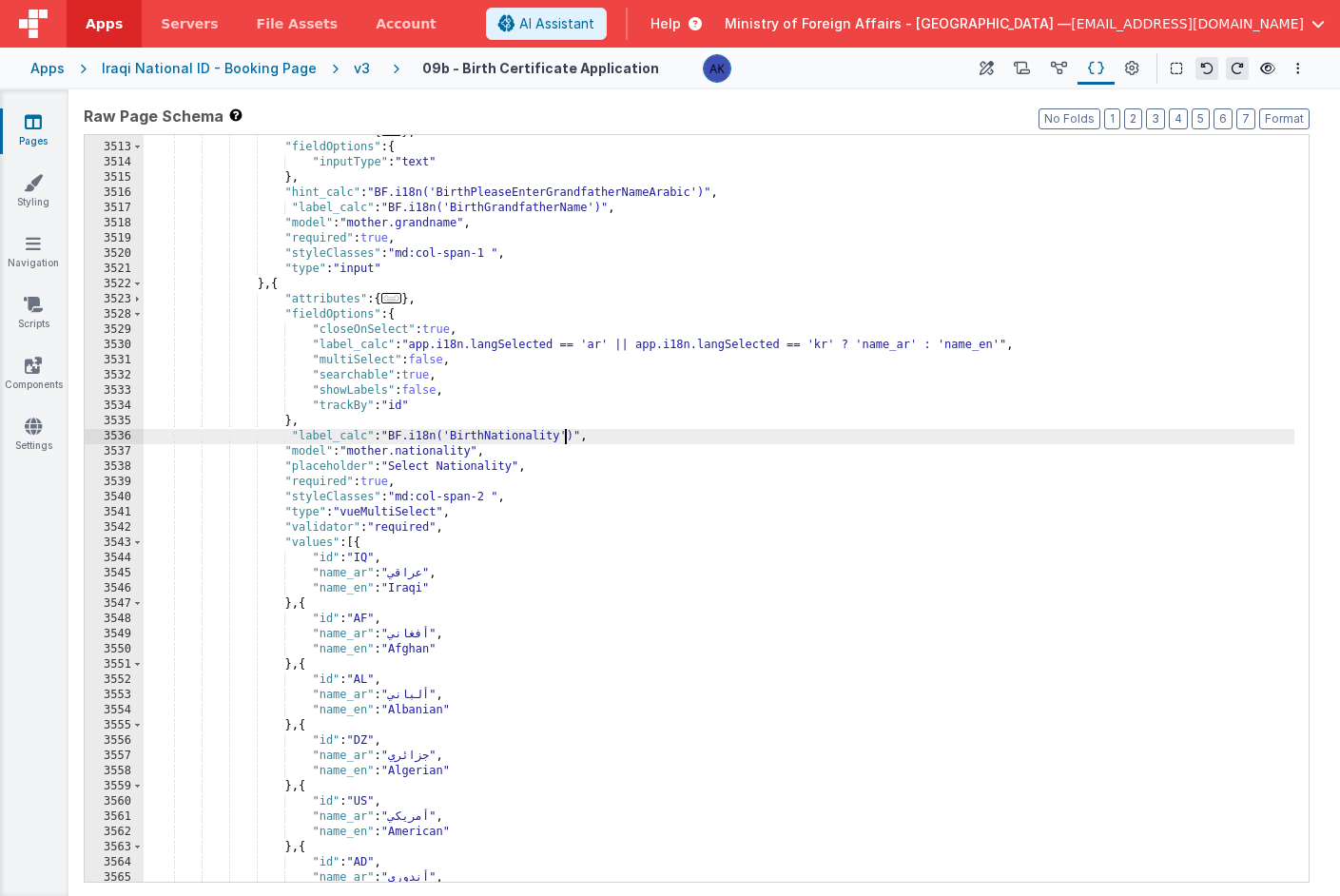
scroll to position [22585, 0]
drag, startPoint x: 287, startPoint y: 435, endPoint x: 682, endPoint y: 439, distance: 395.0
click at [682, 439] on div ""attributes" : { ... } , "fieldOptions" : { "inputType" : "text" } , "hint_calc…" at bounding box center [718, 513] width 1151 height 778
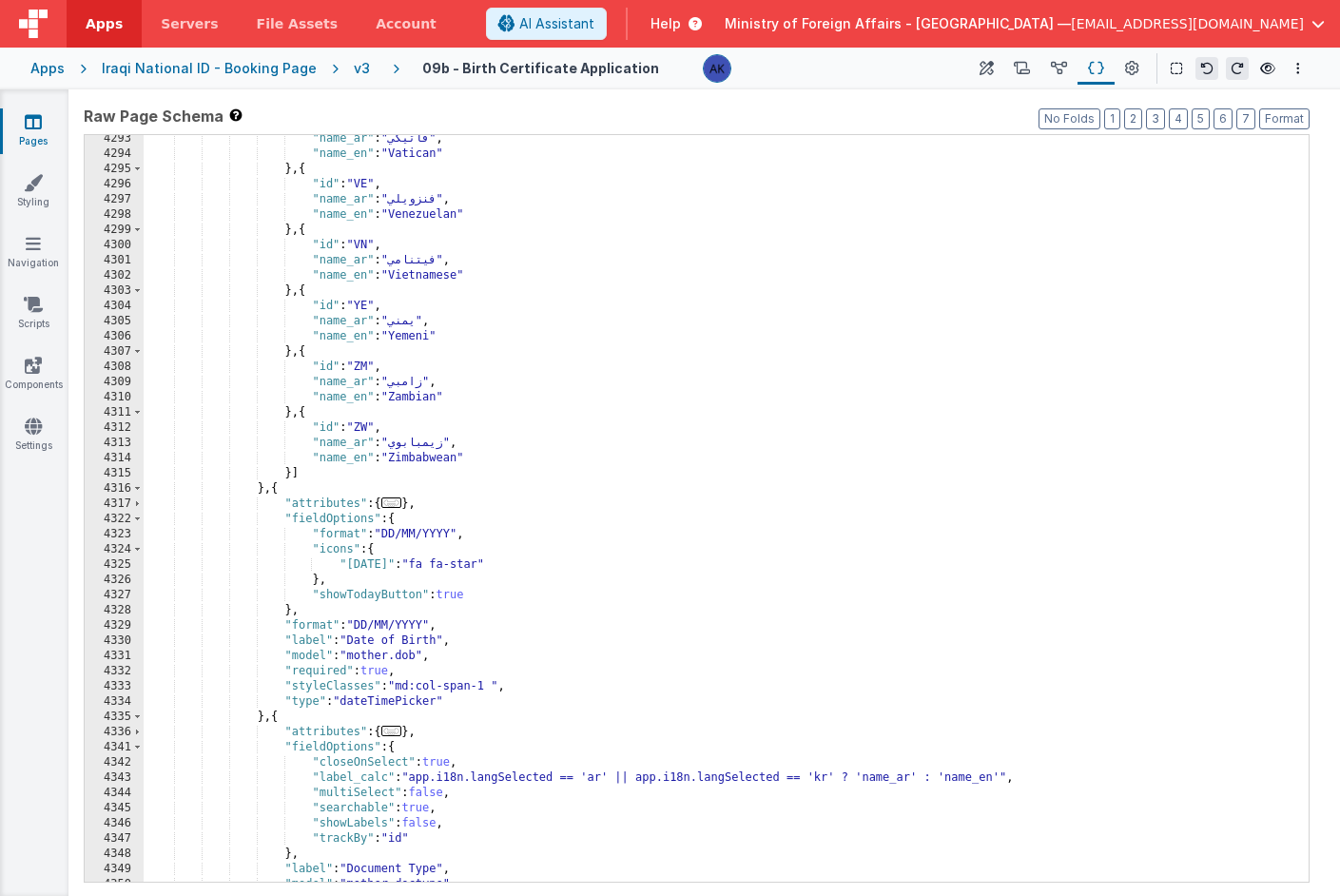
scroll to position [27952, 0]
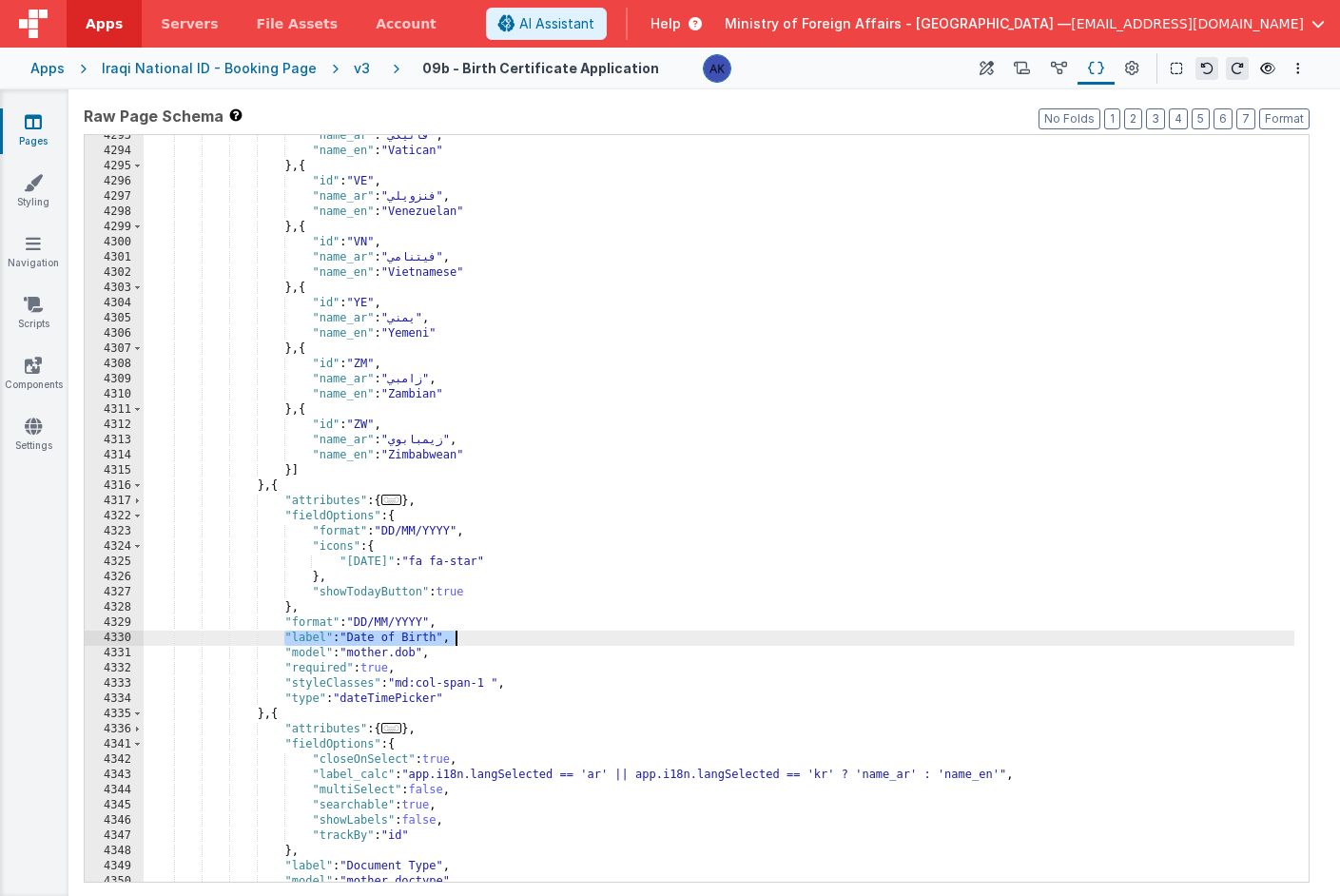
drag, startPoint x: 284, startPoint y: 631, endPoint x: 486, endPoint y: 634, distance: 202.0
click at [486, 634] on div ""name_ar" : "فاتيكي" , "name_en" : "Vatican" } , { "id" : "VE" , "name_ar" : "ف…" at bounding box center [718, 517] width 1151 height 778
click at [525, 639] on div ""name_ar" : "فاتيكي" , "name_en" : "Vatican" } , { "id" : "VE" , "name_ar" : "ف…" at bounding box center [718, 517] width 1151 height 778
drag, startPoint x: 291, startPoint y: 632, endPoint x: 637, endPoint y: 641, distance: 346.1
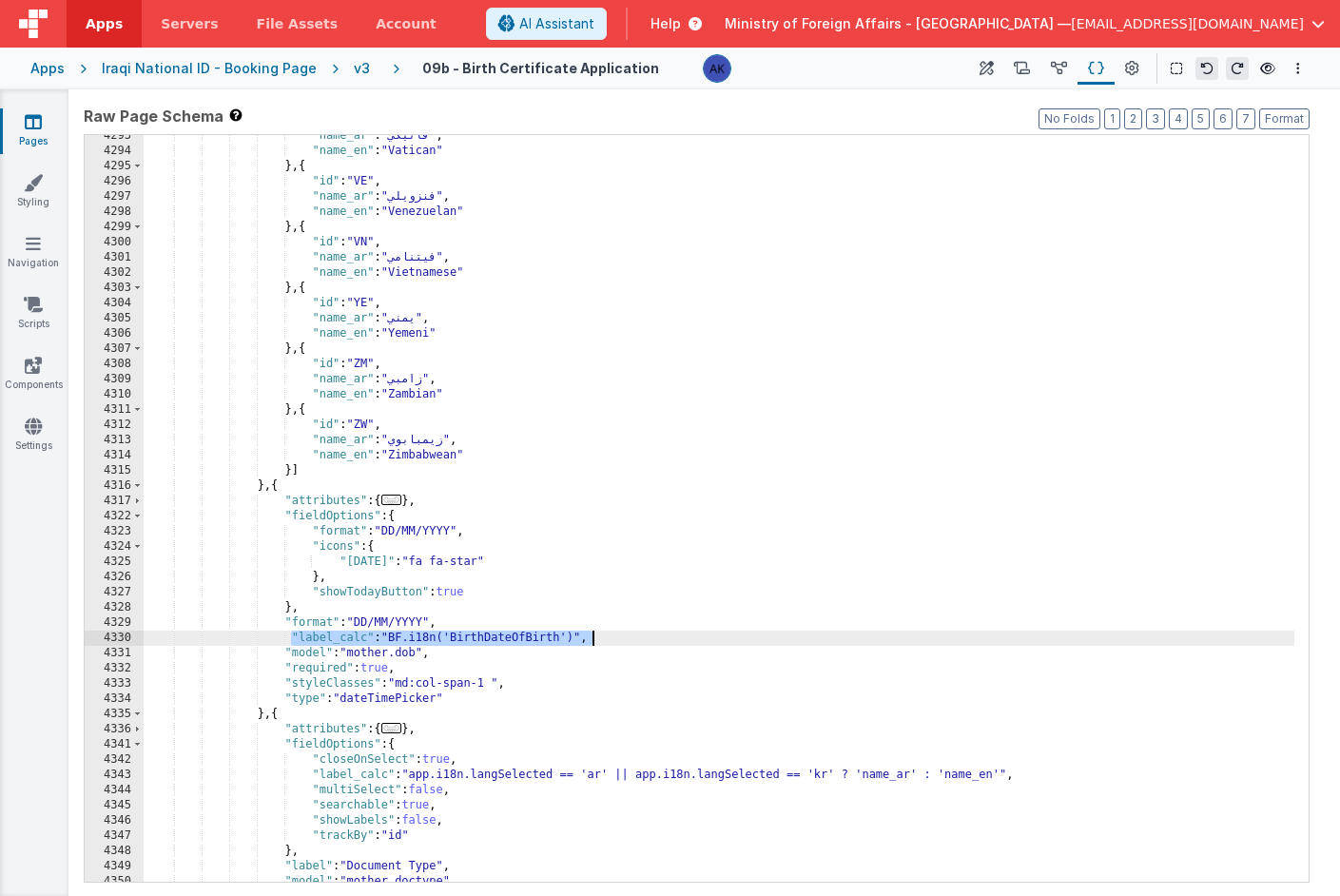
click at [637, 641] on div ""name_ar" : "فاتيكي" , "name_en" : "Vatican" } , { "id" : "VE" , "name_ar" : "ف…" at bounding box center [718, 517] width 1151 height 778
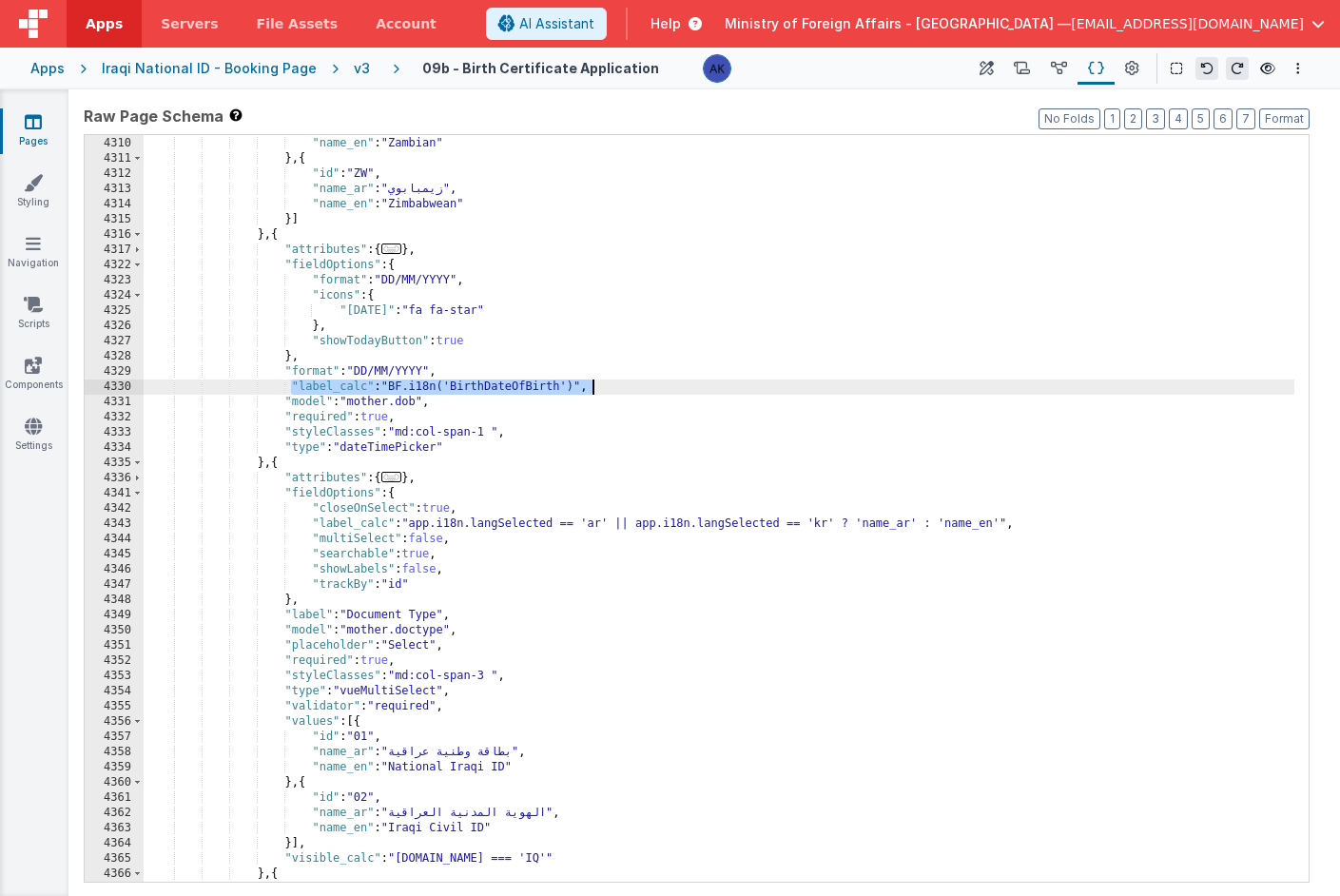
scroll to position [28067, 0]
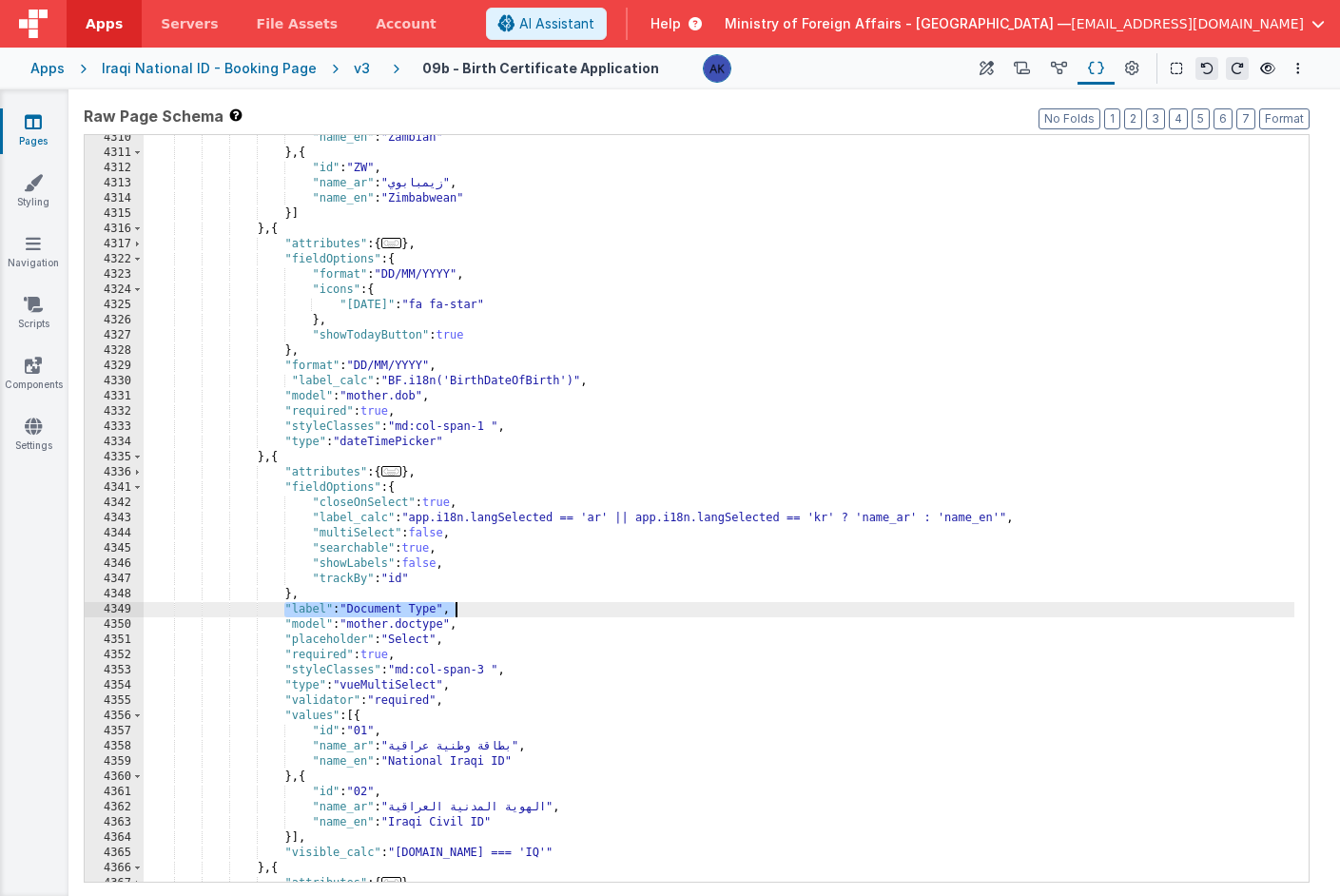
drag, startPoint x: 284, startPoint y: 610, endPoint x: 508, endPoint y: 607, distance: 224.0
click at [508, 607] on div ""name_en" : "Zambian" } , { "id" : "ZW" , "name_ar" : "زيمبابوي" , "name_en" : …" at bounding box center [718, 519] width 1151 height 778
click at [508, 613] on div ""name_en" : "Zambian" } , { "id" : "ZW" , "name_ar" : "زيمبابوي" , "name_en" : …" at bounding box center [718, 519] width 1151 height 778
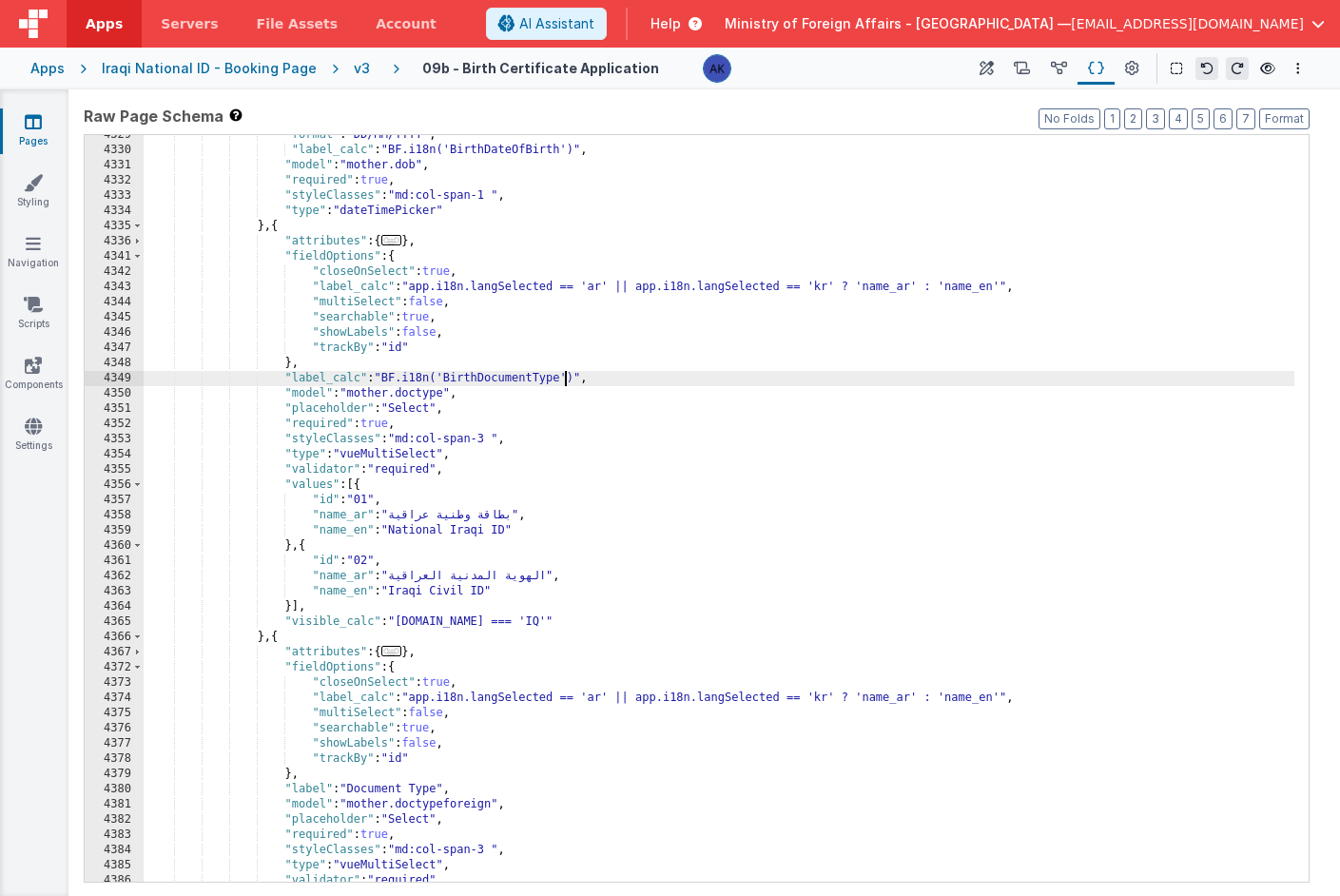
scroll to position [28175, 0]
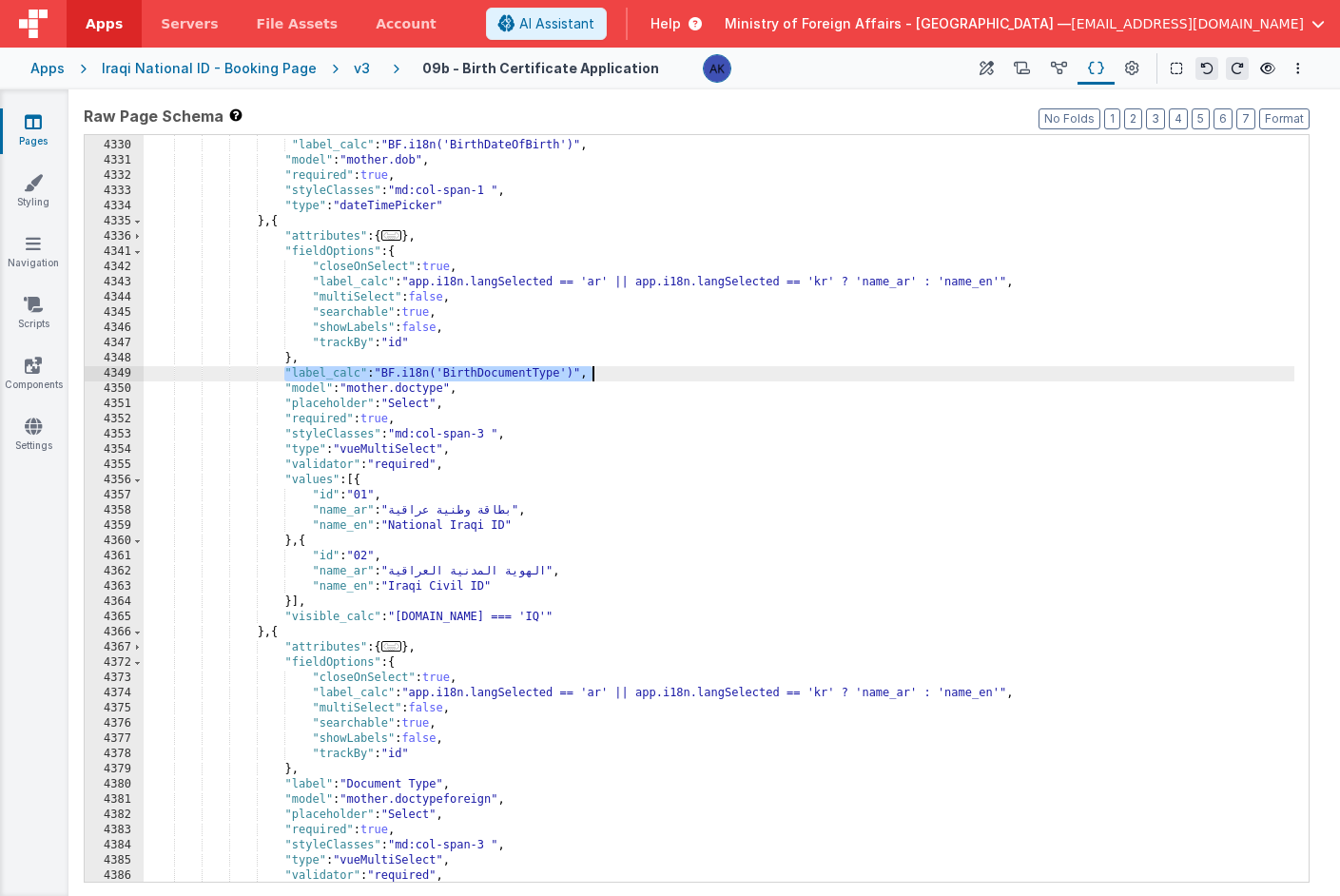
drag, startPoint x: 285, startPoint y: 369, endPoint x: 620, endPoint y: 370, distance: 335.0
click at [620, 370] on div ""format" : "DD/MM/YYYY" , "label_calc" : "BF.i18n('BirthDateOfBirth')" , "model…" at bounding box center [718, 511] width 1151 height 778
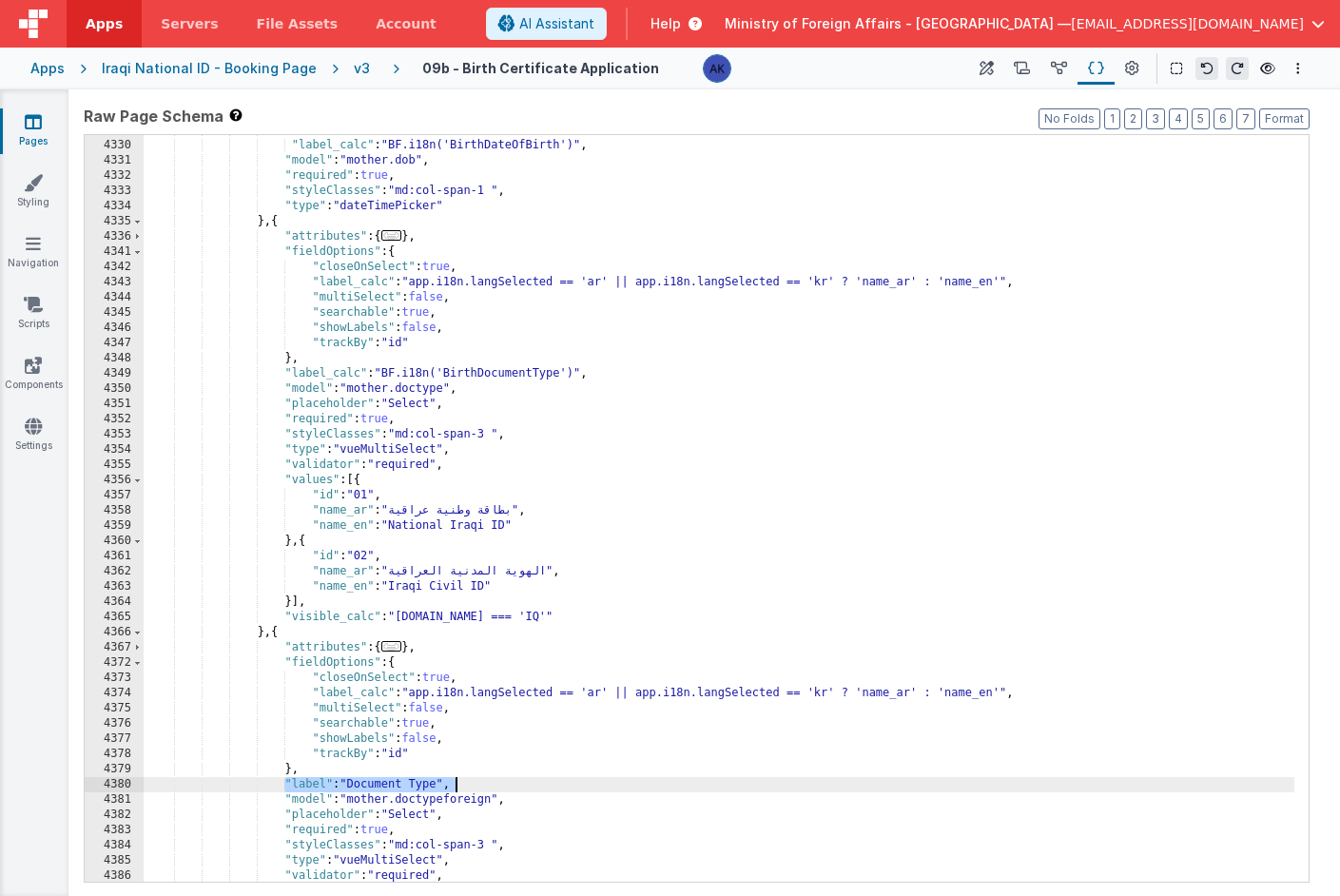
drag, startPoint x: 283, startPoint y: 782, endPoint x: 532, endPoint y: 782, distance: 249.0
click at [532, 782] on div ""format" : "DD/MM/YYYY" , "label_calc" : "BF.i18n('BirthDateOfBirth')" , "model…" at bounding box center [718, 511] width 1151 height 778
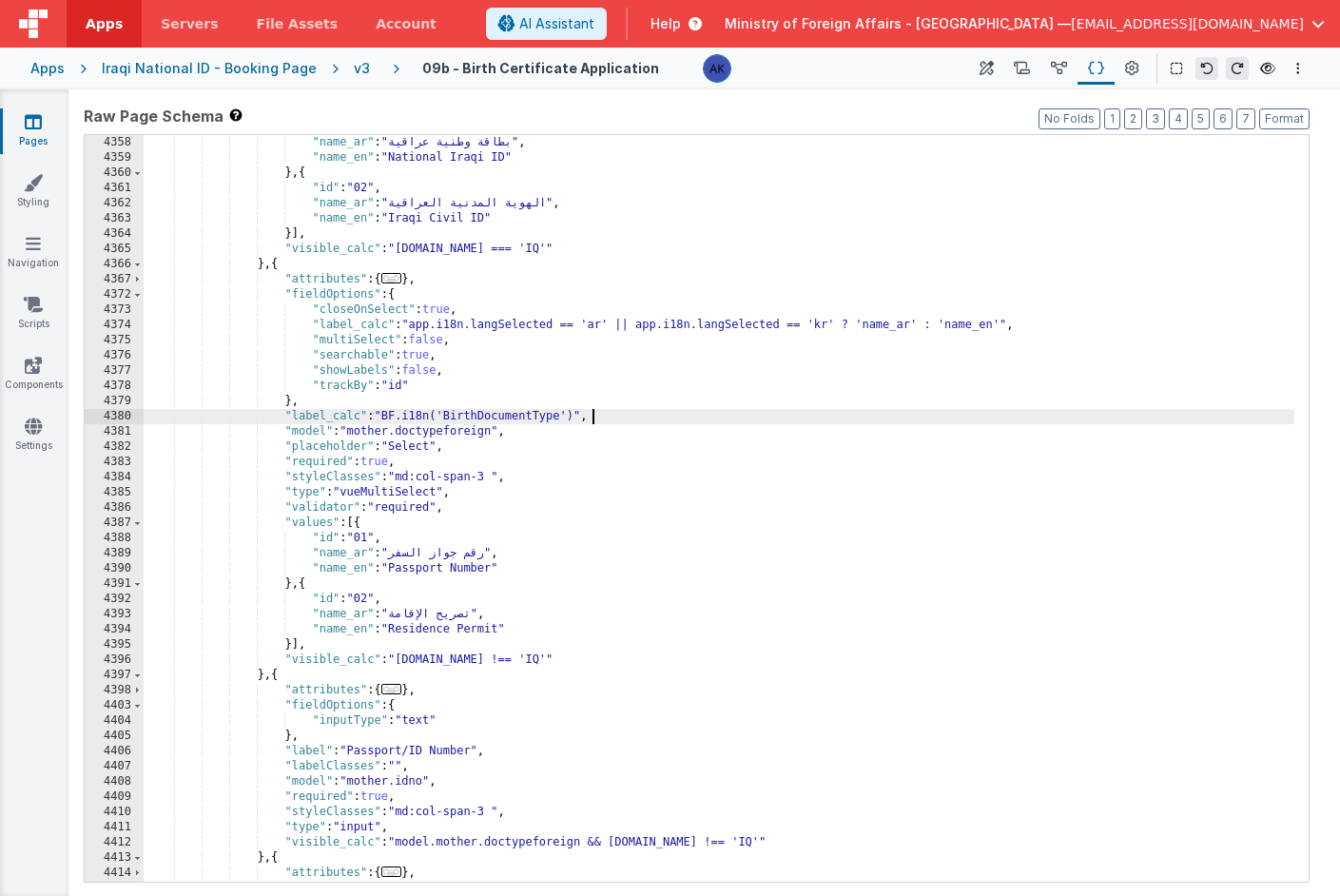
scroll to position [28401, 0]
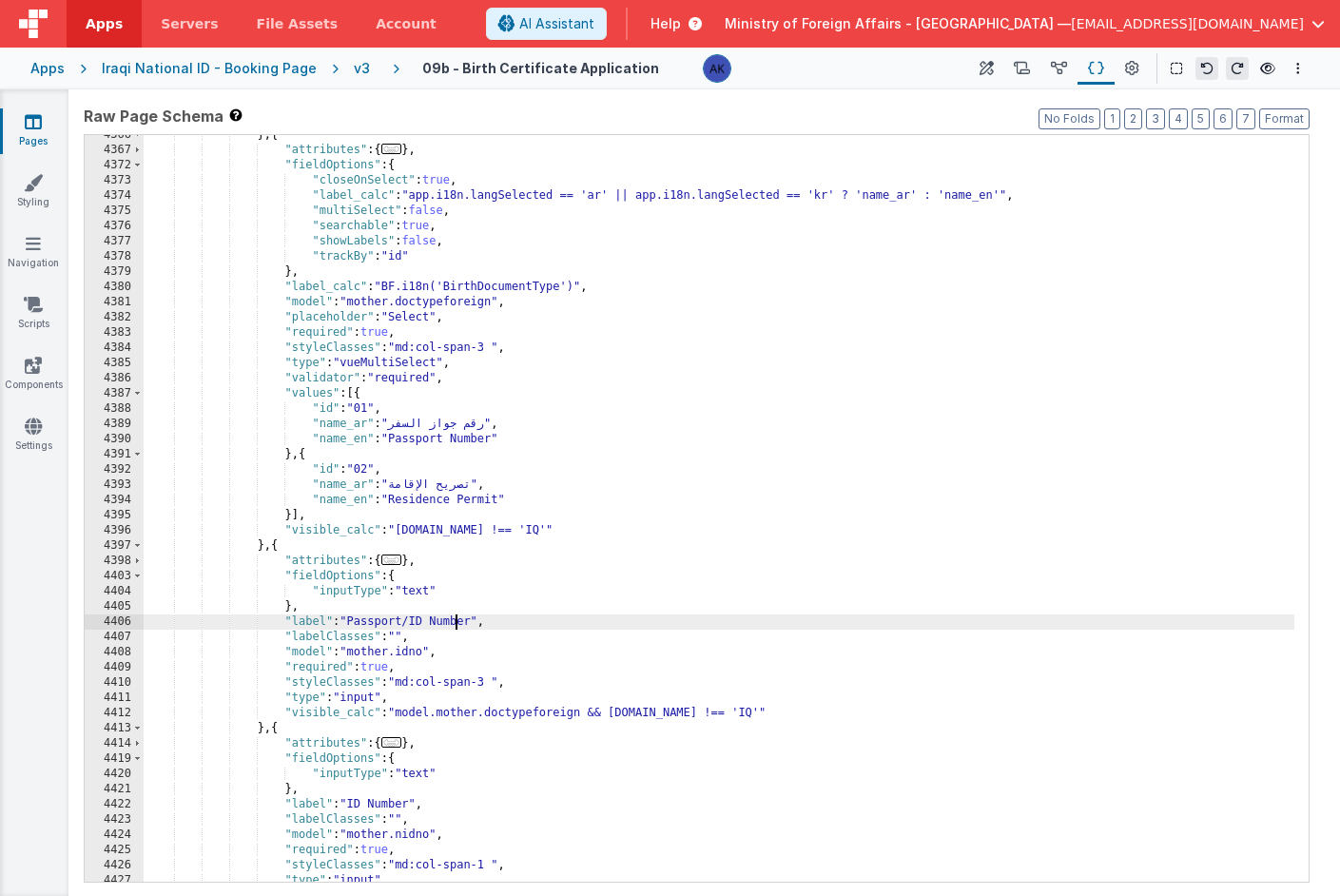
click at [457, 625] on div "} , { "attributes" : { ... } , "fieldOptions" : { "closeOnSelect" : true , "lab…" at bounding box center [718, 516] width 1151 height 778
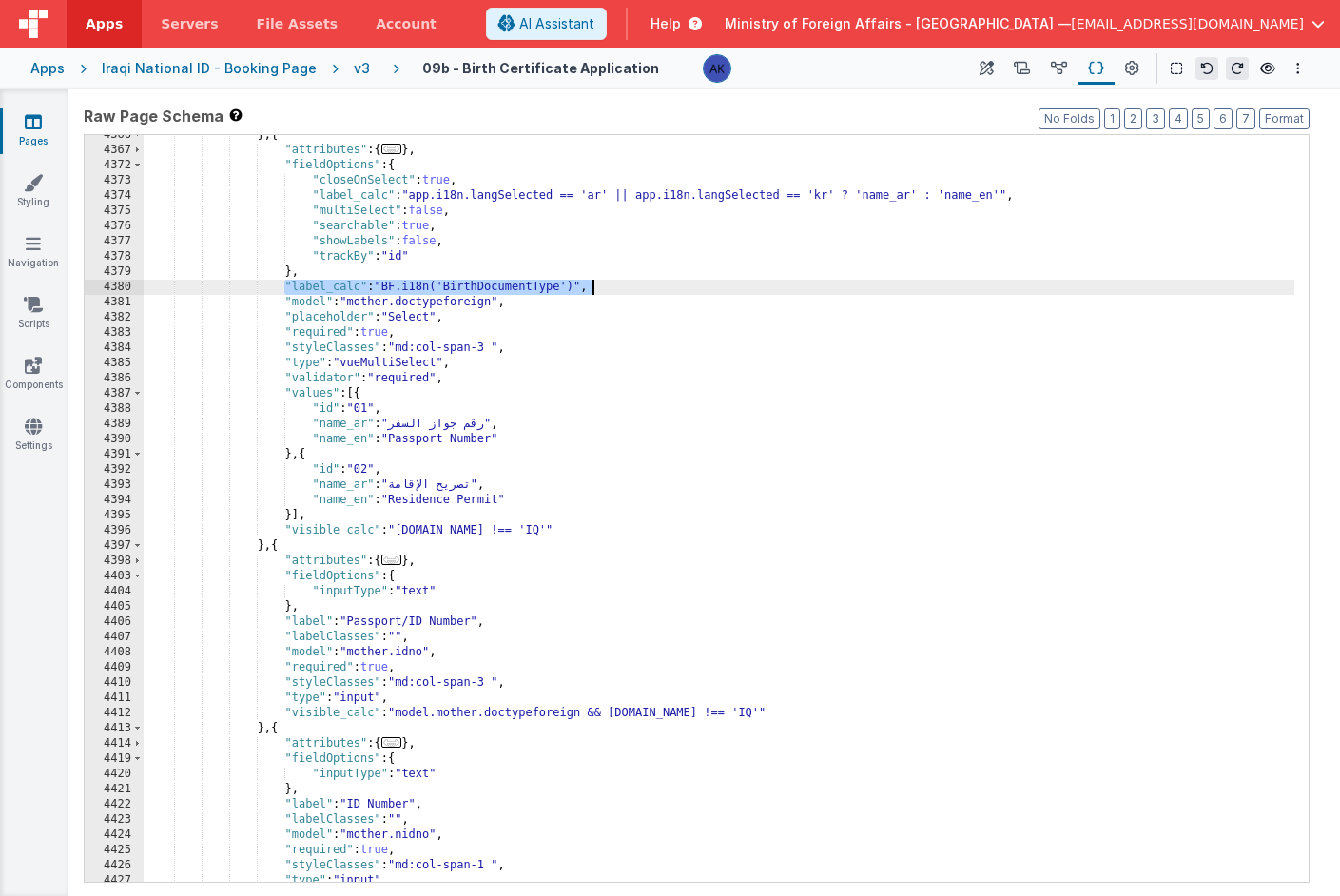
drag, startPoint x: 283, startPoint y: 288, endPoint x: 621, endPoint y: 283, distance: 338.0
click at [621, 283] on div "} , { "attributes" : { ... } , "fieldOptions" : { "closeOnSelect" : true , "lab…" at bounding box center [718, 516] width 1151 height 778
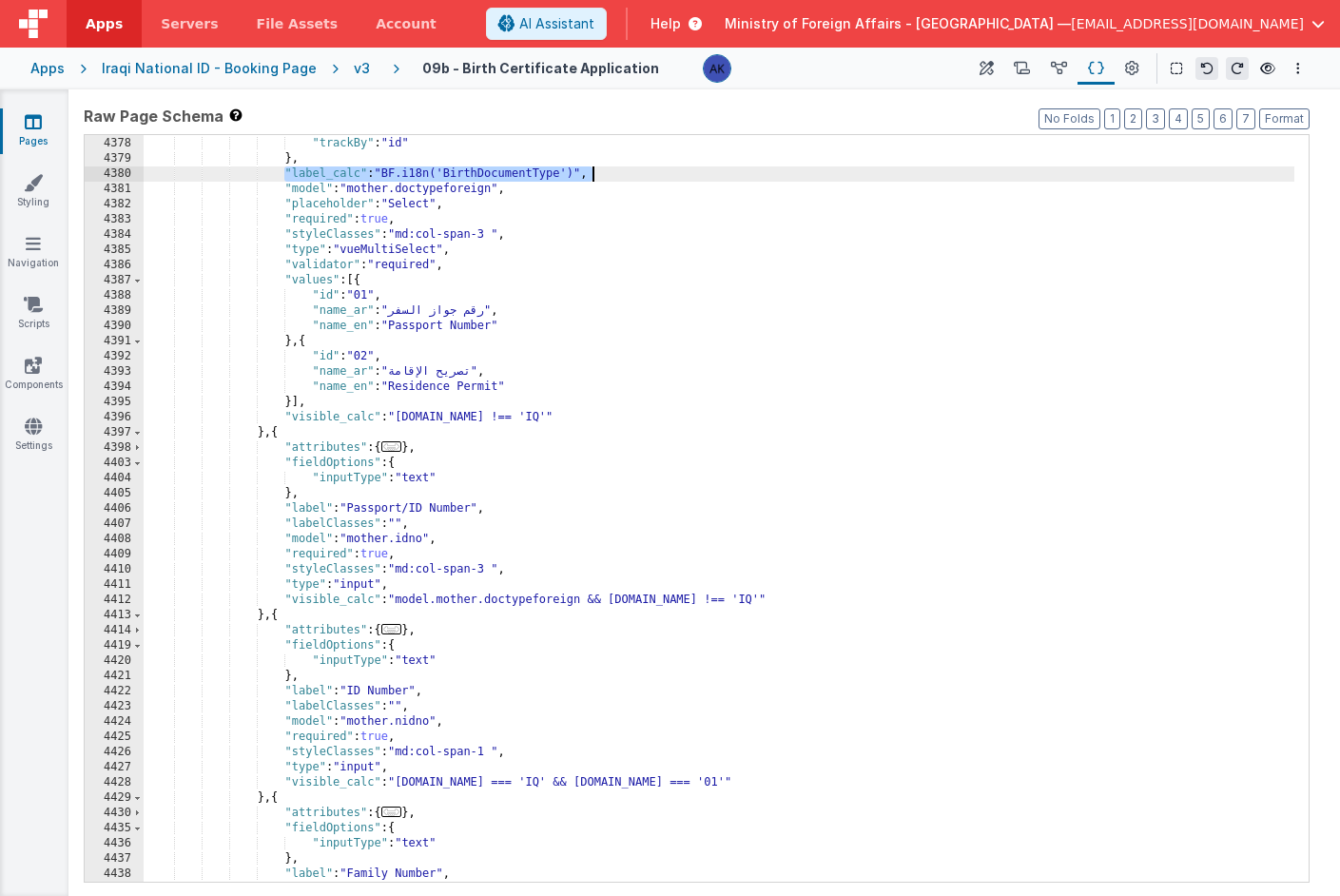
scroll to position [28458, 0]
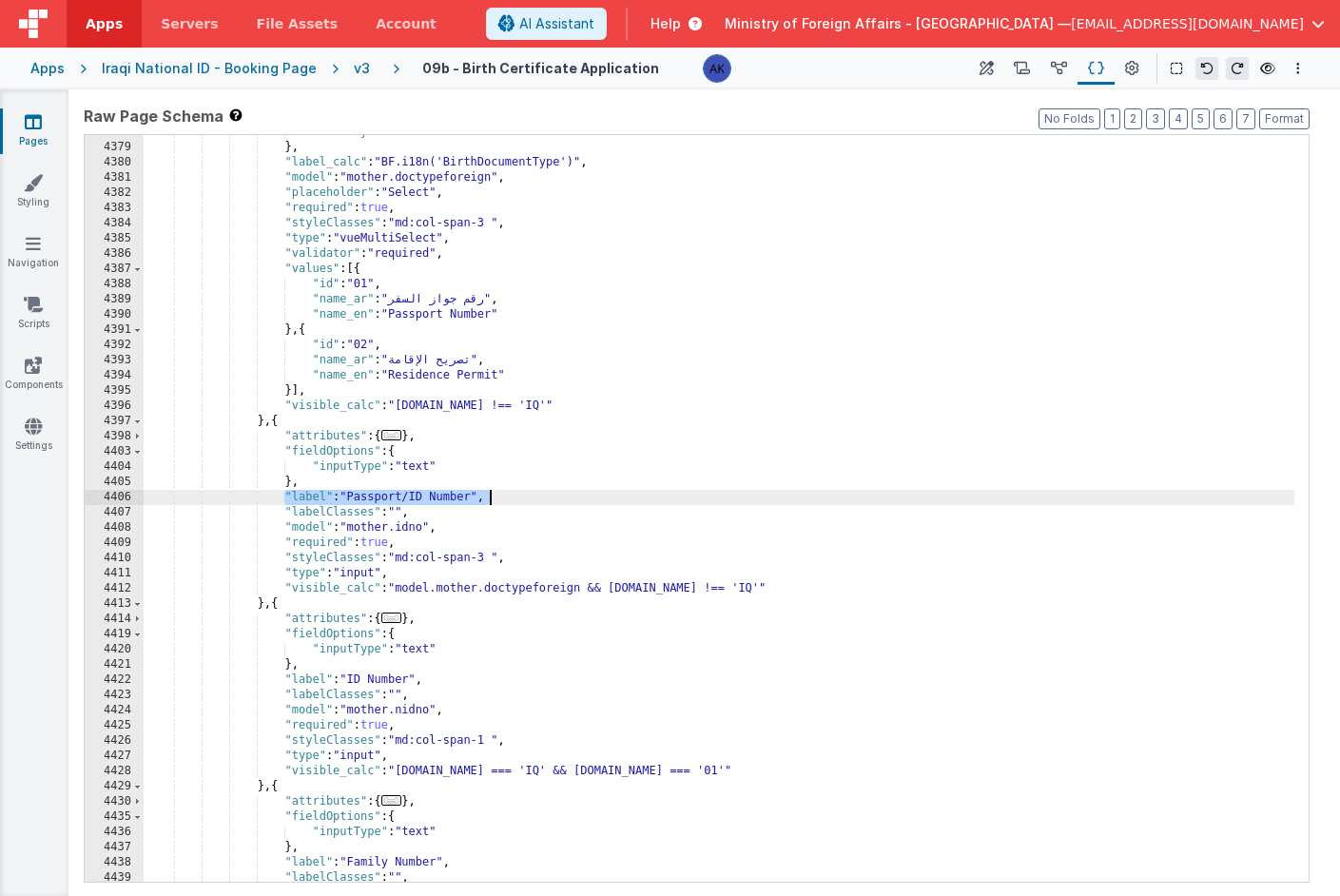
drag, startPoint x: 287, startPoint y: 499, endPoint x: 522, endPoint y: 500, distance: 235.0
click at [522, 500] on div ""trackBy" : "id" } , "label_calc" : "BF.i18n('BirthDocumentType')" , "model" : …" at bounding box center [718, 513] width 1151 height 778
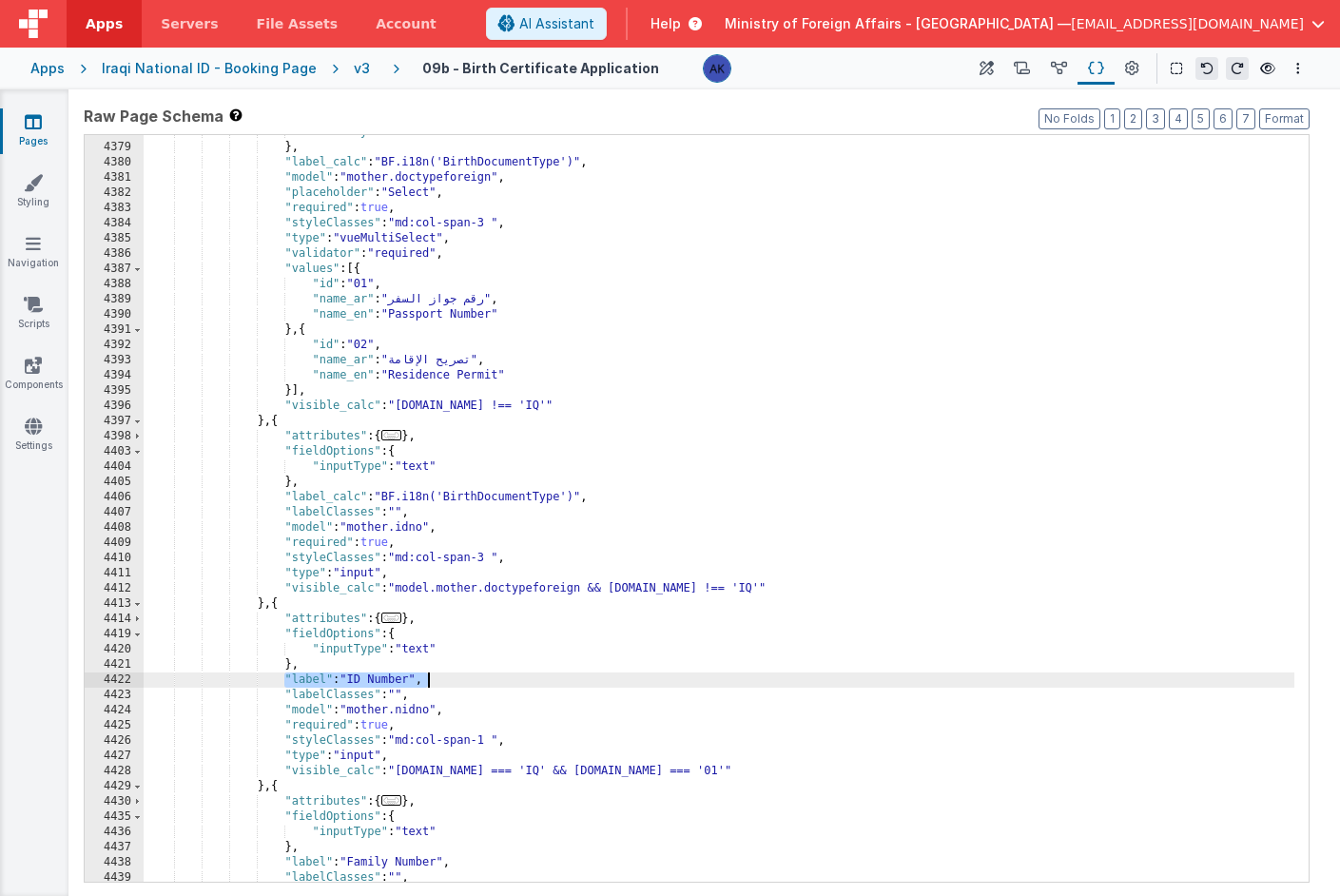
drag, startPoint x: 285, startPoint y: 682, endPoint x: 446, endPoint y: 681, distance: 161.0
click at [446, 681] on div ""trackBy" : "id" } , "label_calc" : "BF.i18n('BirthDocumentType')" , "model" : …" at bounding box center [718, 513] width 1151 height 778
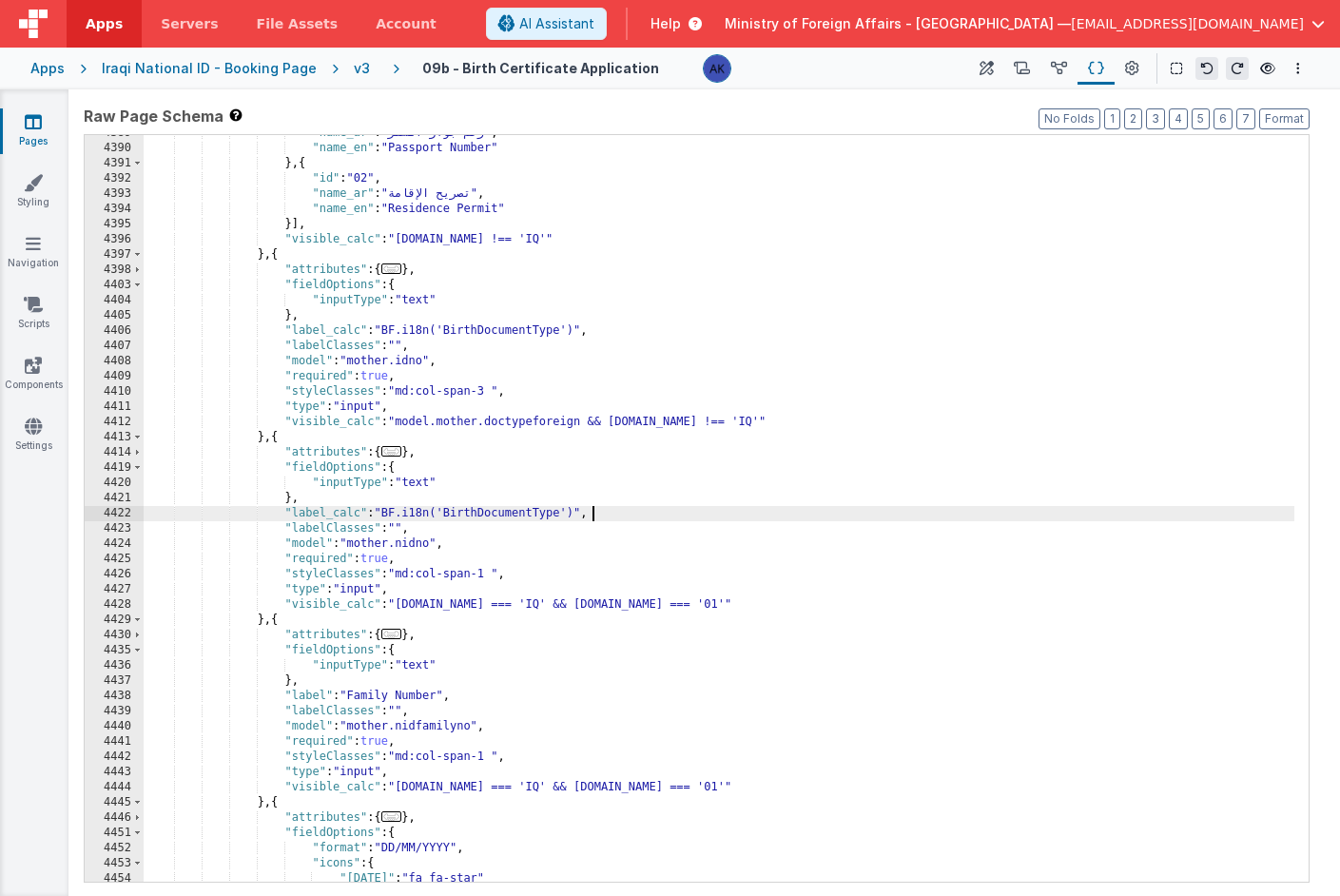
scroll to position [28534, 0]
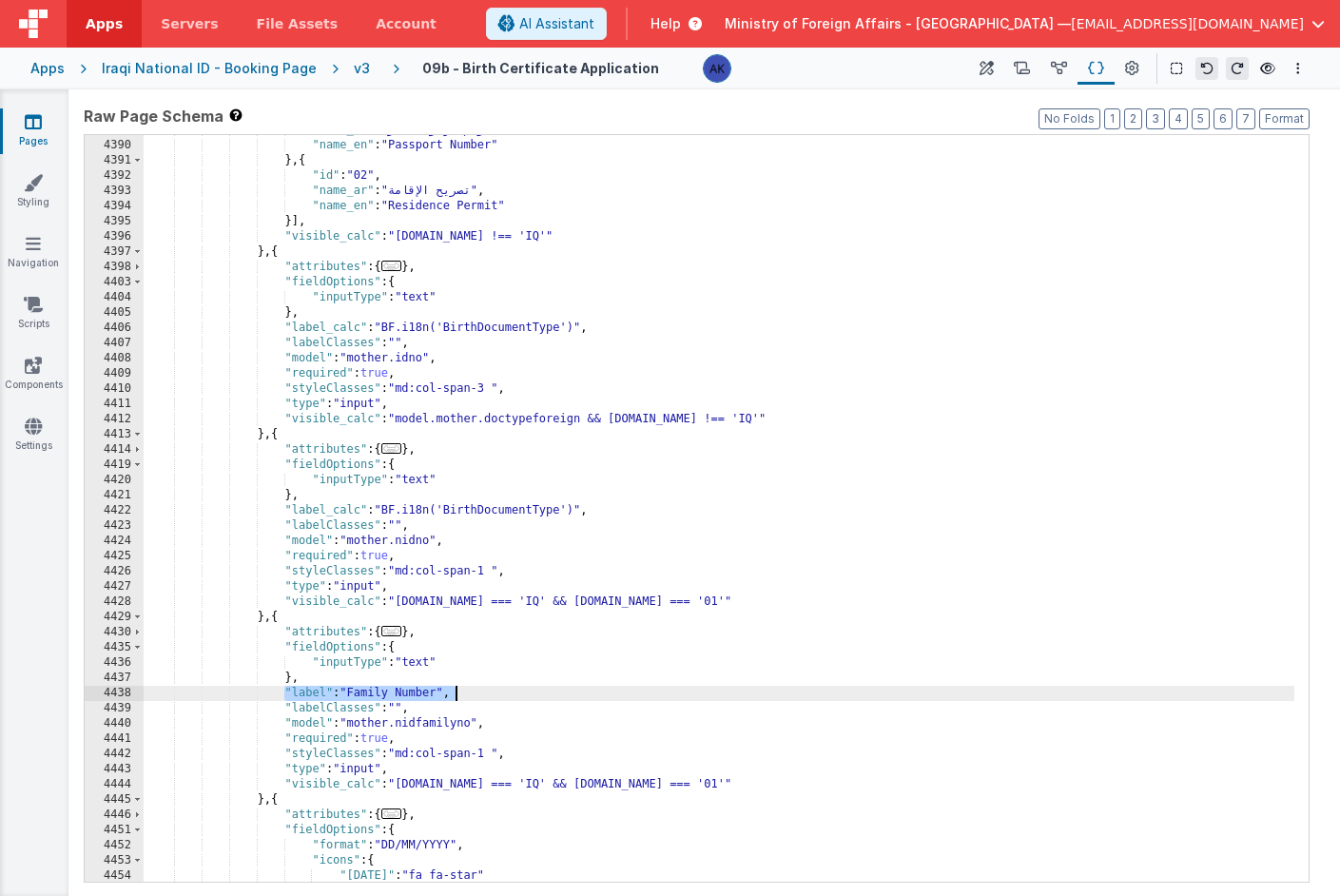
drag, startPoint x: 283, startPoint y: 693, endPoint x: 462, endPoint y: 695, distance: 179.0
click at [462, 695] on div ""name_ar" : "رقم جواز السفر" , "name_en" : "Passport Number" } , { "id" : "02" …" at bounding box center [718, 511] width 1151 height 778
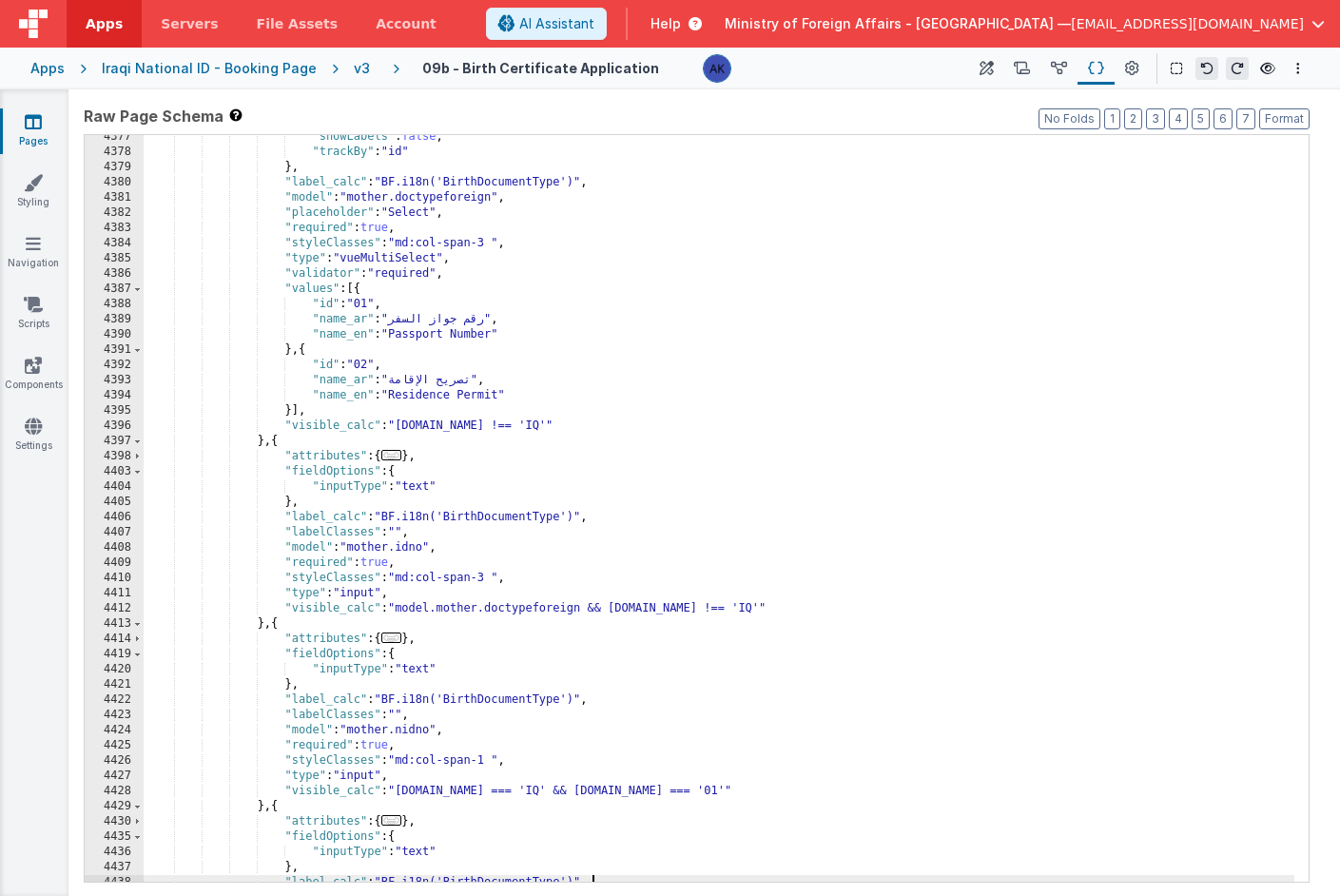
scroll to position [28448, 0]
click at [500, 520] on div ""showLabels" : false , "trackBy" : "id" } , "label_calc" : "BF.i18n('BirthDocum…" at bounding box center [718, 518] width 1151 height 778
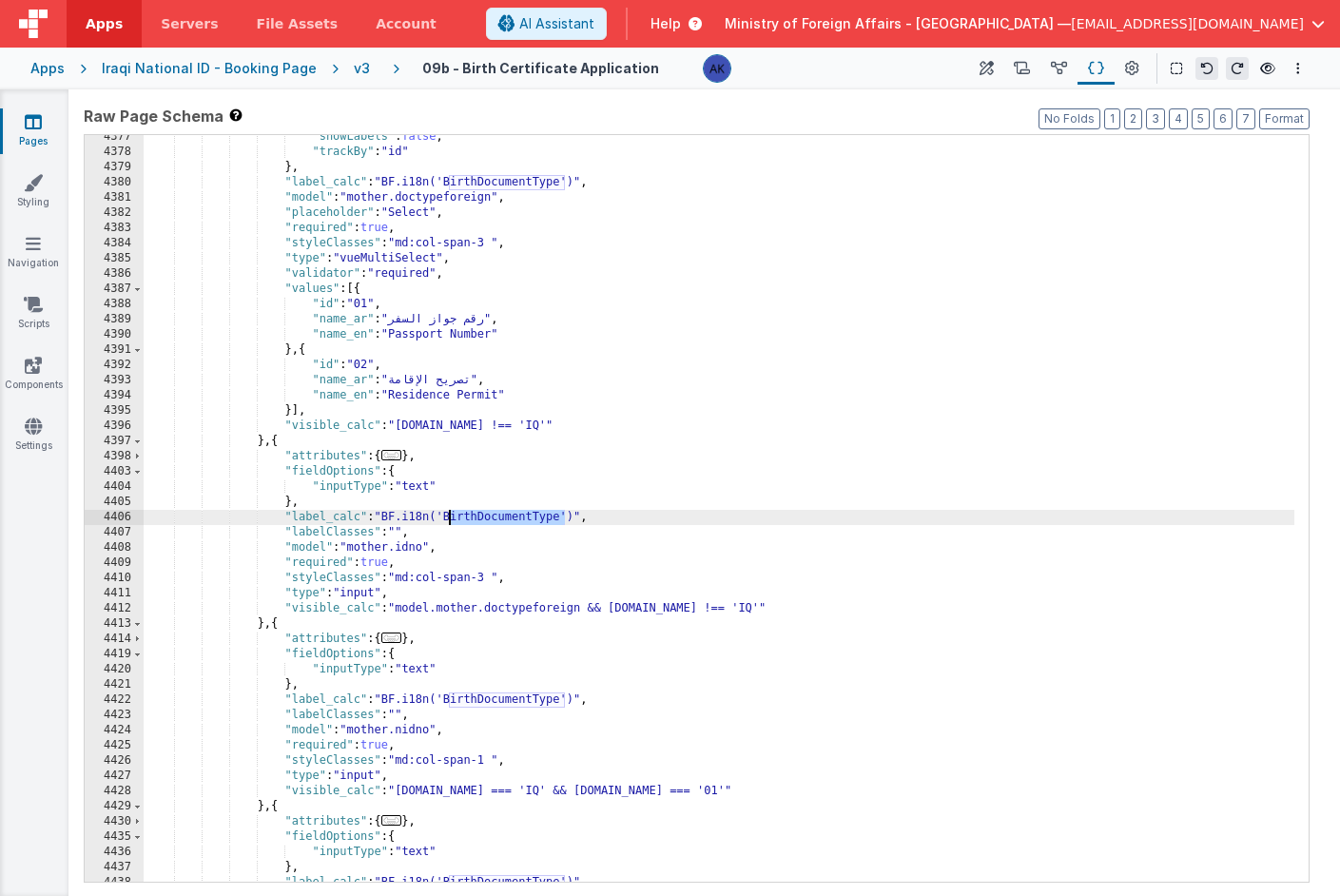
click at [500, 520] on div ""showLabels" : false , "trackBy" : "id" } , "label_calc" : "BF.i18n('BirthDocum…" at bounding box center [718, 518] width 1151 height 778
click at [505, 697] on div ""showLabels" : false , "trackBy" : "id" } , "label_calc" : "BF.i18n('BirthDocum…" at bounding box center [718, 518] width 1151 height 778
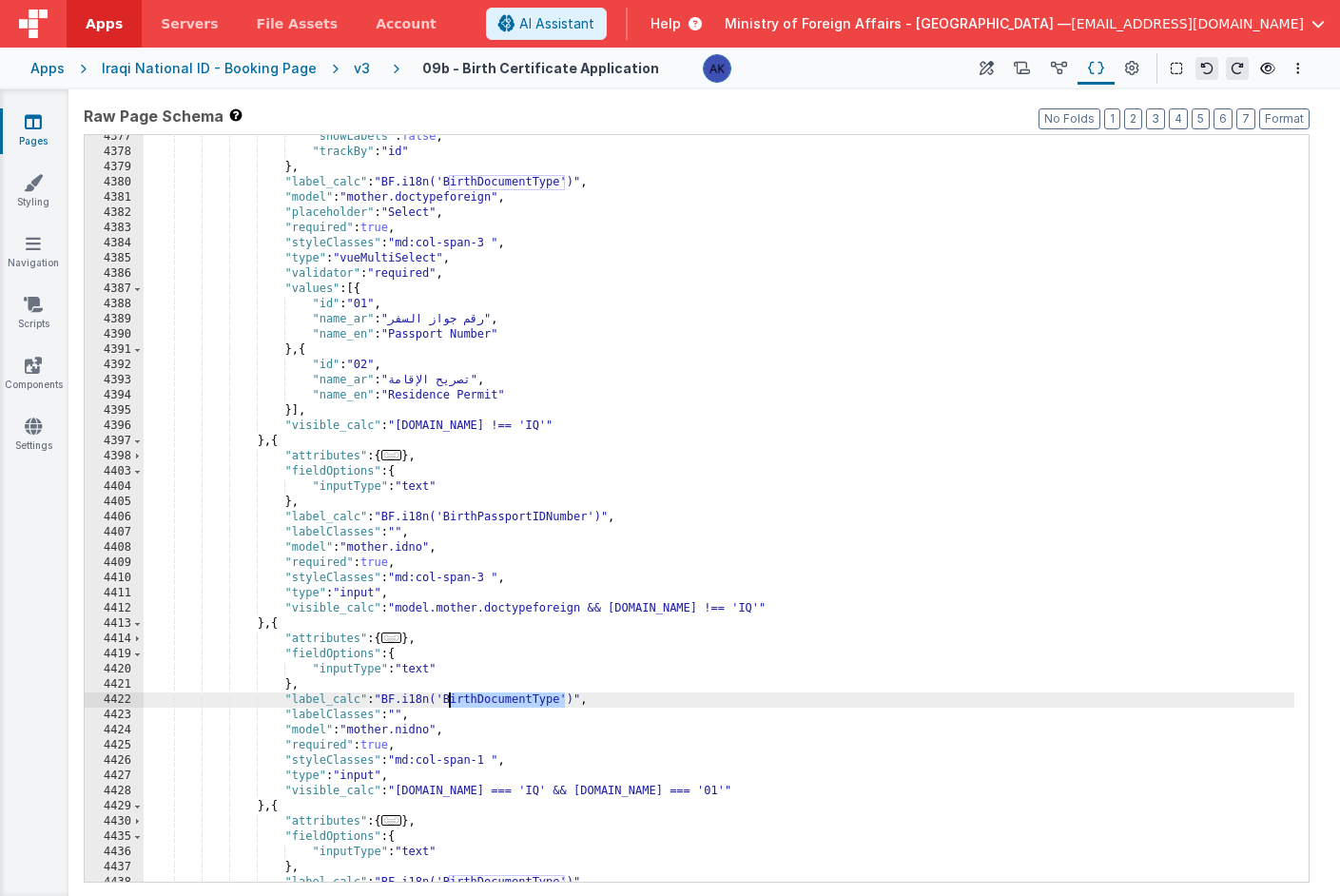
click at [505, 697] on div ""showLabels" : false , "trackBy" : "id" } , "label_calc" : "BF.i18n('BirthDocum…" at bounding box center [718, 518] width 1151 height 778
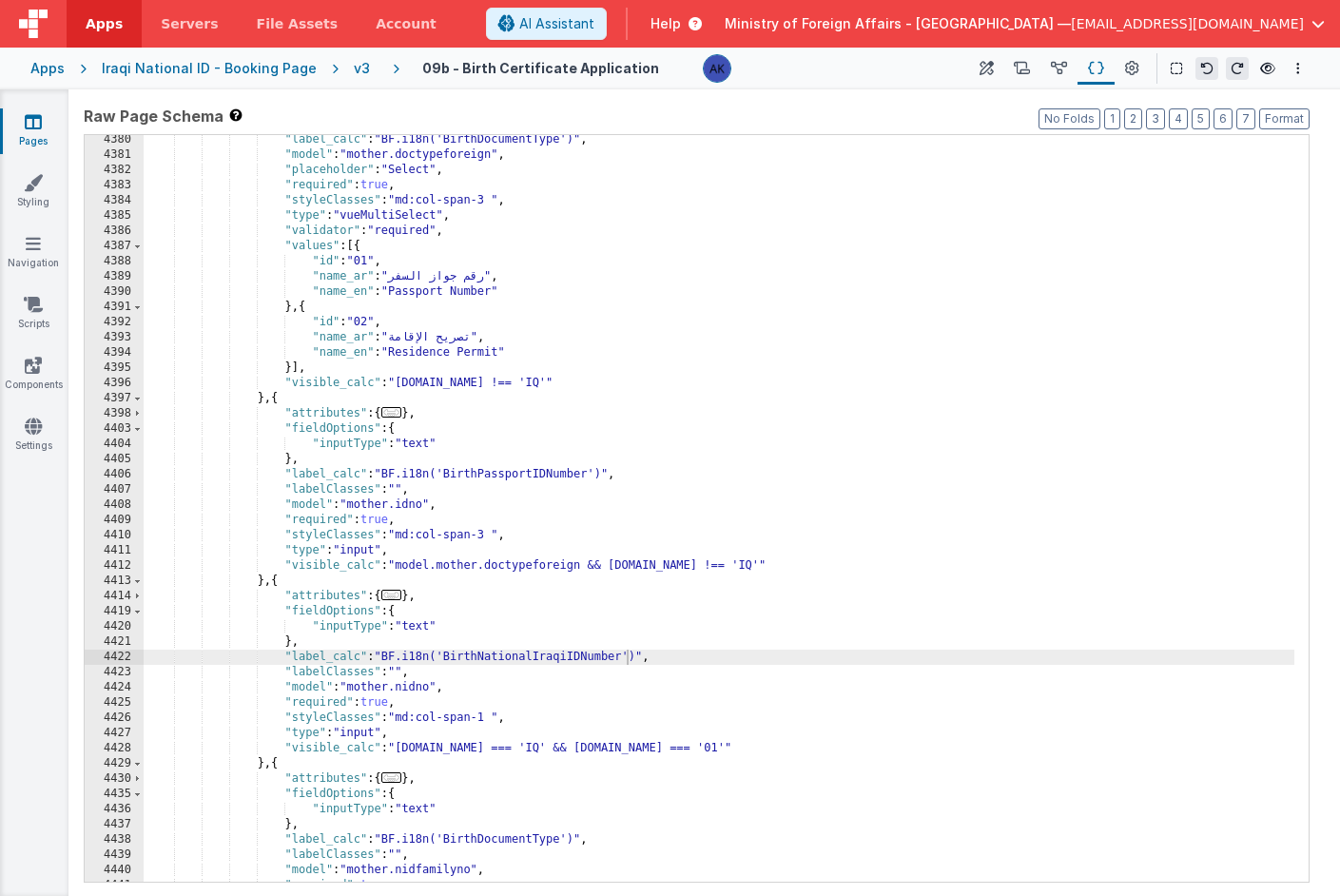
scroll to position [28517, 0]
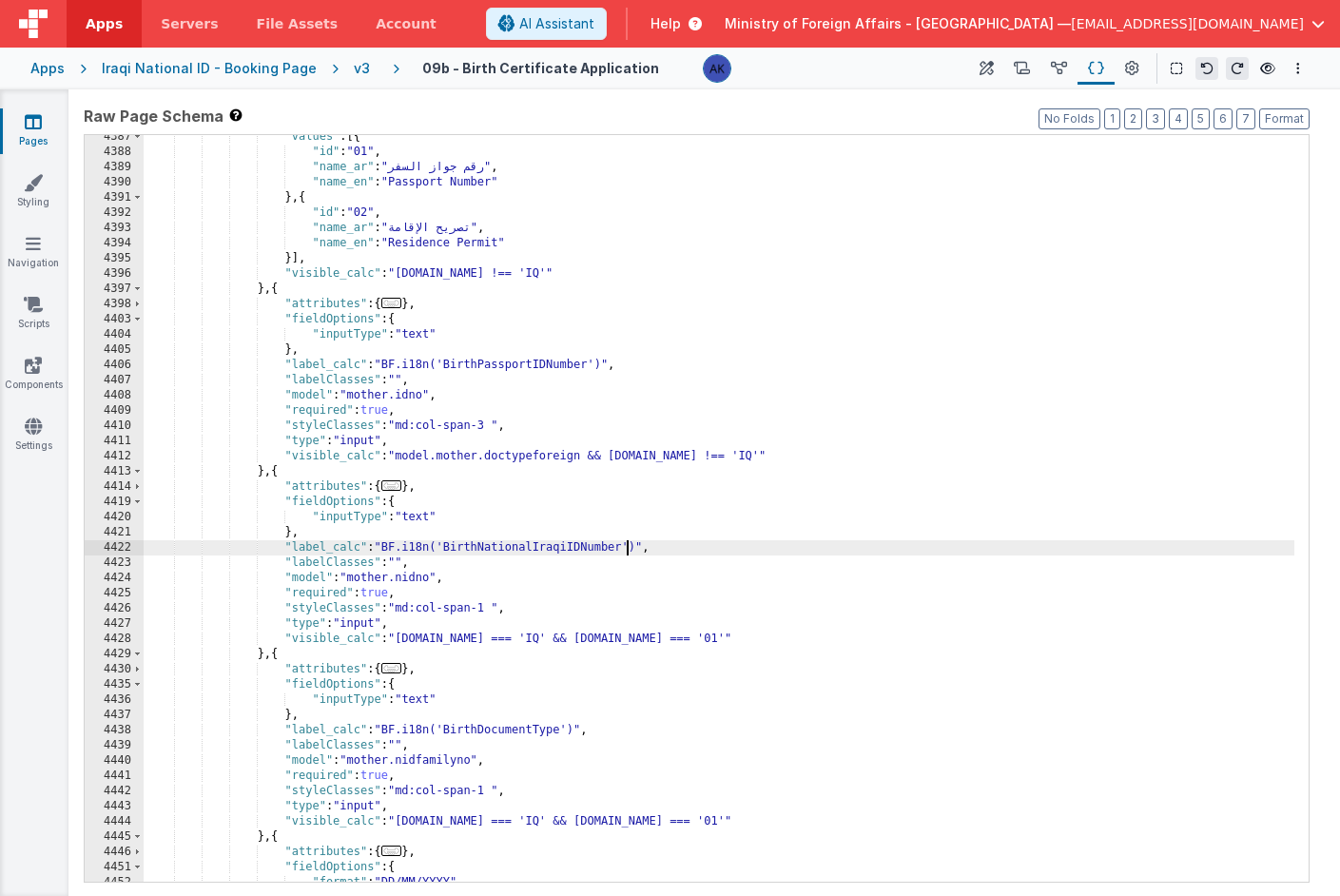
click at [512, 732] on div ""values" : [{ "id" : "01" , "name_ar" : "رقم جواز السفر" , "name_en" : "Passpor…" at bounding box center [718, 518] width 1151 height 778
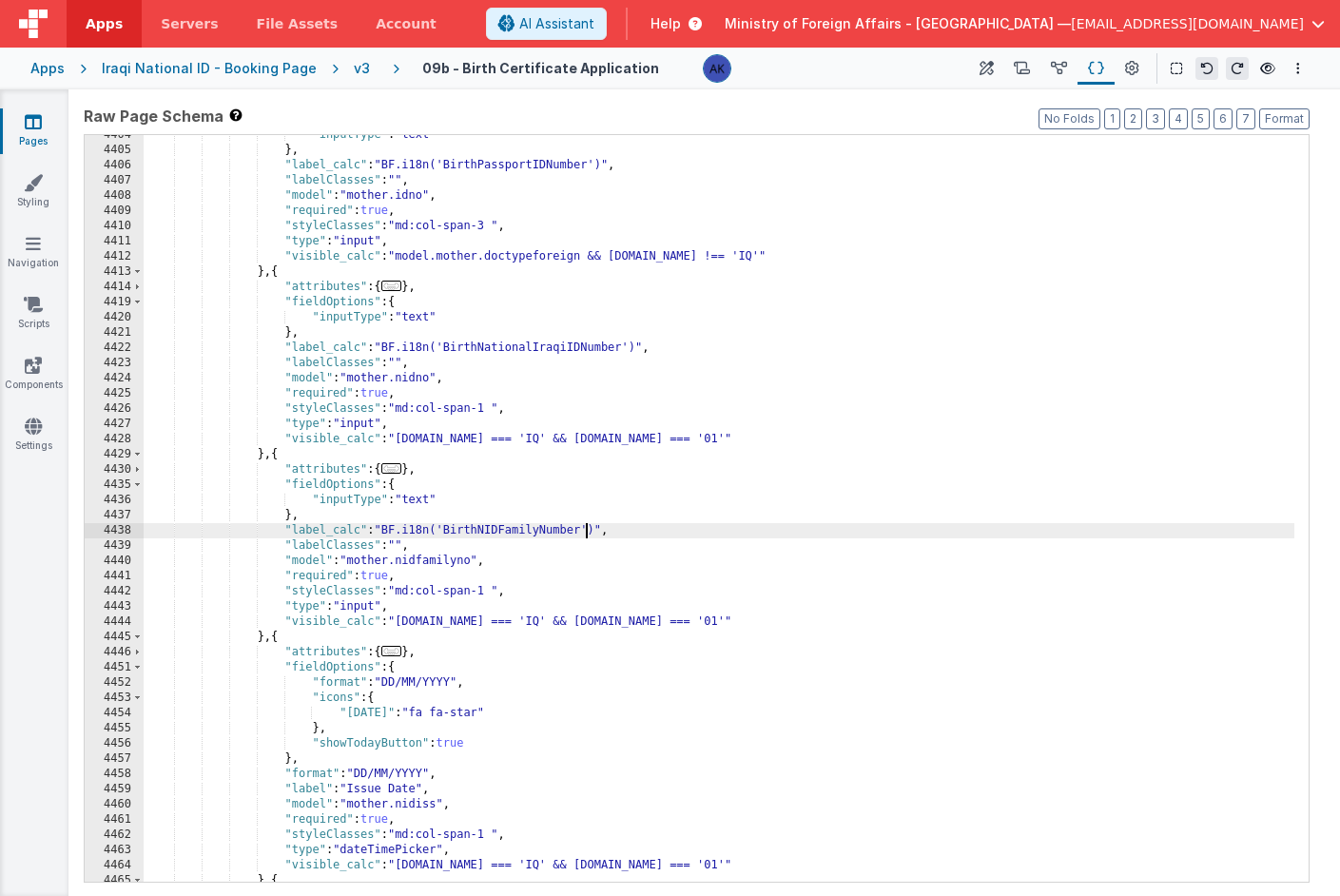
scroll to position [28608, 0]
drag, startPoint x: 283, startPoint y: 531, endPoint x: 629, endPoint y: 528, distance: 346.0
click at [629, 528] on div ""inputType" : "text" } , "label_calc" : "BF.i18n('BirthPassportIDNumber')" , "l…" at bounding box center [718, 516] width 1151 height 778
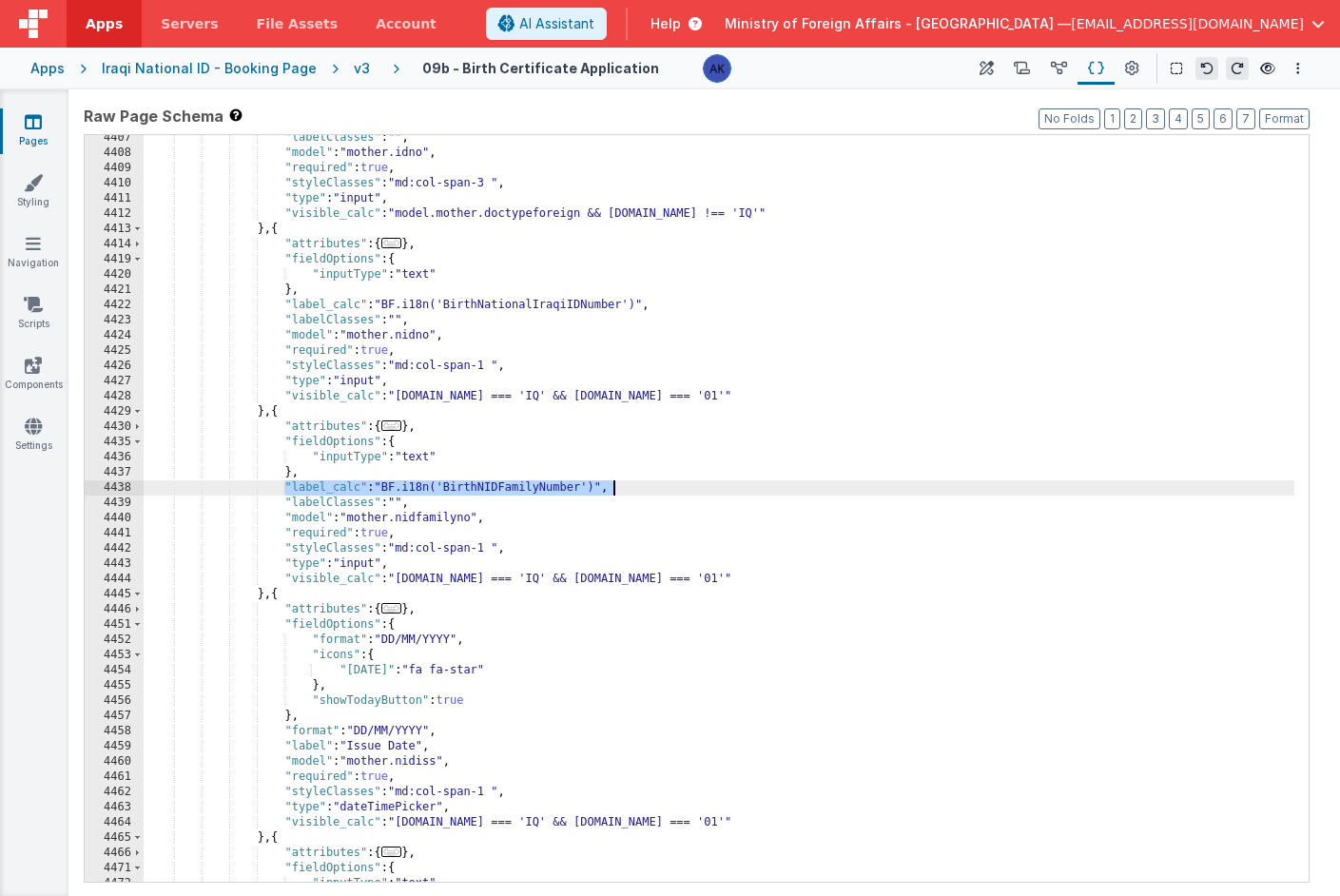
scroll to position [28629, 0]
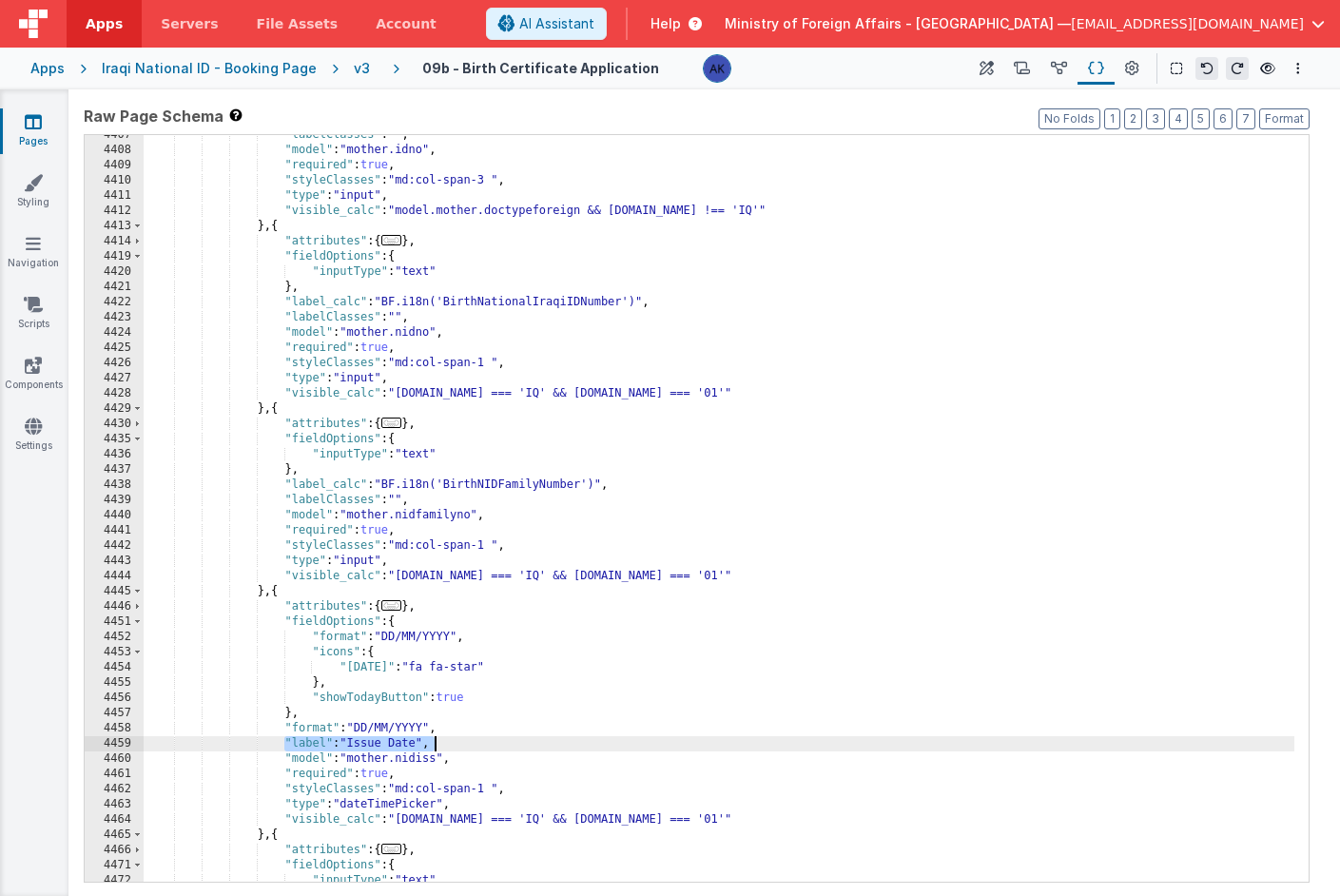
drag, startPoint x: 284, startPoint y: 744, endPoint x: 471, endPoint y: 736, distance: 187.2
click at [471, 736] on div ""labelClasses" : "" , "model" : "mother.idno" , "required" : true , "styleClass…" at bounding box center [718, 516] width 1151 height 778
click at [561, 741] on div ""labelClasses" : "" , "model" : "mother.idno" , "required" : true , "styleClass…" at bounding box center [718, 516] width 1151 height 778
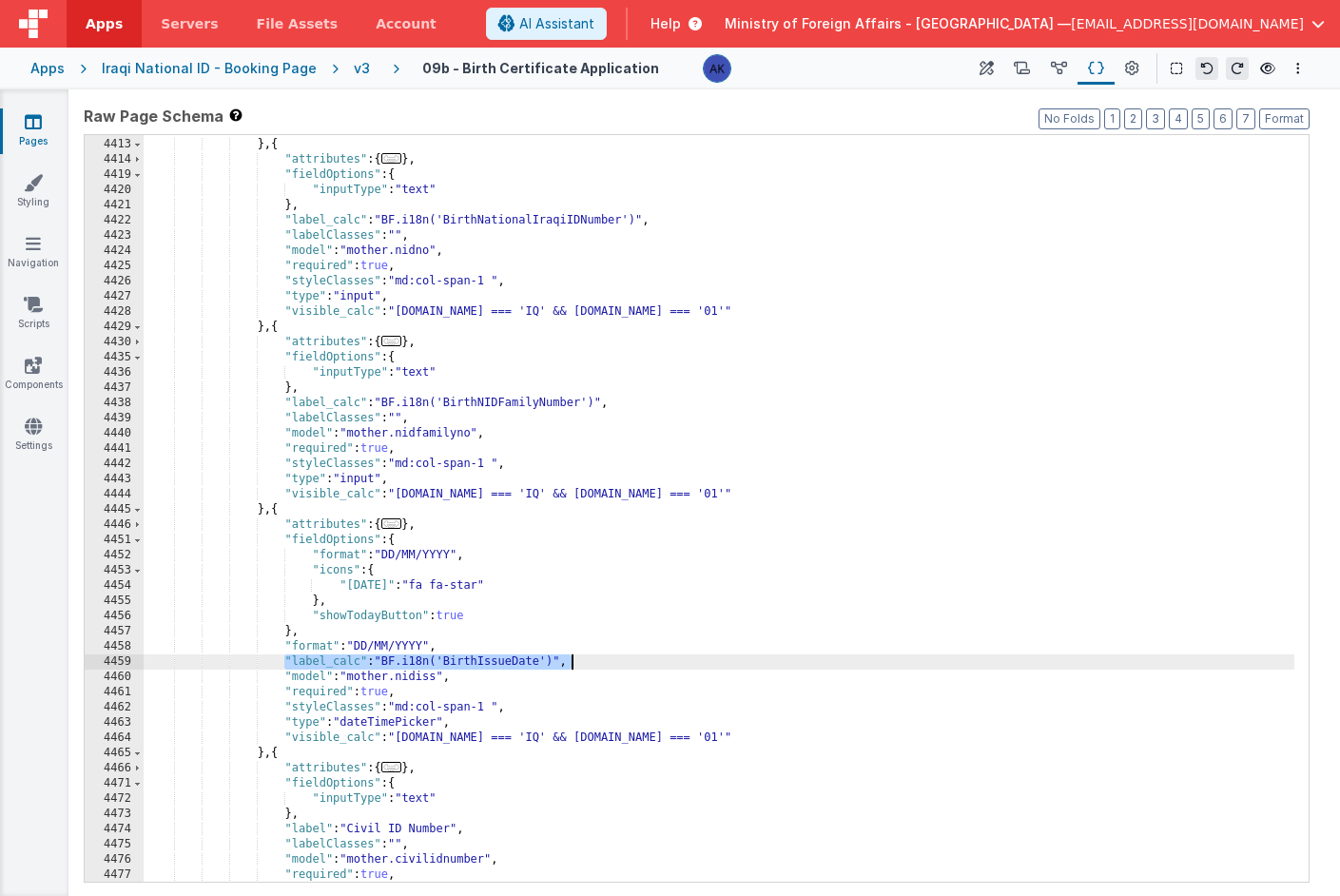
drag, startPoint x: 285, startPoint y: 664, endPoint x: 606, endPoint y: 666, distance: 321.0
click at [606, 666] on div ""visible_calc" : "model.mother.doctypeforeign && [DOMAIN_NAME] !== 'IQ'" } , { …" at bounding box center [718, 510] width 1151 height 778
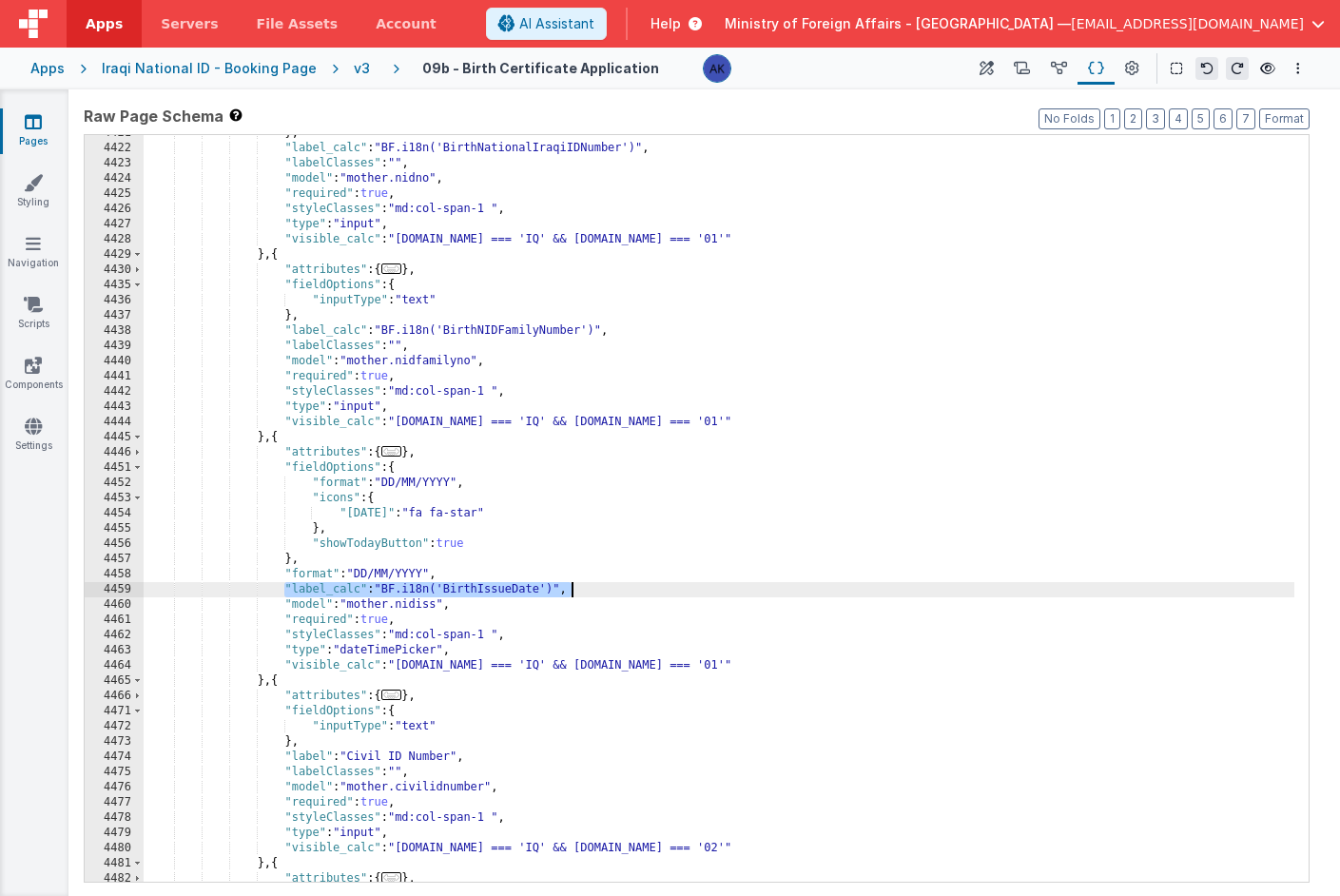
scroll to position [28769, 0]
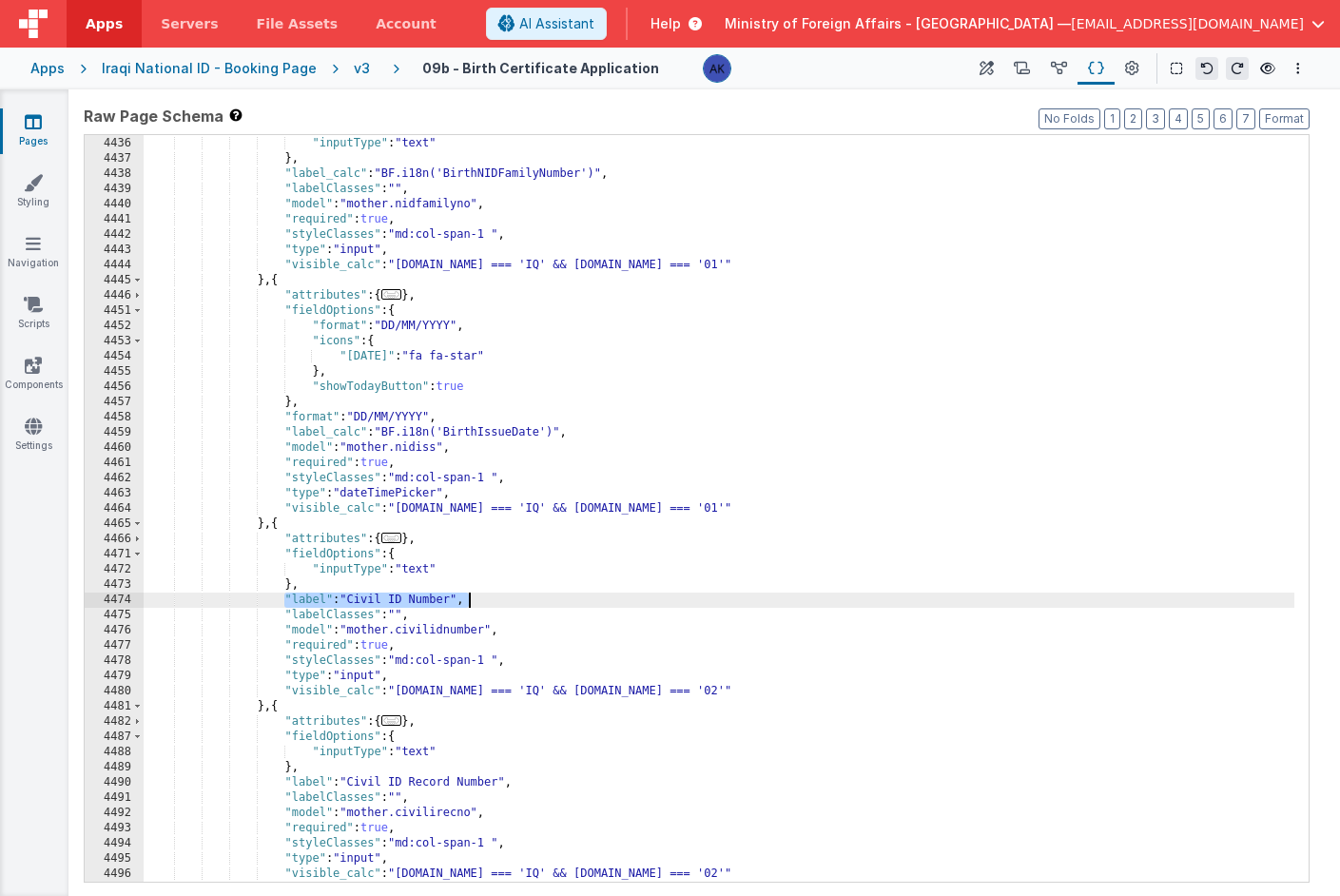
drag, startPoint x: 286, startPoint y: 604, endPoint x: 516, endPoint y: 605, distance: 230.0
click at [516, 605] on div ""fieldOptions" : { "inputType" : "text" } , "label_calc" : "BF.i18n('BirthNIDFa…" at bounding box center [718, 509] width 1151 height 778
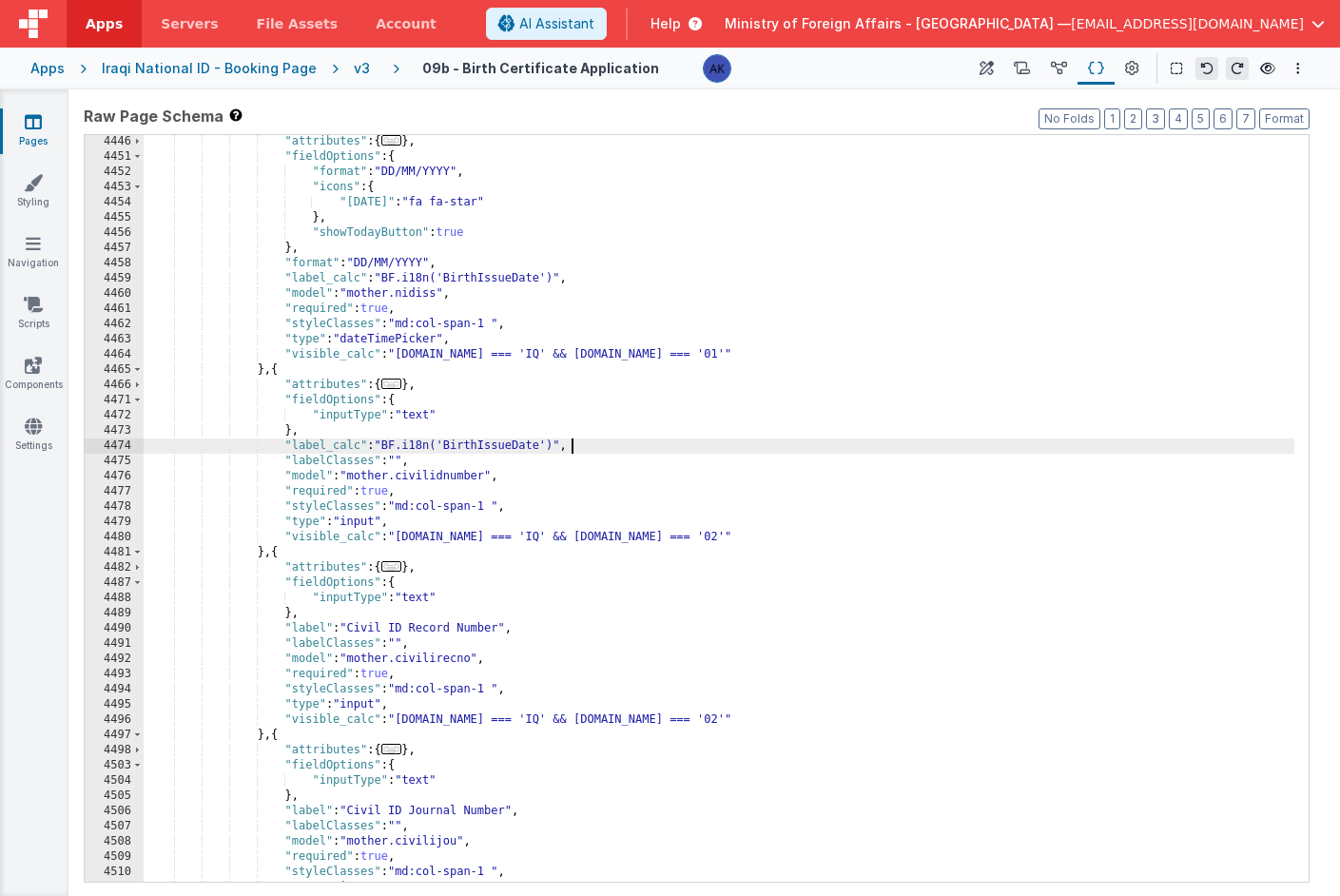
scroll to position [28848, 0]
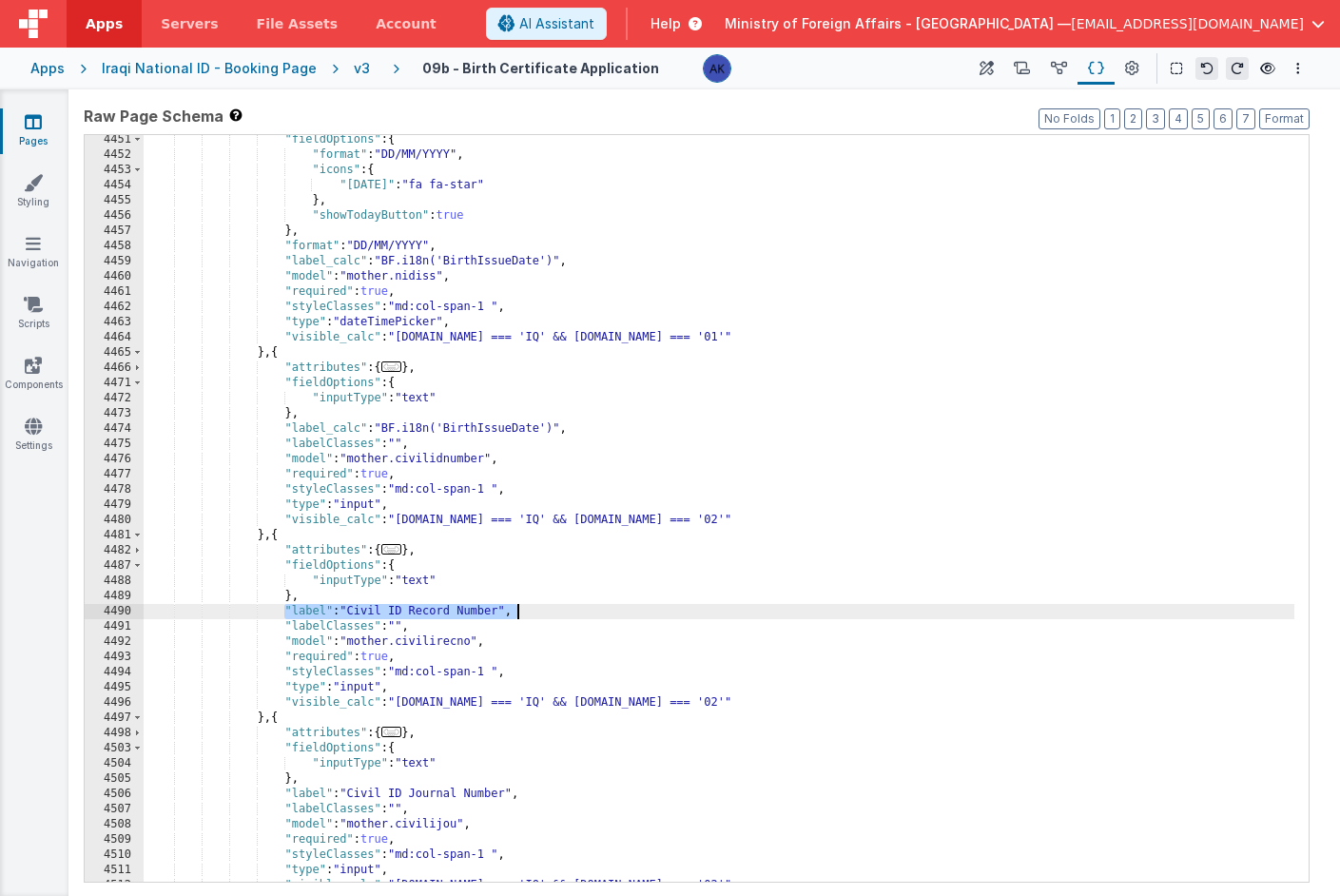
drag, startPoint x: 283, startPoint y: 610, endPoint x: 522, endPoint y: 609, distance: 239.0
click at [522, 609] on div ""fieldOptions" : { "format" : "DD/MM/YYYY" , "icons" : { "[DATE]" : "fa fa-star…" at bounding box center [718, 521] width 1151 height 778
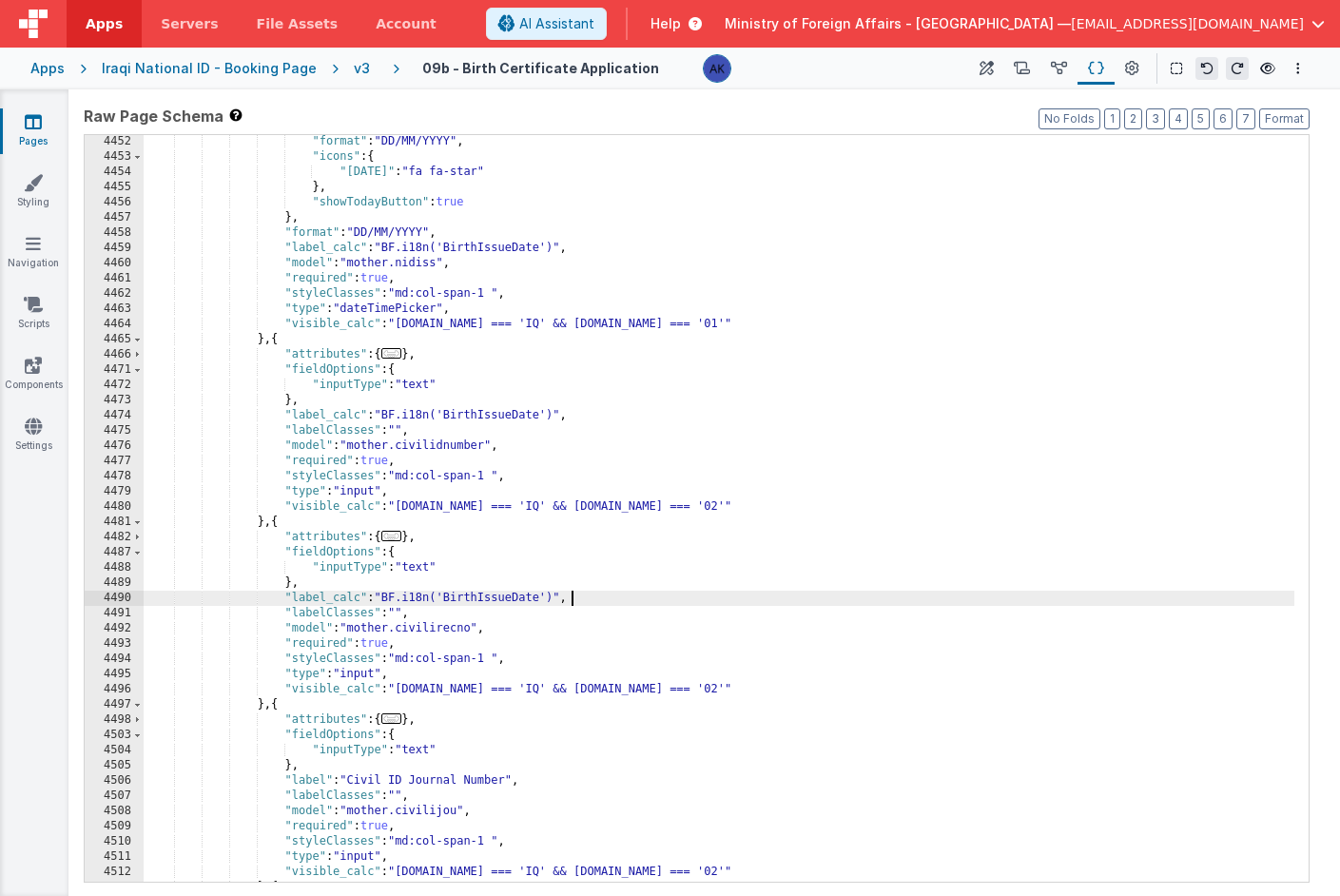
scroll to position [28905, 0]
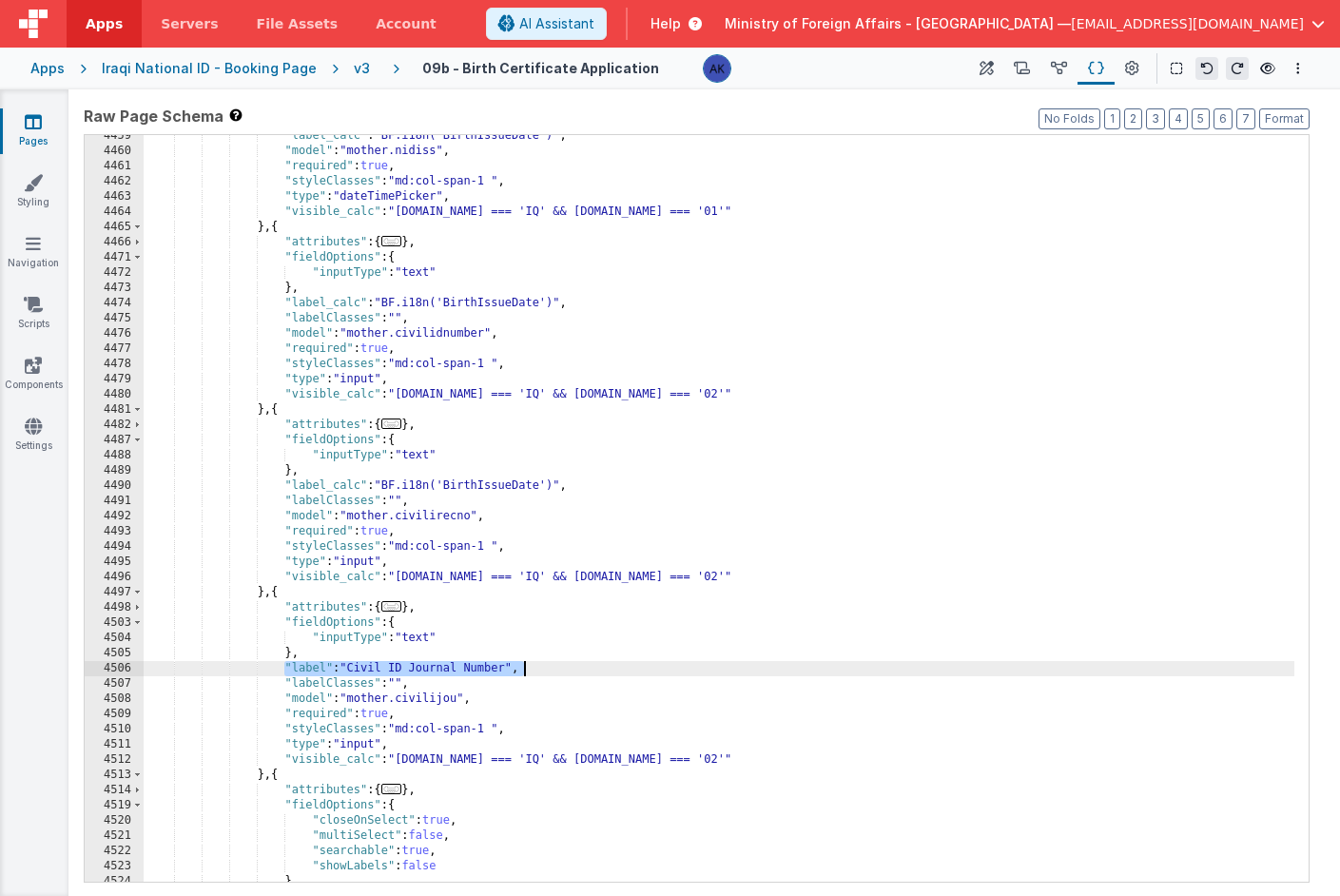
drag, startPoint x: 287, startPoint y: 668, endPoint x: 541, endPoint y: 666, distance: 254.0
click at [541, 666] on div ""label_calc" : "BF.i18n('BirthIssueDate')" , "model" : "mother.nidiss" , "requi…" at bounding box center [718, 517] width 1151 height 778
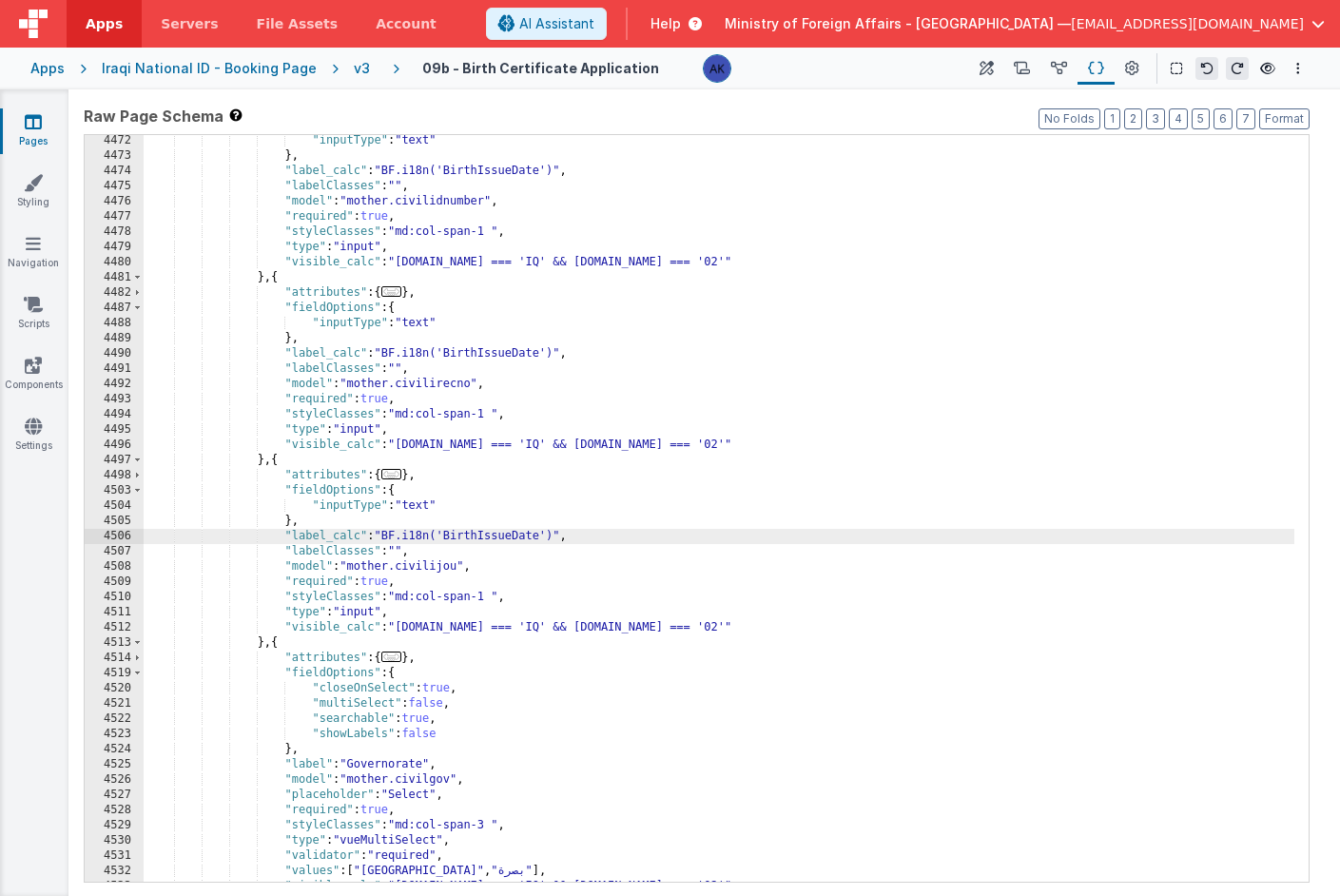
scroll to position [28977, 0]
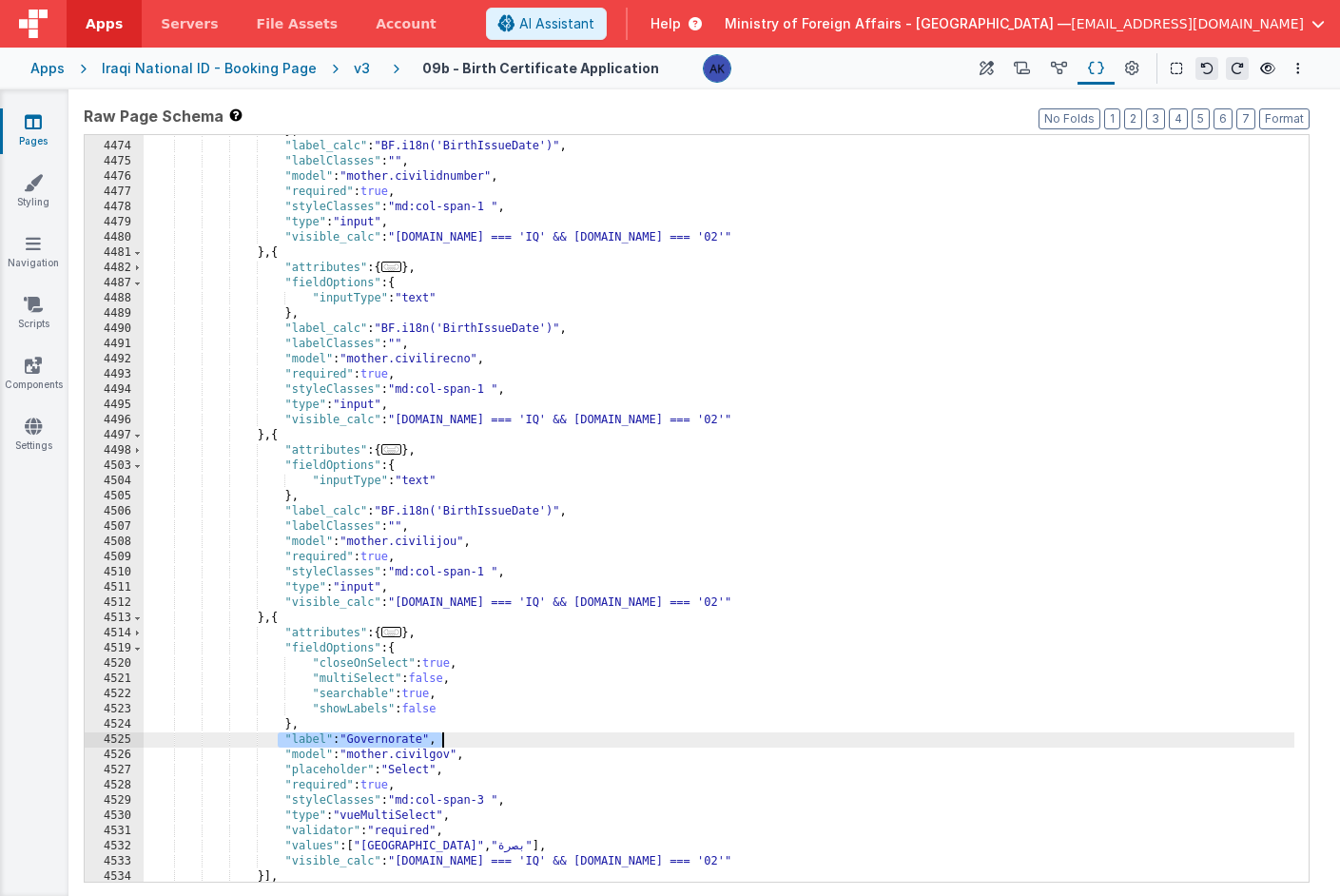
drag, startPoint x: 281, startPoint y: 743, endPoint x: 487, endPoint y: 739, distance: 206.0
click at [487, 739] on div "} , "label_calc" : "BF.i18n('BirthIssueDate')" , "labelClasses" : "" , "model" …" at bounding box center [718, 512] width 1151 height 778
click at [519, 742] on div "} , "label_calc" : "BF.i18n('BirthIssueDate')" , "labelClasses" : "" , "model" …" at bounding box center [718, 512] width 1151 height 778
click at [532, 511] on div "} , "label_calc" : "BF.i18n('BirthIssueDate')" , "labelClasses" : "" , "model" …" at bounding box center [718, 512] width 1151 height 778
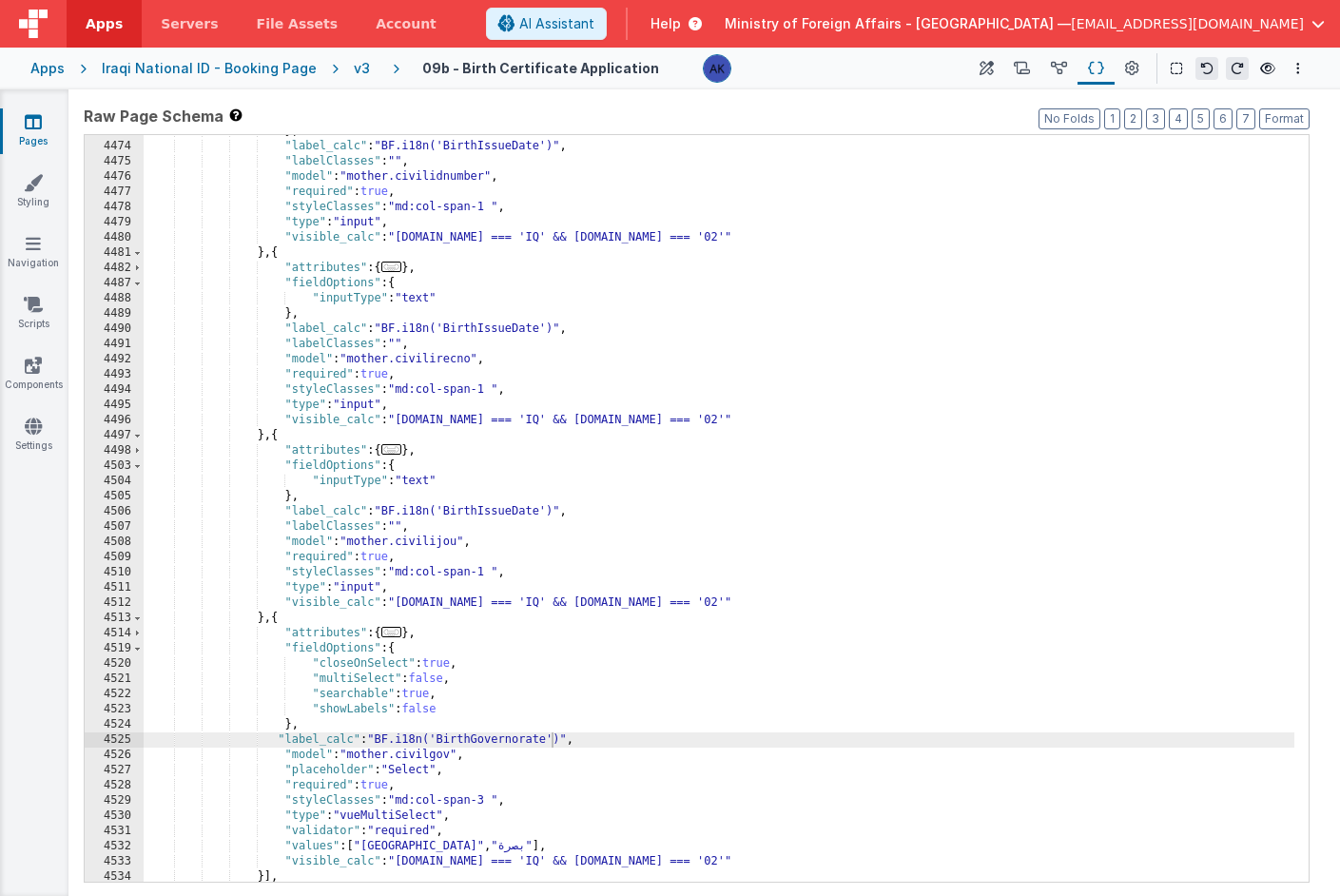
click at [532, 511] on div "} , "label_calc" : "BF.i18n('BirthIssueDate')" , "labelClasses" : "" , "model" …" at bounding box center [718, 512] width 1151 height 778
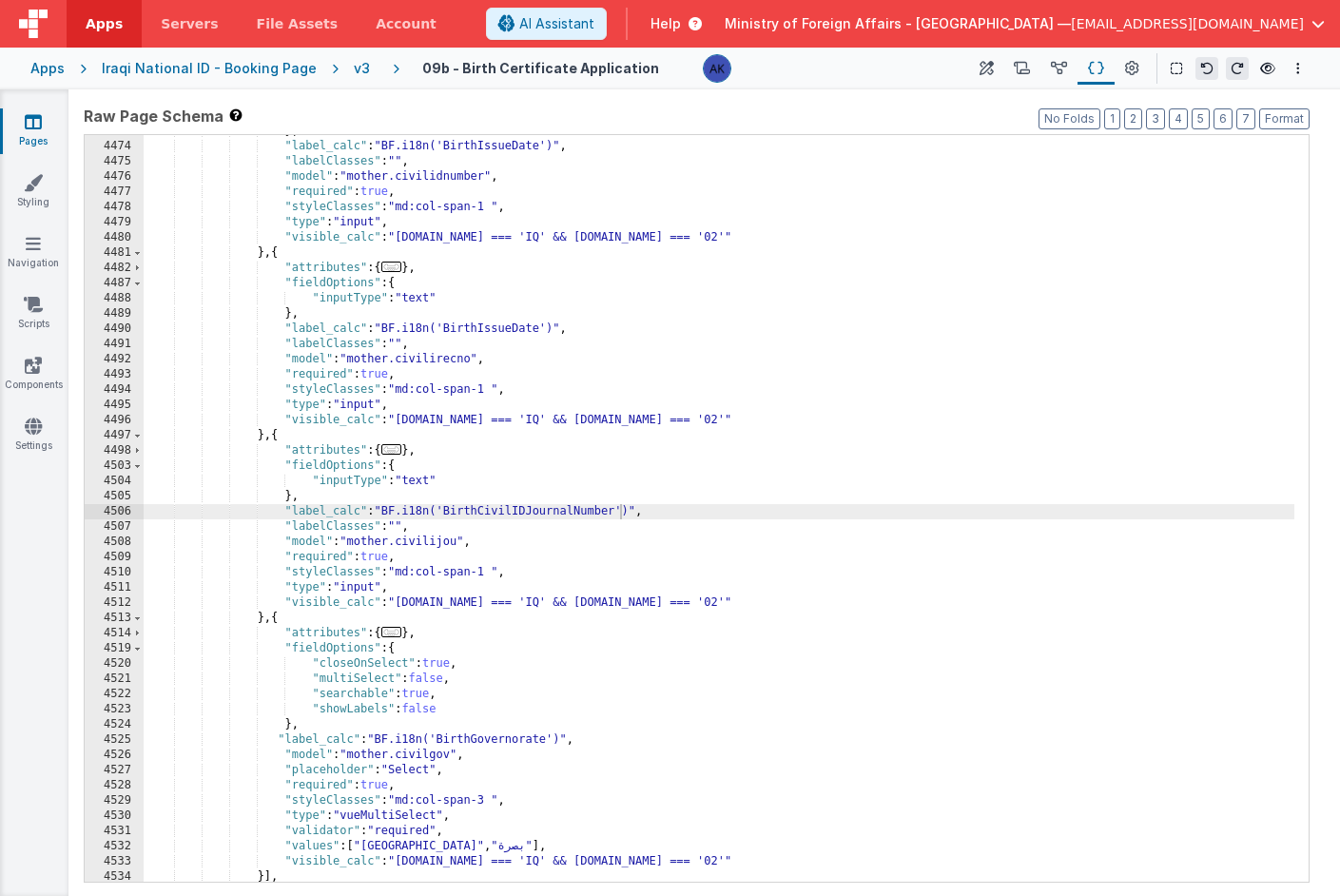
click at [495, 331] on div "} , "label_calc" : "BF.i18n('BirthIssueDate')" , "labelClasses" : "" , "model" …" at bounding box center [718, 512] width 1151 height 778
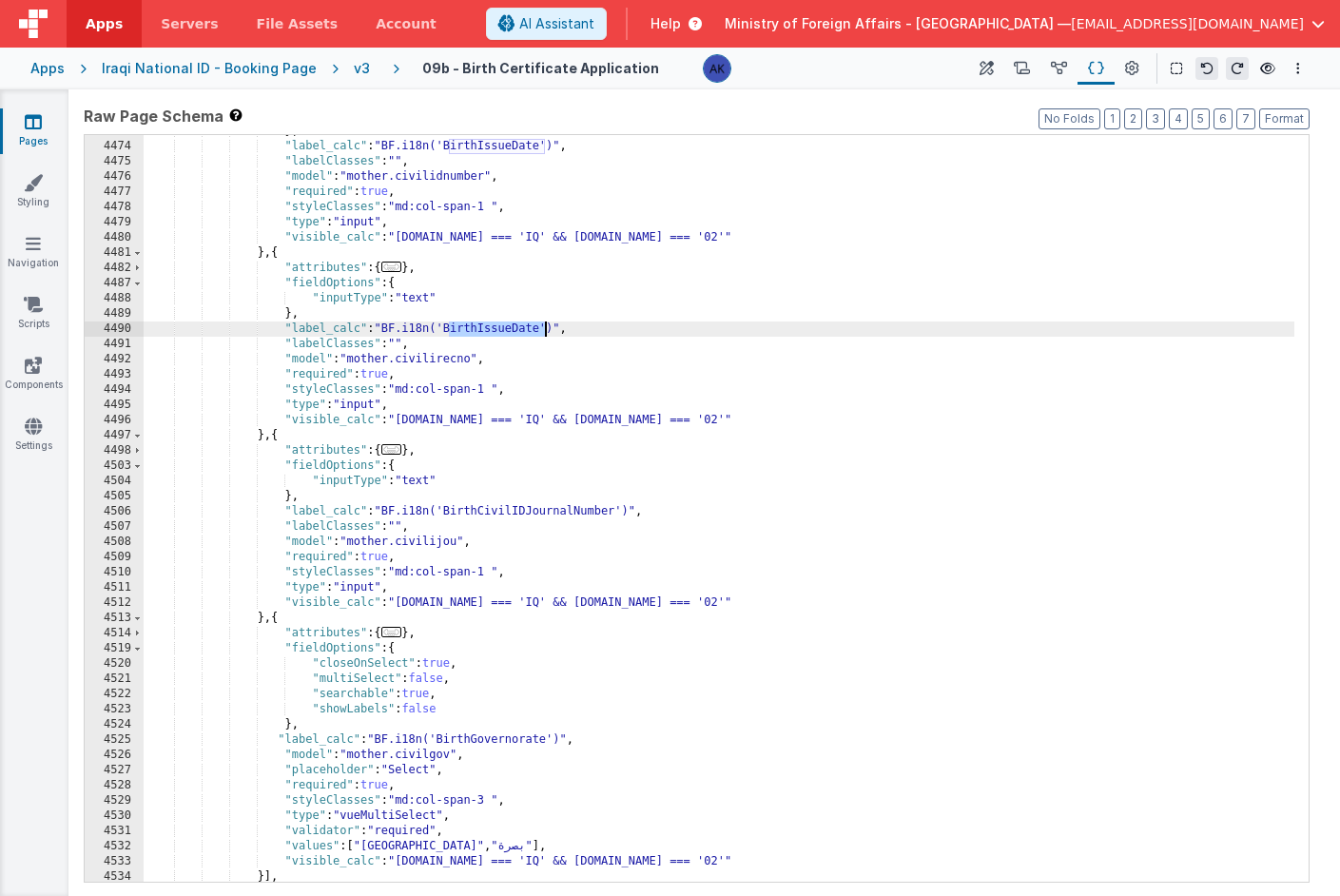
click at [495, 331] on div "} , "label_calc" : "BF.i18n('BirthIssueDate')" , "labelClasses" : "" , "model" …" at bounding box center [718, 512] width 1151 height 778
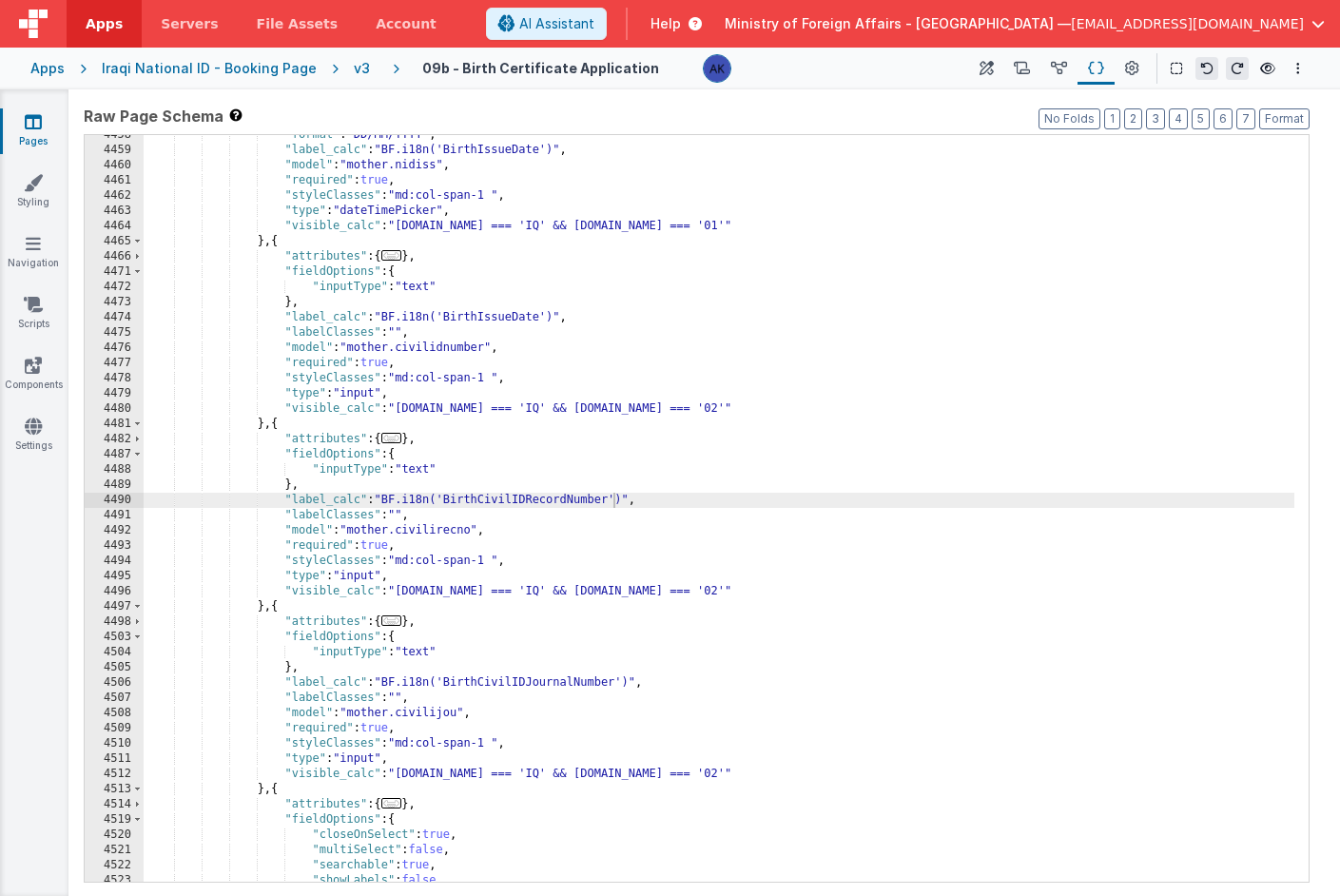
scroll to position [28859, 0]
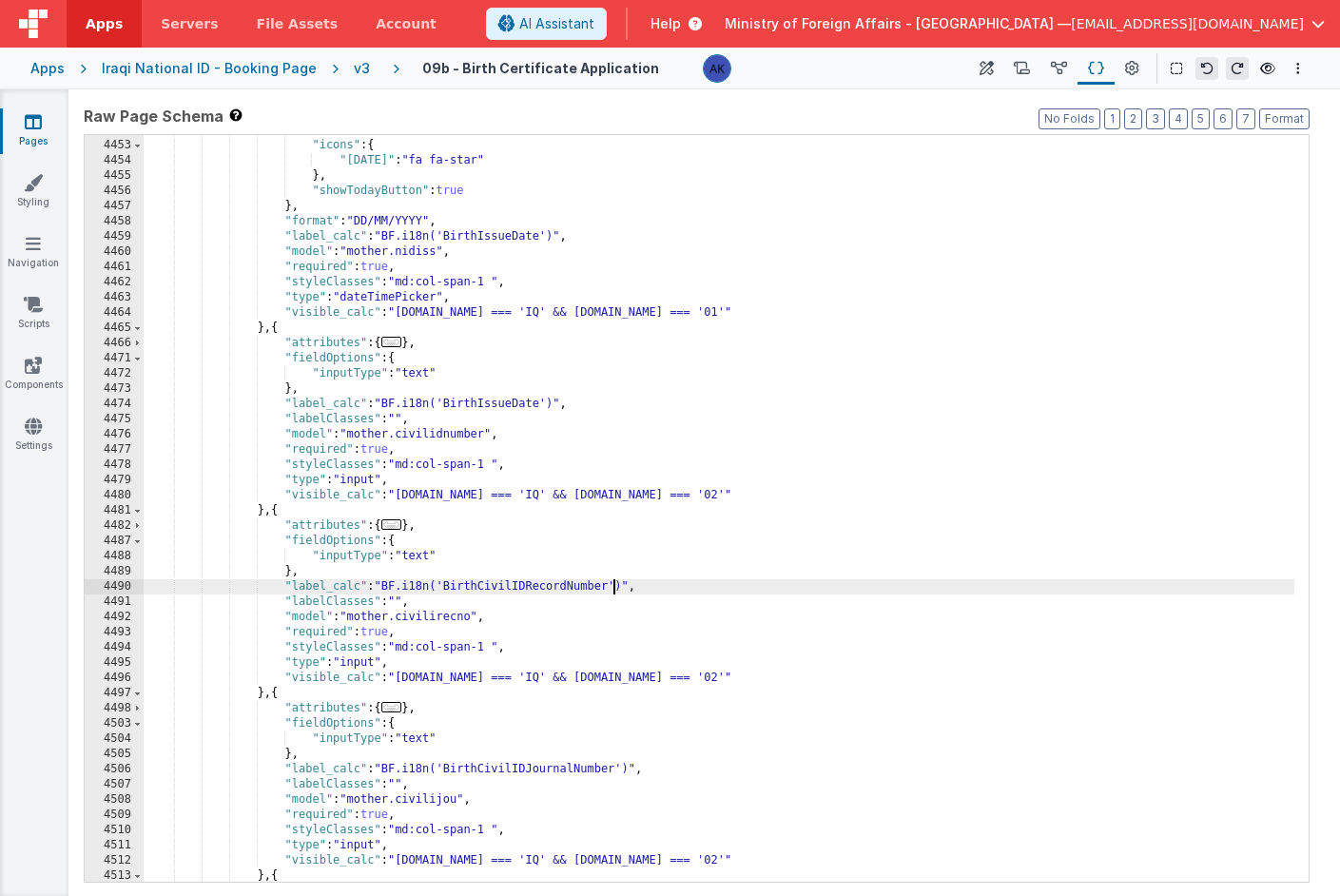
click at [521, 401] on div ""format" : "DD/MM/YYYY" , "icons" : { "[DATE]" : "fa fa-star" } , "showTodayBut…" at bounding box center [718, 511] width 1151 height 778
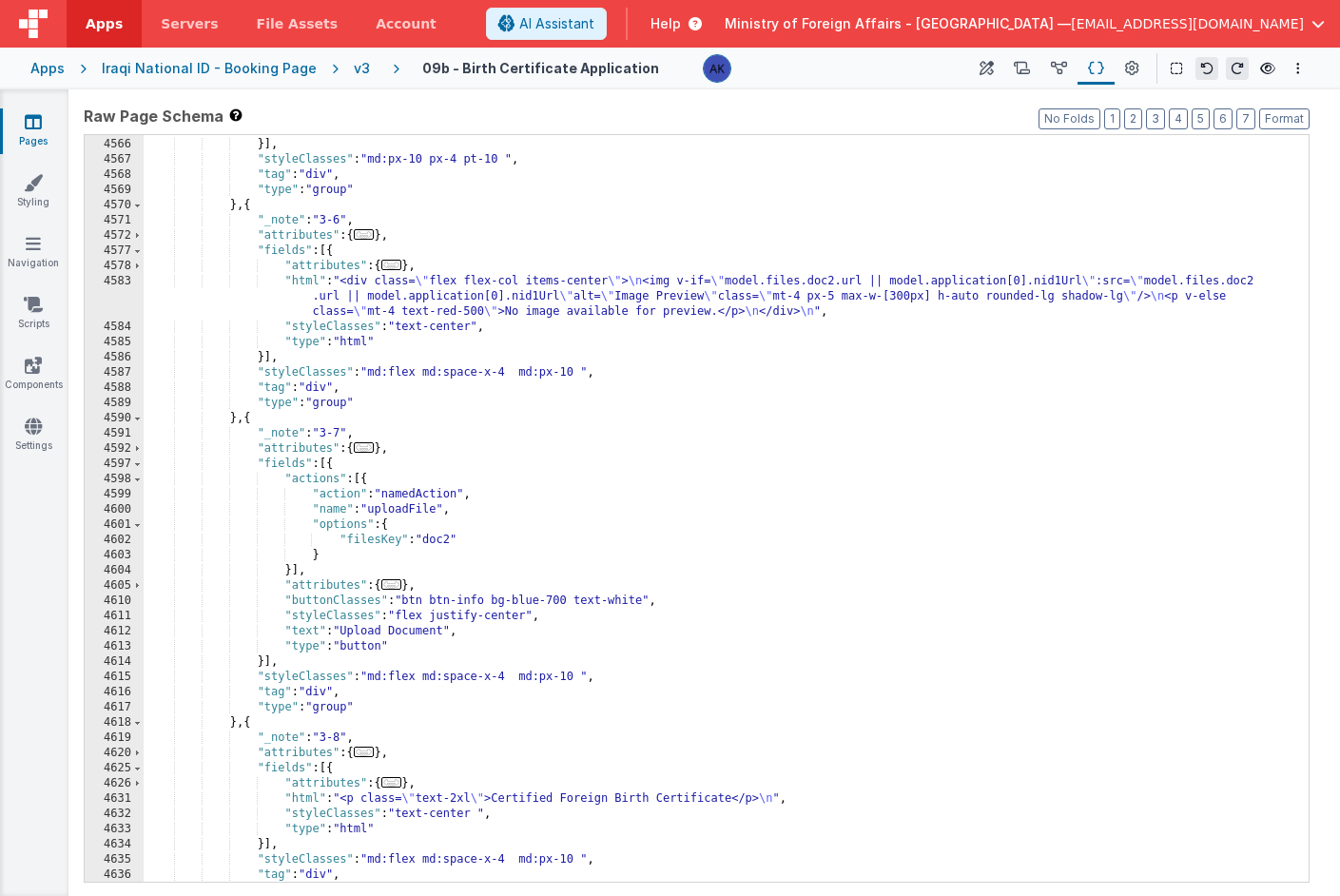
scroll to position [29464, 0]
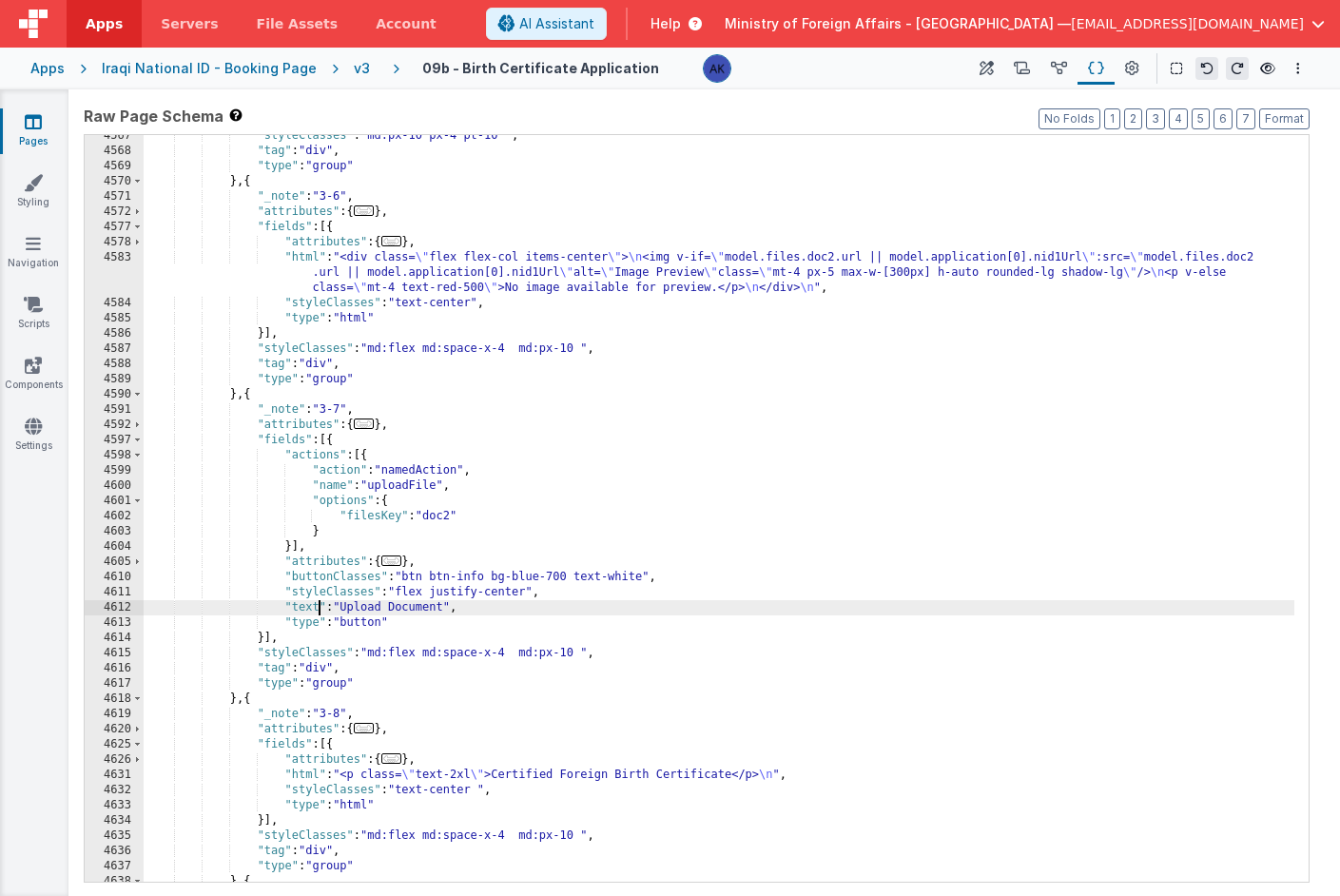
click at [317, 606] on div ""styleClasses" : "md:px-10 px-4 pt-10 " , "tag" : "div" , "type" : "group" } , …" at bounding box center [718, 517] width 1151 height 778
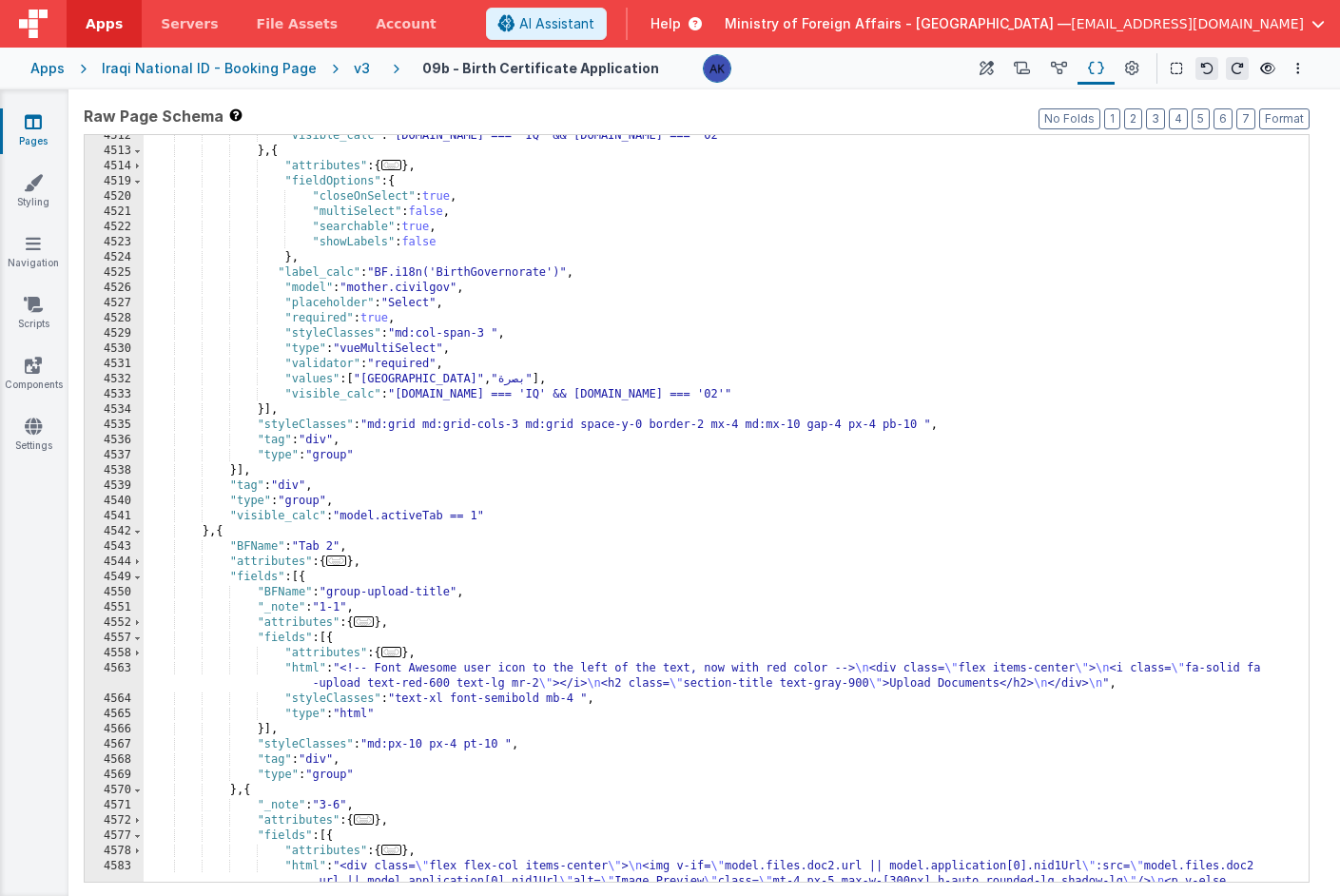
scroll to position [29189, 0]
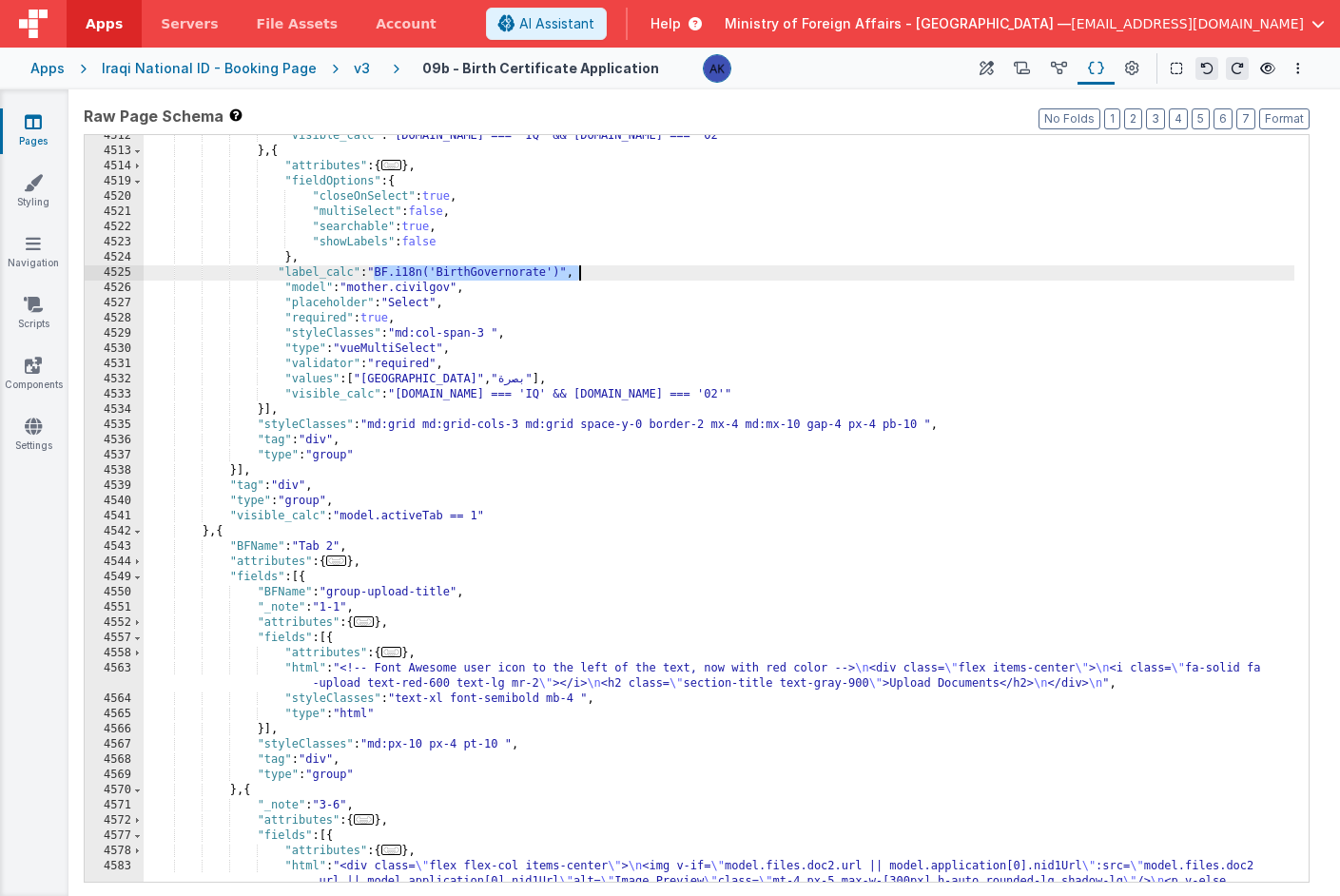
drag, startPoint x: 372, startPoint y: 270, endPoint x: 580, endPoint y: 274, distance: 208.0
click at [580, 274] on div ""visible_calc" : "[DOMAIN_NAME] === 'IQ' && [DOMAIN_NAME] === '02'" } , { "attr…" at bounding box center [718, 532] width 1151 height 808
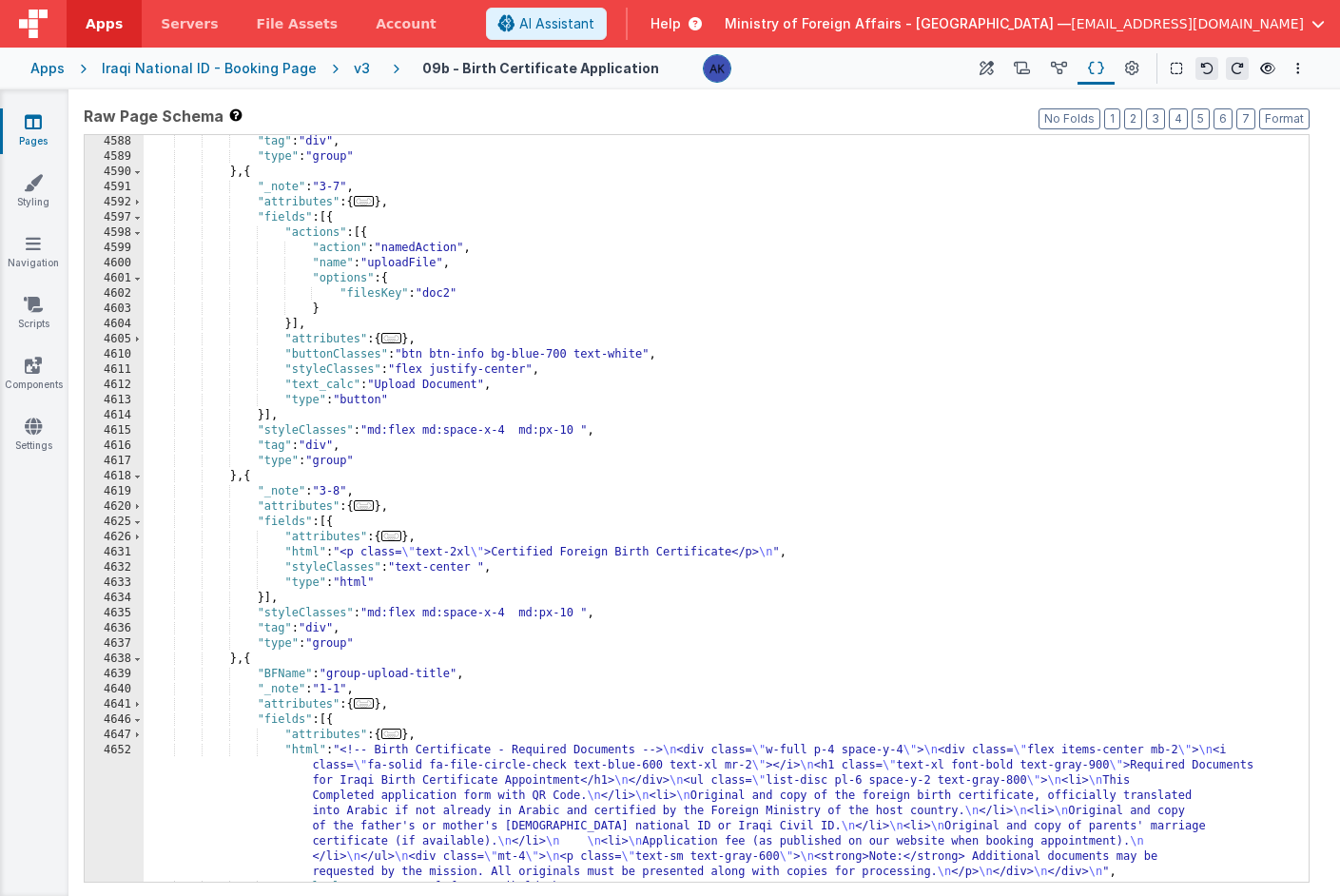
scroll to position [29565, 0]
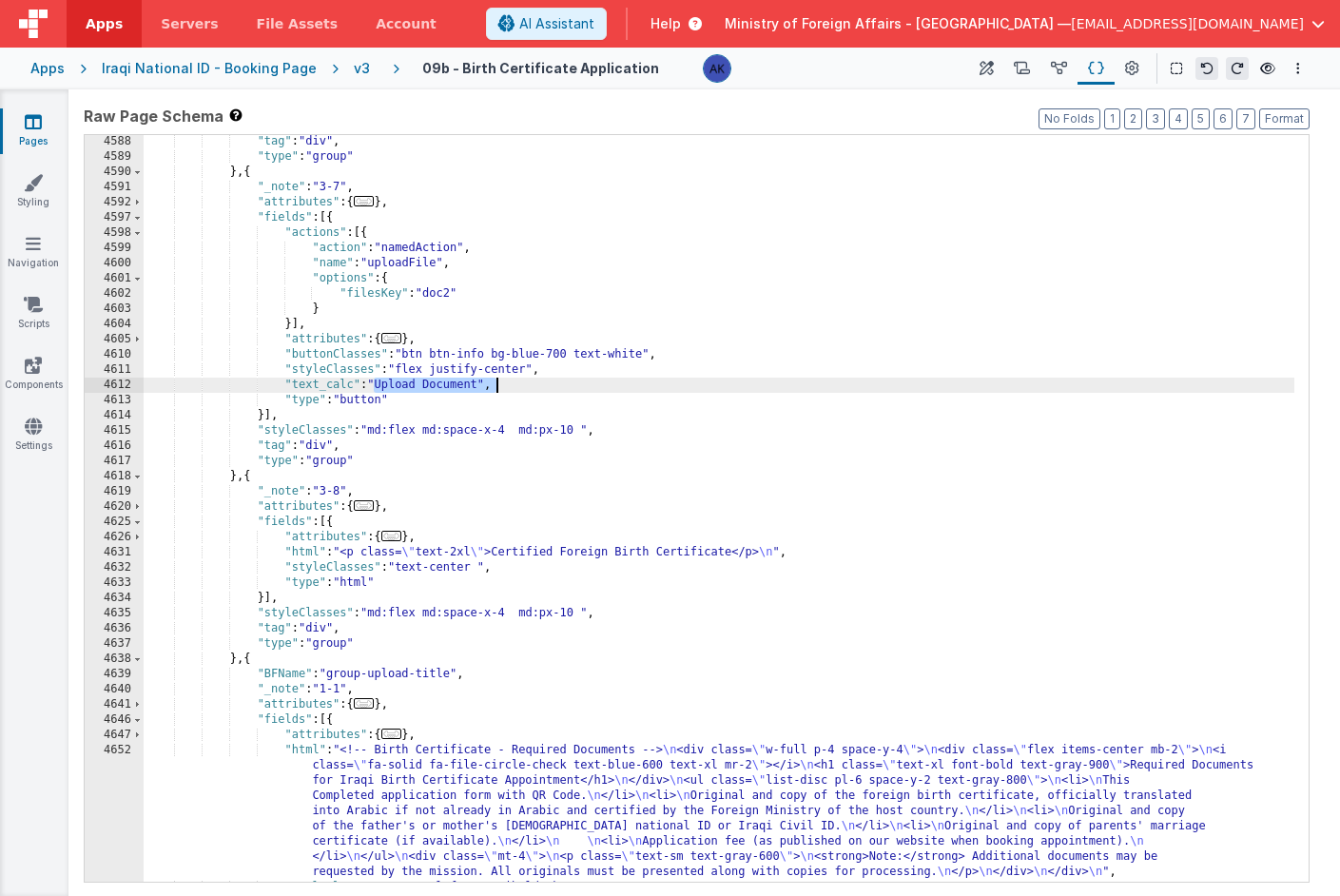
drag, startPoint x: 375, startPoint y: 386, endPoint x: 509, endPoint y: 385, distance: 134.0
click at [509, 385] on div ""tag" : "div" , "type" : "group" } , { "_note" : "3-7" , "attributes" : { ... }…" at bounding box center [718, 523] width 1151 height 778
click at [484, 384] on div ""tag" : "div" , "type" : "group" } , { "_note" : "3-7" , "attributes" : { ... }…" at bounding box center [718, 523] width 1151 height 778
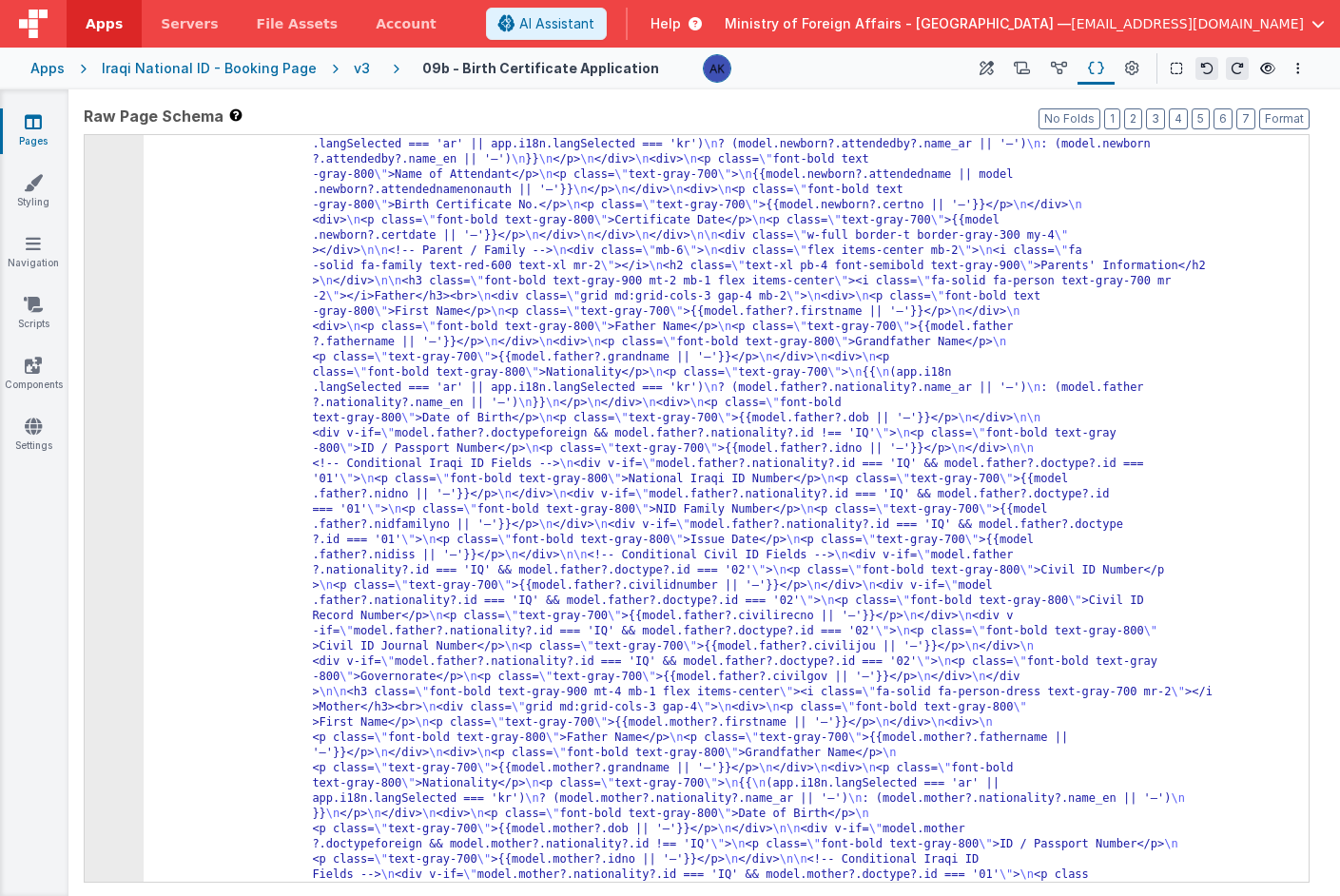
scroll to position [30428, 0]
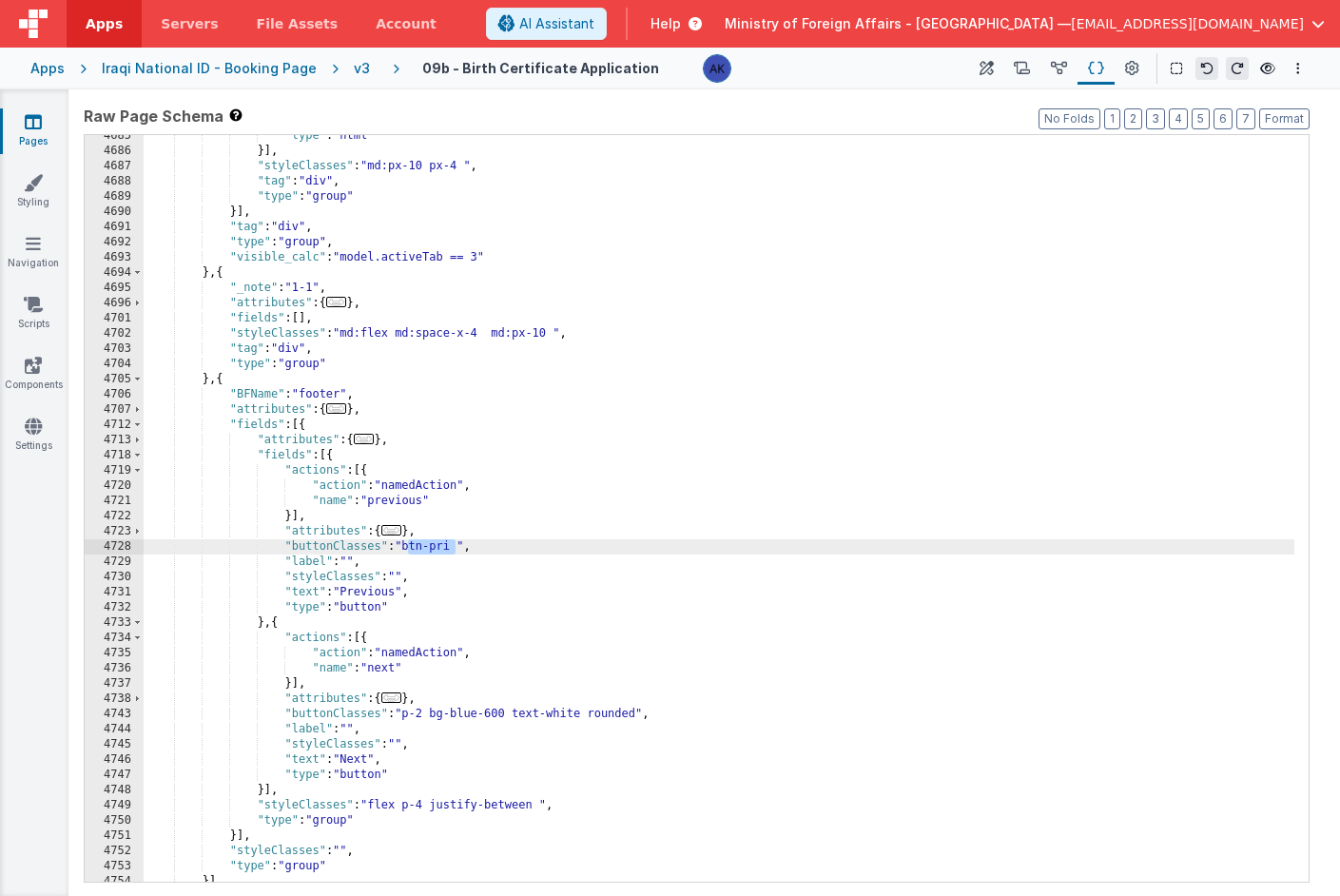
drag, startPoint x: 408, startPoint y: 545, endPoint x: 458, endPoint y: 549, distance: 50.2
click at [458, 549] on div ""type" : "html" }] , "styleClasses" : "md:px-10 px-4 " , "tag" : "div" , "type"…" at bounding box center [718, 517] width 1151 height 778
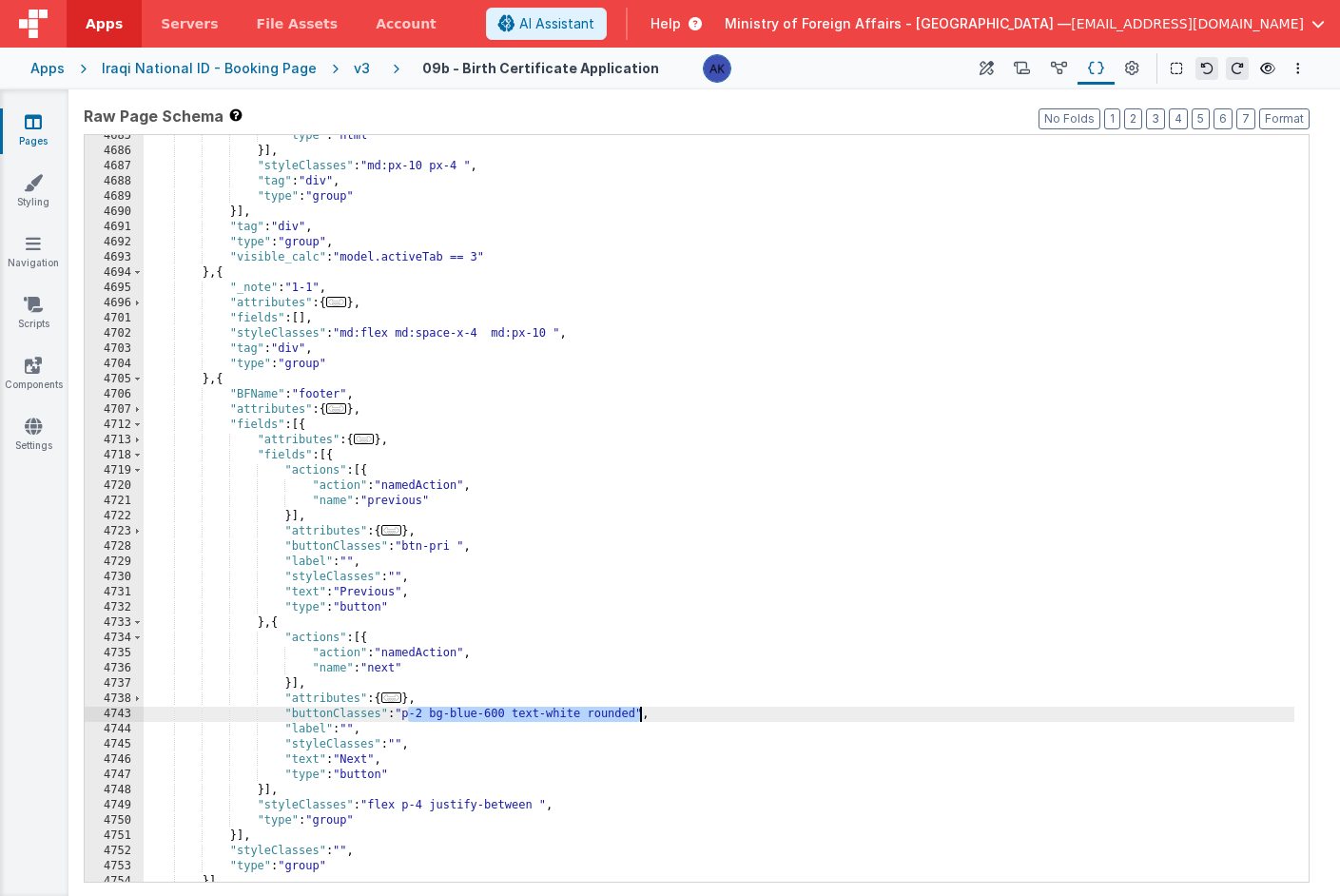
drag, startPoint x: 408, startPoint y: 709, endPoint x: 638, endPoint y: 715, distance: 230.1
click at [638, 715] on div ""type" : "html" }] , "styleClasses" : "md:px-10 px-4 " , "tag" : "div" , "type"…" at bounding box center [718, 517] width 1151 height 778
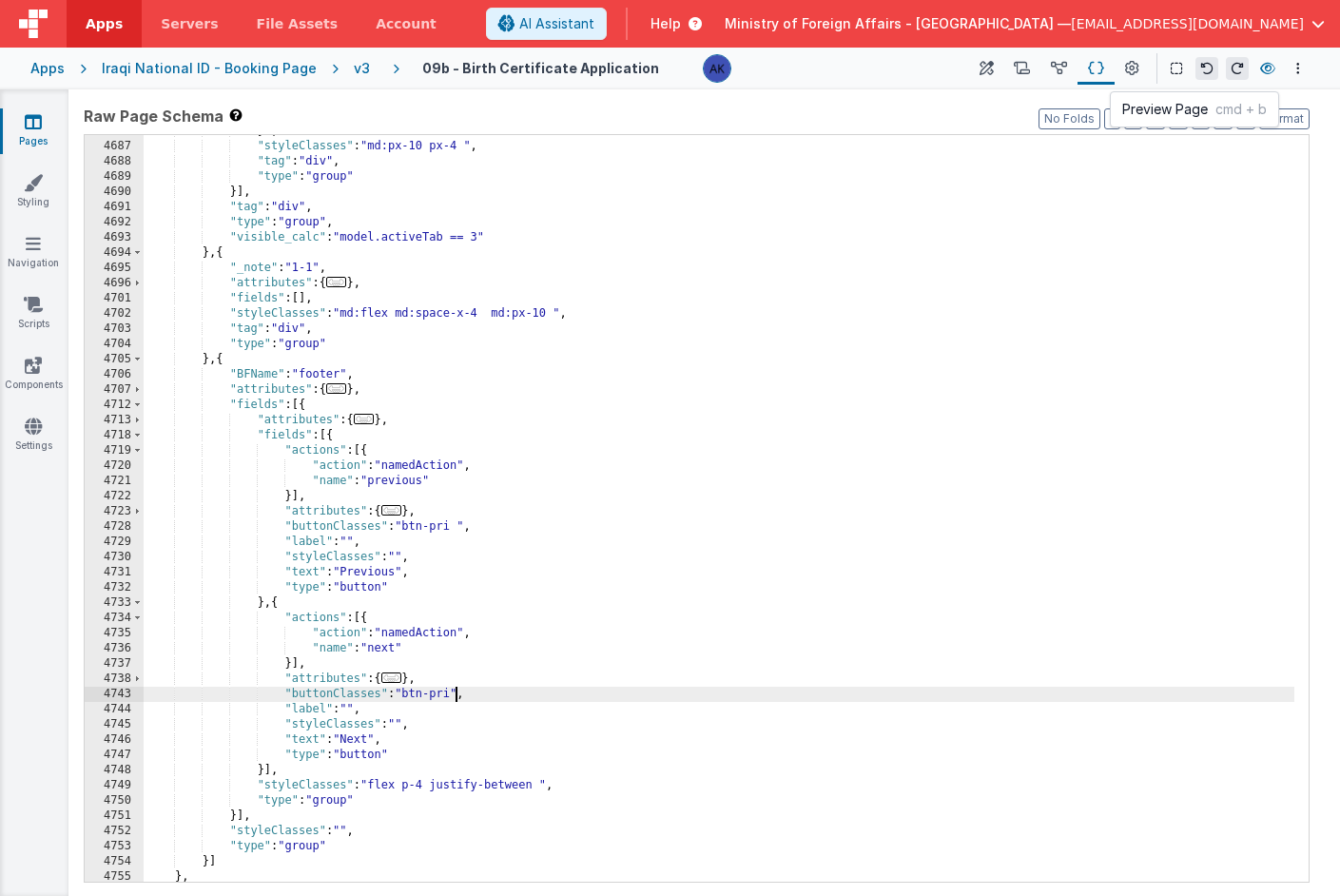
click at [1269, 62] on icon at bounding box center [1268, 69] width 15 height 13
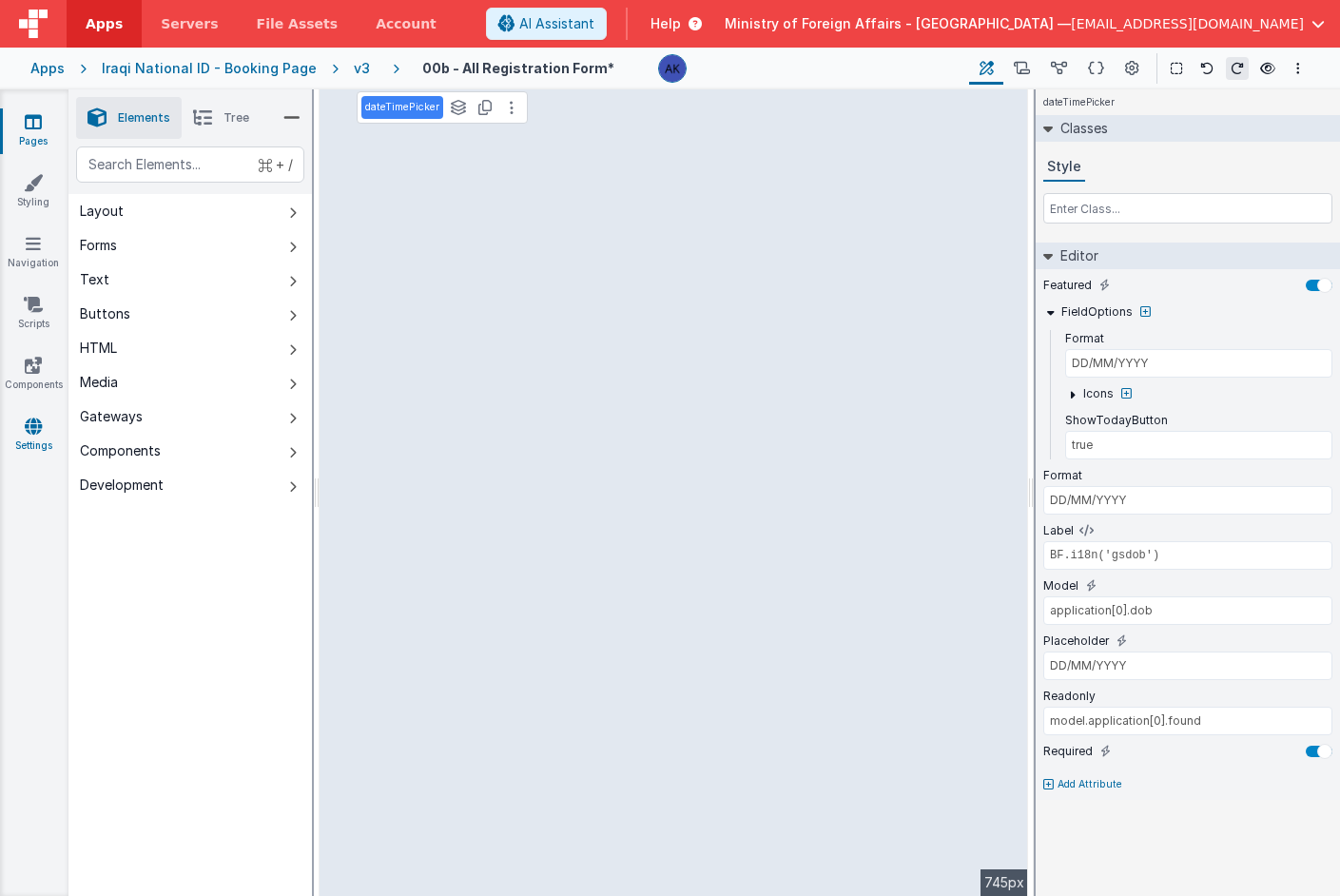
click at [39, 417] on icon at bounding box center [33, 426] width 17 height 19
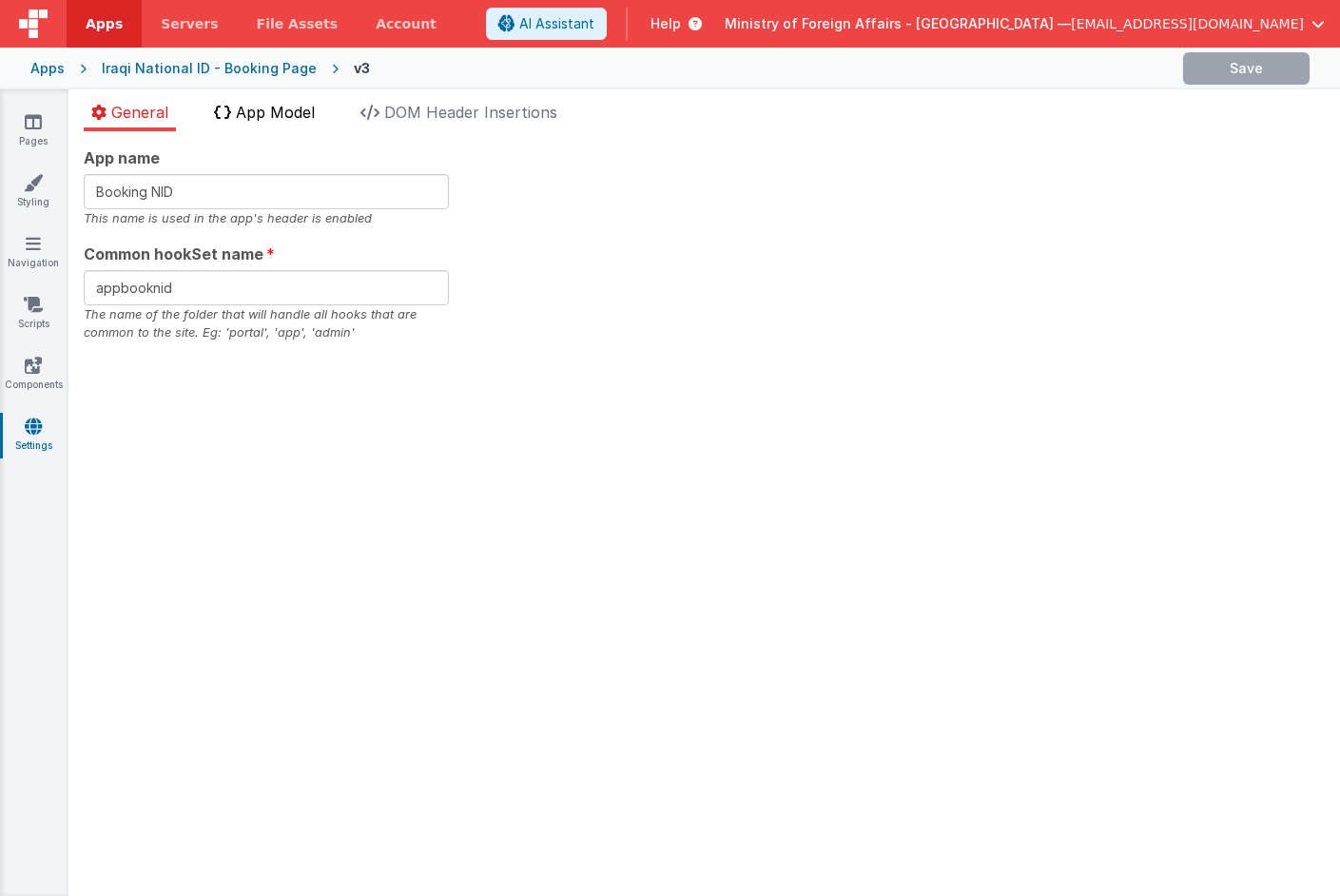
click at [247, 119] on span "App Model" at bounding box center [275, 113] width 79 height 19
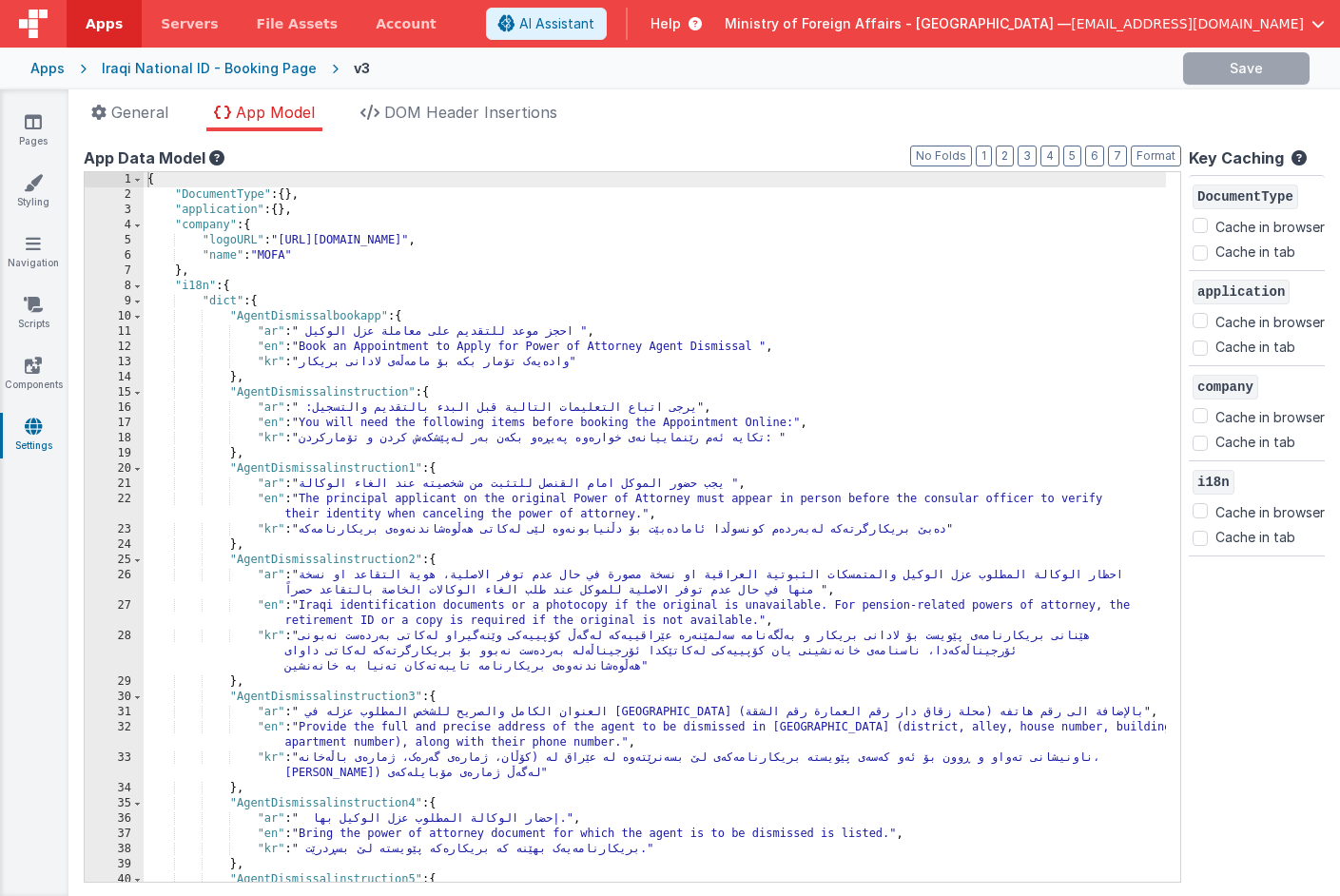
click at [228, 318] on div "{ "DocumentType" : { } , "application" : { } , "company" : { "logoURL" : "https…" at bounding box center [654, 542] width 1023 height 740
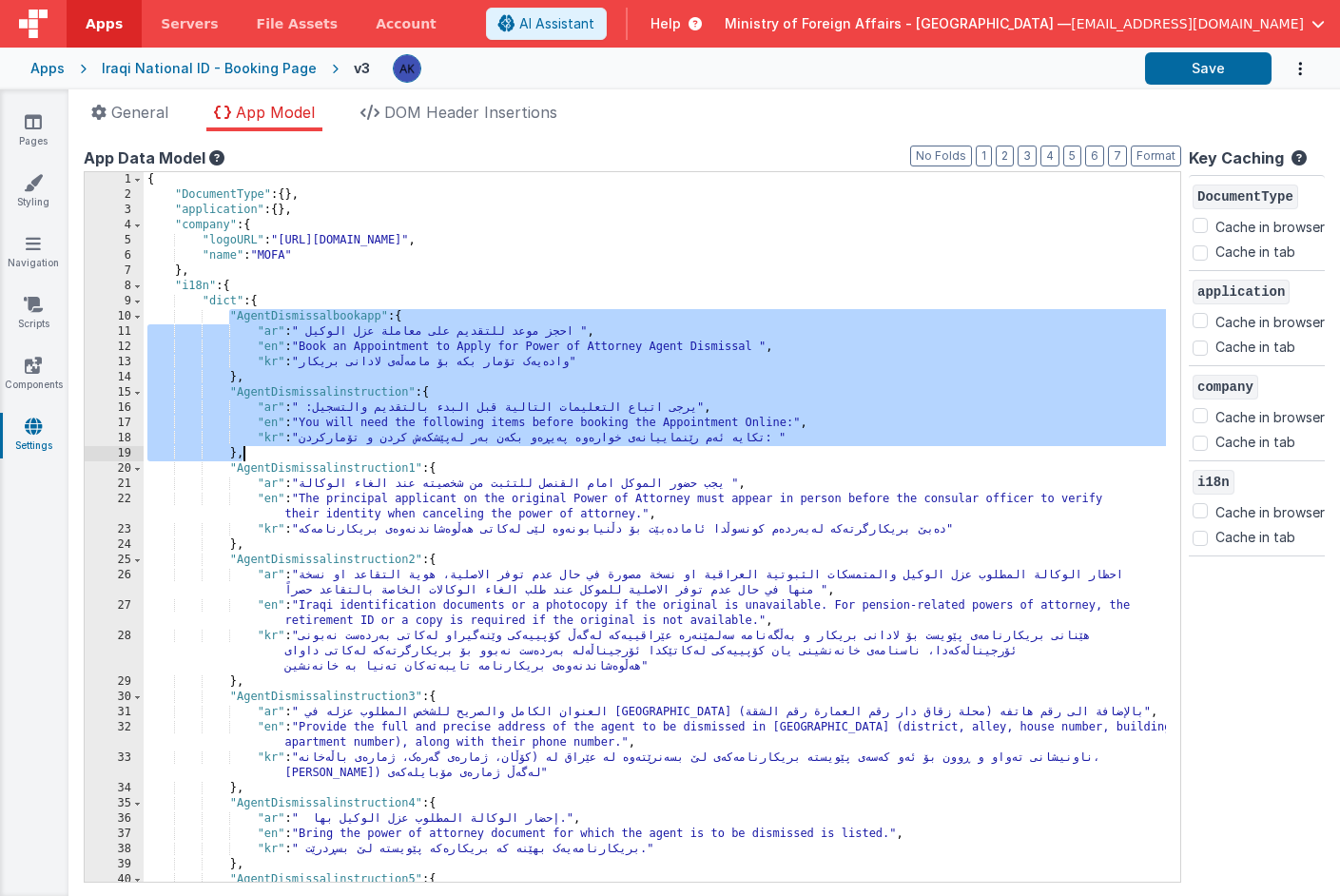
drag, startPoint x: 231, startPoint y: 318, endPoint x: 270, endPoint y: 454, distance: 141.5
click at [270, 454] on div "{ "DocumentType" : { } , "application" : { } , "company" : { "logoURL" : "https…" at bounding box center [654, 542] width 1023 height 740
click at [280, 445] on div "{ "DocumentType" : { } , "application" : { } , "company" : { "logoURL" : "https…" at bounding box center [654, 542] width 1023 height 740
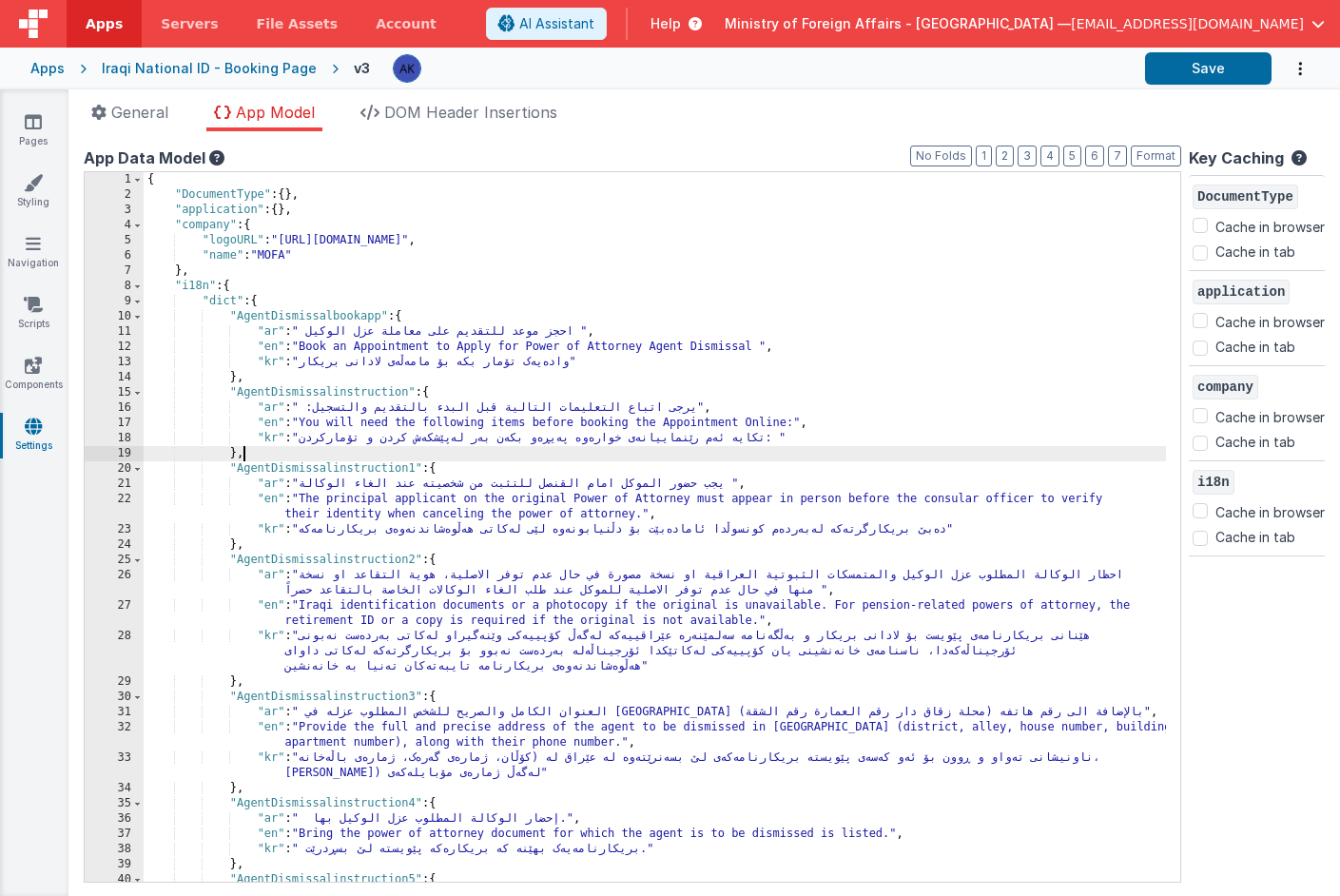
click at [287, 454] on div "{ "DocumentType" : { } , "application" : { } , "company" : { "logoURL" : "https…" at bounding box center [654, 542] width 1023 height 740
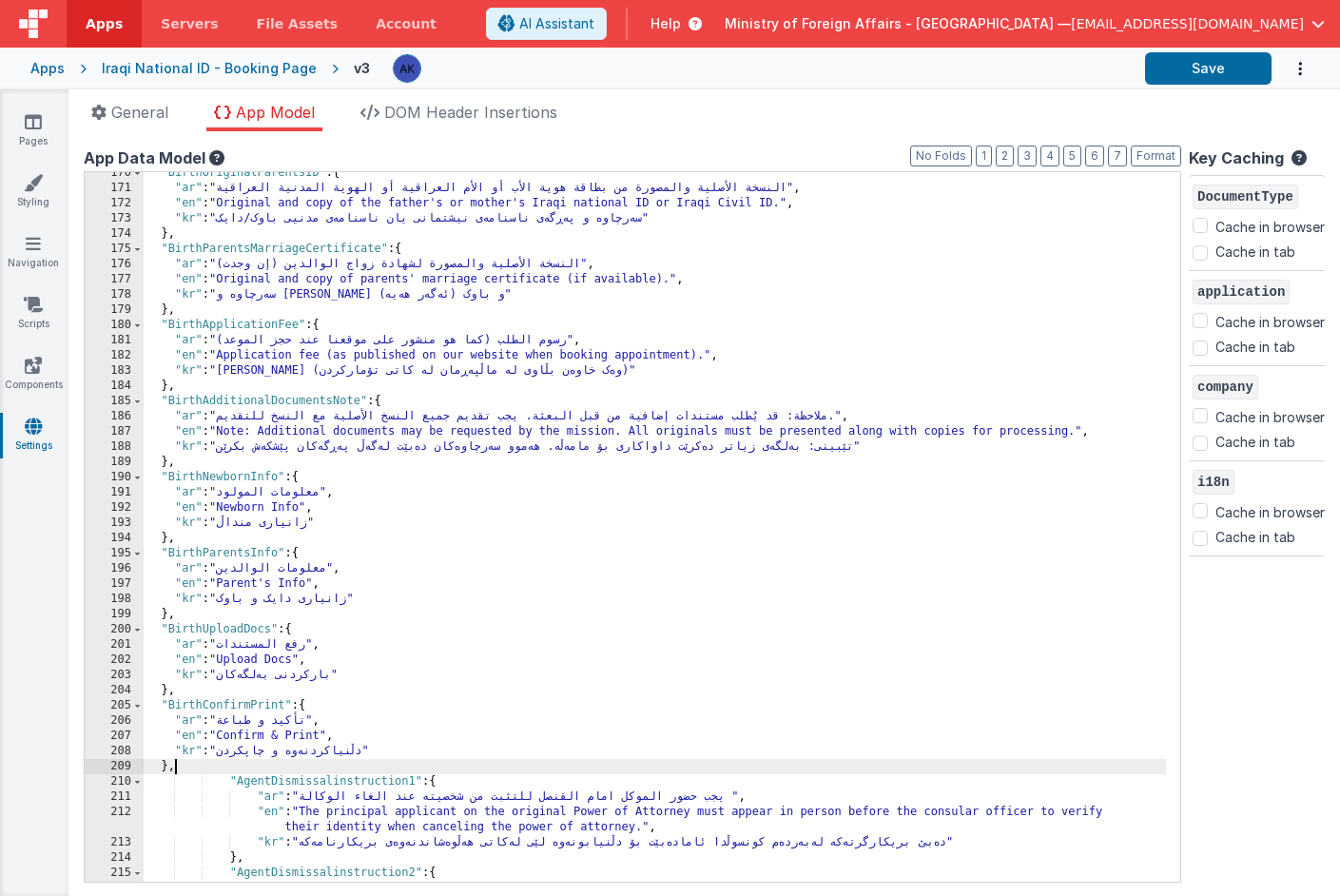
scroll to position [1886, 0]
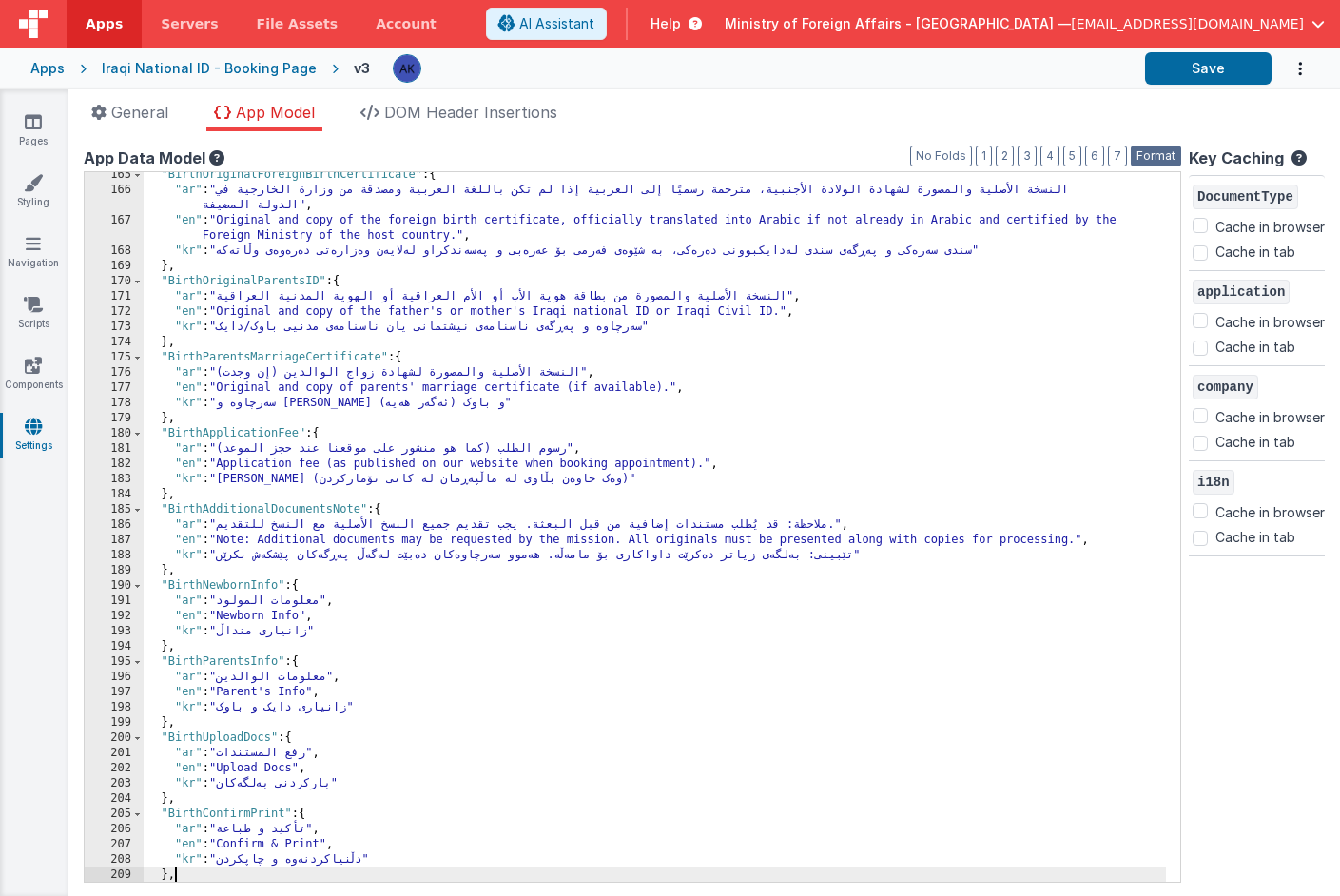
click at [1145, 148] on button "Format" at bounding box center [1156, 156] width 51 height 21
click at [861, 236] on div ""BirthOriginalForeignBirthCertificate" : { "ar" : "النسخة الأصلية والمصورة لشها…" at bounding box center [654, 537] width 1023 height 740
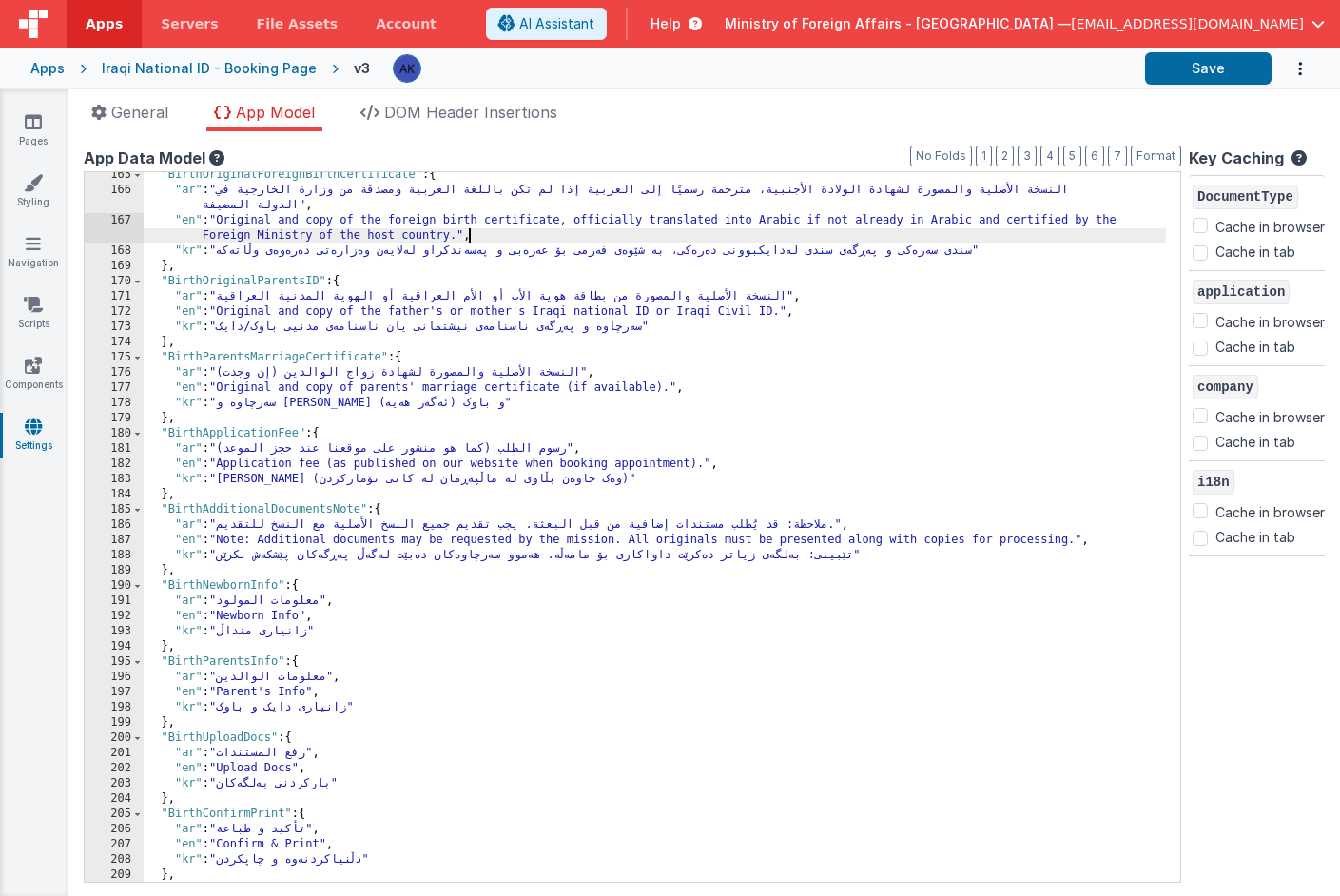
click at [798, 376] on div ""BirthOriginalForeignBirthCertificate" : { "ar" : "النسخة الأصلية والمصورة لشها…" at bounding box center [654, 537] width 1023 height 740
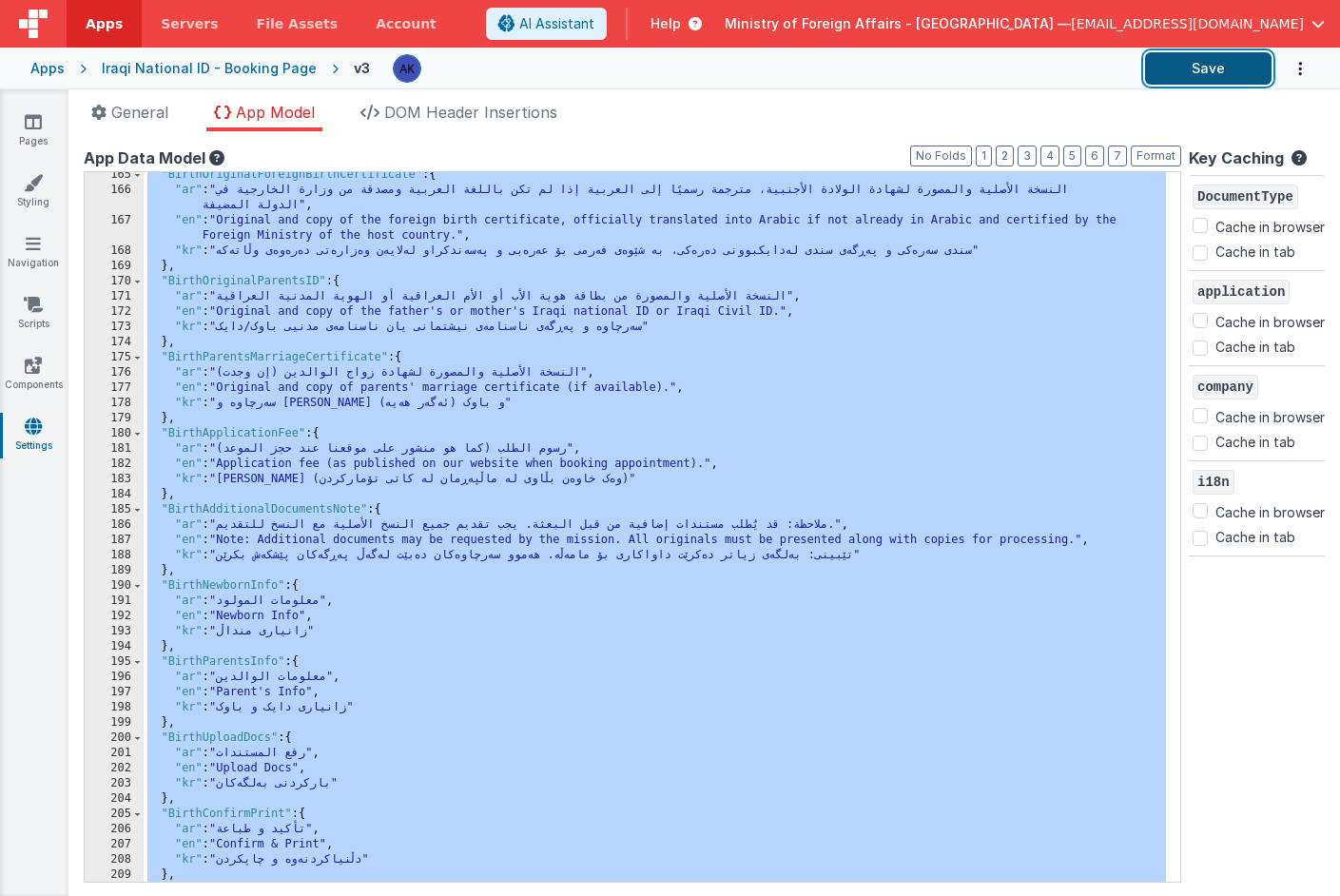
click at [1227, 76] on button "Save" at bounding box center [1208, 69] width 126 height 32
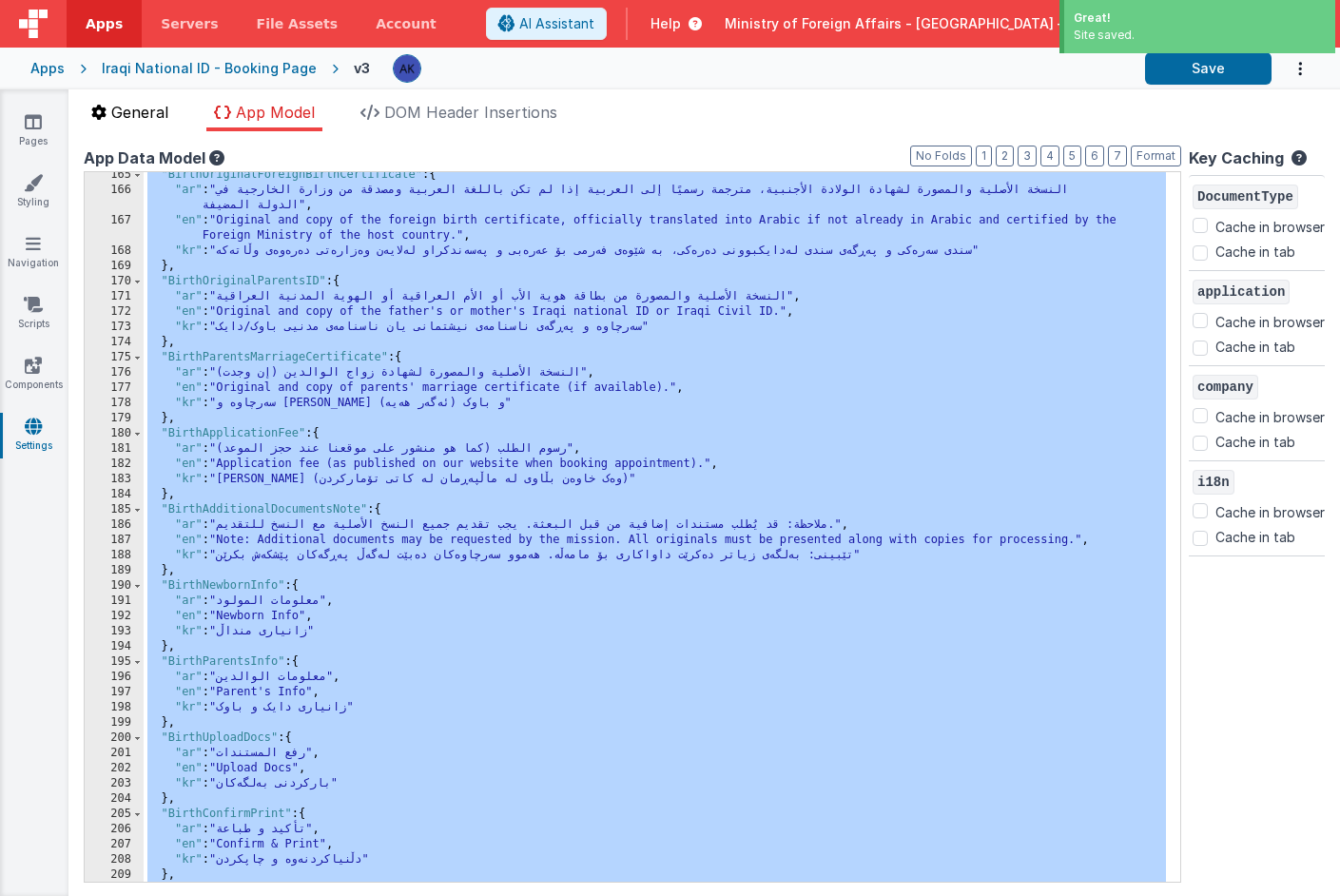
click at [128, 118] on span "General" at bounding box center [140, 113] width 57 height 19
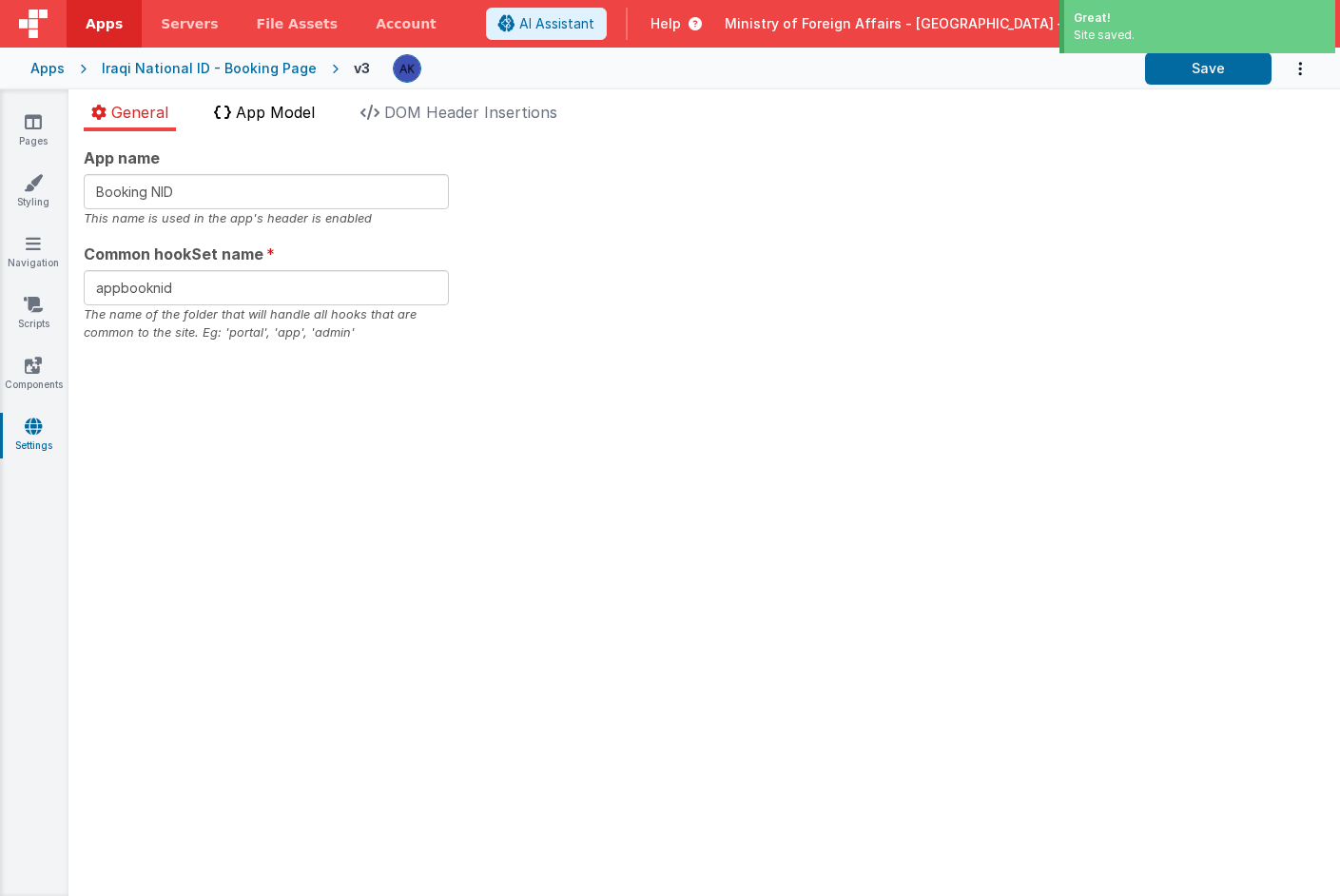
click at [247, 114] on span "App Model" at bounding box center [275, 113] width 79 height 19
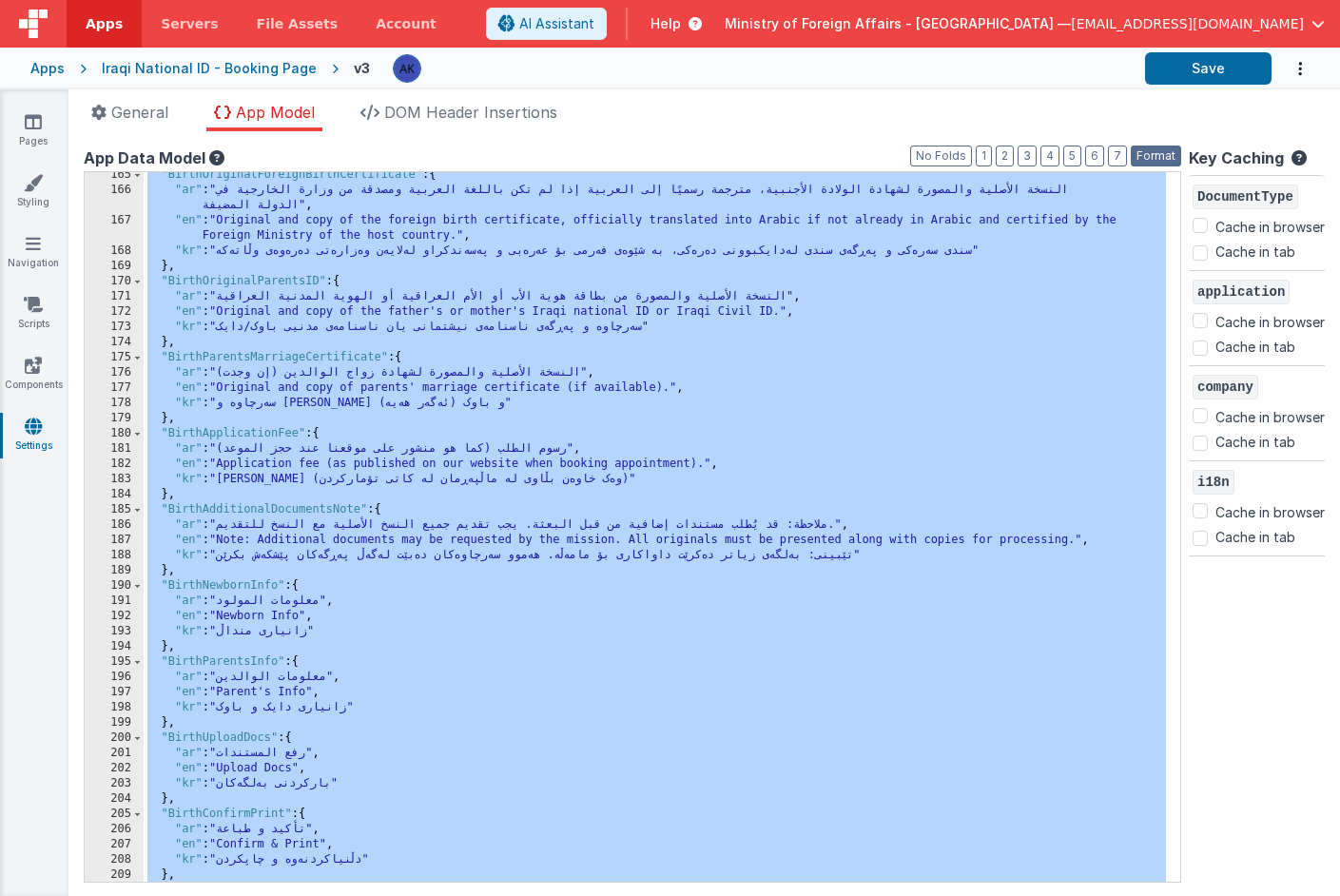
click at [1135, 153] on button "Format" at bounding box center [1156, 156] width 51 height 21
click at [661, 228] on div ""BirthOriginalForeignBirthCertificate" : { "ar" : "النسخة الأصلية والمصورة لشها…" at bounding box center [654, 537] width 1023 height 740
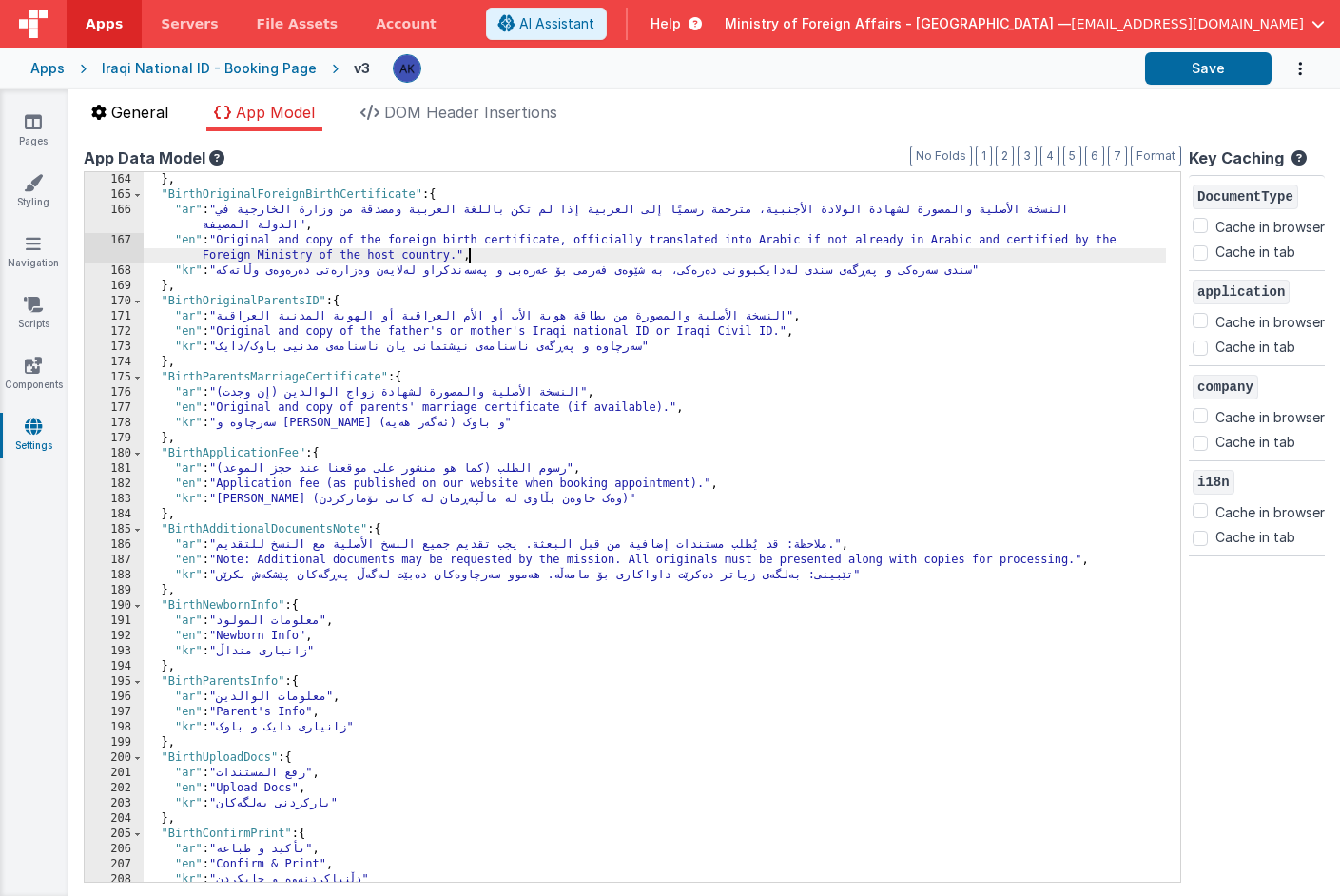
scroll to position [1871, 0]
click at [23, 126] on link "Pages" at bounding box center [33, 132] width 69 height 38
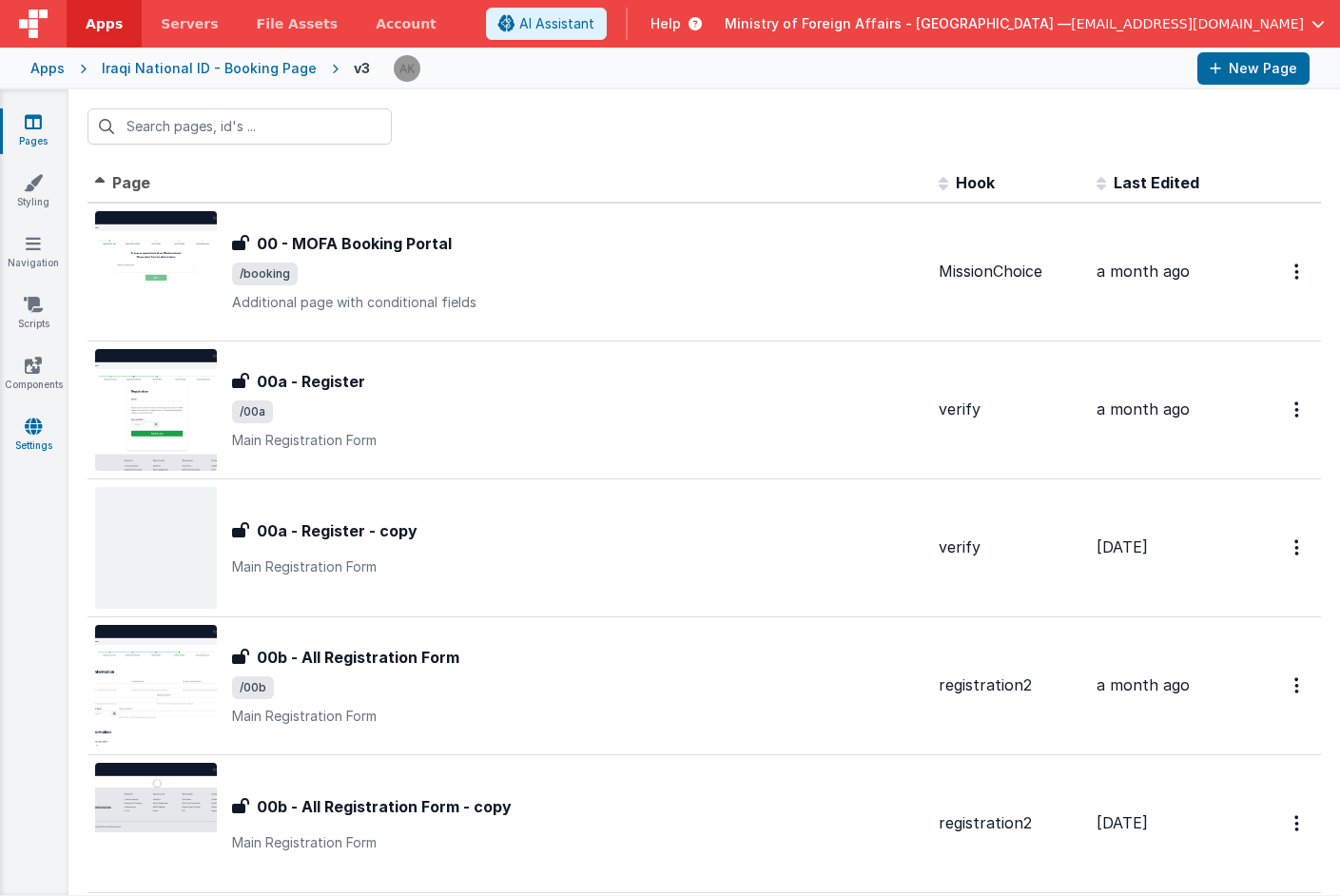
click at [37, 441] on link "Settings" at bounding box center [33, 436] width 69 height 38
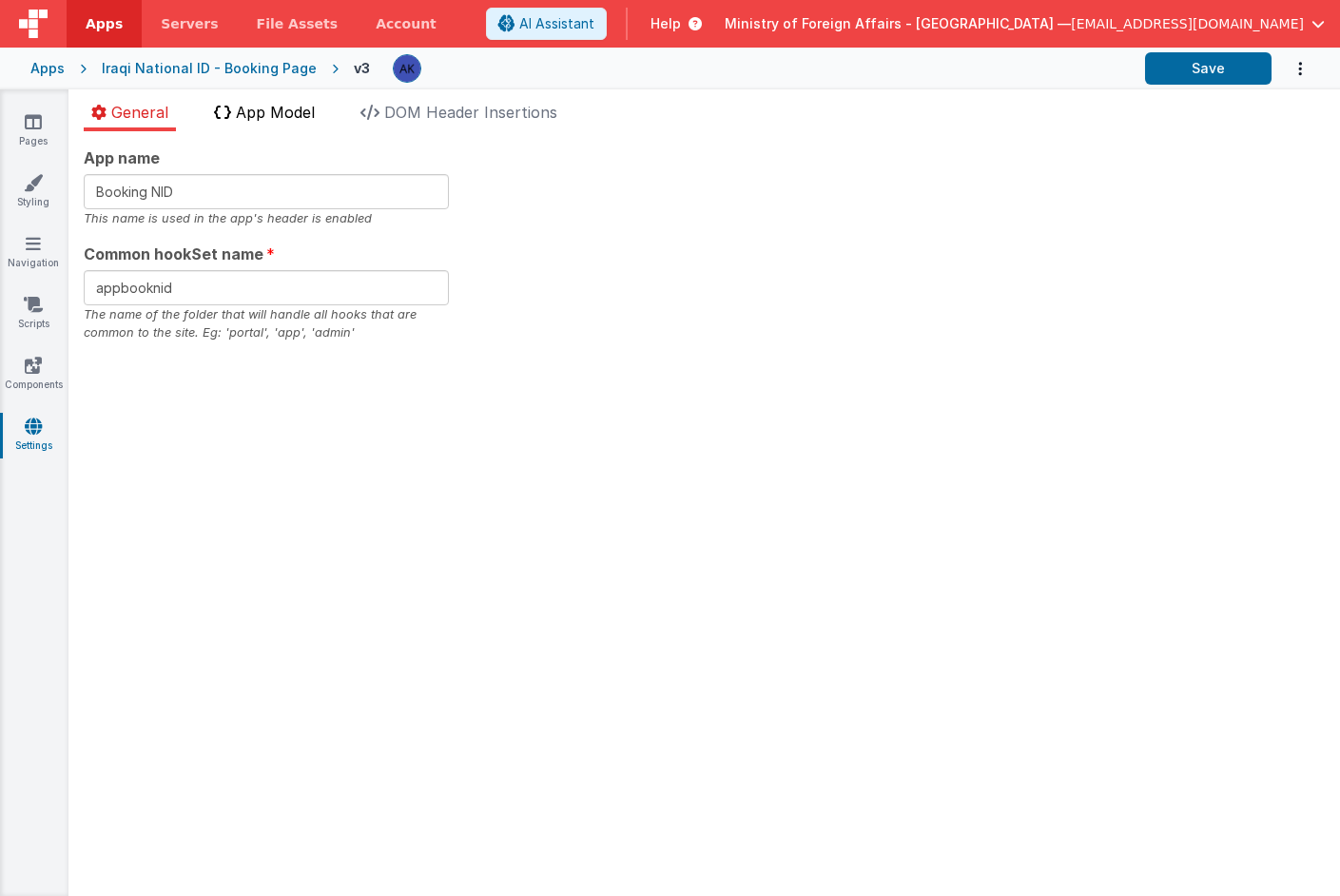
click at [257, 113] on span "App Model" at bounding box center [275, 113] width 79 height 19
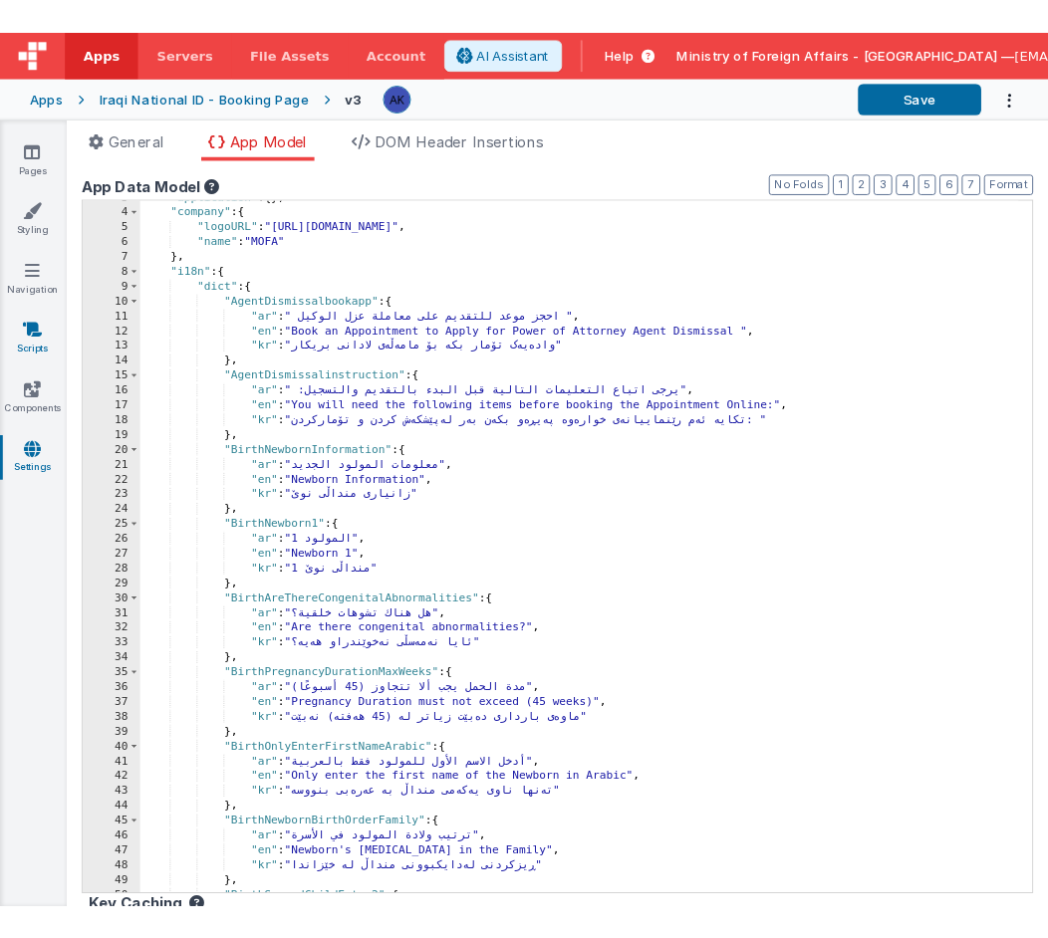
scroll to position [32, 0]
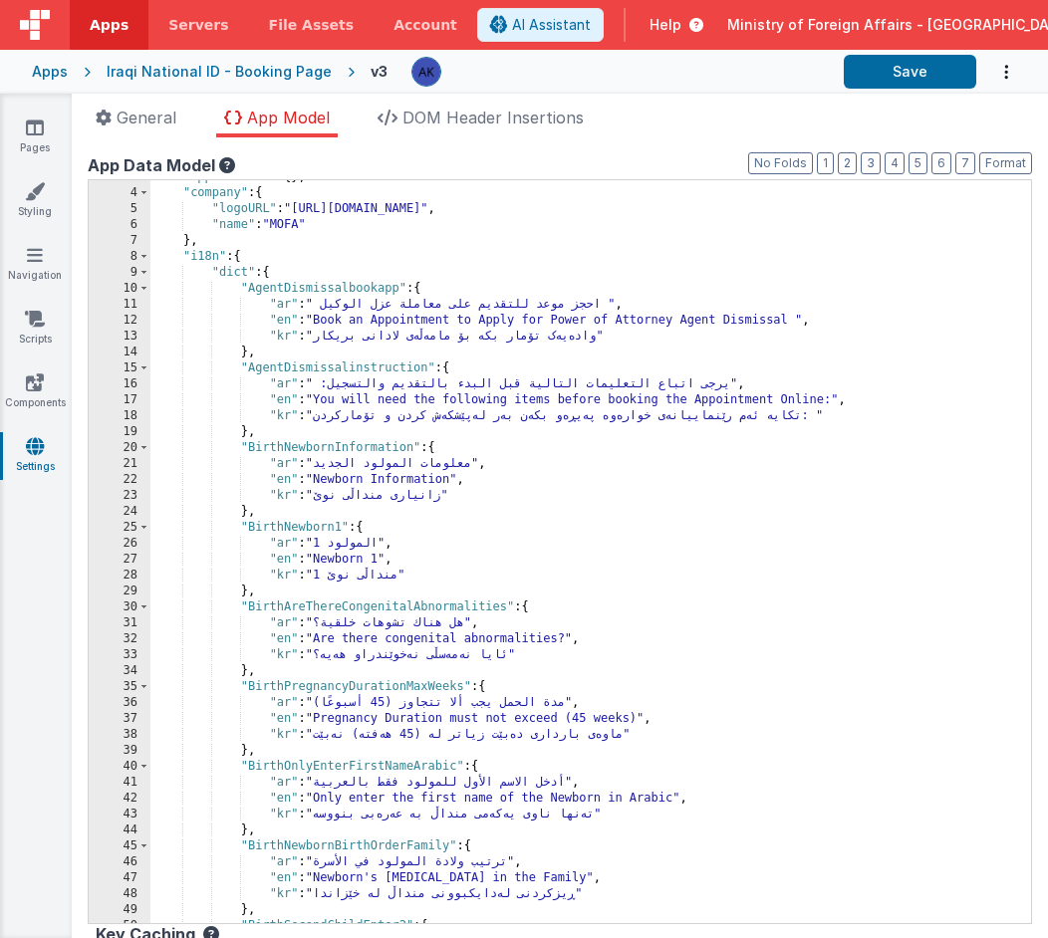
click at [311, 445] on div ""application" : { } , "company" : { "logoURL" : "https://ucarecdn.com/09b3b0c1-…" at bounding box center [583, 556] width 866 height 775
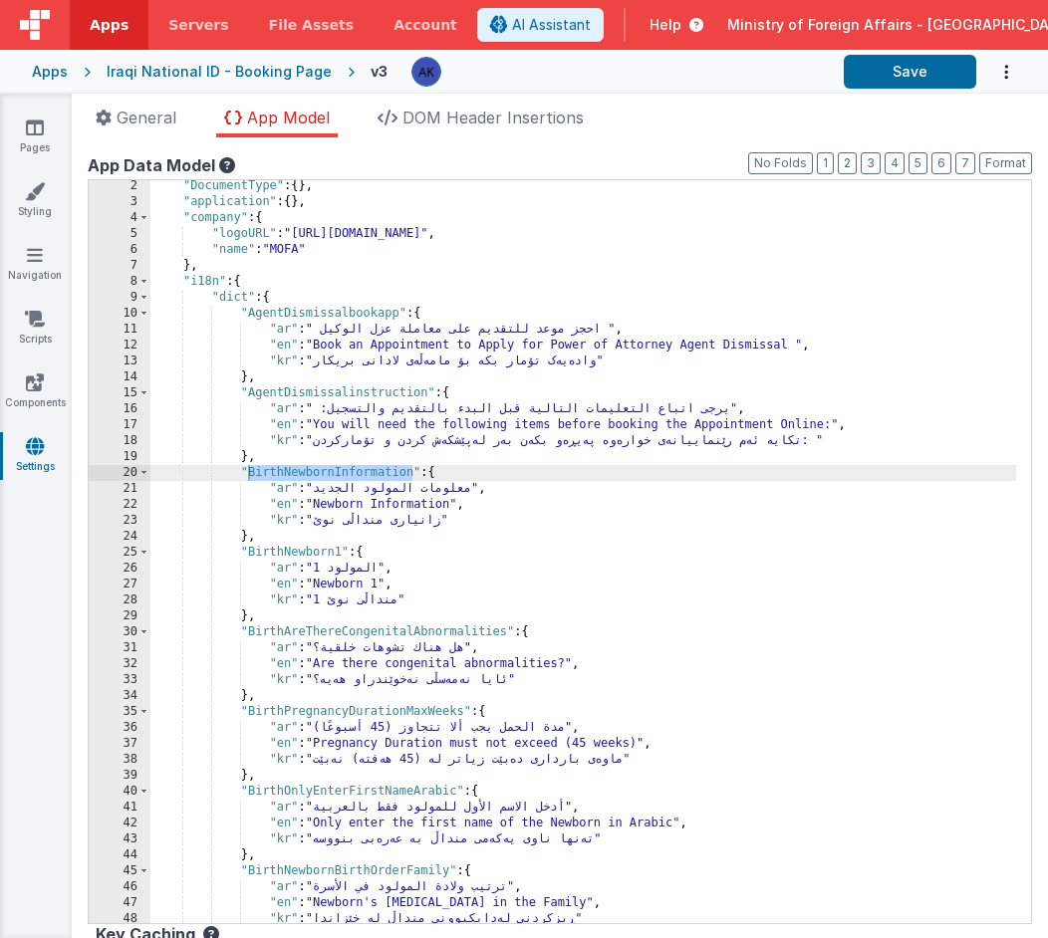
scroll to position [19, 0]
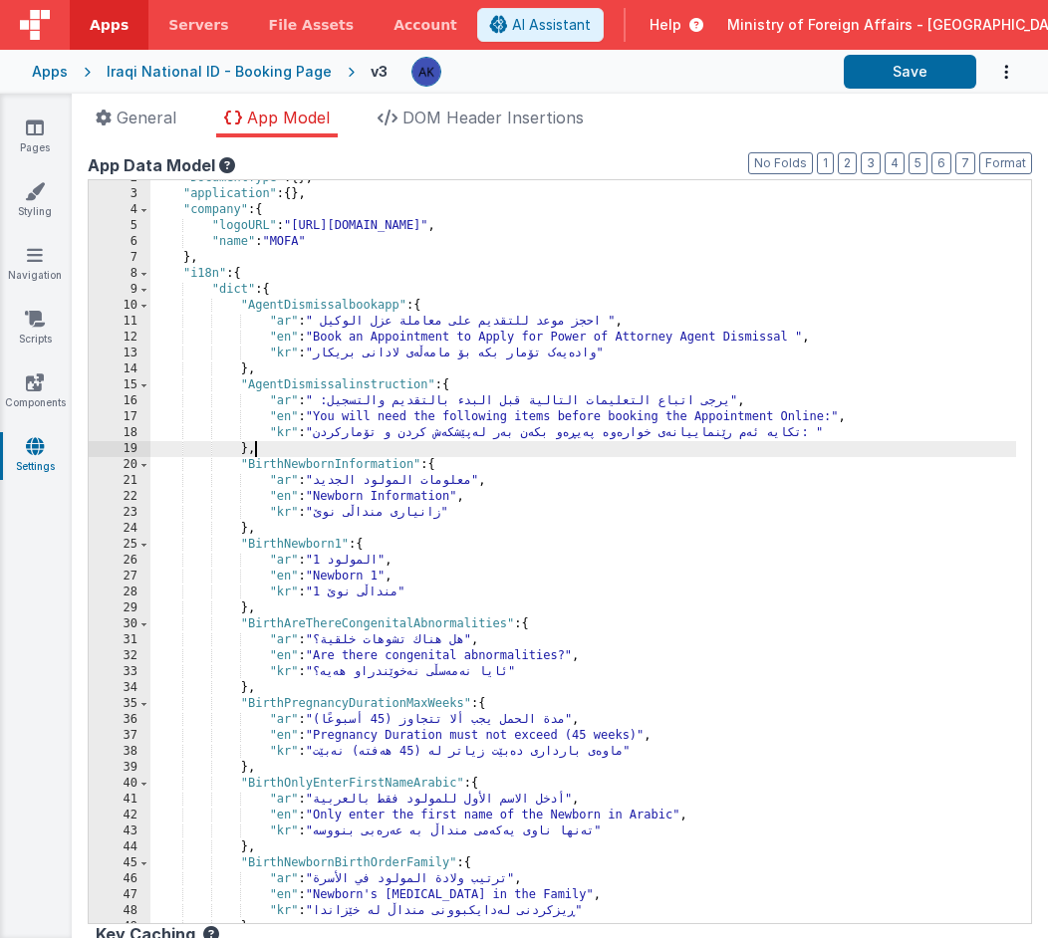
click at [277, 454] on div ""DocumentType" : { } , "application" : { } , "company" : { "logoURL" : "https:/…" at bounding box center [583, 557] width 866 height 775
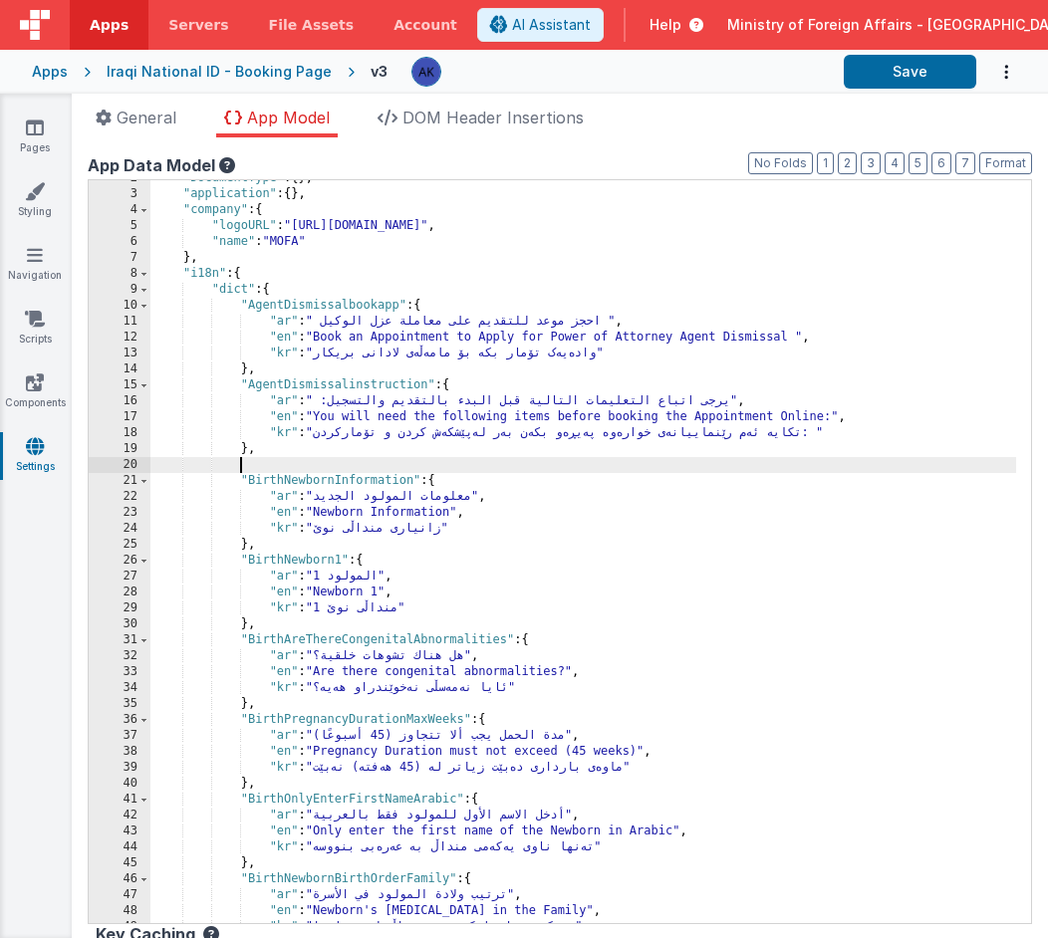
paste textarea
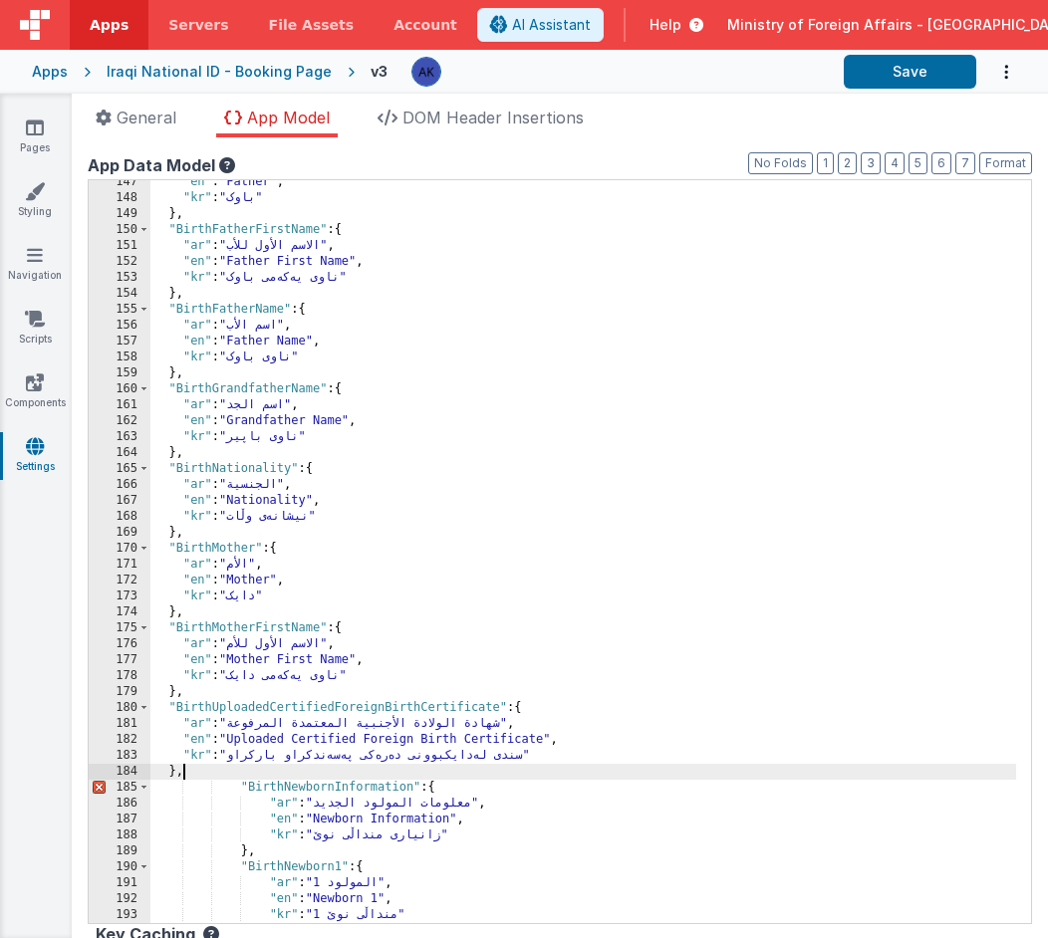
scroll to position [1771, 0]
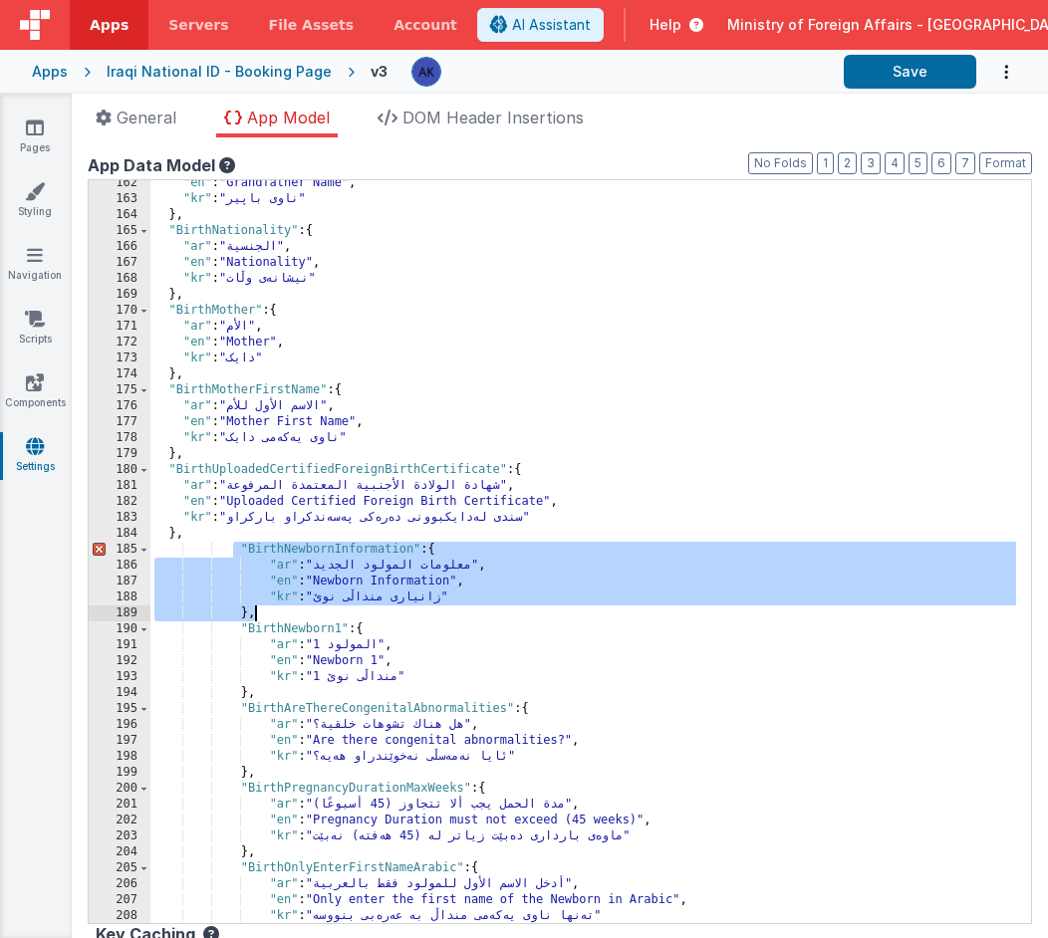
drag, startPoint x: 232, startPoint y: 550, endPoint x: 281, endPoint y: 620, distance: 85.9
click at [281, 620] on div ""en" : "Grandfather Name" , "kr" : "ناوی باپیر" } , "BirthNationality" : { "ar"…" at bounding box center [583, 562] width 866 height 775
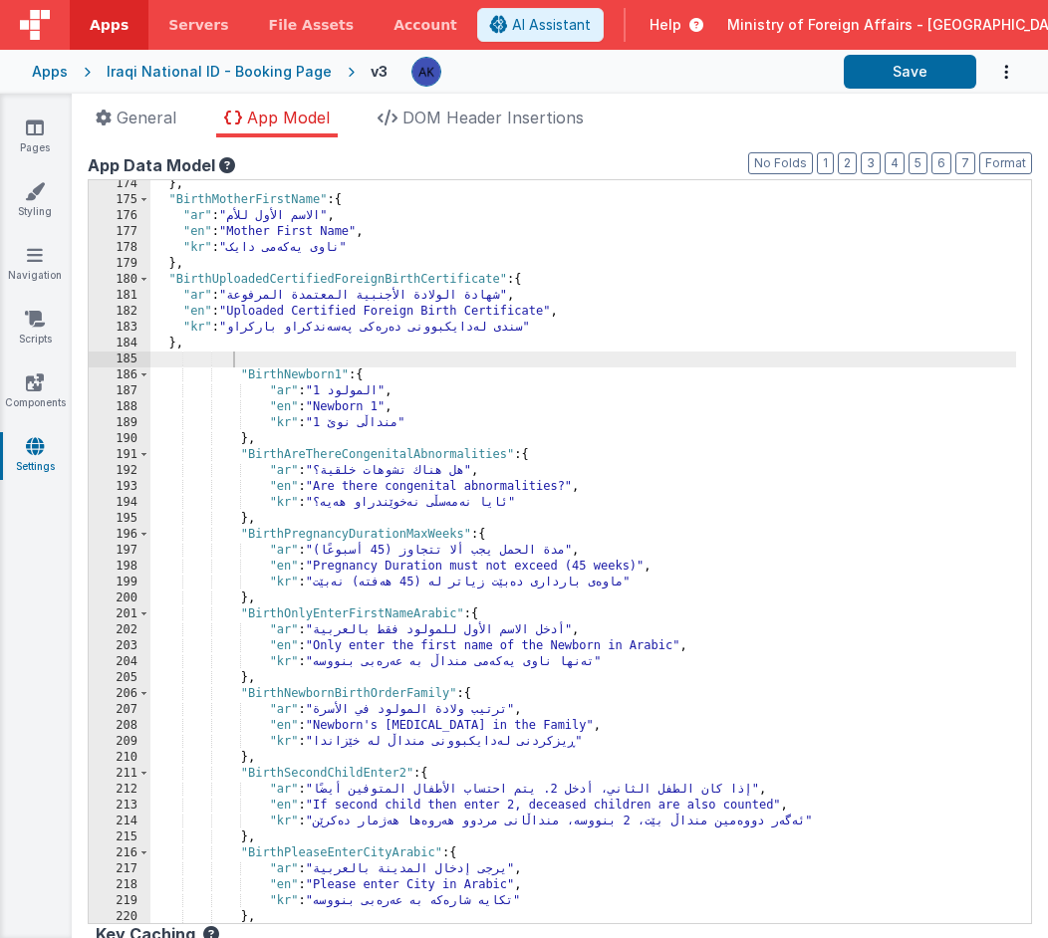
scroll to position [1896, 0]
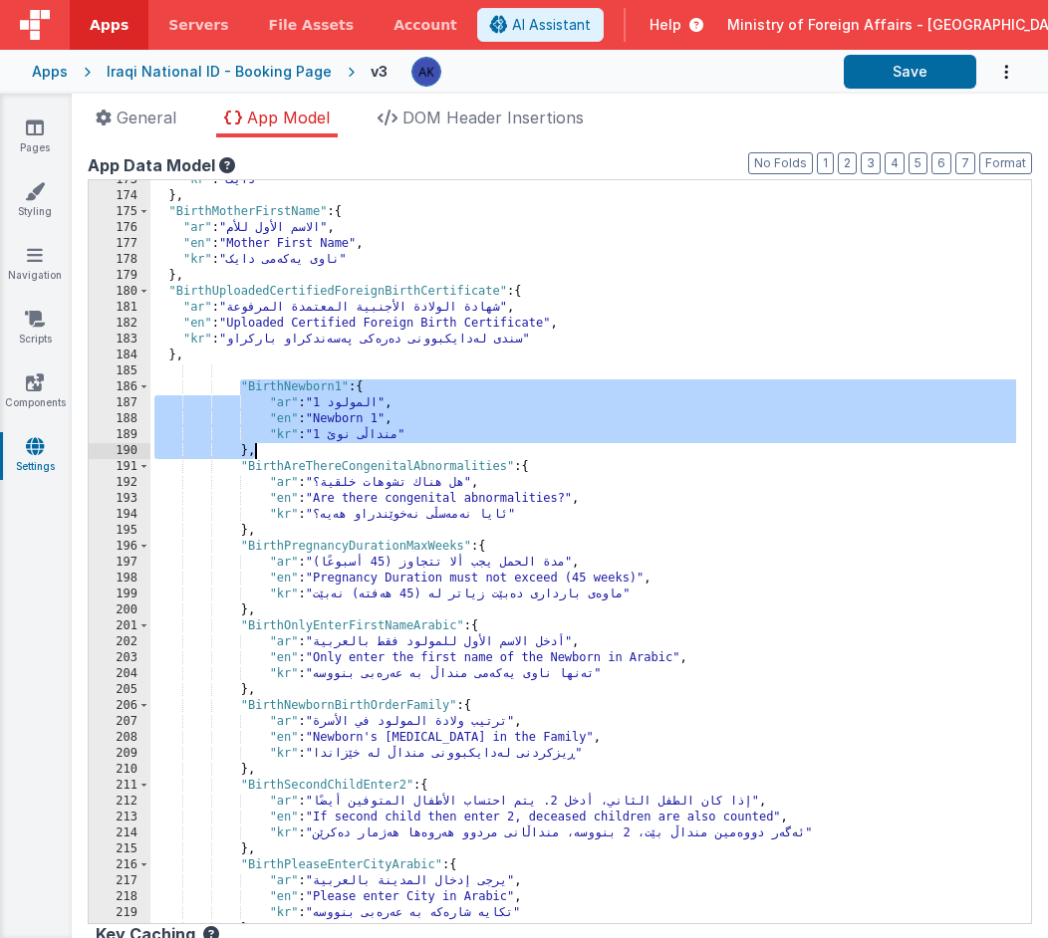
drag, startPoint x: 240, startPoint y: 389, endPoint x: 333, endPoint y: 456, distance: 114.2
click at [333, 456] on div ""kr" : "دایک" } , "BirthMotherFirstName" : { "ar" : "الاسم الأول للأم" , "en" :…" at bounding box center [583, 559] width 866 height 775
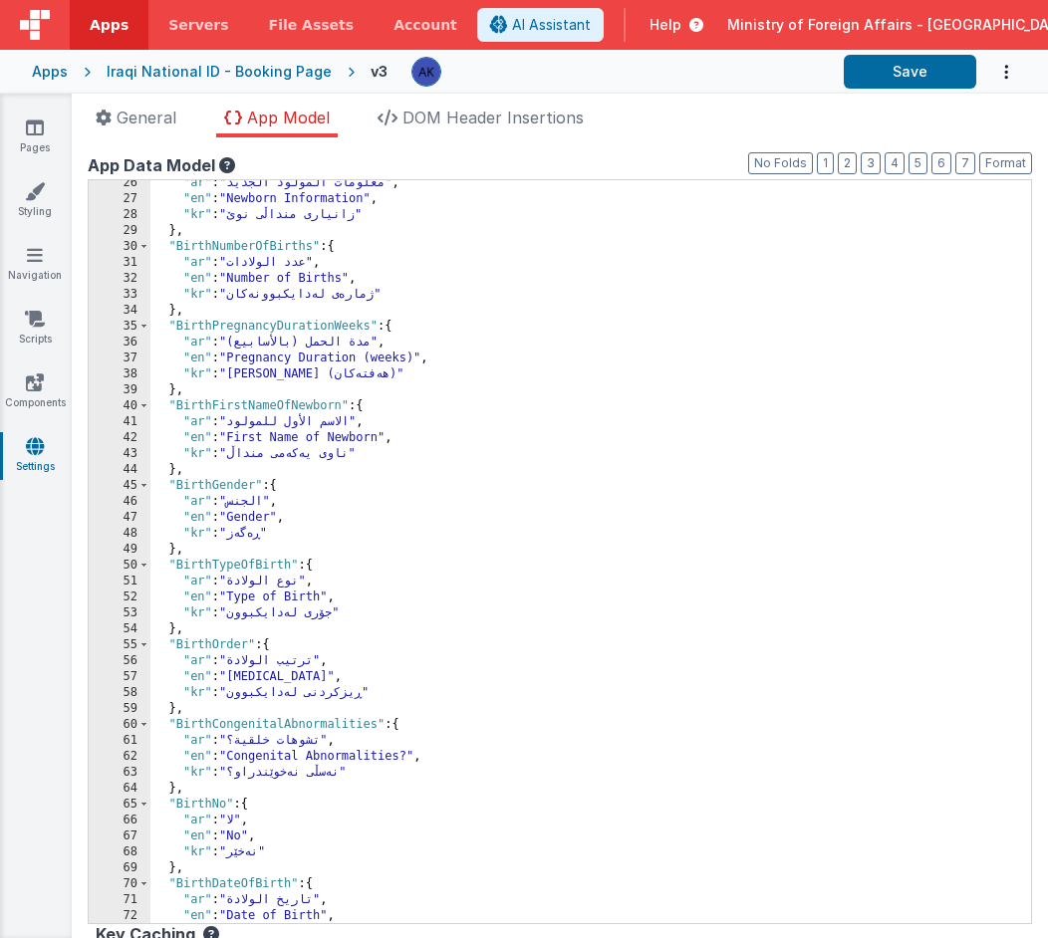
scroll to position [277, 0]
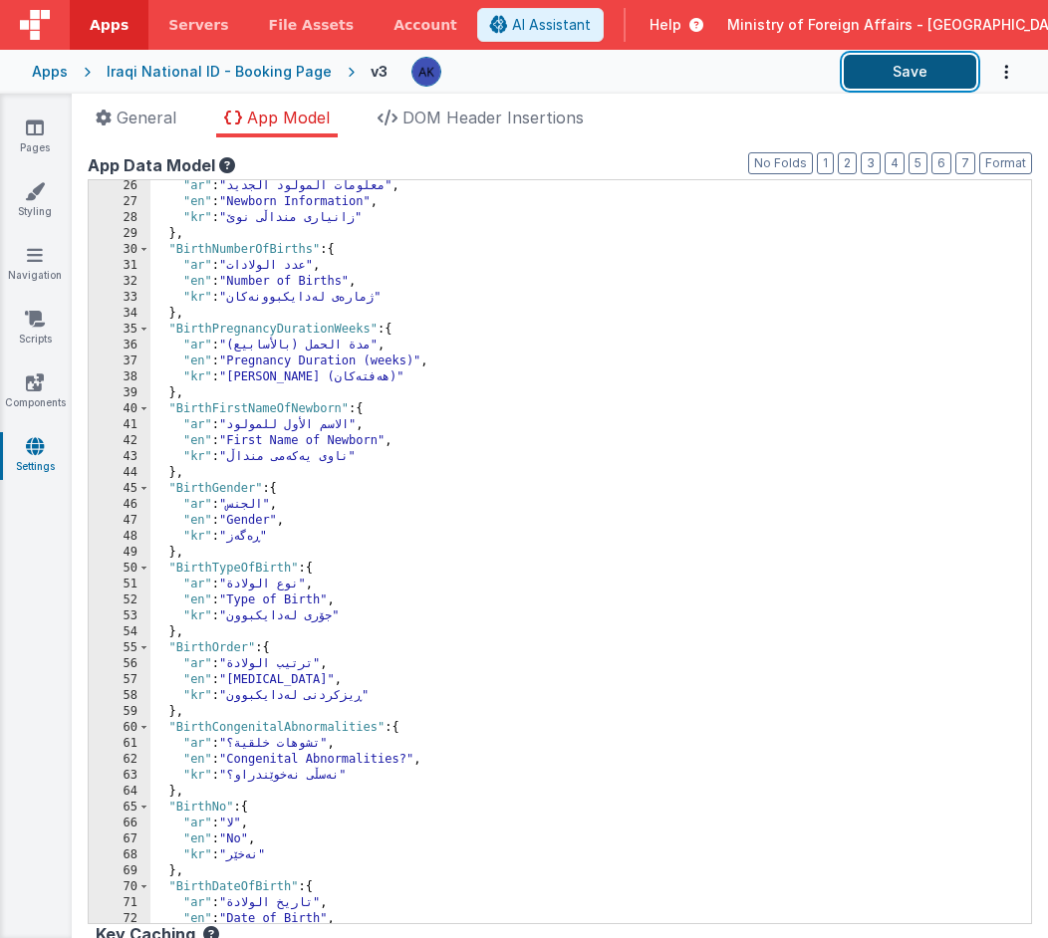
click at [879, 72] on button "Save" at bounding box center [910, 72] width 132 height 34
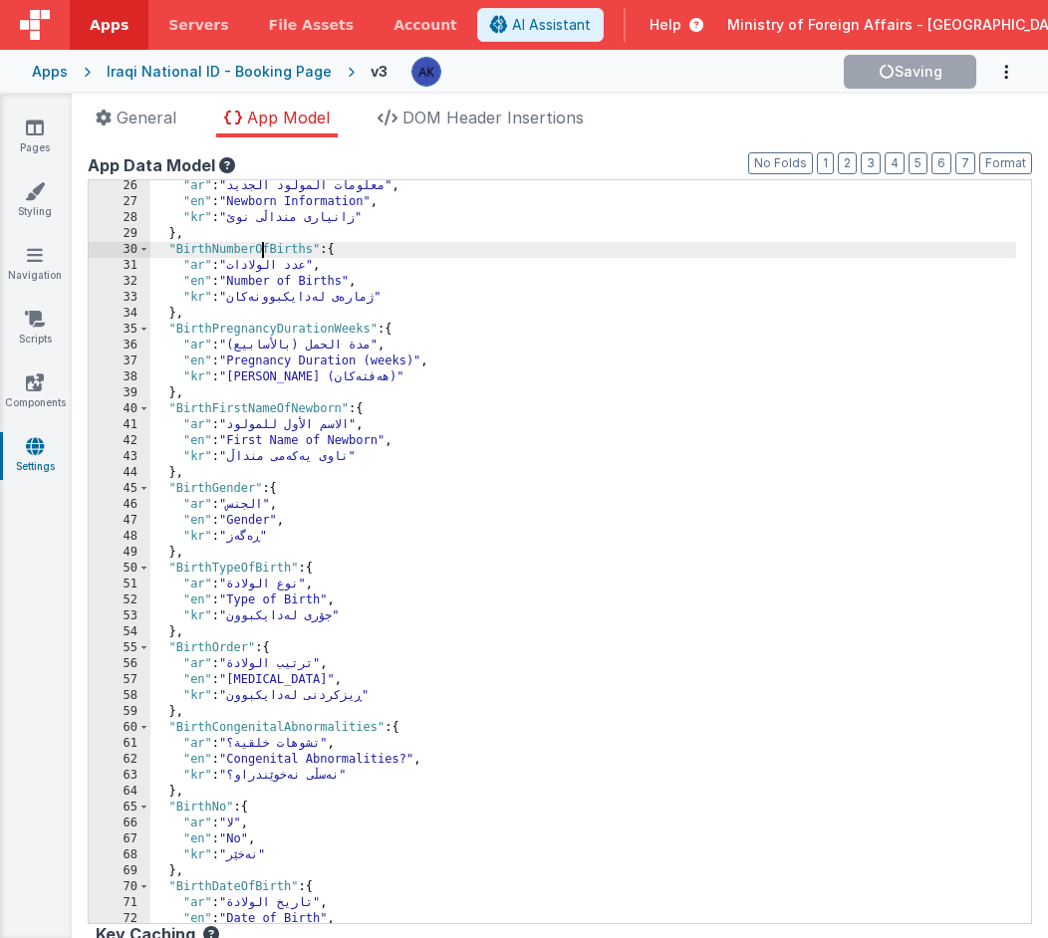
click at [264, 247] on div ""ar" : "معلومات المولود الجديد" , "en" : "Newborn Information" , "kr" : "زانیار…" at bounding box center [583, 565] width 866 height 775
click at [234, 247] on div ""ar" : "معلومات المولود الجديد" , "en" : "Newborn Information" , "kr" : "زانیار…" at bounding box center [583, 565] width 866 height 775
click at [268, 330] on div ""ar" : "معلومات المولود الجديد" , "en" : "Newborn Information" , "kr" : "زانیار…" at bounding box center [583, 565] width 866 height 775
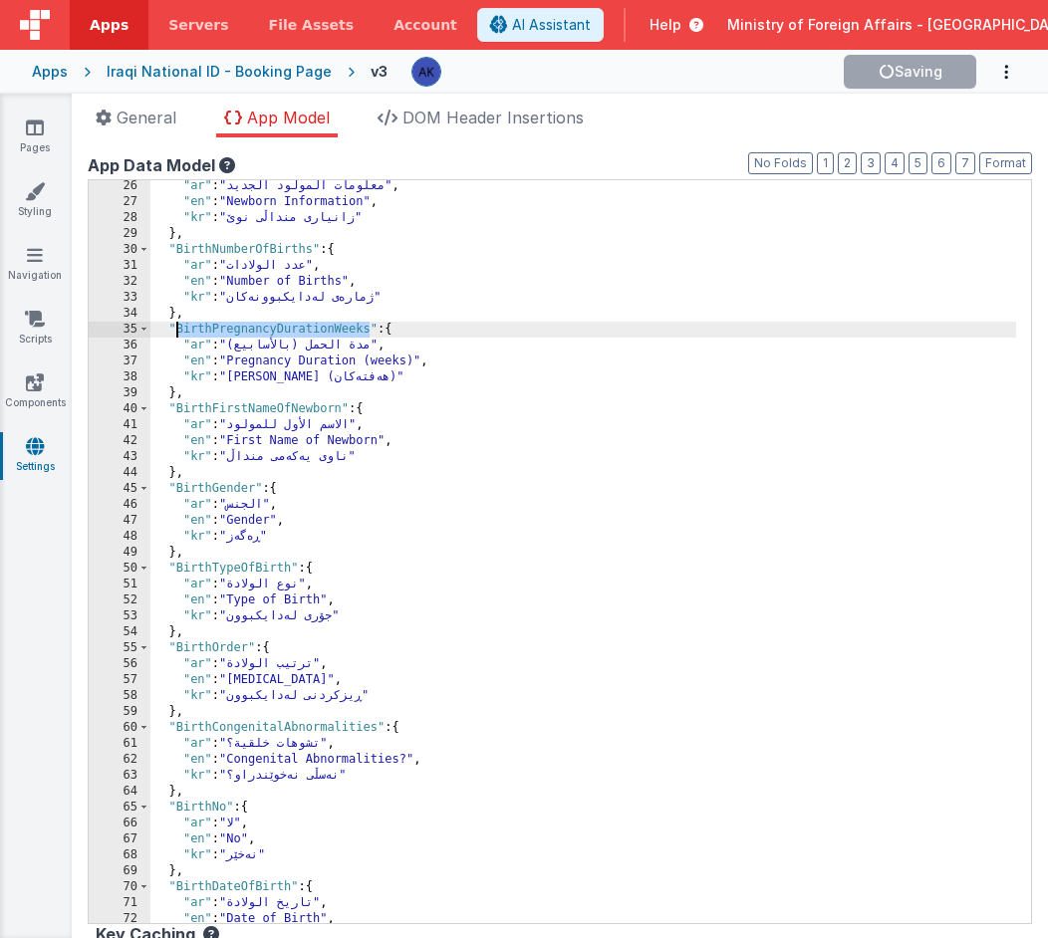
click at [268, 330] on div ""ar" : "معلومات المولود الجديد" , "en" : "Newborn Information" , "kr" : "زانیار…" at bounding box center [583, 565] width 866 height 775
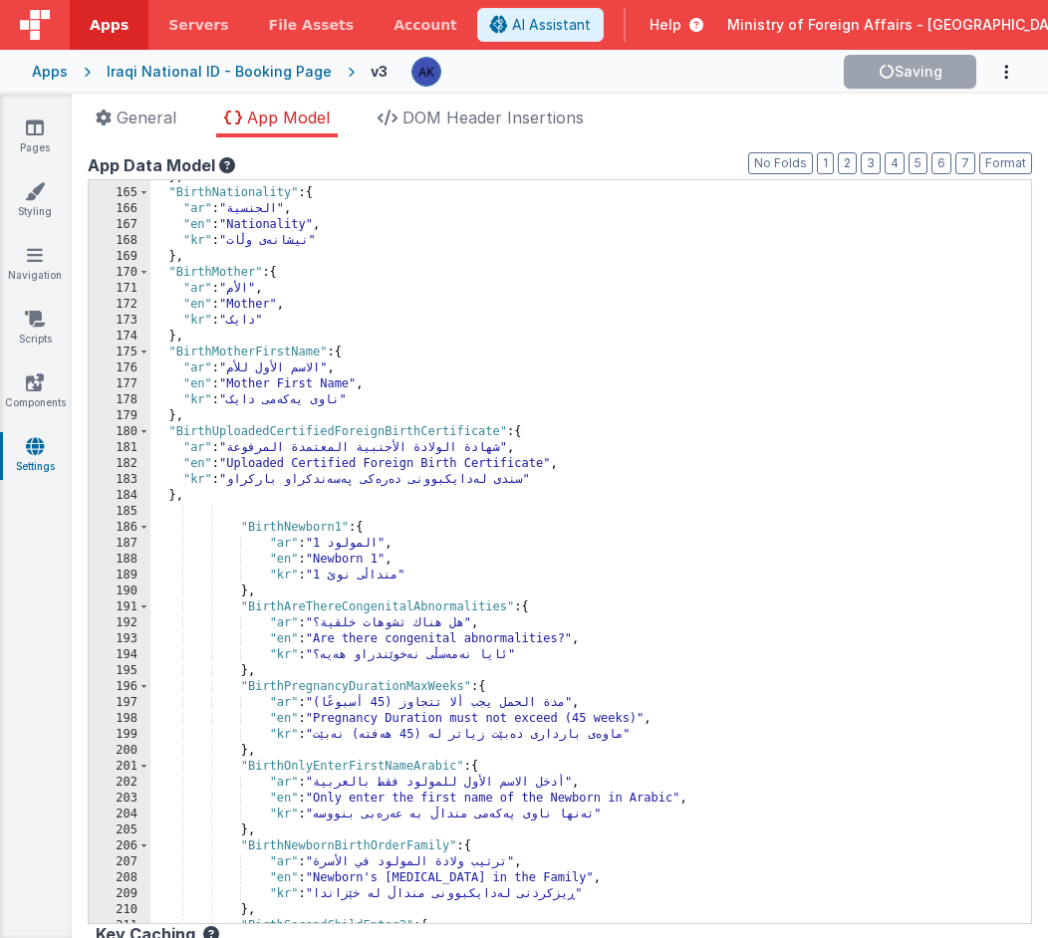
scroll to position [1808, 0]
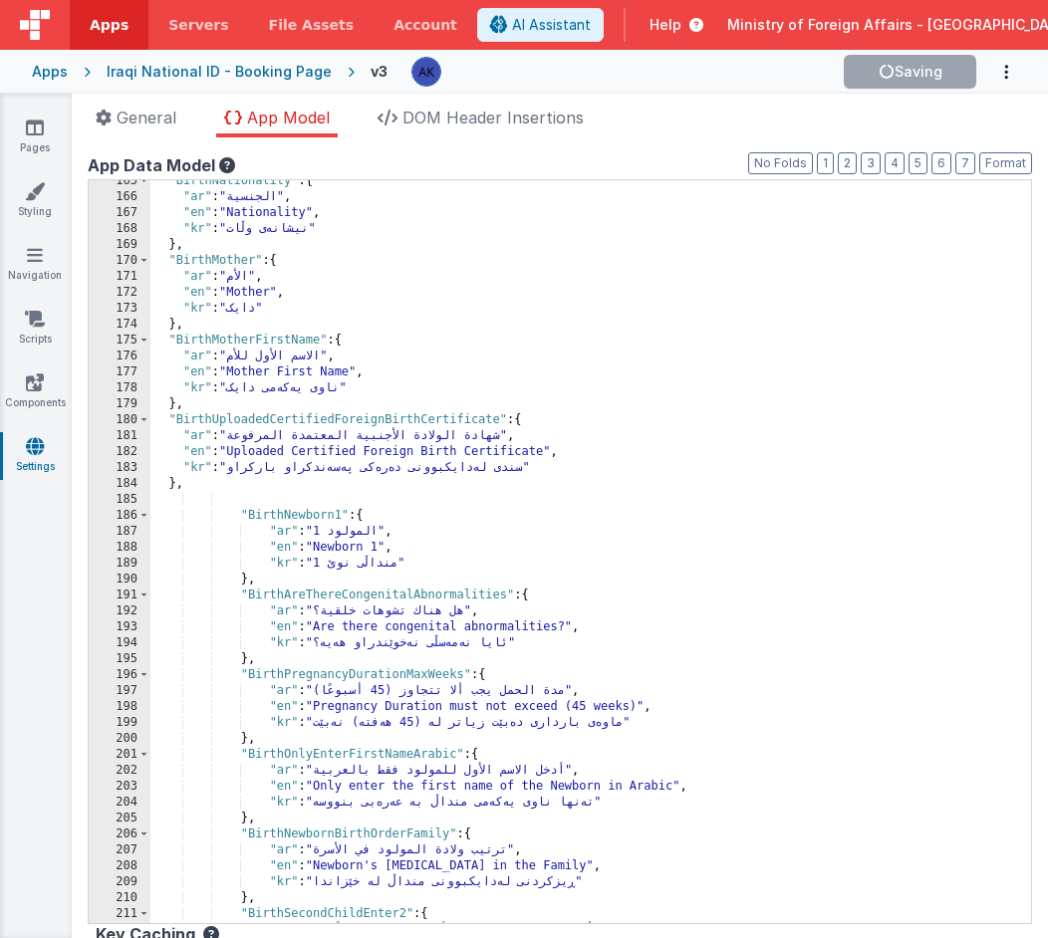
click at [338, 673] on div ""BirthNationality" : { "ar" : "الجنسية" , "en" : "Nationality" , "kr" : "نیشانە…" at bounding box center [583, 560] width 866 height 775
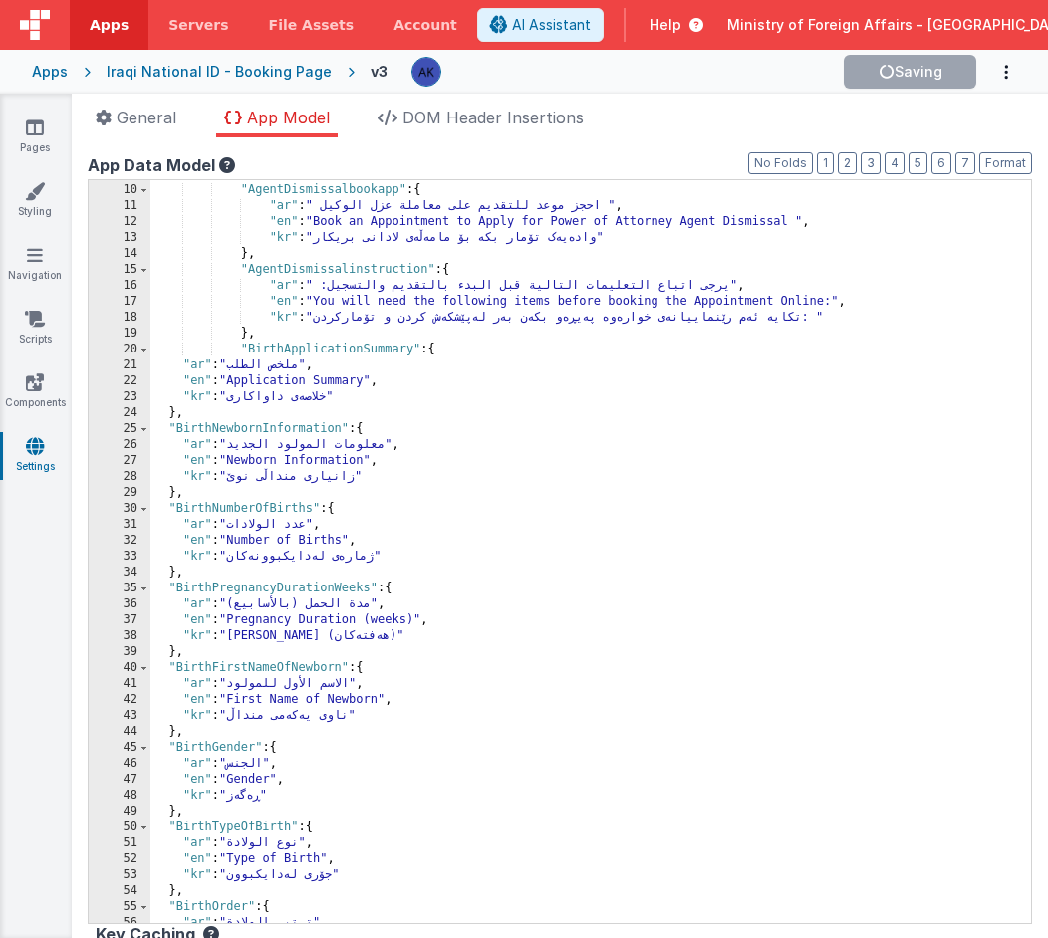
scroll to position [97, 0]
click at [262, 669] on div ""dict" : { "AgentDismissalbookapp" : { "ar" : " احجز موعد للتقديم على معاملة عز…" at bounding box center [583, 555] width 866 height 775
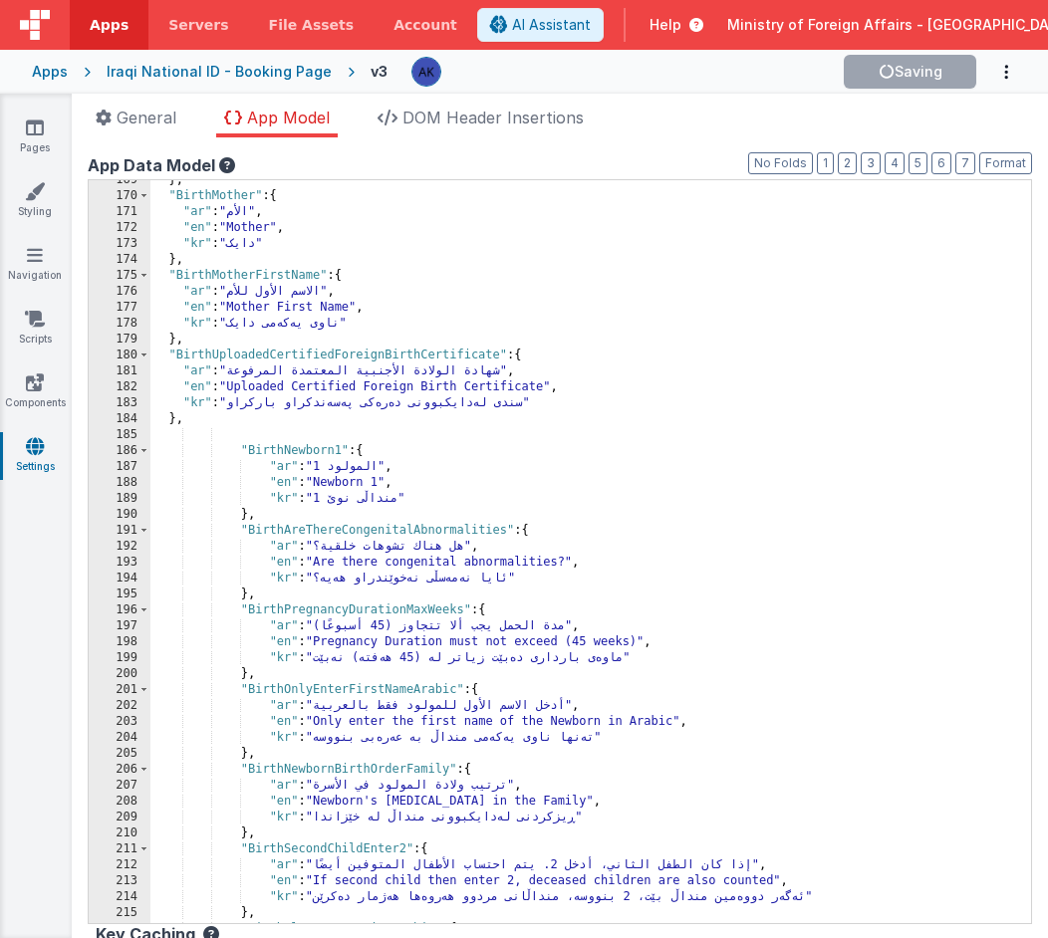
scroll to position [1855, 0]
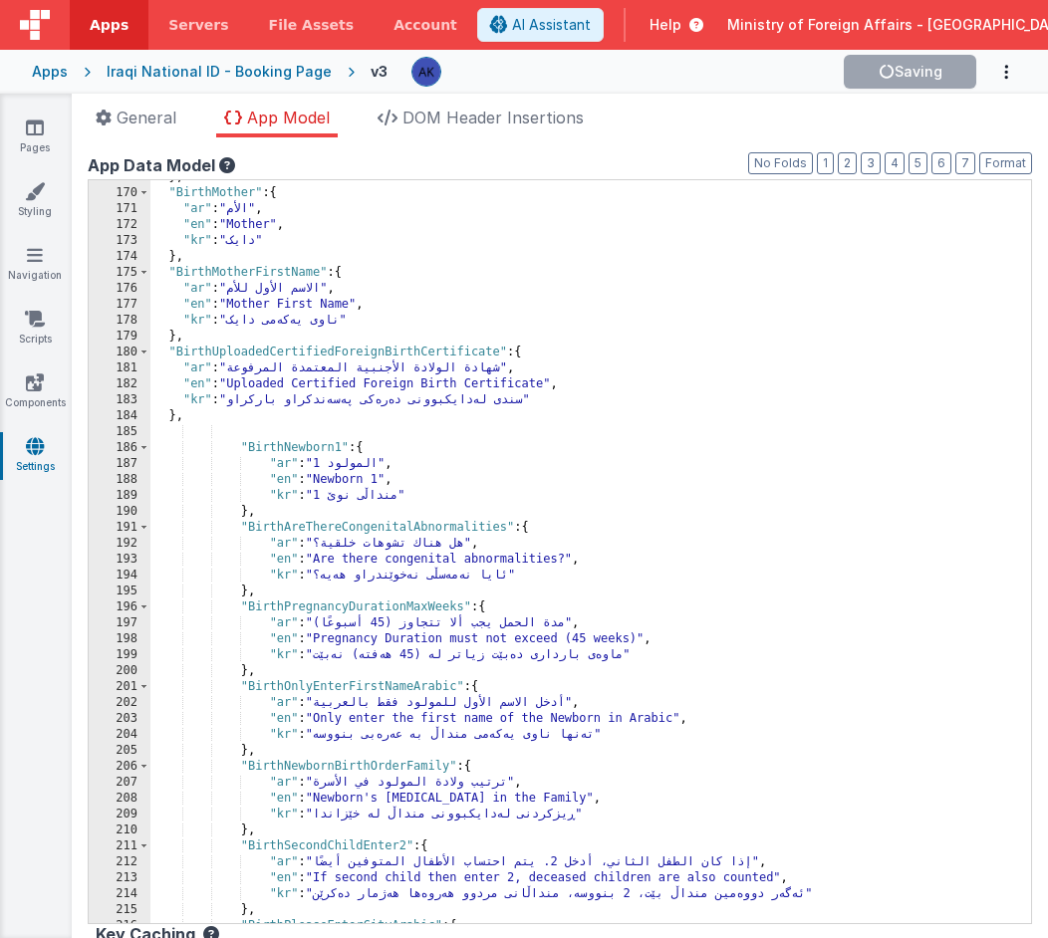
click at [350, 682] on div "} , "BirthMother" : { "ar" : "الأم" , "en" : "Mother" , "kr" : "دایک" } , "Birt…" at bounding box center [583, 556] width 866 height 775
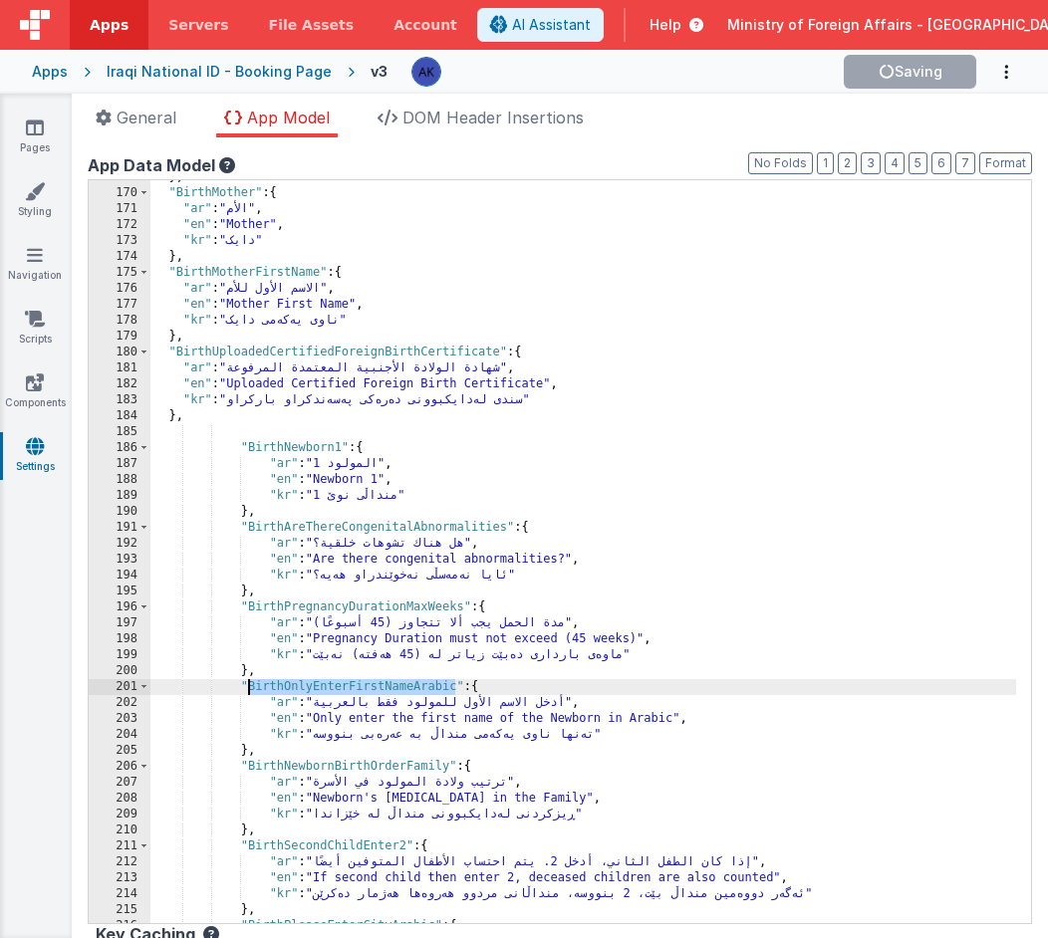
click at [350, 682] on div "} , "BirthMother" : { "ar" : "الأم" , "en" : "Mother" , "kr" : "دایک" } , "Birt…" at bounding box center [583, 556] width 866 height 775
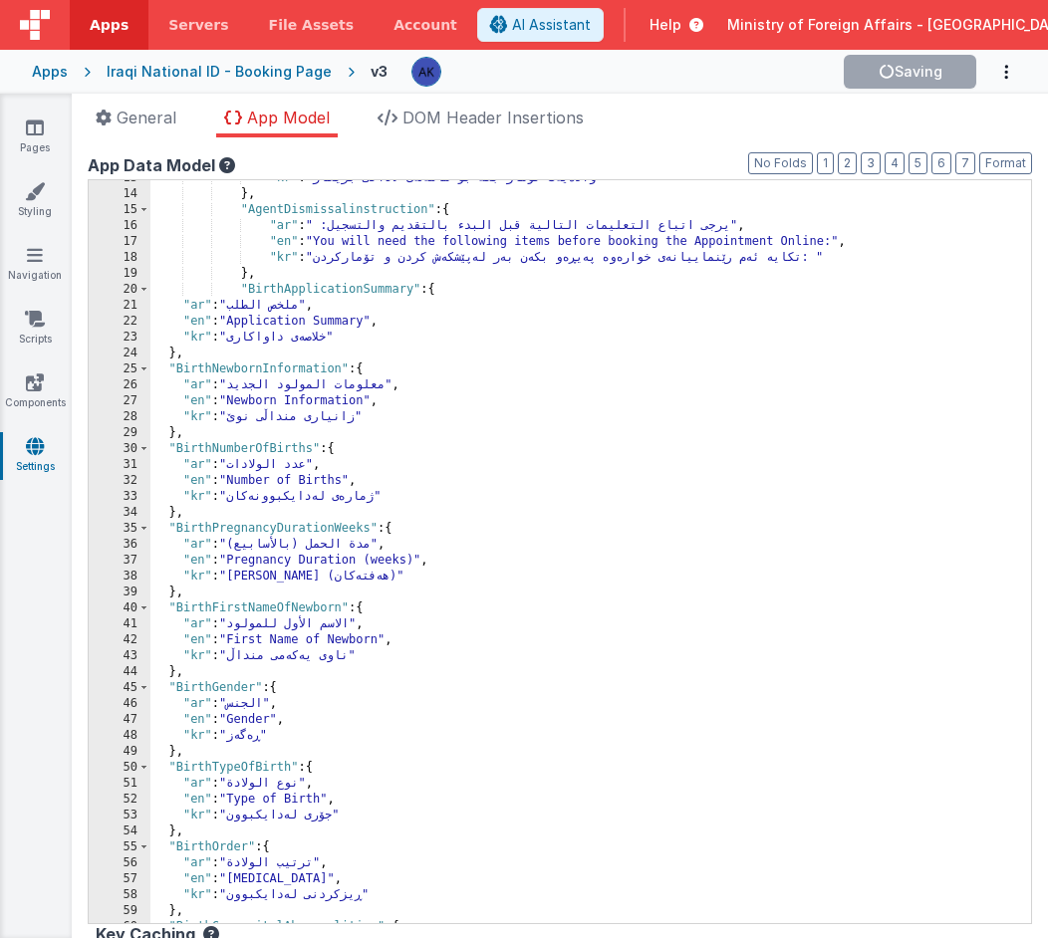
scroll to position [141, 0]
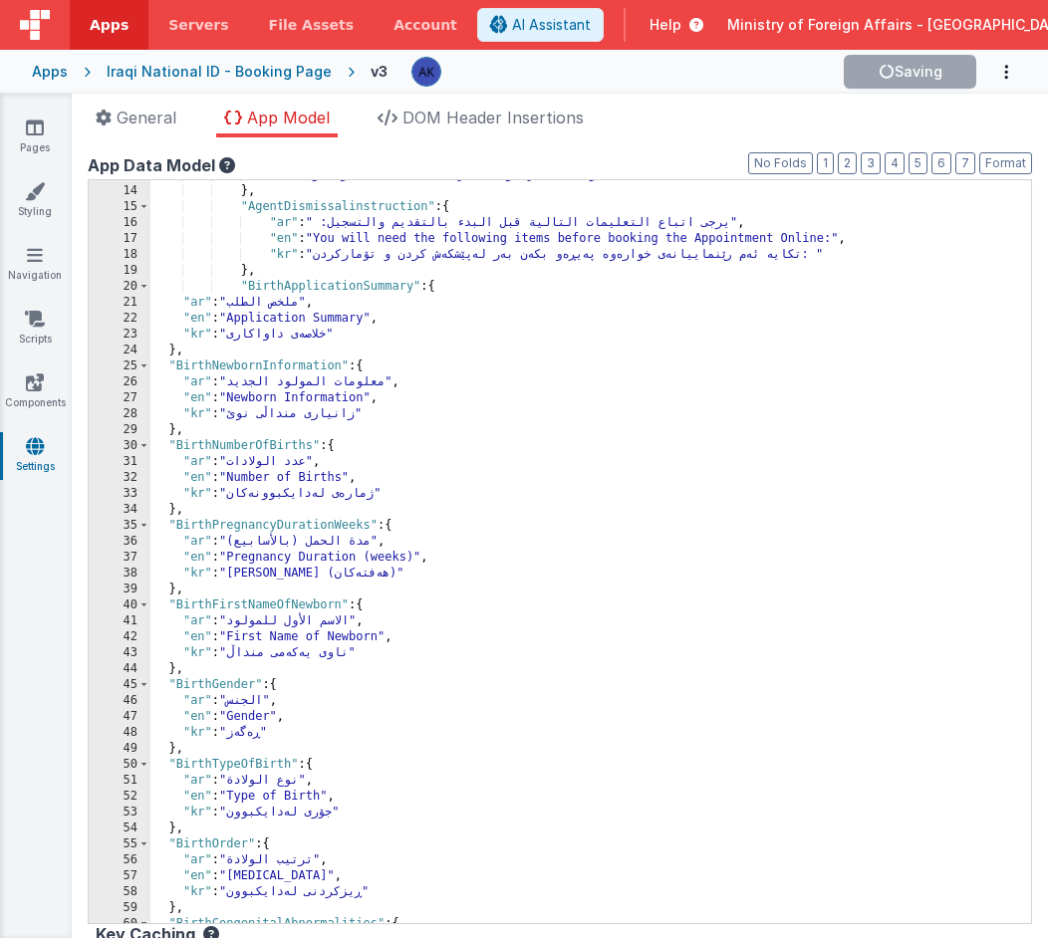
click at [236, 684] on div ""kr" : "وادەیەک تۆمار بکە بۆ مامەڵەی لادانی بریکار" } , "AgentDismissalinstruct…" at bounding box center [583, 554] width 866 height 775
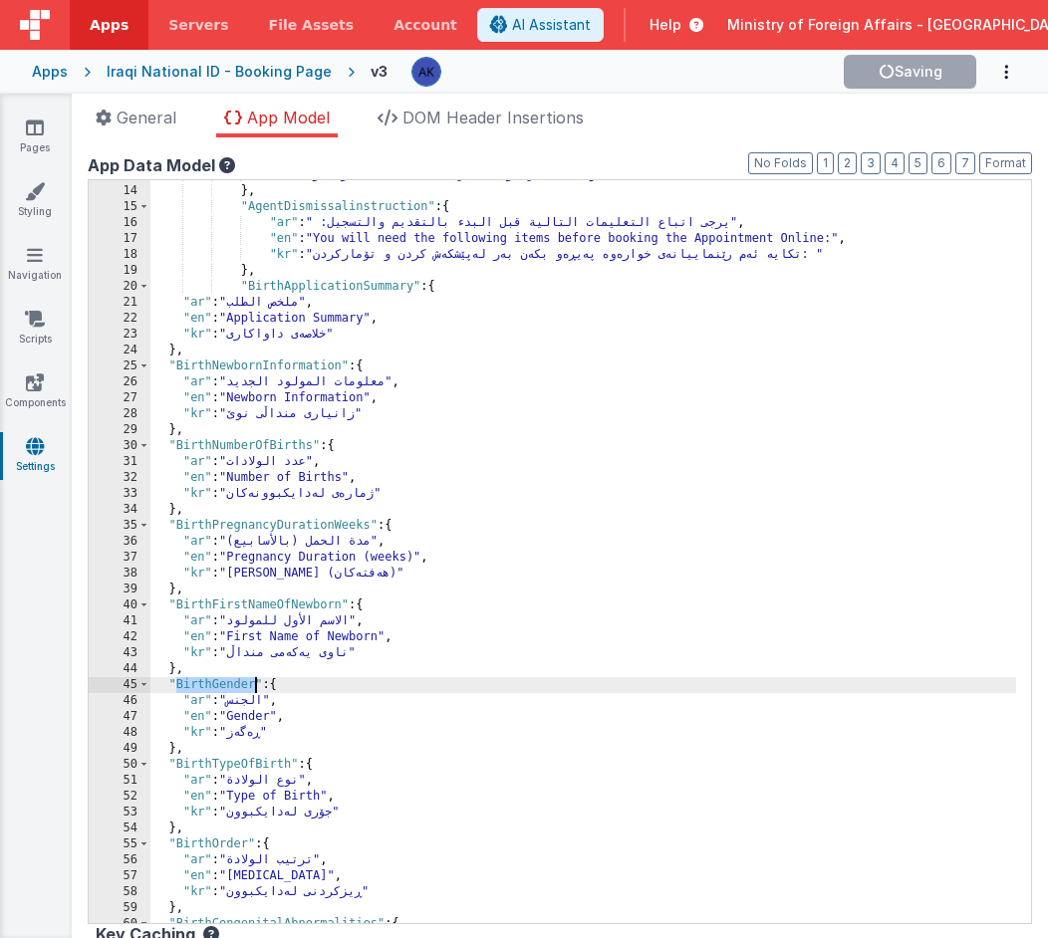
click at [236, 684] on div ""kr" : "وادەیەک تۆمار بکە بۆ مامەڵەی لادانی بریکار" } , "AgentDismissalinstruct…" at bounding box center [583, 554] width 866 height 775
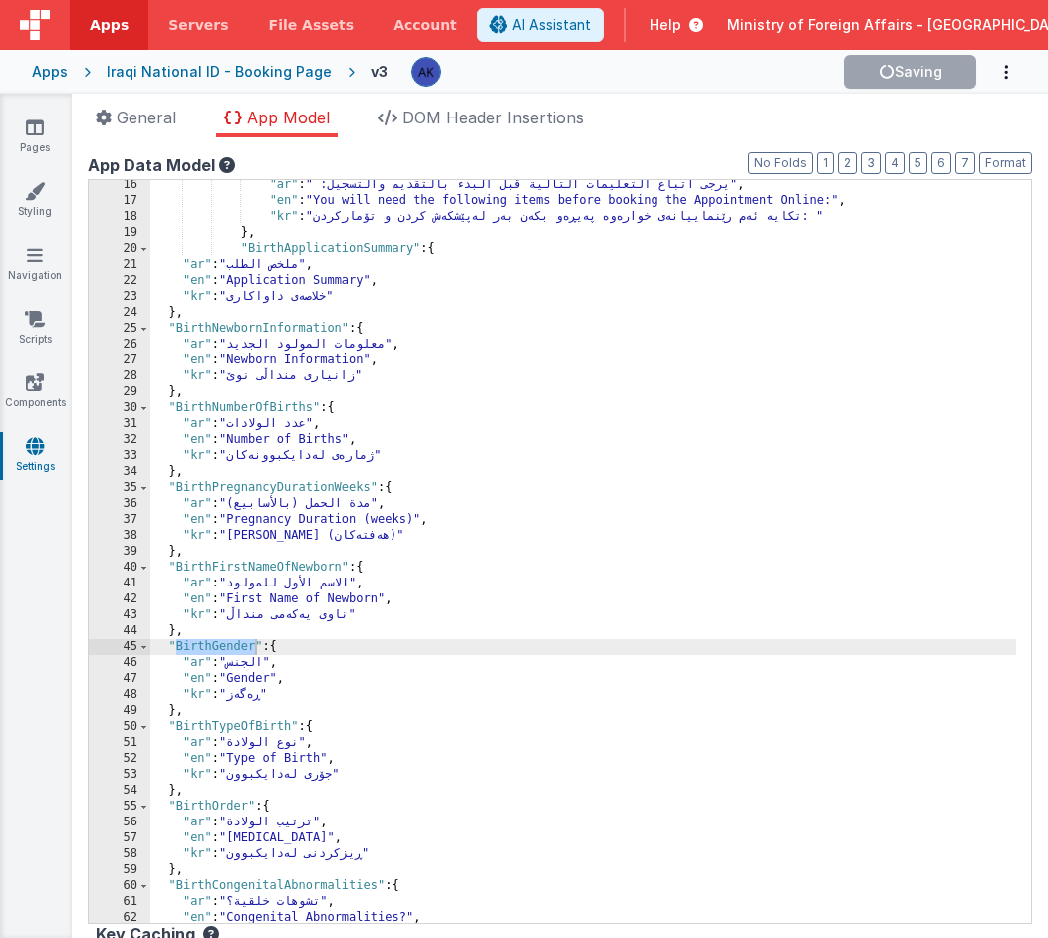
scroll to position [167, 0]
click at [253, 726] on div ""ar" : " :يرجى اتباع التعليمات التالية قبل البدء بالتقديم والتسجيل" , "en" : "Y…" at bounding box center [583, 564] width 866 height 775
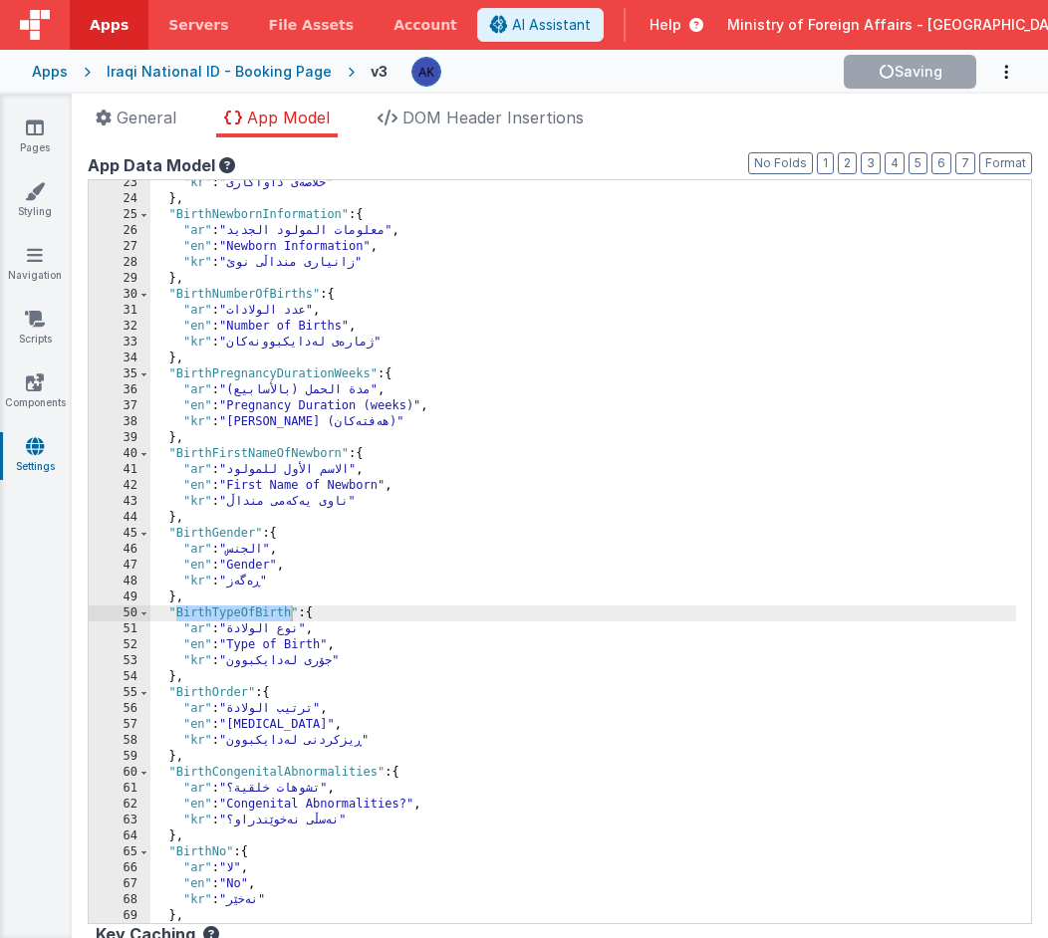
scroll to position [277, 0]
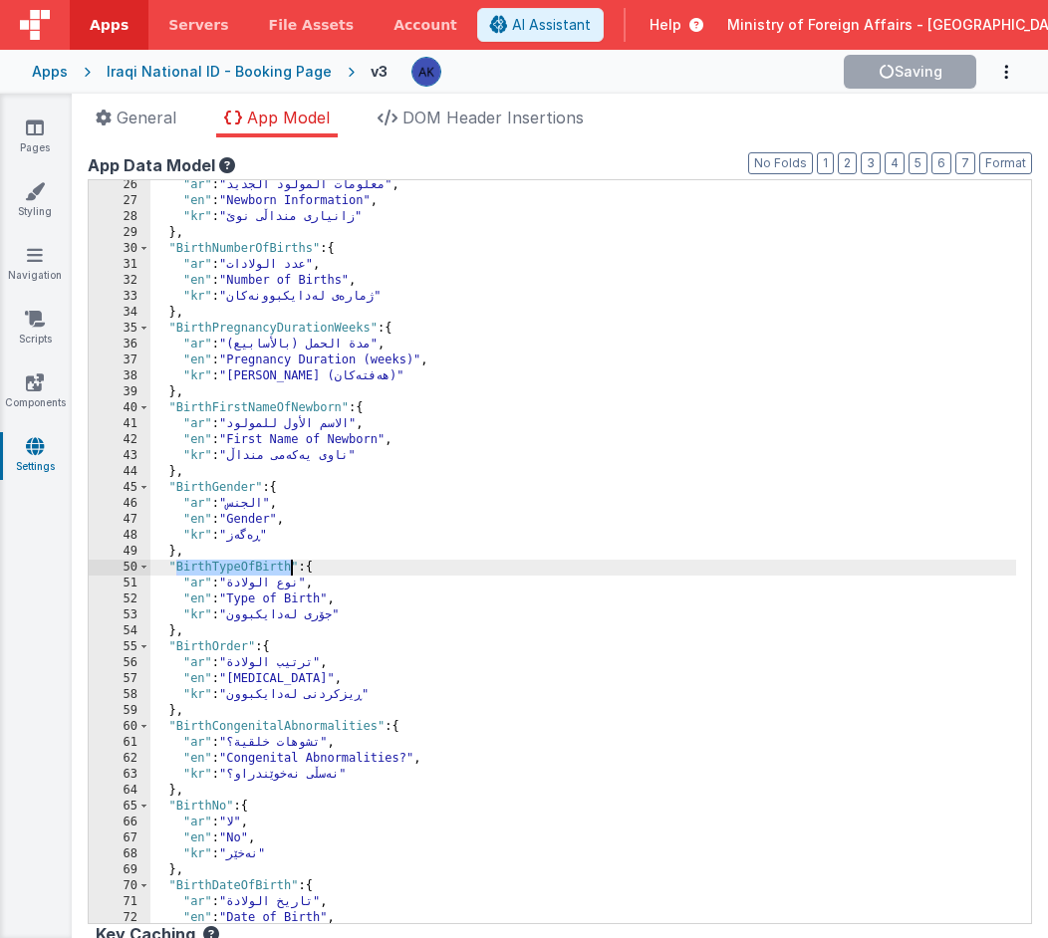
click at [225, 645] on div ""ar" : "معلومات المولود الجديد" , "en" : "Newborn Information" , "kr" : "زانیار…" at bounding box center [583, 564] width 866 height 775
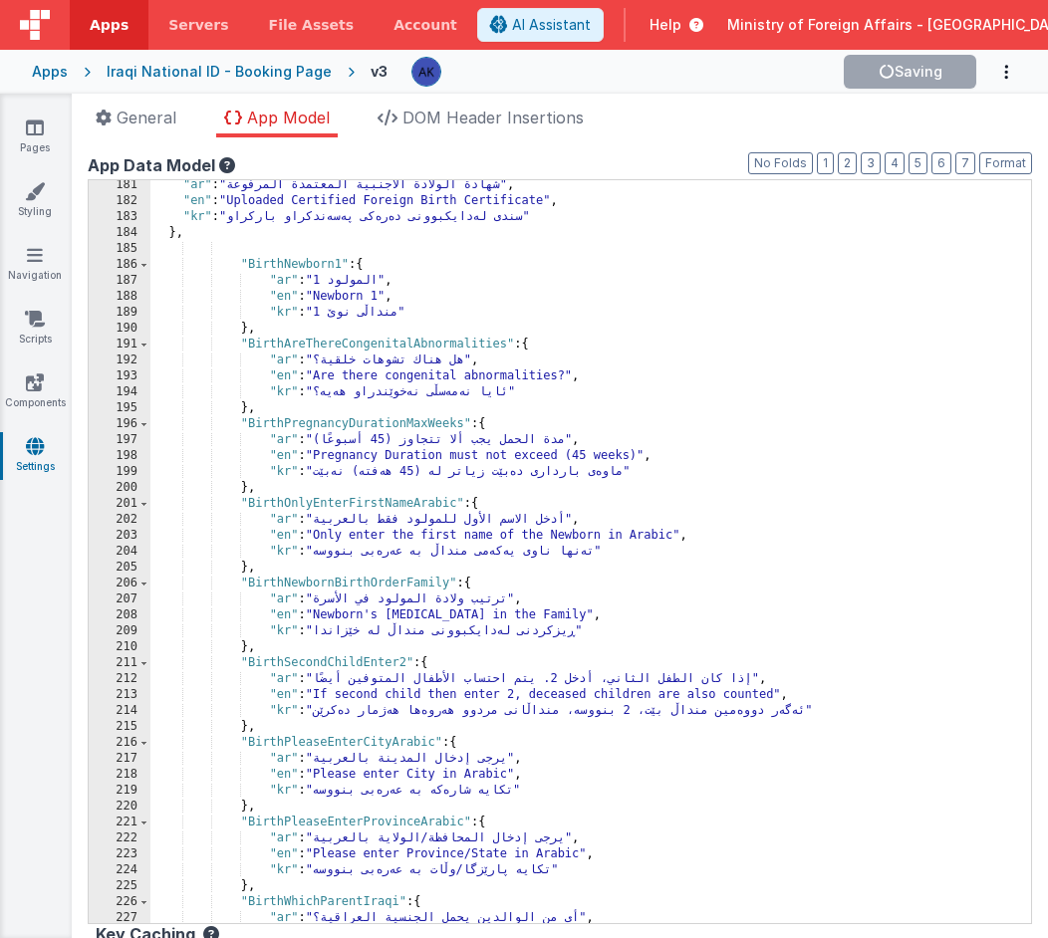
scroll to position [1981, 0]
click at [308, 662] on div ""ar" : "شهادة الولادة الأجنبية المعتمدة المرفوعة" , "en" : "Uploaded Certified …" at bounding box center [583, 564] width 866 height 775
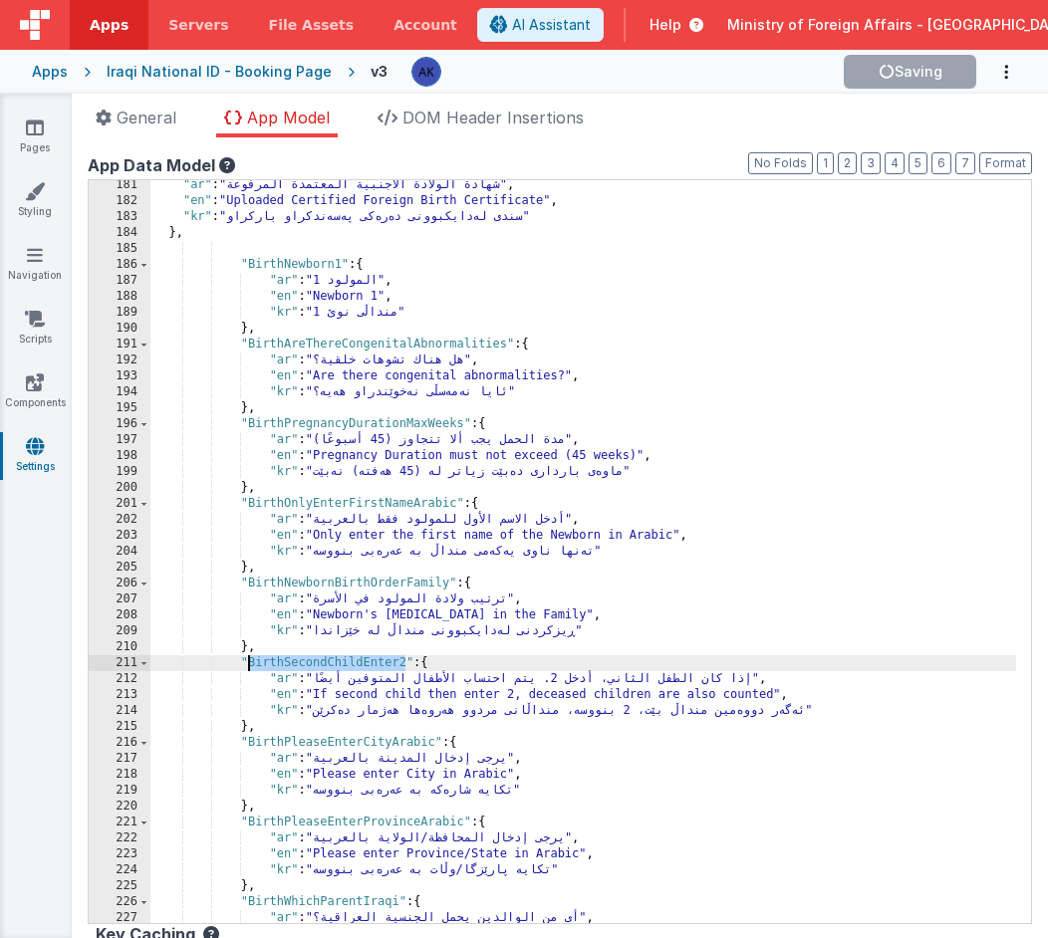
click at [335, 345] on div ""ar" : "شهادة الولادة الأجنبية المعتمدة المرفوعة" , "en" : "Uploaded Certified …" at bounding box center [583, 564] width 866 height 775
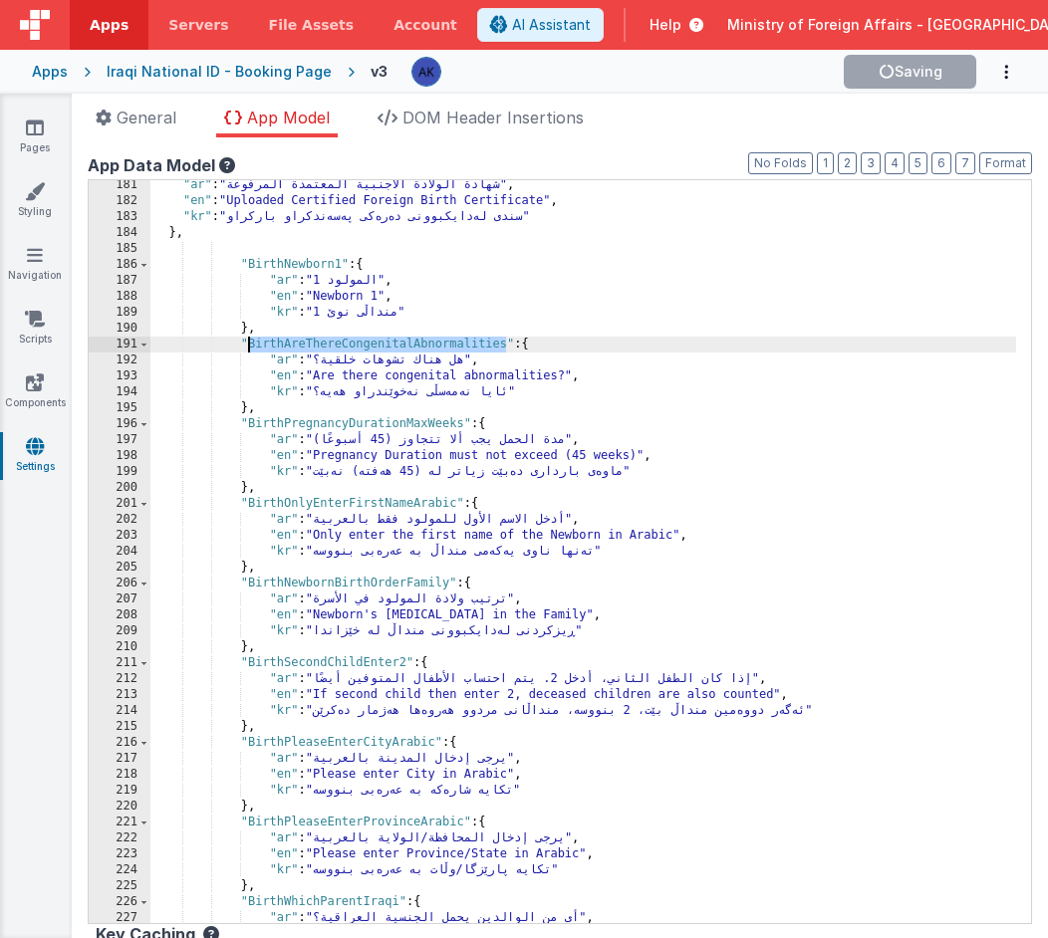
click at [335, 345] on div ""ar" : "شهادة الولادة الأجنبية المعتمدة المرفوعة" , "en" : "Uploaded Certified …" at bounding box center [583, 564] width 866 height 775
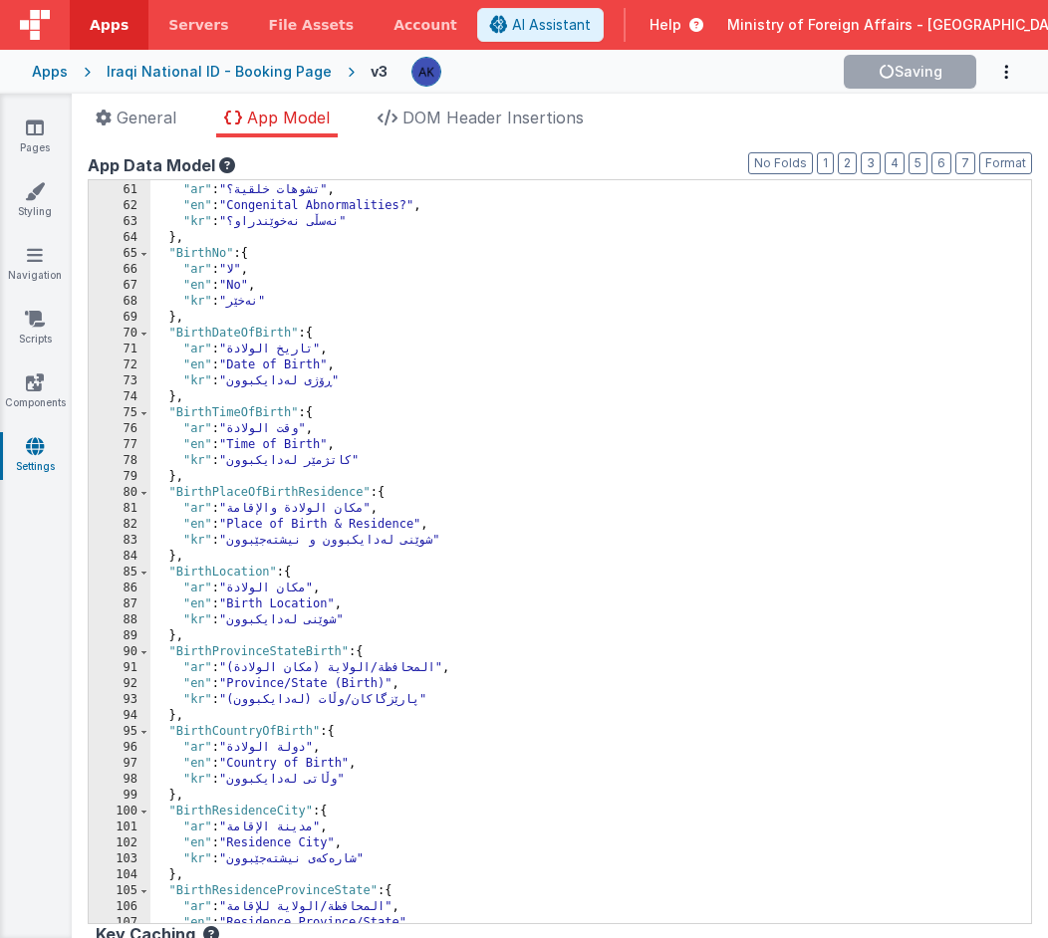
scroll to position [650, 0]
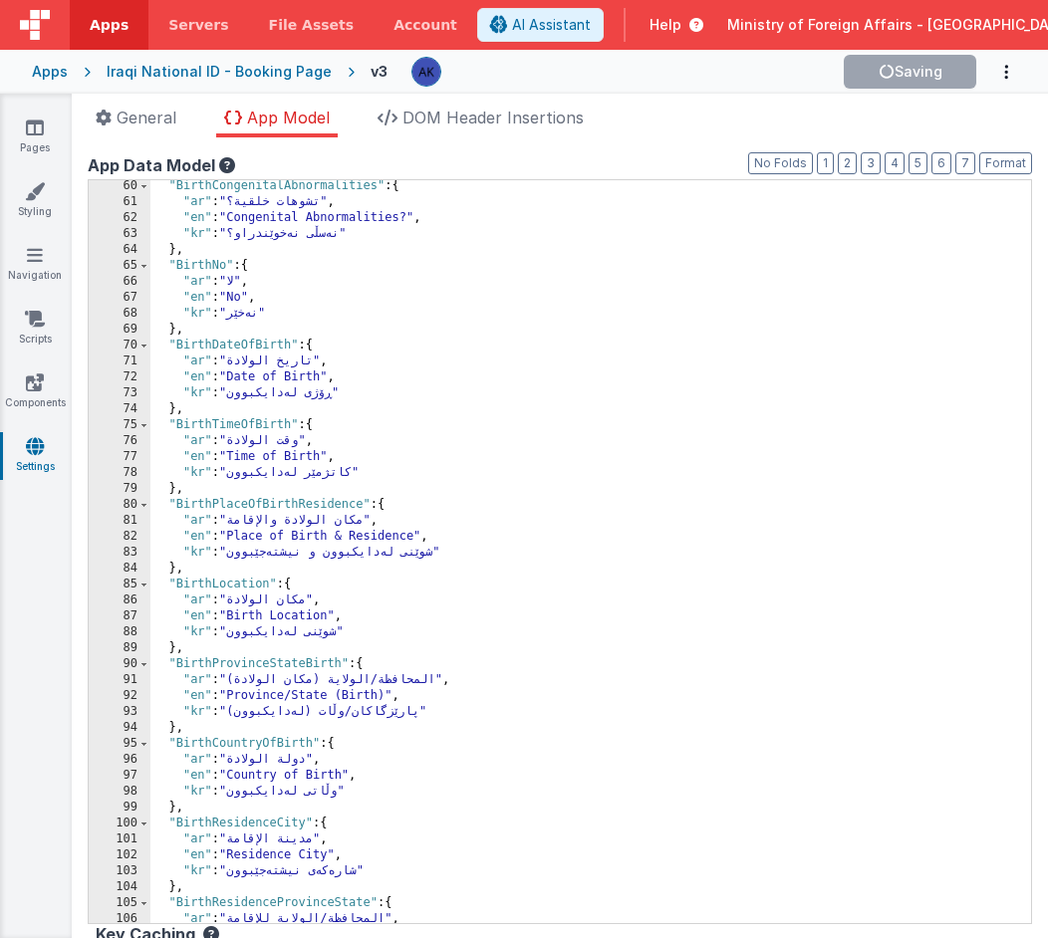
click at [251, 342] on div ""BirthCongenitalAbnormalities" : { "ar" : "تشوهات خلقية؟" , "en" : "Congenital …" at bounding box center [583, 565] width 866 height 775
click at [249, 427] on div ""BirthCongenitalAbnormalities" : { "ar" : "تشوهات خلقية؟" , "en" : "Congenital …" at bounding box center [583, 565] width 866 height 775
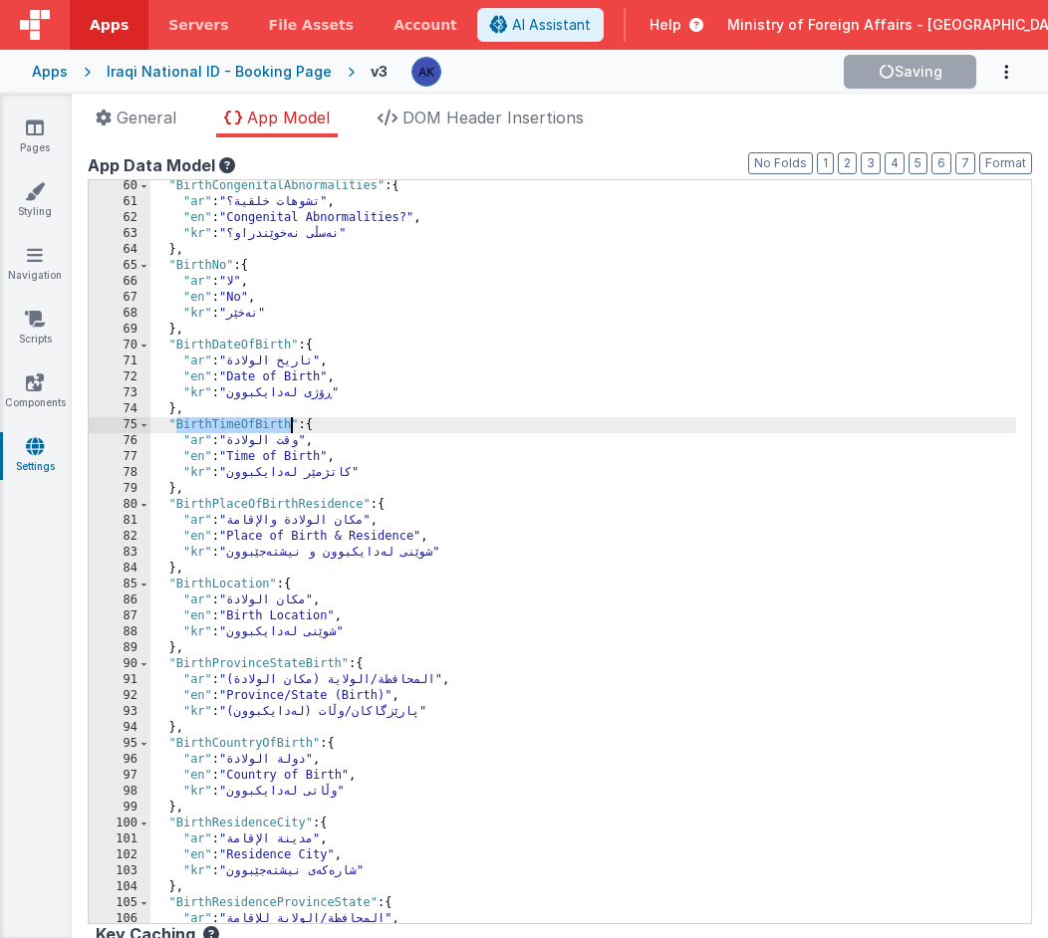
click at [227, 584] on div ""BirthCongenitalAbnormalities" : { "ar" : "تشوهات خلقية؟" , "en" : "Congenital …" at bounding box center [583, 565] width 866 height 775
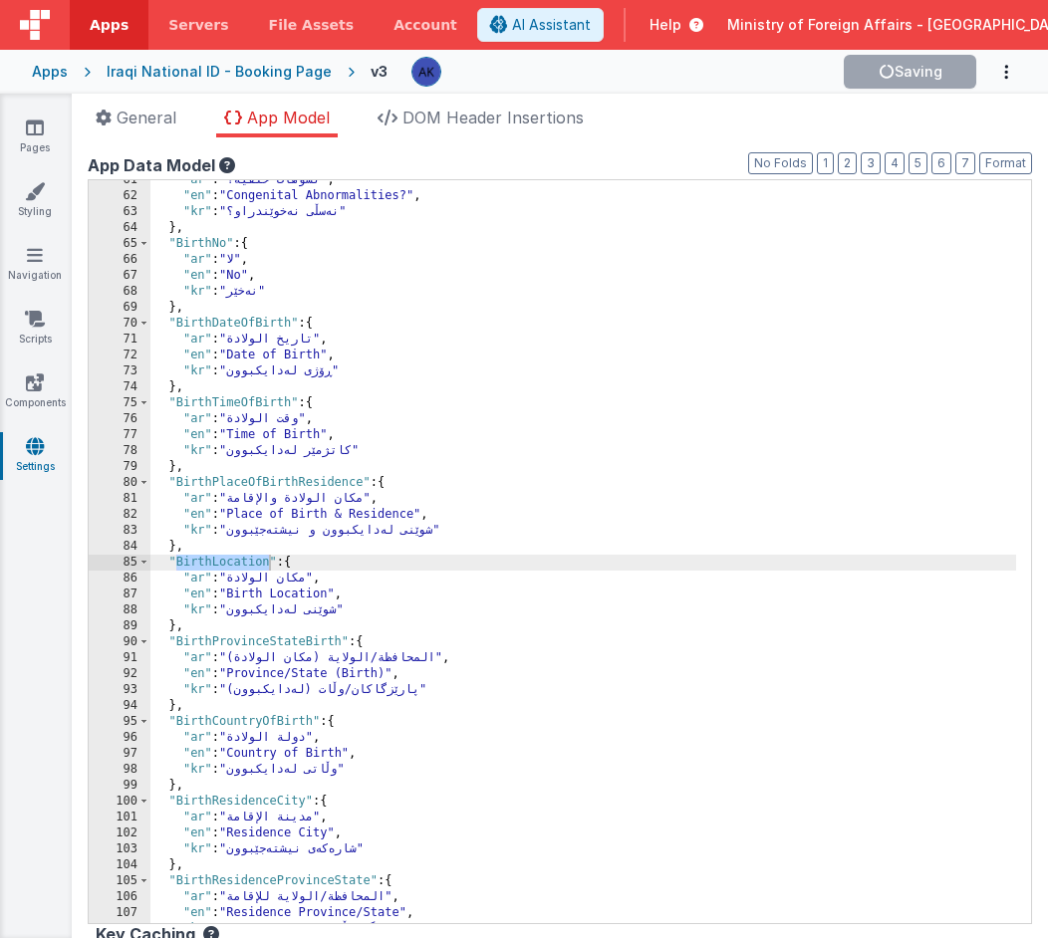
scroll to position [665, 0]
click at [255, 640] on div ""ar" : "تشوهات خلقية؟" , "en" : "Congenital Abnormalities?" , "kr" : "نەسڵی نەخ…" at bounding box center [583, 559] width 866 height 775
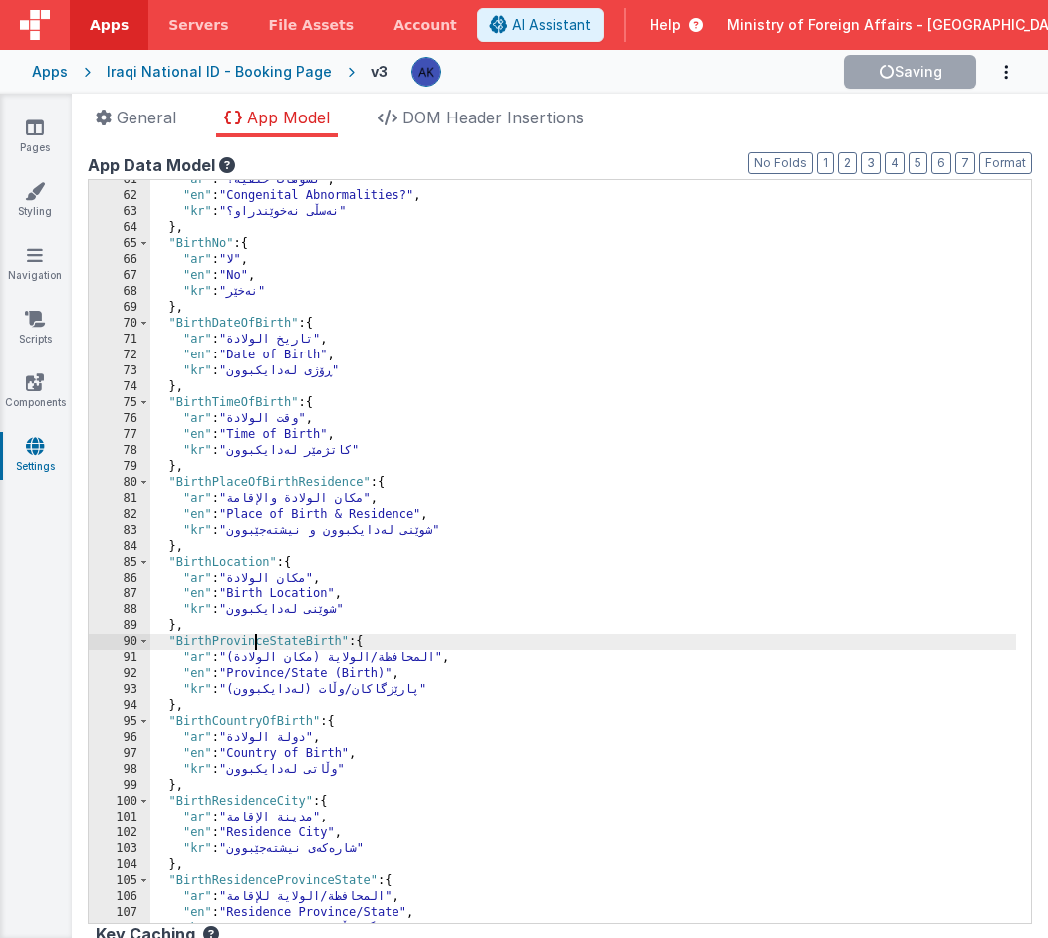
click at [255, 640] on div ""ar" : "تشوهات خلقية؟" , "en" : "Congenital Abnormalities?" , "kr" : "نەسڵی نەخ…" at bounding box center [583, 559] width 866 height 775
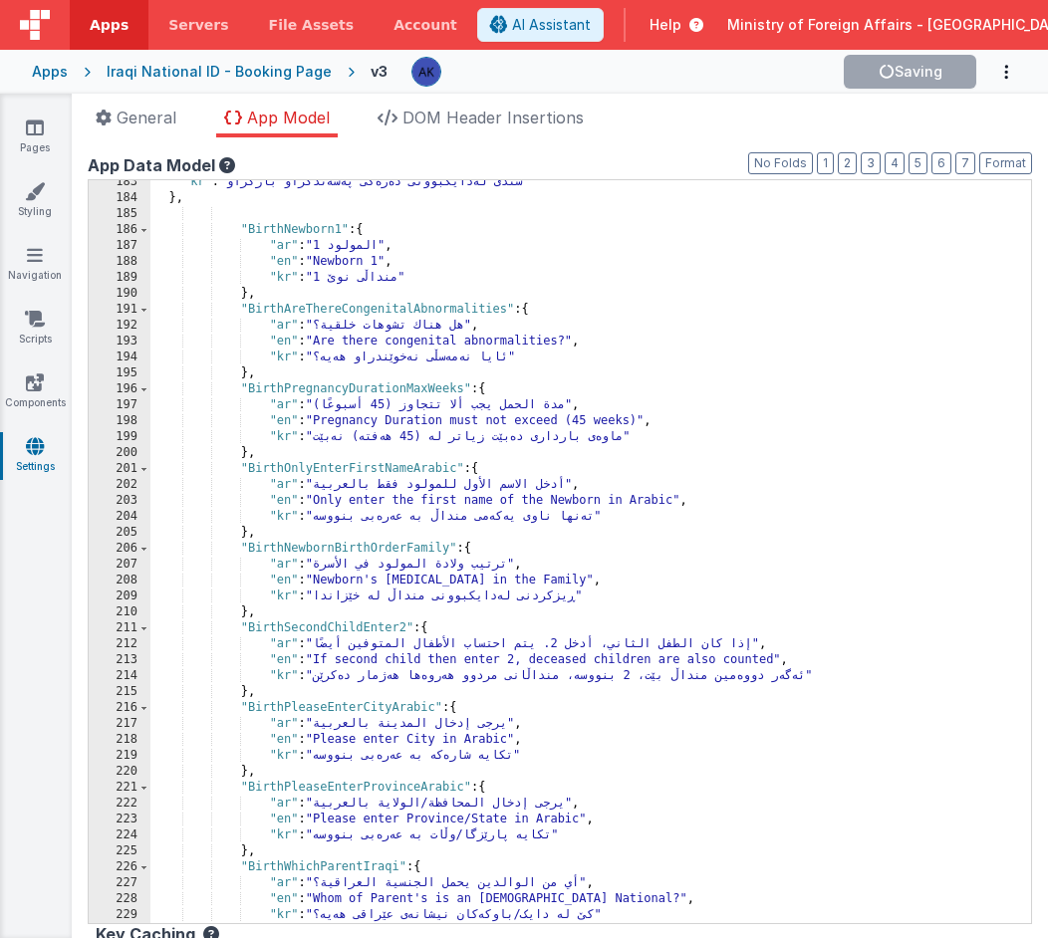
scroll to position [2106, 0]
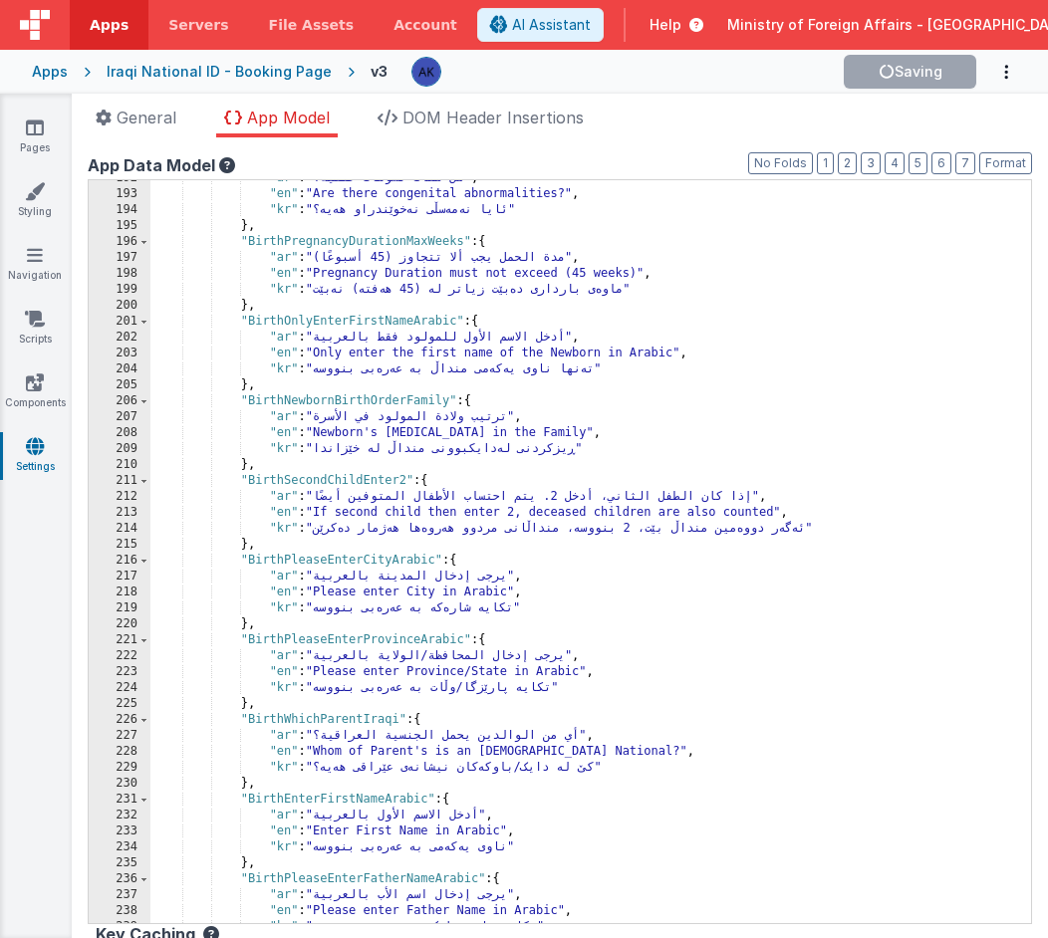
click at [372, 642] on div ""ar" : "هل هناك تشوهات خلقية؟" , "en" : "Are there congenital abnormalities?" ,…" at bounding box center [583, 557] width 866 height 775
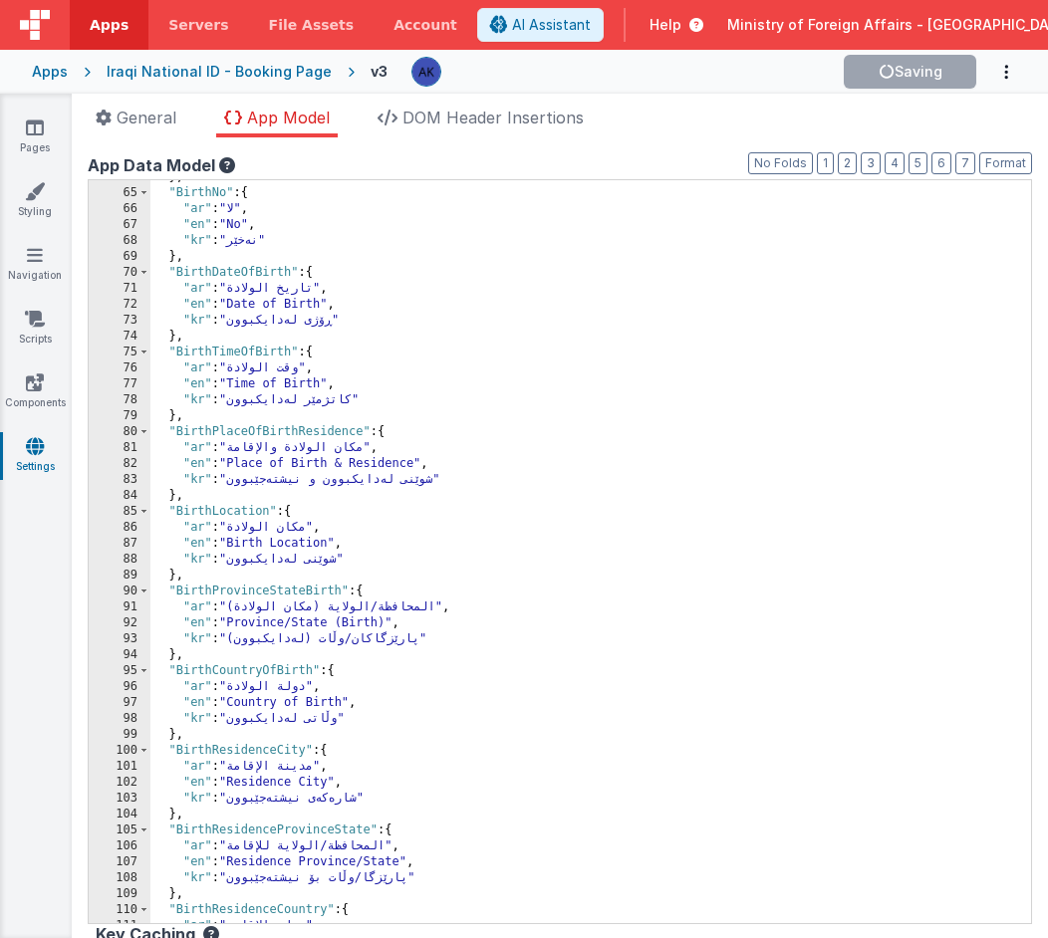
scroll to position [699, 0]
click at [285, 672] on div "} , "BirthNo" : { "ar" : "لا" , "en" : "No" , "kr" : "نەخێر" } , "BirthDateOfBi…" at bounding box center [583, 557] width 866 height 775
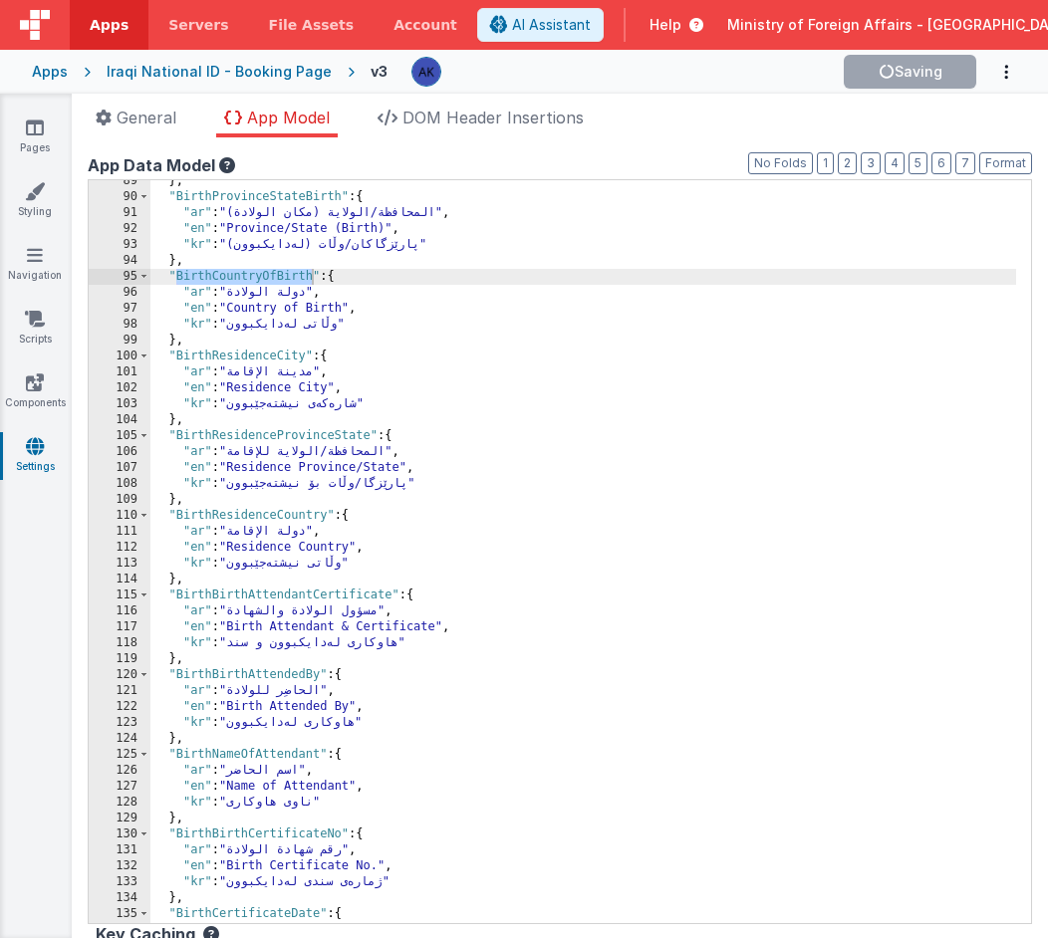
scroll to position [972, 0]
click at [238, 676] on div "} , "BirthProvinceStateBirth" : { "ar" : "المحافظة/الولاية (مكان الولادة)" , "e…" at bounding box center [583, 560] width 866 height 775
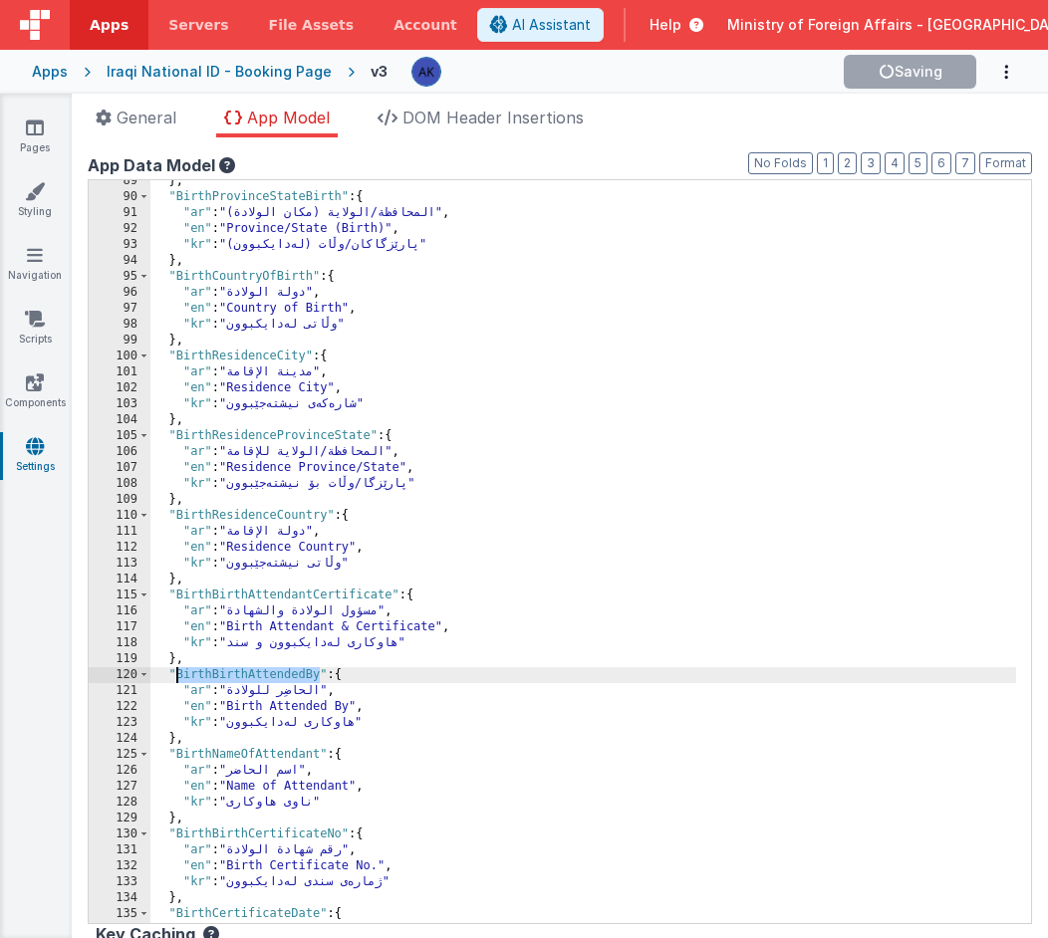
click at [237, 676] on div "} , "BirthProvinceStateBirth" : { "ar" : "المحافظة/الولاية (مكان الولادة)" , "e…" at bounding box center [583, 560] width 866 height 775
click at [176, 677] on div "} , "BirthProvinceStateBirth" : { "ar" : "المحافظة/الولاية (مكان الولادة)" , "e…" at bounding box center [583, 560] width 866 height 775
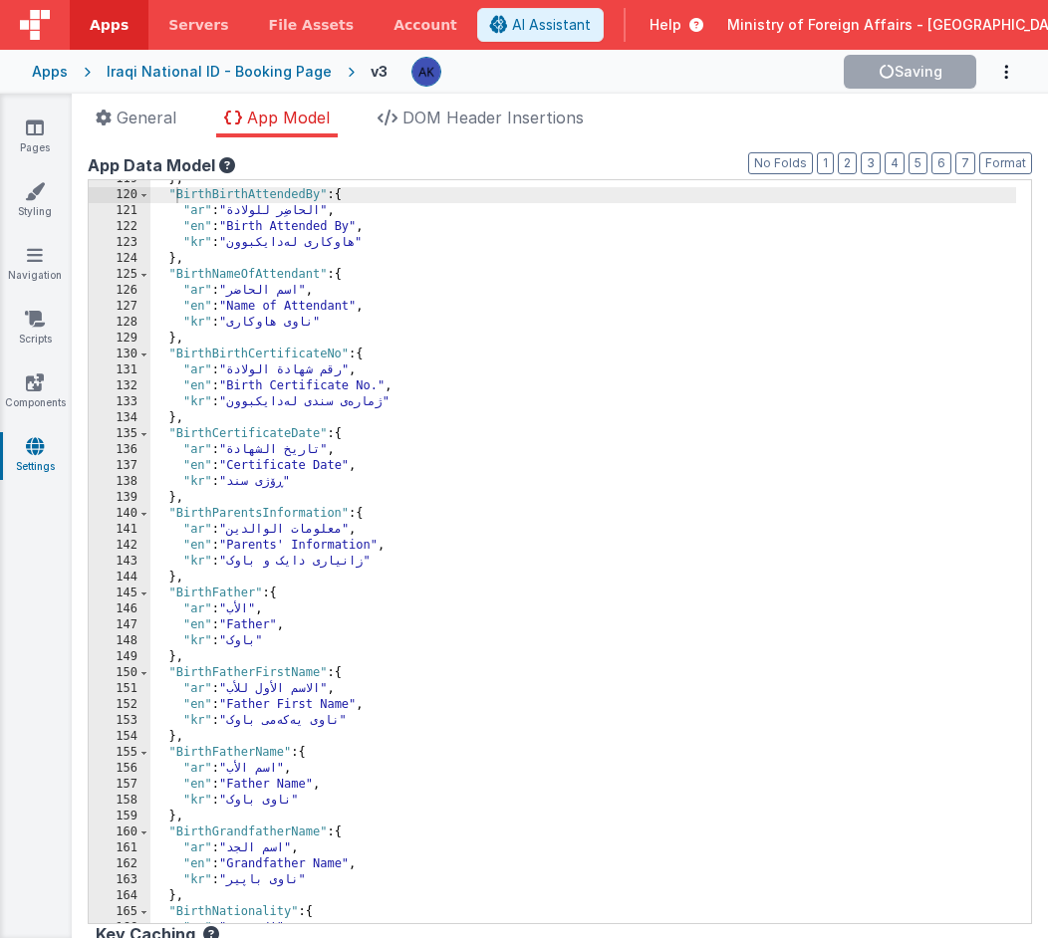
scroll to position [1283, 0]
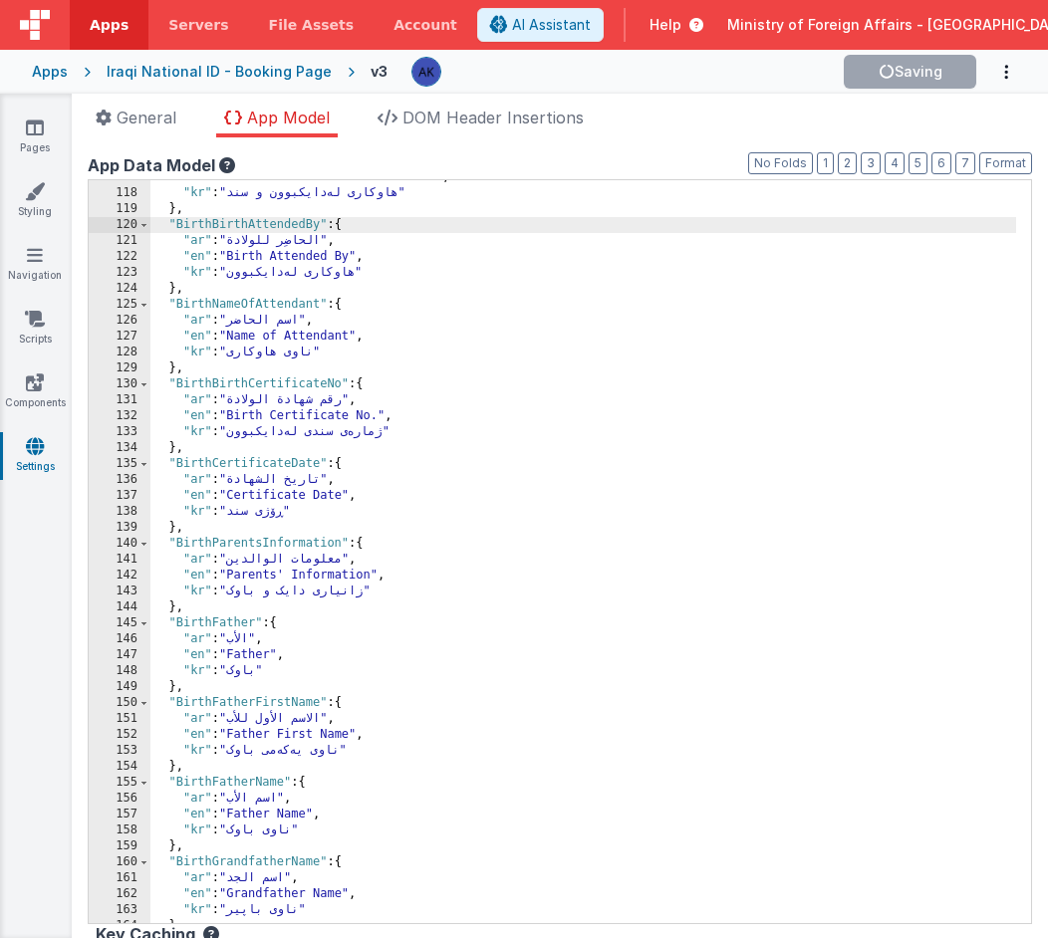
click at [213, 287] on div ""en" : "Birth Attendant & Certificate" , "kr" : "هاوکاری لەدایکبوون و سند" } , …" at bounding box center [583, 556] width 866 height 775
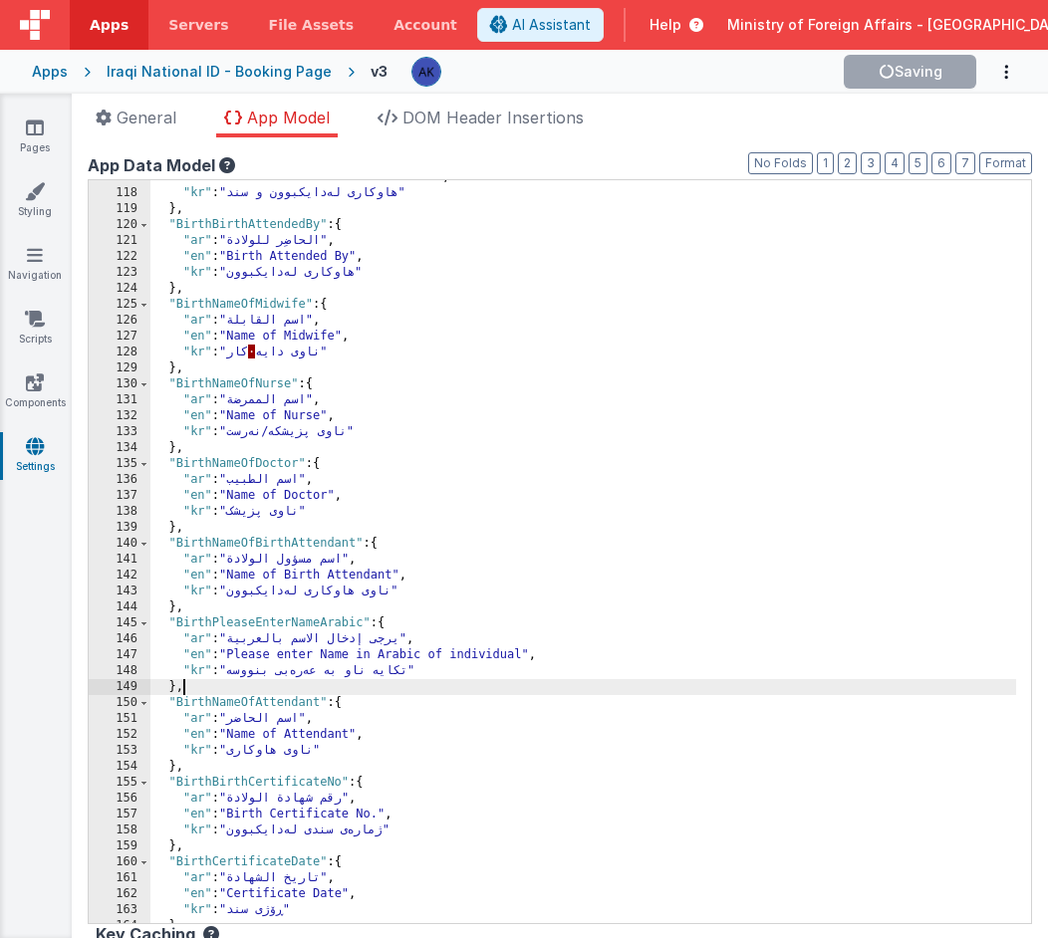
click at [269, 544] on div ""en" : "Birth Attendant & Certificate" , "kr" : "هاوکاری لەدایکبوون و سند" } , …" at bounding box center [583, 556] width 866 height 775
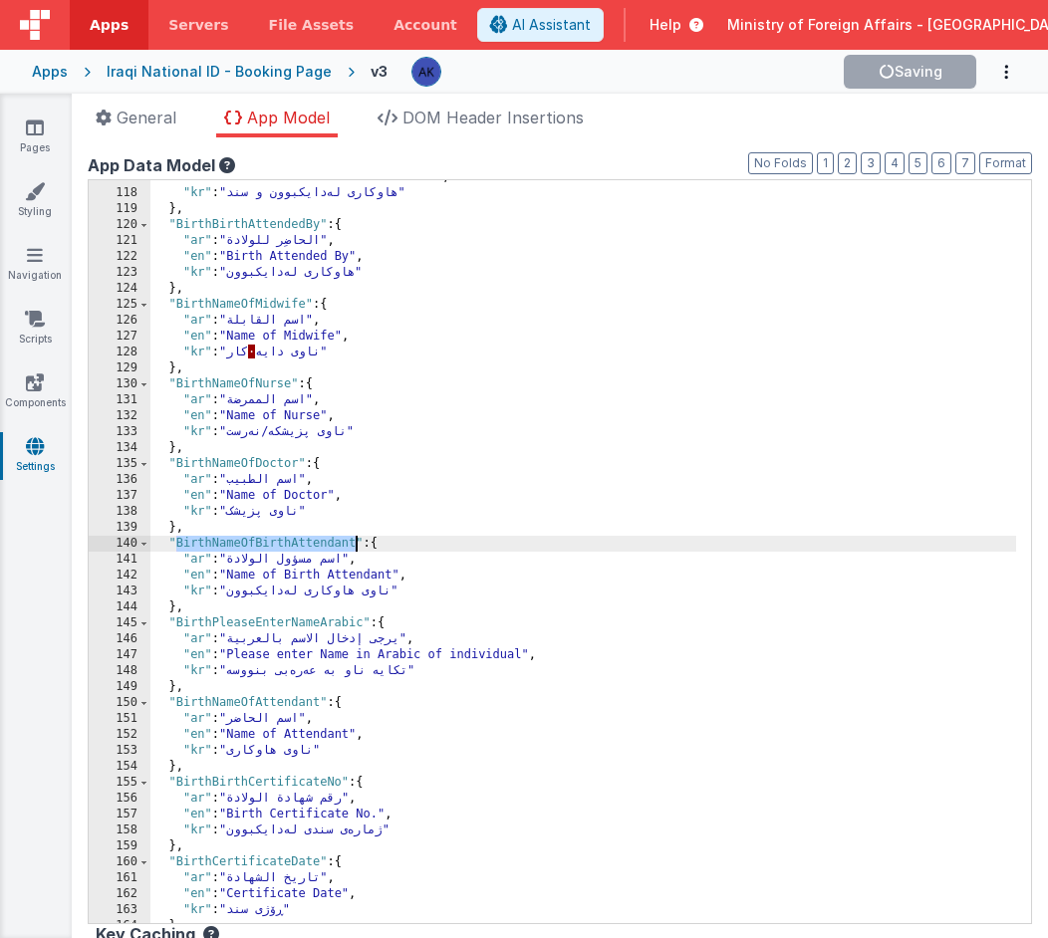
click at [259, 462] on div ""en" : "Birth Attendant & Certificate" , "kr" : "هاوکاری لەدایکبوون و سند" } , …" at bounding box center [583, 556] width 866 height 775
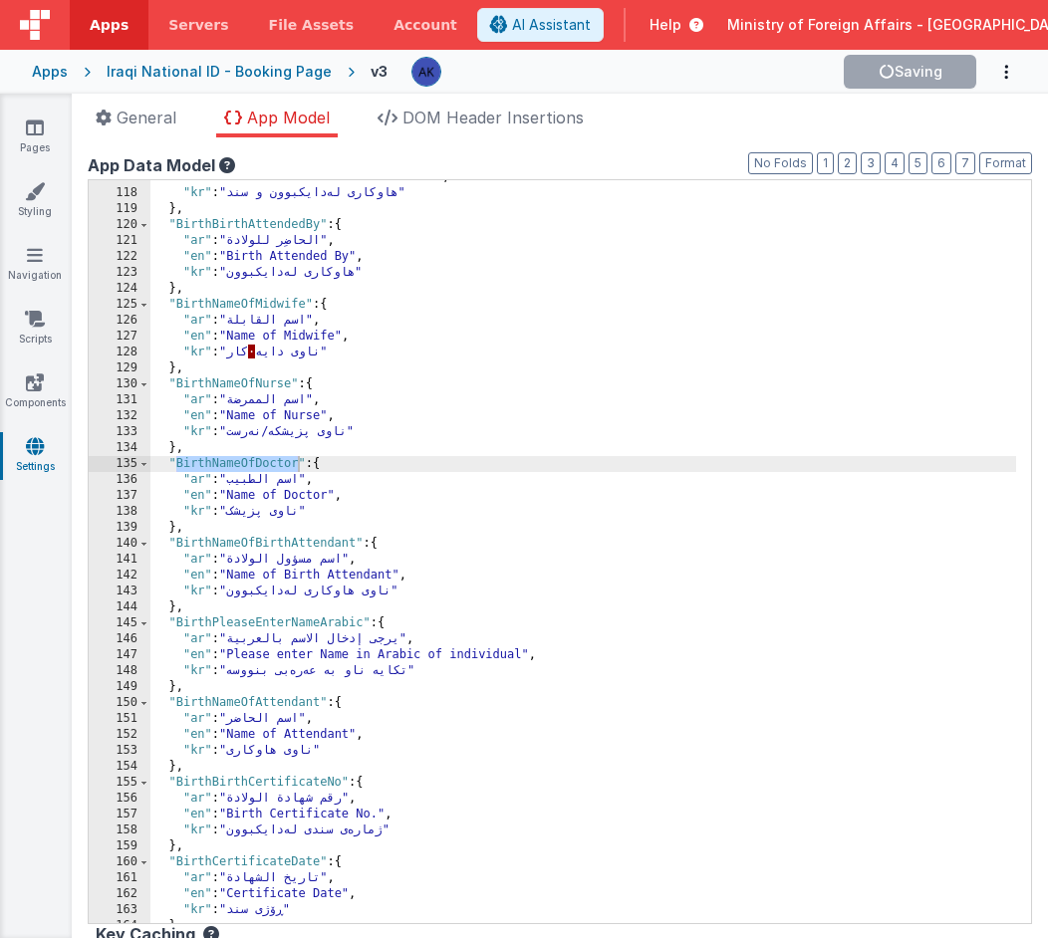
click at [231, 383] on div ""en" : "Birth Attendant & Certificate" , "kr" : "هاوکاری لەدایکبوون و سند" } , …" at bounding box center [583, 556] width 866 height 775
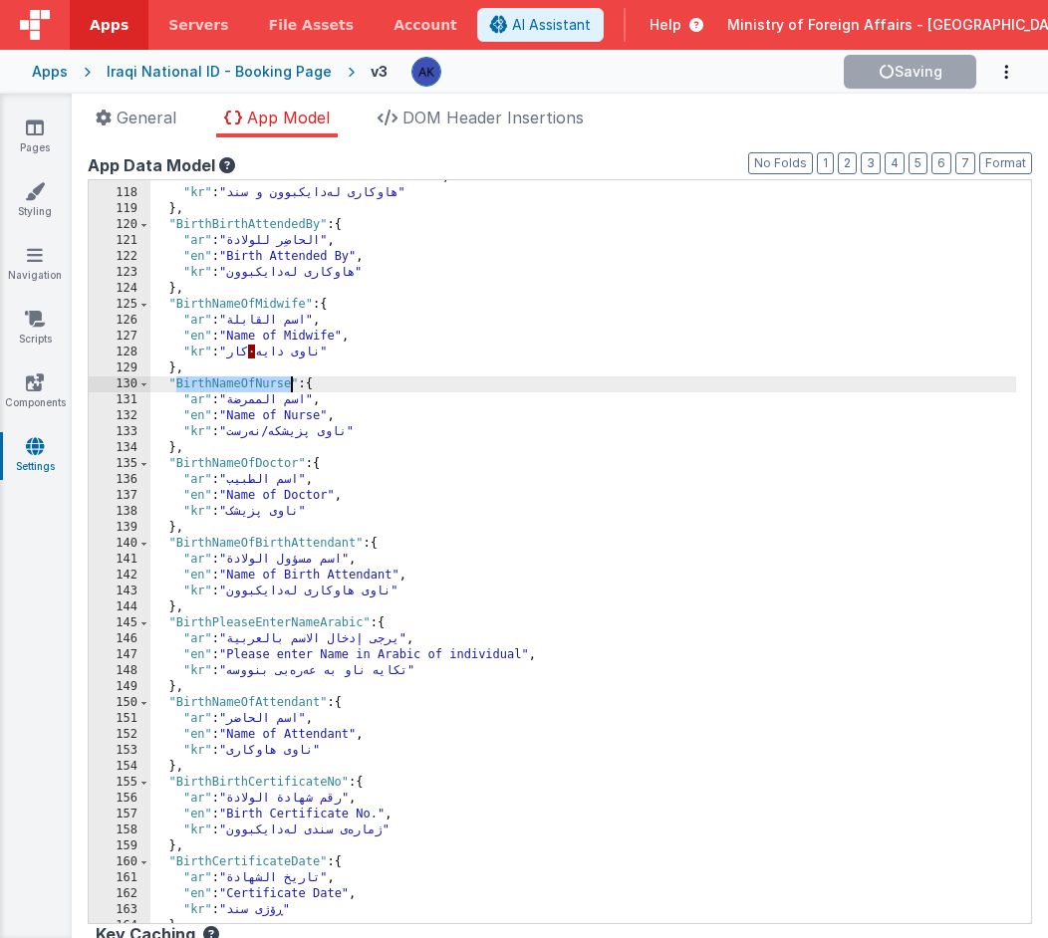
click at [231, 383] on div ""en" : "Birth Attendant & Certificate" , "kr" : "هاوکاری لەدایکبوون و سند" } , …" at bounding box center [583, 556] width 866 height 775
click at [273, 301] on div ""en" : "Birth Attendant & Certificate" , "kr" : "هاوکاری لەدایکبوون و سند" } , …" at bounding box center [583, 556] width 866 height 775
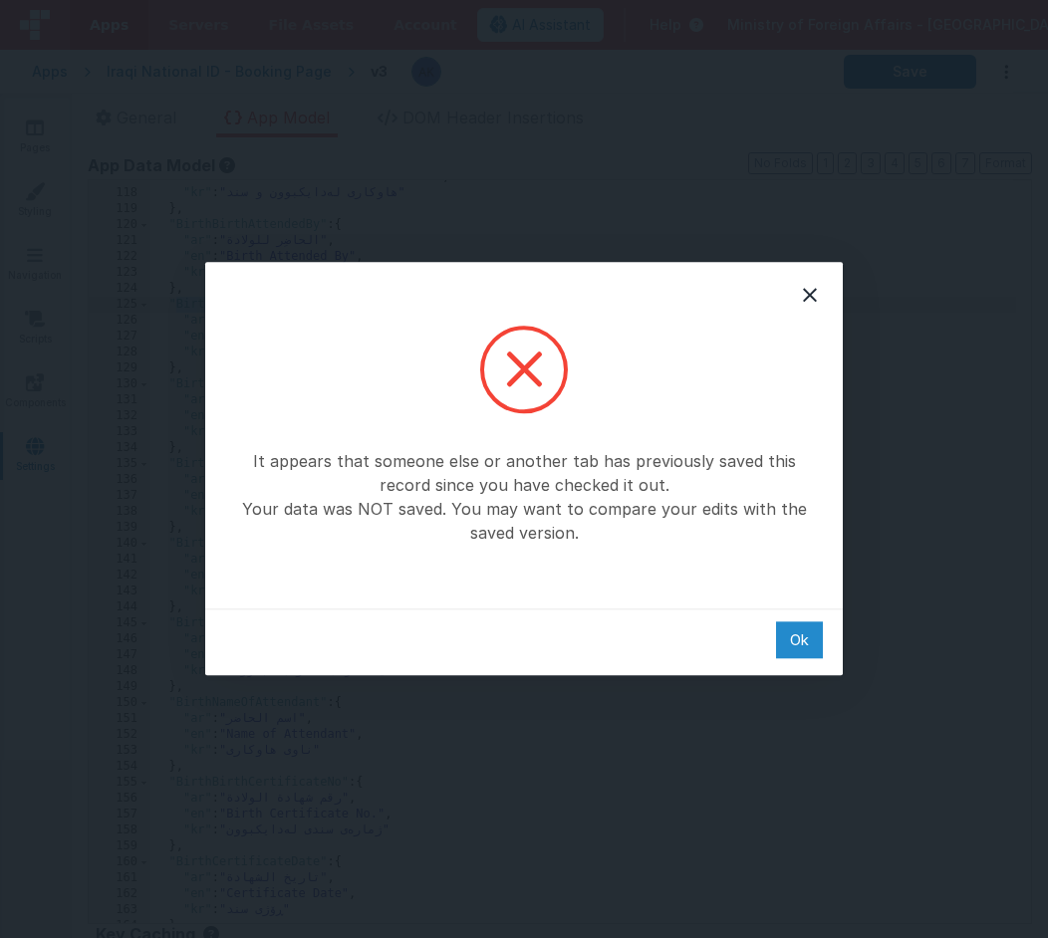
click at [793, 634] on div "Ok" at bounding box center [799, 639] width 47 height 37
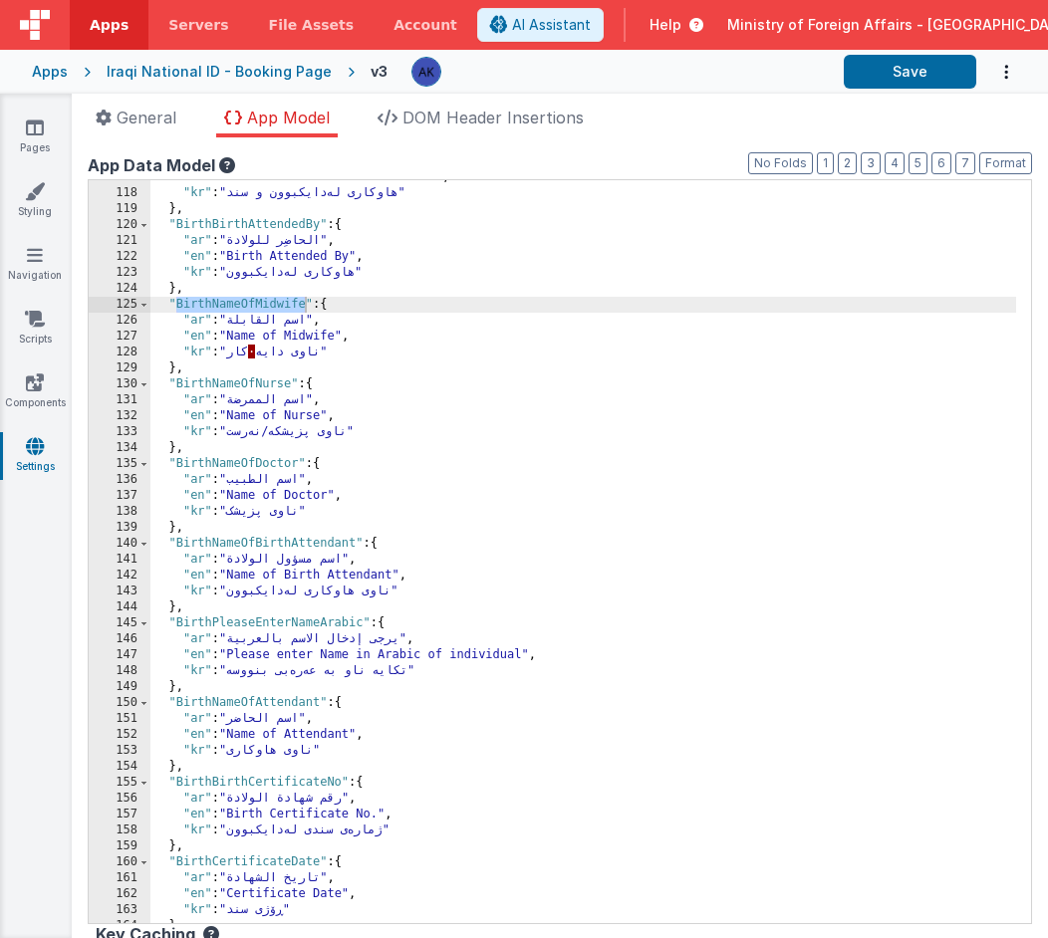
click at [429, 495] on div ""en" : "Birth Attendant & Certificate" , "kr" : "هاوکاری لەدایکبوون و سند" } , …" at bounding box center [583, 556] width 866 height 775
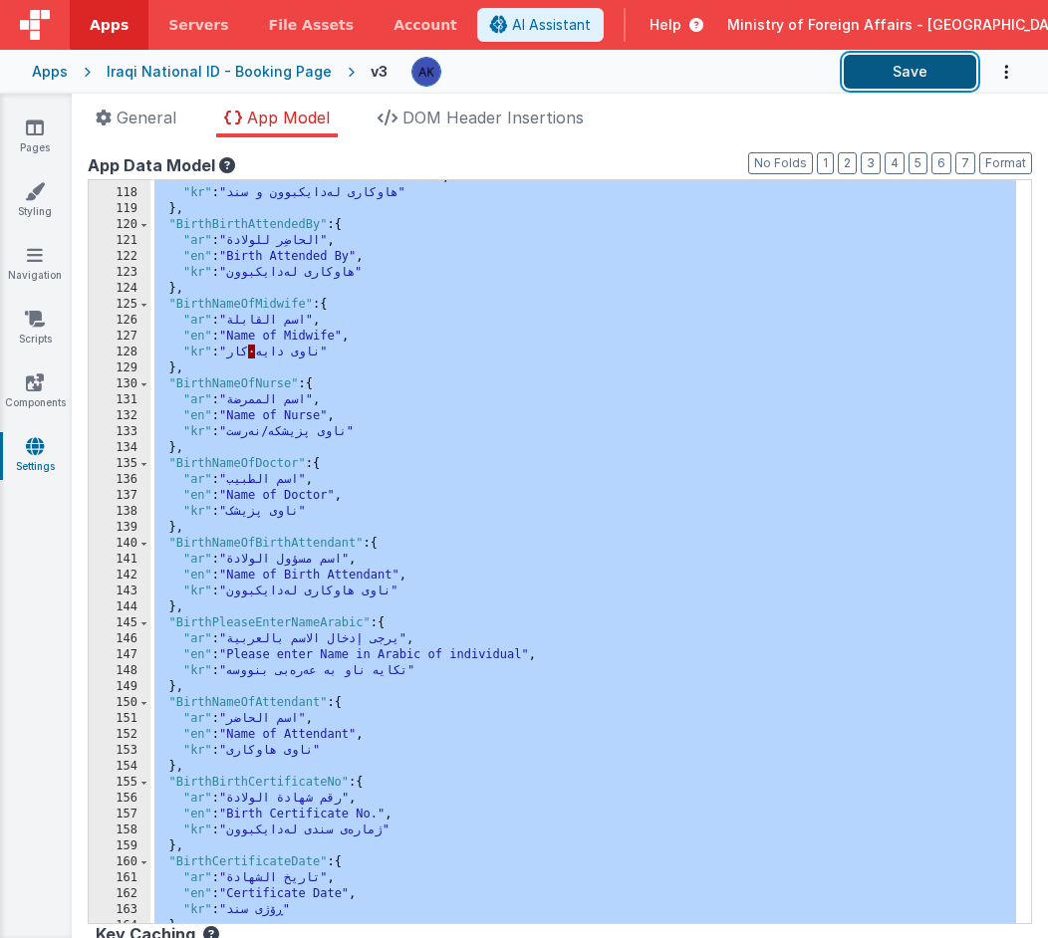
click at [872, 69] on button "Save" at bounding box center [910, 72] width 132 height 34
click at [310, 330] on div ""en" : "Birth Attendant & Certificate" , "kr" : "هاوکاری لەدایکبوون و سند" } , …" at bounding box center [583, 556] width 866 height 775
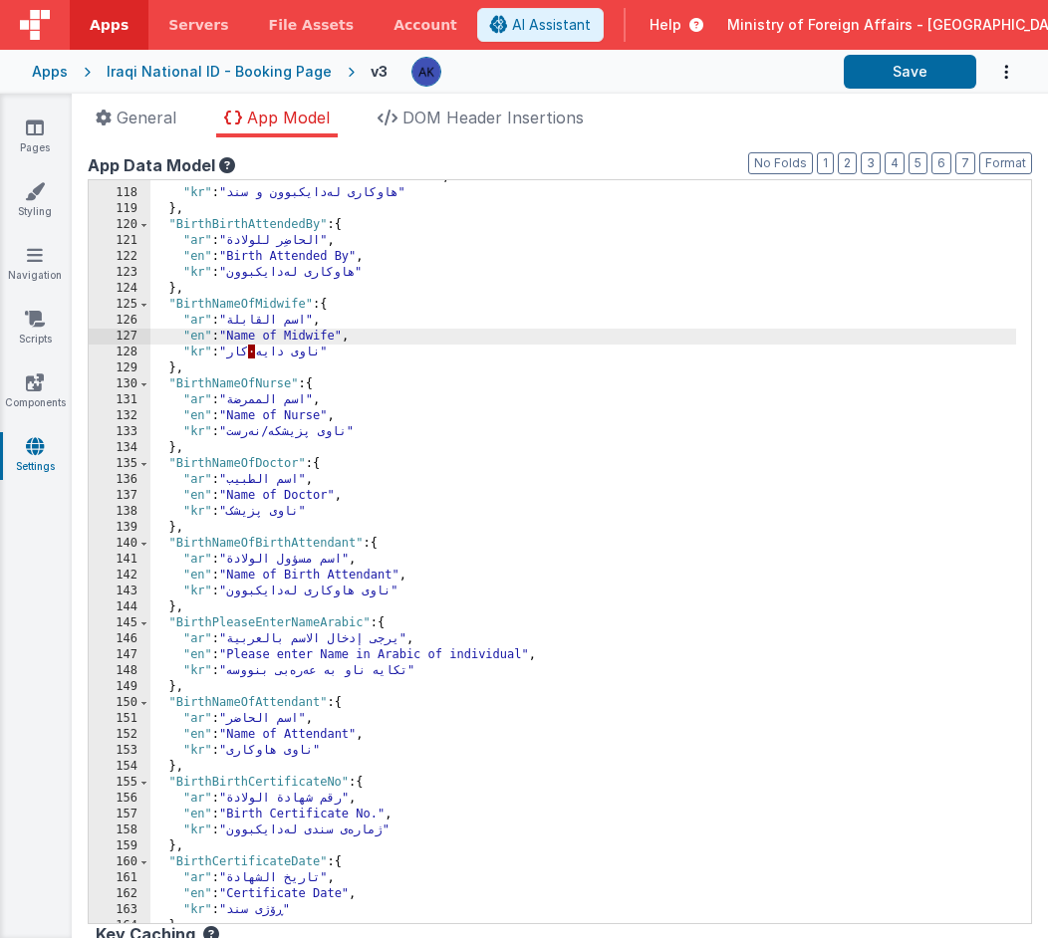
click at [263, 350] on div ""en" : "Birth Attendant & Certificate" , "kr" : "هاوکاری لەدایکبوون و سند" } , …" at bounding box center [583, 556] width 866 height 775
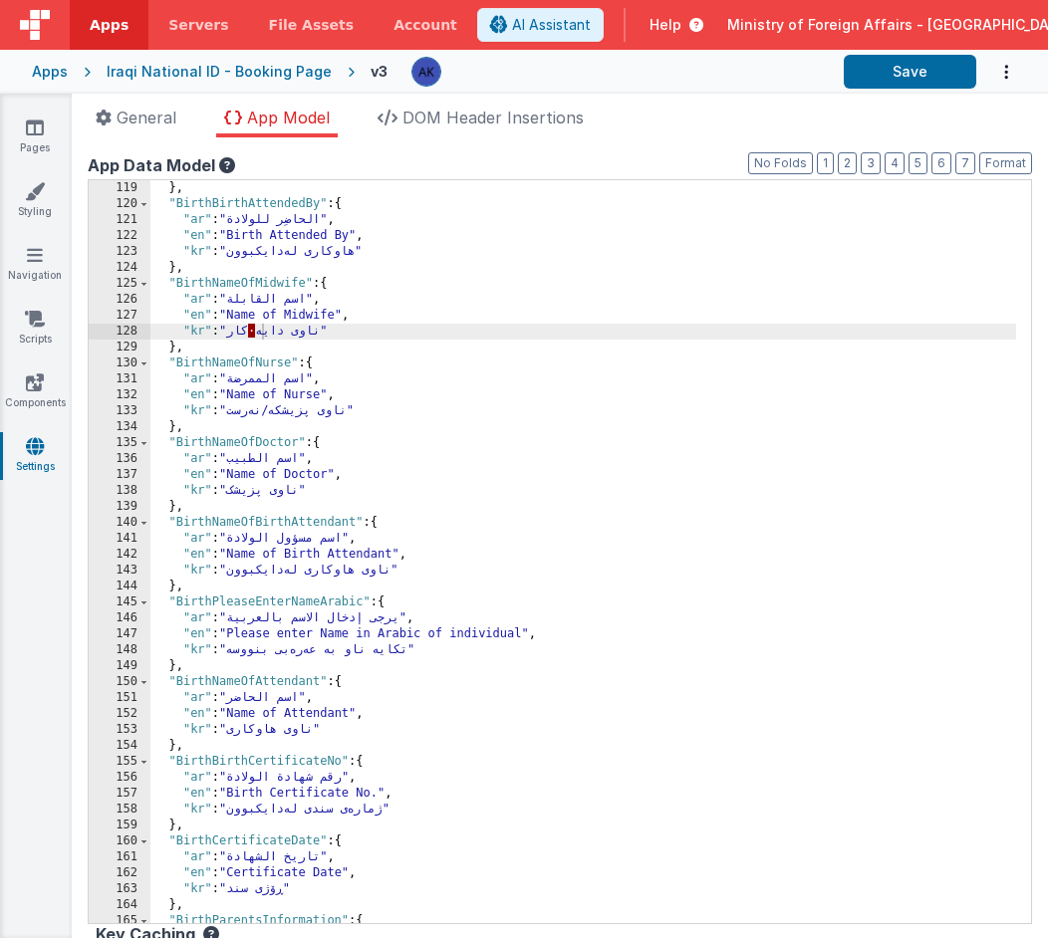
scroll to position [1286, 0]
click at [263, 600] on div "} , "BirthBirthAttendedBy" : { "ar" : "الحاضِر للولادة" , "en" : "Birth Attende…" at bounding box center [583, 567] width 866 height 775
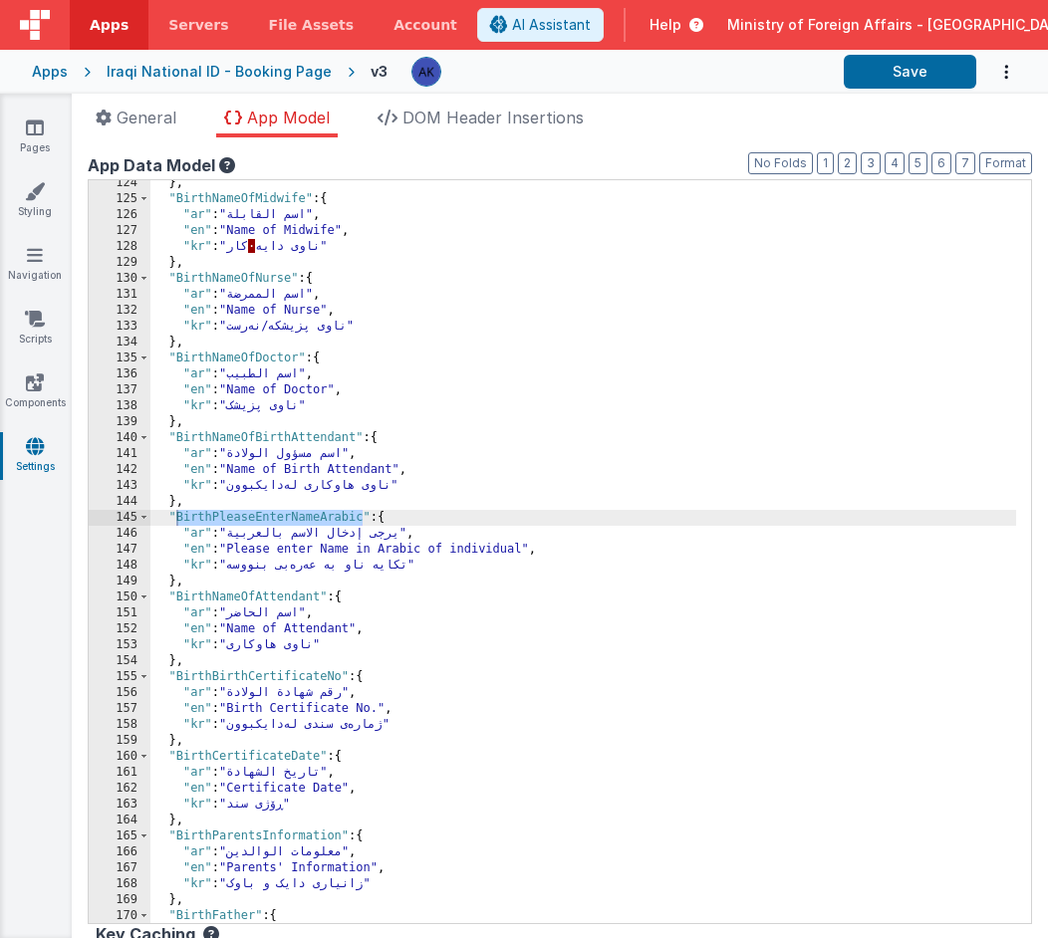
scroll to position [1346, 0]
click at [250, 671] on div "} , "BirthNameOfMidwife" : { "ar" : "اسم القابلة" , "en" : "Name of Midwife" , …" at bounding box center [583, 560] width 866 height 775
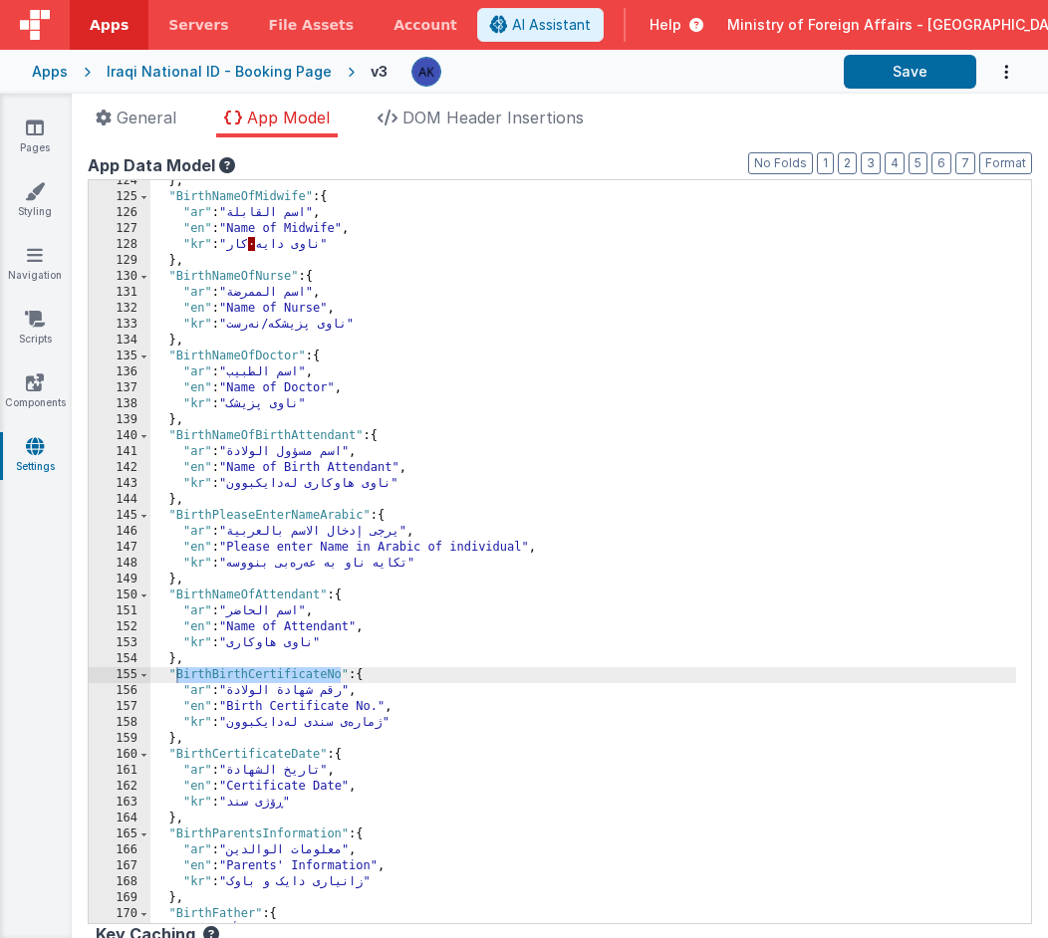
click at [229, 752] on div "} , "BirthNameOfMidwife" : { "ar" : "اسم القابلة" , "en" : "Name of Midwife" , …" at bounding box center [583, 560] width 866 height 775
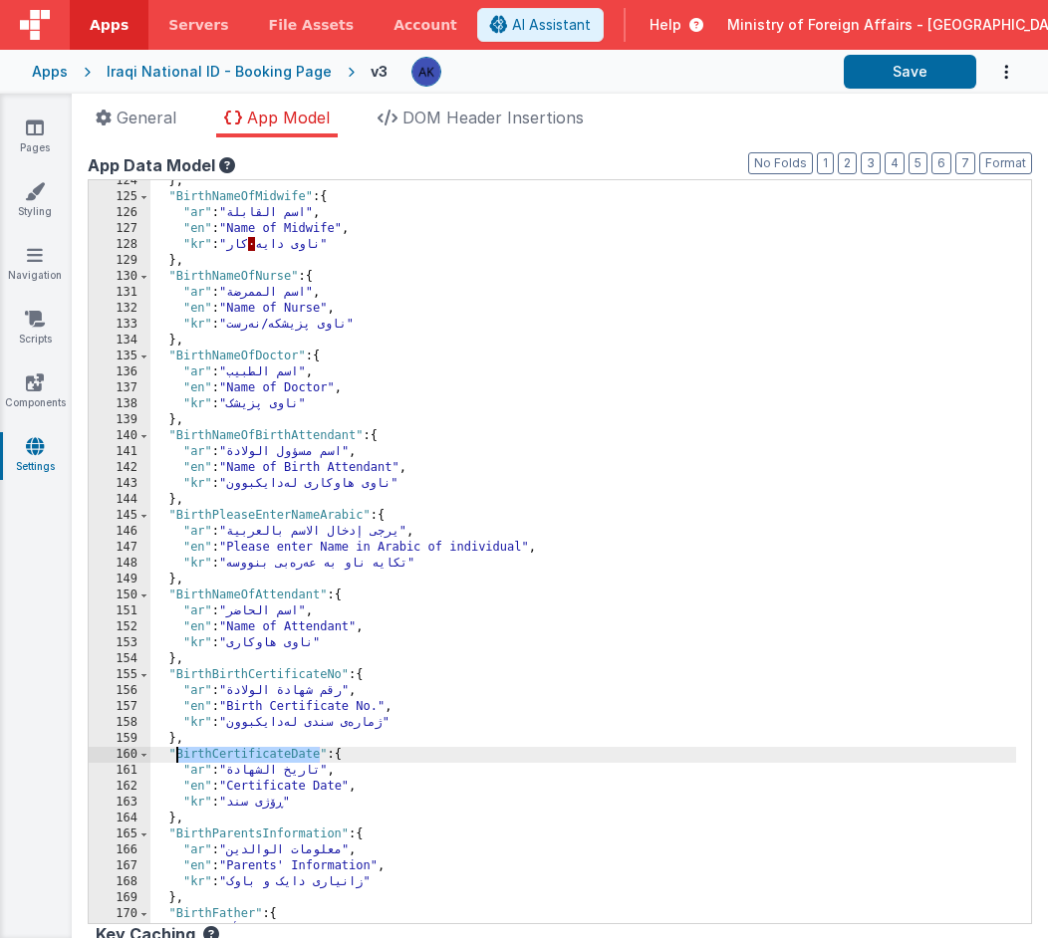
click at [229, 752] on div "} , "BirthNameOfMidwife" : { "ar" : "اسم القابلة" , "en" : "Name of Midwife" , …" at bounding box center [583, 560] width 866 height 775
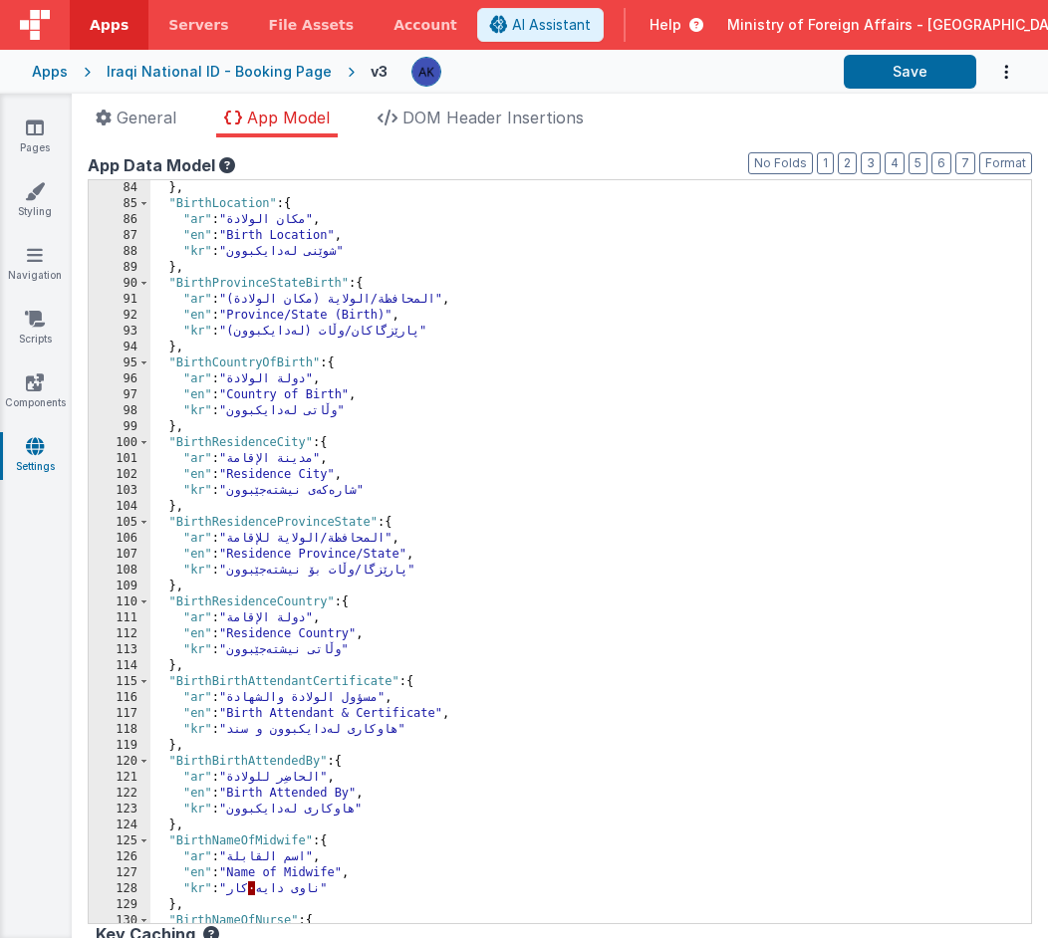
scroll to position [897, 0]
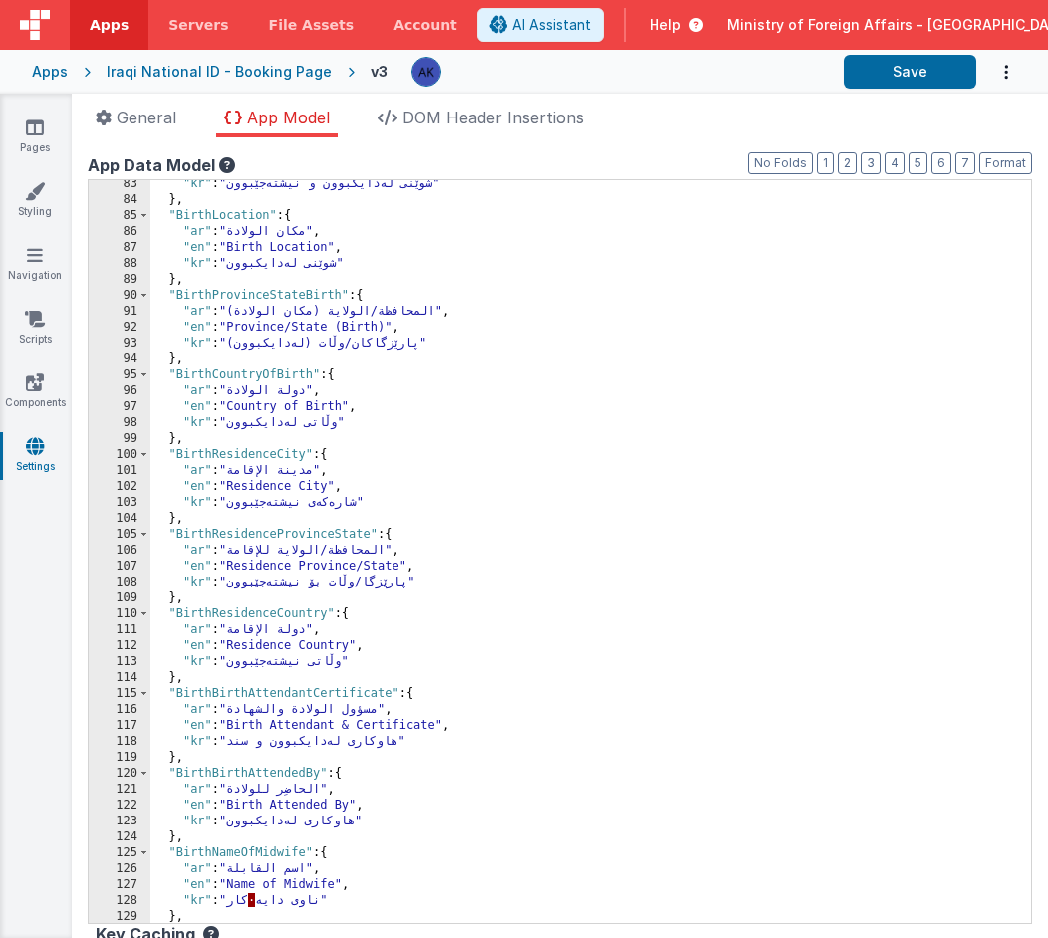
click at [258, 454] on div ""kr" : "شوێنی لەدایکبوون و نیشتەجێبوون" } , "BirthLocation" : { "ar" : "مكان ال…" at bounding box center [583, 563] width 866 height 775
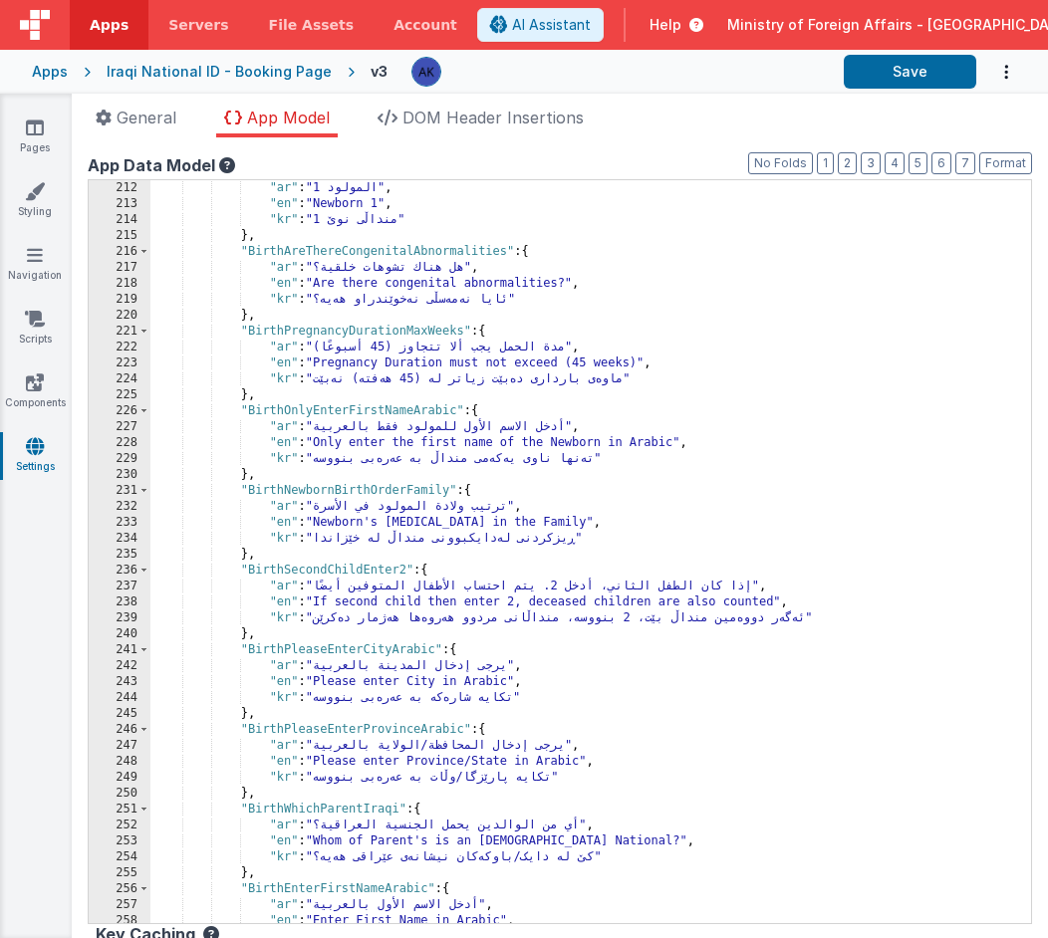
scroll to position [2306, 0]
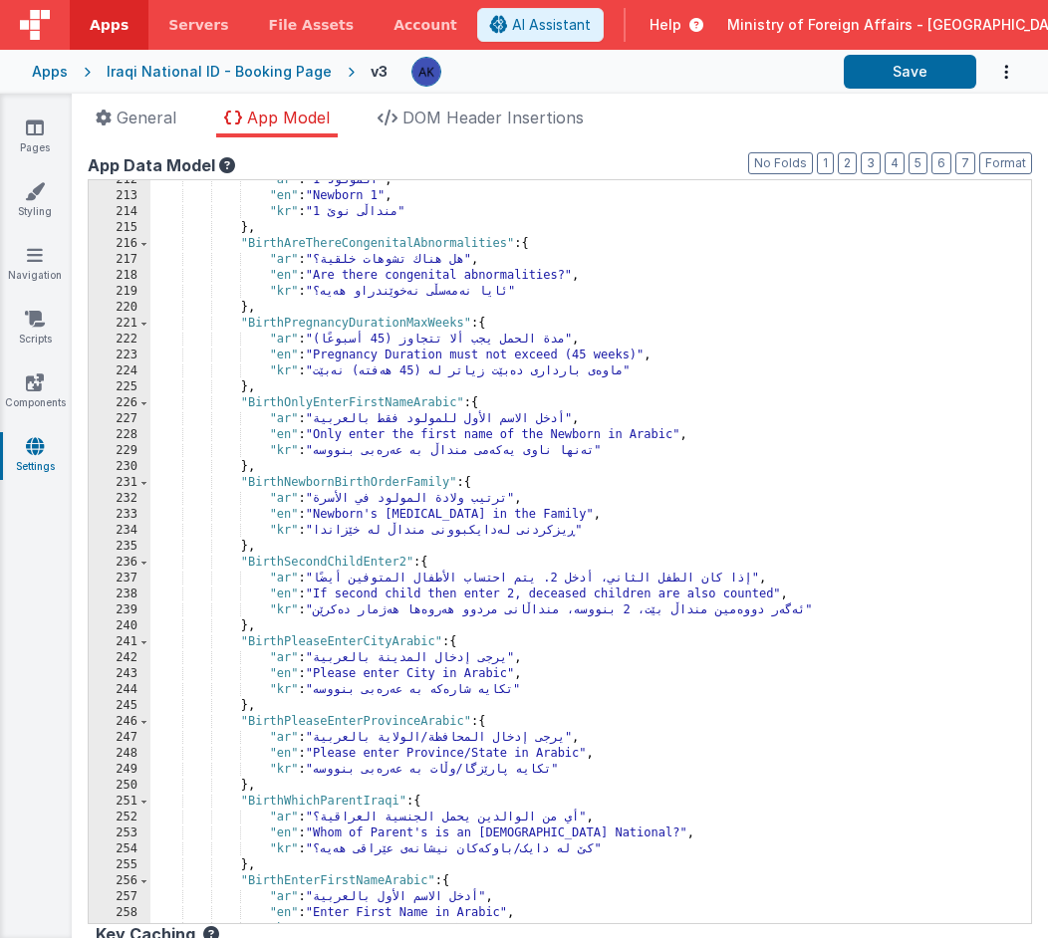
click at [341, 643] on div ""ar" : "المولود 1" , "en" : "Newborn 1" , "kr" : "منداڵی نوێ 1" } , "BirthAreTh…" at bounding box center [583, 559] width 866 height 775
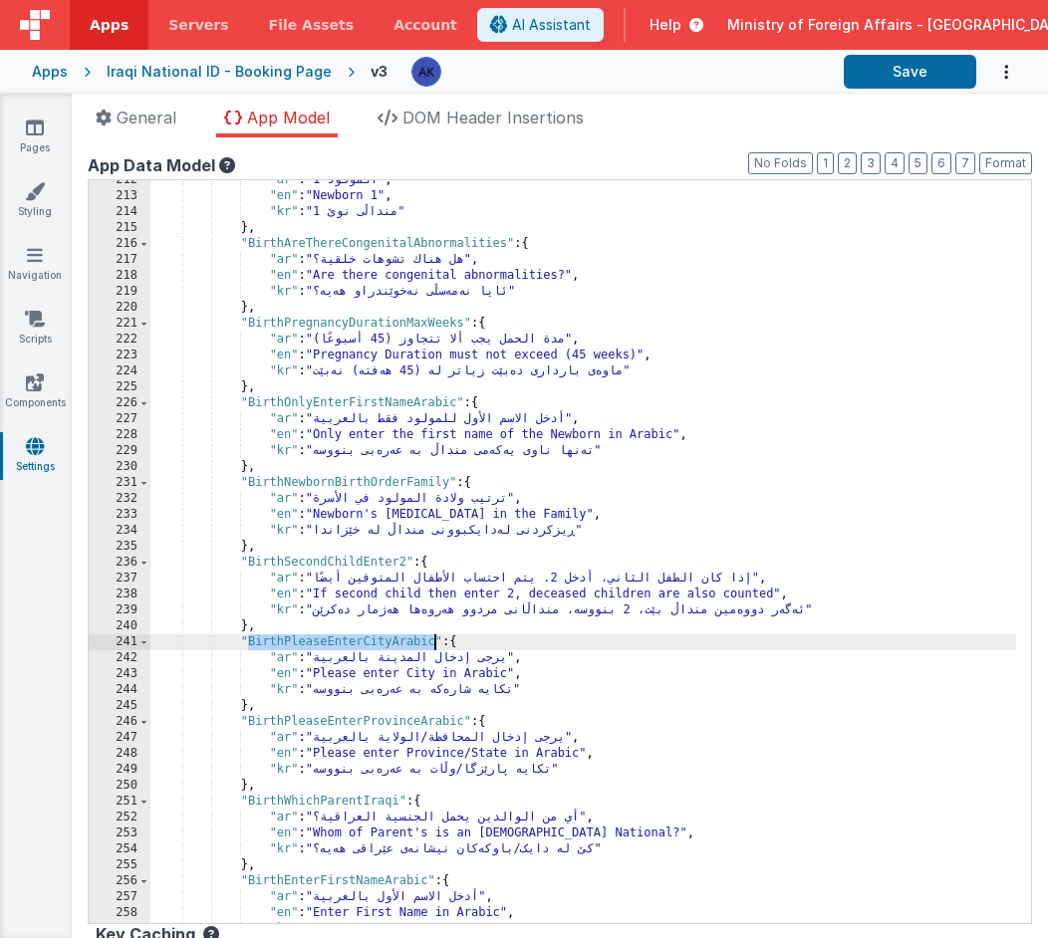
click at [312, 719] on div ""ar" : "المولود 1" , "en" : "Newborn 1" , "kr" : "منداڵی نوێ 1" } , "BirthAreTh…" at bounding box center [583, 559] width 866 height 775
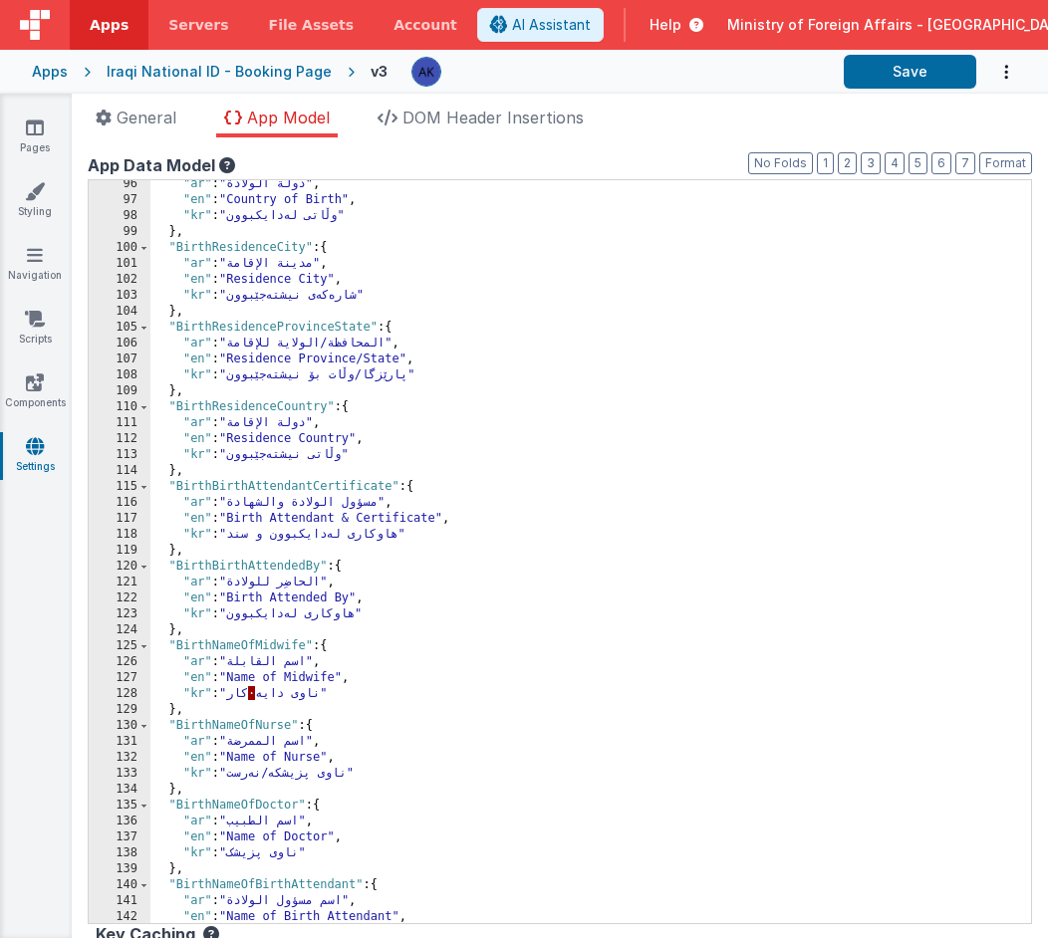
scroll to position [1034, 0]
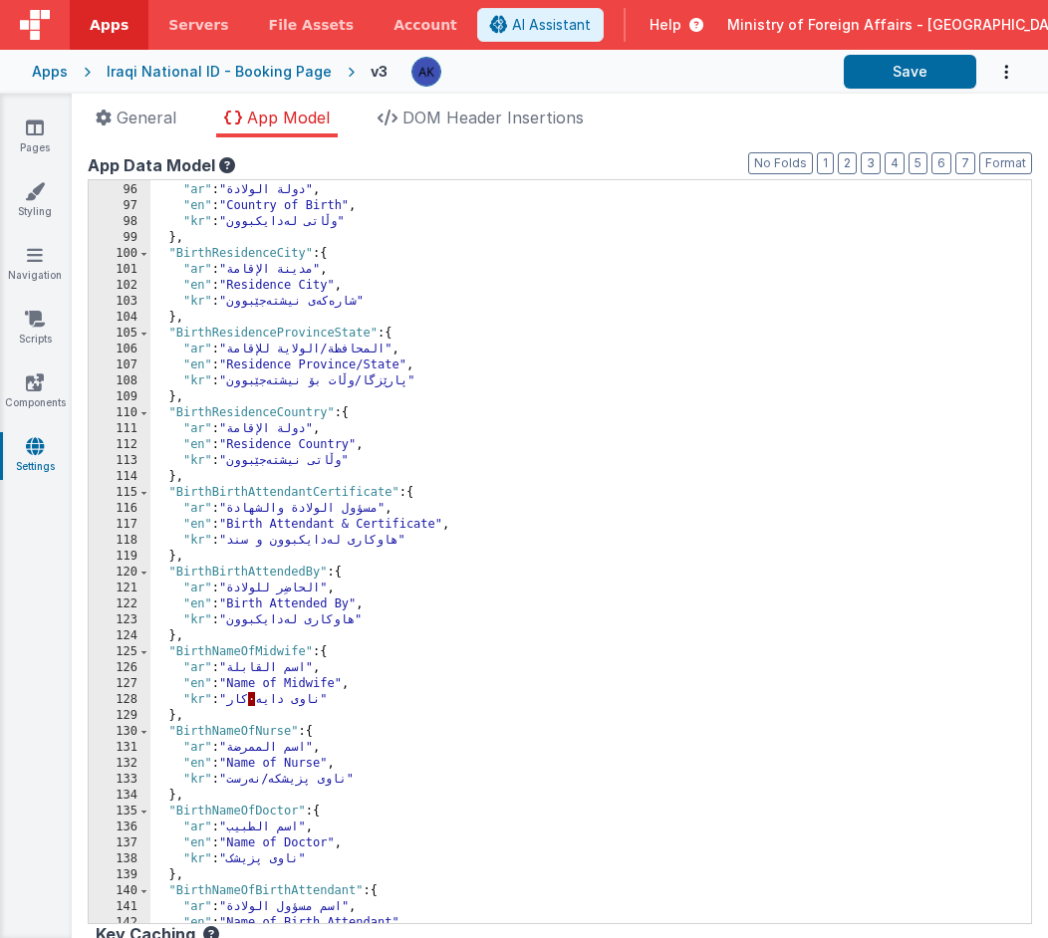
click at [296, 337] on div ""BirthCountryOfBirth" : { "ar" : "دولة الولادة" , "en" : "Country of Birth" , "…" at bounding box center [583, 553] width 866 height 775
click at [300, 410] on div ""BirthCountryOfBirth" : { "ar" : "دولة الولادة" , "en" : "Country of Birth" , "…" at bounding box center [583, 553] width 866 height 775
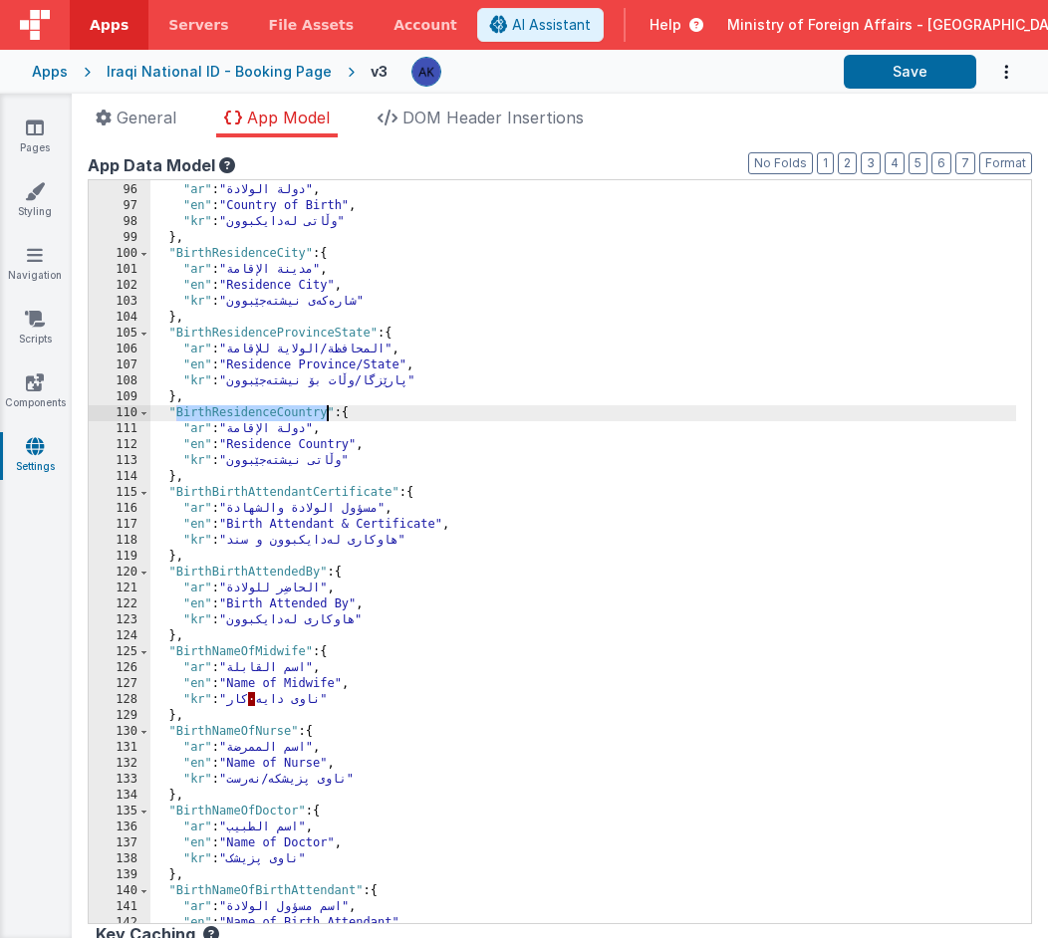
click at [300, 410] on div ""BirthCountryOfBirth" : { "ar" : "دولة الولادة" , "en" : "Country of Birth" , "…" at bounding box center [583, 553] width 866 height 775
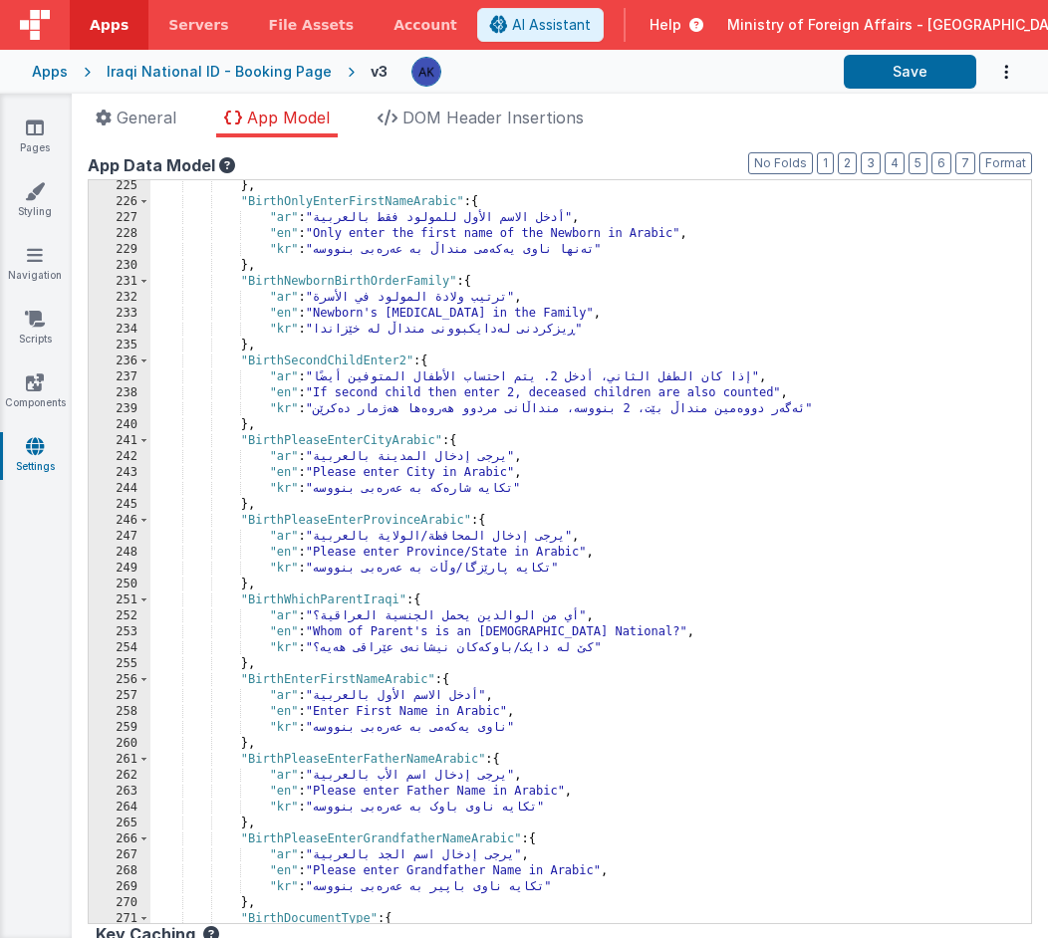
scroll to position [2445, 0]
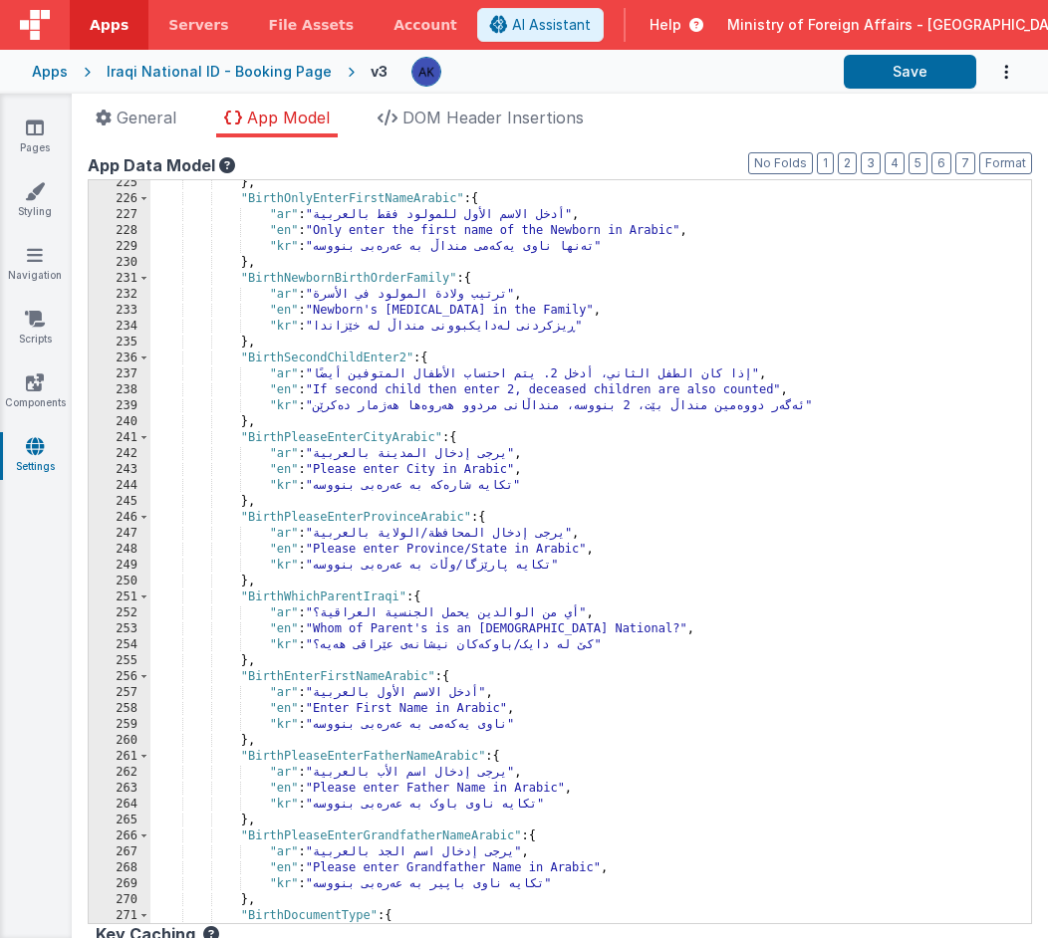
click at [352, 599] on div "} , "BirthOnlyEnterFirstNameArabic" : { "ar" : "أدخل الاسم الأول للمولود فقط با…" at bounding box center [583, 562] width 866 height 775
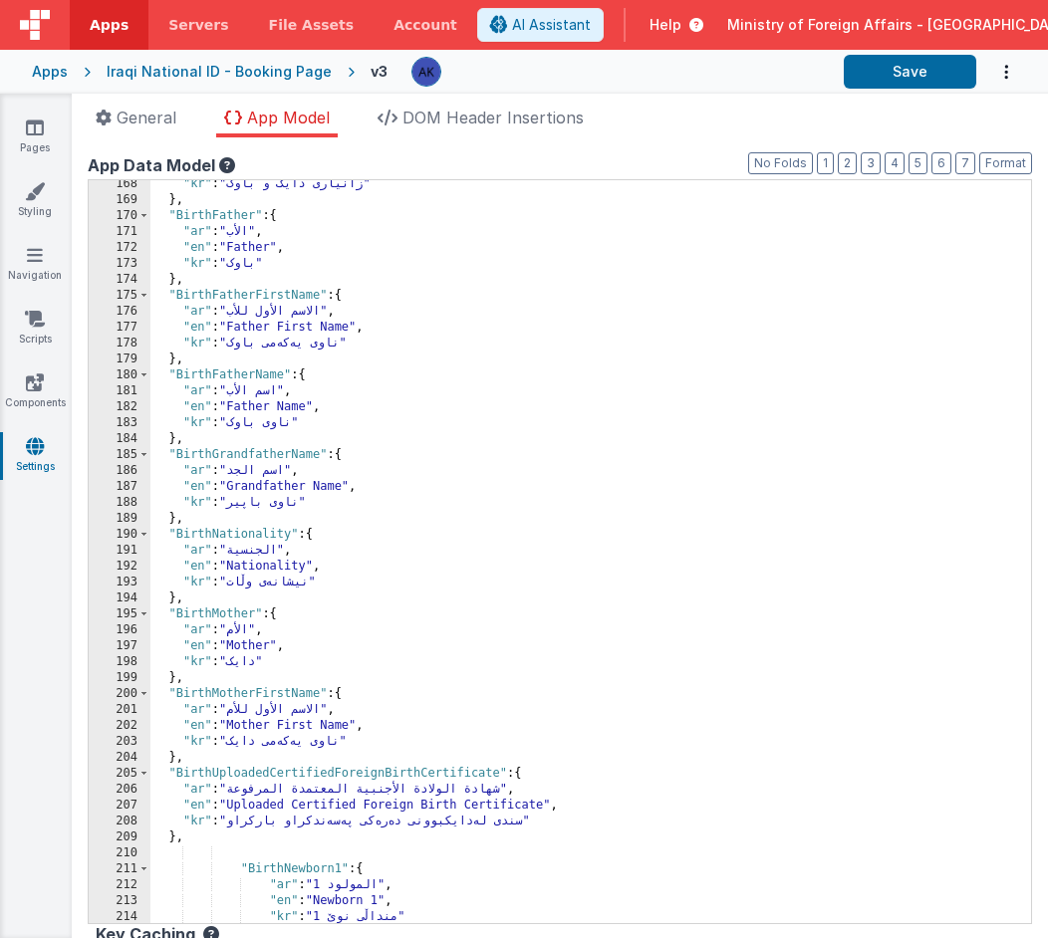
scroll to position [1822, 0]
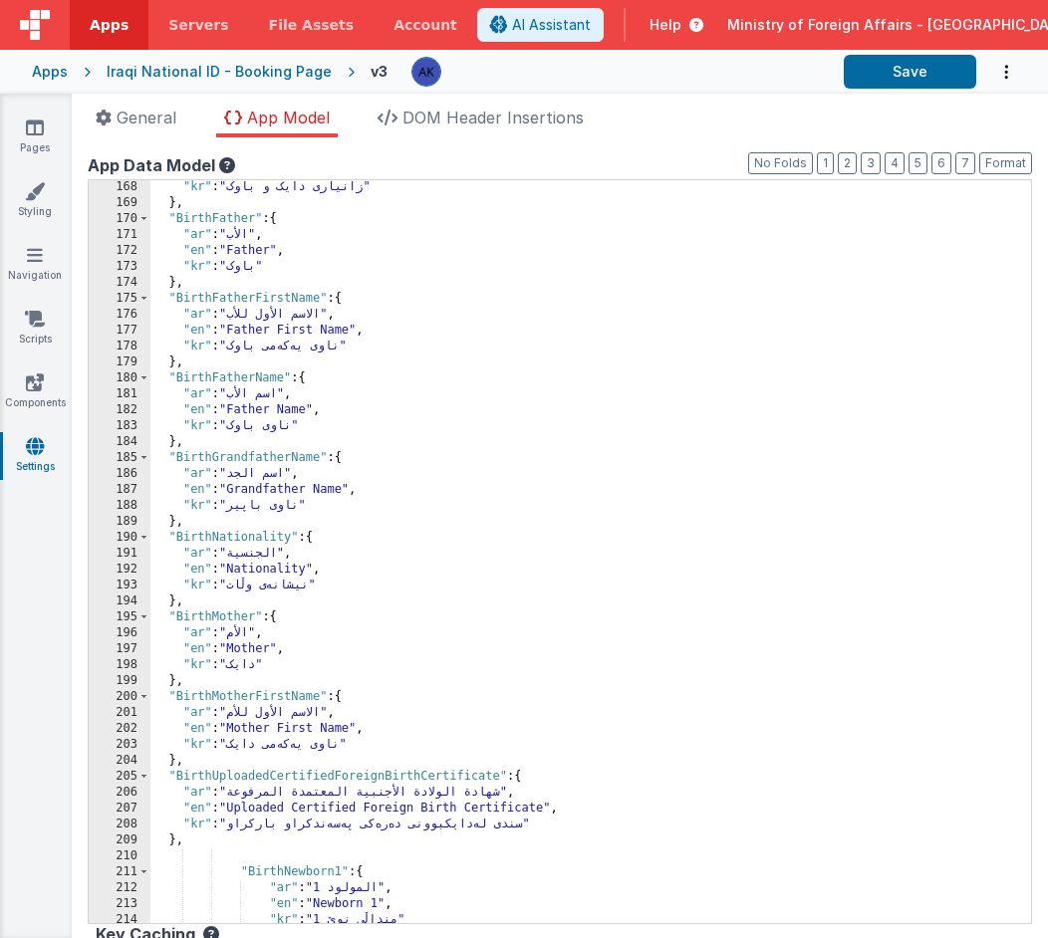
click at [264, 297] on div ""kr" : "زانیاری دایک و باوک" } , "BirthFather" : { "ar" : "الأب" , "en" : "Fath…" at bounding box center [583, 566] width 866 height 775
click at [264, 296] on div ""kr" : "زانیاری دایک و باوک" } , "BirthFather" : { "ar" : "الأب" , "en" : "Fath…" at bounding box center [583, 566] width 866 height 775
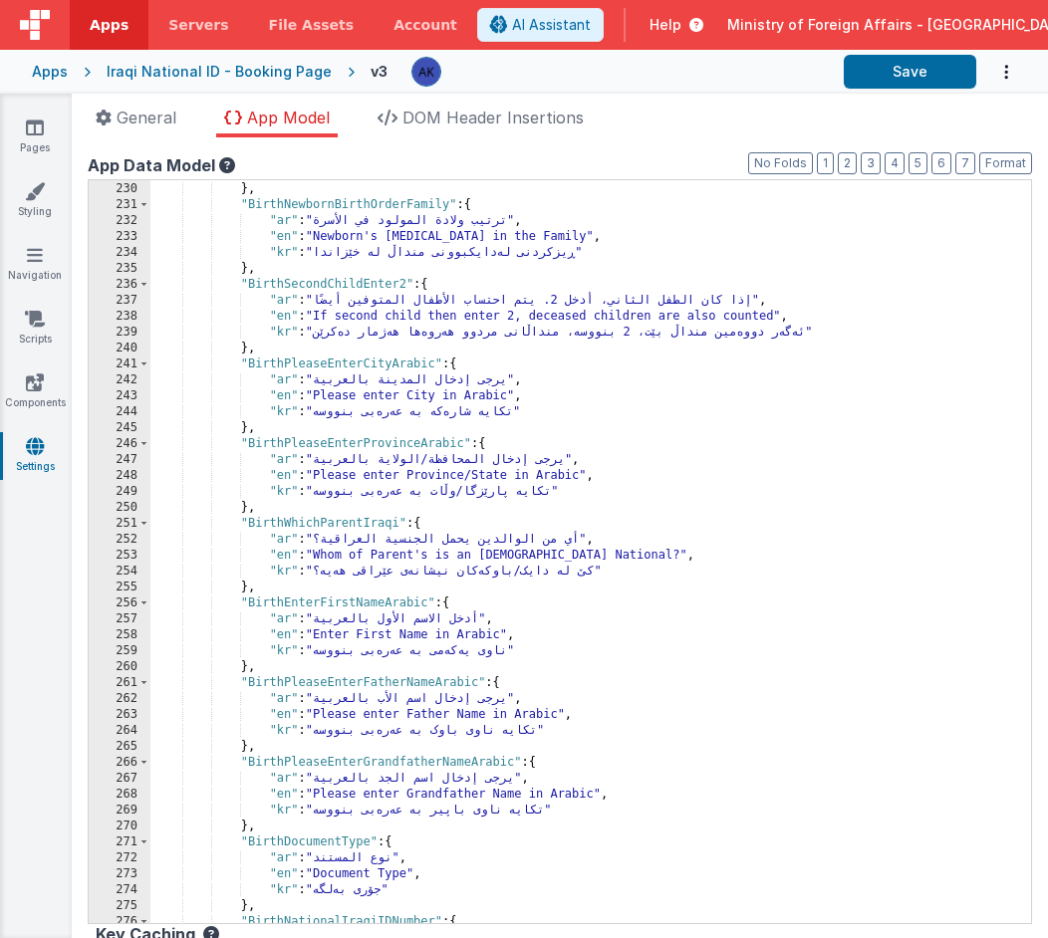
scroll to position [2496, 0]
click at [295, 603] on div ""kr" : "تەنها ناوی یەکەمی منداڵ بە عەرەبی بنووسە" } , "BirthNewbornBirthOrderFa…" at bounding box center [583, 552] width 866 height 775
click at [338, 684] on div ""kr" : "تەنها ناوی یەکەمی منداڵ بە عەرەبی بنووسە" } , "BirthNewbornBirthOrderFa…" at bounding box center [583, 552] width 866 height 775
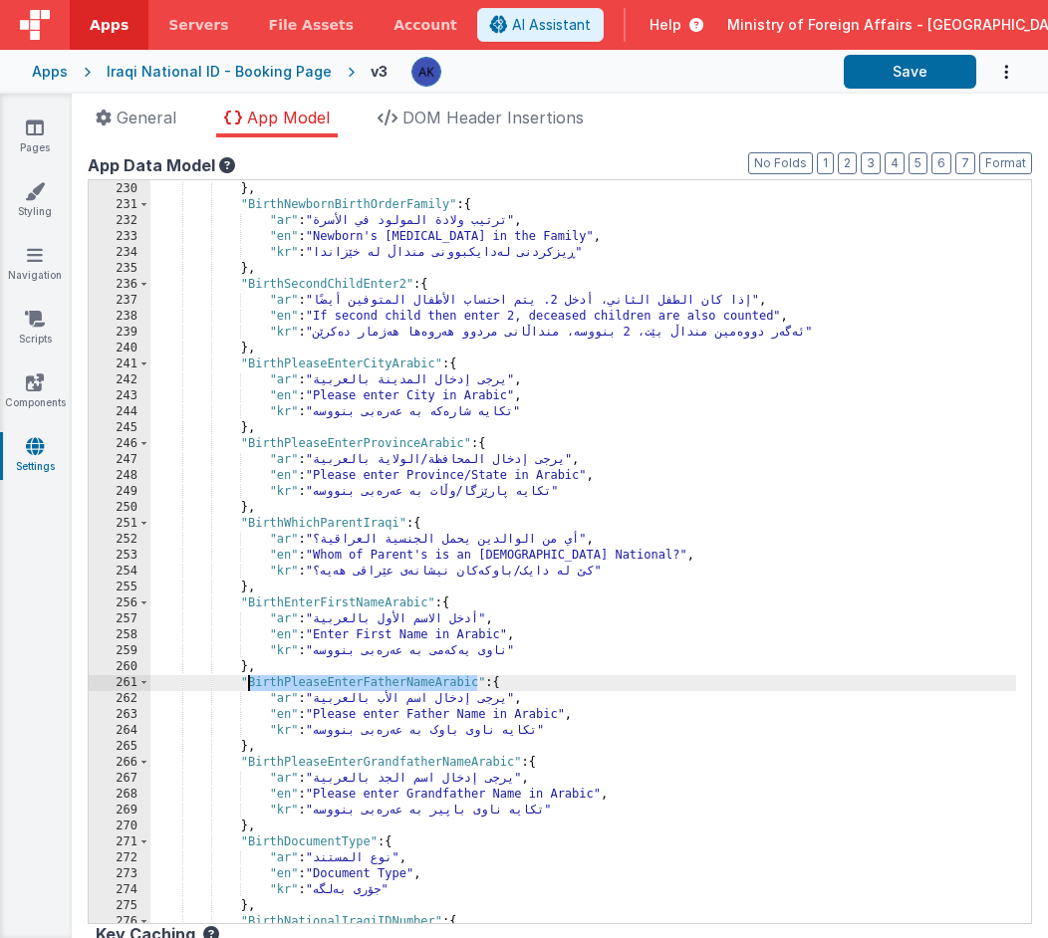
click at [286, 602] on div ""kr" : "تەنها ناوی یەکەمی منداڵ بە عەرەبی بنووسە" } , "BirthNewbornBirthOrderFa…" at bounding box center [583, 552] width 866 height 775
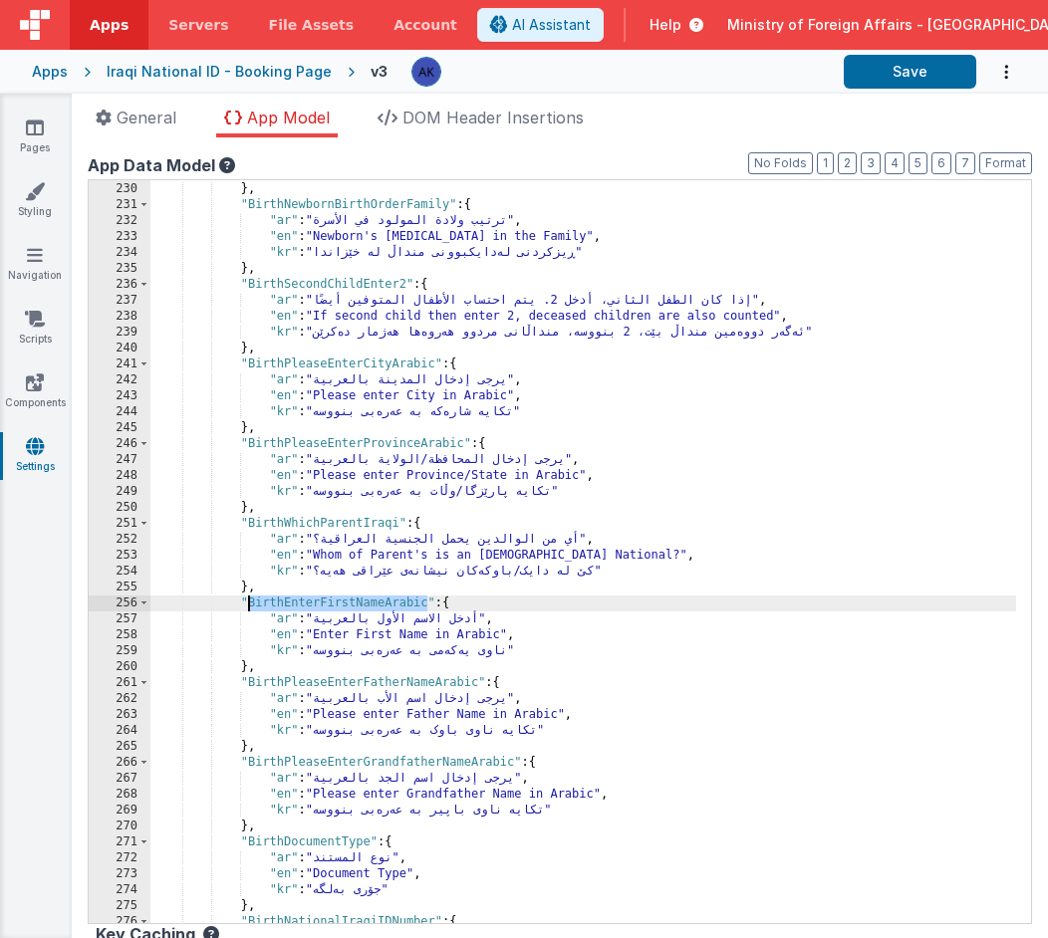
click at [350, 684] on div ""kr" : "تەنها ناوی یەکەمی منداڵ بە عەرەبی بنووسە" } , "BirthNewbornBirthOrderFa…" at bounding box center [583, 552] width 866 height 775
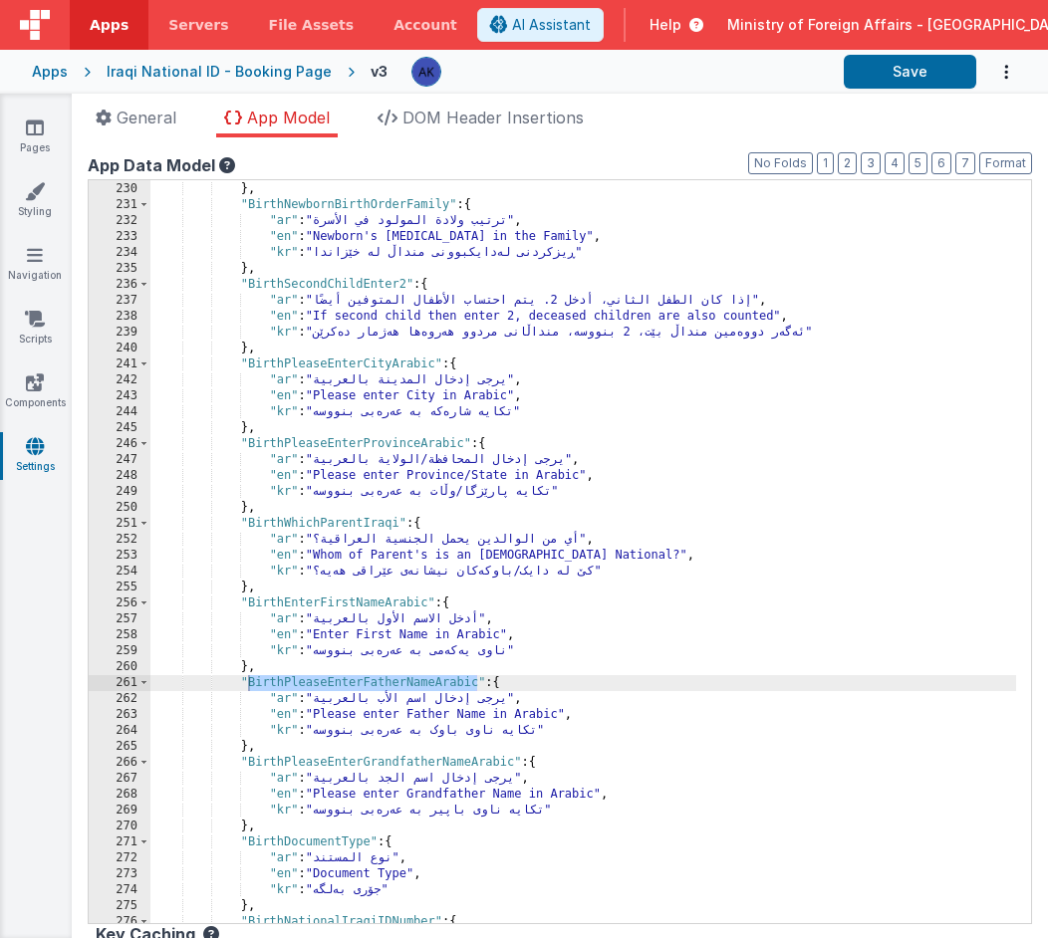
click at [356, 763] on div ""kr" : "تەنها ناوی یەکەمی منداڵ بە عەرەبی بنووسە" } , "BirthNewbornBirthOrderFa…" at bounding box center [583, 552] width 866 height 775
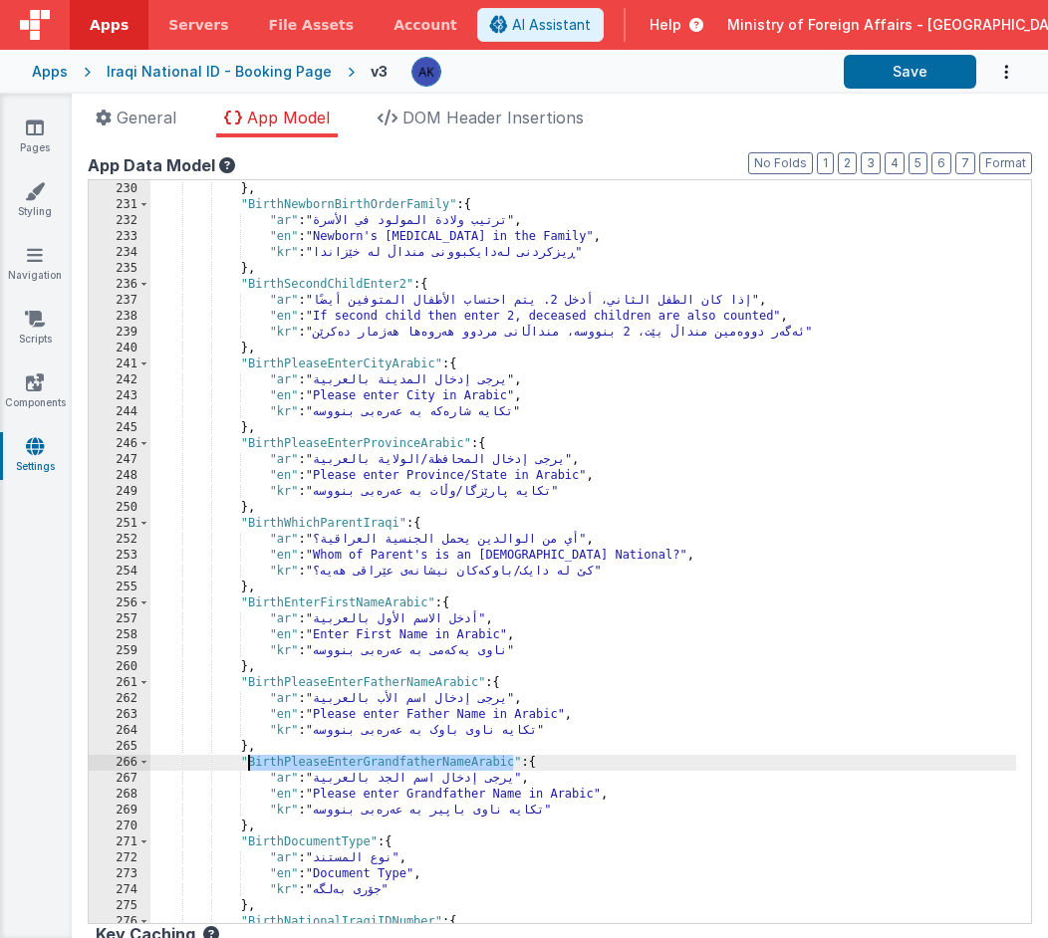
click at [356, 763] on div ""kr" : "تەنها ناوی یەکەمی منداڵ بە عەرەبی بنووسە" } , "BirthNewbornBirthOrderFa…" at bounding box center [583, 552] width 866 height 775
click at [347, 677] on div ""kr" : "تەنها ناوی یەکەمی منداڵ بە عەرەبی بنووسە" } , "BirthNewbornBirthOrderFa…" at bounding box center [583, 552] width 866 height 775
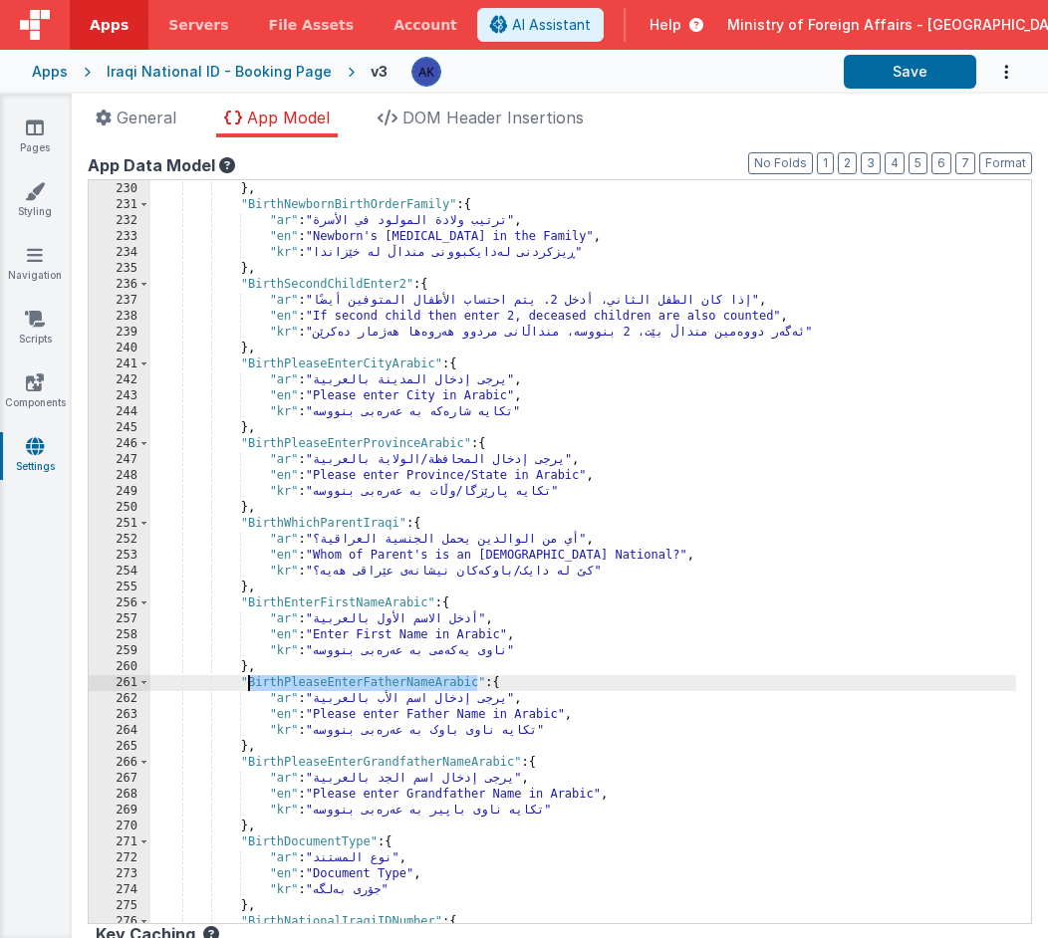
click at [315, 599] on div ""kr" : "تەنها ناوی یەکەمی منداڵ بە عەرەبی بنووسە" } , "BirthNewbornBirthOrderFa…" at bounding box center [583, 552] width 866 height 775
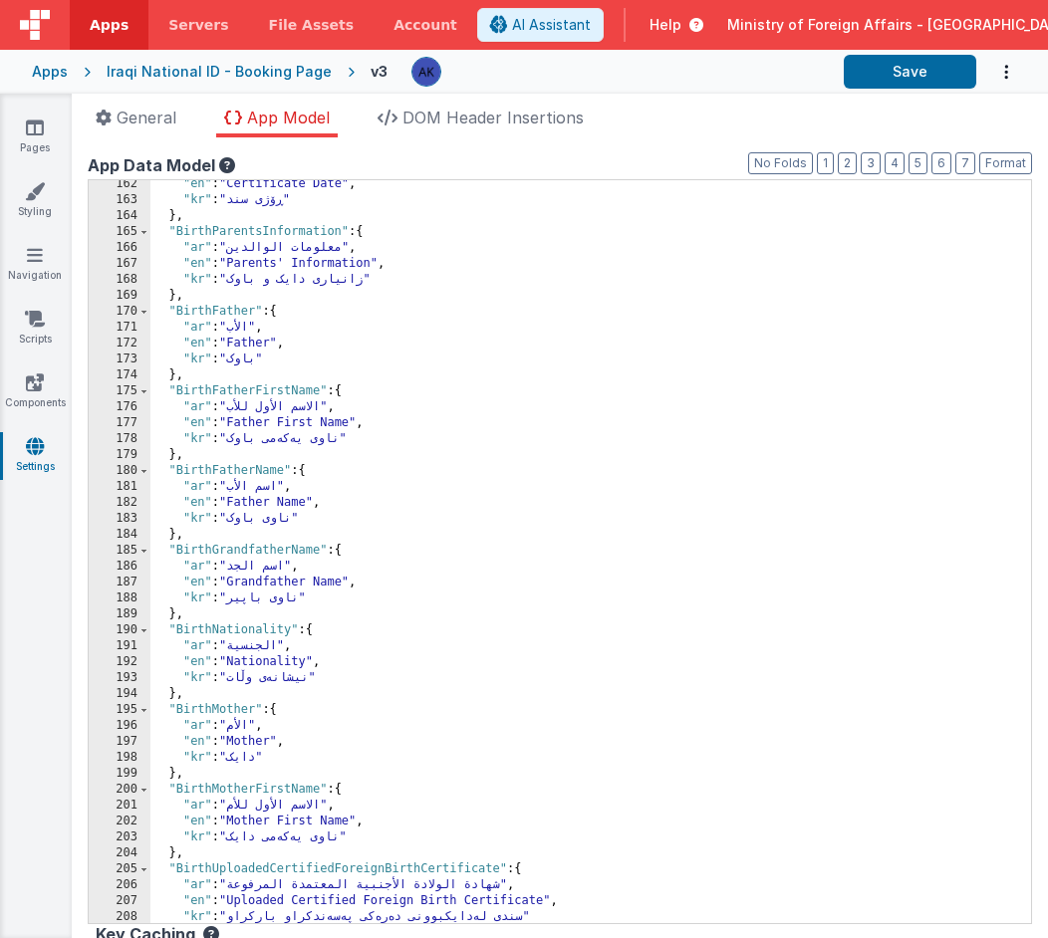
scroll to position [1758, 0]
click at [265, 469] on div ""en" : "Certificate Date" , "kr" : "ڕۆژی سند" } , "BirthParentsInformation" : {…" at bounding box center [583, 563] width 866 height 775
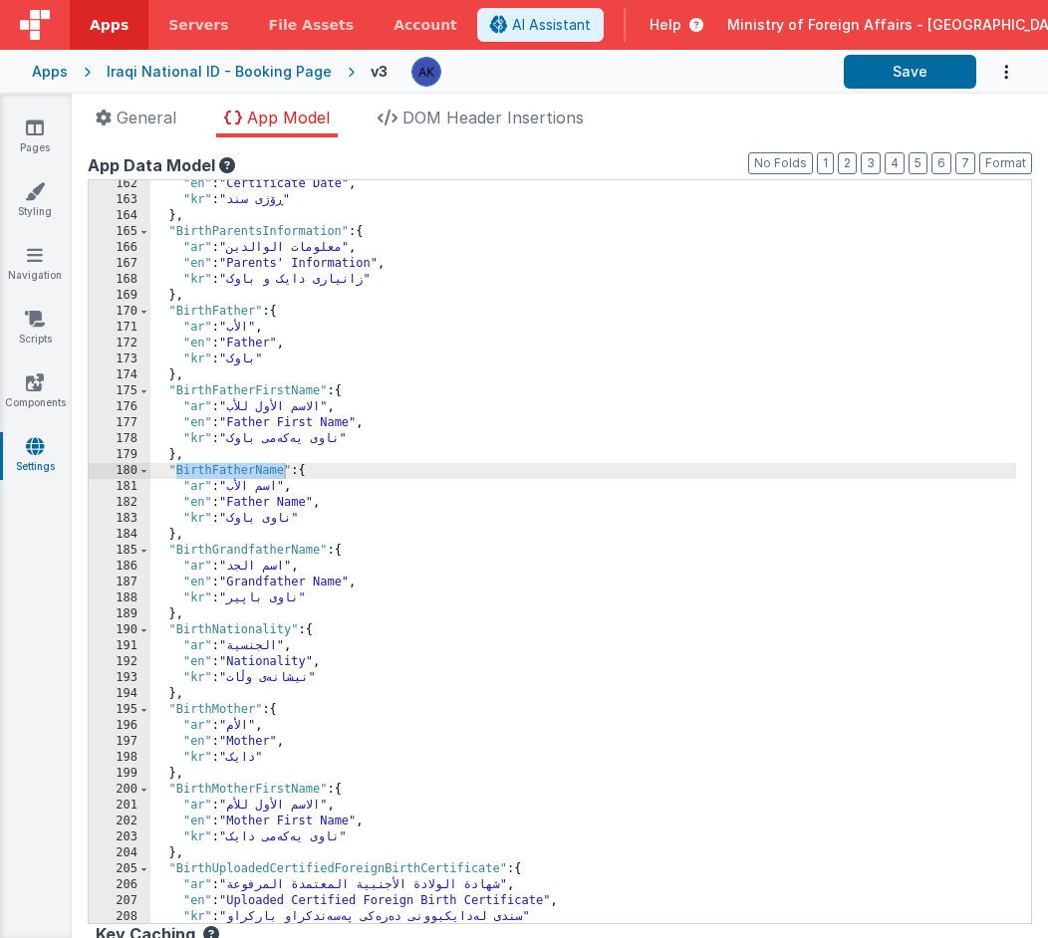
click at [253, 550] on div ""en" : "Certificate Date" , "kr" : "ڕۆژی سند" } , "BirthParentsInformation" : {…" at bounding box center [583, 563] width 866 height 775
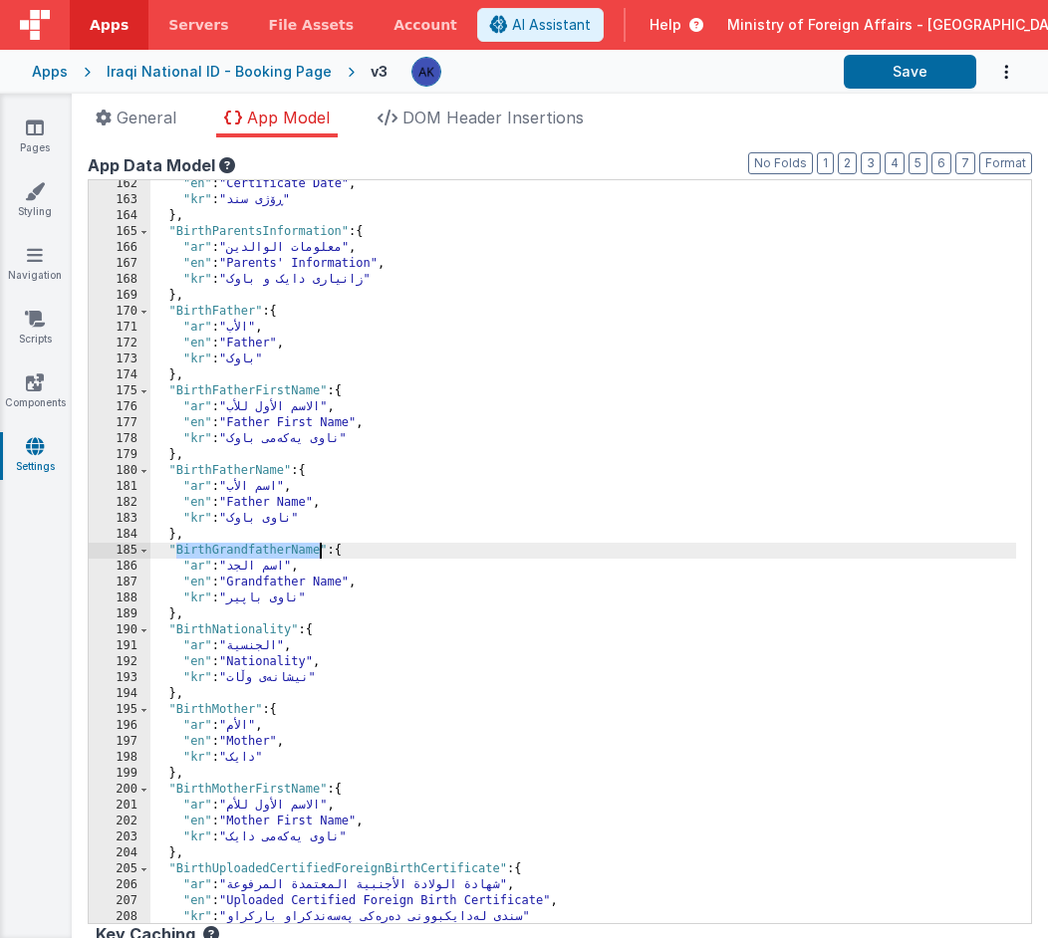
click at [259, 626] on div ""en" : "Certificate Date" , "kr" : "ڕۆژی سند" } , "BirthParentsInformation" : {…" at bounding box center [583, 563] width 866 height 775
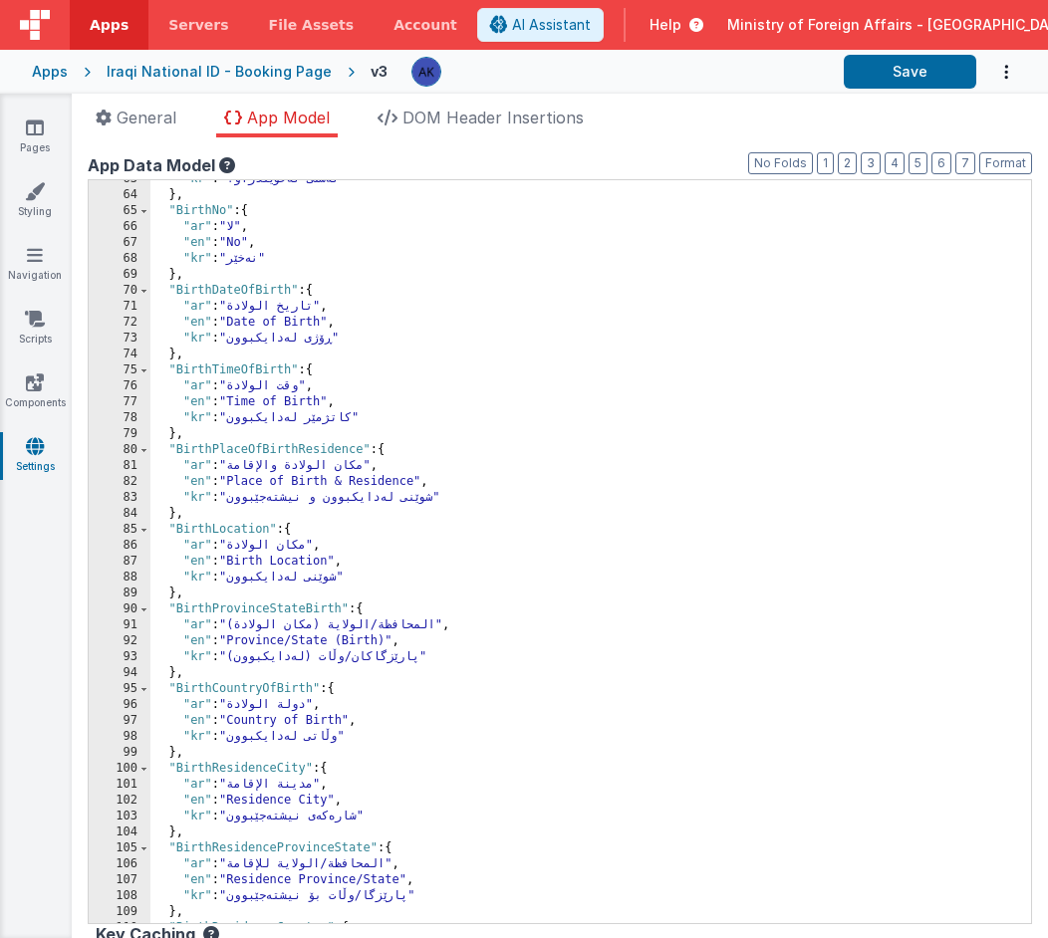
scroll to position [667, 0]
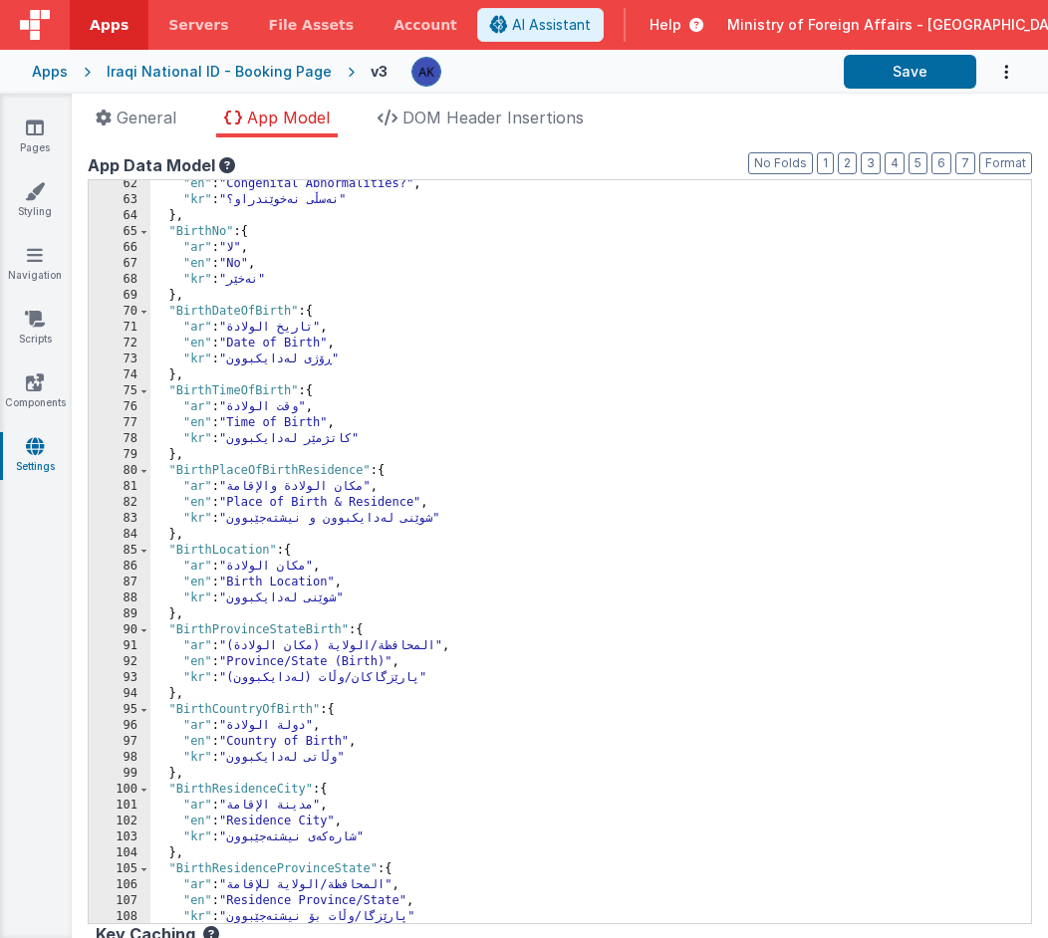
click at [266, 307] on div ""en" : "Congenital Abnormalities?" , "kr" : "نەسڵی نەخوێندراو؟" } , "BirthNo" :…" at bounding box center [583, 563] width 866 height 775
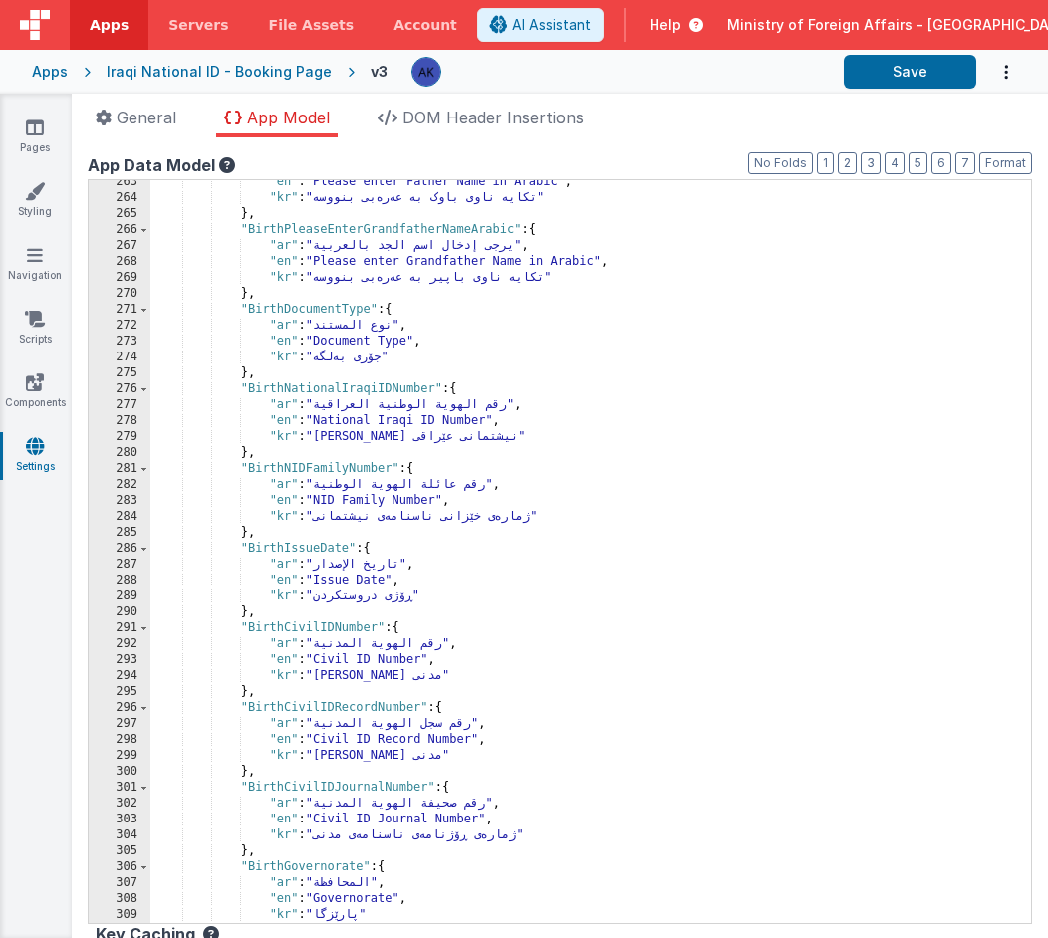
scroll to position [2860, 0]
click at [335, 311] on div ""en" : "Please enter Father Name in Arabic" , "kr" : "تکایە ناوی باوک بە عەرەبی…" at bounding box center [583, 561] width 866 height 775
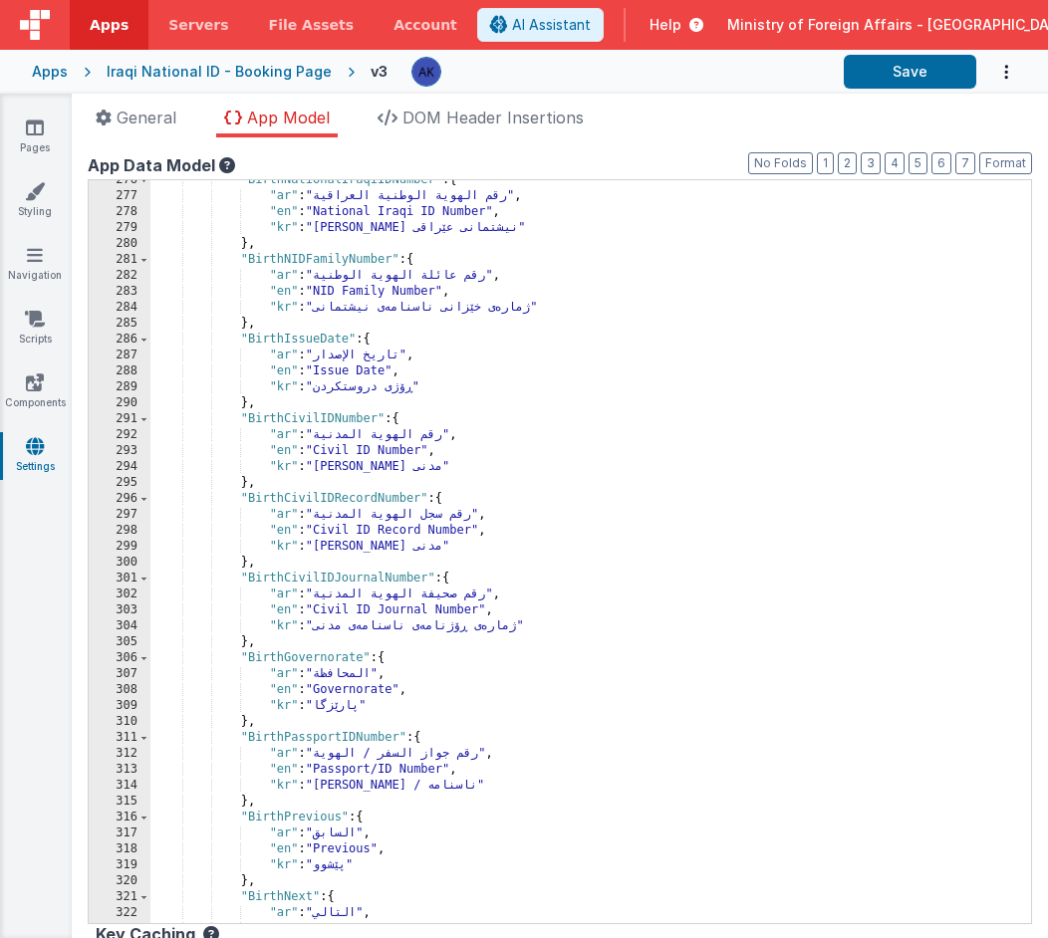
scroll to position [3034, 0]
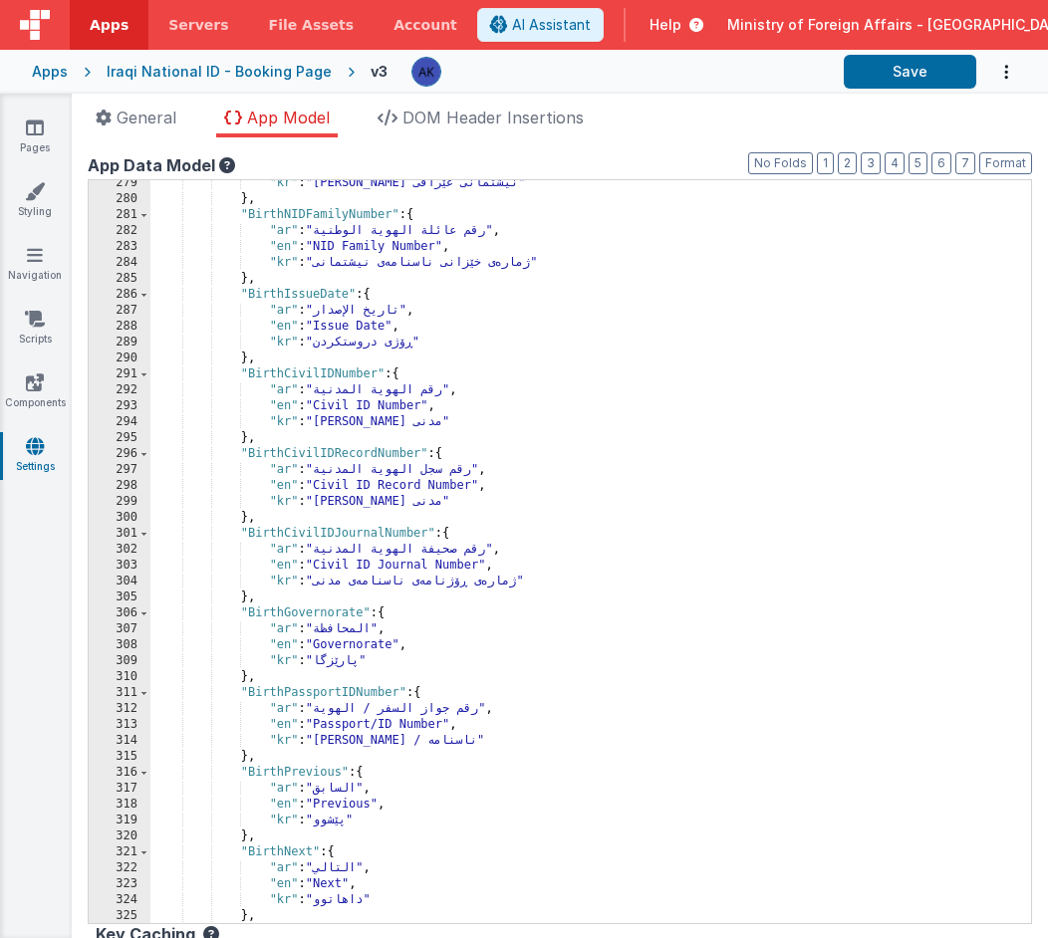
click at [363, 694] on div ""kr" : "ژمارەی ناسنامەی نیشتمانی عێراقی" } , "BirthNIDFamilyNumber" : { "ar" : …" at bounding box center [583, 562] width 866 height 775
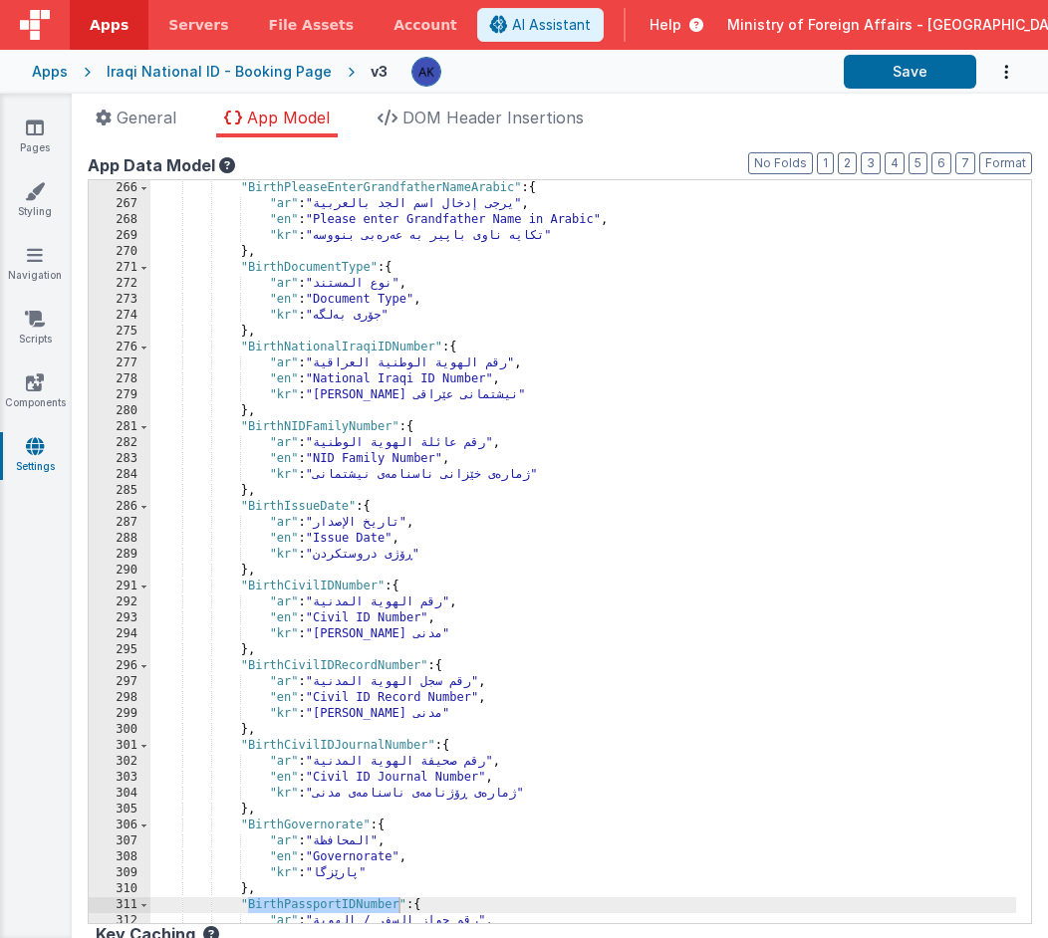
scroll to position [2886, 0]
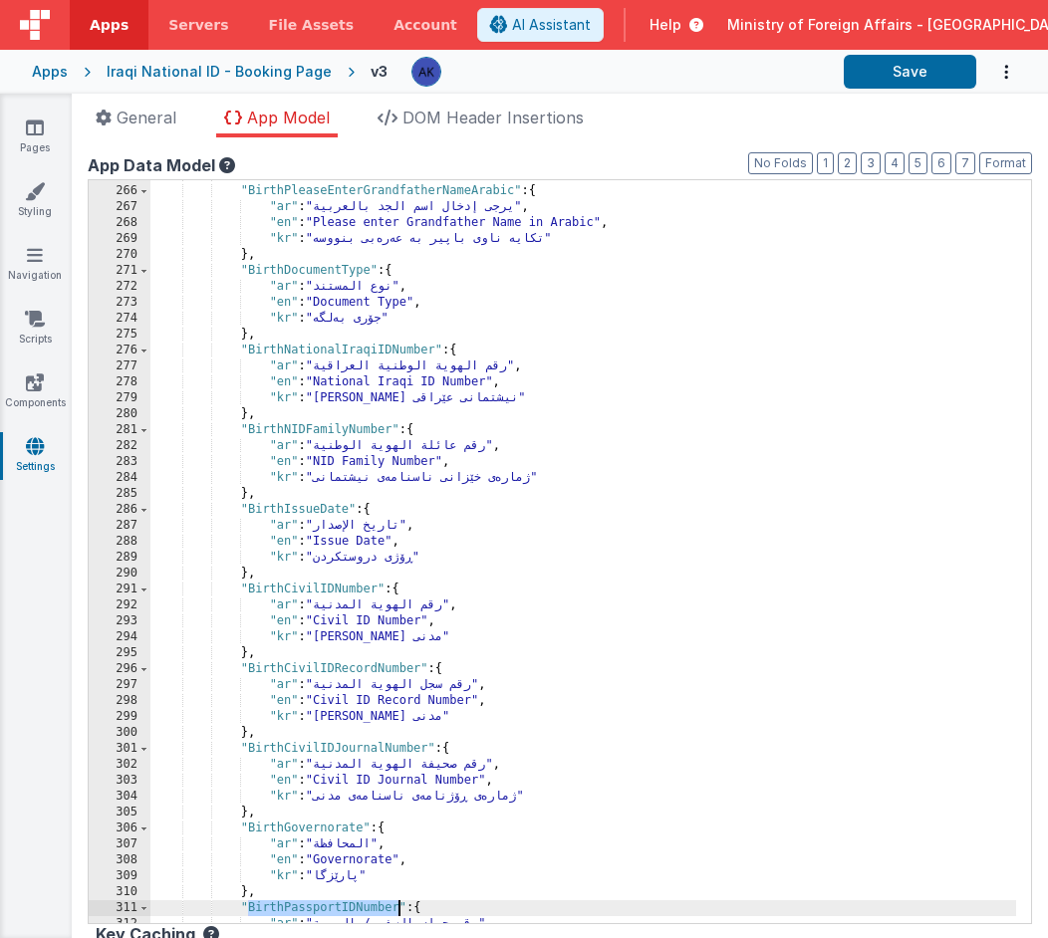
click at [358, 347] on div "} , "BirthPleaseEnterGrandfatherNameArabic" : { "ar" : "يرجى إدخال اسم الجد بال…" at bounding box center [583, 554] width 866 height 775
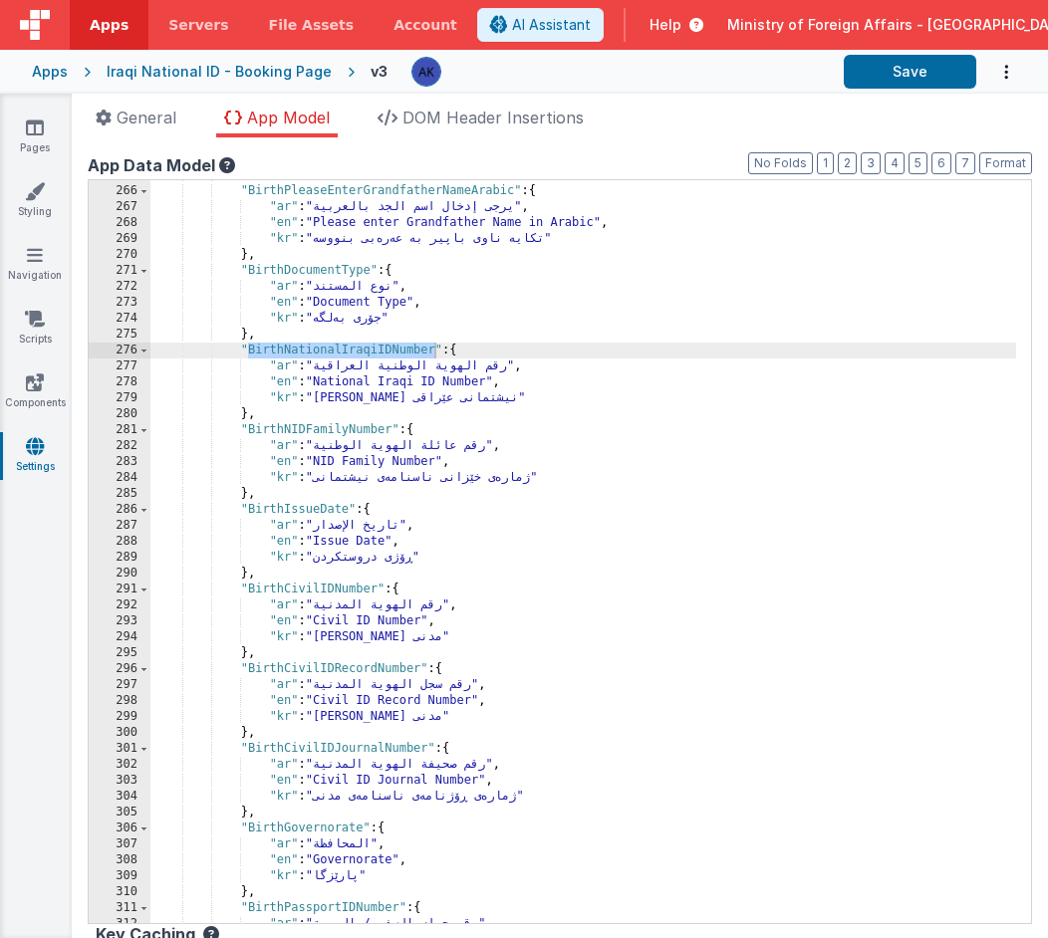
click at [343, 431] on div "} , "BirthPleaseEnterGrandfatherNameArabic" : { "ar" : "يرجى إدخال اسم الجد بال…" at bounding box center [583, 554] width 866 height 775
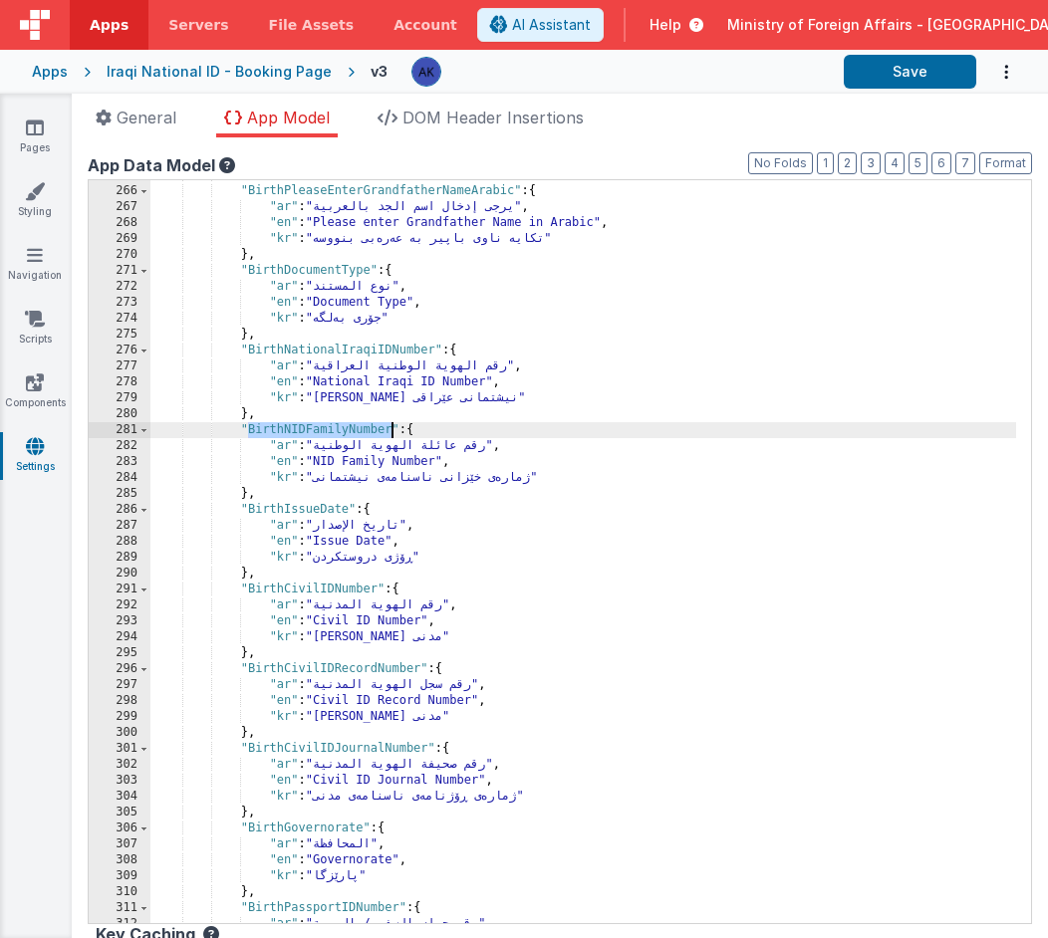
click at [342, 432] on div "} , "BirthPleaseEnterGrandfatherNameArabic" : { "ar" : "يرجى إدخال اسم الجد بال…" at bounding box center [583, 554] width 866 height 775
click at [318, 507] on div "} , "BirthPleaseEnterGrandfatherNameArabic" : { "ar" : "يرجى إدخال اسم الجد بال…" at bounding box center [583, 554] width 866 height 775
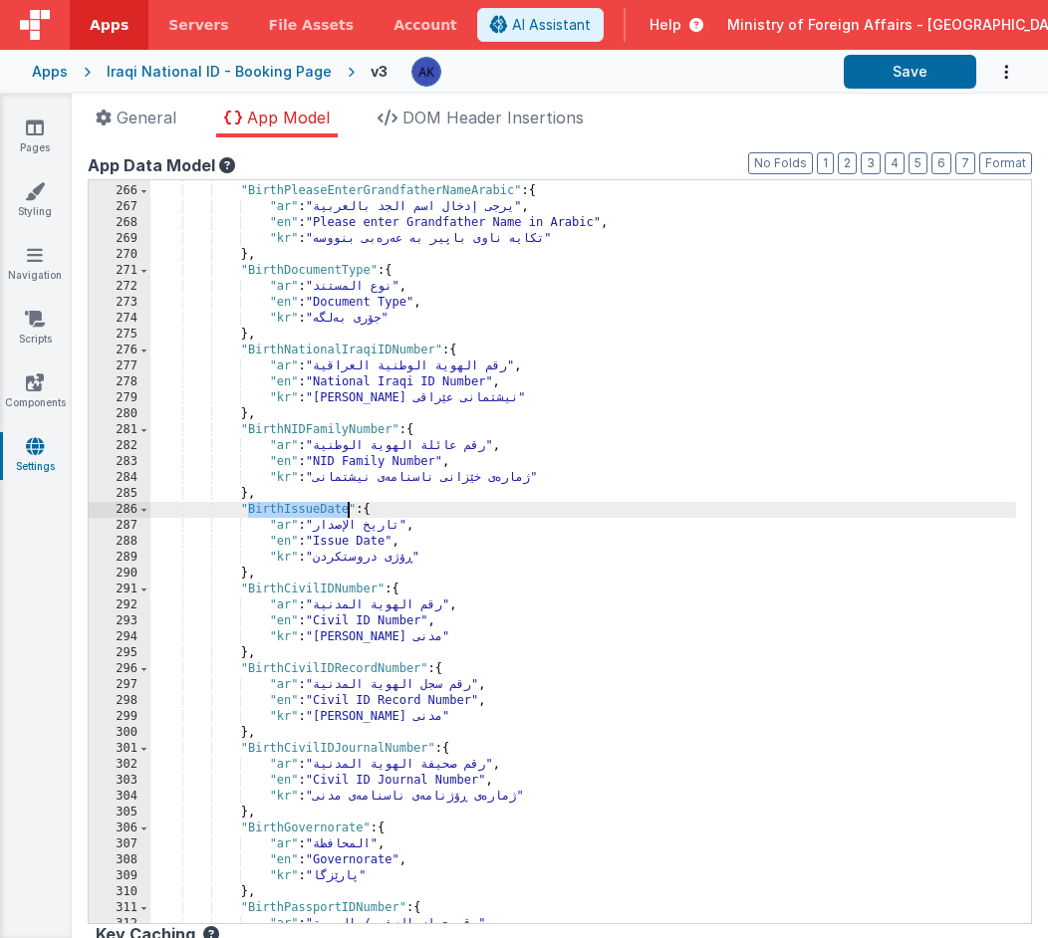
click at [294, 589] on div "} , "BirthPleaseEnterGrandfatherNameArabic" : { "ar" : "يرجى إدخال اسم الجد بال…" at bounding box center [583, 554] width 866 height 775
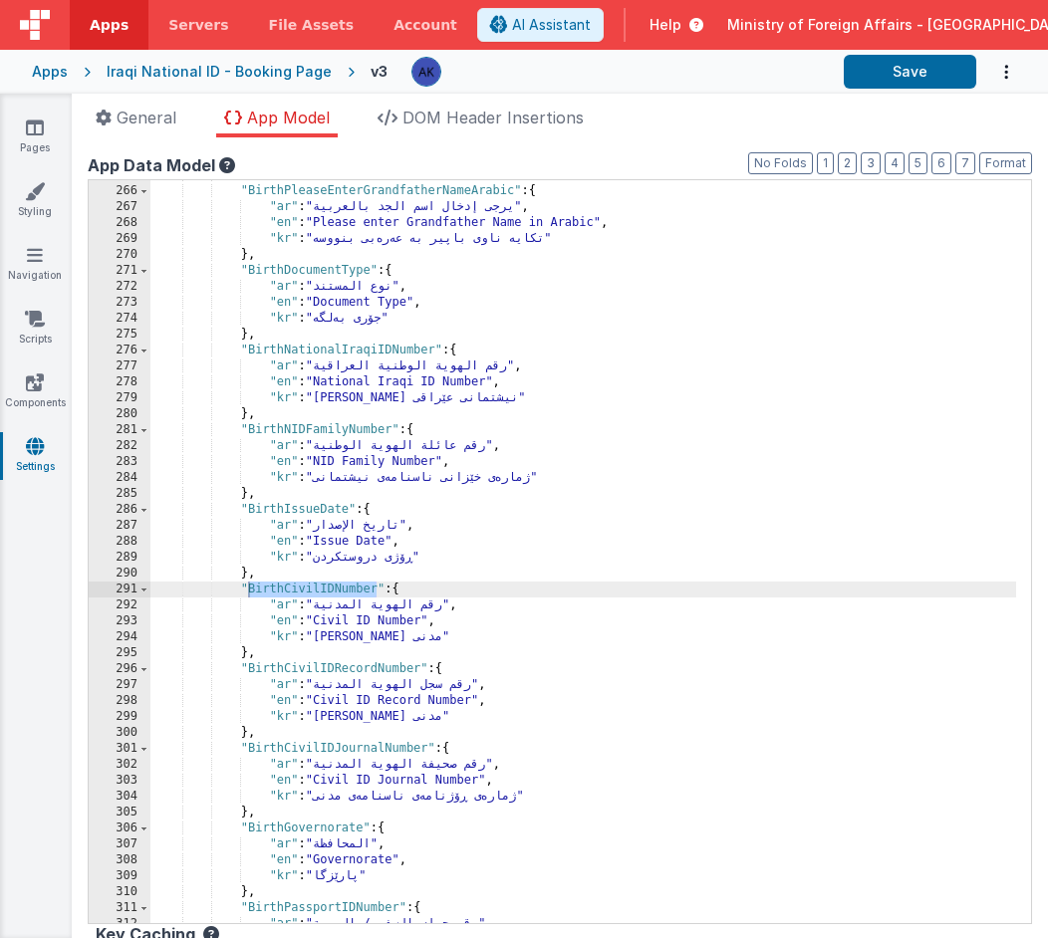
click at [382, 667] on div "} , "BirthPleaseEnterGrandfatherNameArabic" : { "ar" : "يرجى إدخال اسم الجد بال…" at bounding box center [583, 554] width 866 height 775
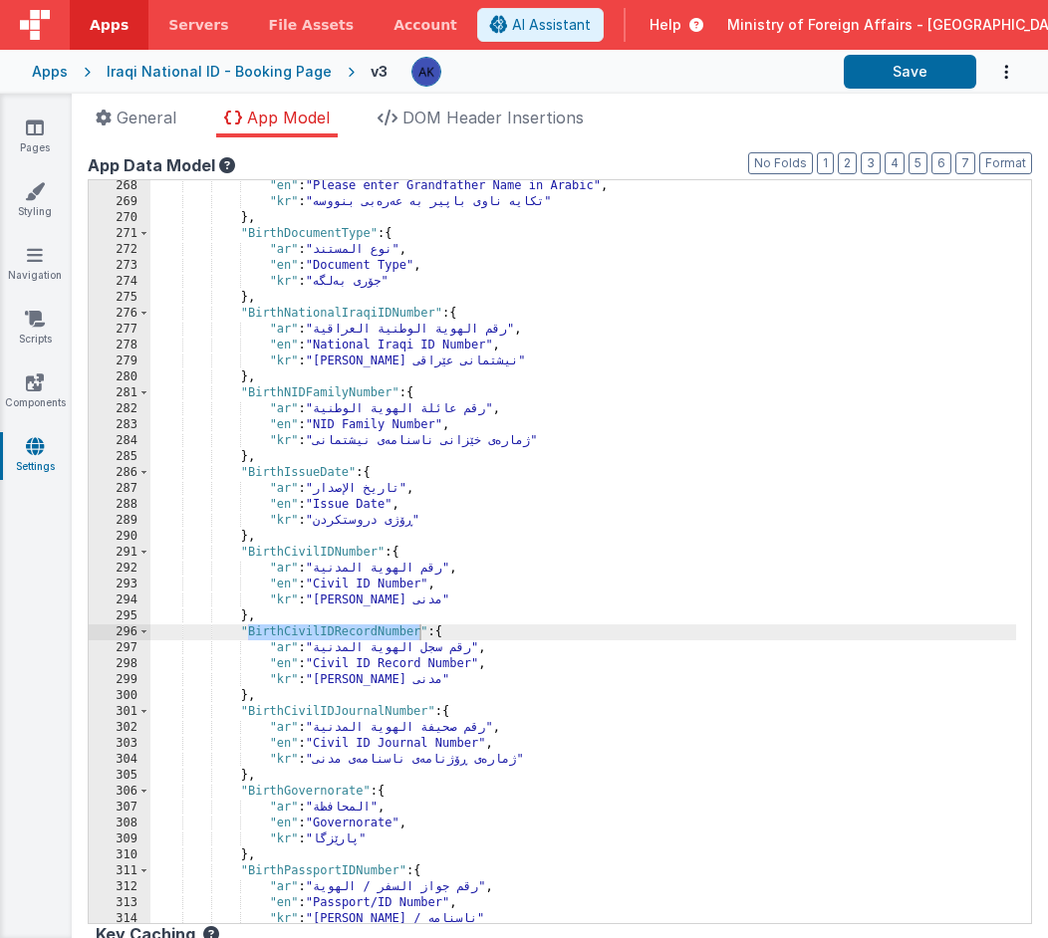
scroll to position [2916, 0]
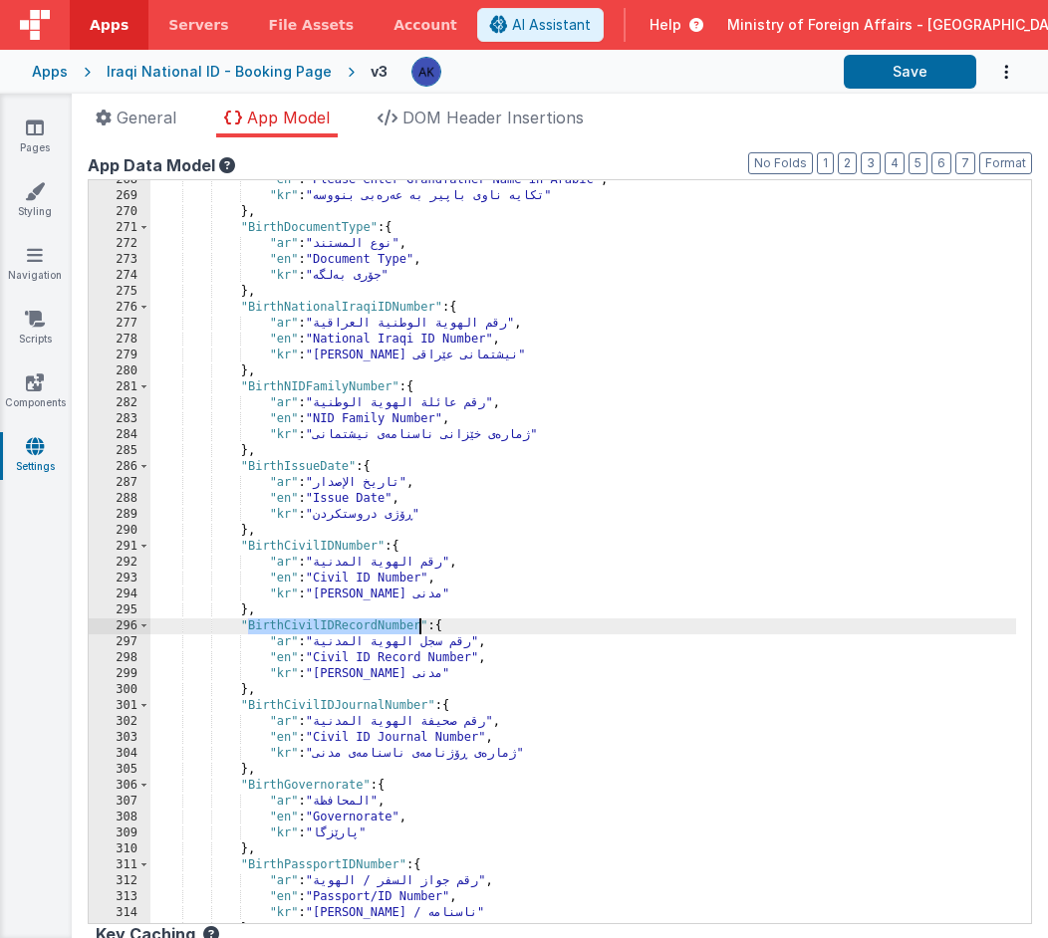
click at [363, 703] on div ""en" : "Please enter Grandfather Name in Arabic" , "kr" : "تکایە ناوی باپیر بە …" at bounding box center [583, 559] width 866 height 775
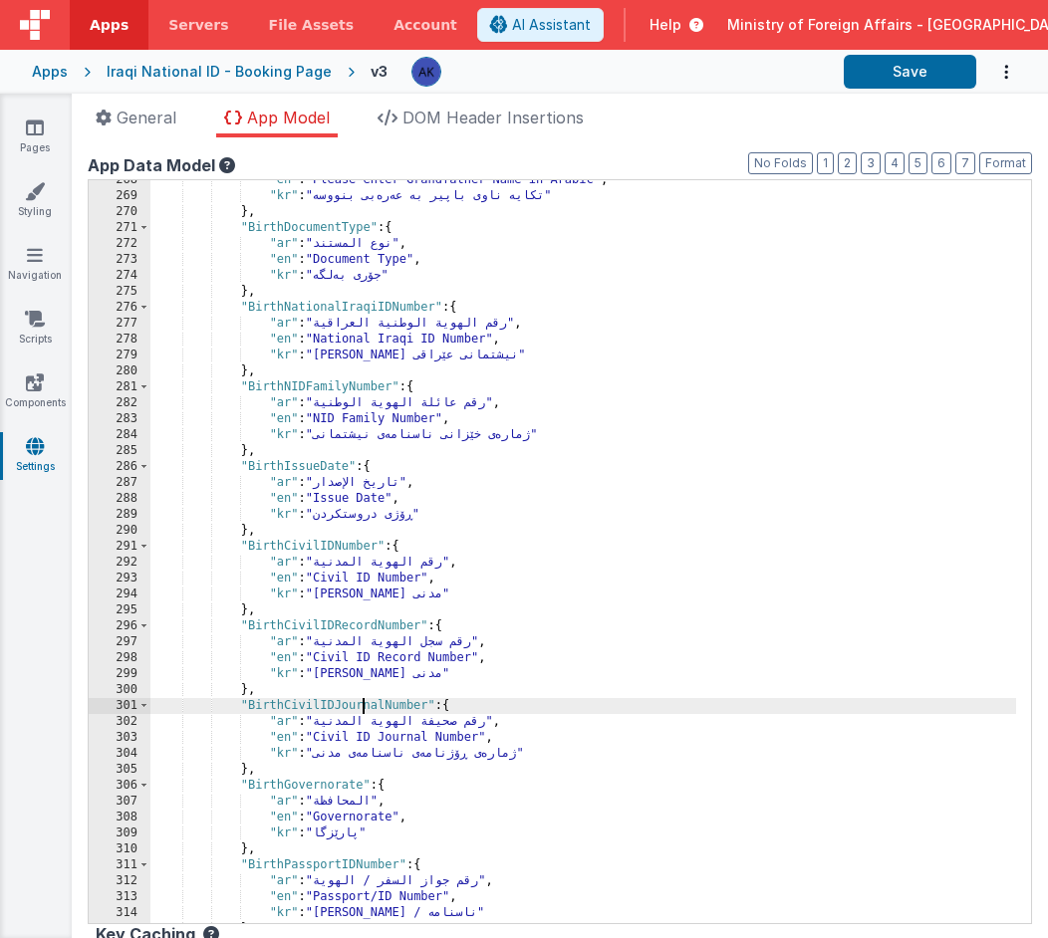
click at [363, 703] on div ""en" : "Please enter Grandfather Name in Arabic" , "kr" : "تکایە ناوی باپیر بە …" at bounding box center [583, 559] width 866 height 775
click at [323, 784] on div ""en" : "Please enter Grandfather Name in Arabic" , "kr" : "تکایە ناوی باپیر بە …" at bounding box center [583, 559] width 866 height 775
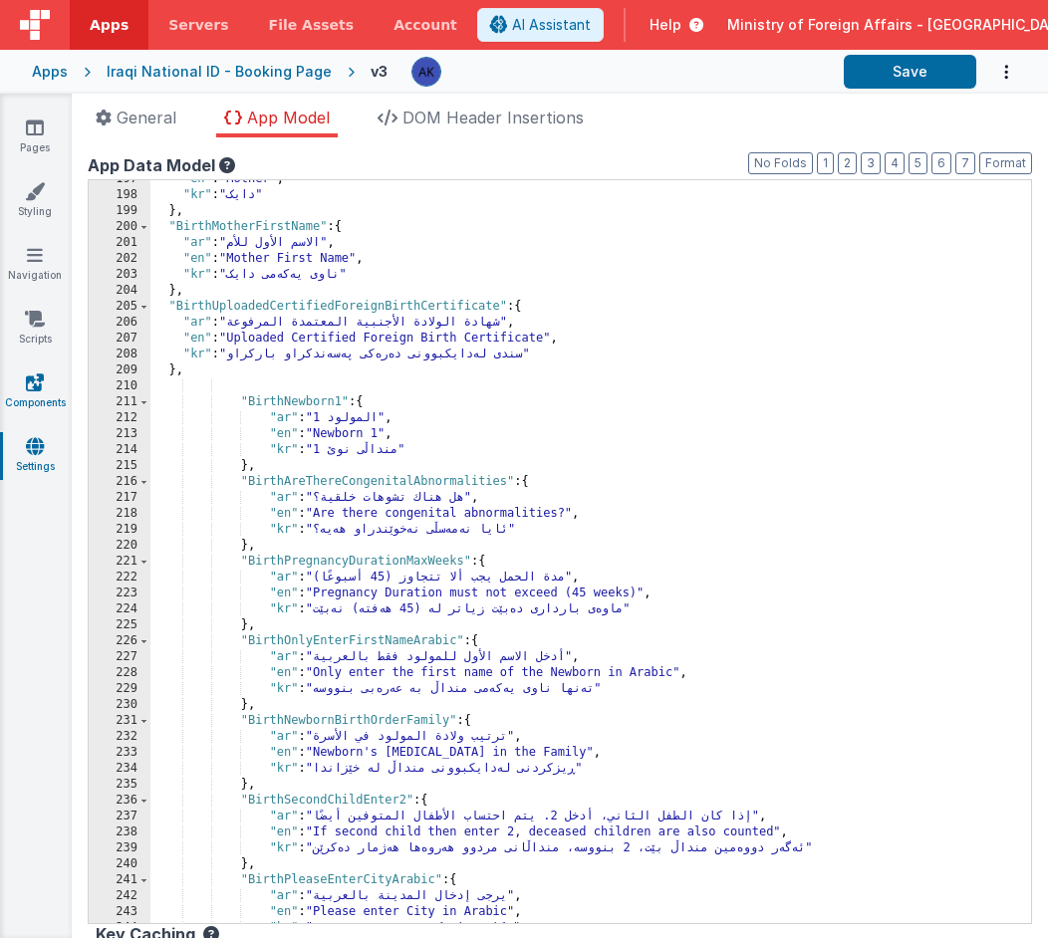
scroll to position [2119, 0]
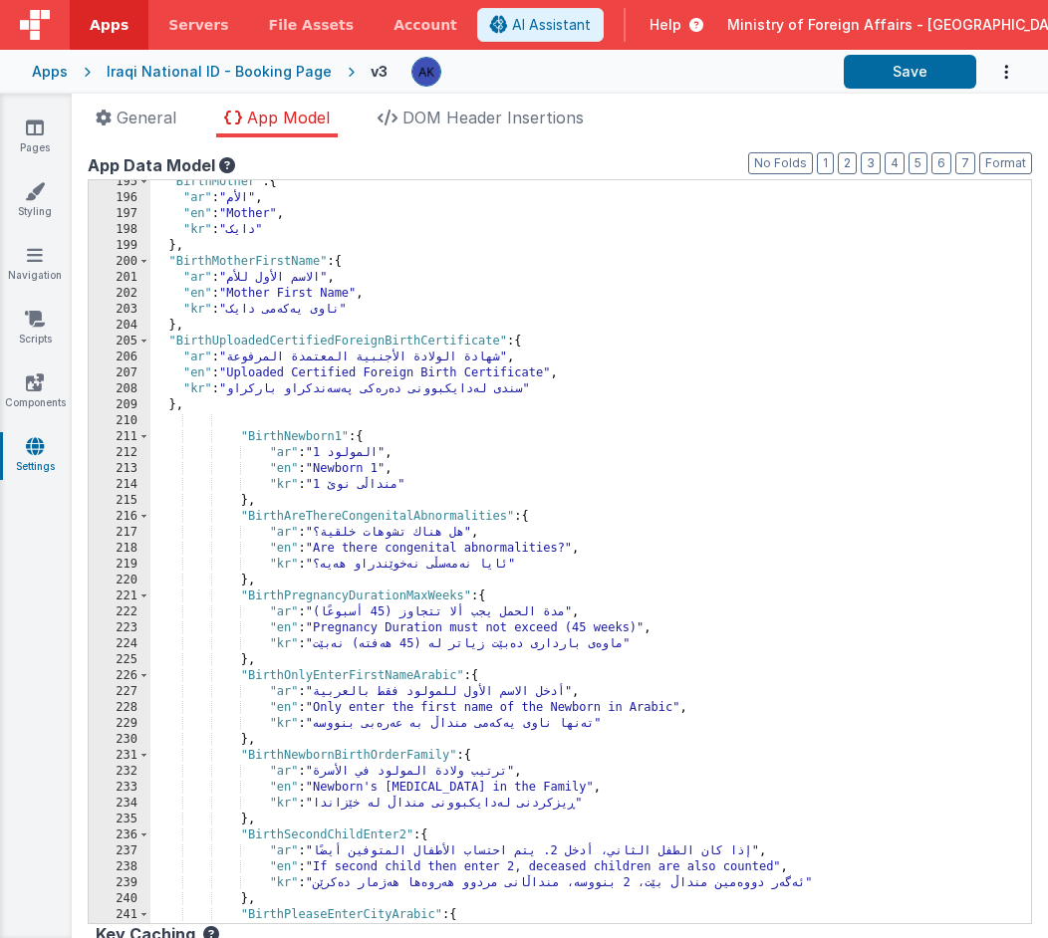
click at [281, 264] on div ""BirthMother" : { "ar" : "الأم" , "en" : "Mother" , "kr" : "دایک" } , "BirthMot…" at bounding box center [583, 561] width 866 height 775
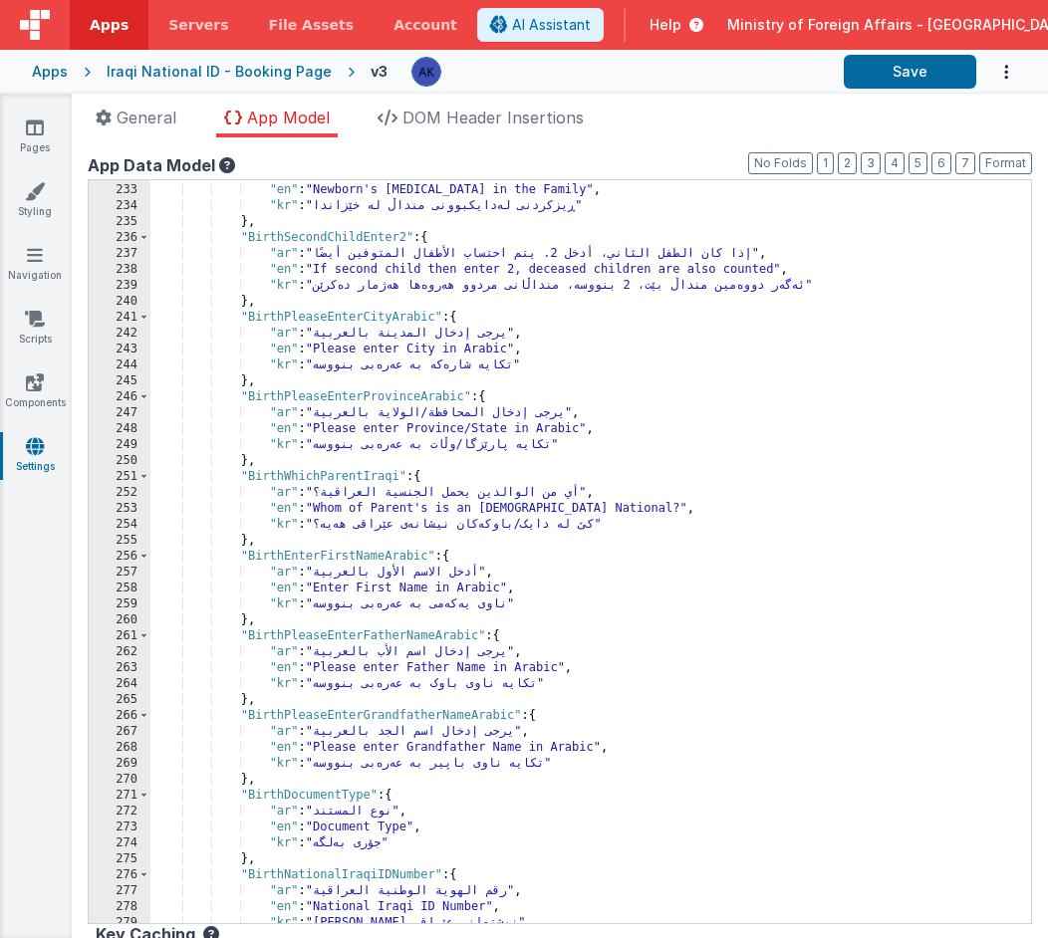
scroll to position [2528, 0]
click at [375, 556] on div ""ar" : "ترتيب ولادة المولود في الأسرة" , "en" : "Newborn's Birth order in the F…" at bounding box center [583, 553] width 866 height 775
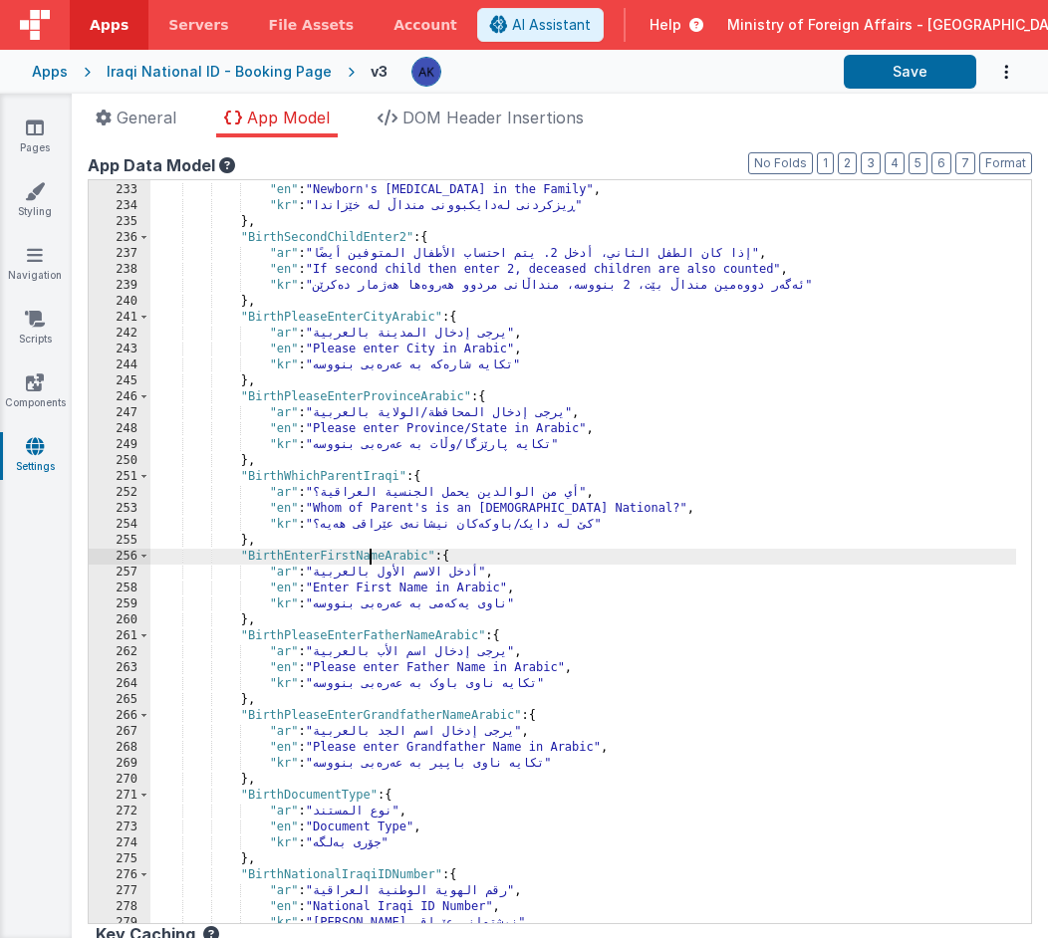
click at [370, 552] on div ""ar" : "ترتيب ولادة المولود في الأسرة" , "en" : "Newborn's Birth order in the F…" at bounding box center [583, 553] width 866 height 775
click at [323, 631] on div ""ar" : "ترتيب ولادة المولود في الأسرة" , "en" : "Newborn's Birth order in the F…" at bounding box center [583, 553] width 866 height 775
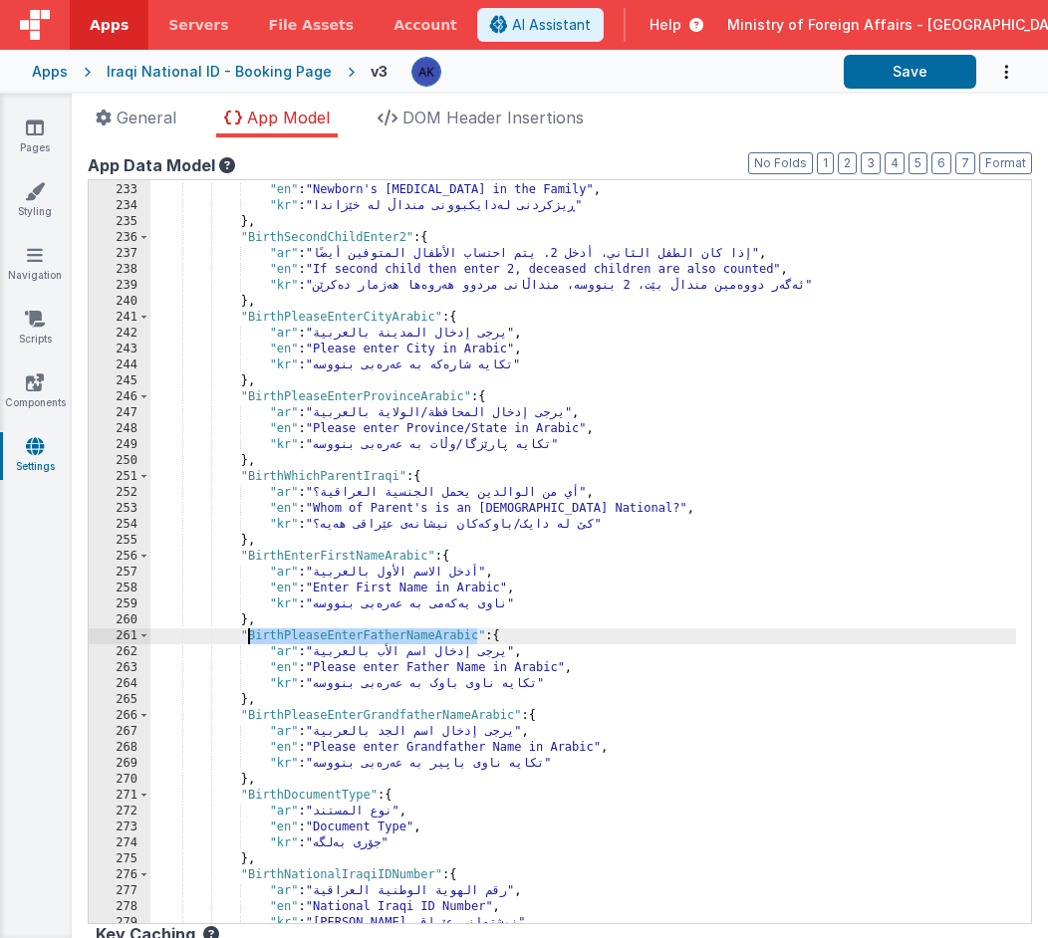
click at [343, 719] on div ""ar" : "ترتيب ولادة المولود في الأسرة" , "en" : "Newborn's Birth order in the F…" at bounding box center [583, 553] width 866 height 775
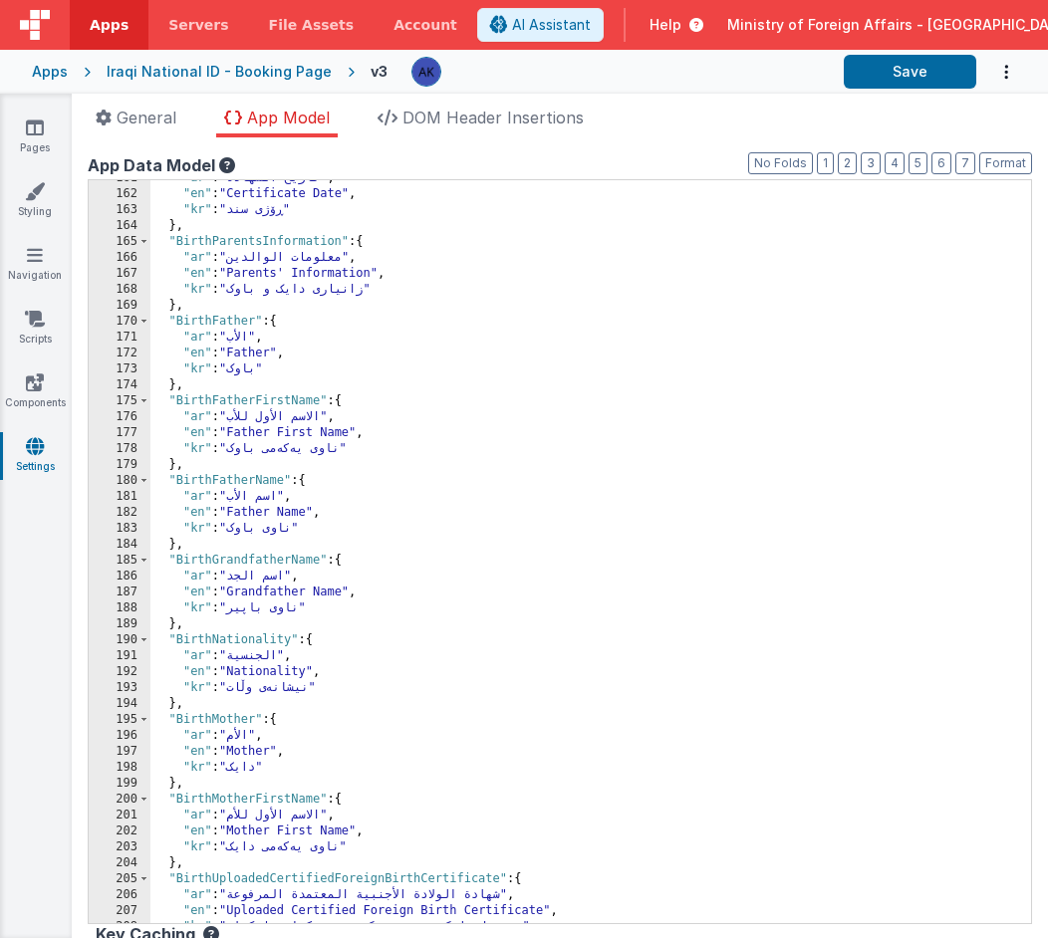
scroll to position [1794, 0]
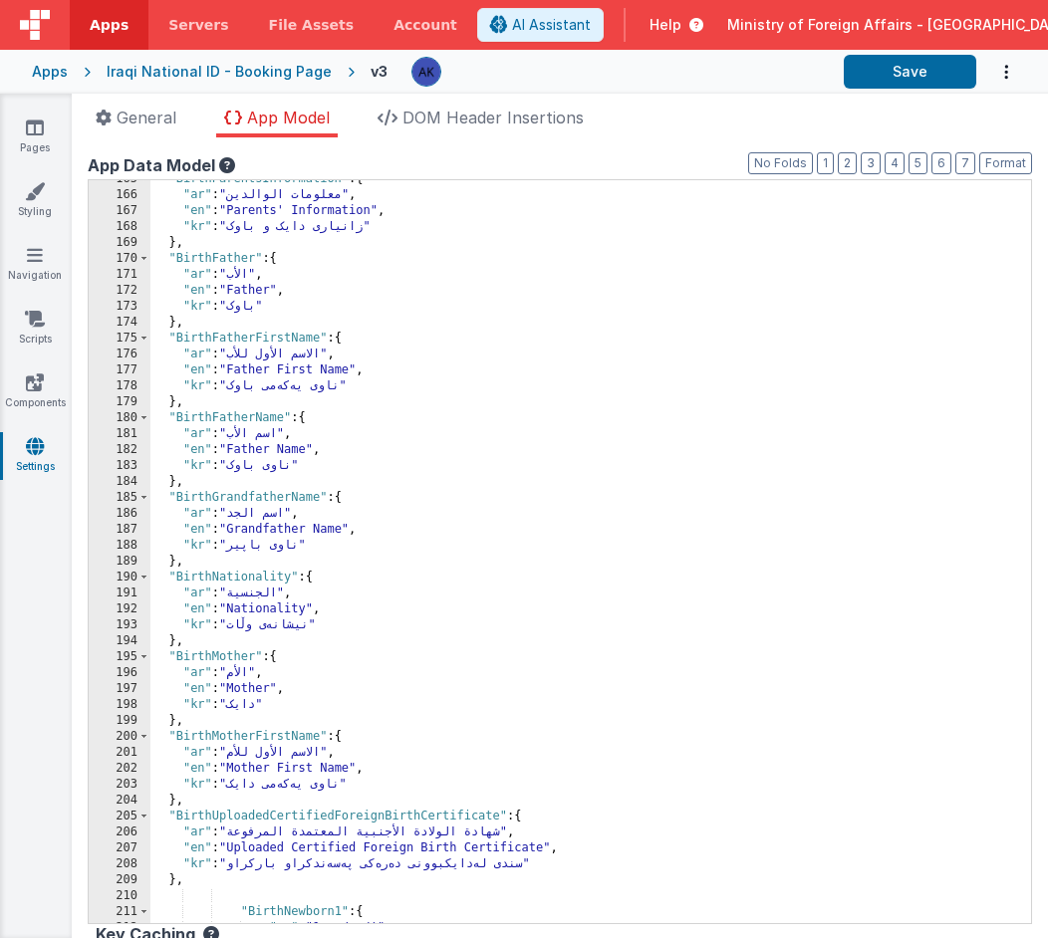
click at [255, 418] on div ""BirthParentsInformation" : { "ar" : "معلومات الوالدين" , "en" : "Parents' Info…" at bounding box center [583, 558] width 866 height 775
click at [211, 498] on div ""BirthParentsInformation" : { "ar" : "معلومات الوالدين" , "en" : "Parents' Info…" at bounding box center [583, 558] width 866 height 775
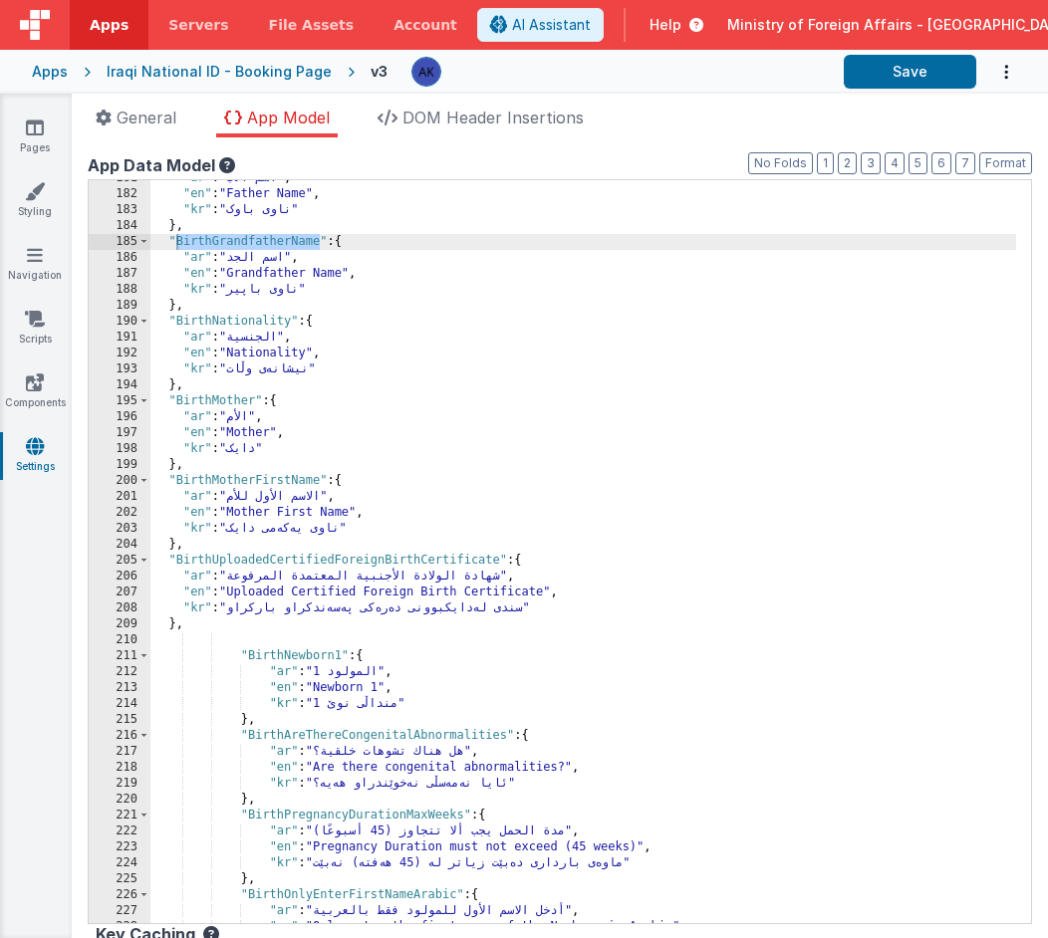
scroll to position [1883, 0]
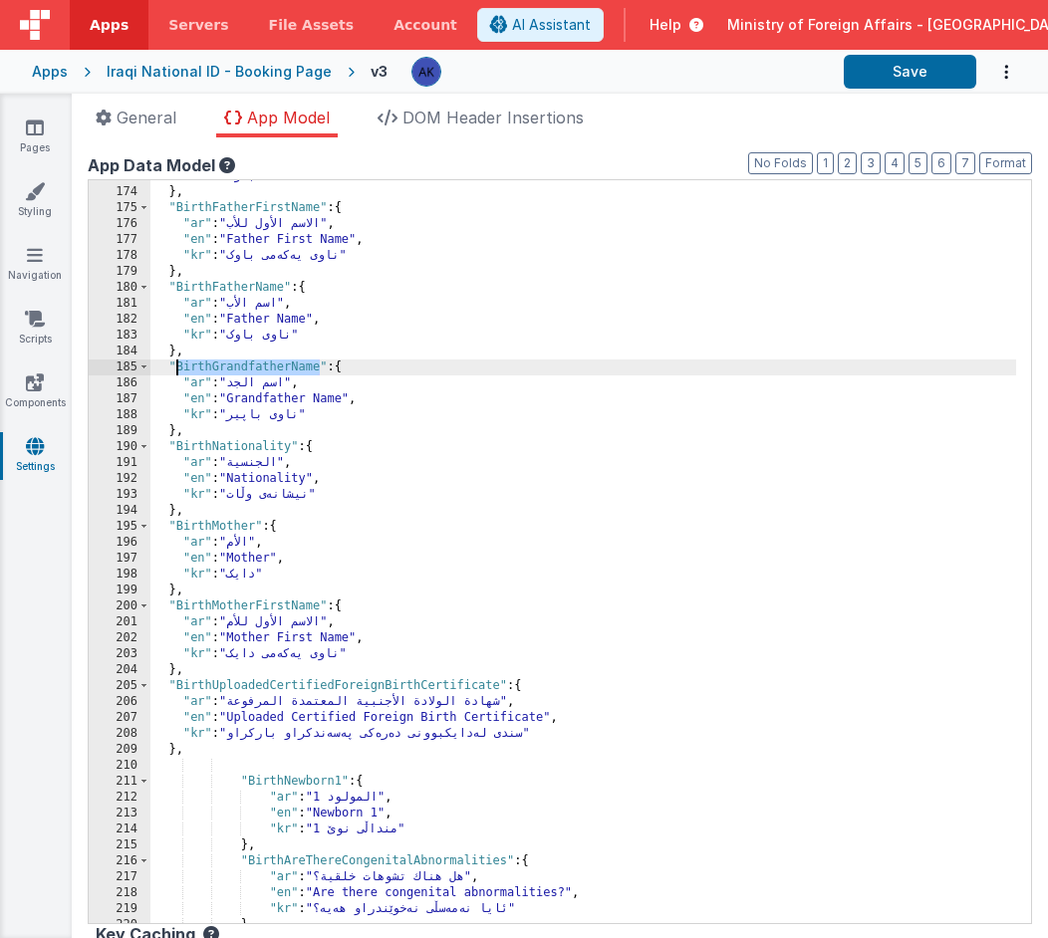
click at [246, 444] on div ""kr" : "باوک" } , "BirthFatherFirstName" : { "ar" : "الاسم الأول للأب" , "en" :…" at bounding box center [583, 555] width 866 height 775
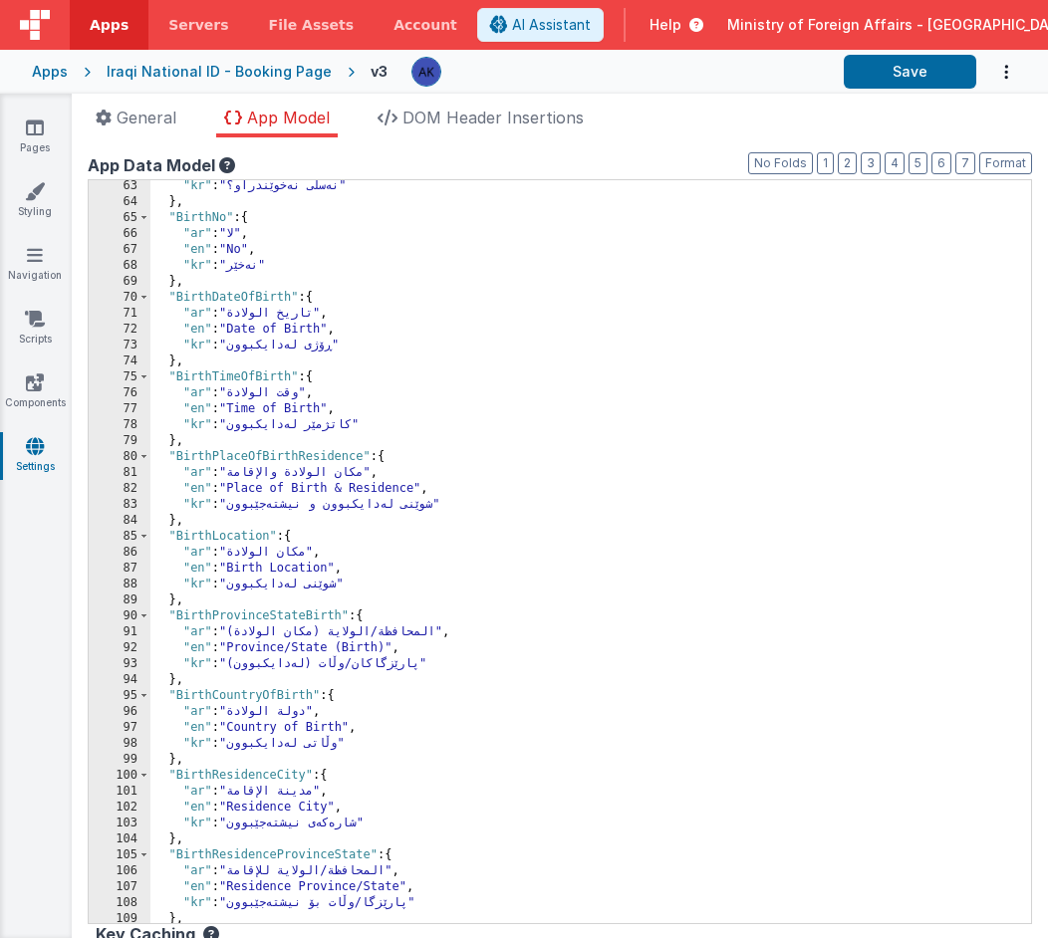
scroll to position [677, 0]
click at [238, 300] on div ""kr" : "نەسڵی نەخوێندراو؟" } , "BirthNo" : { "ar" : "لا" , "en" : "No" , "kr" :…" at bounding box center [583, 565] width 866 height 775
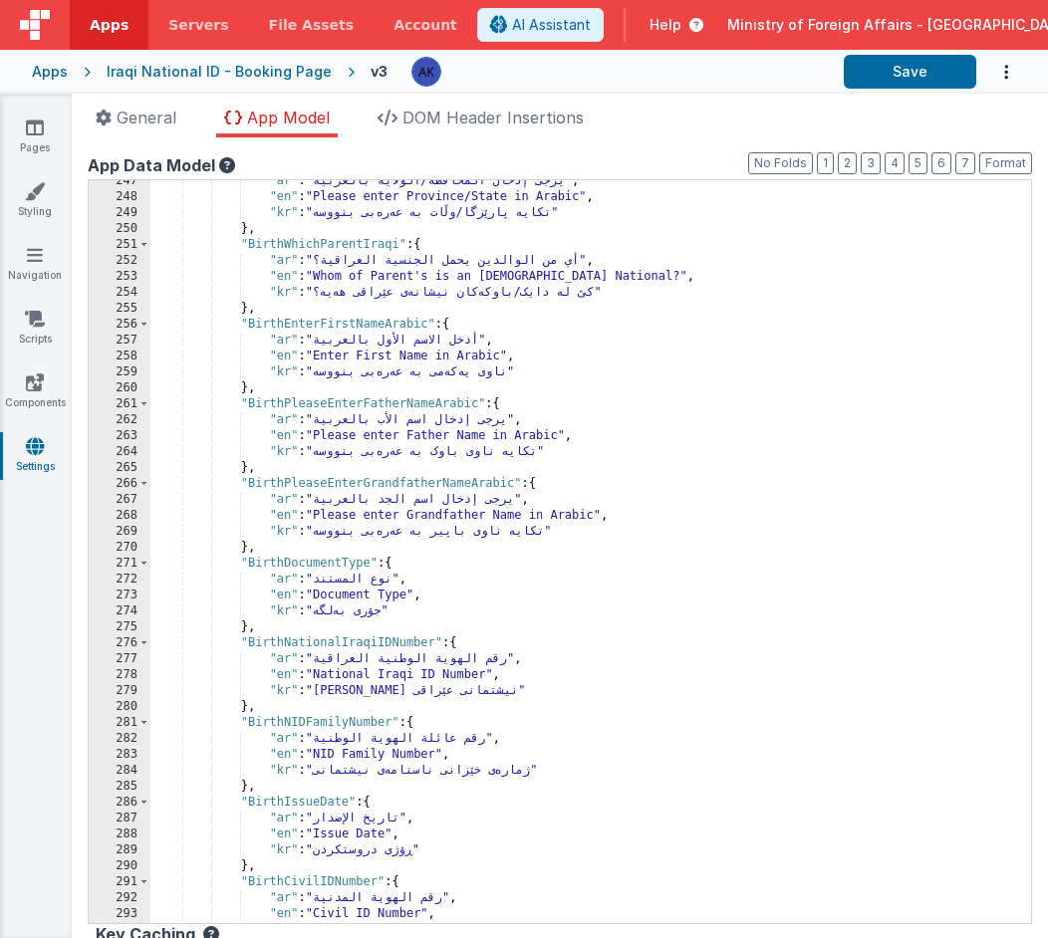
scroll to position [2688, 0]
click at [292, 563] on div ""ar" : "يرجى إدخال المحافظة/الولاية بالعربية" , "en" : "Please enter Province/S…" at bounding box center [583, 558] width 866 height 775
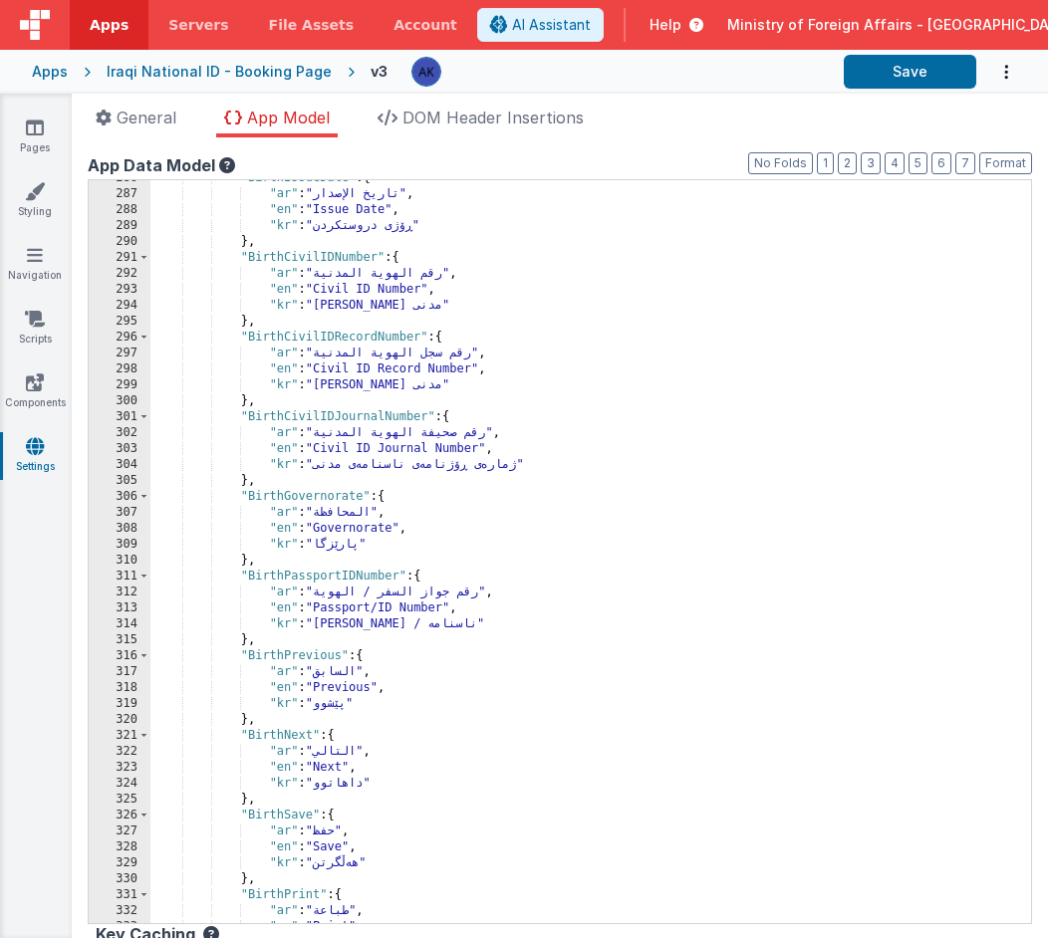
scroll to position [3113, 0]
click at [357, 577] on div ""BirthIssueDate" : { "ar" : "تاريخ الإصدار" , "en" : "Issue Date" , "kr" : "ڕۆژ…" at bounding box center [583, 557] width 866 height 775
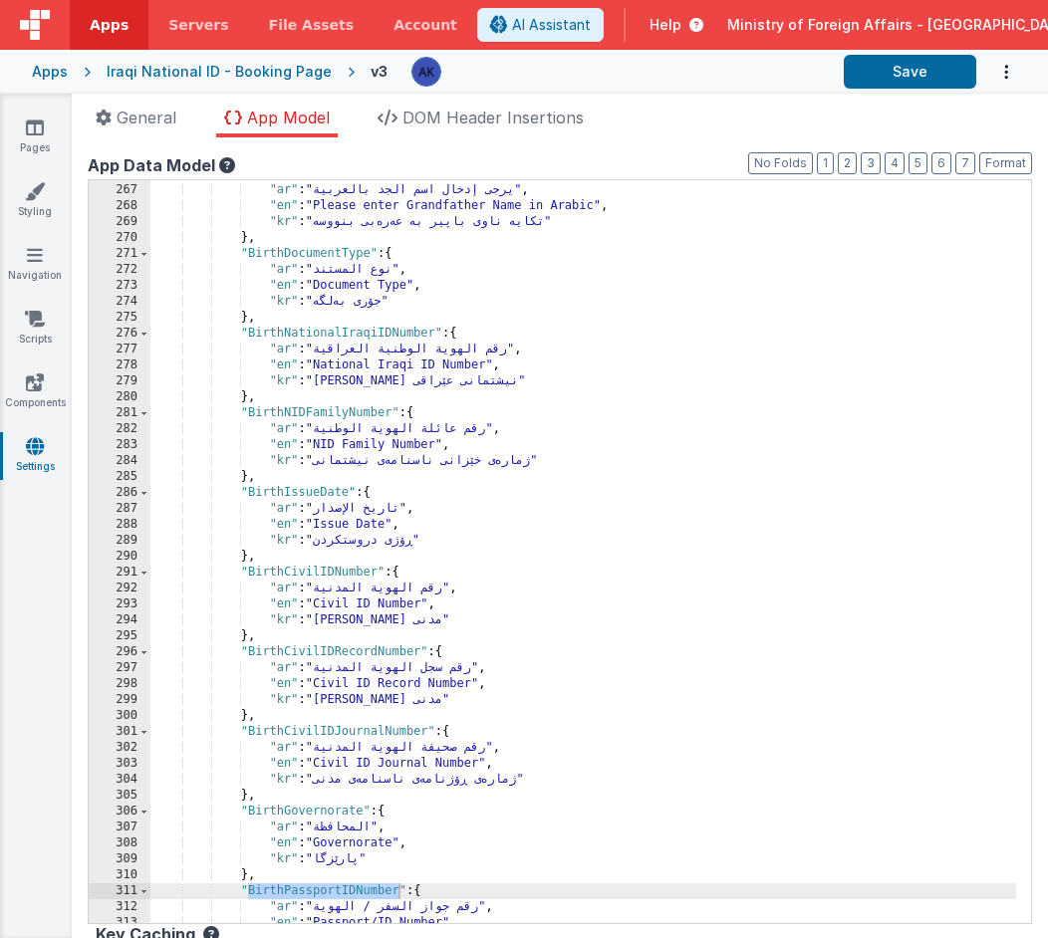
scroll to position [2894, 0]
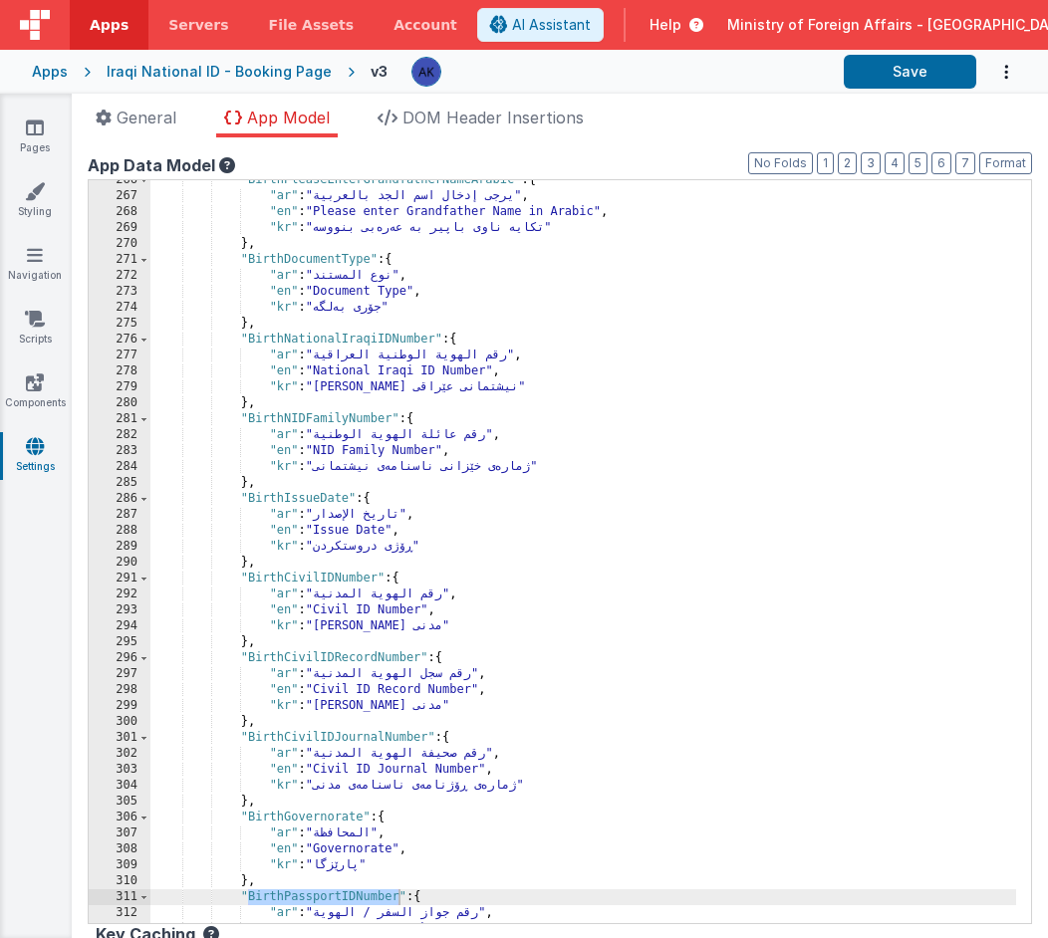
click at [355, 339] on div ""BirthPleaseEnterGrandfatherNameArabic" : { "ar" : "يرجى إدخال اسم الجد بالعربي…" at bounding box center [583, 559] width 866 height 775
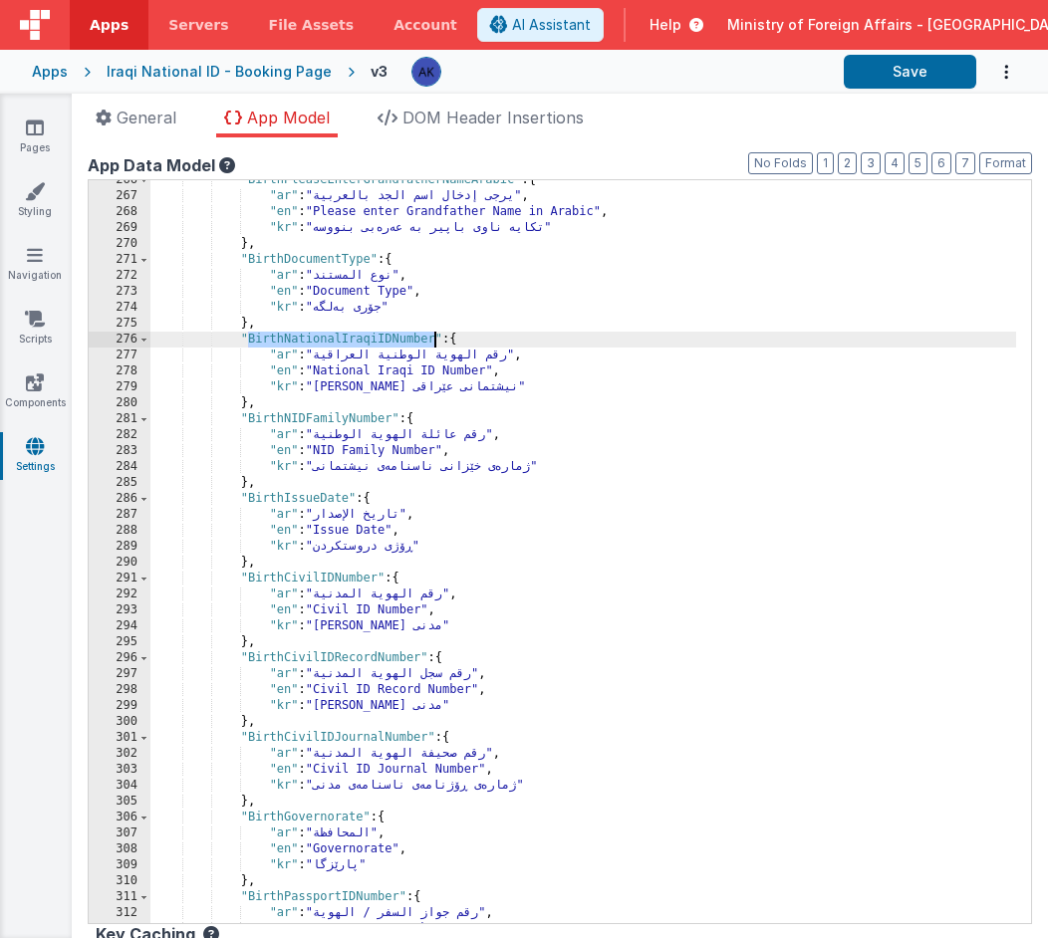
click at [355, 339] on div ""BirthPleaseEnterGrandfatherNameArabic" : { "ar" : "يرجى إدخال اسم الجد بالعربي…" at bounding box center [583, 559] width 866 height 775
click at [333, 420] on div ""BirthPleaseEnterGrandfatherNameArabic" : { "ar" : "يرجى إدخال اسم الجد بالعربي…" at bounding box center [583, 559] width 866 height 775
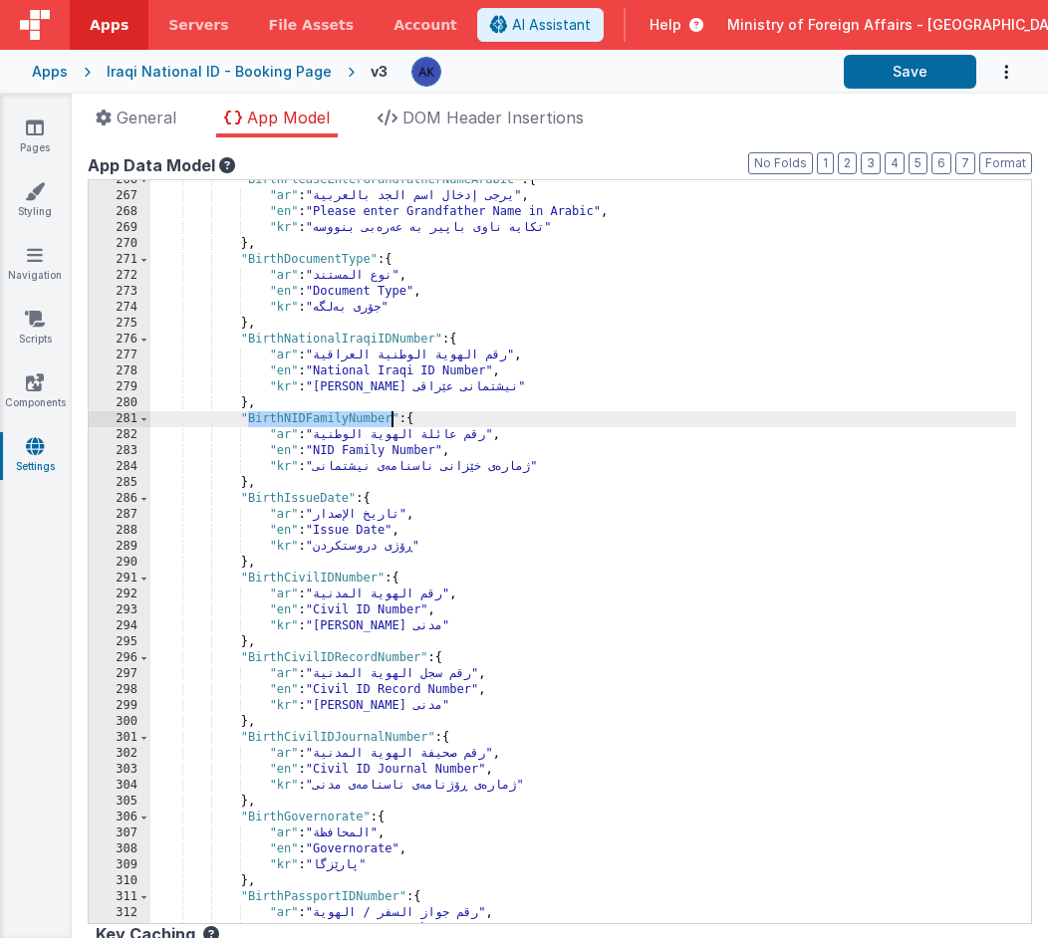
click at [329, 501] on div ""BirthPleaseEnterGrandfatherNameArabic" : { "ar" : "يرجى إدخال اسم الجد بالعربي…" at bounding box center [583, 559] width 866 height 775
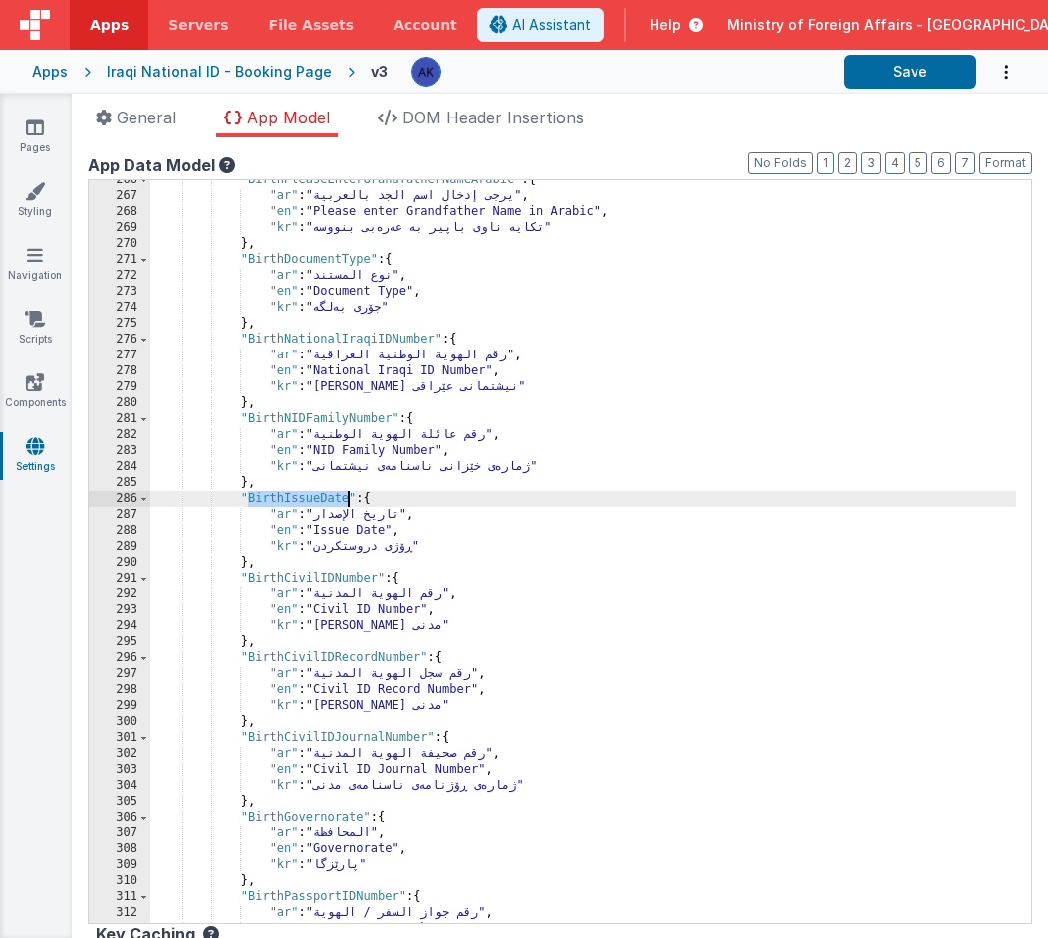
click at [291, 815] on div ""BirthPleaseEnterGrandfatherNameArabic" : { "ar" : "يرجى إدخال اسم الجد بالعربي…" at bounding box center [583, 559] width 866 height 775
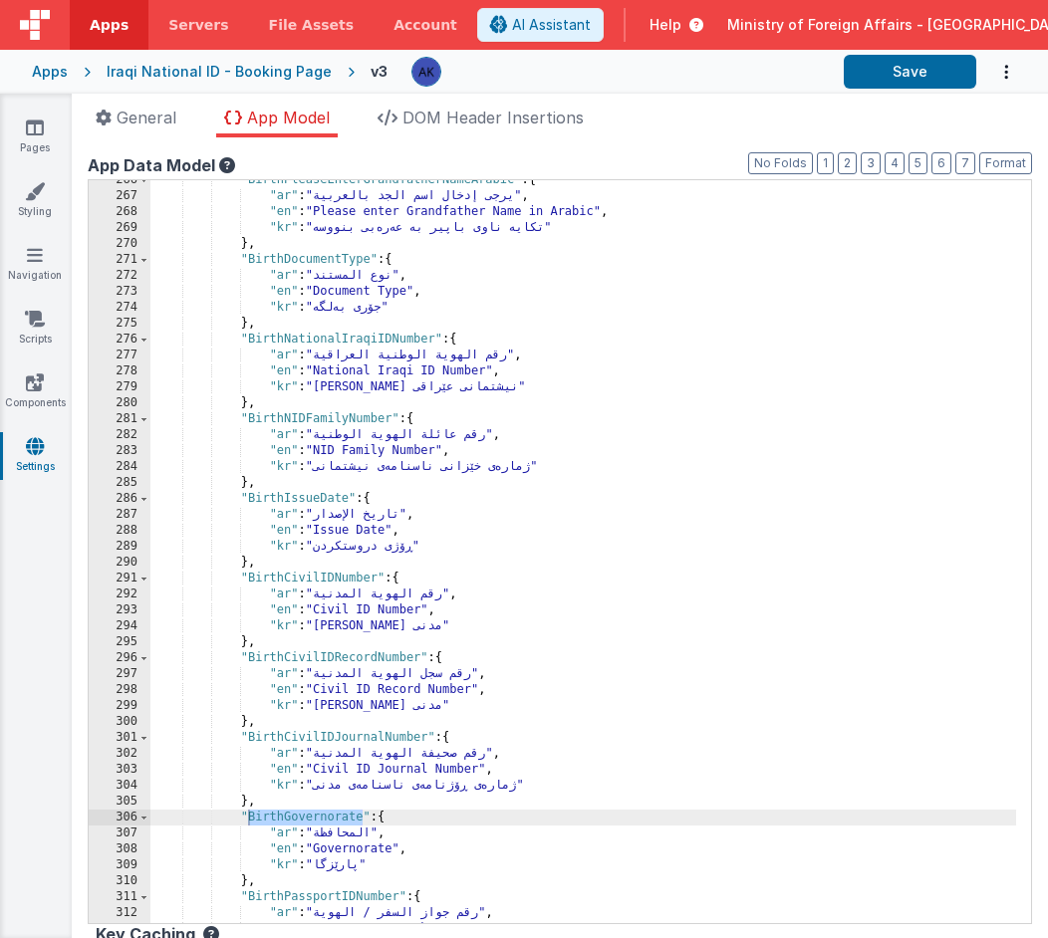
click at [388, 743] on div ""BirthPleaseEnterGrandfatherNameArabic" : { "ar" : "يرجى إدخال اسم الجد بالعربي…" at bounding box center [583, 559] width 866 height 775
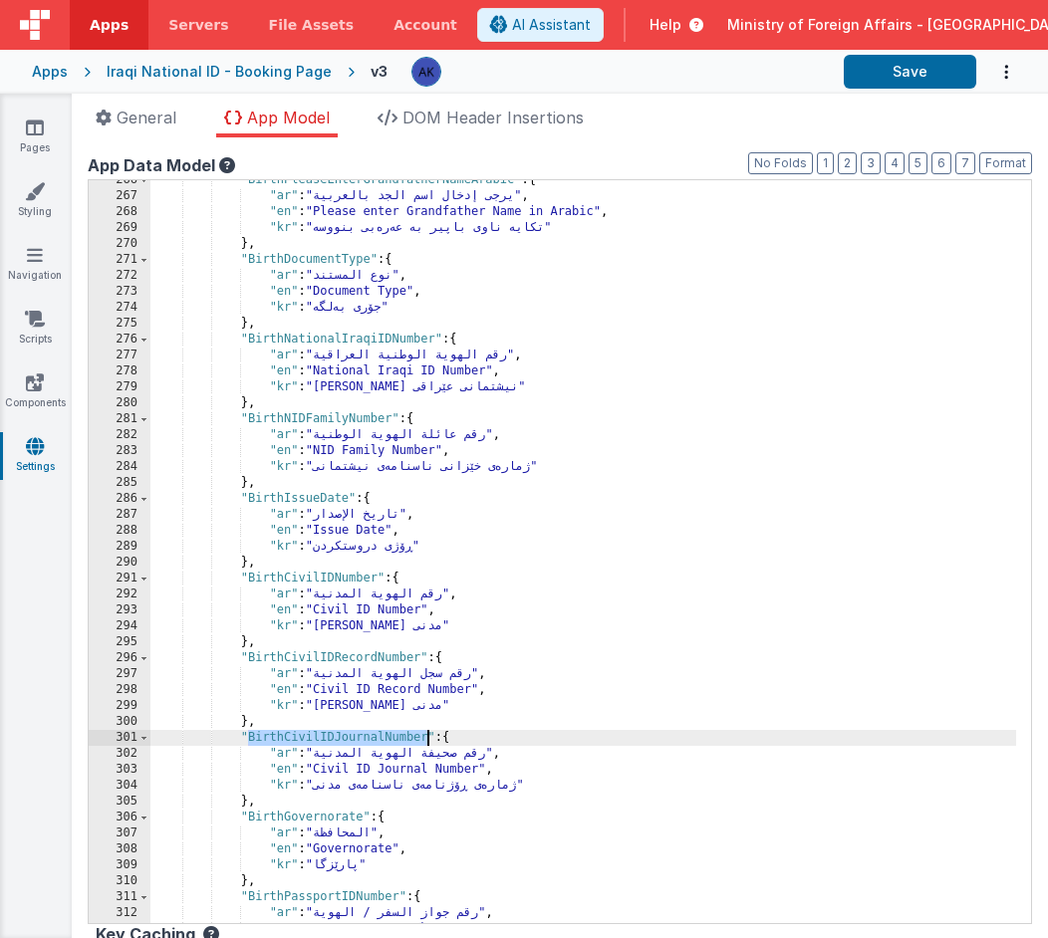
click at [388, 743] on div ""BirthPleaseEnterGrandfatherNameArabic" : { "ar" : "يرجى إدخال اسم الجد بالعربي…" at bounding box center [583, 559] width 866 height 775
click at [326, 653] on div ""BirthPleaseEnterGrandfatherNameArabic" : { "ar" : "يرجى إدخال اسم الجد بالعربي…" at bounding box center [583, 559] width 866 height 775
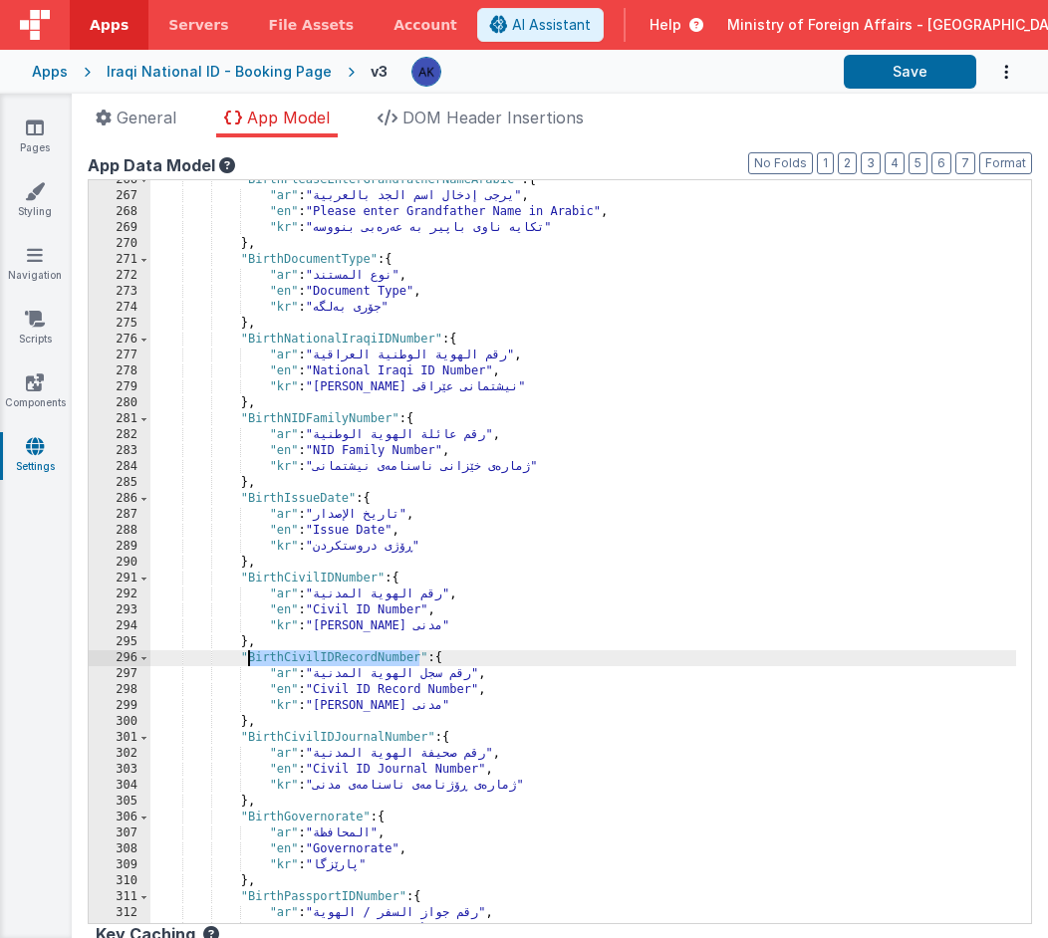
click at [326, 653] on div ""BirthPleaseEnterGrandfatherNameArabic" : { "ar" : "يرجى إدخال اسم الجد بالعربي…" at bounding box center [583, 559] width 866 height 775
click at [340, 582] on div ""BirthPleaseEnterGrandfatherNameArabic" : { "ar" : "يرجى إدخال اسم الجد بالعربي…" at bounding box center [583, 559] width 866 height 775
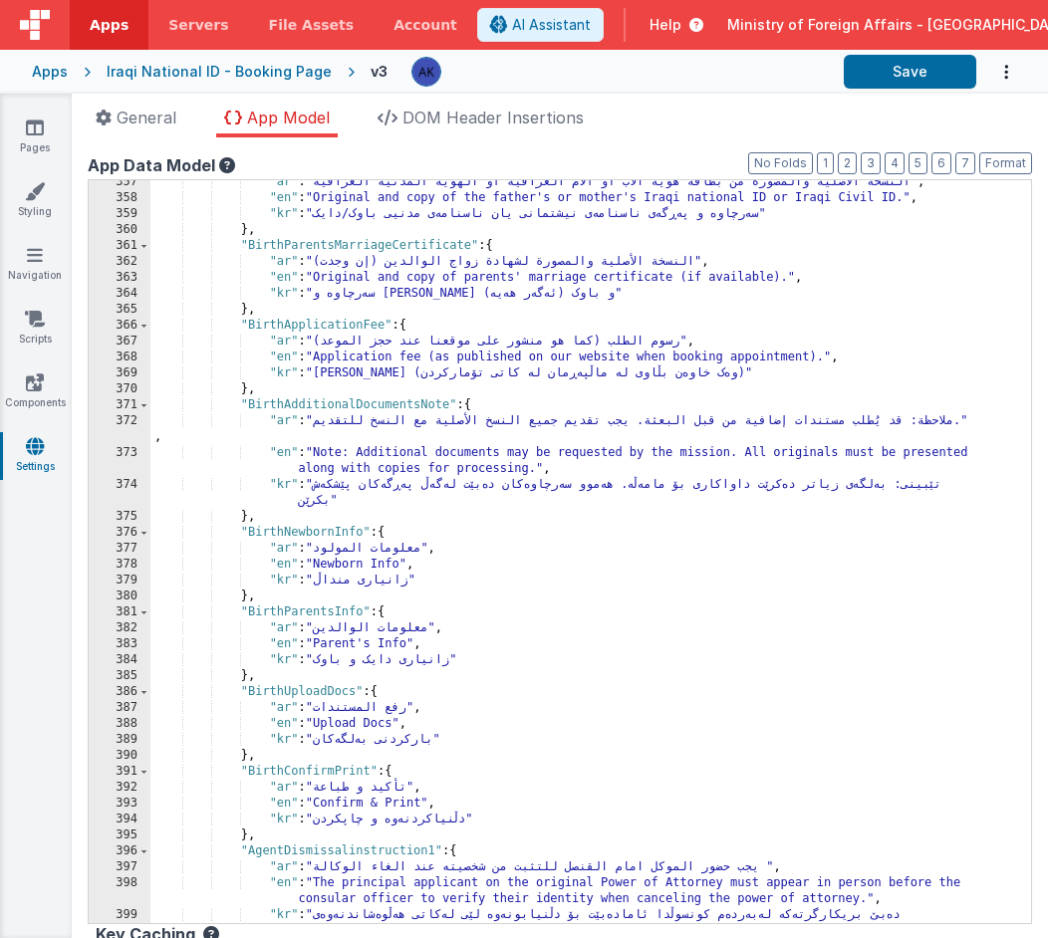
scroll to position [3918, 0]
click at [334, 689] on div ""ar" : "النسخة الأصلية والمصورة من بطاقة هوية الأب أو الأم العراقية أو الهوية ا…" at bounding box center [583, 568] width 866 height 791
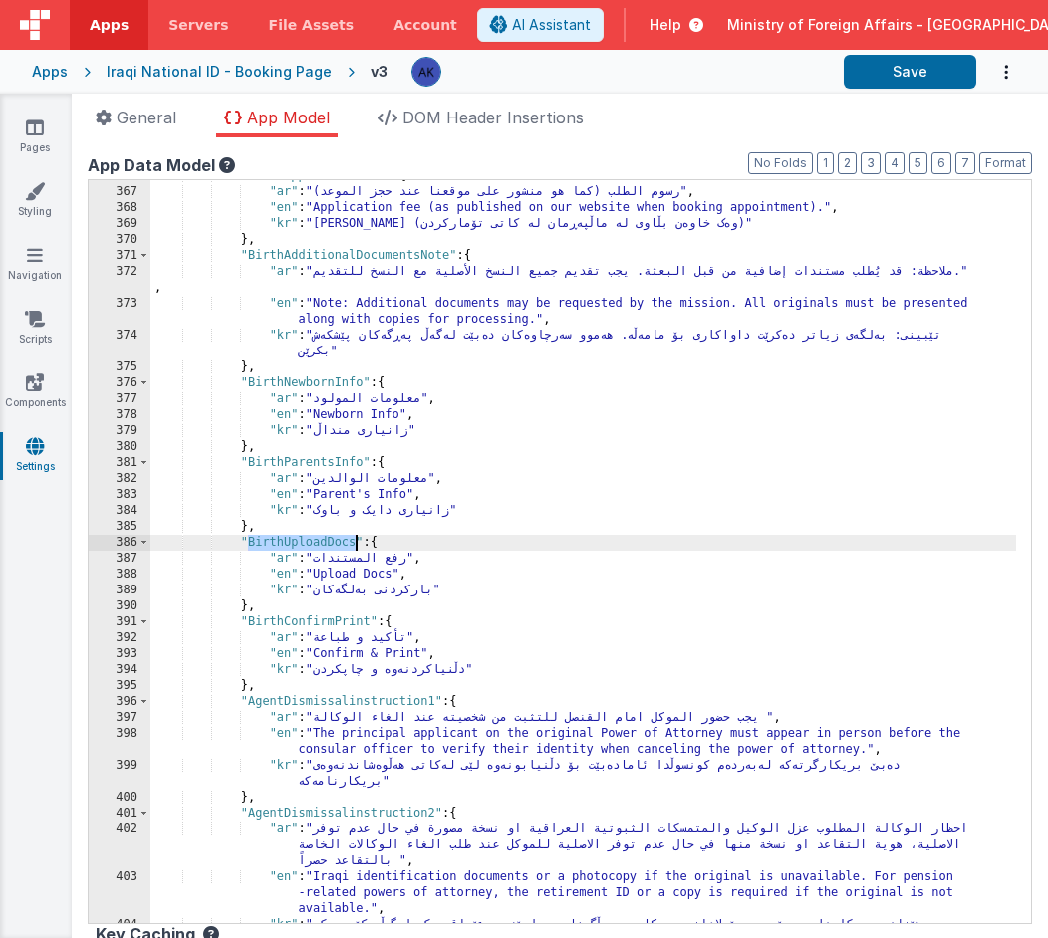
scroll to position [4044, 0]
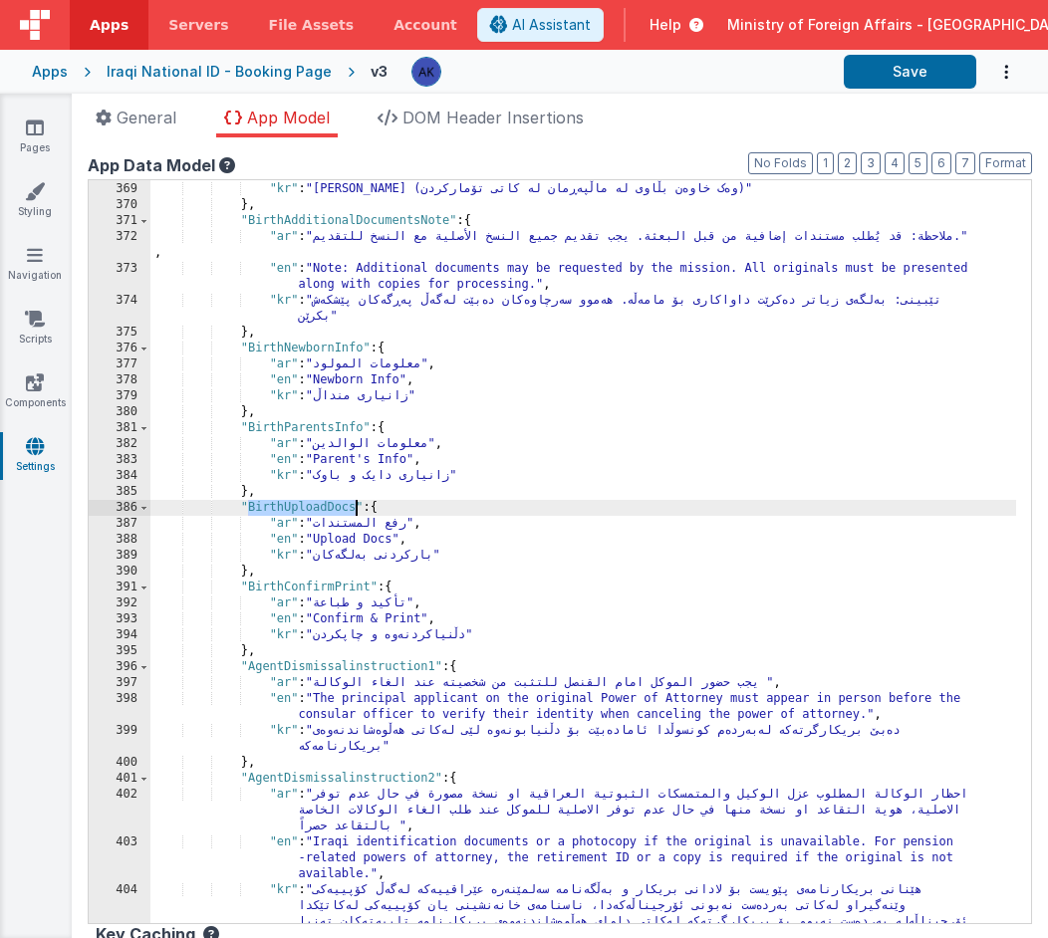
click at [392, 252] on div ""en" : "Application fee (as published on our website when booking appointment).…" at bounding box center [583, 576] width 866 height 823
